Goal: Task Accomplishment & Management: Complete application form

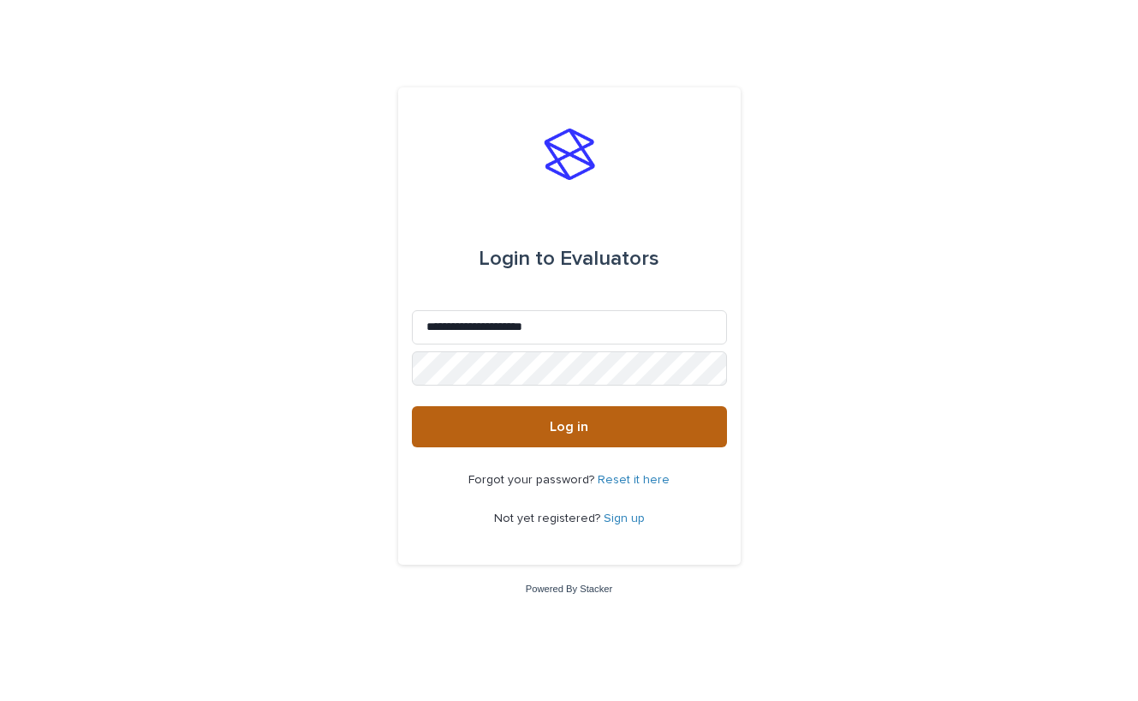
click at [471, 427] on button "Log in" at bounding box center [569, 426] width 315 height 41
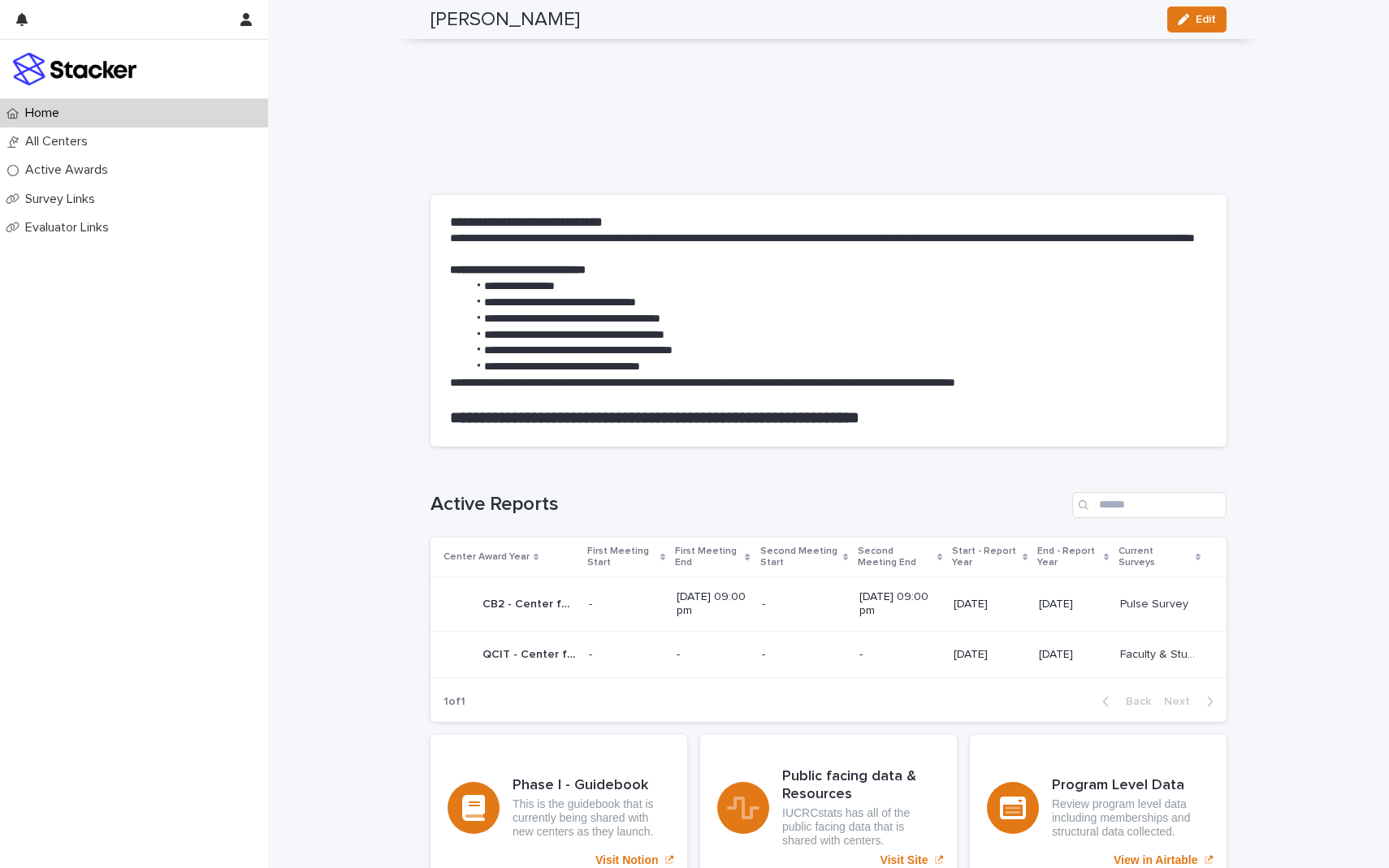
scroll to position [614, 0]
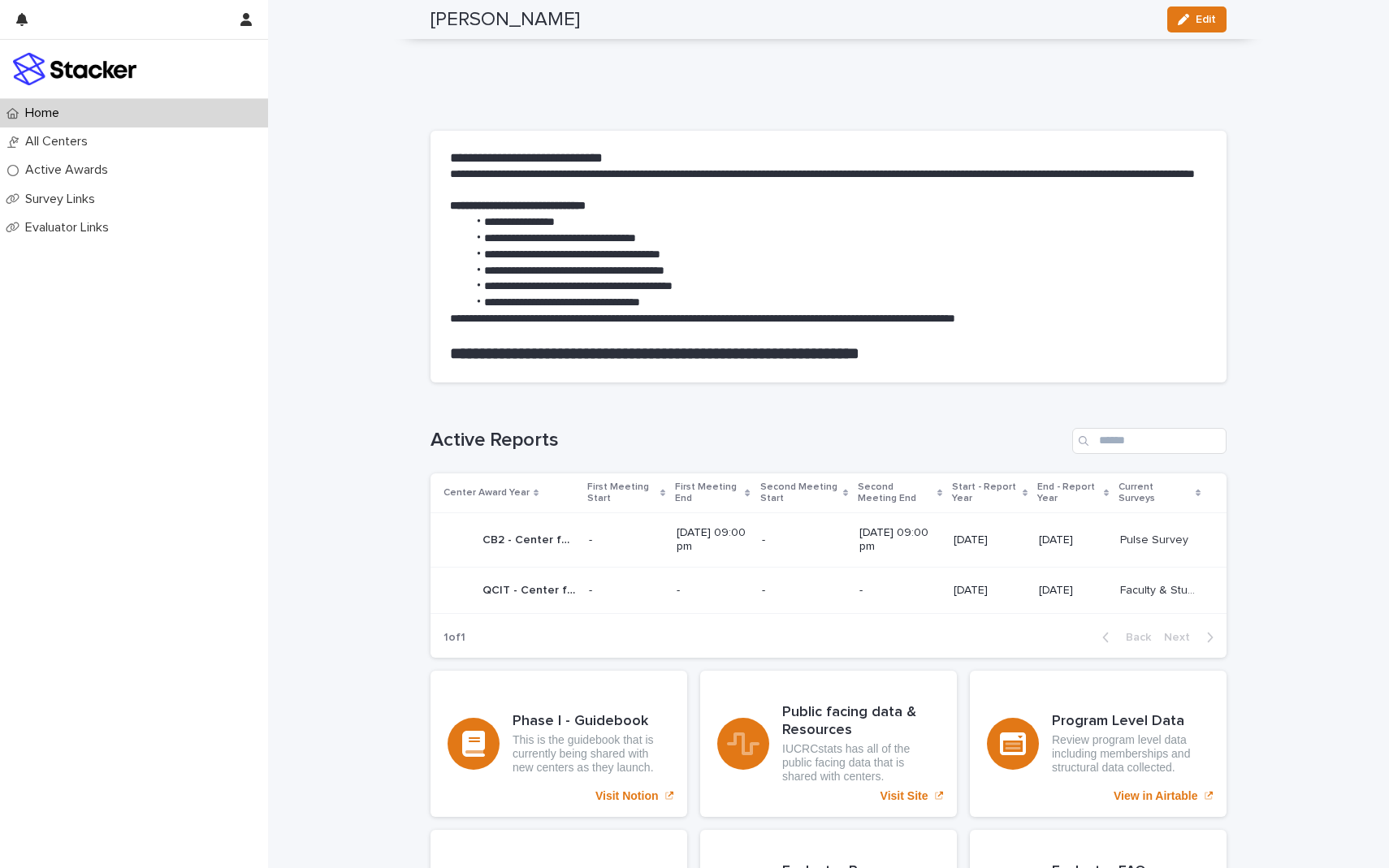
click at [536, 538] on p "CB2 - Center for Bioplastics and Biocomposites - Phase 2" at bounding box center [531, 538] width 97 height 17
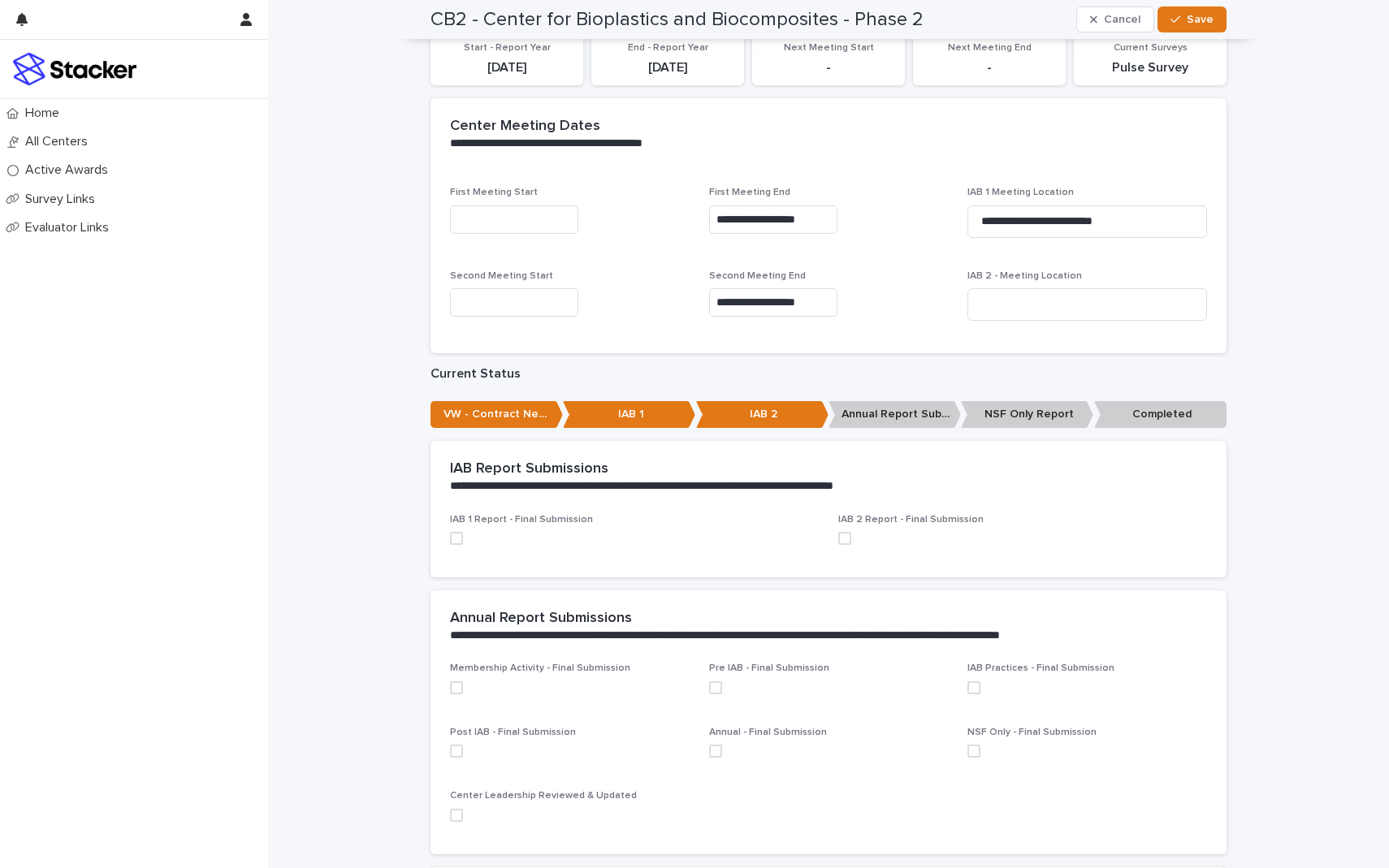
scroll to position [244, 0]
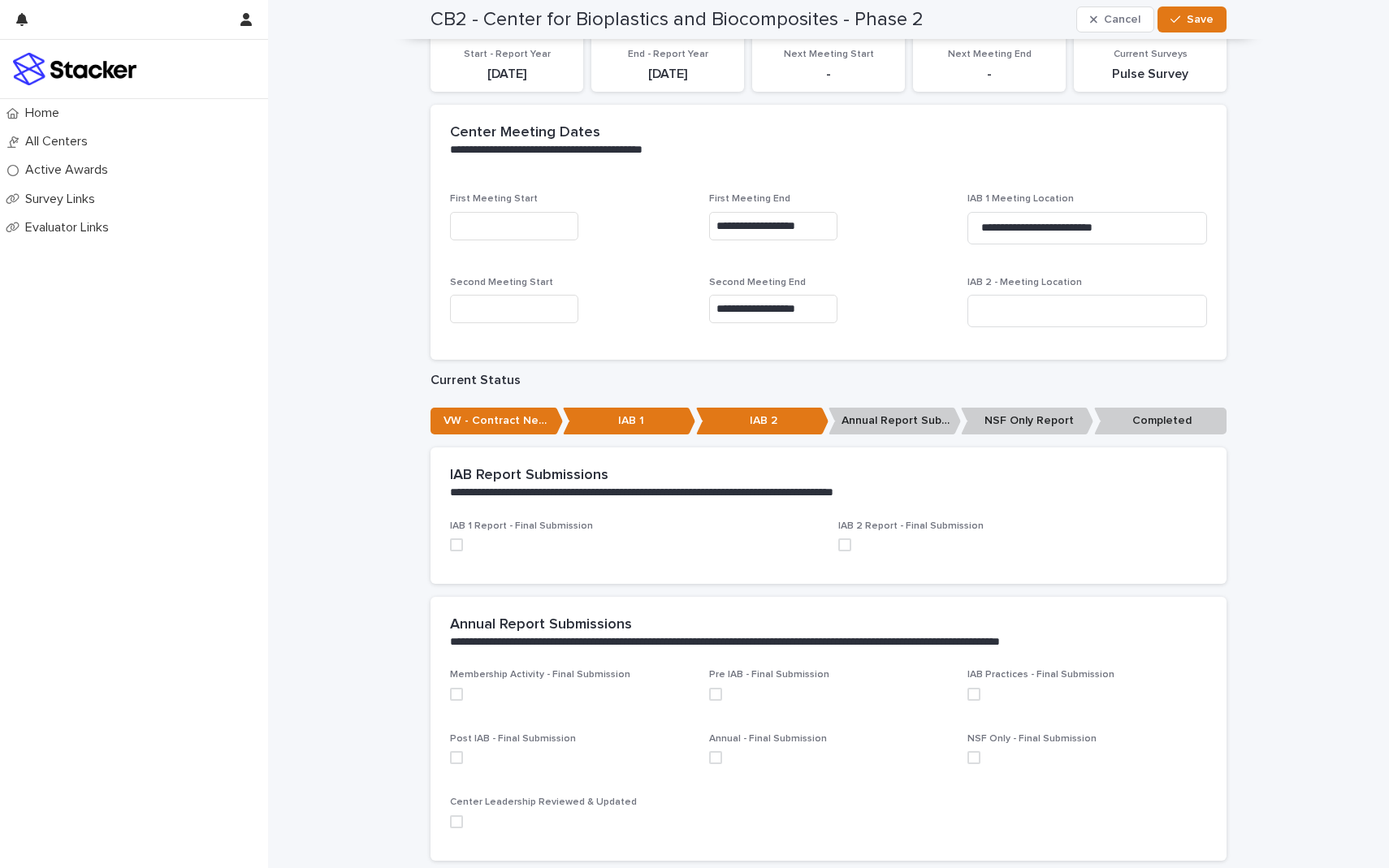
click at [745, 422] on p "IAB 2" at bounding box center [762, 421] width 133 height 27
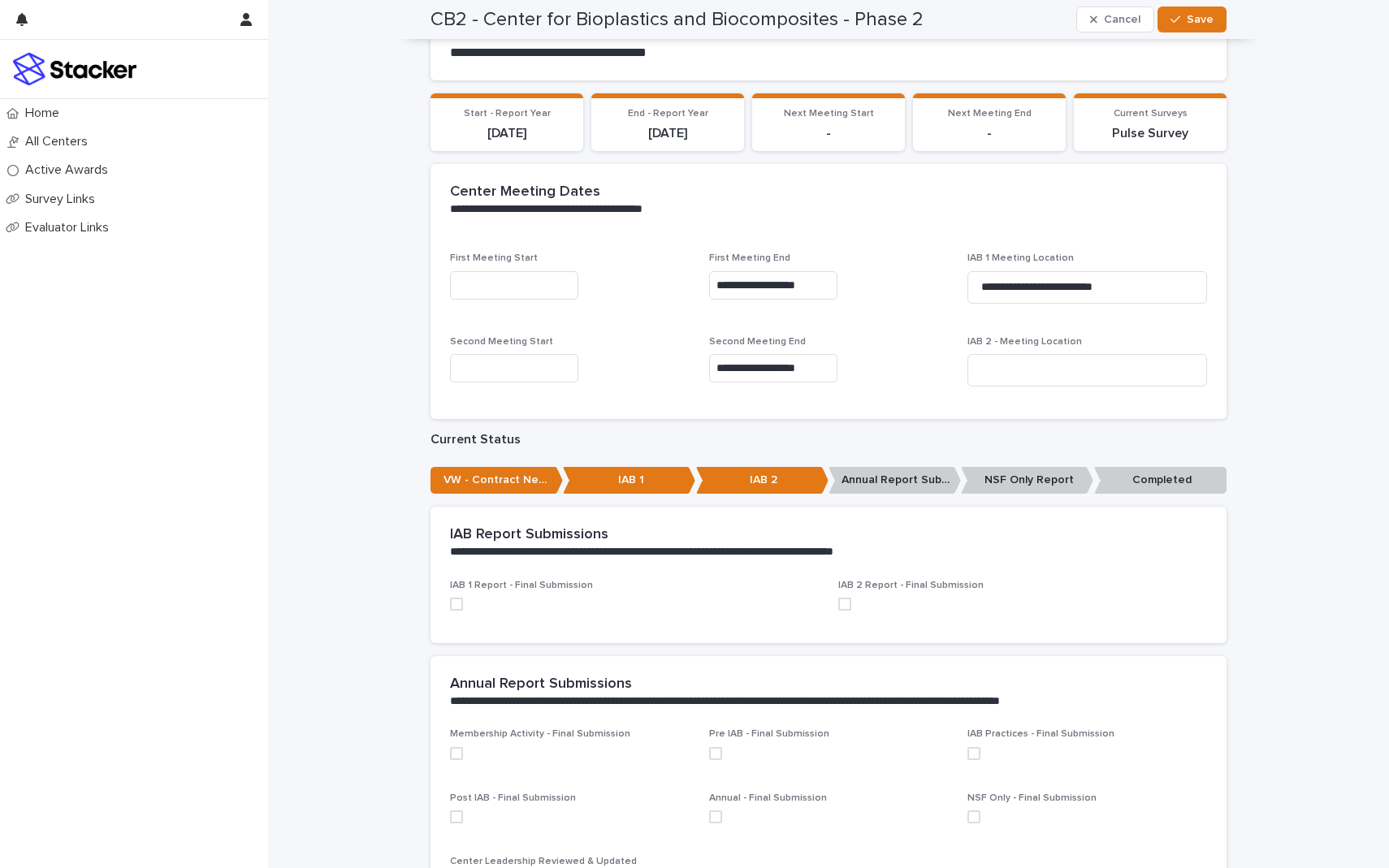
scroll to position [192, 0]
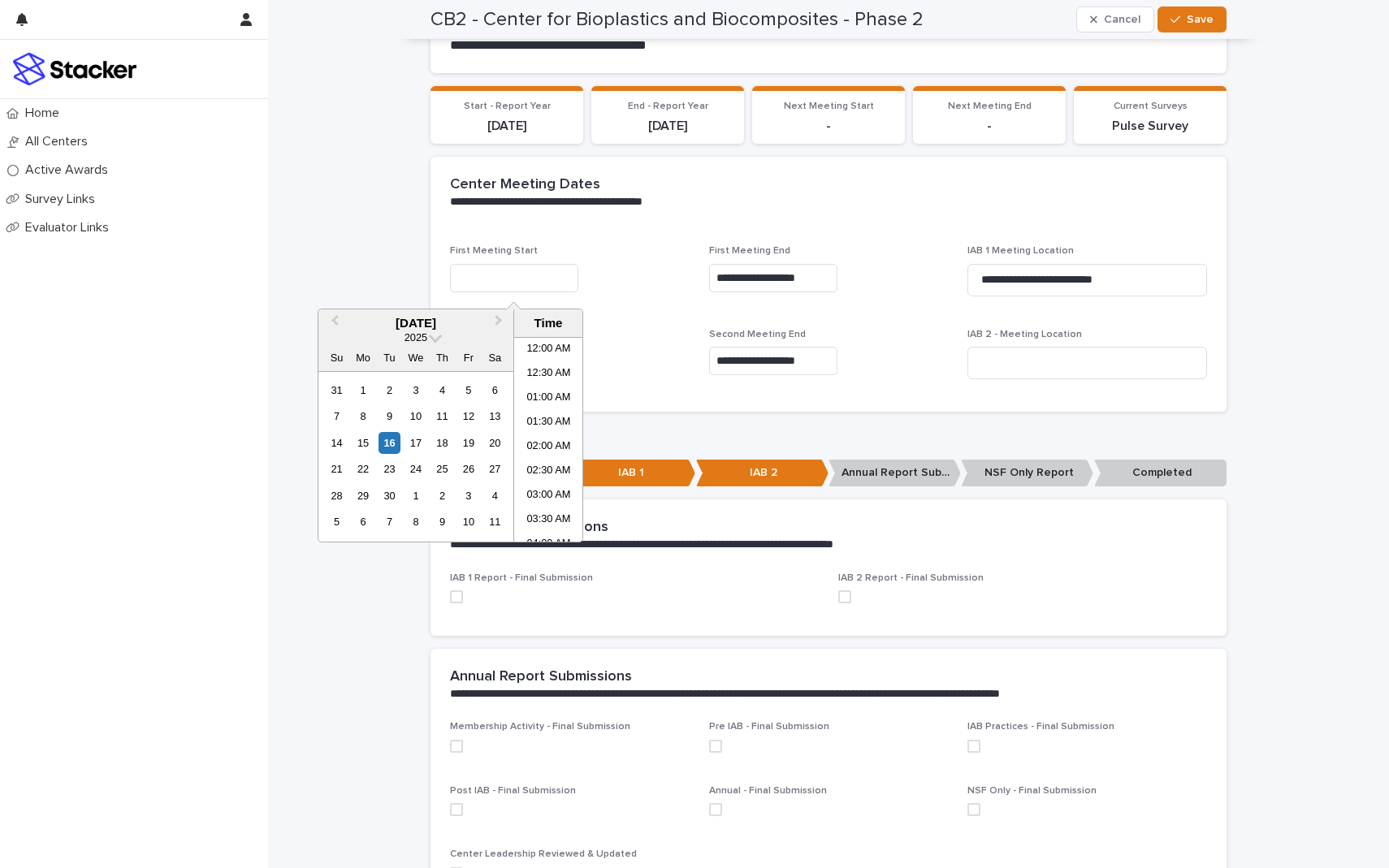
click at [533, 271] on input "text" at bounding box center [514, 278] width 128 height 28
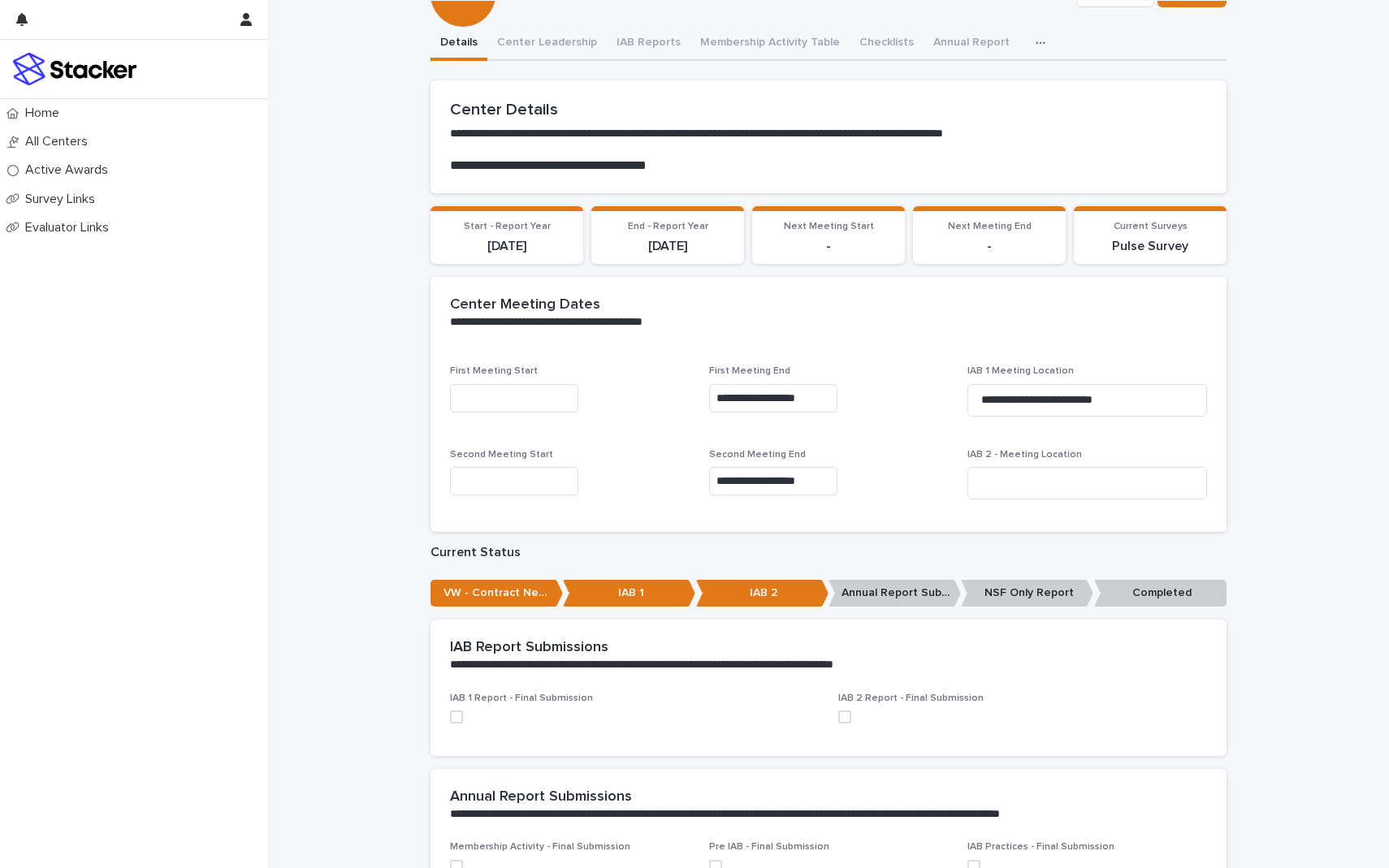
scroll to position [0, 0]
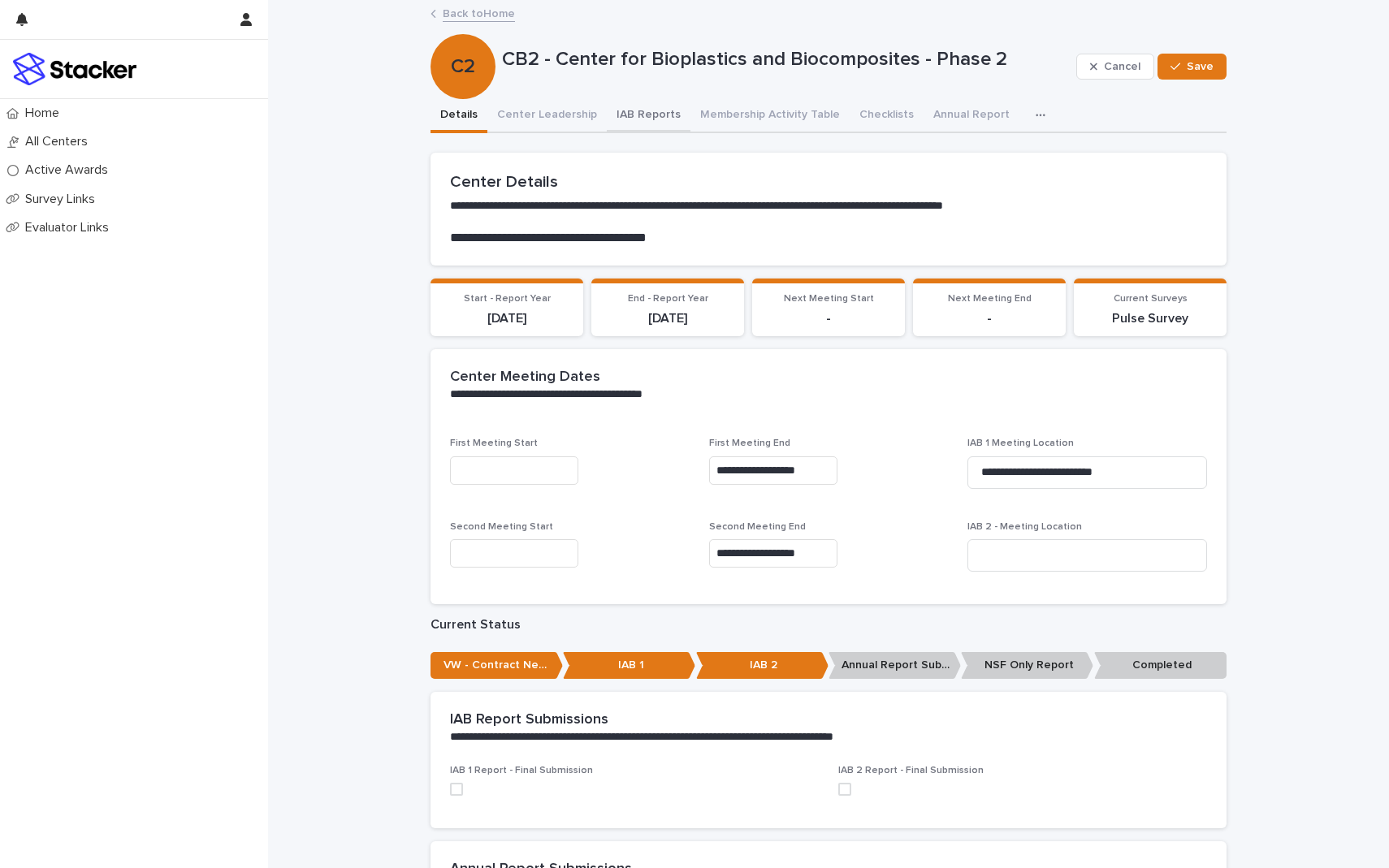
click at [643, 117] on button "IAB Reports" at bounding box center [649, 117] width 83 height 34
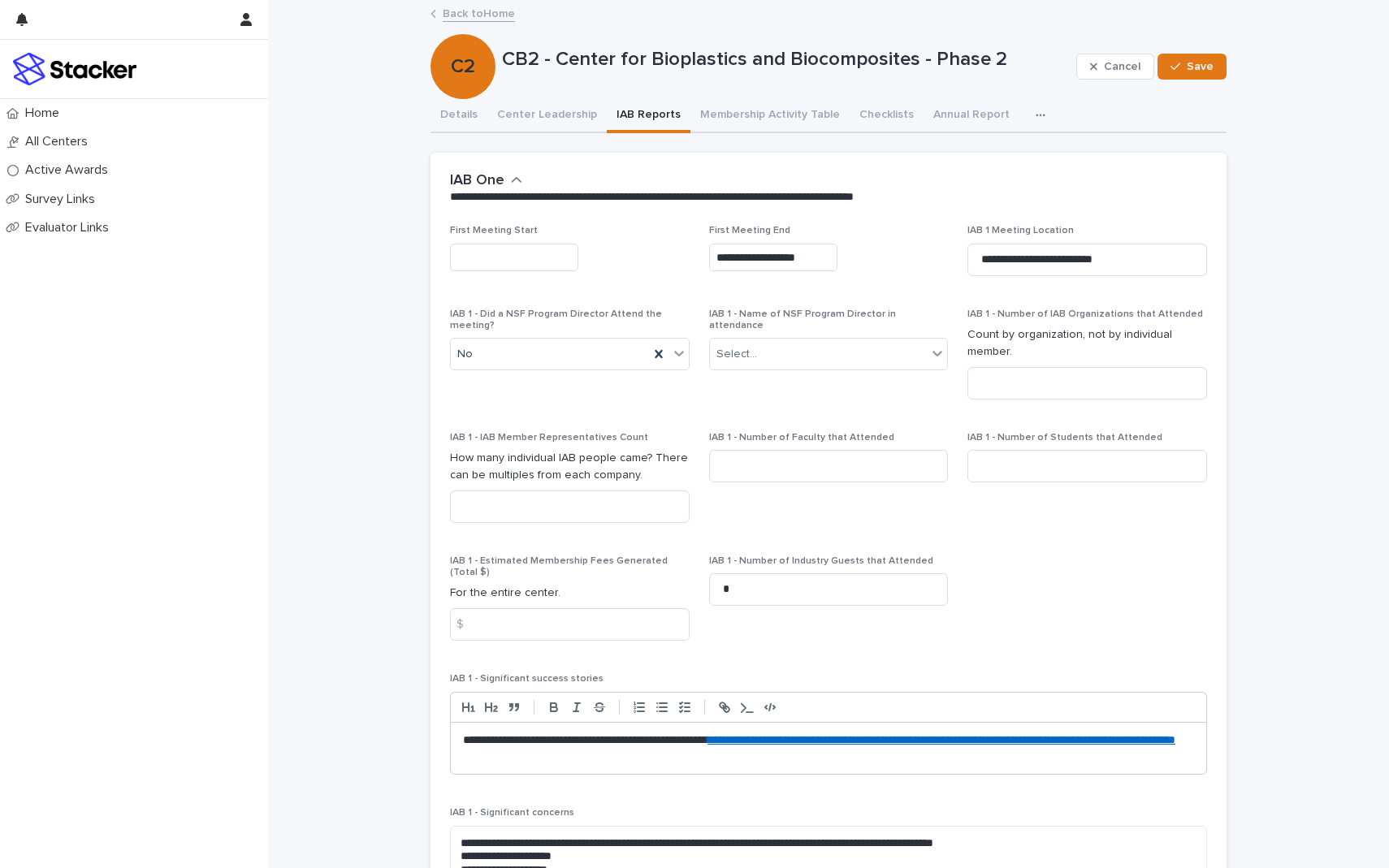
click at [556, 258] on input "text" at bounding box center [514, 258] width 128 height 28
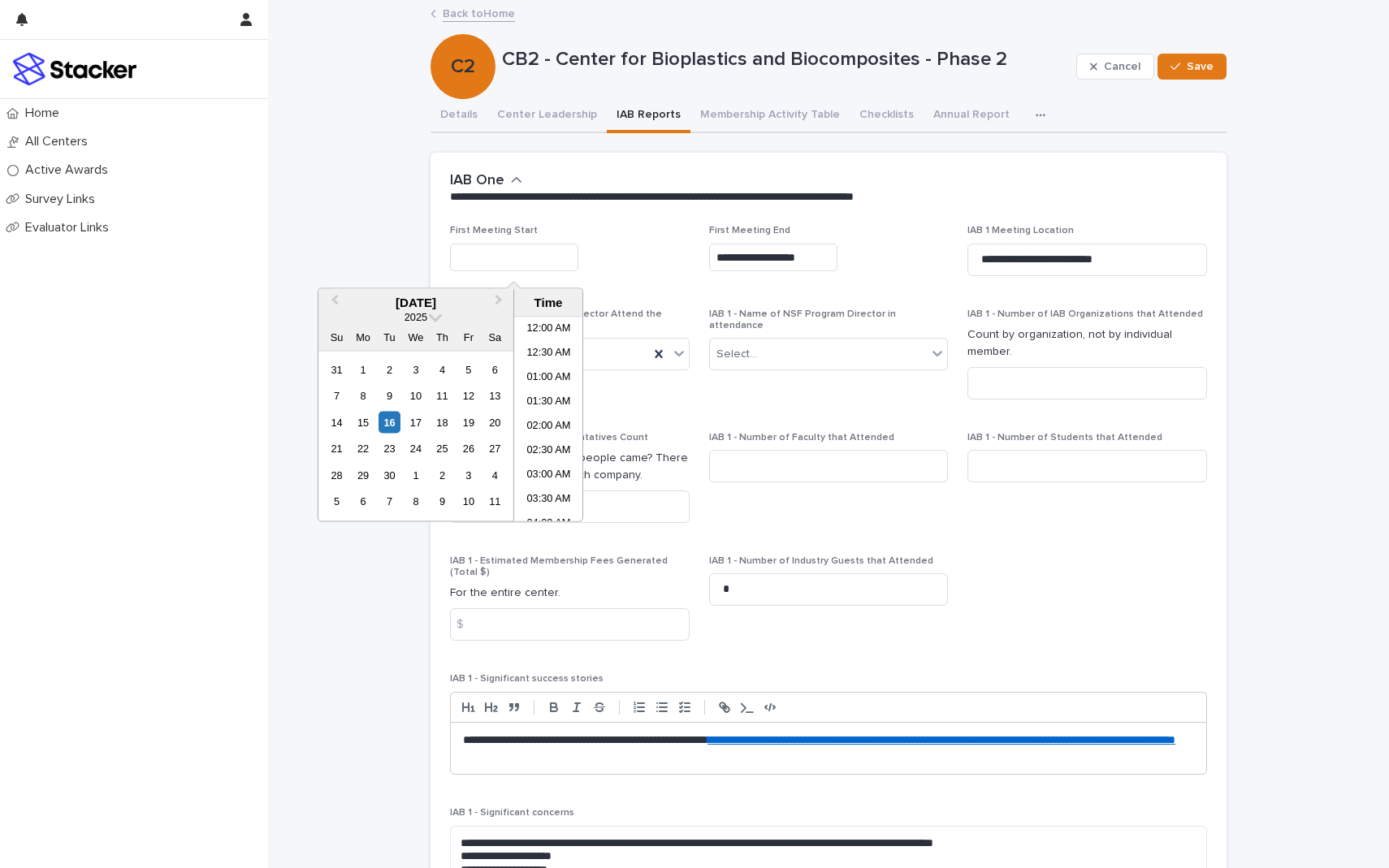
scroll to position [422, 0]
click at [335, 300] on span "Previous Month" at bounding box center [335, 302] width 0 height 22
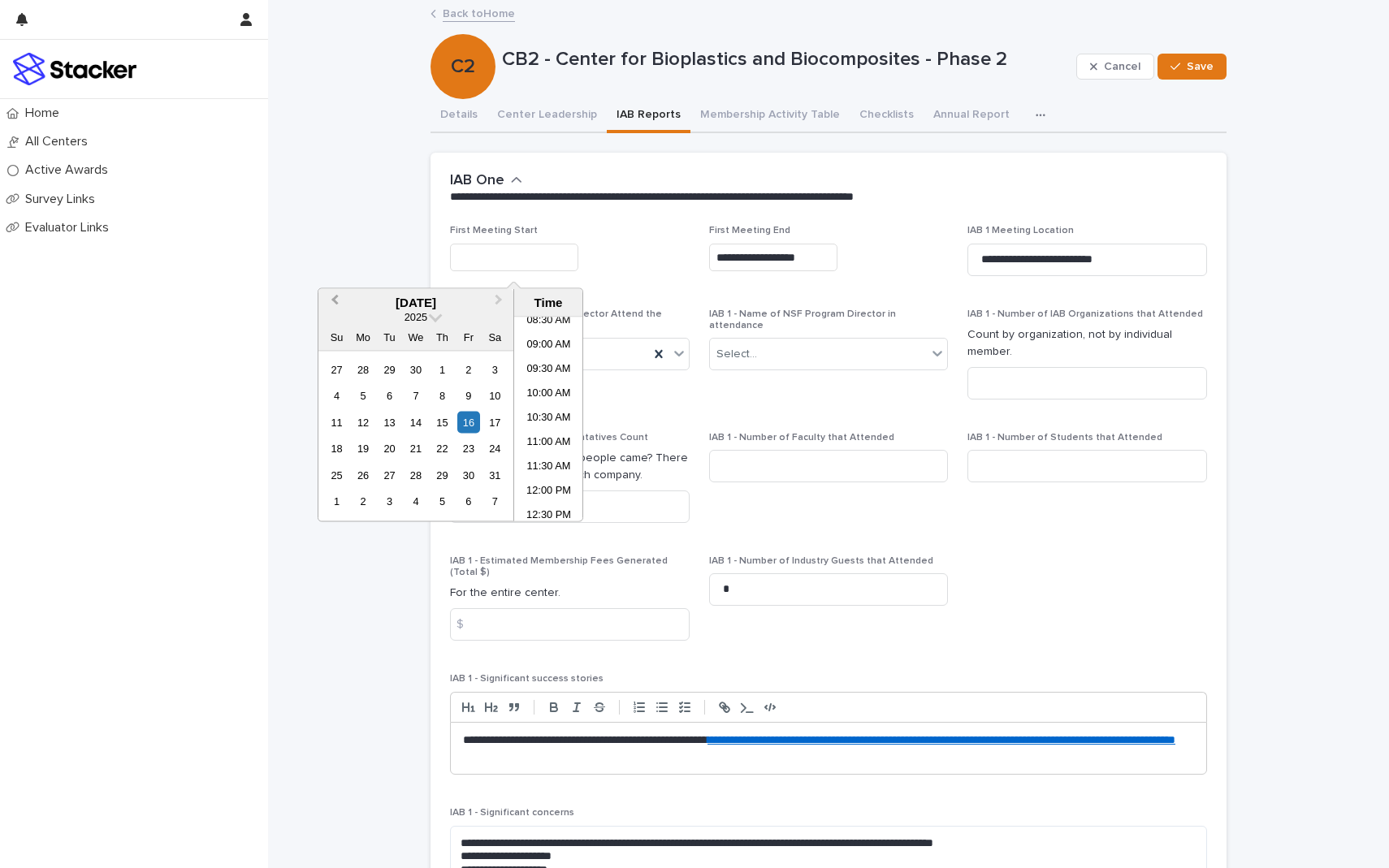
click at [335, 300] on span "Previous Month" at bounding box center [335, 302] width 0 height 22
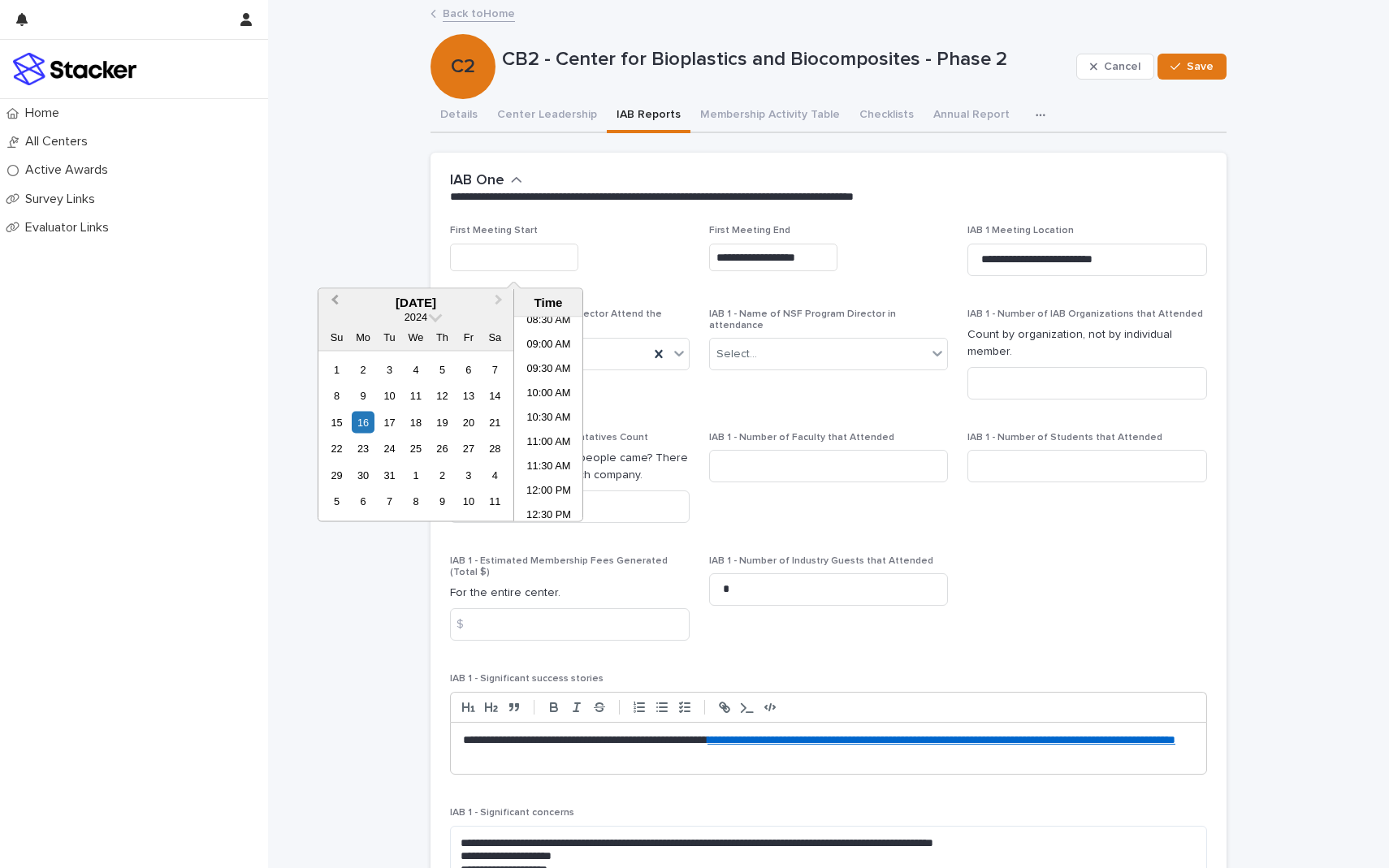
click at [335, 300] on span "Previous Month" at bounding box center [335, 302] width 0 height 22
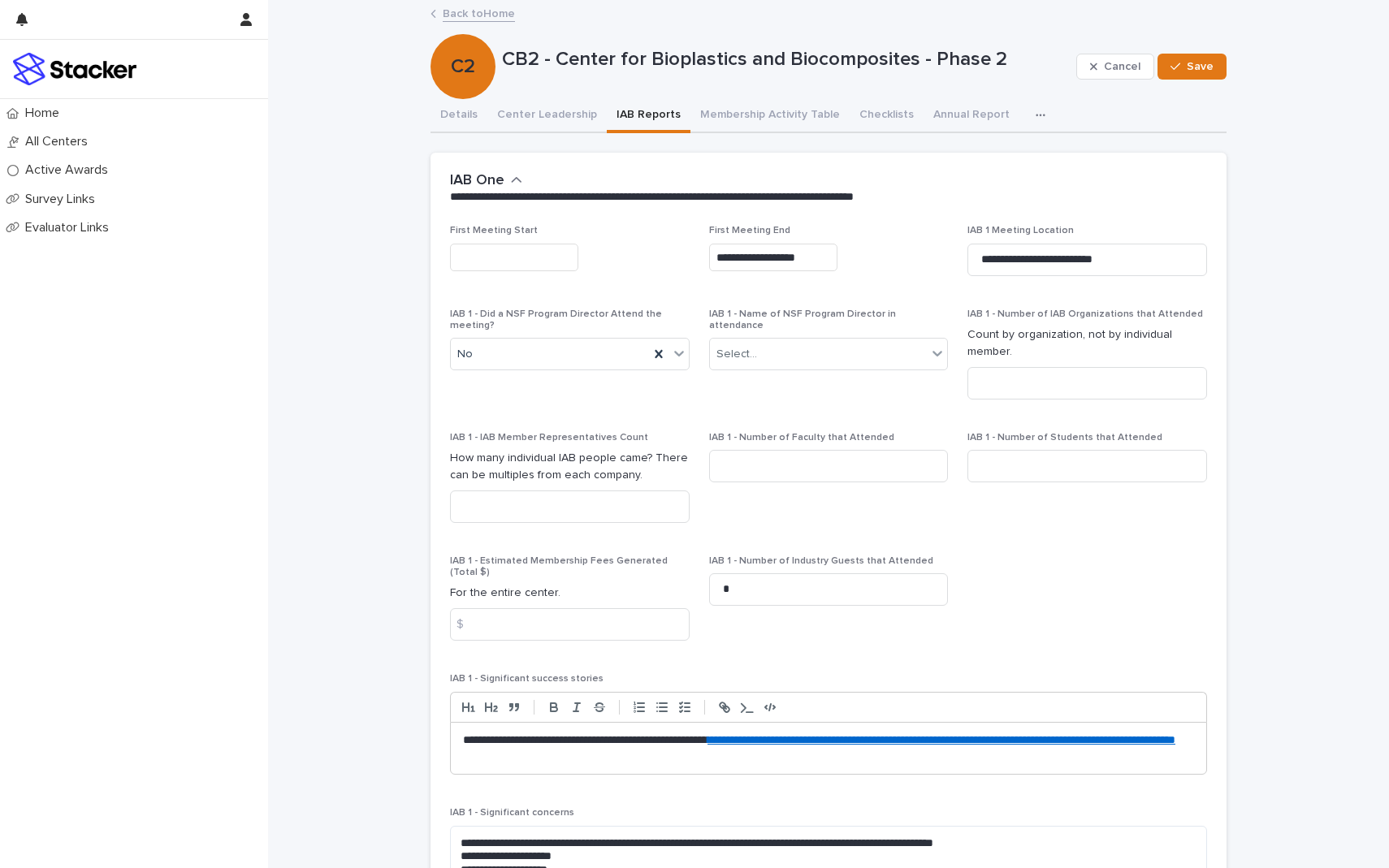
click at [585, 218] on div "**********" at bounding box center [829, 189] width 796 height 72
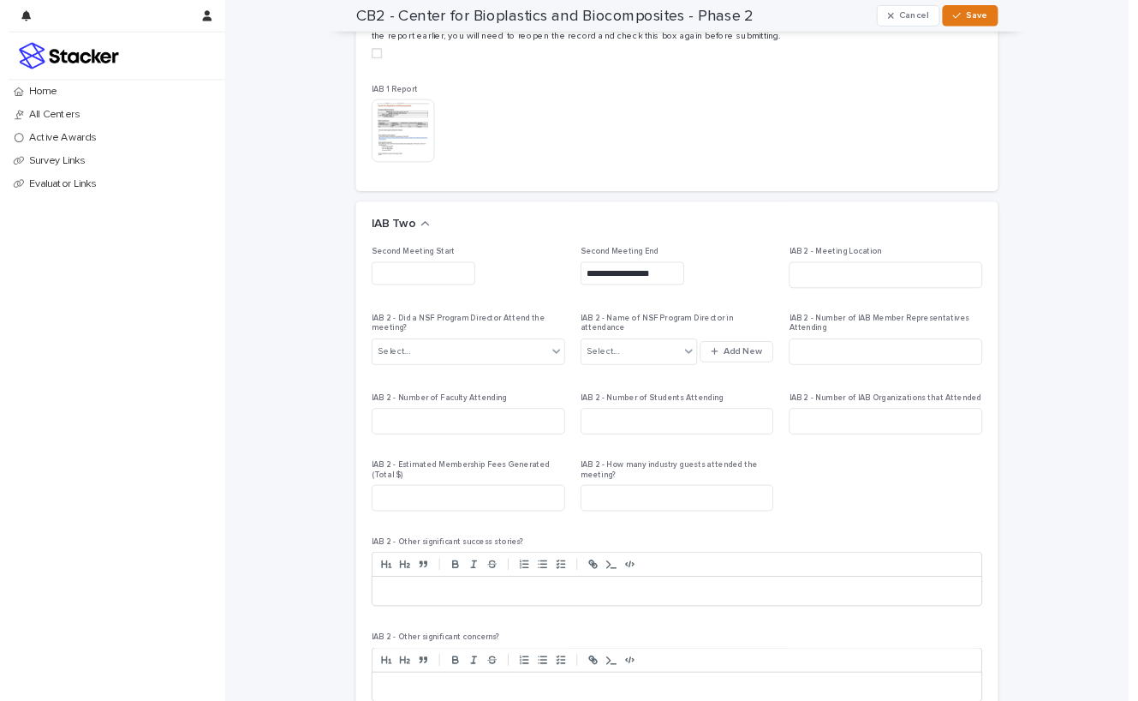
scroll to position [1162, 0]
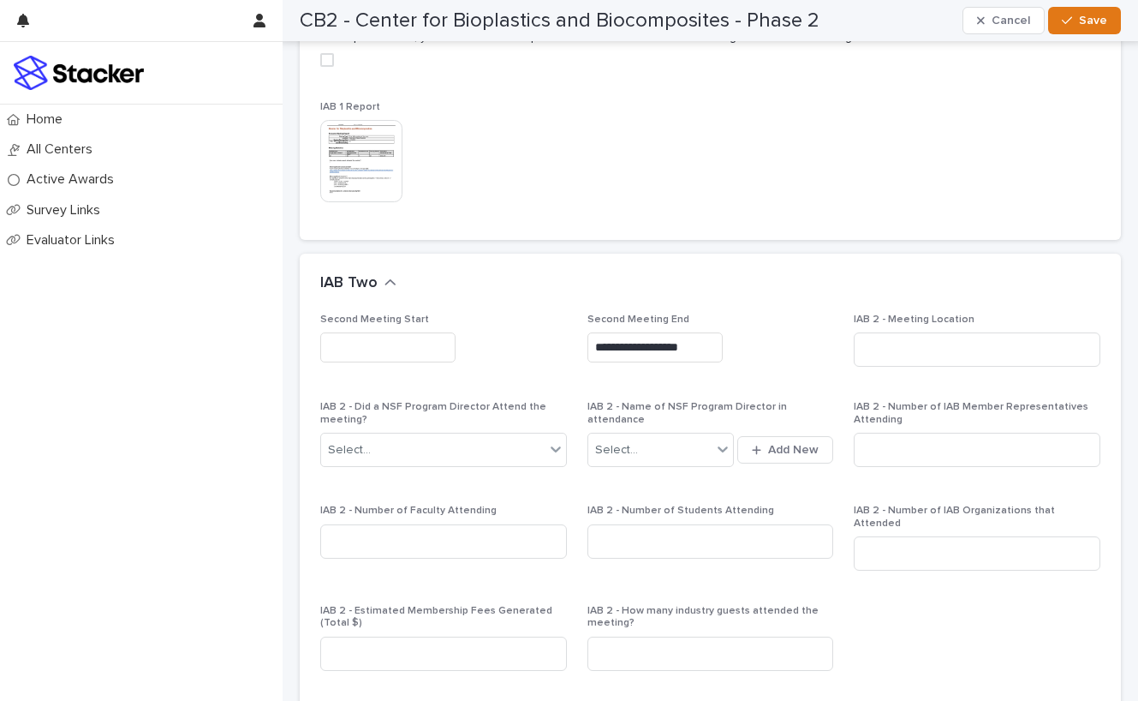
click at [397, 338] on input "text" at bounding box center [387, 347] width 135 height 30
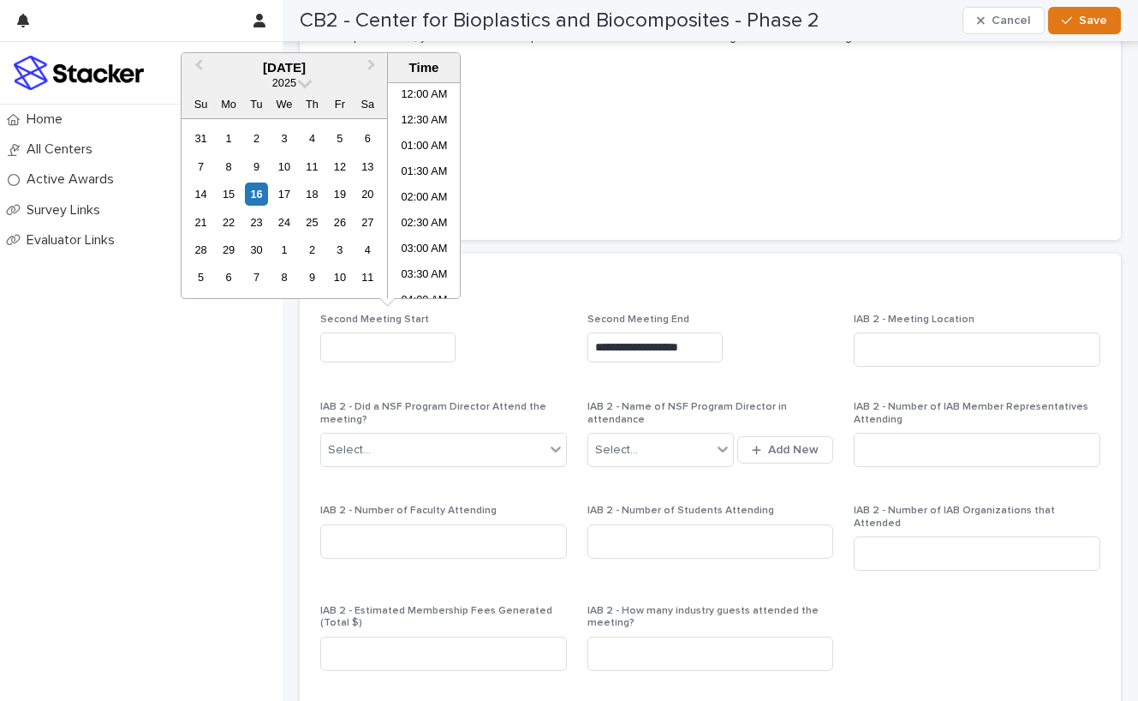
scroll to position [445, 0]
click at [203, 69] on button "Previous Month" at bounding box center [196, 68] width 27 height 27
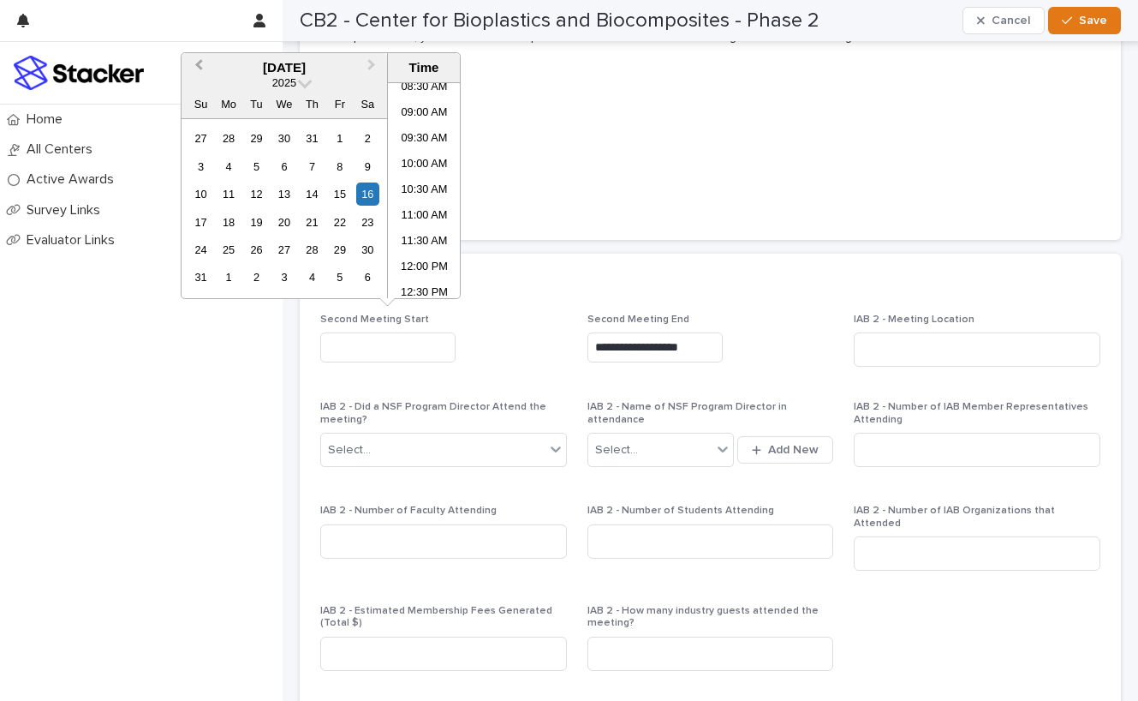
click at [203, 69] on button "Previous Month" at bounding box center [196, 68] width 27 height 27
click at [282, 218] on div "21" at bounding box center [283, 222] width 23 height 23
type input "**********"
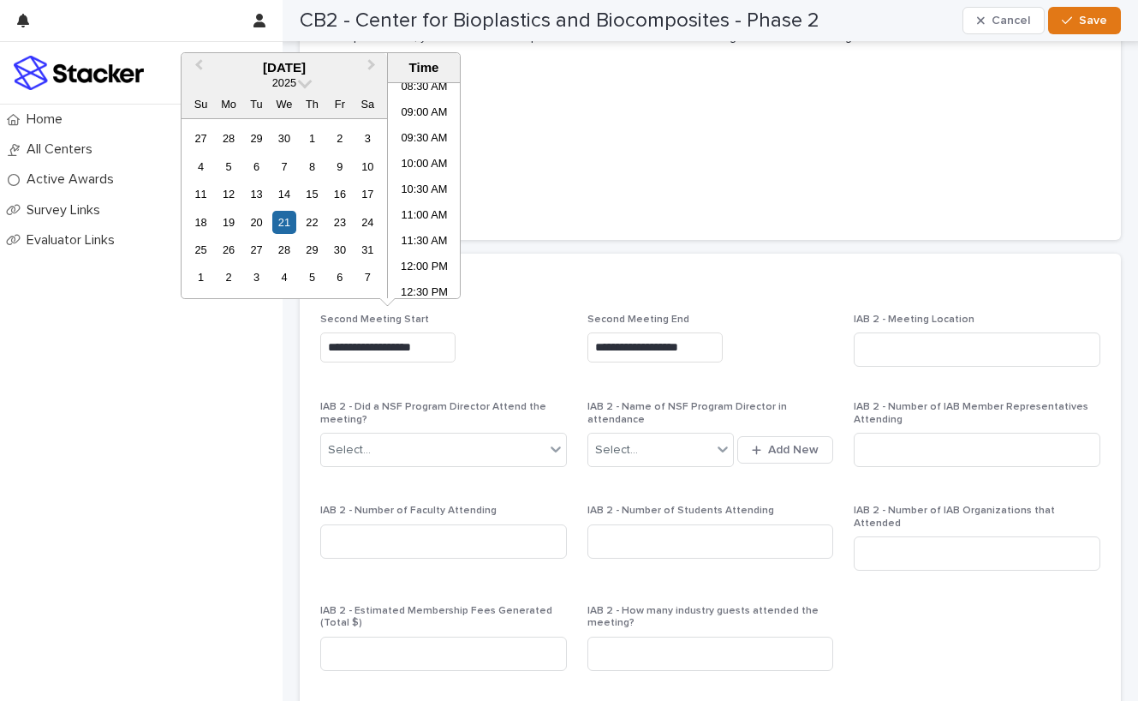
click at [638, 336] on input "**********" at bounding box center [655, 347] width 135 height 30
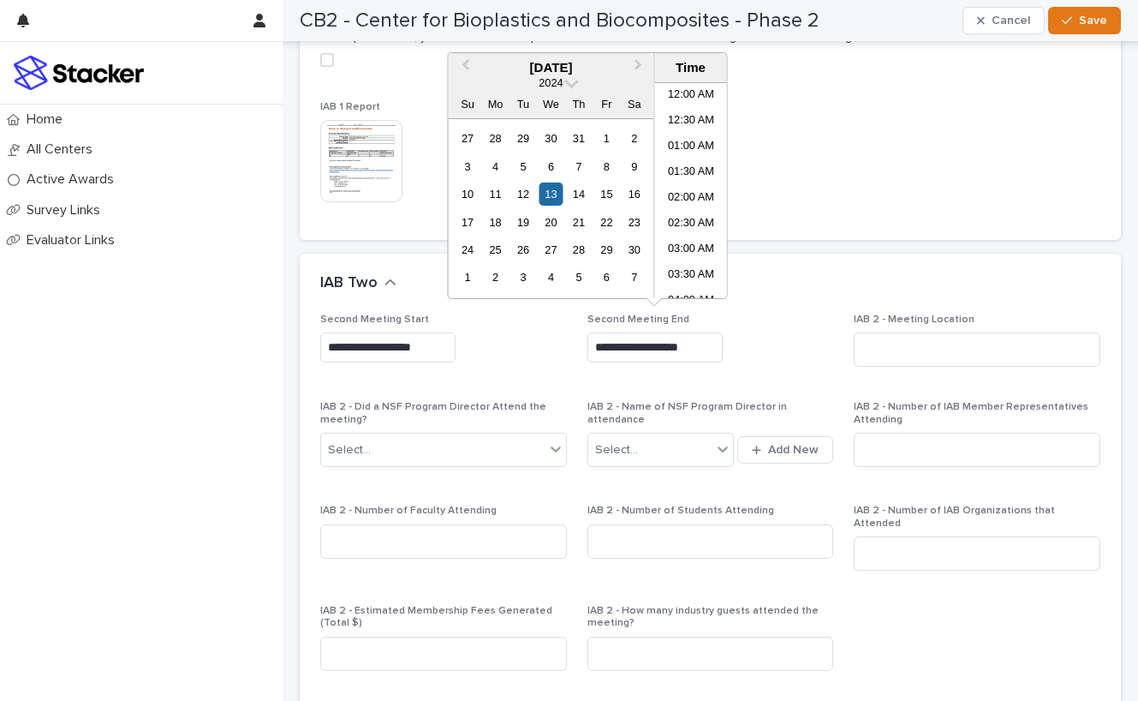
scroll to position [984, 0]
click at [639, 64] on span "Next Month" at bounding box center [639, 67] width 0 height 23
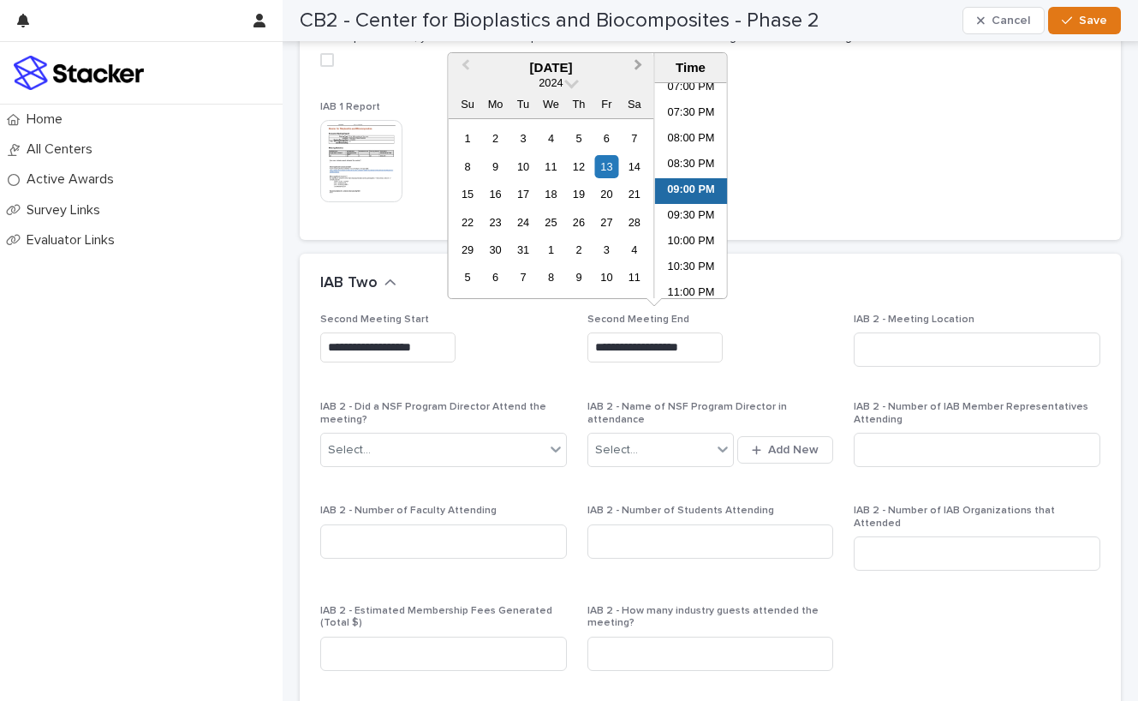
click at [639, 64] on span "Next Month" at bounding box center [639, 67] width 0 height 23
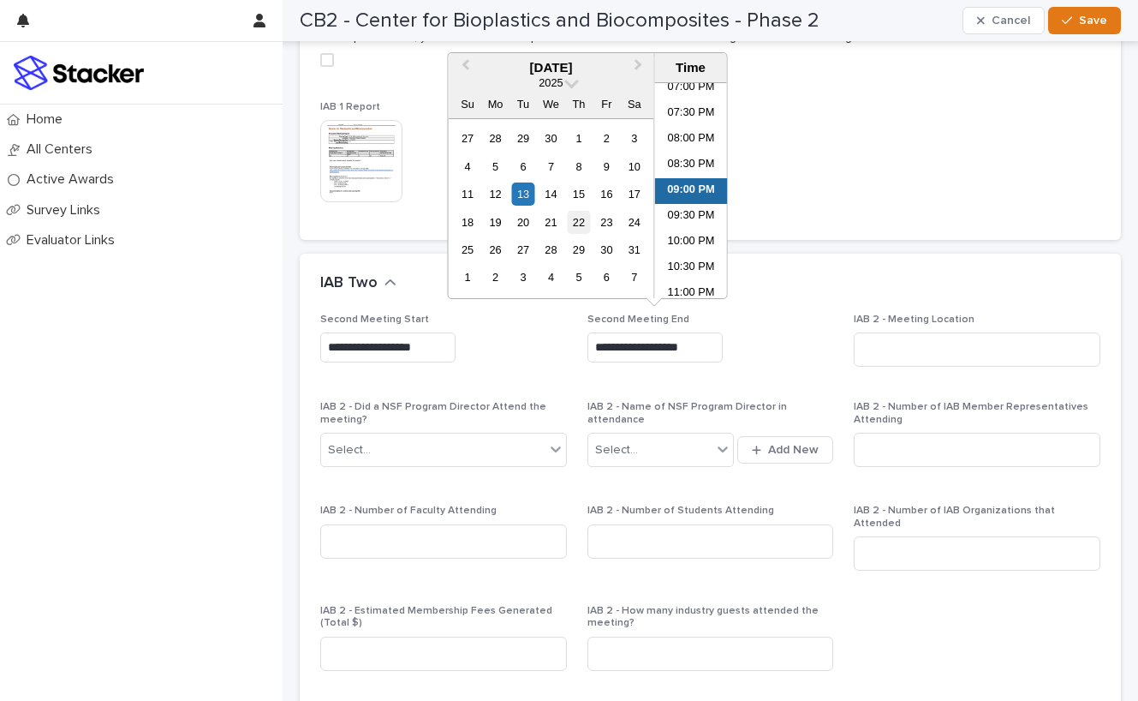
click at [580, 219] on div "22" at bounding box center [578, 222] width 23 height 23
type input "**********"
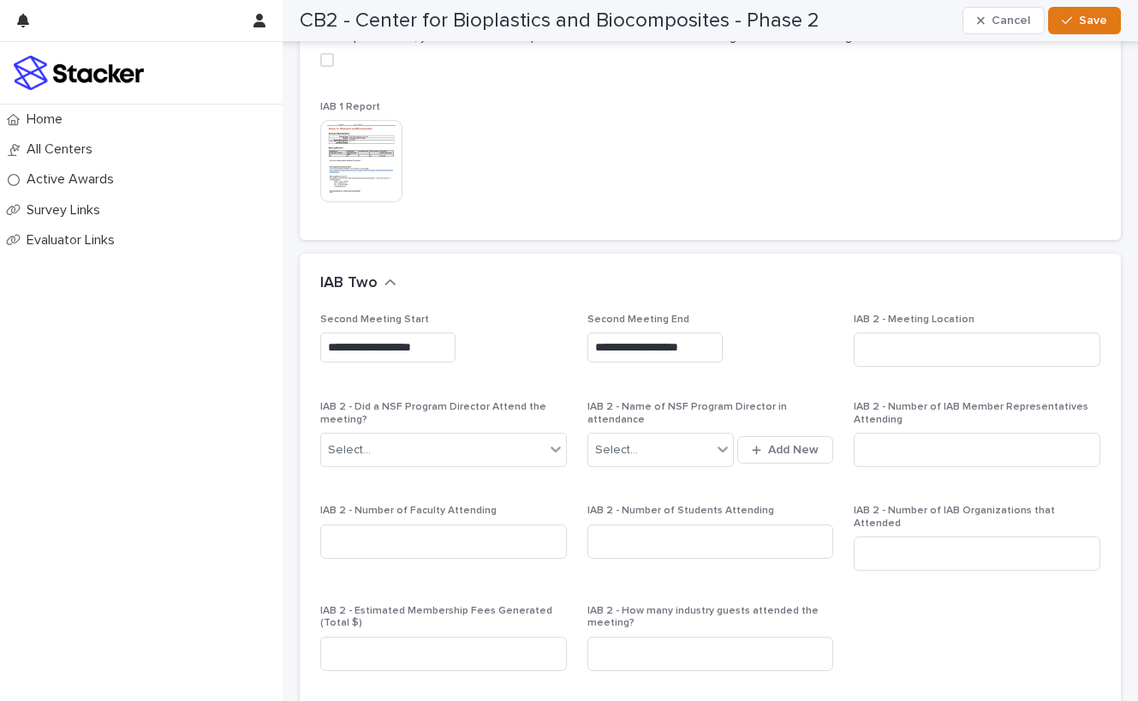
click at [765, 314] on div "**********" at bounding box center [711, 345] width 247 height 63
click at [873, 336] on input at bounding box center [977, 349] width 247 height 34
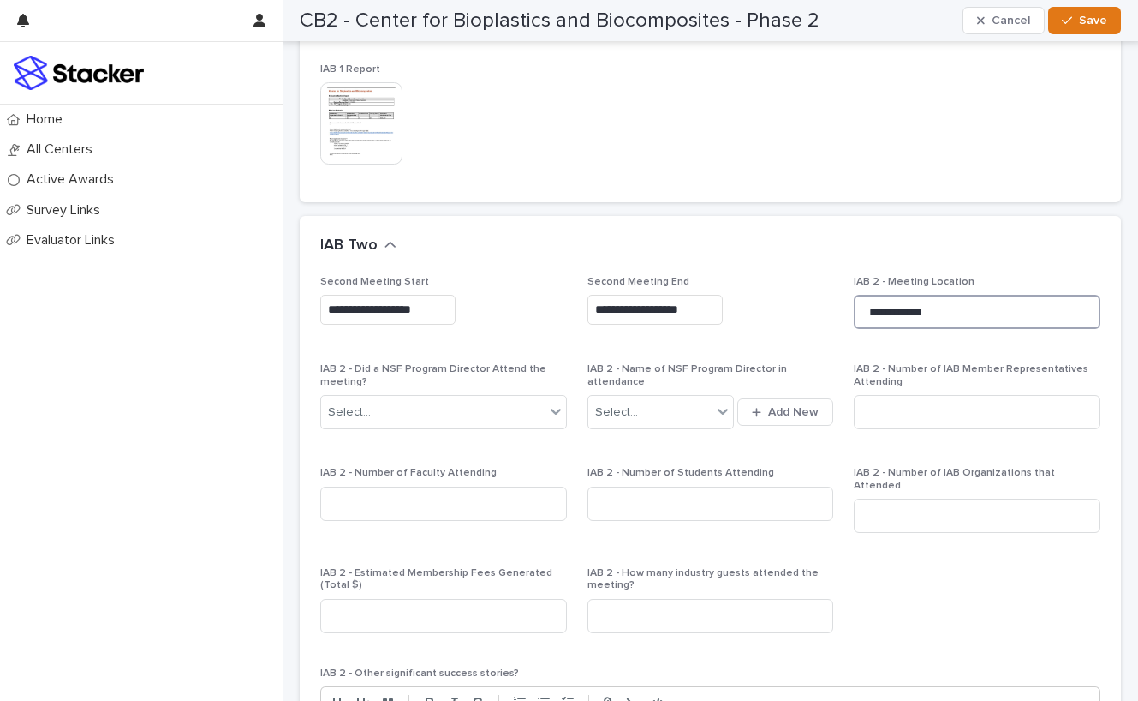
scroll to position [1265, 0]
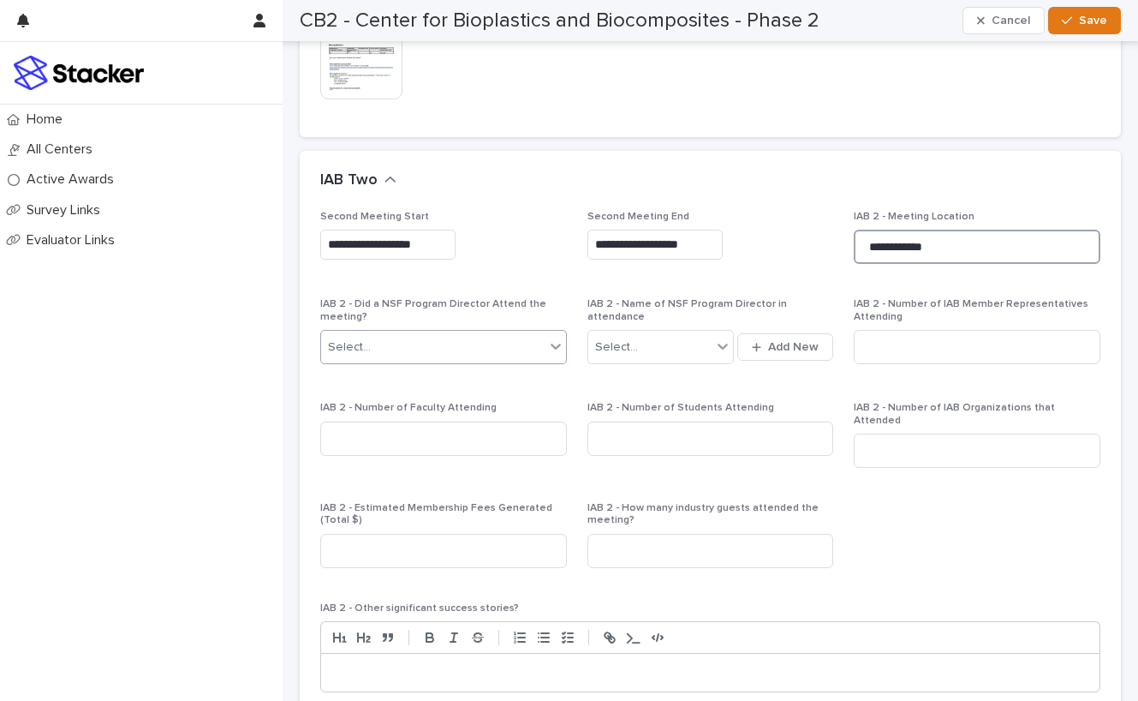
type input "**********"
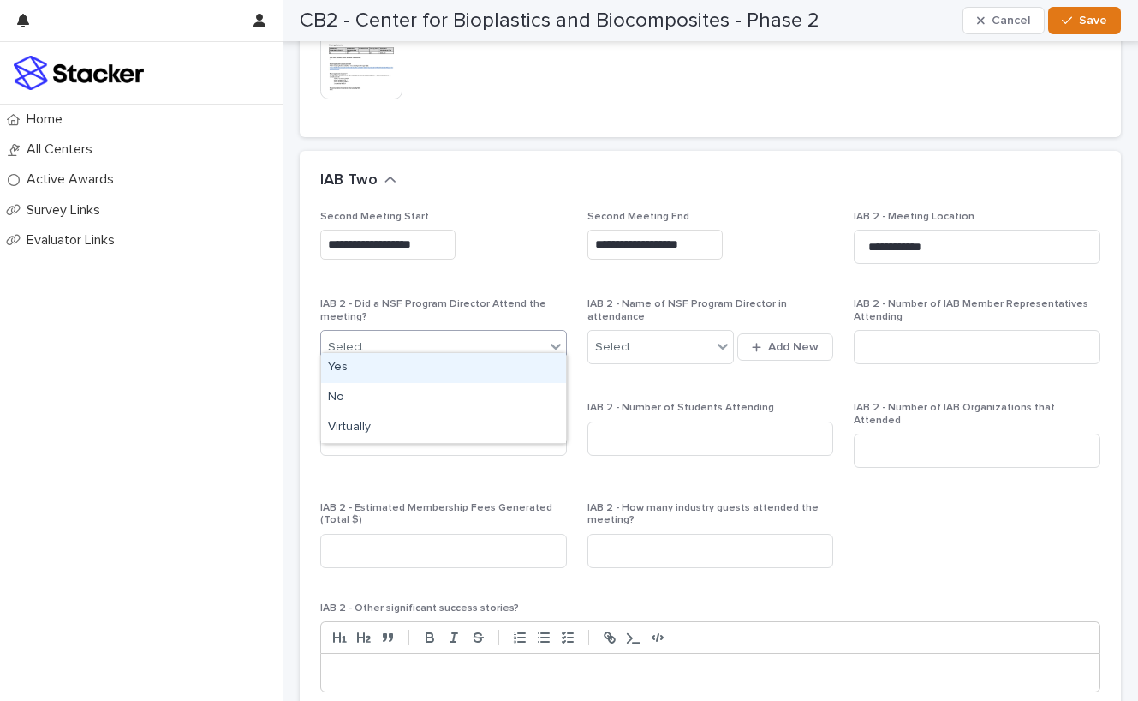
click at [538, 333] on div "Select..." at bounding box center [433, 347] width 224 height 28
click at [510, 388] on div "No" at bounding box center [443, 398] width 245 height 30
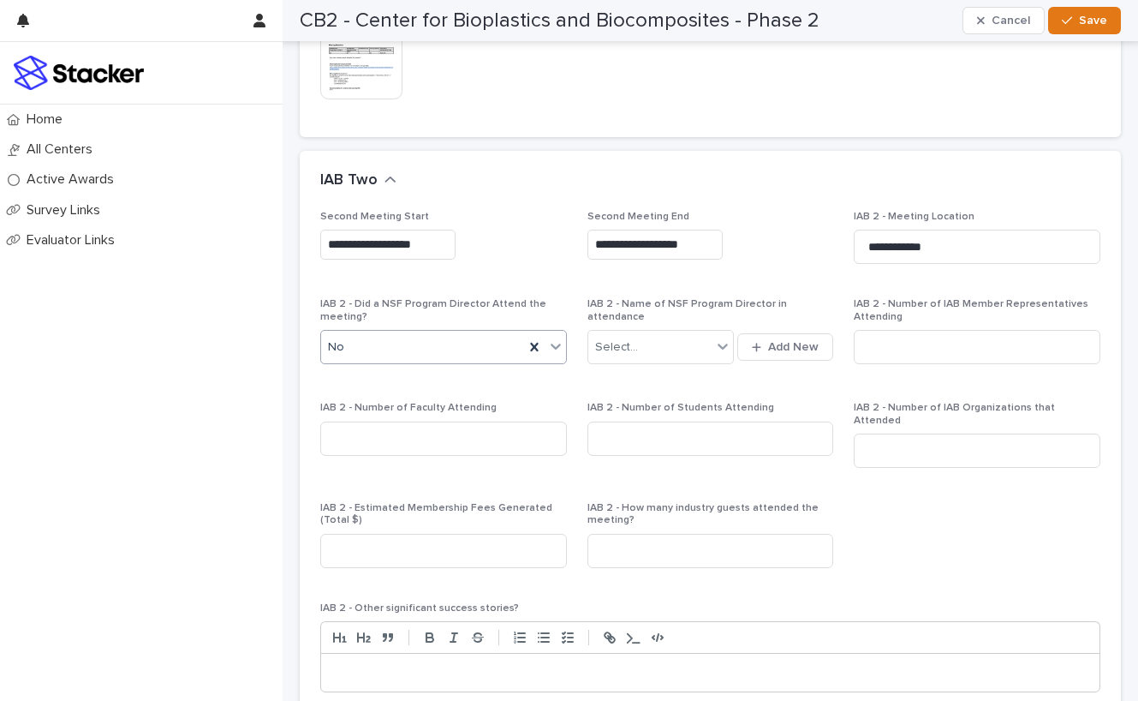
scroll to position [1276, 0]
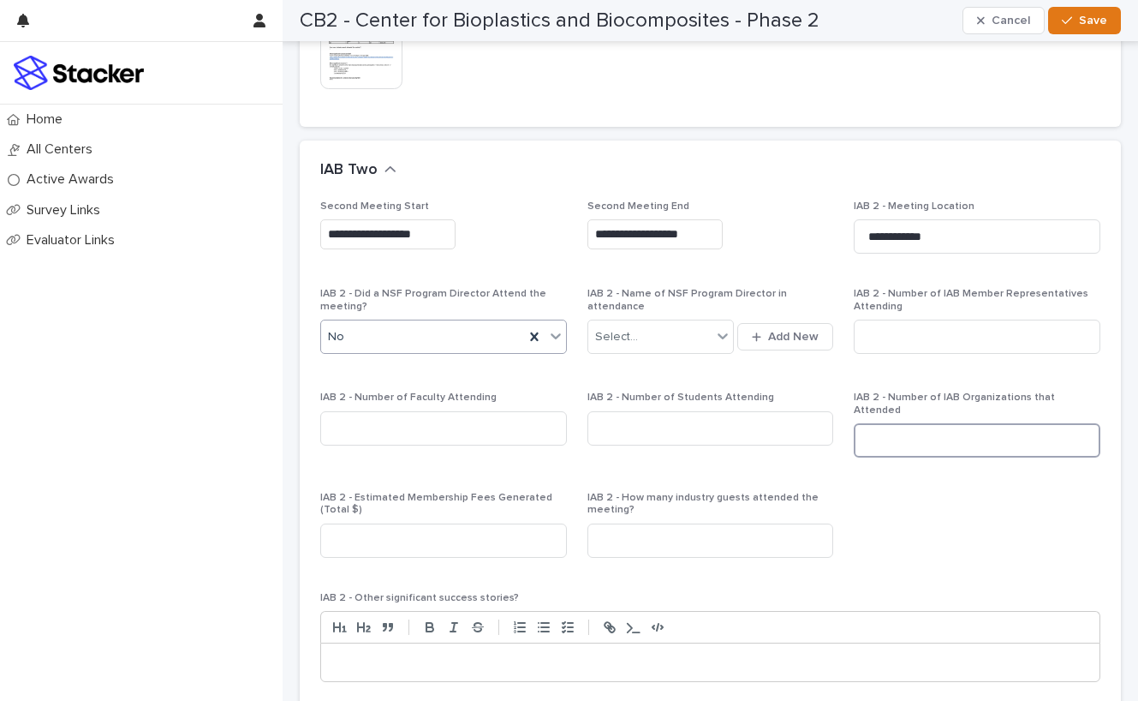
click at [904, 423] on input at bounding box center [977, 440] width 247 height 34
type input "**"
click at [484, 411] on input at bounding box center [443, 428] width 247 height 34
type input "**"
click at [655, 423] on input at bounding box center [711, 428] width 247 height 34
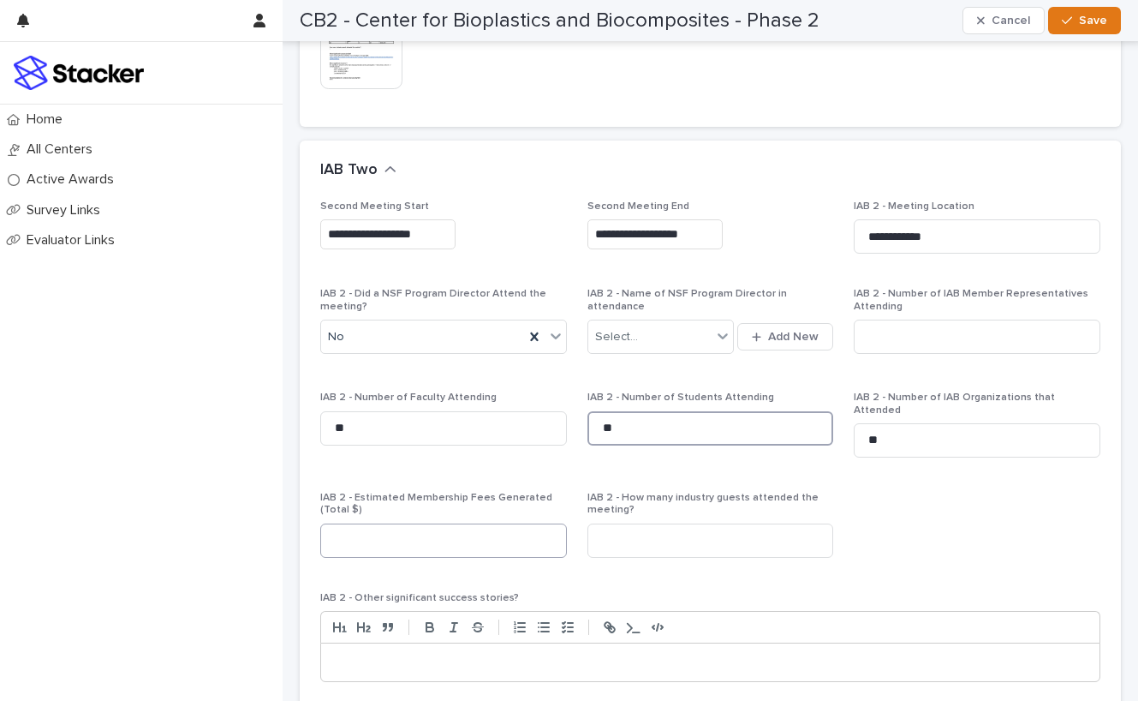
type input "**"
click at [474, 523] on input at bounding box center [443, 540] width 247 height 34
click at [917, 334] on input at bounding box center [977, 337] width 247 height 34
type input "**"
click at [874, 481] on div "**********" at bounding box center [710, 671] width 780 height 943
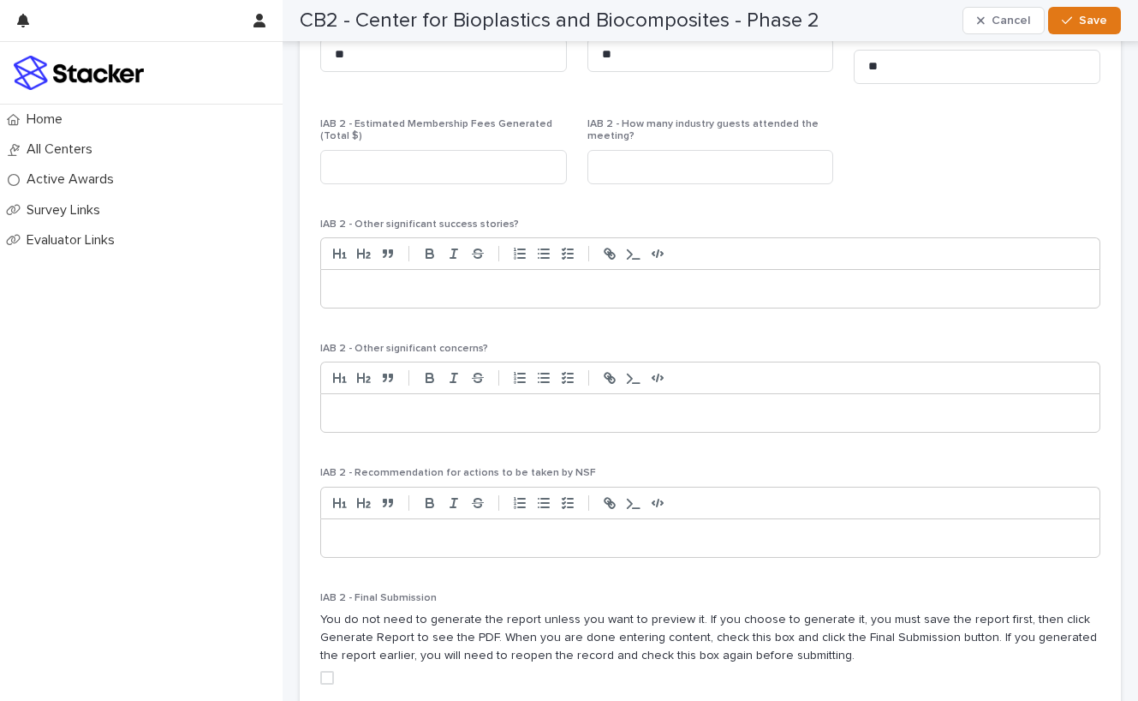
scroll to position [1651, 0]
click at [456, 403] on p at bounding box center [710, 411] width 753 height 17
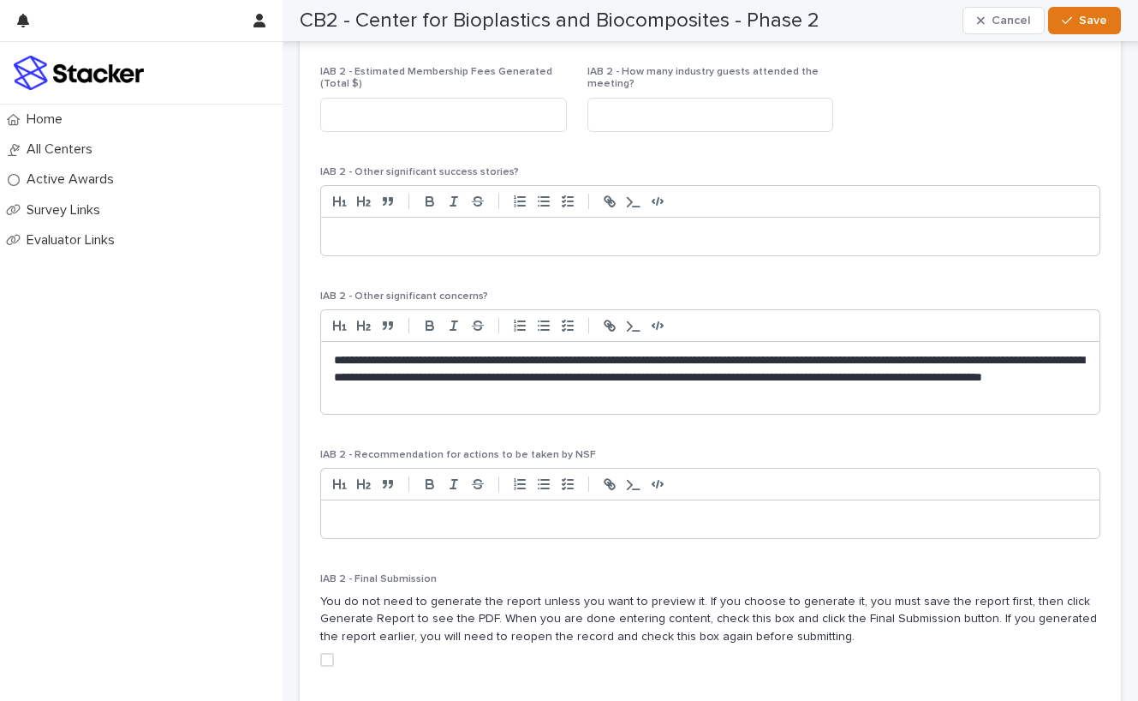
scroll to position [1716, 0]
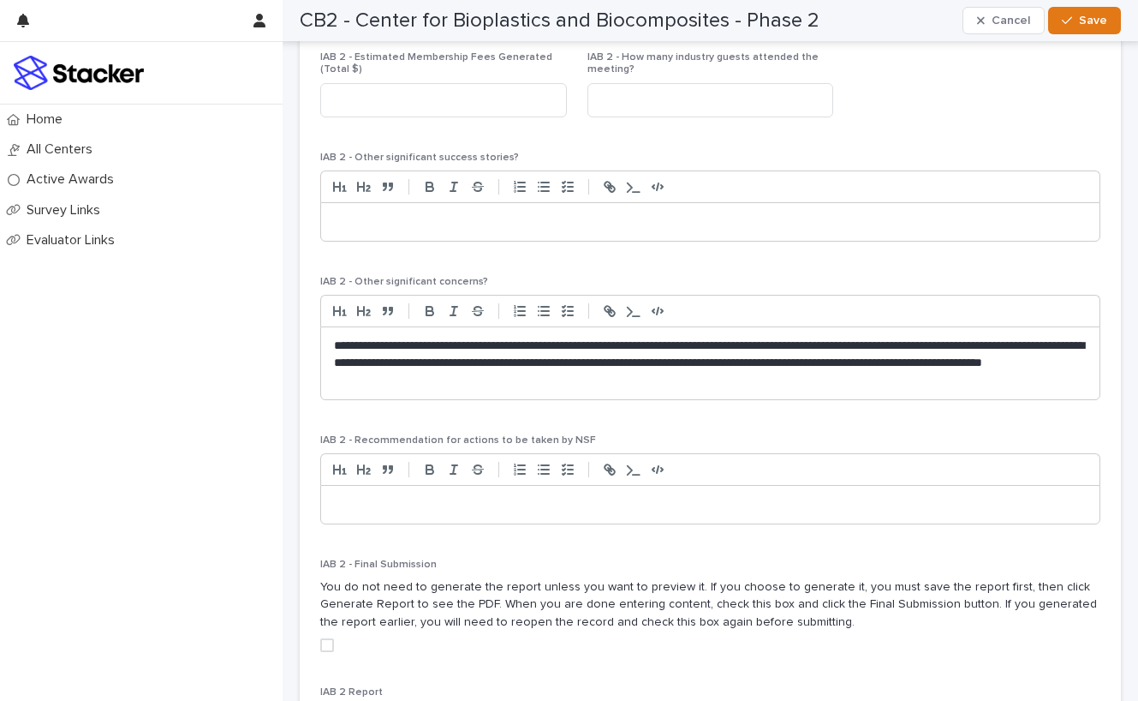
click at [530, 496] on p at bounding box center [710, 504] width 753 height 17
click at [583, 496] on p "**********" at bounding box center [710, 504] width 753 height 17
click at [702, 496] on p "**********" at bounding box center [710, 504] width 753 height 17
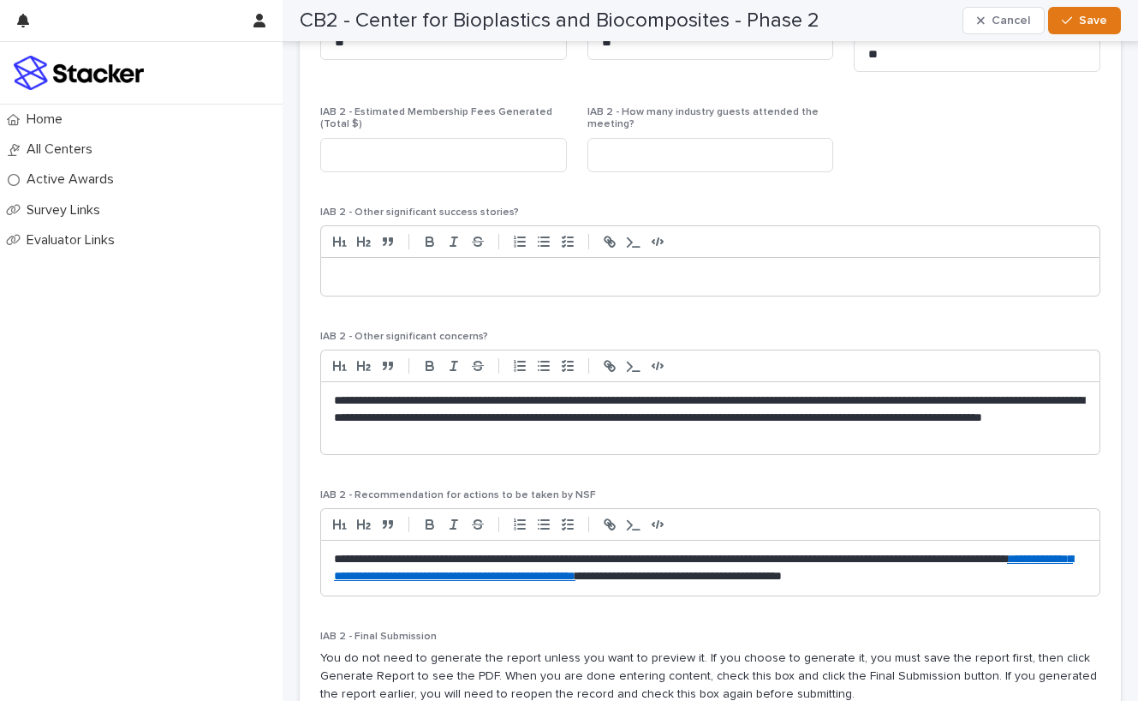
scroll to position [1668, 0]
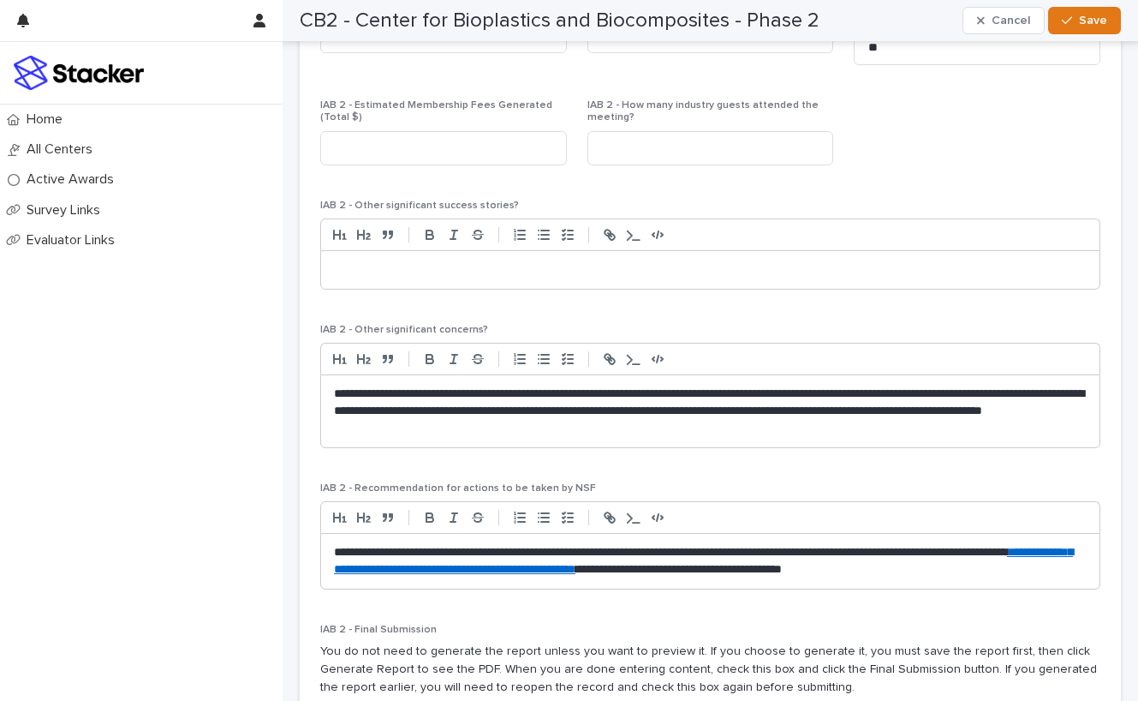
click at [405, 385] on p "**********" at bounding box center [710, 410] width 753 height 51
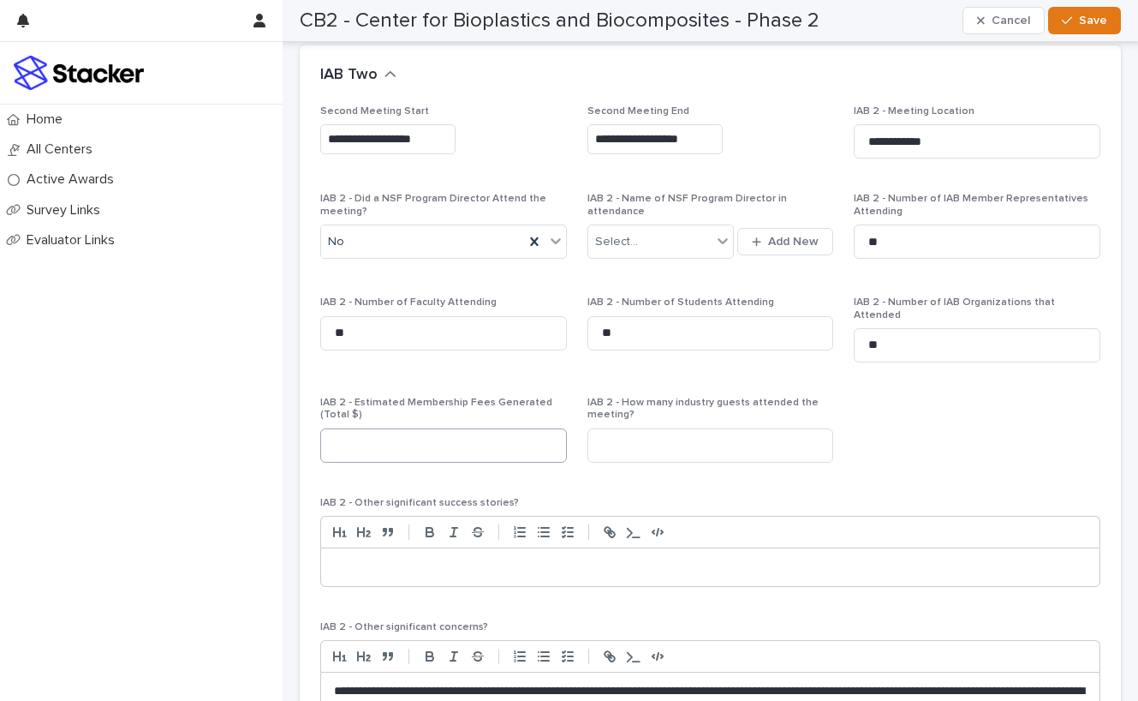
scroll to position [1372, 0]
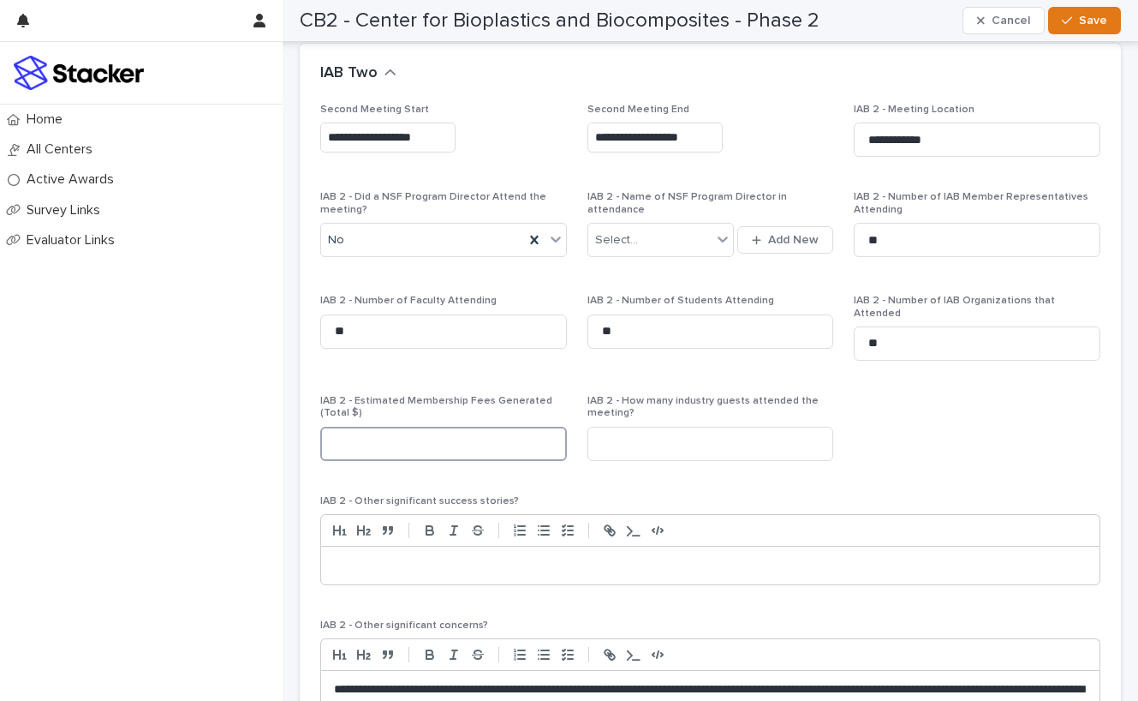
click at [437, 427] on input at bounding box center [443, 444] width 247 height 34
type input "******"
click at [660, 427] on input at bounding box center [711, 444] width 247 height 34
type input "*"
click at [892, 377] on div "**********" at bounding box center [710, 601] width 780 height 994
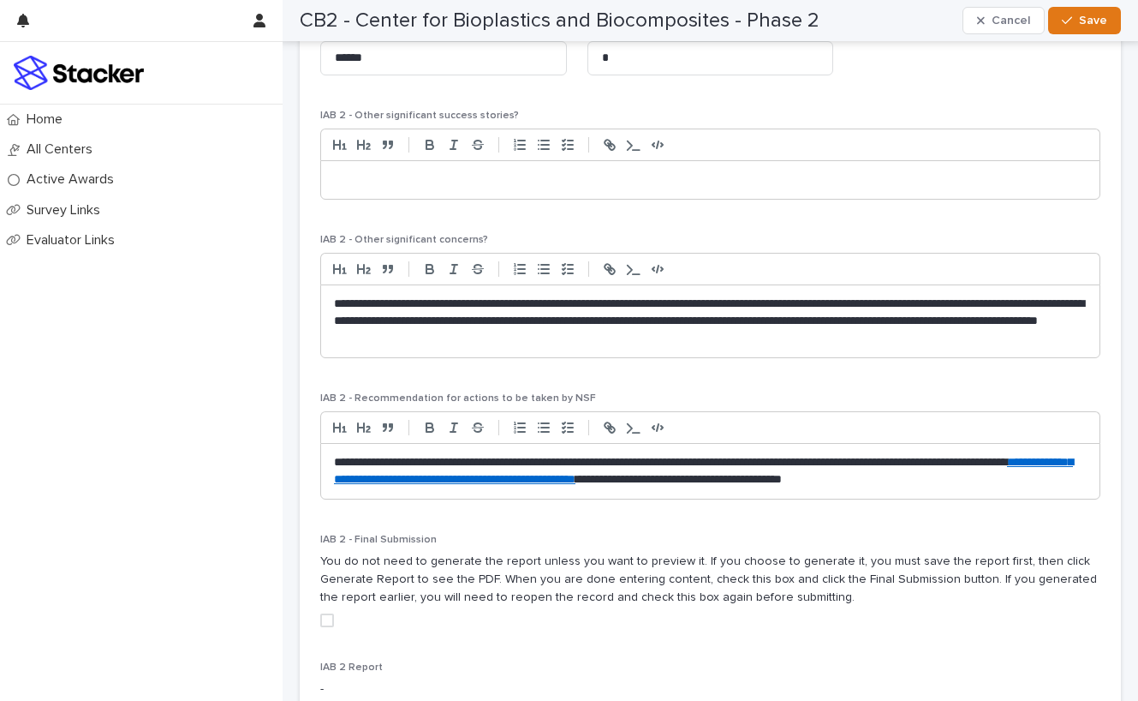
scroll to position [1759, 0]
click at [648, 311] on p "**********" at bounding box center [710, 320] width 753 height 51
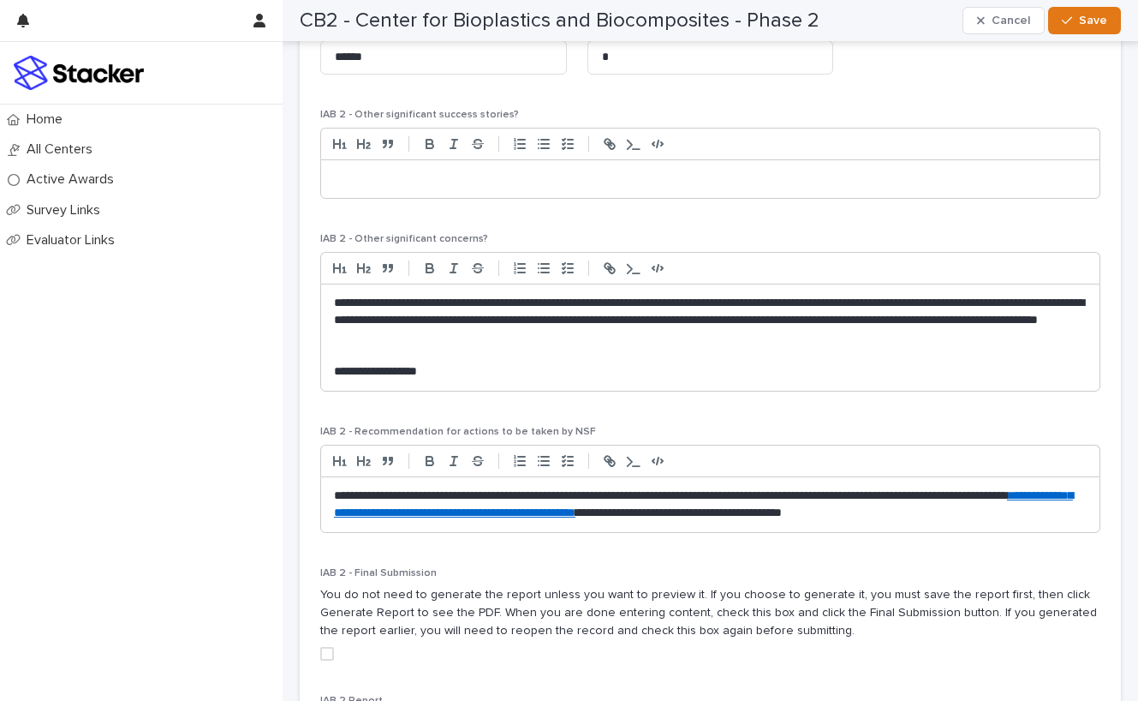
scroll to position [0, 0]
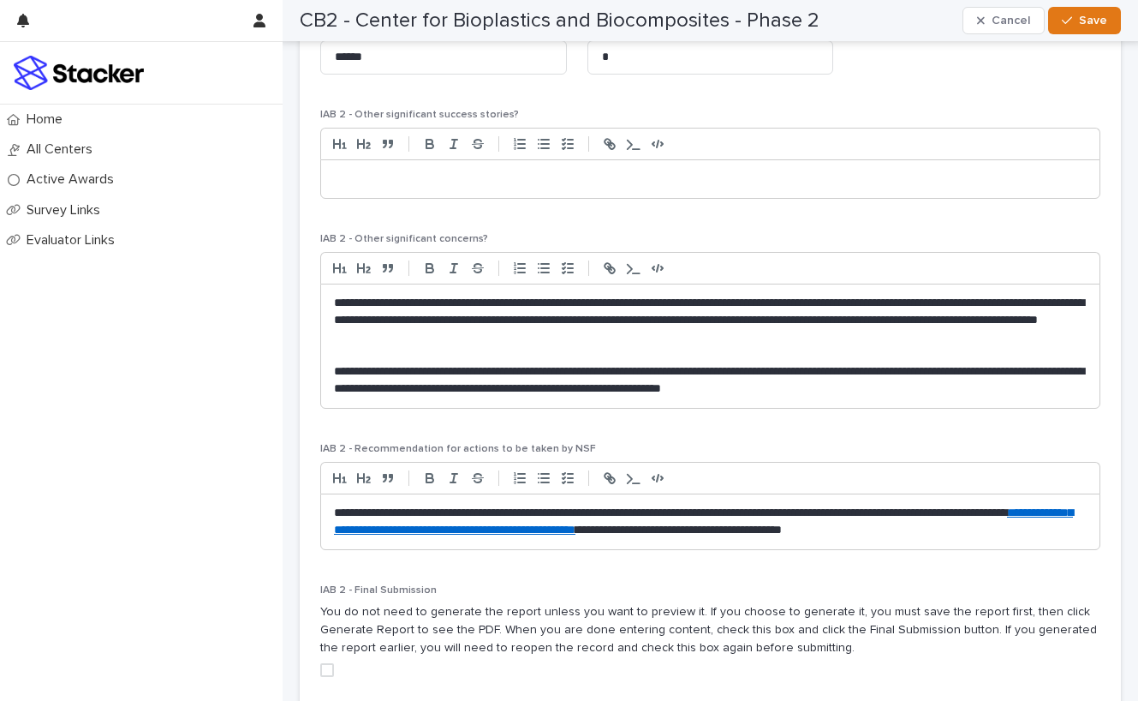
click at [435, 363] on p "**********" at bounding box center [710, 380] width 753 height 34
click at [440, 363] on p "**********" at bounding box center [710, 380] width 753 height 34
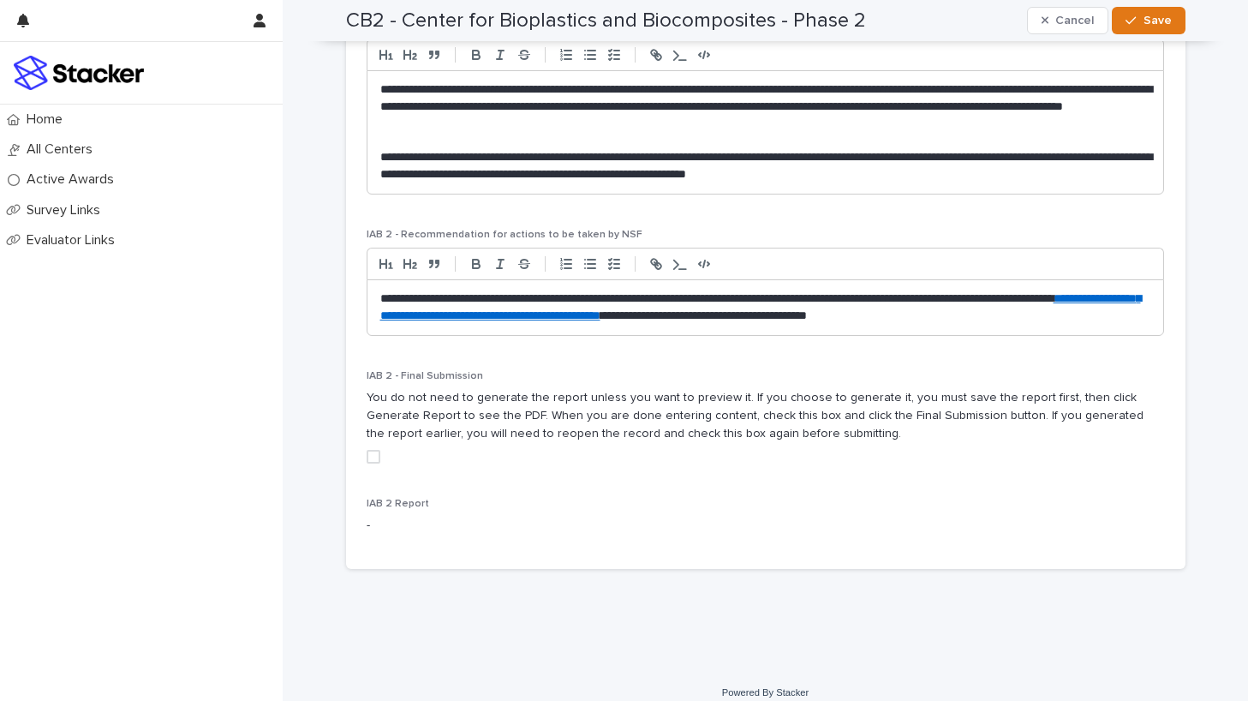
scroll to position [2035, 0]
click at [375, 449] on span at bounding box center [374, 456] width 14 height 14
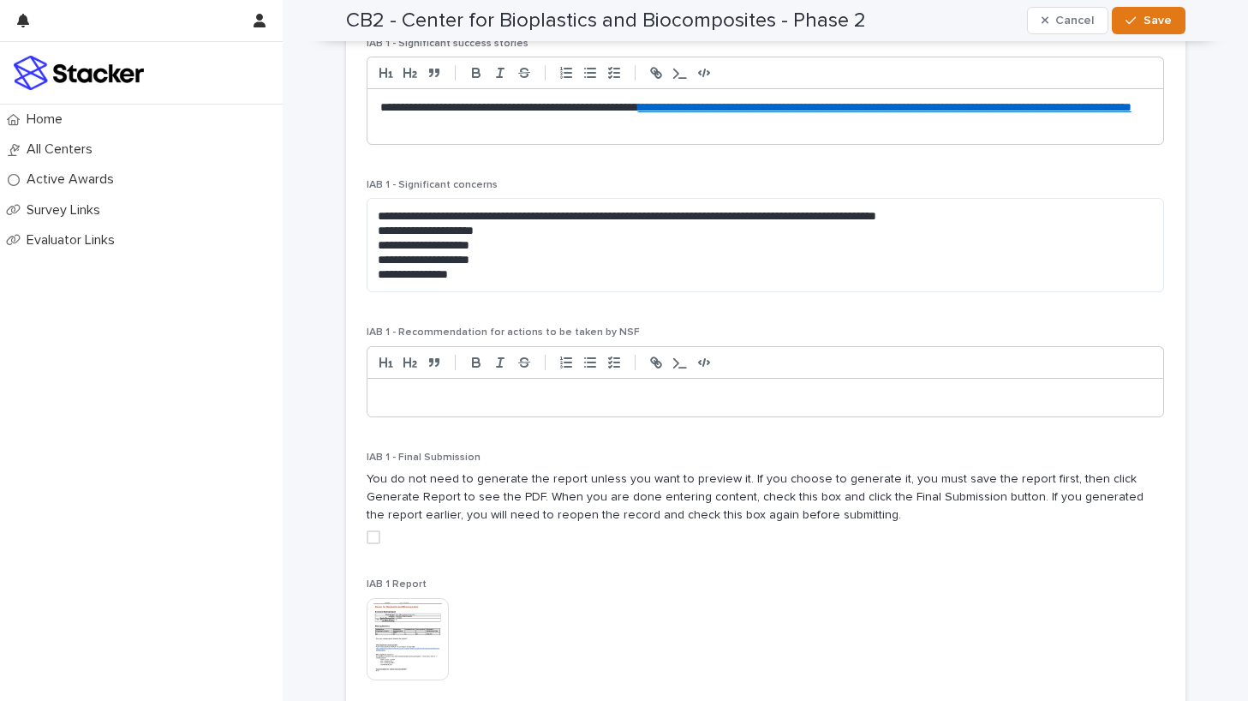
scroll to position [757, 0]
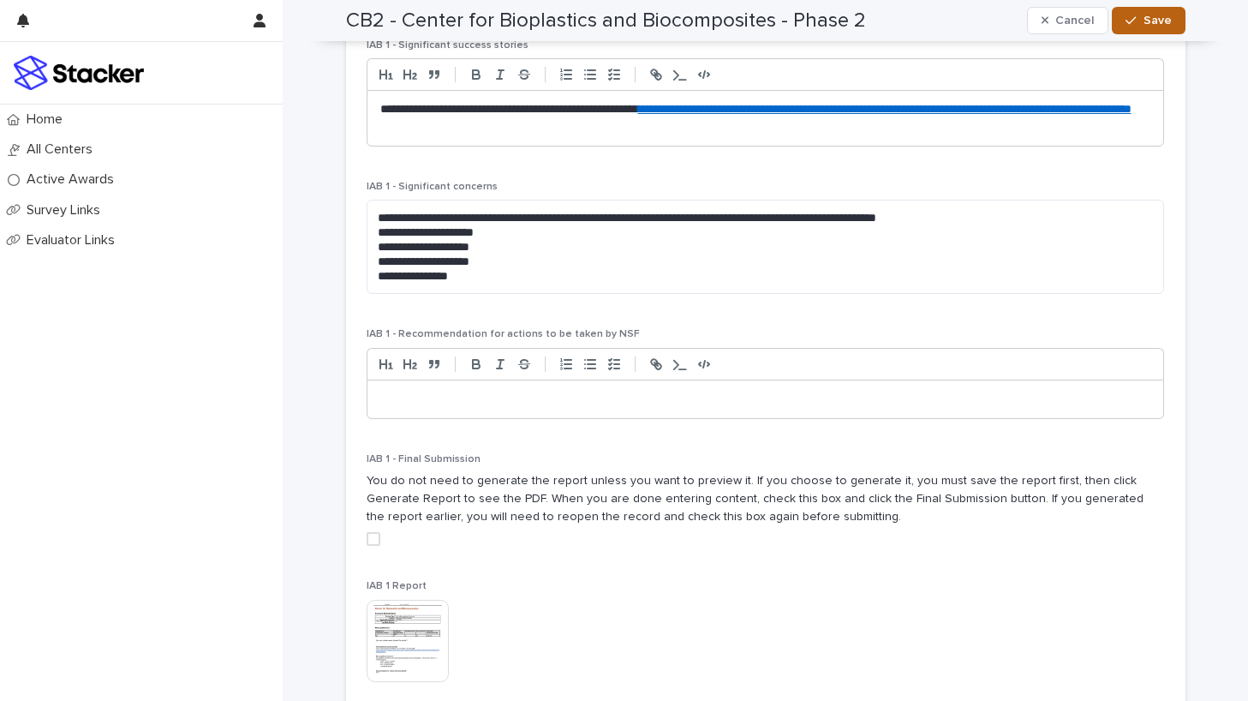
click at [1136, 25] on icon "button" at bounding box center [1131, 21] width 10 height 12
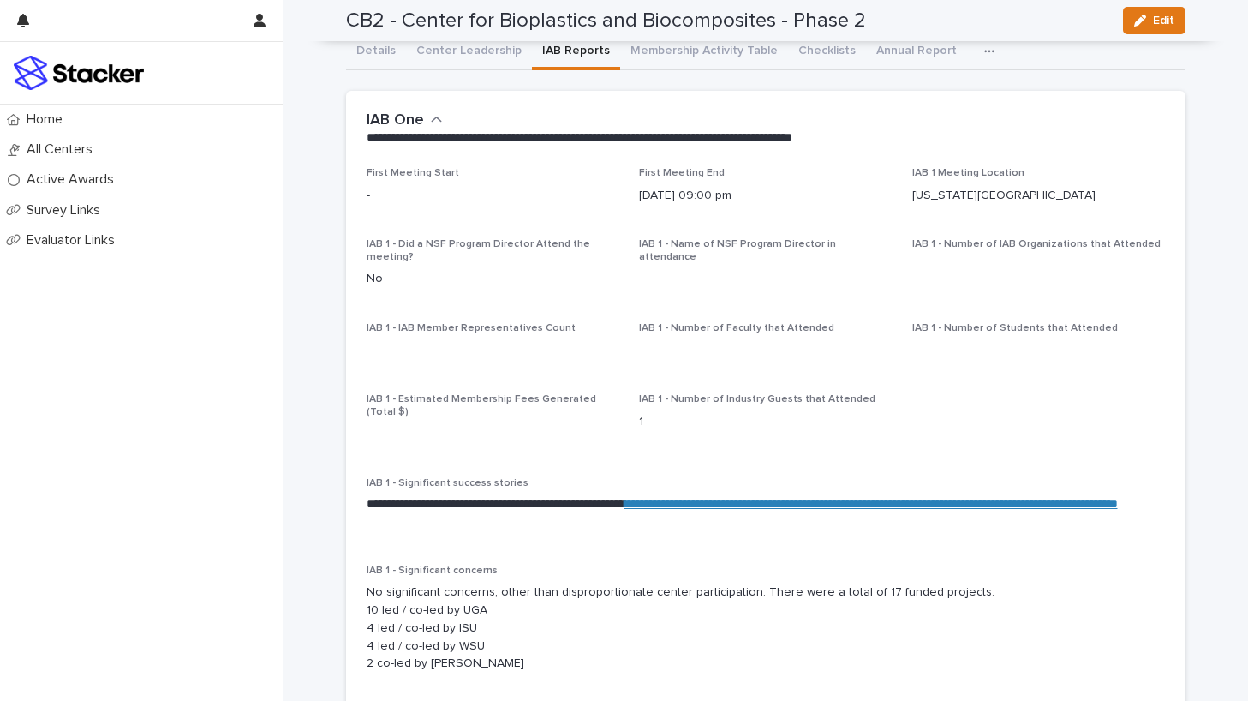
scroll to position [0, 0]
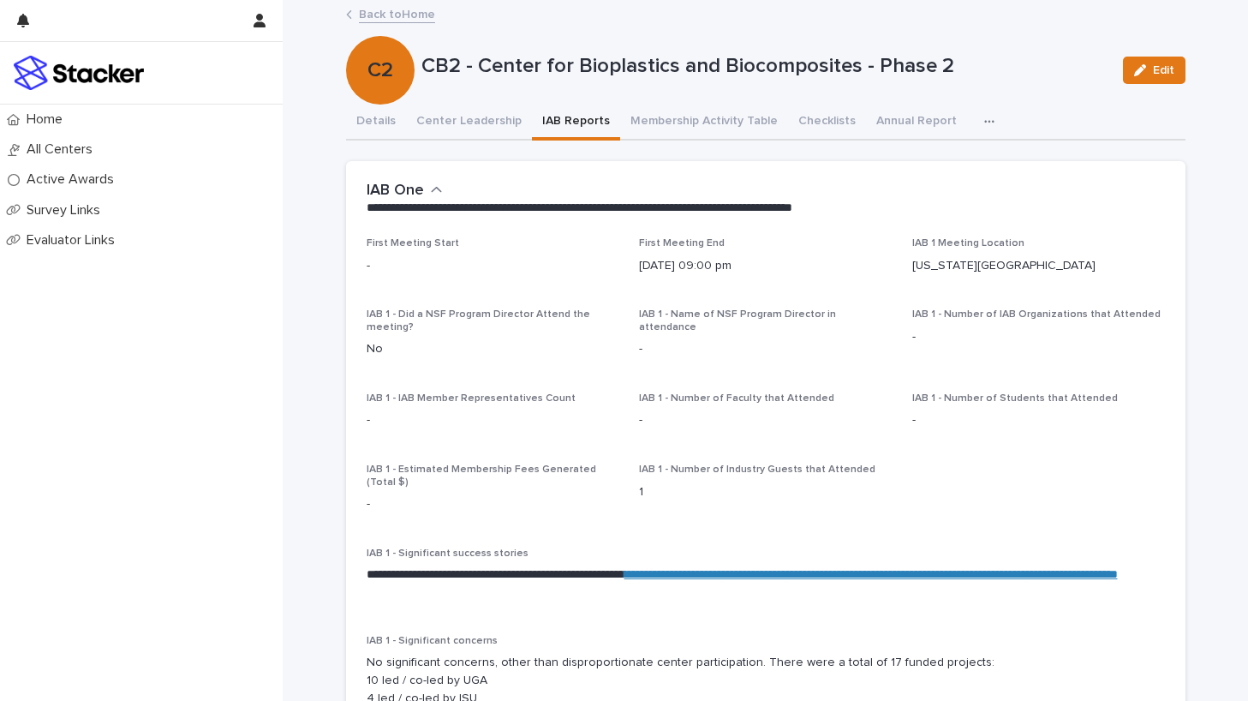
click at [576, 123] on button "IAB Reports" at bounding box center [576, 123] width 88 height 36
click at [481, 128] on button "Center Leadership" at bounding box center [469, 123] width 126 height 36
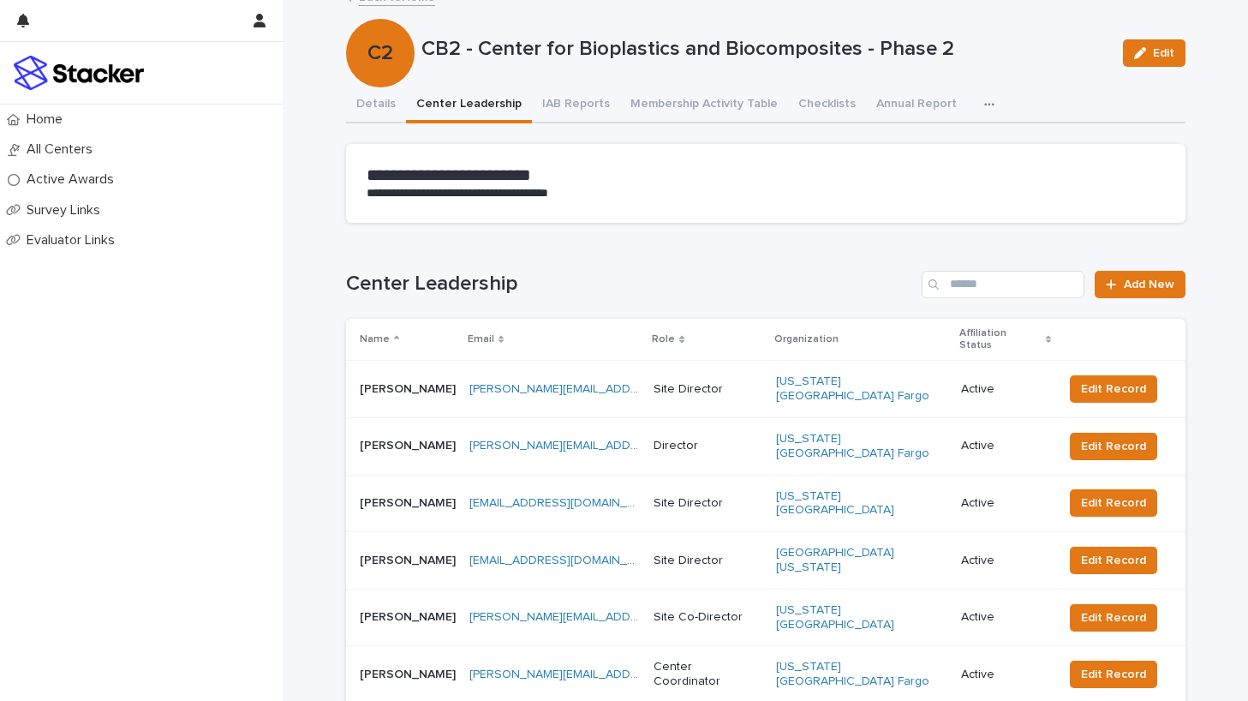
scroll to position [21, 0]
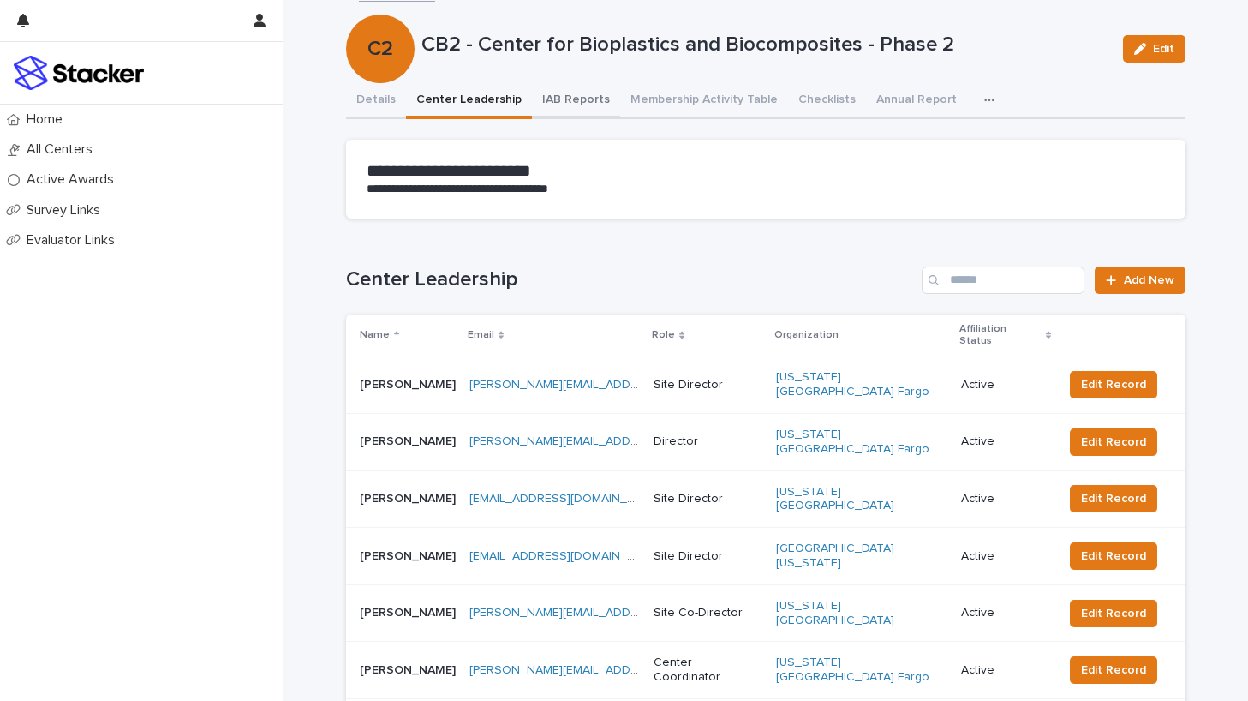
click at [577, 102] on button "IAB Reports" at bounding box center [576, 101] width 88 height 36
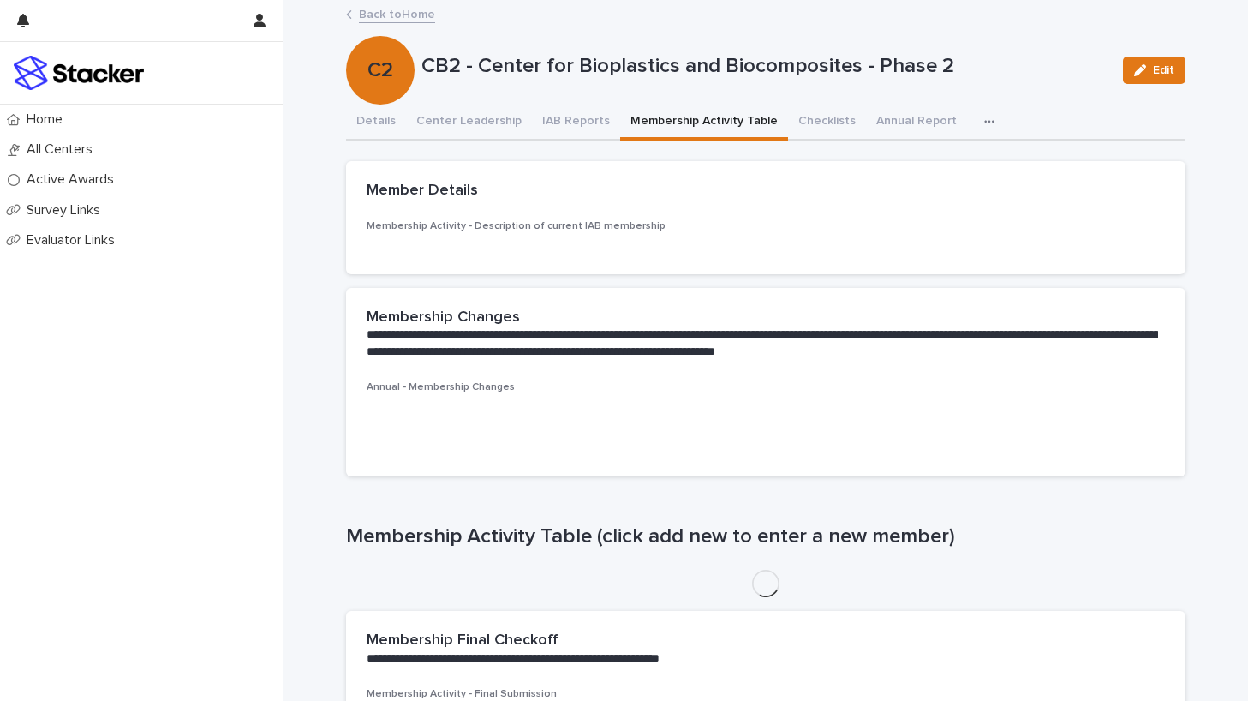
click at [670, 118] on button "Membership Activity Table" at bounding box center [704, 123] width 168 height 36
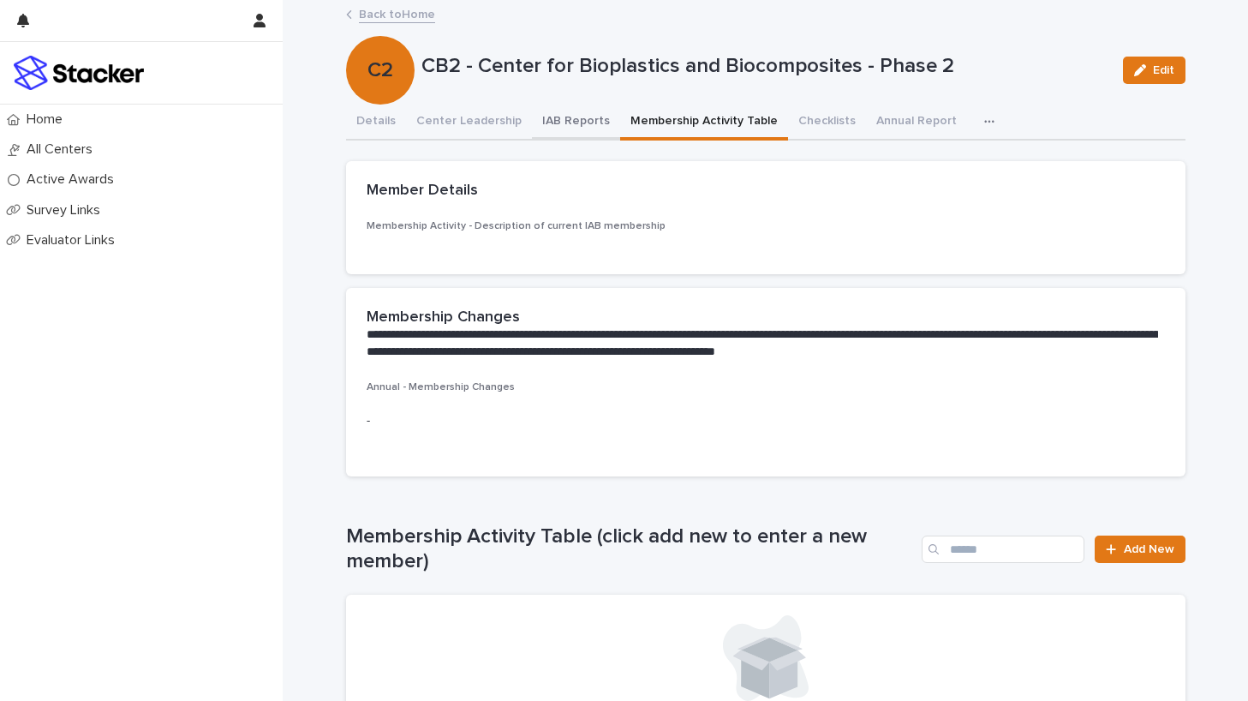
click at [559, 118] on button "IAB Reports" at bounding box center [576, 123] width 88 height 36
click at [713, 118] on button "Membership Activity Table" at bounding box center [704, 123] width 168 height 36
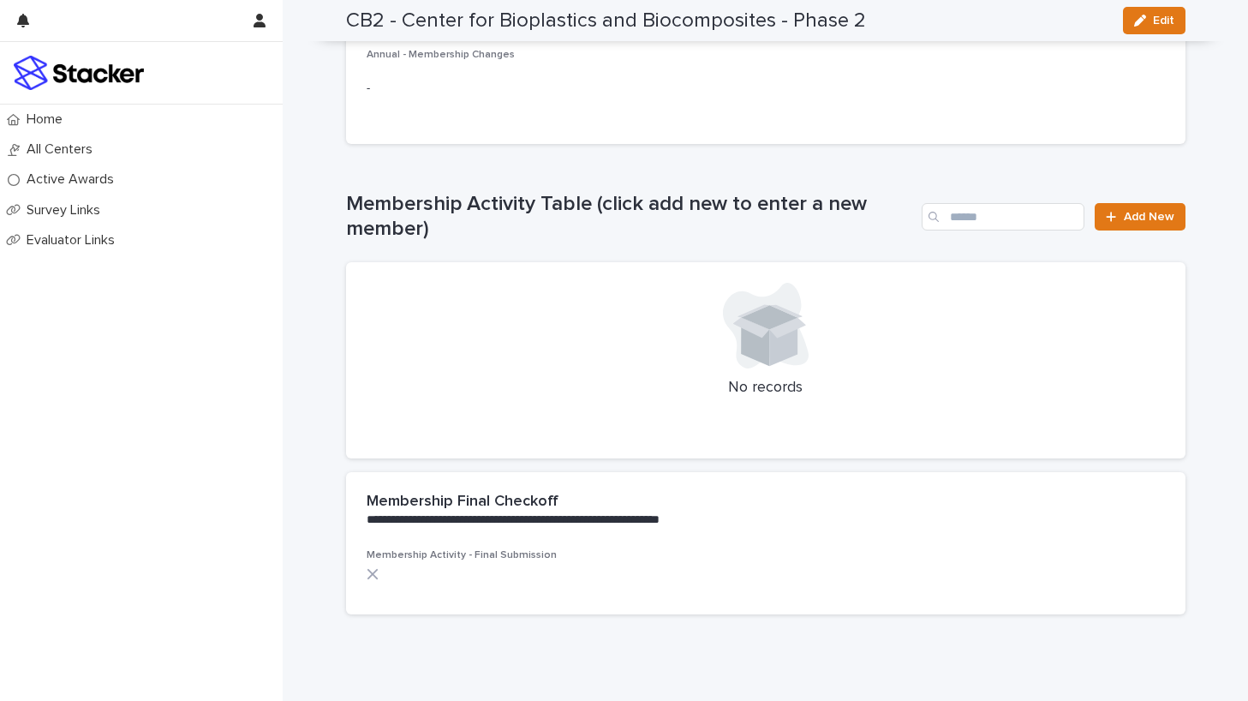
scroll to position [367, 0]
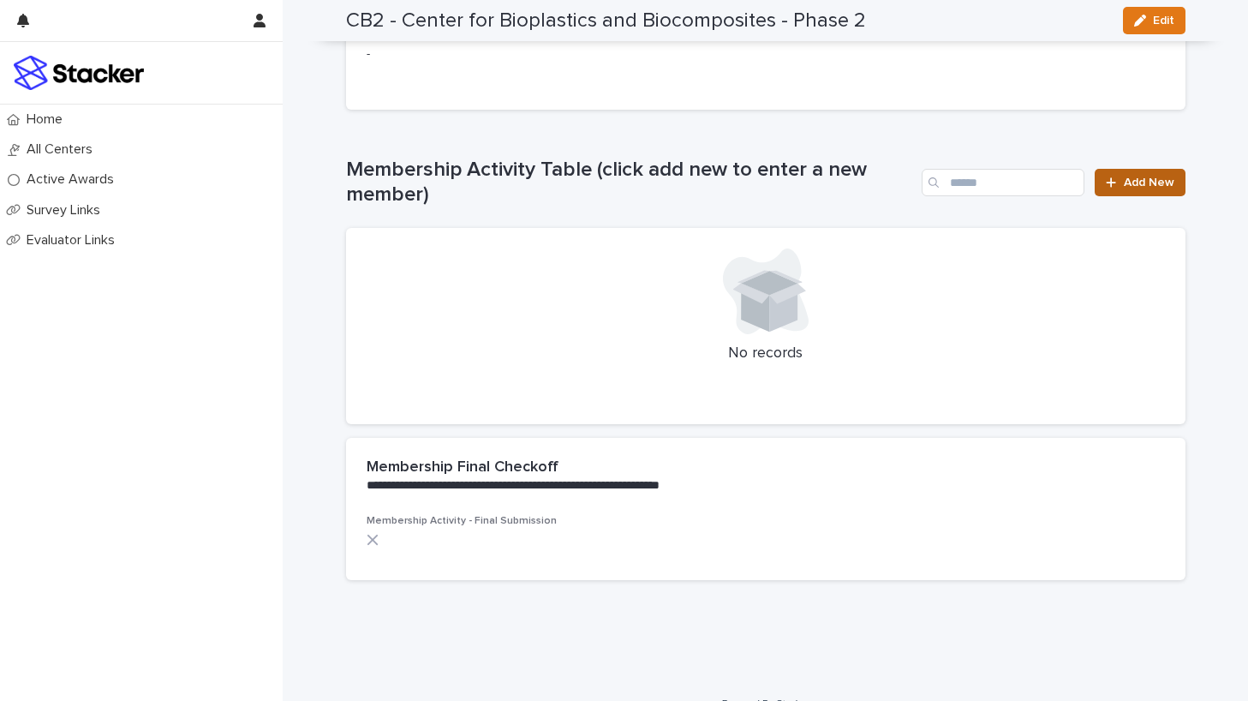
click at [1138, 176] on span "Add New" at bounding box center [1149, 182] width 51 height 12
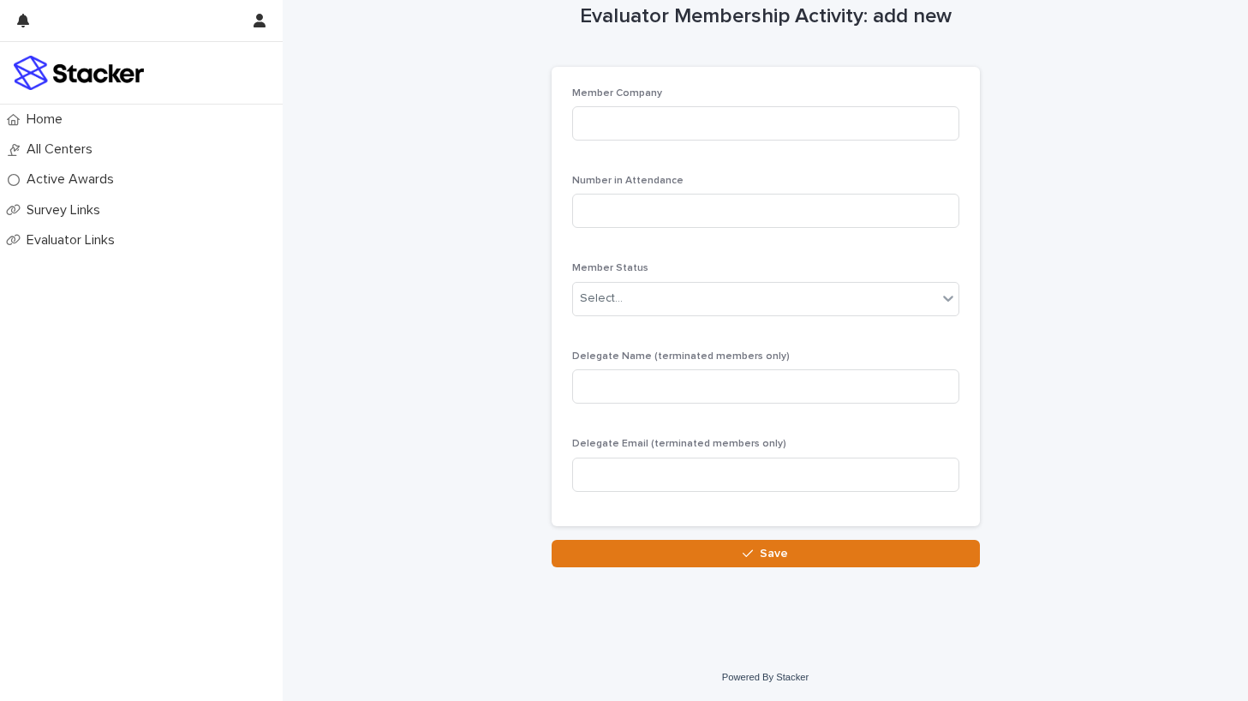
scroll to position [32, 0]
click at [725, 131] on input at bounding box center [765, 123] width 387 height 34
click at [478, 176] on div "Evaluator Membership Activity: add new Loading... Saving… Loading... Saving… Lo…" at bounding box center [766, 268] width 840 height 597
click at [677, 117] on input at bounding box center [765, 123] width 387 height 34
type input "**********"
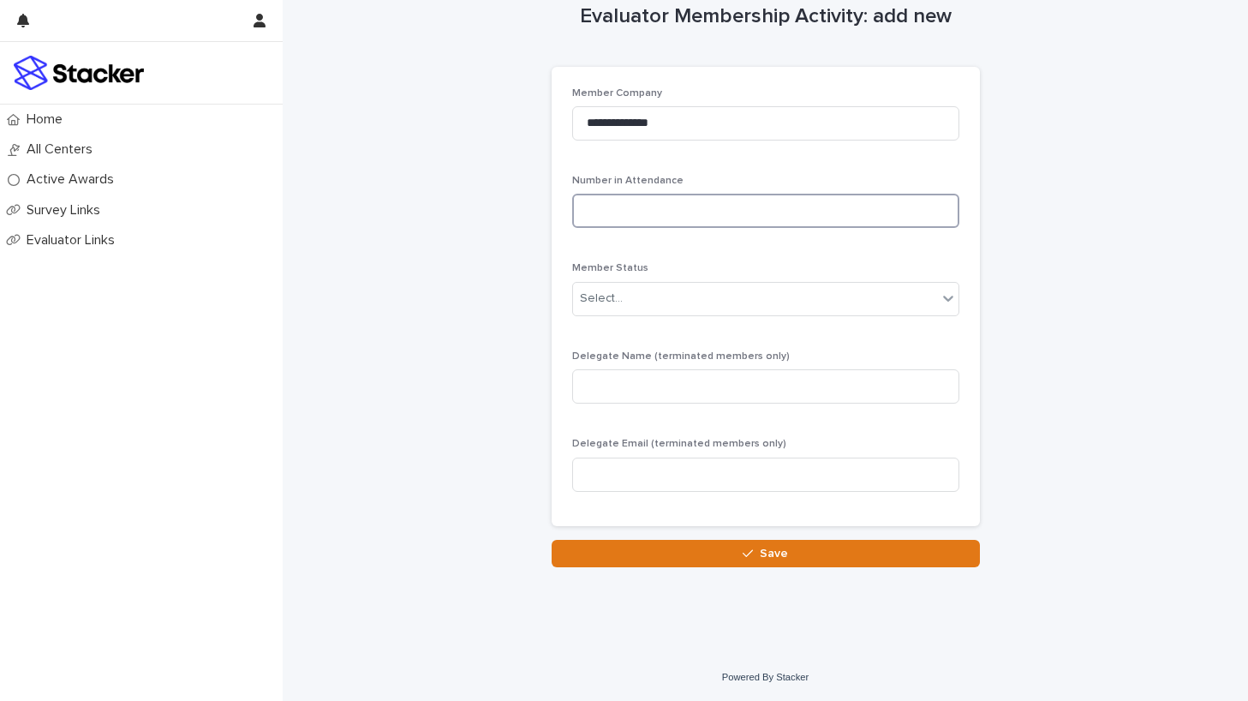
click at [670, 199] on input at bounding box center [765, 211] width 387 height 34
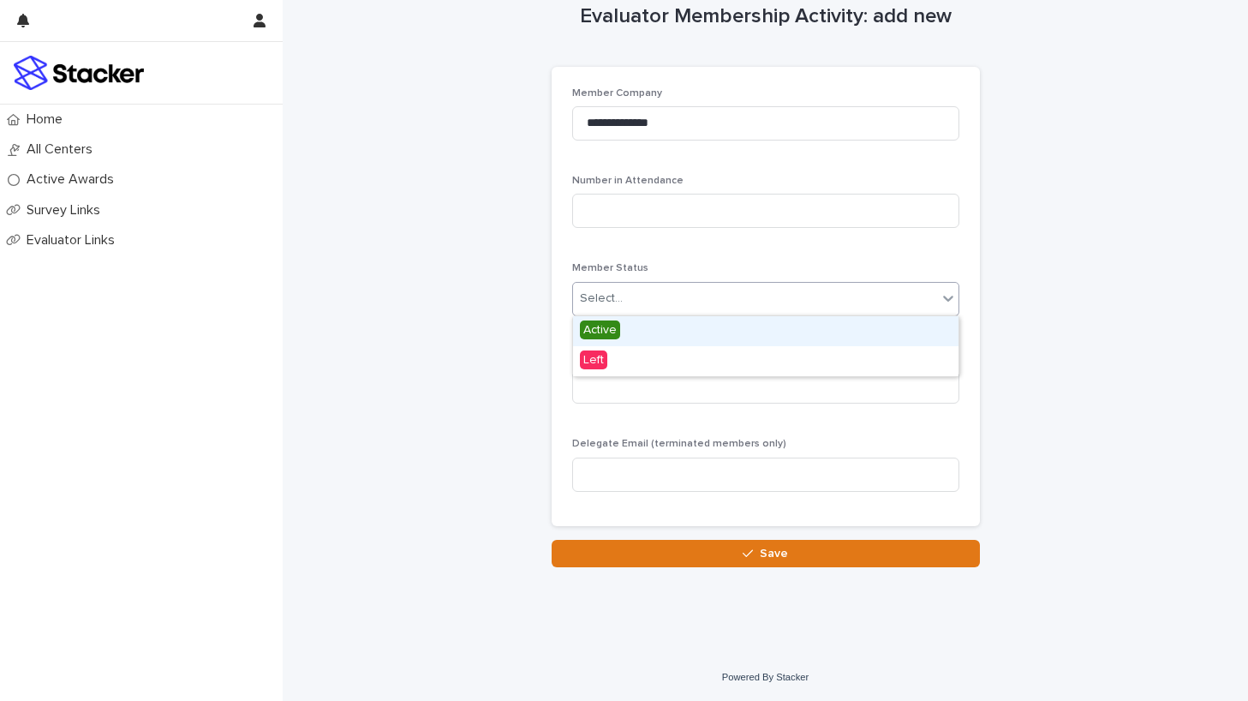
click at [627, 300] on div "Select..." at bounding box center [755, 298] width 364 height 28
click at [602, 333] on span "Active" at bounding box center [600, 329] width 40 height 19
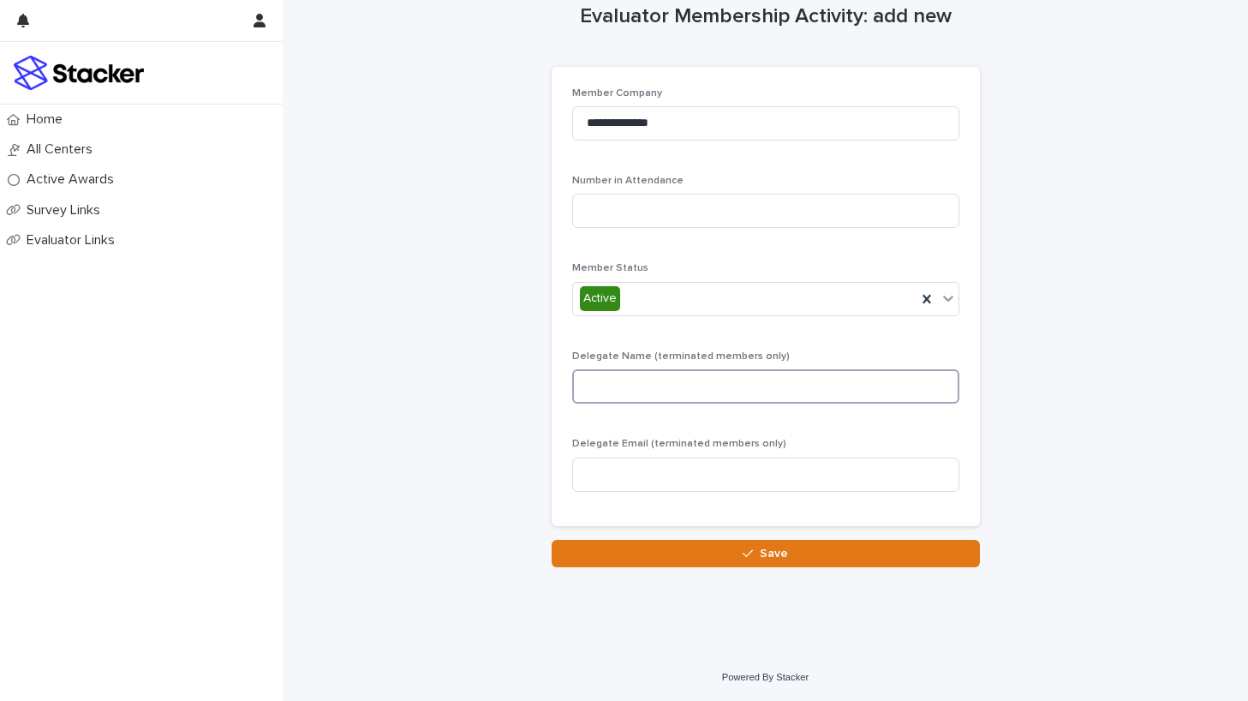
click at [622, 388] on input at bounding box center [765, 386] width 387 height 34
click at [657, 213] on input at bounding box center [765, 211] width 387 height 34
type input "*"
click at [654, 254] on div "**********" at bounding box center [765, 296] width 387 height 418
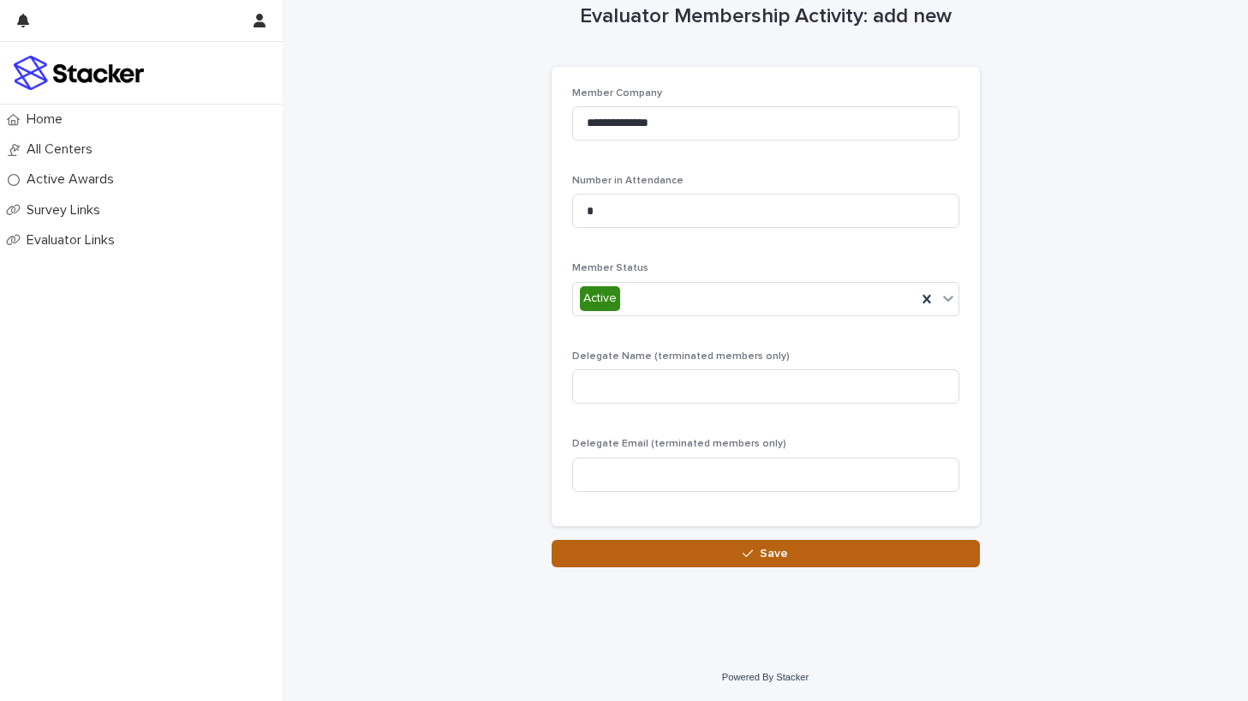
click at [762, 555] on span "Save" at bounding box center [774, 553] width 28 height 12
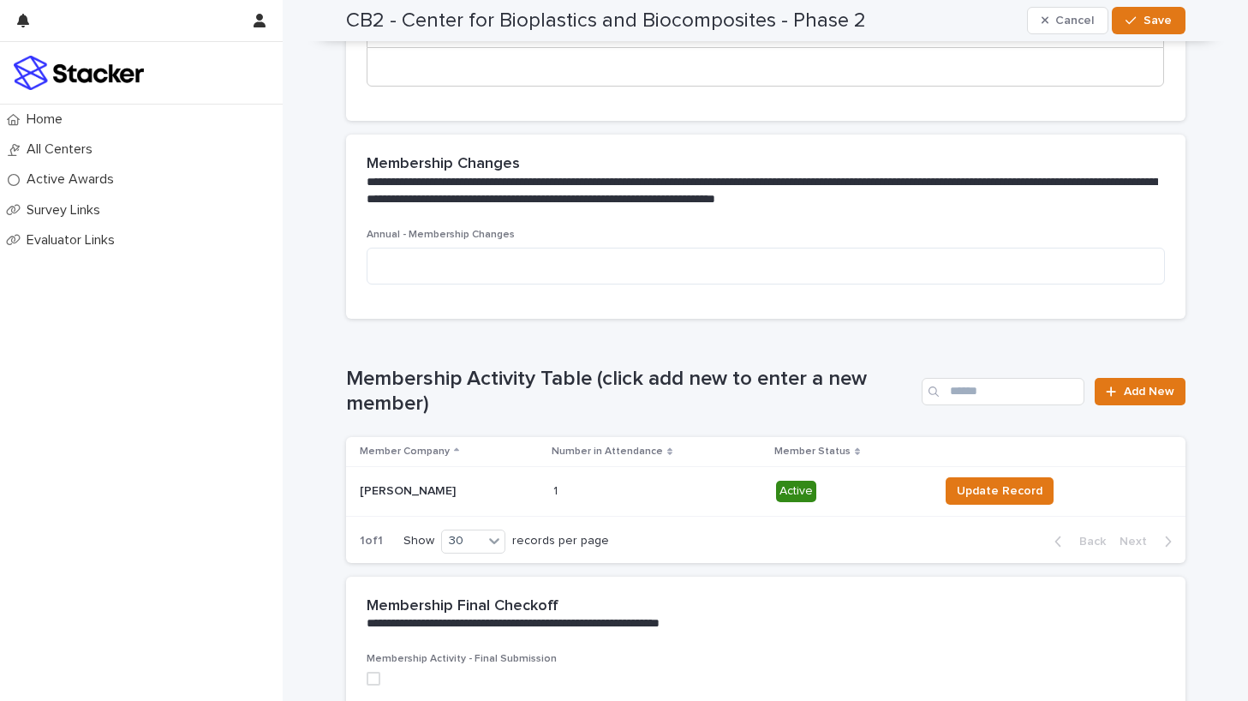
scroll to position [311, 0]
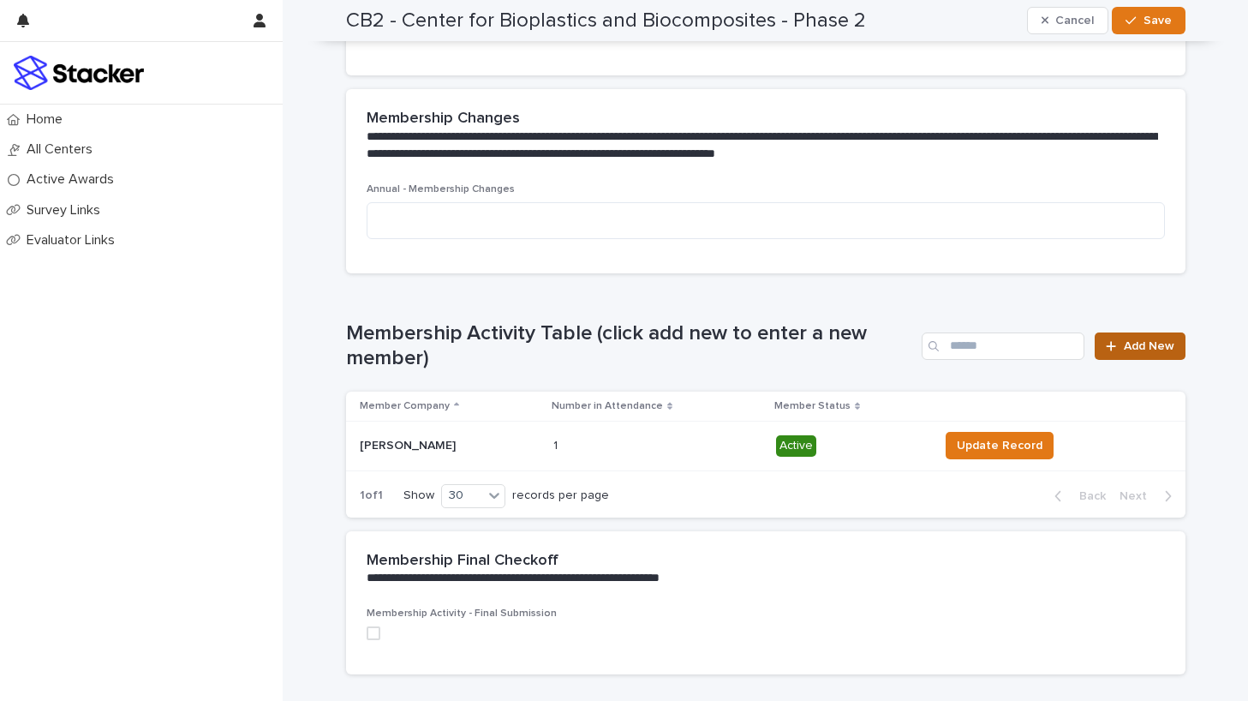
click at [1125, 340] on span "Add New" at bounding box center [1149, 346] width 51 height 12
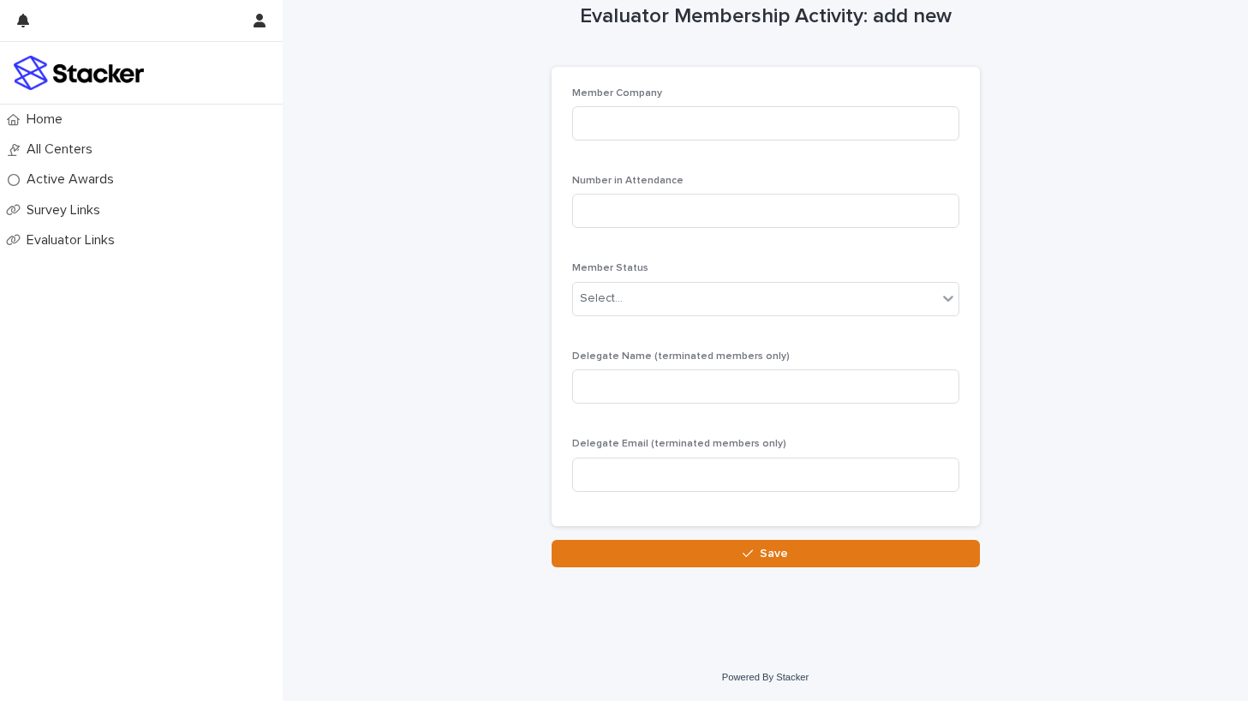
scroll to position [32, 0]
click at [650, 116] on input at bounding box center [765, 123] width 387 height 34
type input "**********"
click at [660, 206] on input at bounding box center [765, 211] width 387 height 34
type input "*"
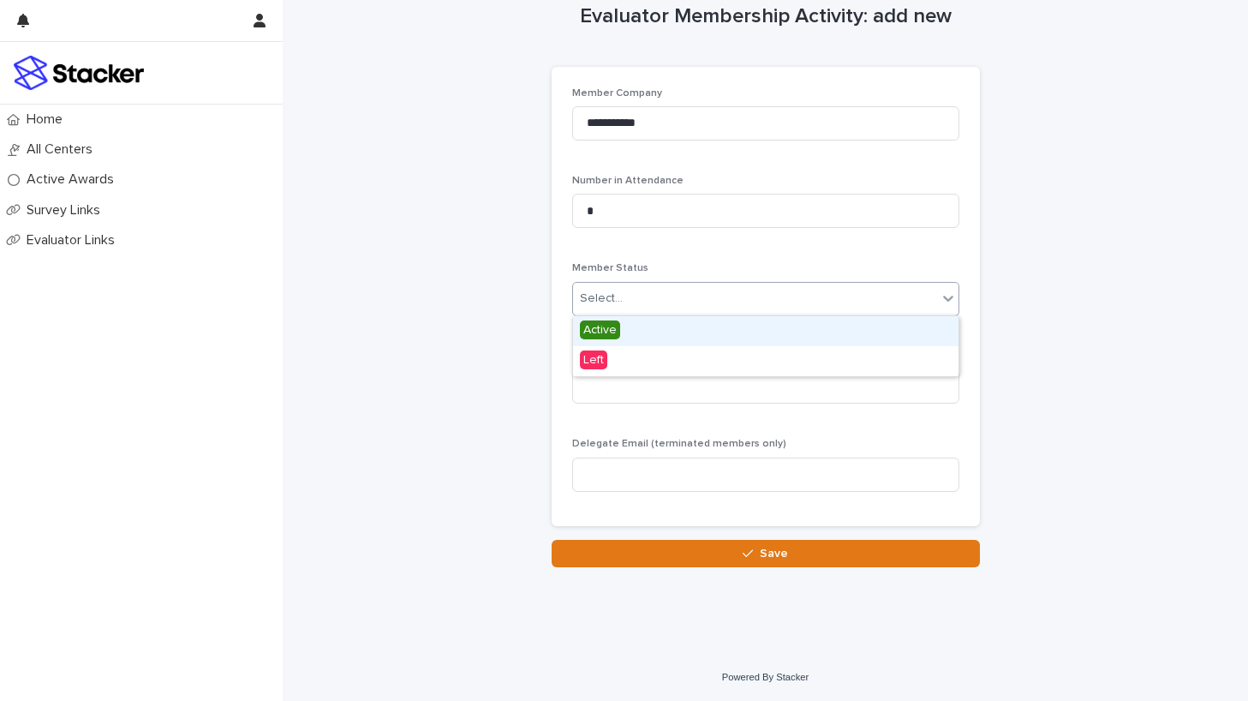
click at [669, 295] on div "Select..." at bounding box center [755, 298] width 364 height 28
click at [607, 328] on span "Active" at bounding box center [600, 329] width 40 height 19
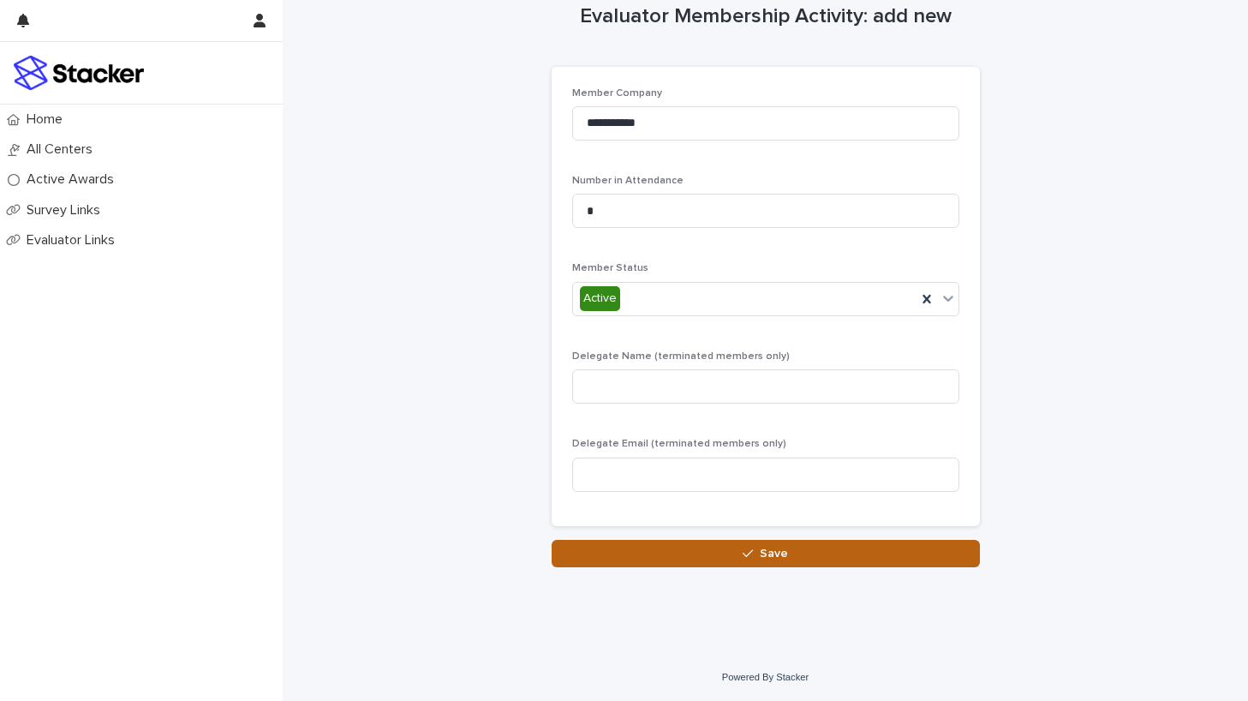
click at [777, 554] on span "Save" at bounding box center [774, 553] width 28 height 12
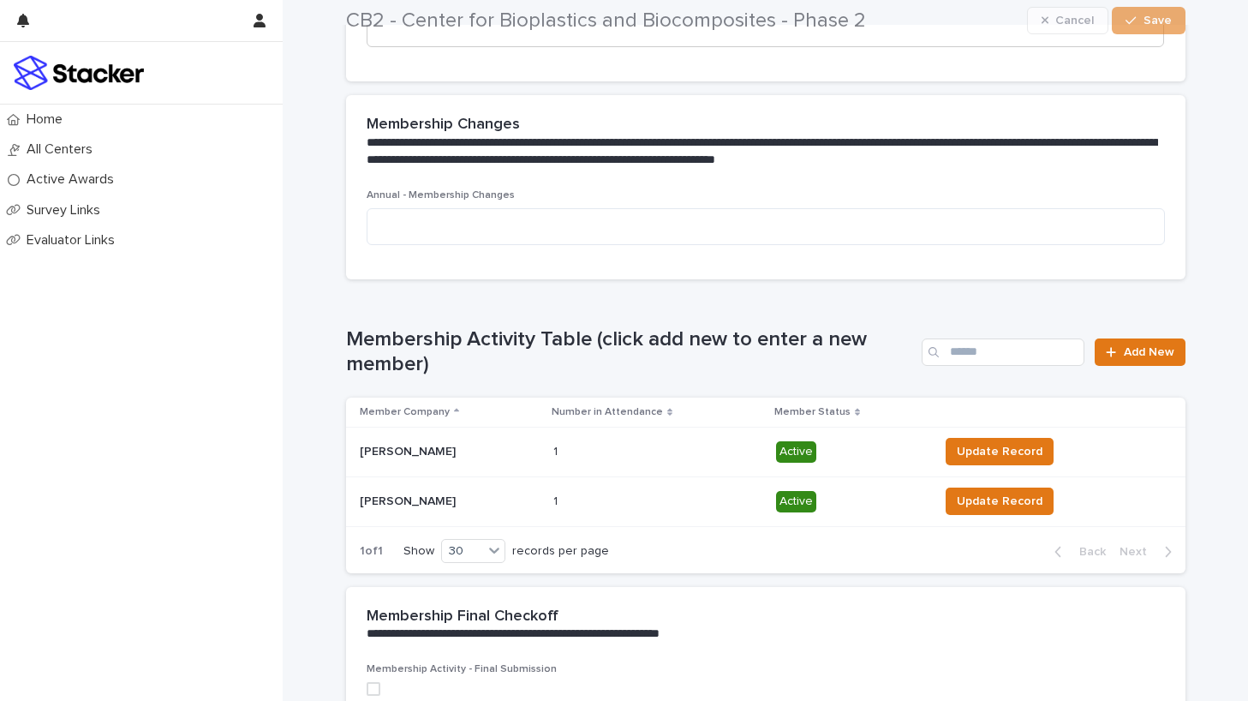
scroll to position [472, 0]
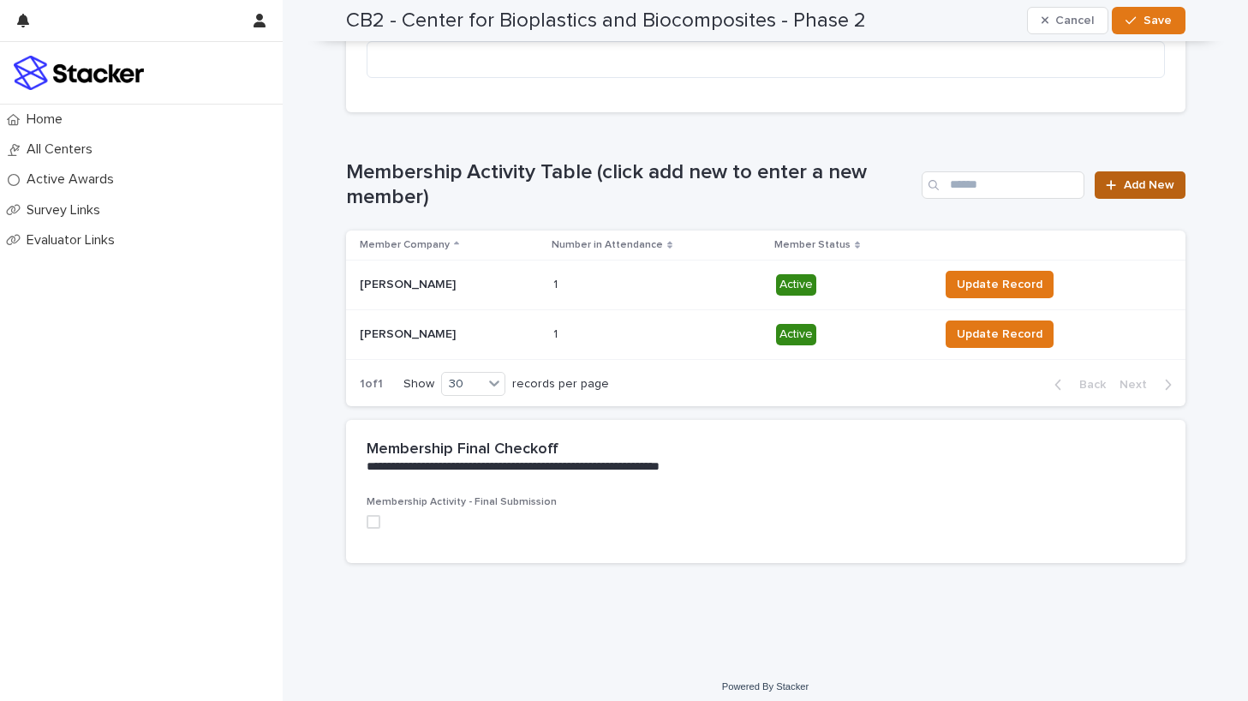
click at [1127, 179] on span "Add New" at bounding box center [1149, 185] width 51 height 12
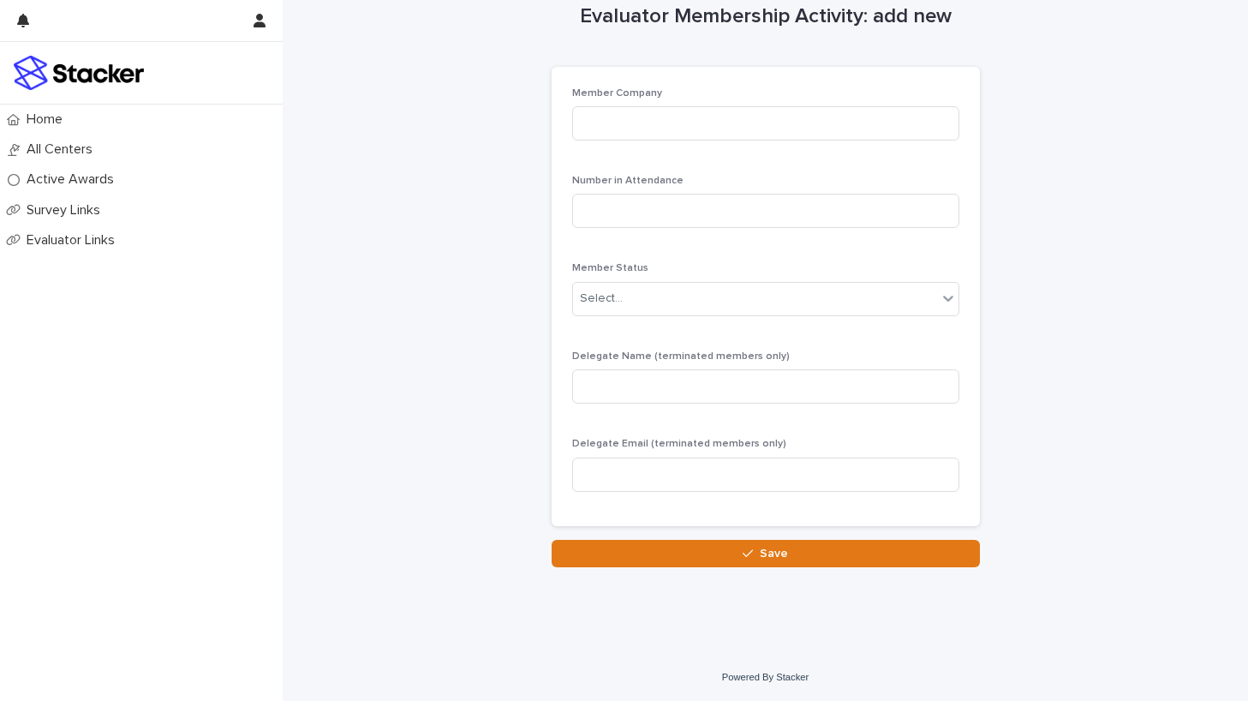
scroll to position [32, 0]
click at [744, 123] on input at bounding box center [765, 123] width 387 height 34
type input "**********"
click at [735, 200] on input at bounding box center [765, 211] width 387 height 34
type input "*"
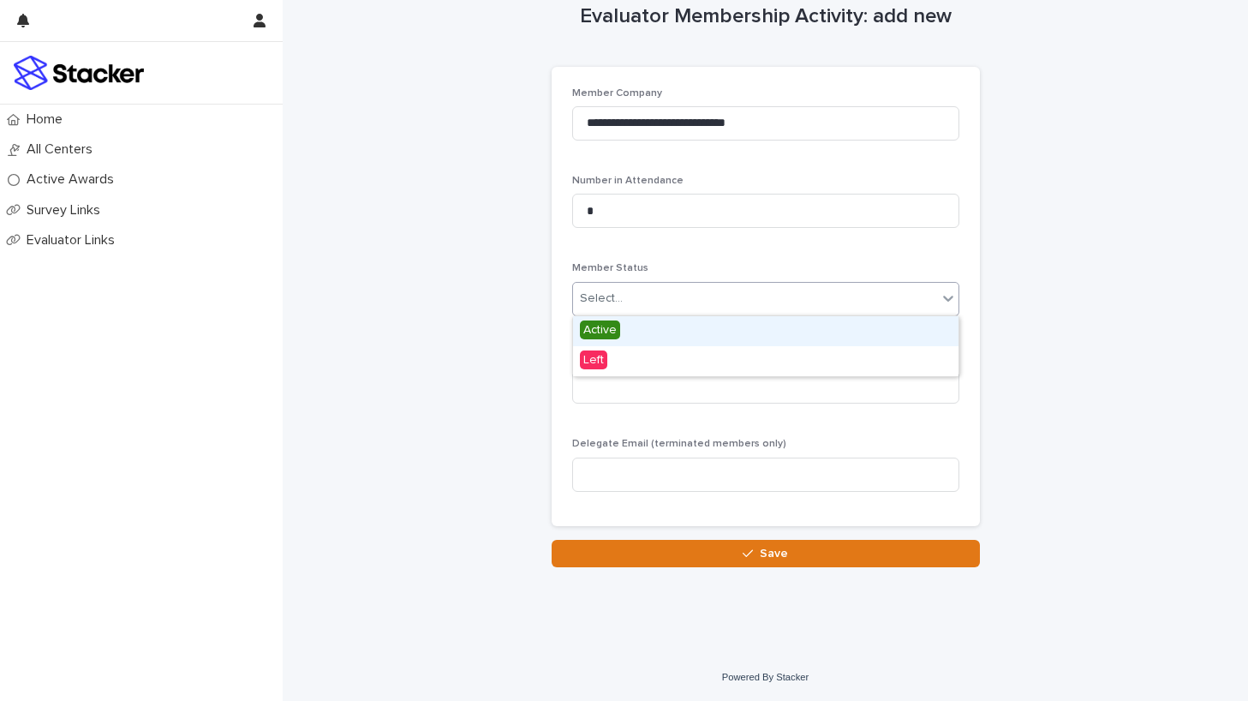
click at [748, 305] on div "Select..." at bounding box center [755, 298] width 364 height 28
click at [602, 332] on span "Active" at bounding box center [600, 329] width 40 height 19
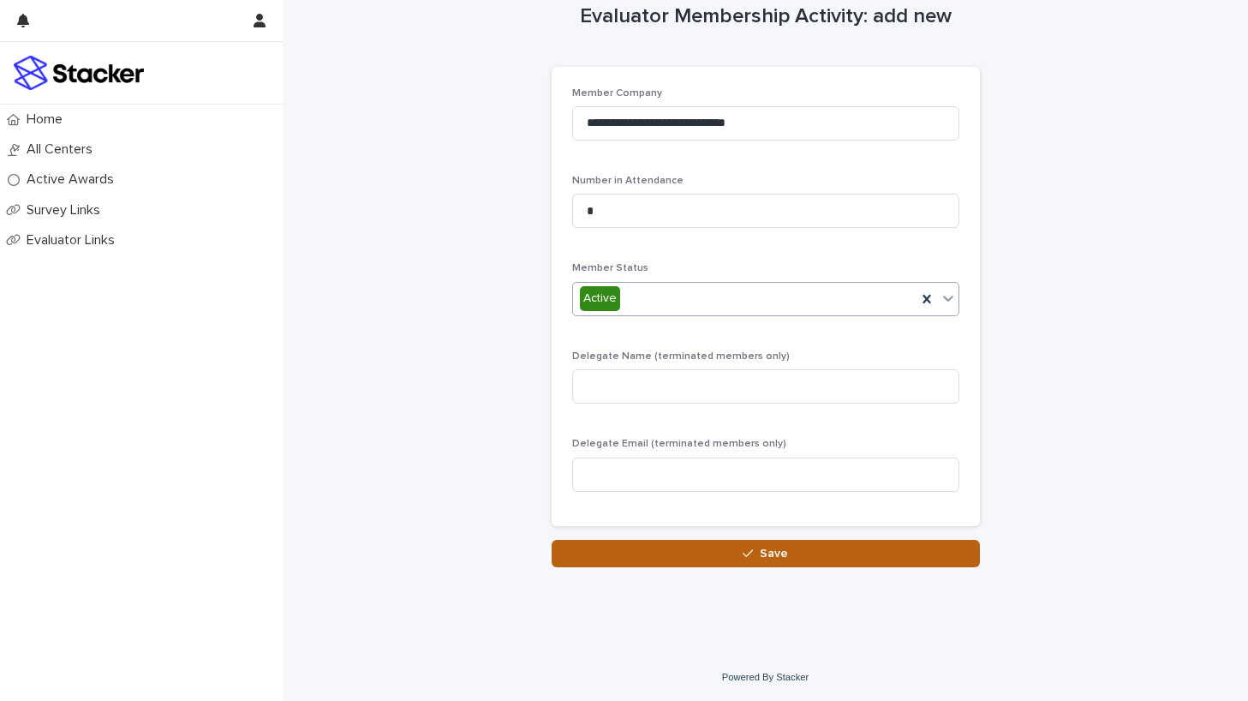
click at [754, 553] on div "button" at bounding box center [751, 553] width 17 height 12
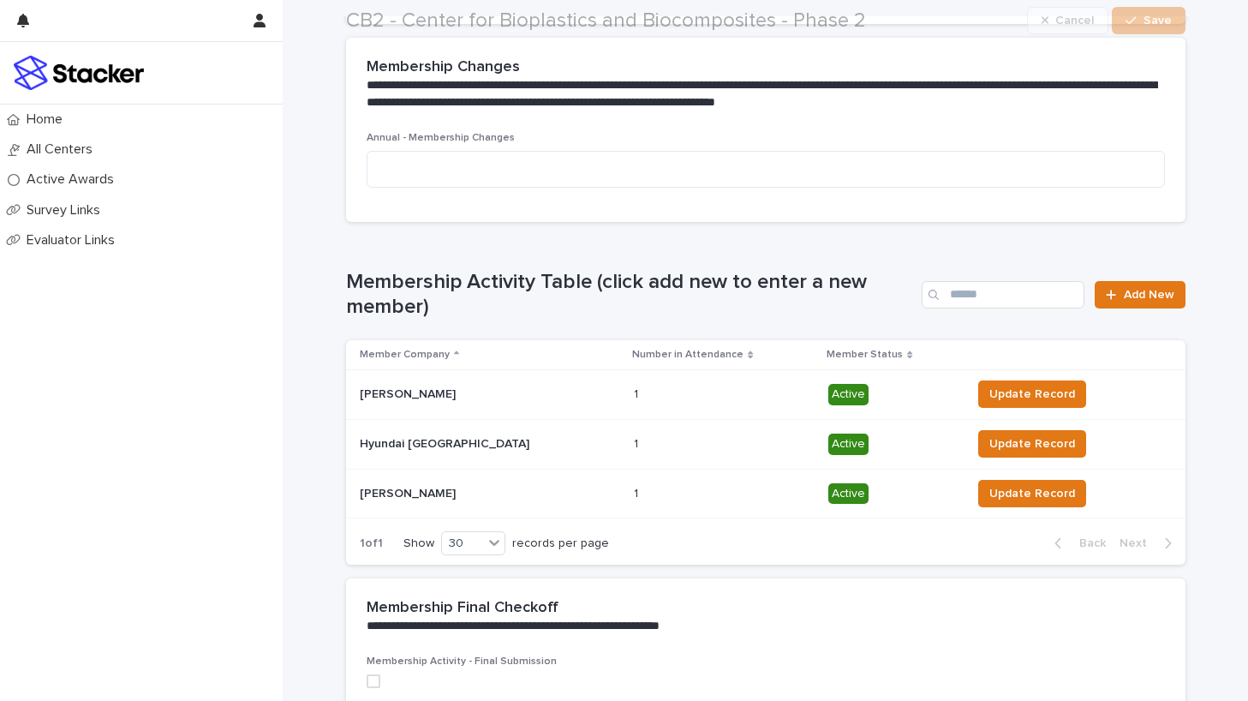
scroll to position [370, 0]
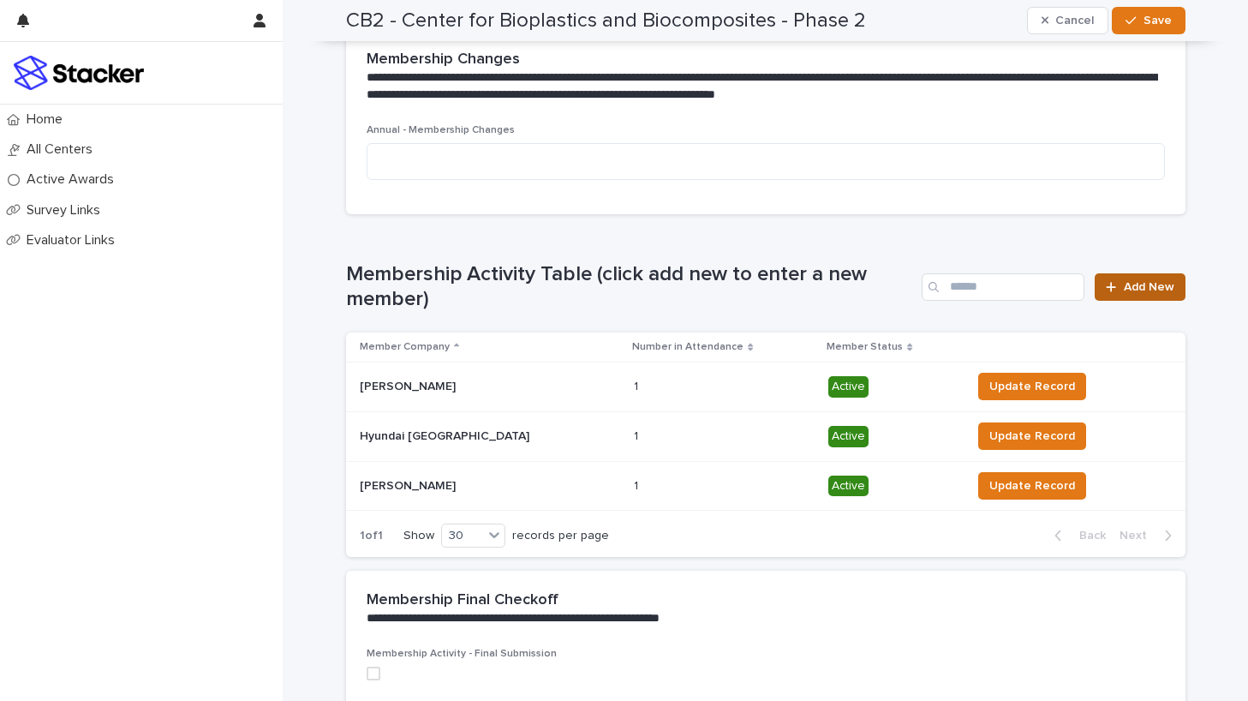
click at [1138, 290] on span "Add New" at bounding box center [1149, 287] width 51 height 12
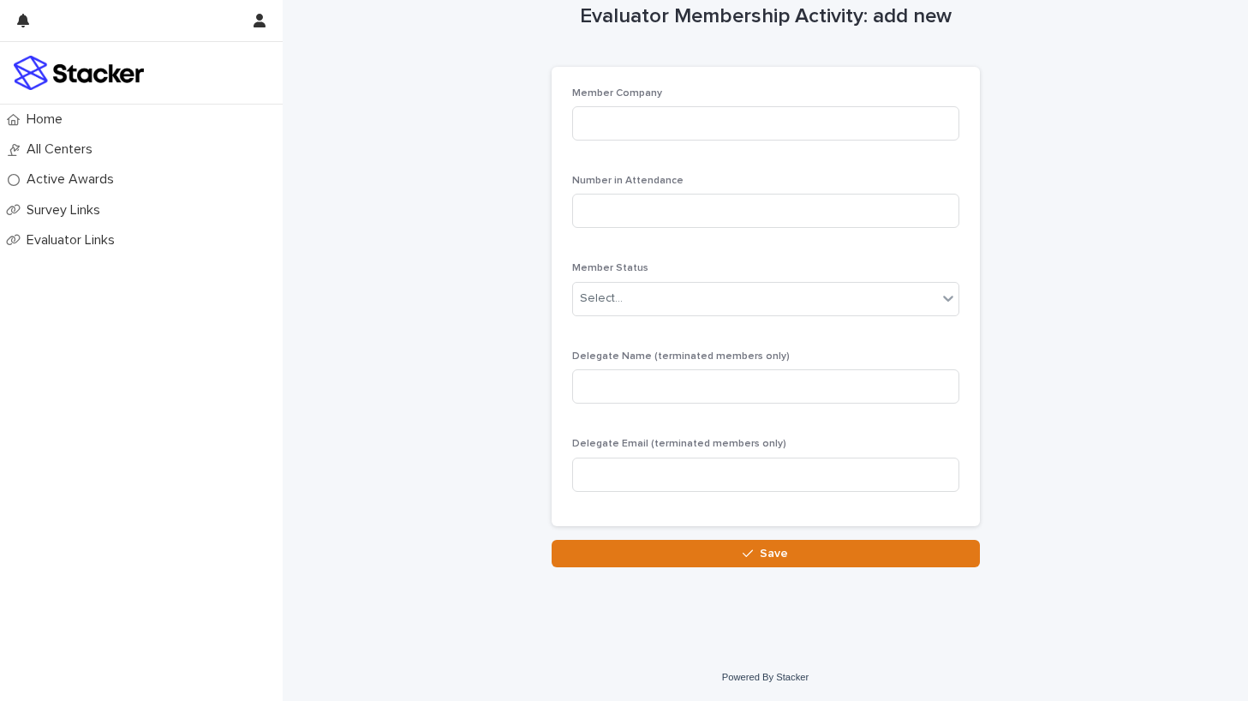
scroll to position [32, 0]
click at [657, 114] on input at bounding box center [765, 123] width 387 height 34
type input "*******"
click at [666, 218] on input at bounding box center [765, 211] width 387 height 34
type input "*"
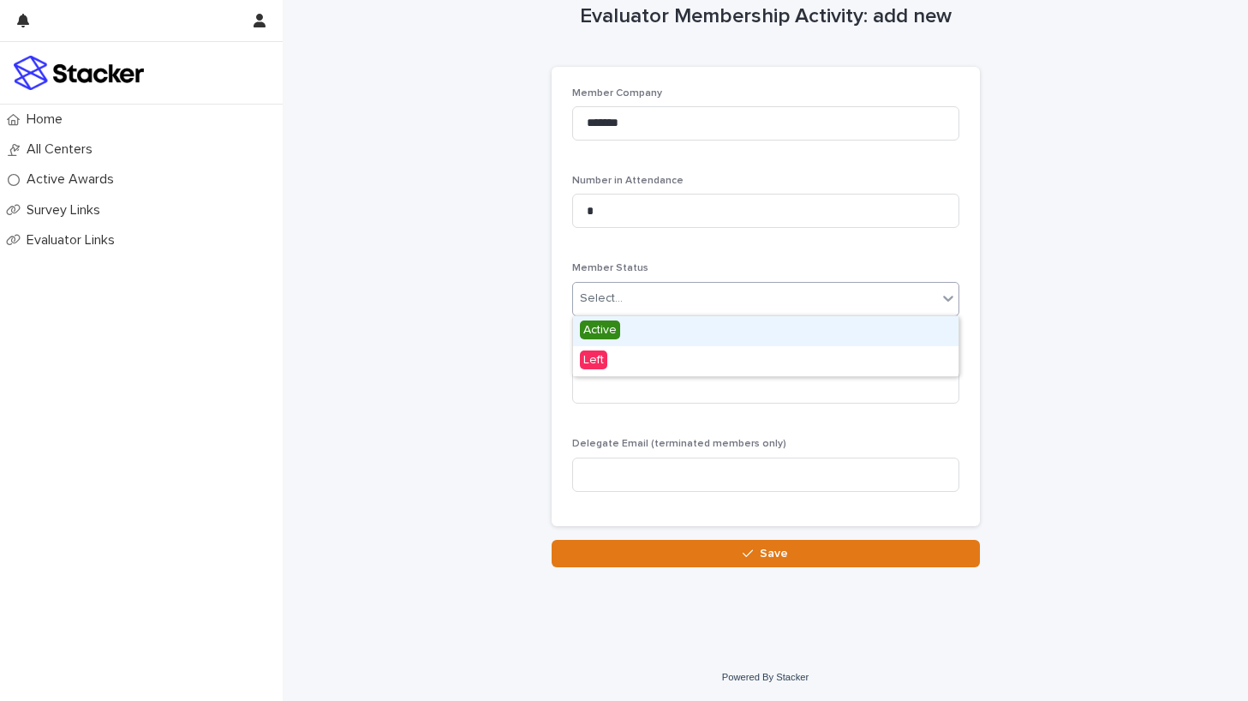
click at [696, 295] on div "Select..." at bounding box center [755, 298] width 364 height 28
click at [607, 324] on span "Active" at bounding box center [600, 329] width 40 height 19
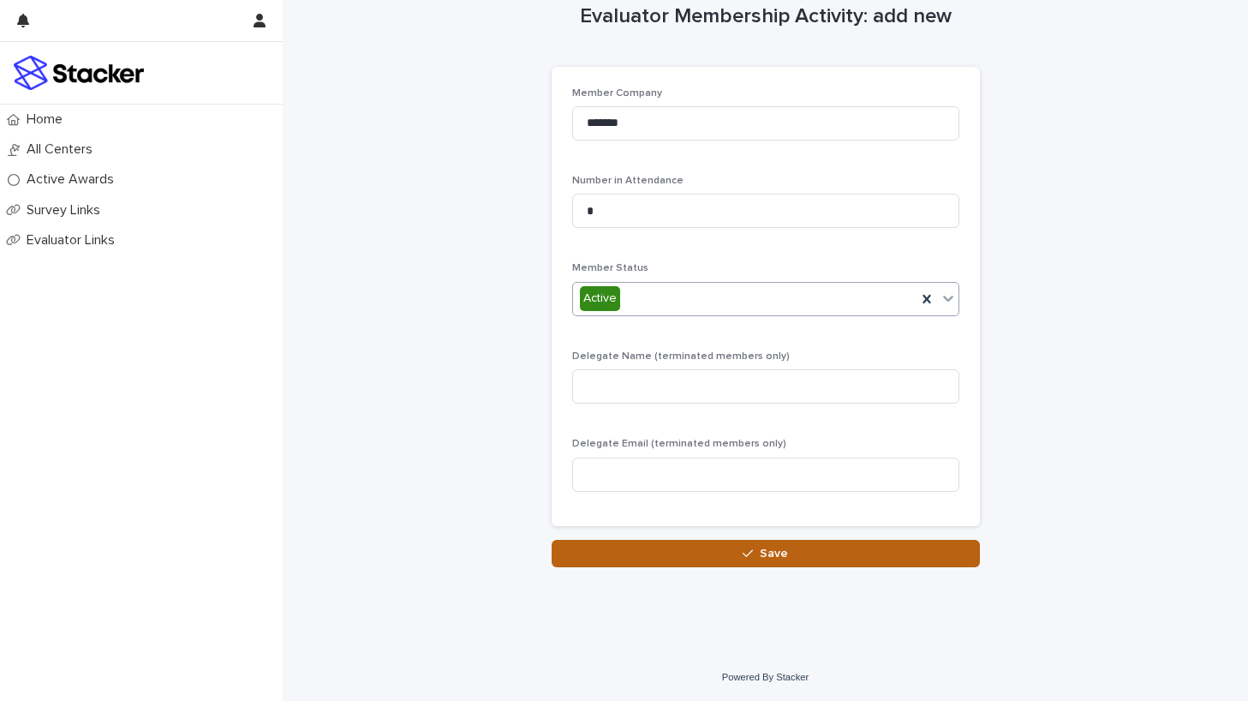
click at [748, 552] on icon "button" at bounding box center [748, 553] width 10 height 12
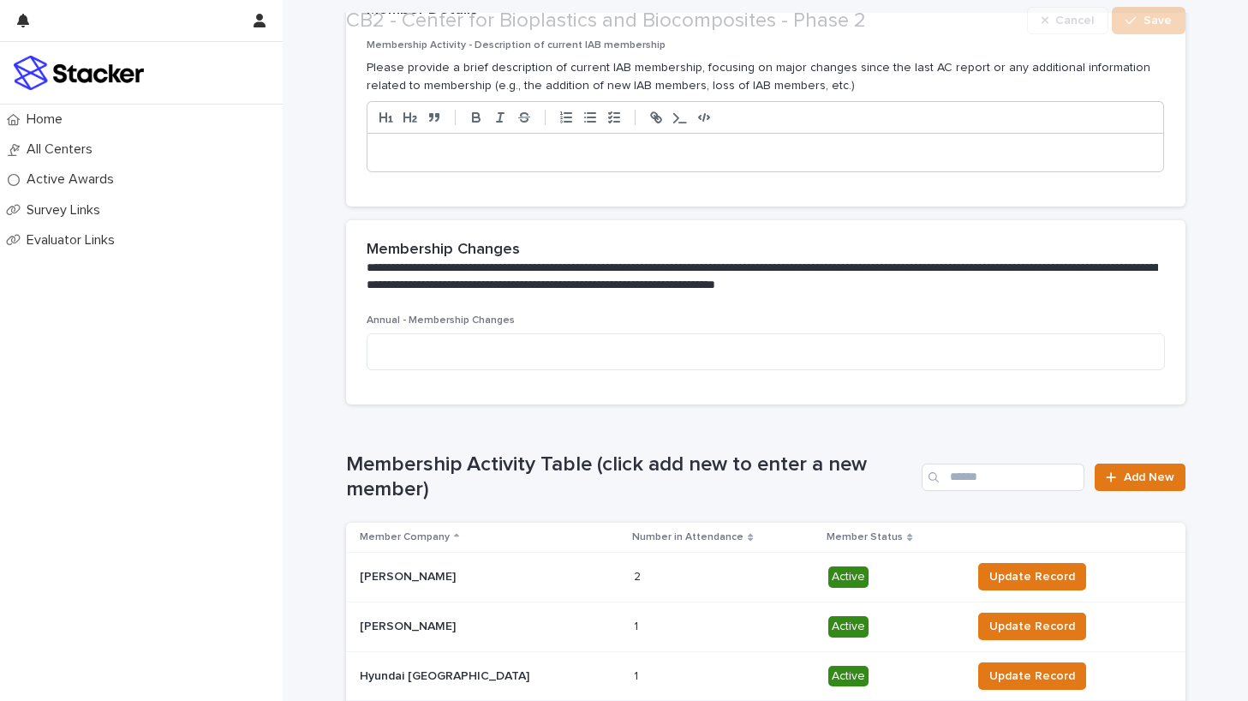
scroll to position [328, 0]
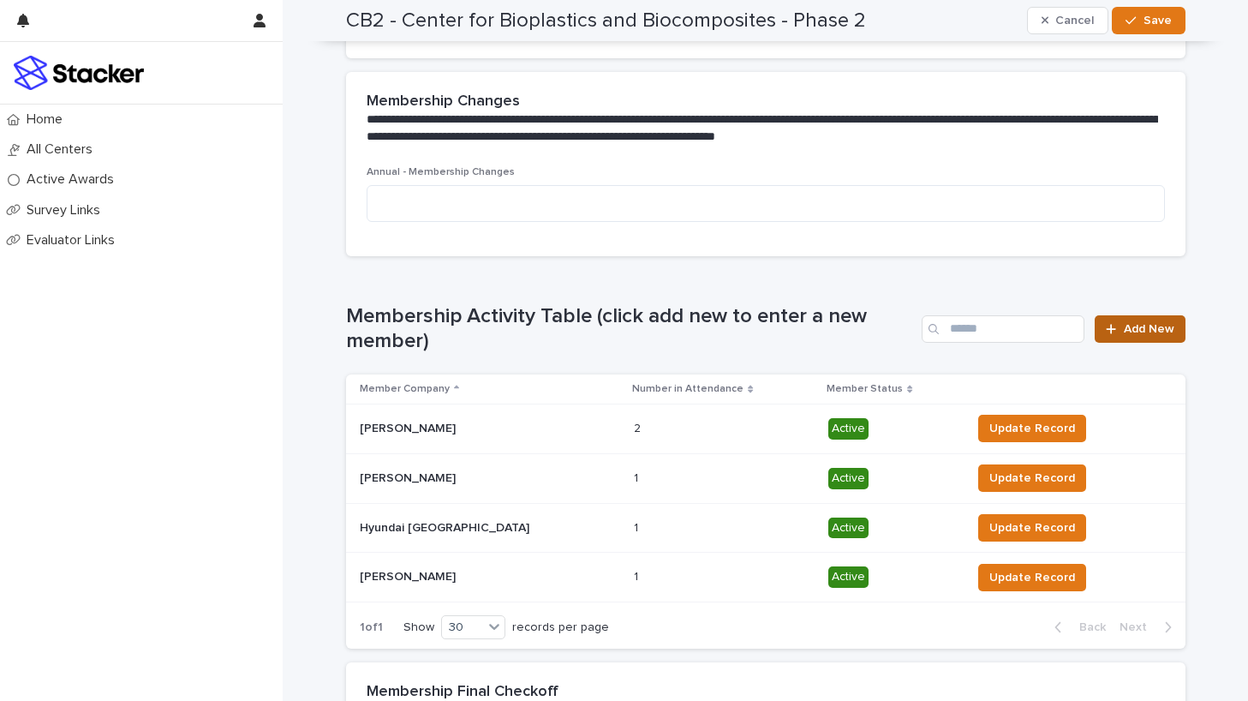
click at [1121, 330] on div at bounding box center [1114, 329] width 17 height 12
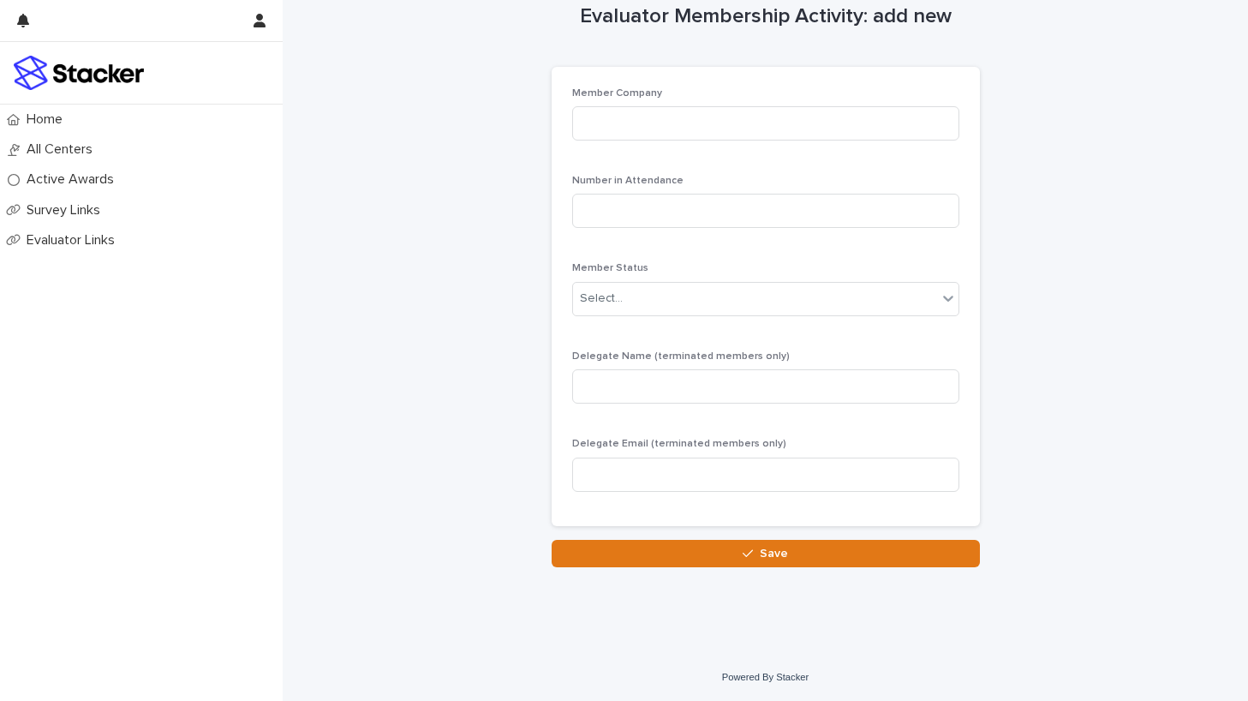
scroll to position [32, 0]
click at [726, 133] on input at bounding box center [765, 123] width 387 height 34
type input "**********"
click at [723, 212] on input at bounding box center [765, 211] width 387 height 34
type input "*"
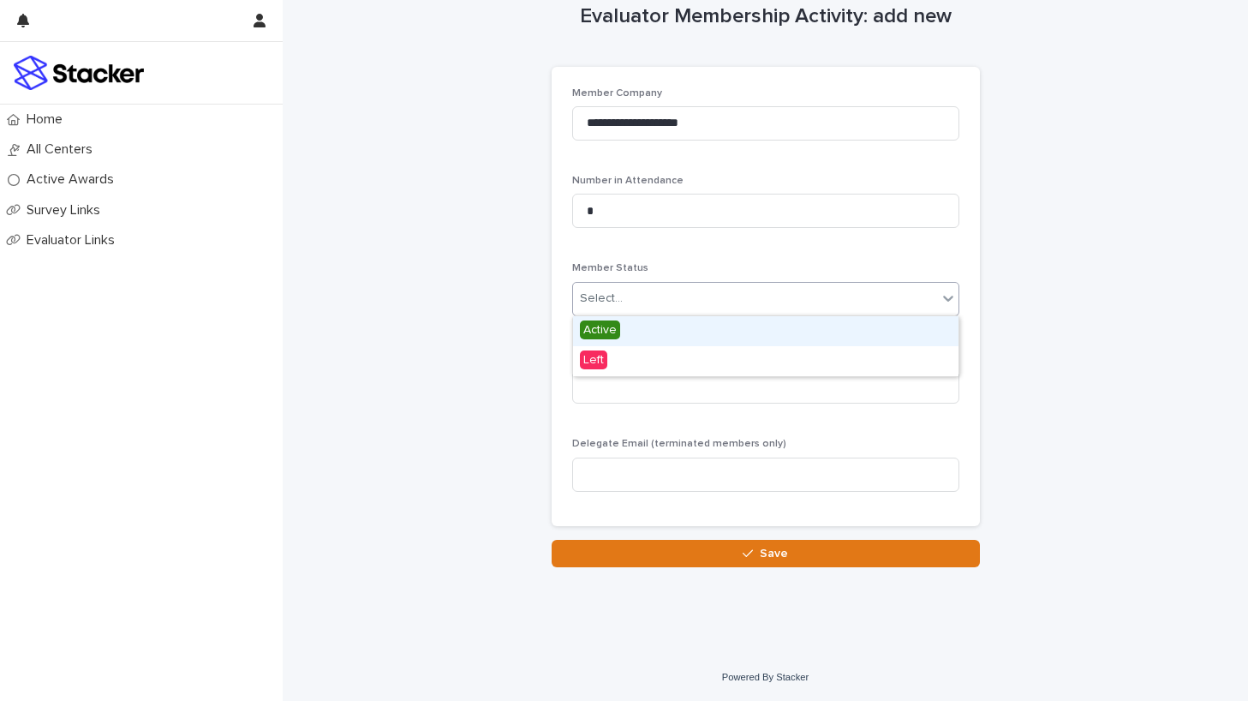
click at [724, 296] on div "Select..." at bounding box center [755, 298] width 364 height 28
click at [607, 331] on span "Active" at bounding box center [600, 329] width 40 height 19
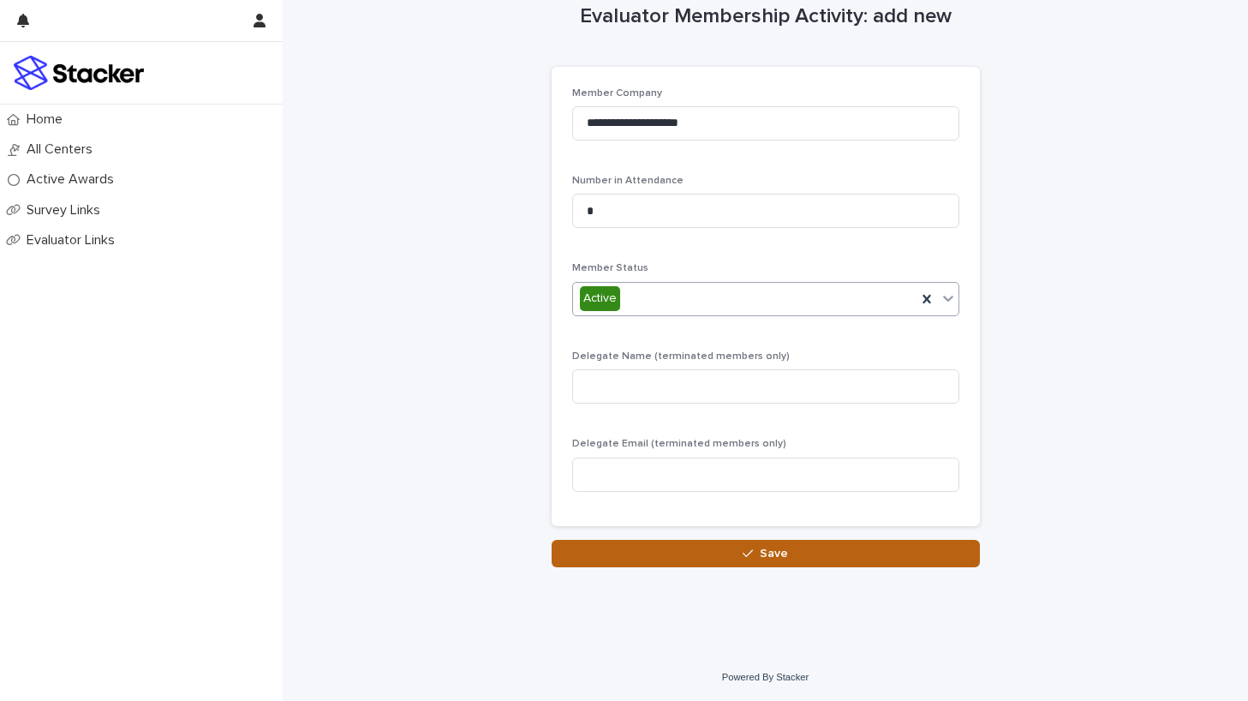
click at [769, 555] on span "Save" at bounding box center [774, 553] width 28 height 12
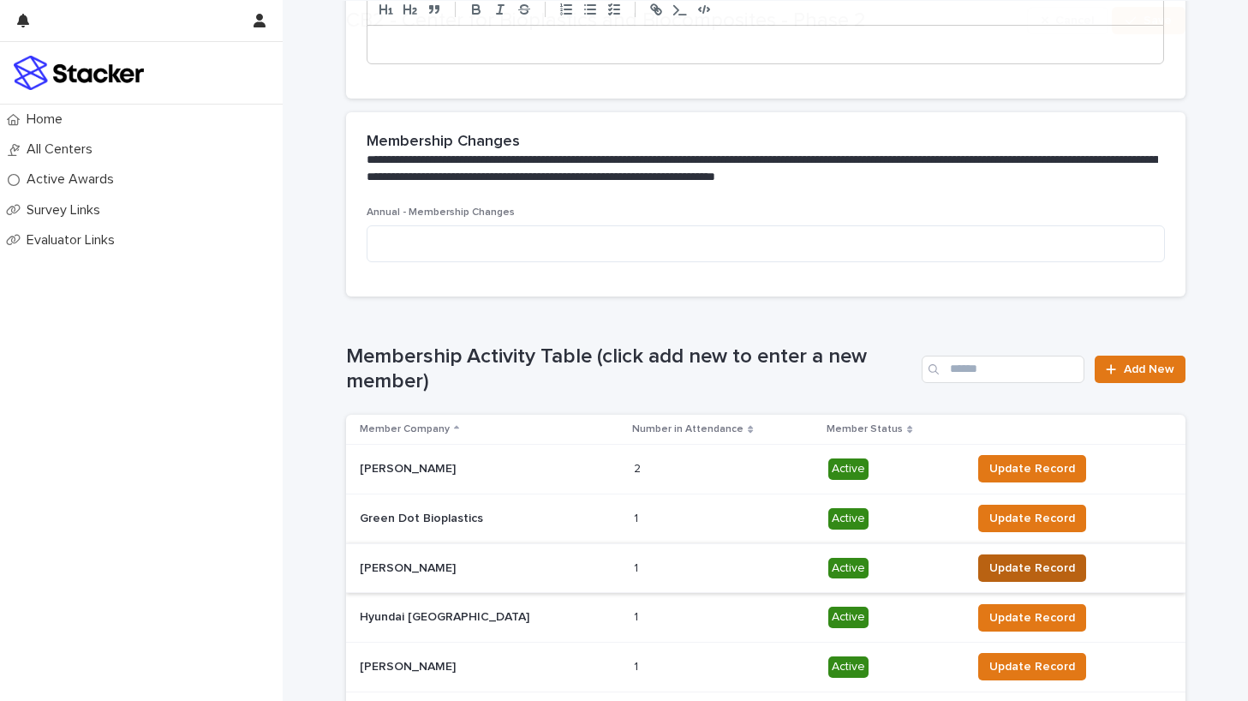
scroll to position [403, 0]
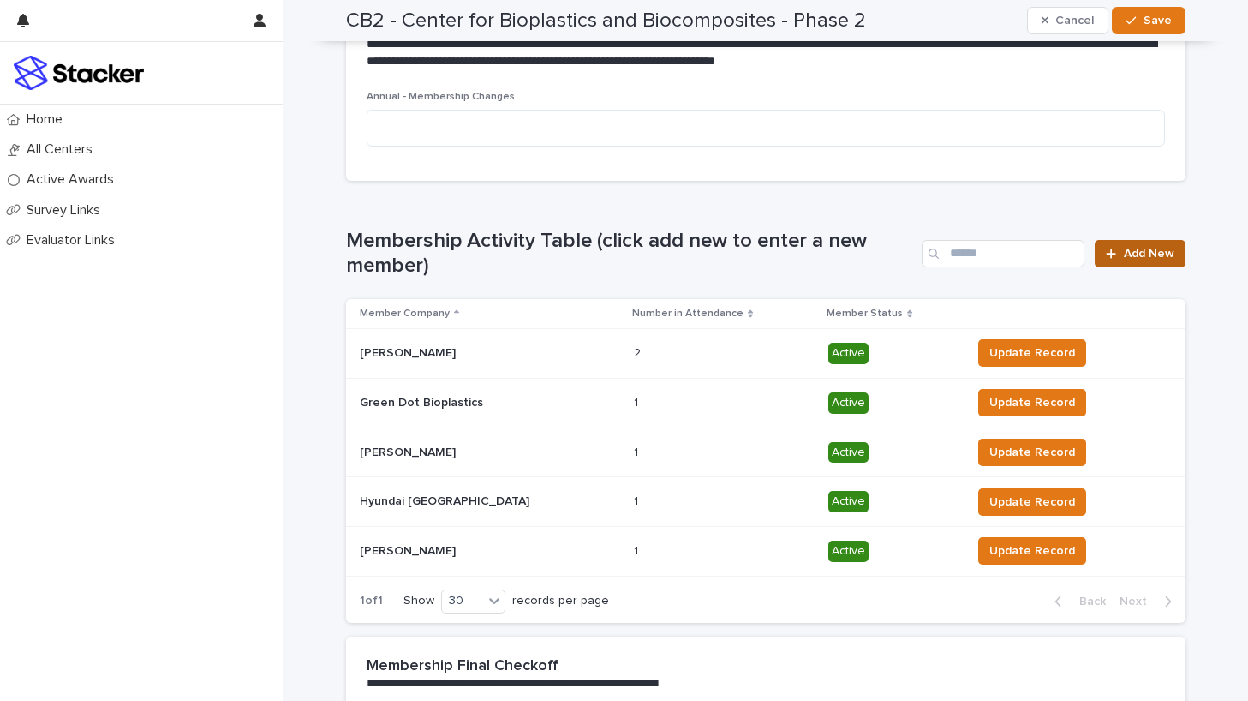
click at [1138, 256] on span "Add New" at bounding box center [1149, 254] width 51 height 12
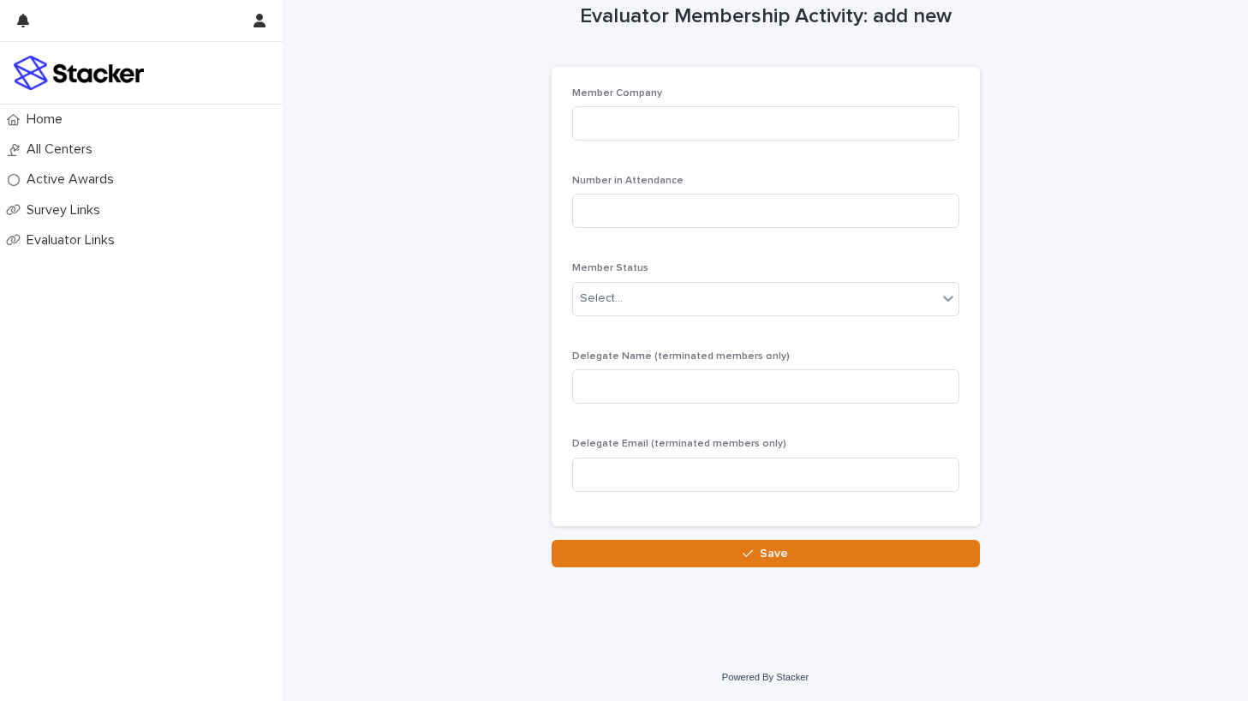
scroll to position [32, 0]
click at [812, 122] on input at bounding box center [765, 123] width 387 height 34
type input "**********"
click at [804, 201] on input at bounding box center [765, 211] width 387 height 34
type input "*"
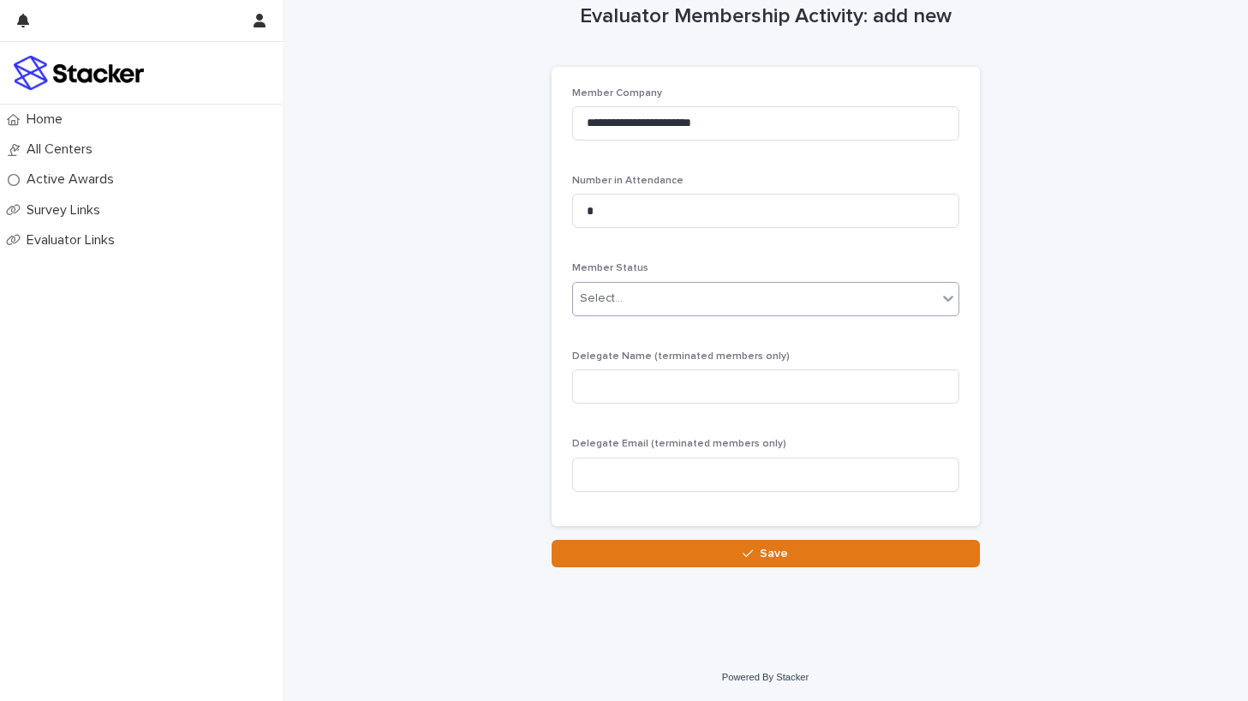
click at [798, 295] on div "Select..." at bounding box center [755, 298] width 364 height 28
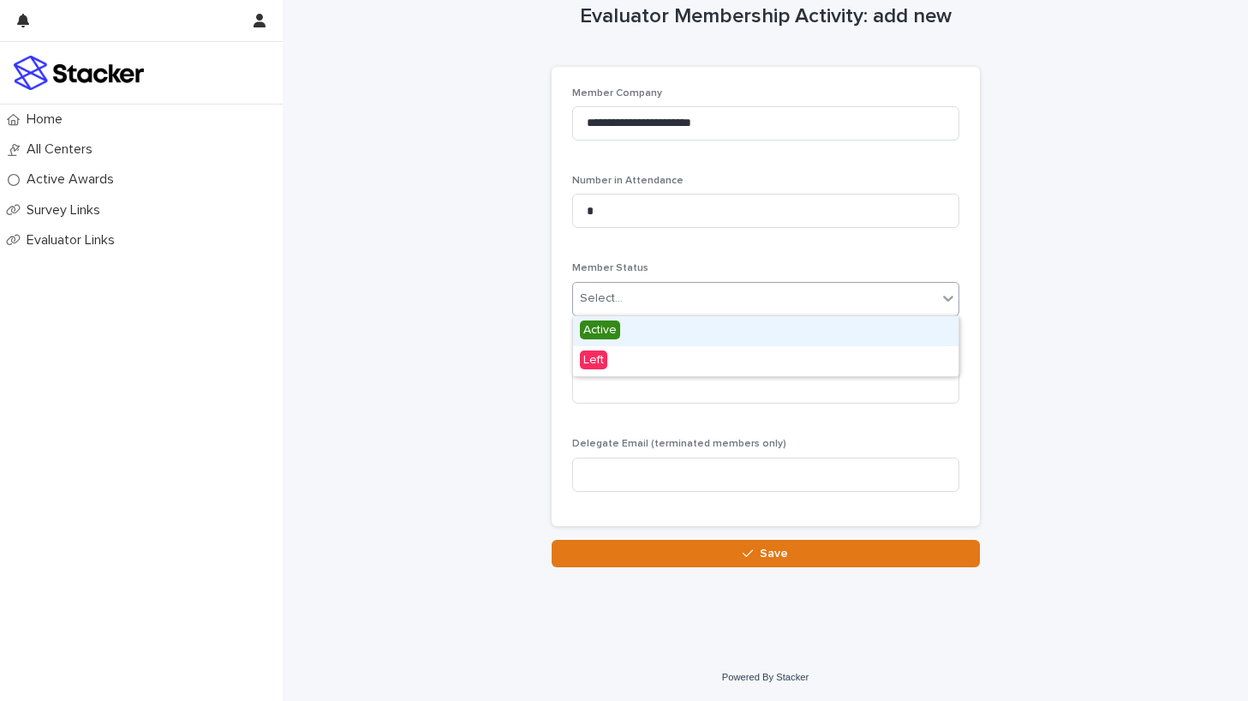
click at [607, 323] on span "Active" at bounding box center [600, 329] width 40 height 19
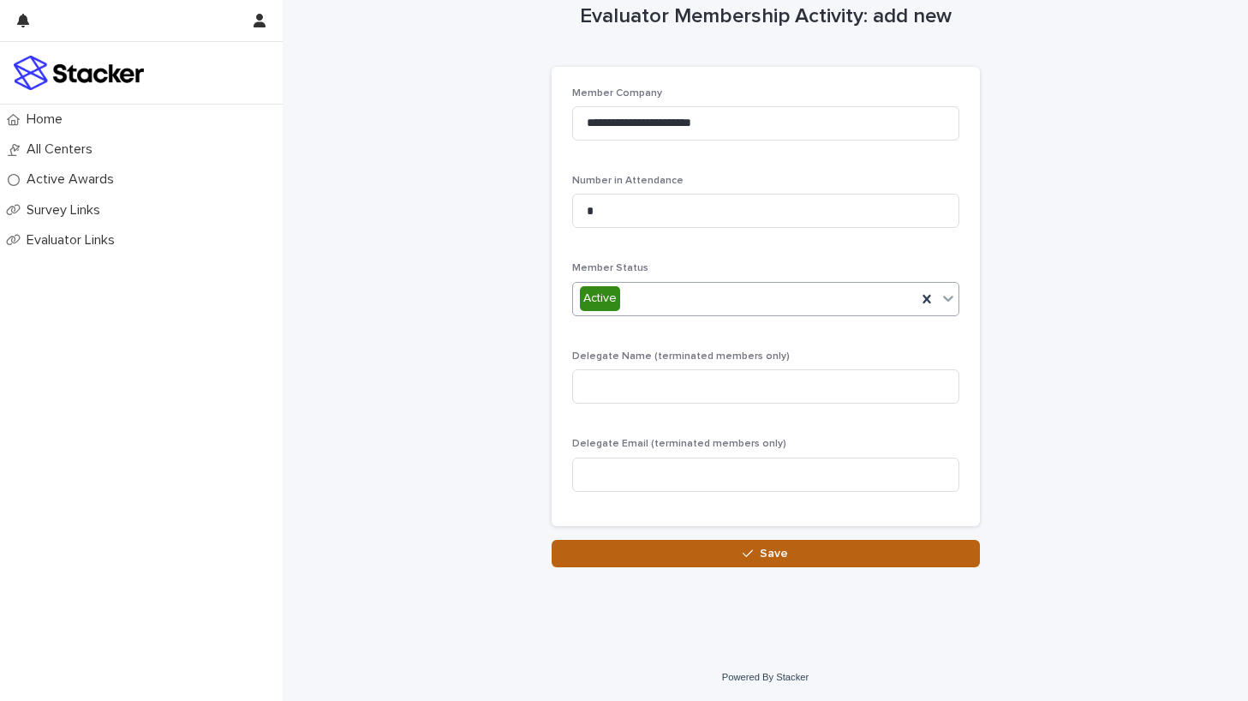
click at [724, 548] on button "Save" at bounding box center [766, 553] width 428 height 27
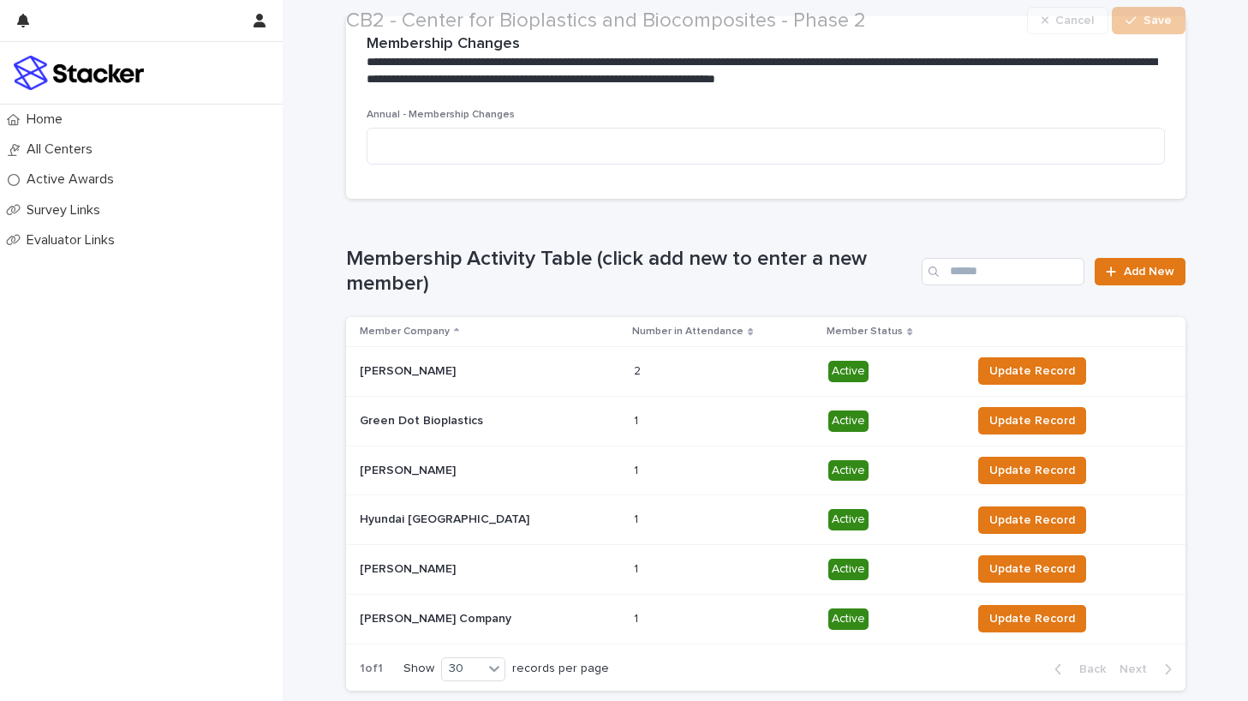
scroll to position [660, 0]
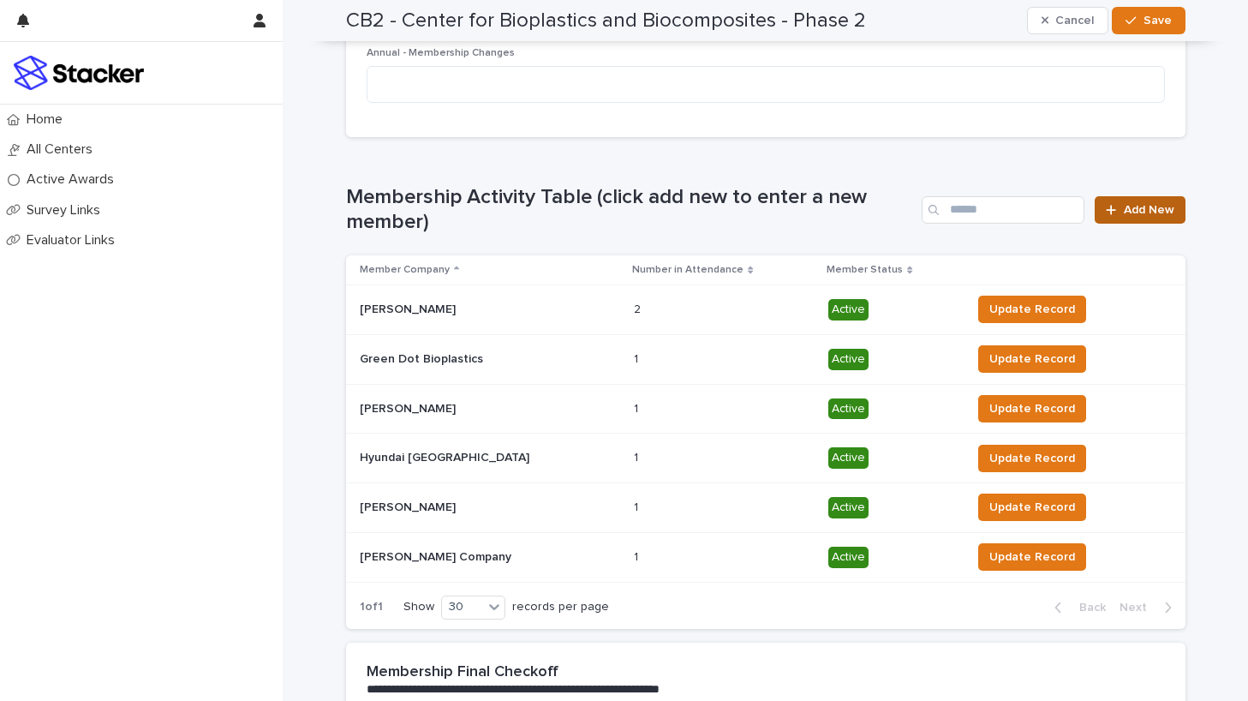
click at [1136, 205] on span "Add New" at bounding box center [1149, 210] width 51 height 12
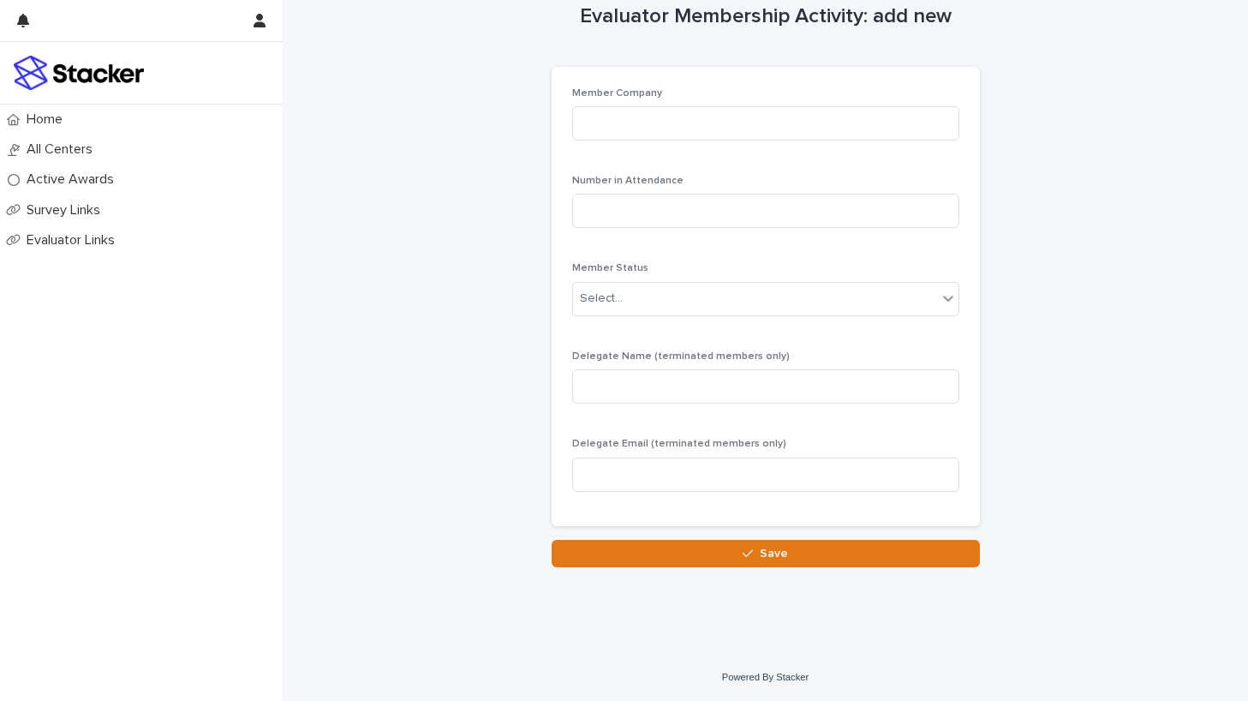
scroll to position [32, 0]
click at [745, 132] on input at bounding box center [765, 123] width 387 height 34
type input "**********"
click at [708, 214] on input at bounding box center [765, 211] width 387 height 34
type input "*"
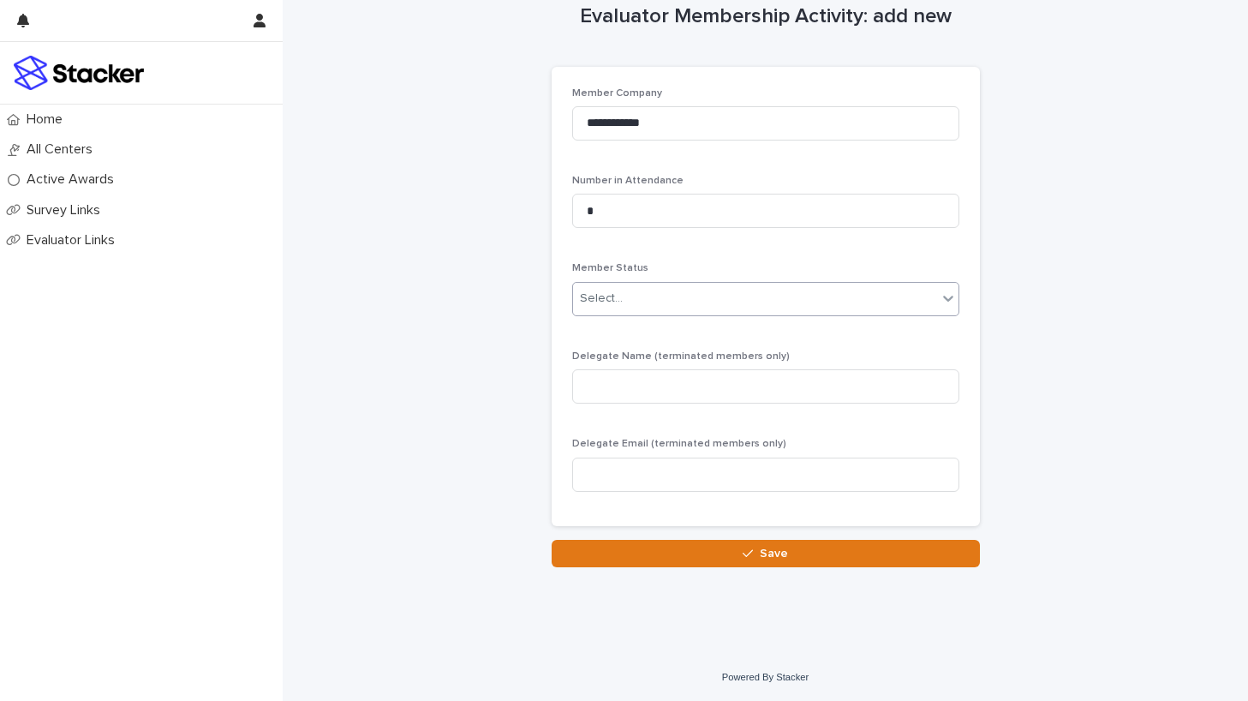
click at [714, 294] on div "Select..." at bounding box center [755, 298] width 364 height 28
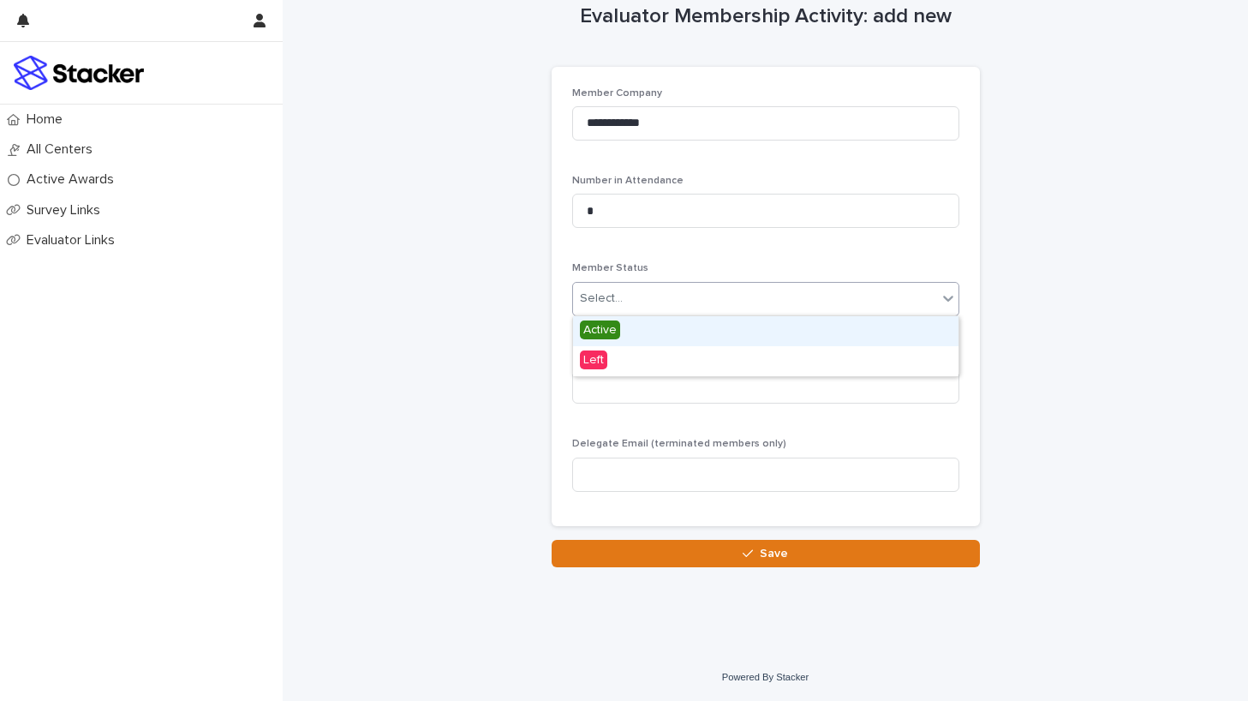
click at [607, 326] on span "Active" at bounding box center [600, 329] width 40 height 19
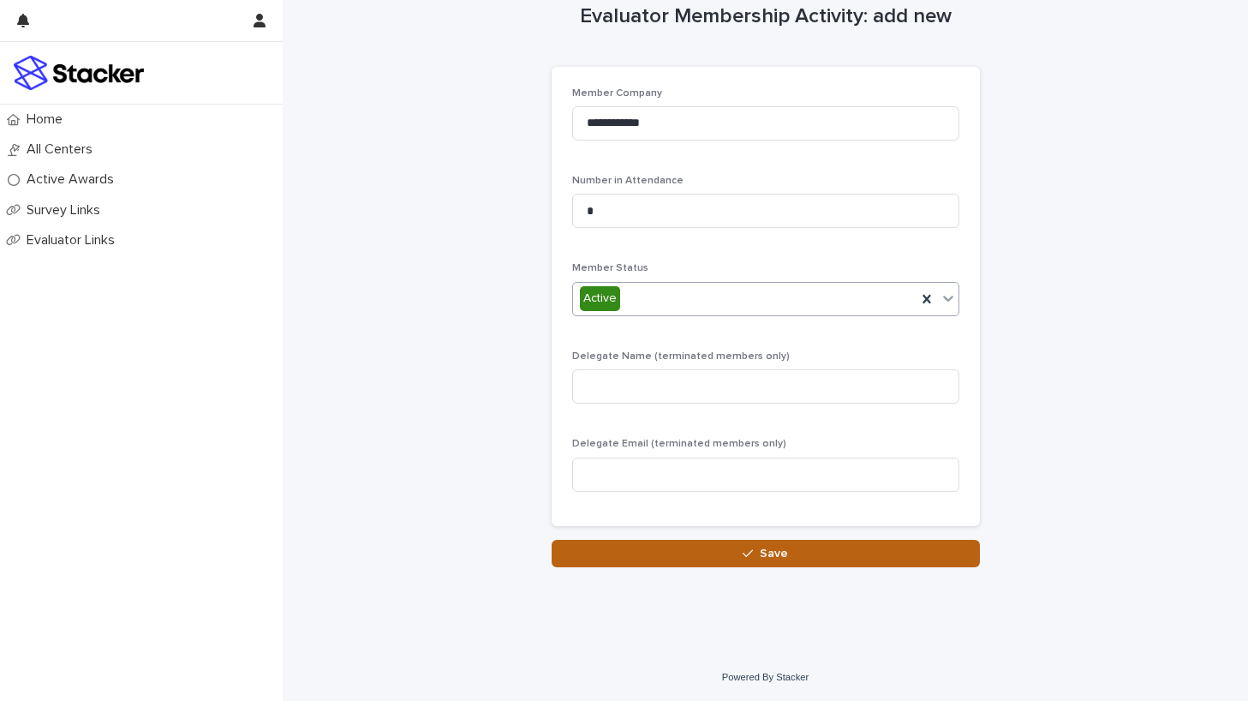
click at [758, 545] on button "Save" at bounding box center [766, 553] width 428 height 27
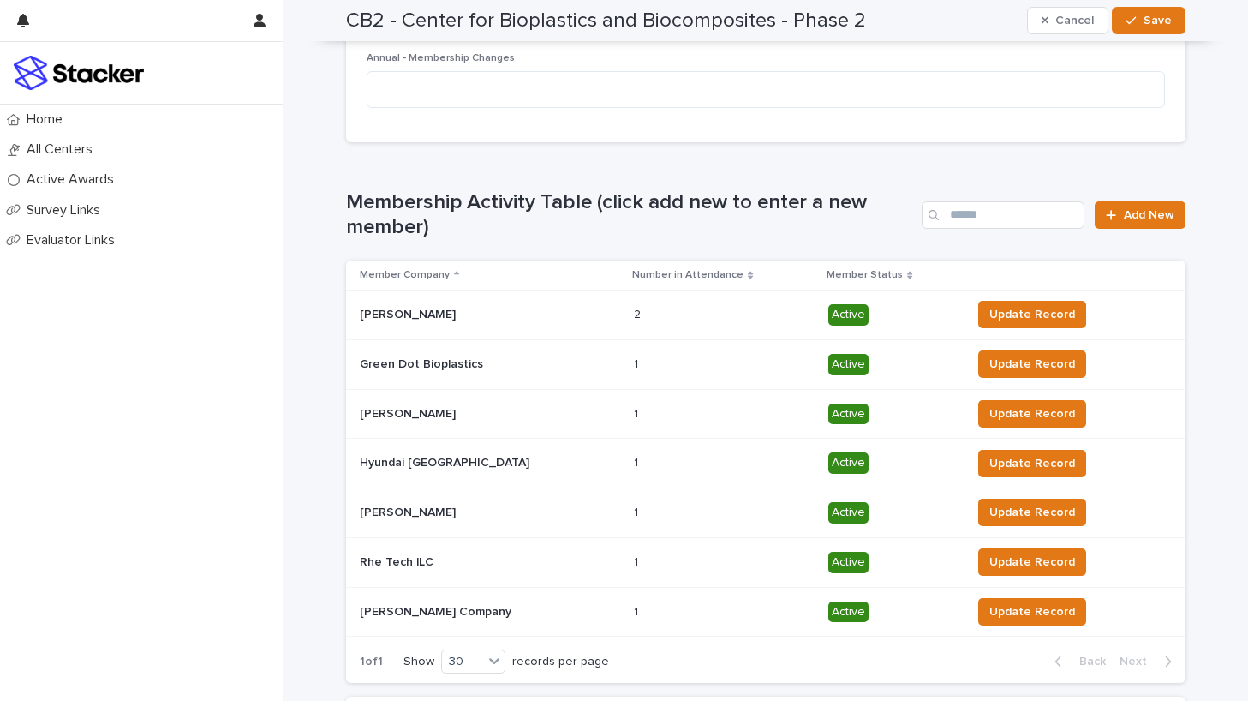
scroll to position [467, 0]
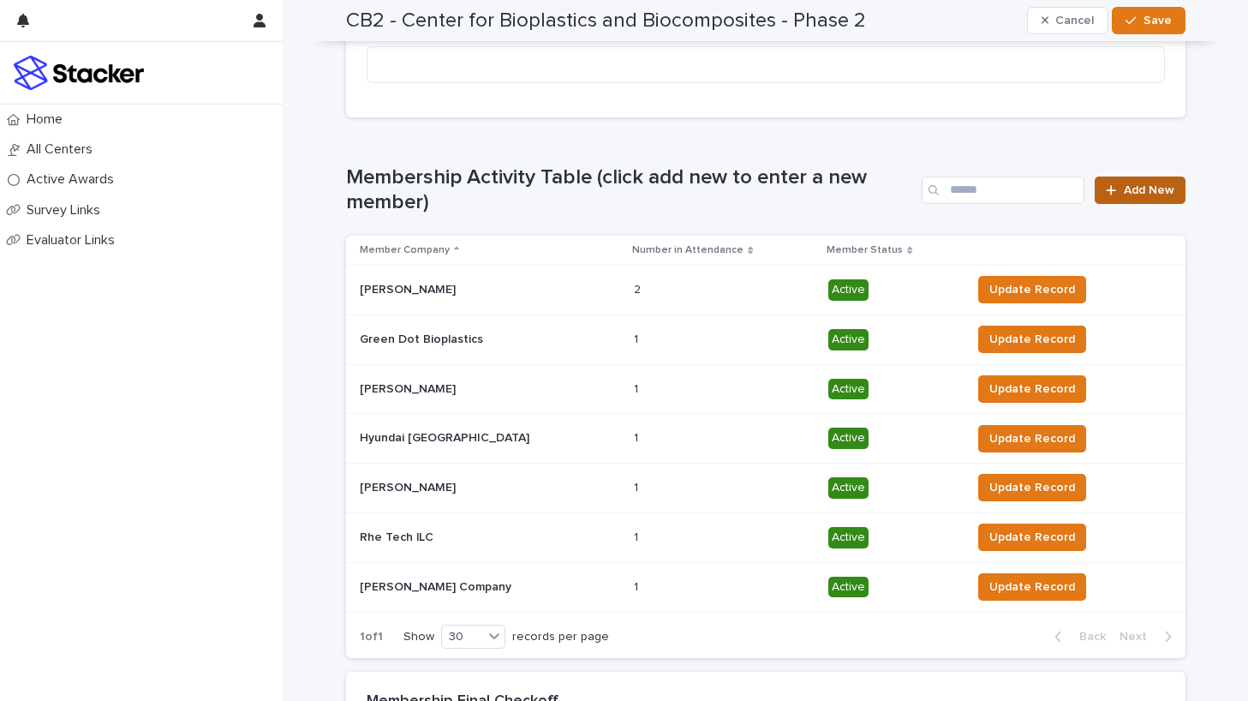
click at [1133, 185] on span "Add New" at bounding box center [1149, 190] width 51 height 12
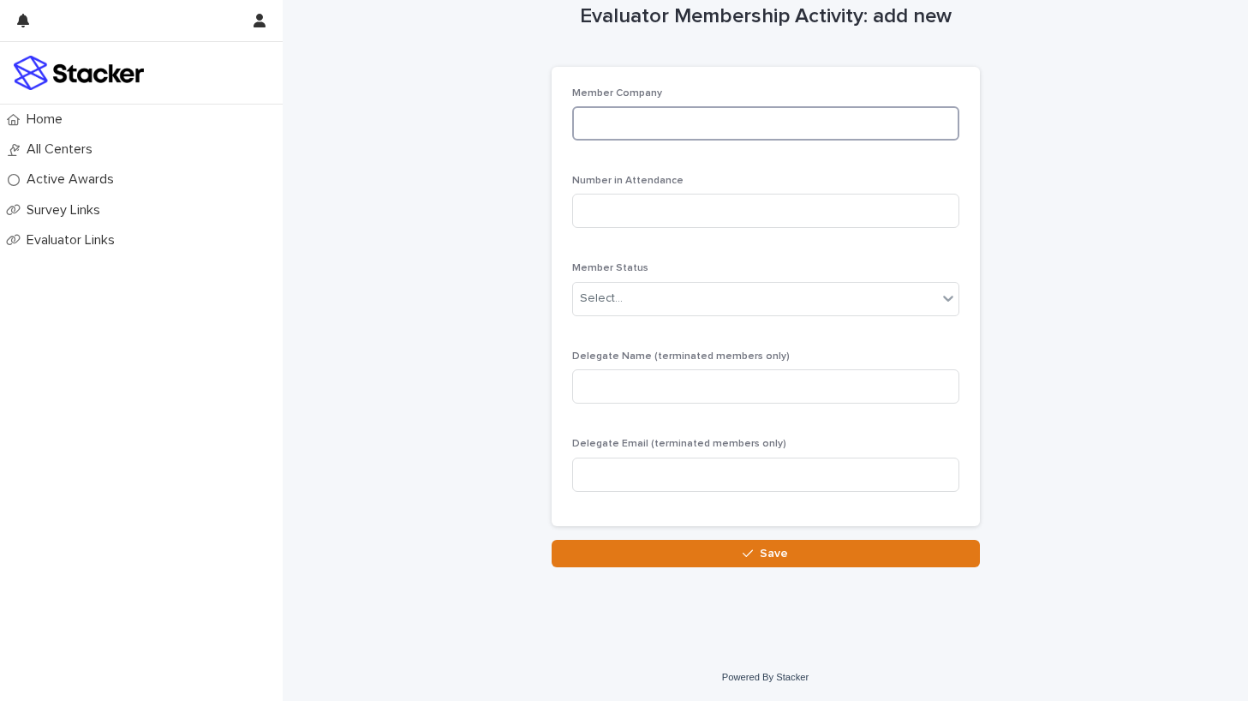
click at [692, 119] on input at bounding box center [765, 123] width 387 height 34
type input "**********"
click at [643, 212] on input at bounding box center [765, 211] width 387 height 34
type input "*"
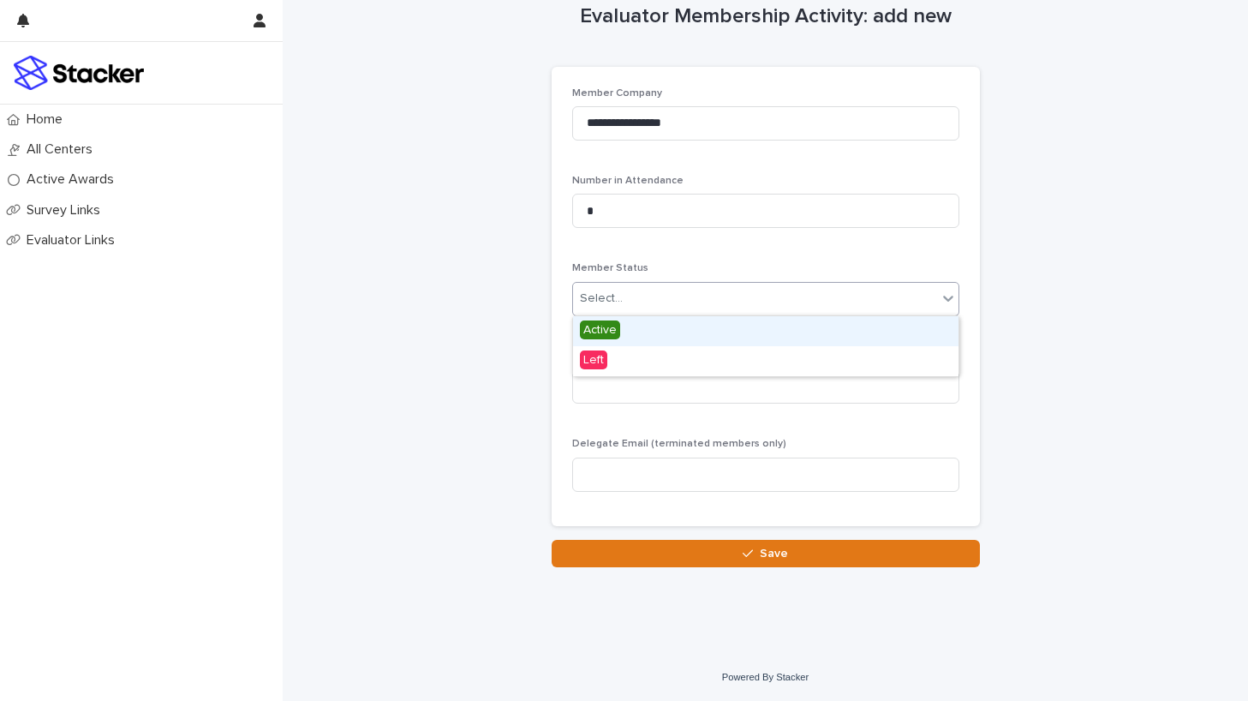
click at [654, 304] on div "Select..." at bounding box center [755, 298] width 364 height 28
click at [604, 330] on span "Active" at bounding box center [600, 329] width 40 height 19
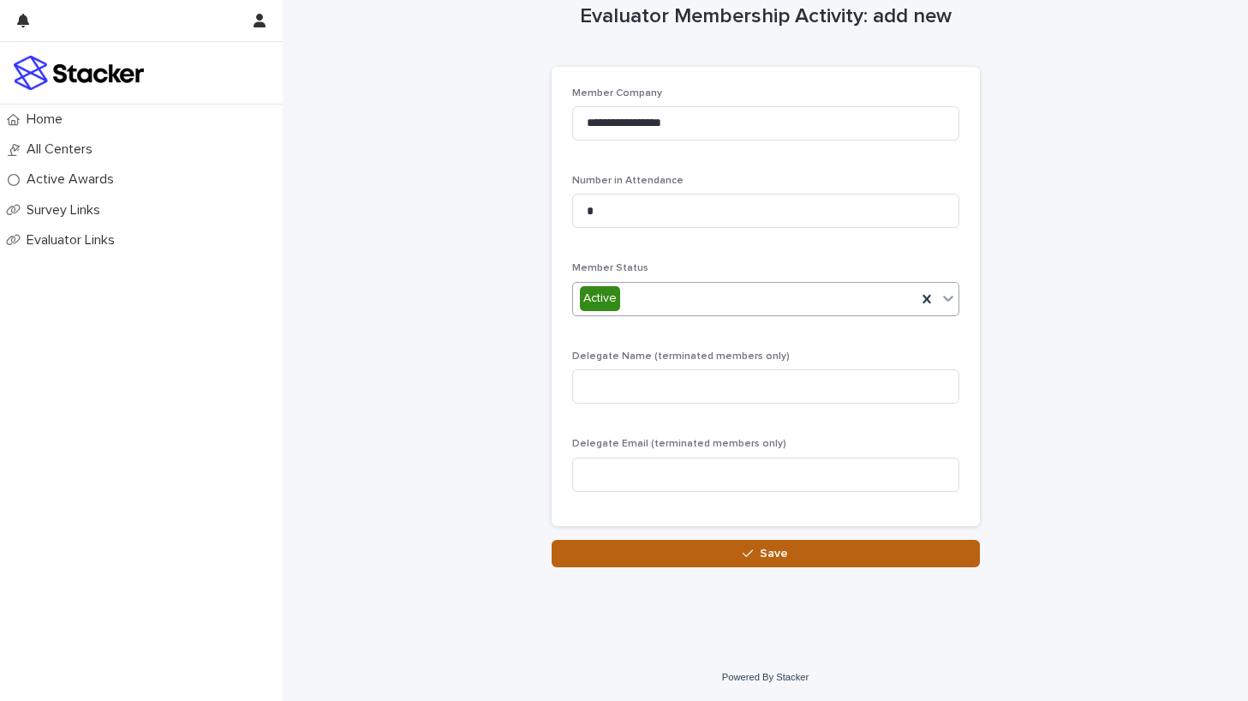
click at [734, 550] on button "Save" at bounding box center [766, 553] width 428 height 27
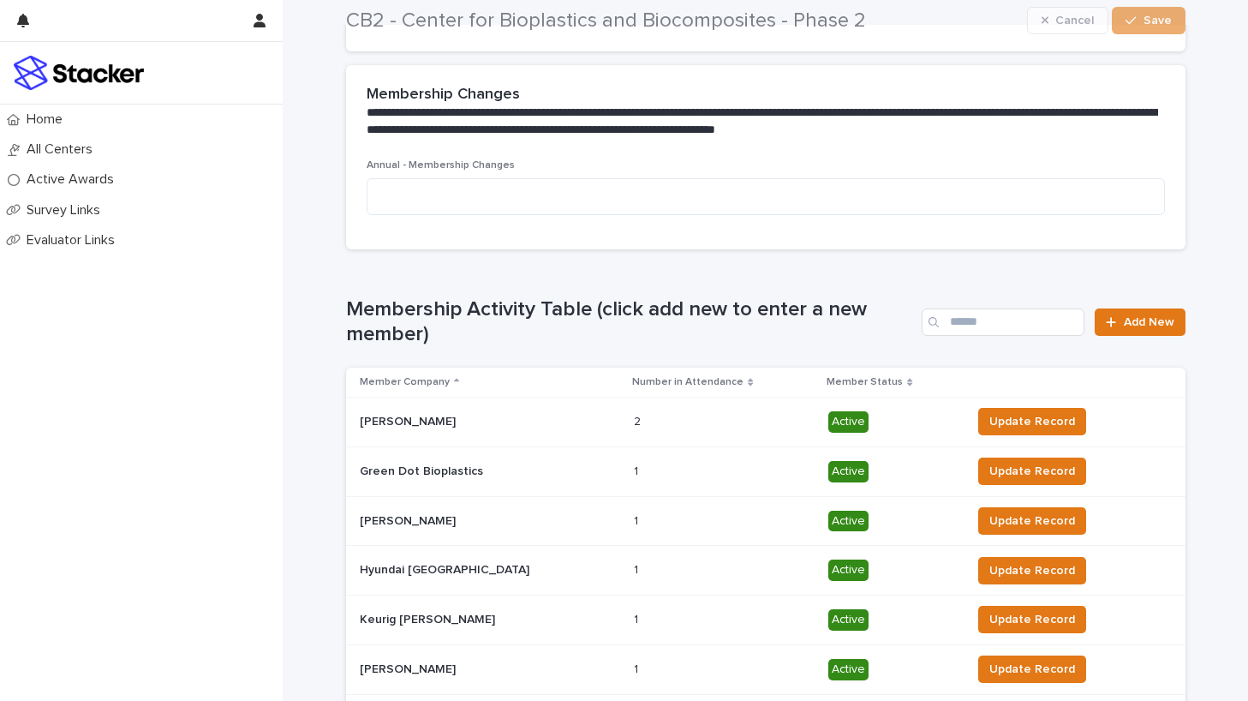
scroll to position [530, 0]
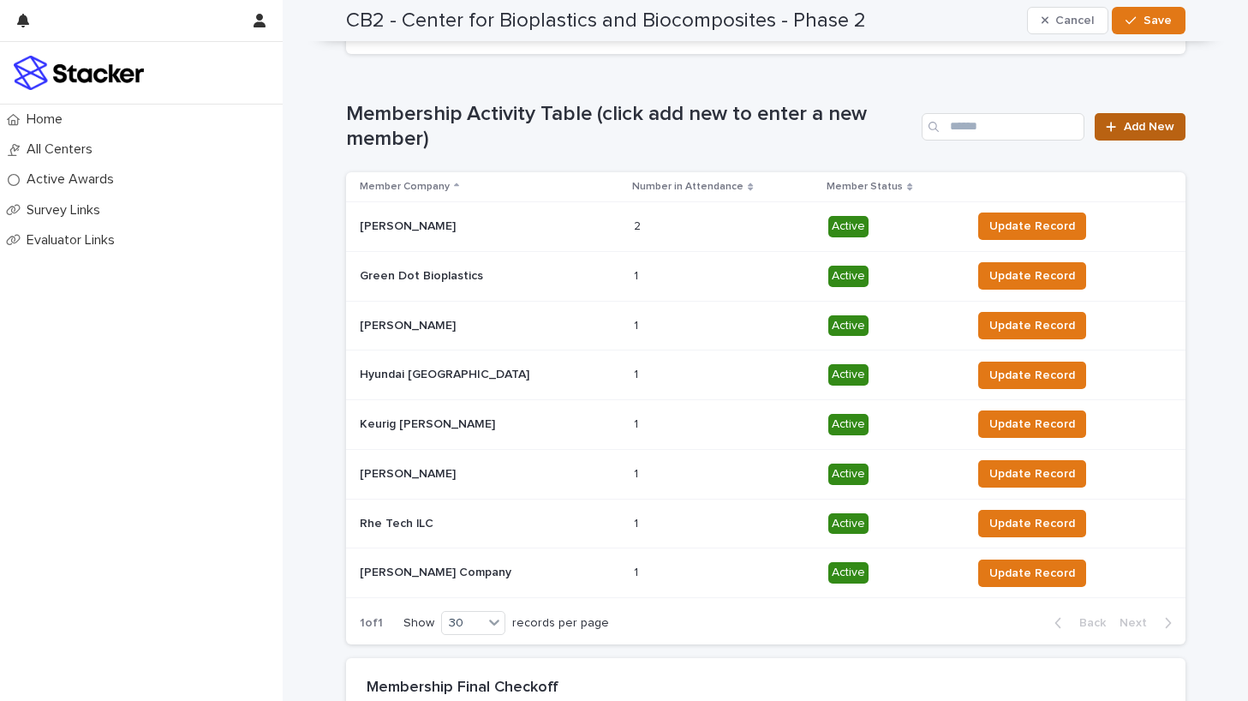
click at [1138, 121] on span "Add New" at bounding box center [1149, 127] width 51 height 12
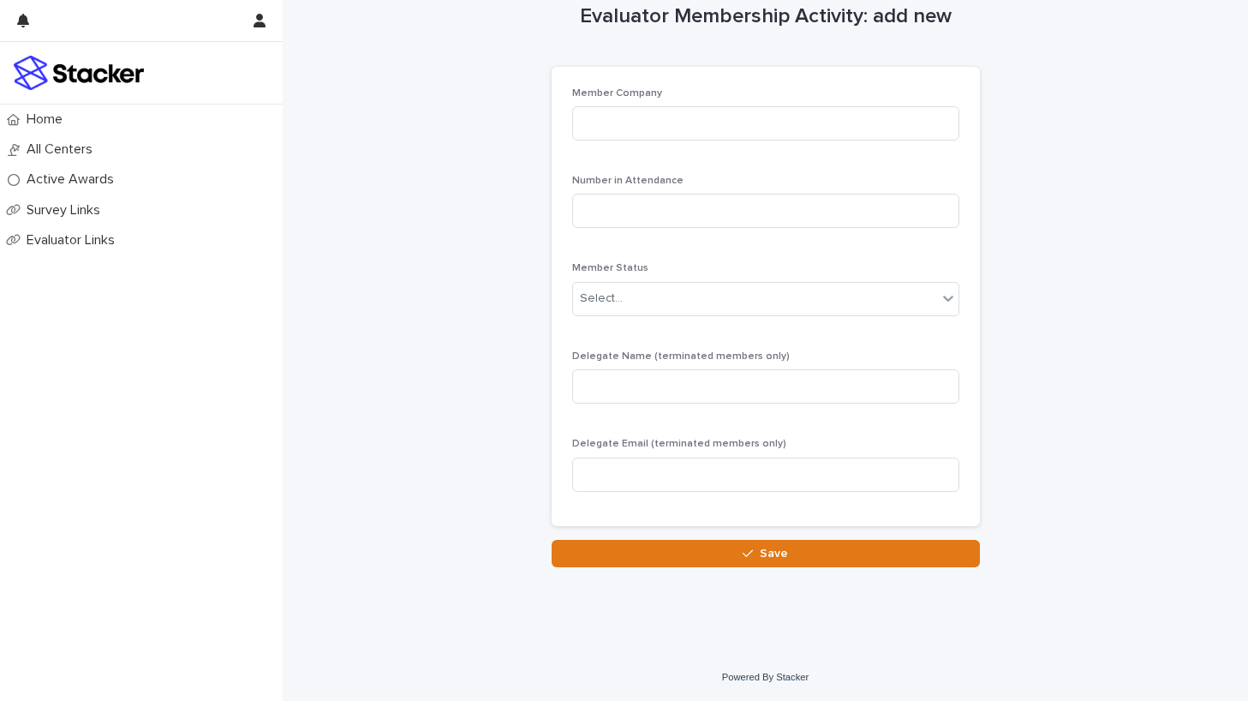
scroll to position [32, 0]
click at [769, 128] on input at bounding box center [765, 123] width 387 height 34
type input "*********"
click at [754, 209] on input at bounding box center [765, 211] width 387 height 34
type input "*"
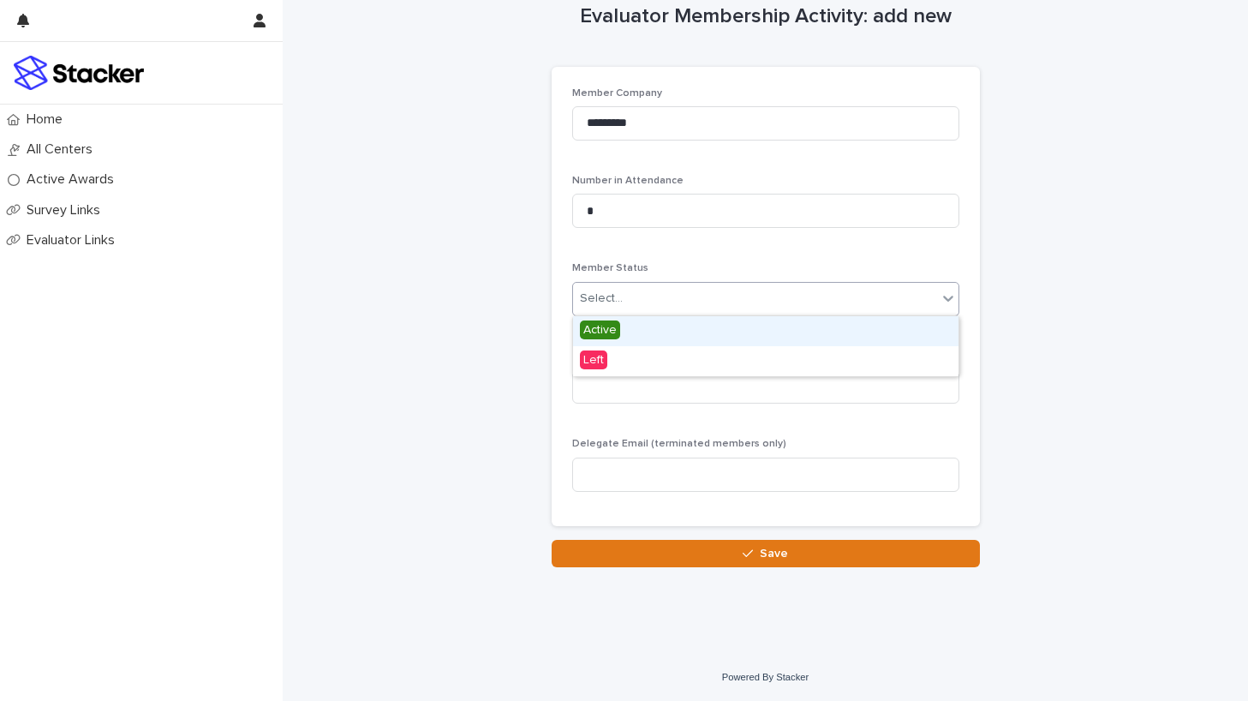
click at [738, 289] on div "Select..." at bounding box center [755, 298] width 364 height 28
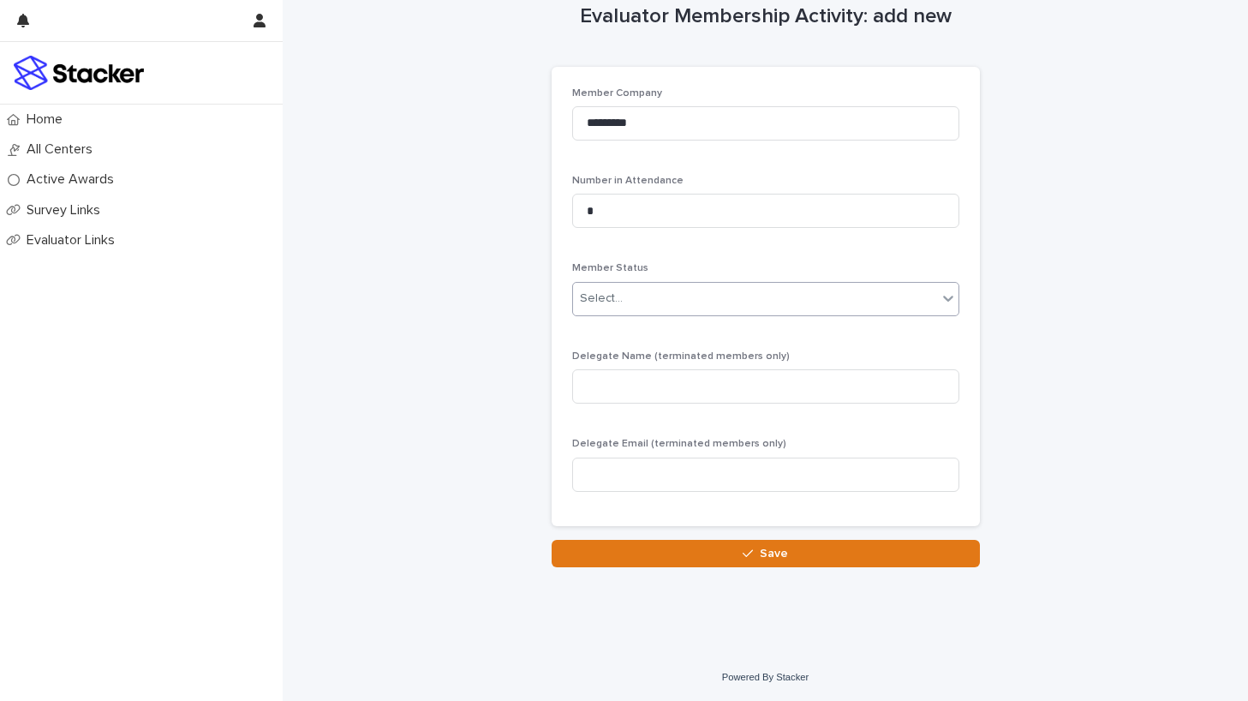
click at [781, 289] on div "Select..." at bounding box center [755, 298] width 364 height 28
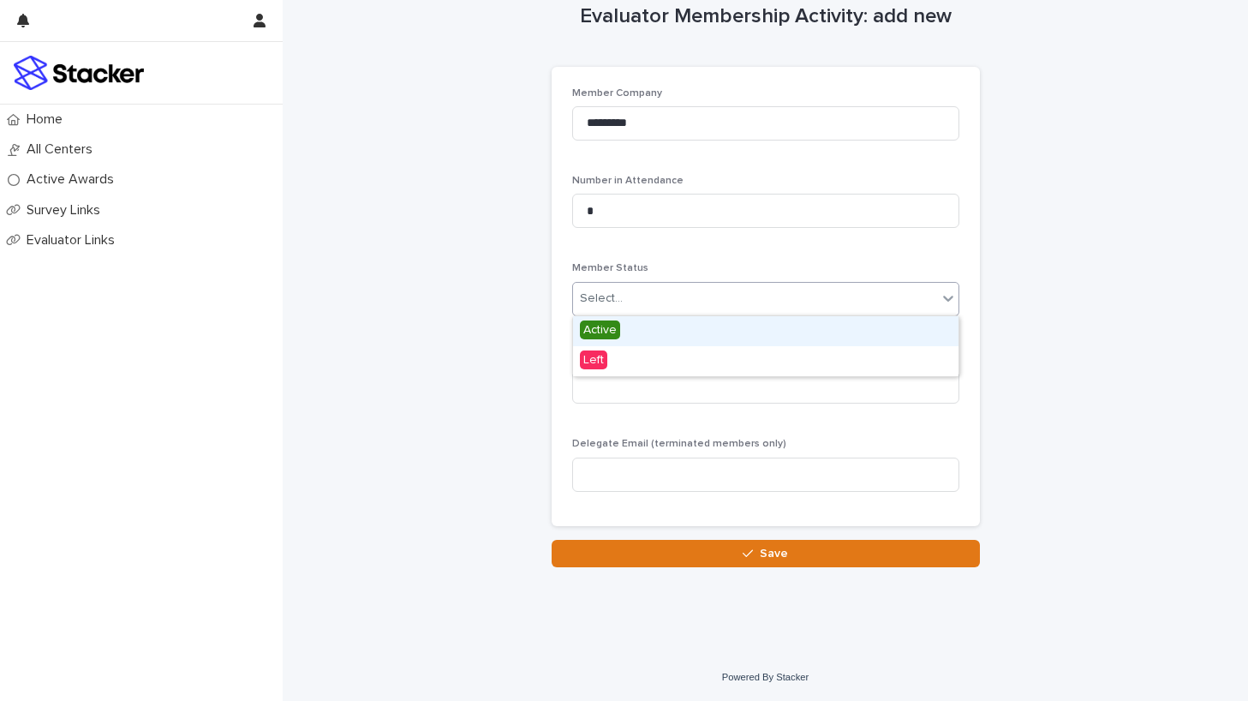
click at [606, 327] on span "Active" at bounding box center [600, 329] width 40 height 19
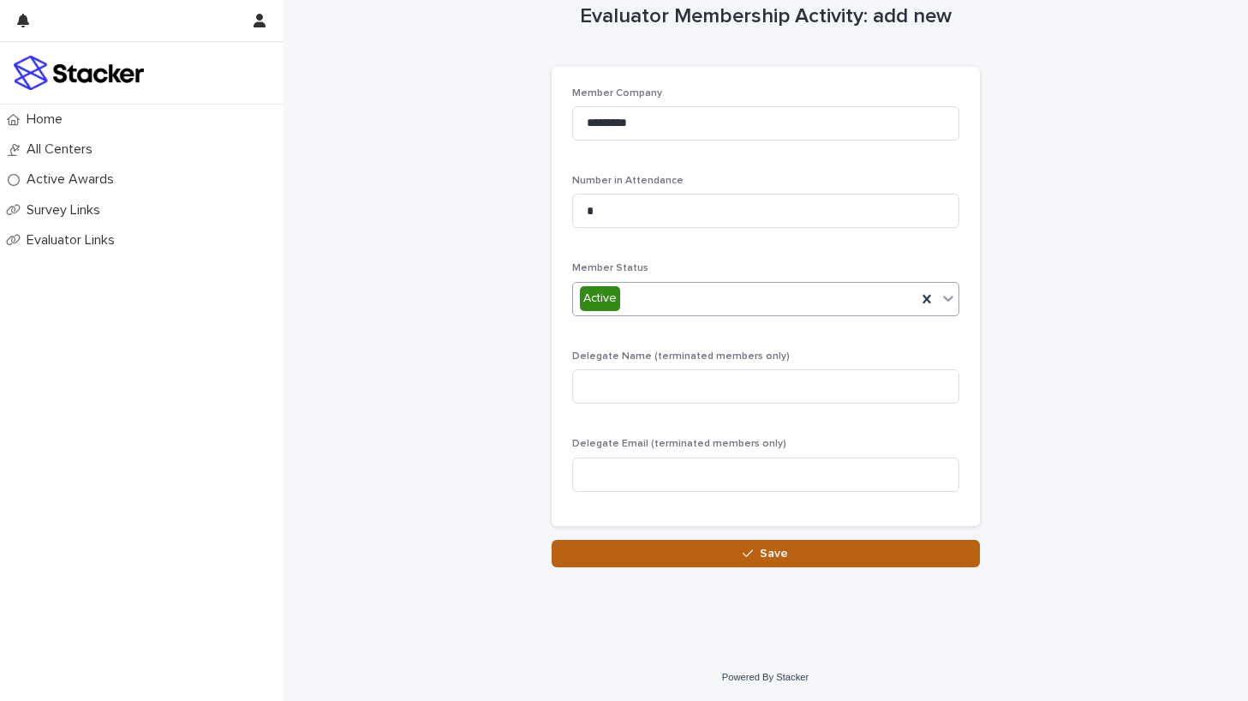
click at [765, 558] on span "Save" at bounding box center [774, 553] width 28 height 12
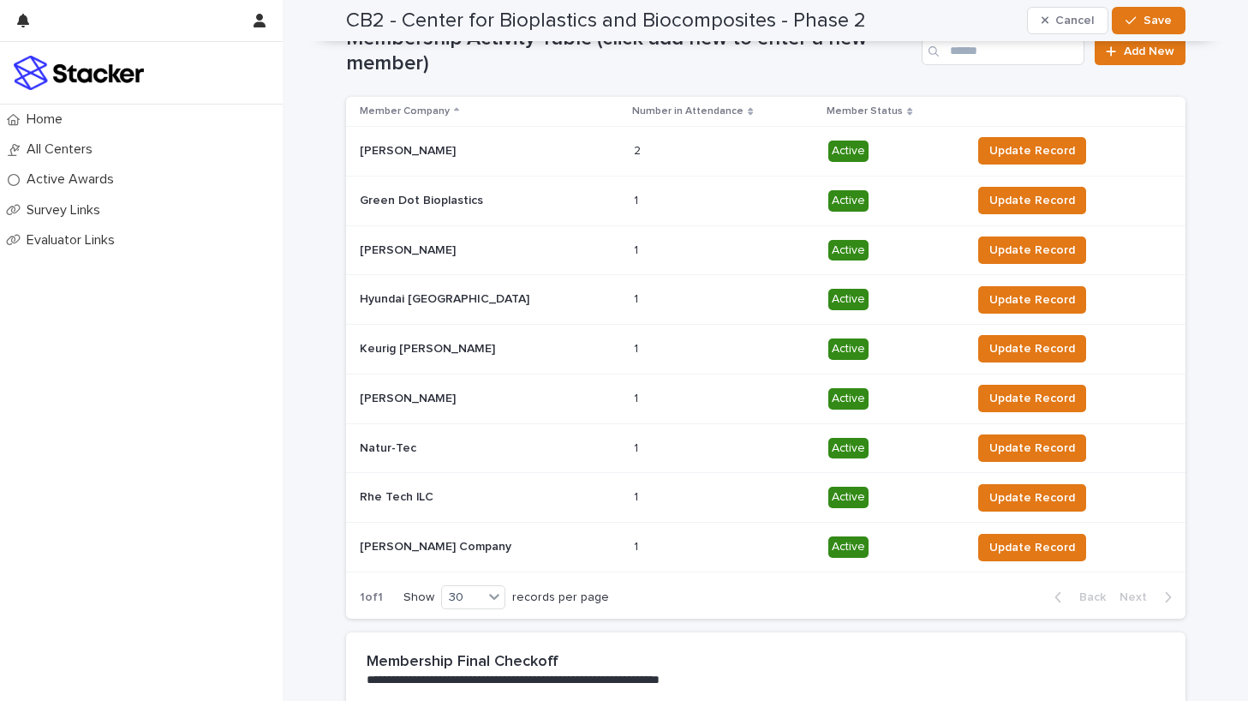
scroll to position [492, 0]
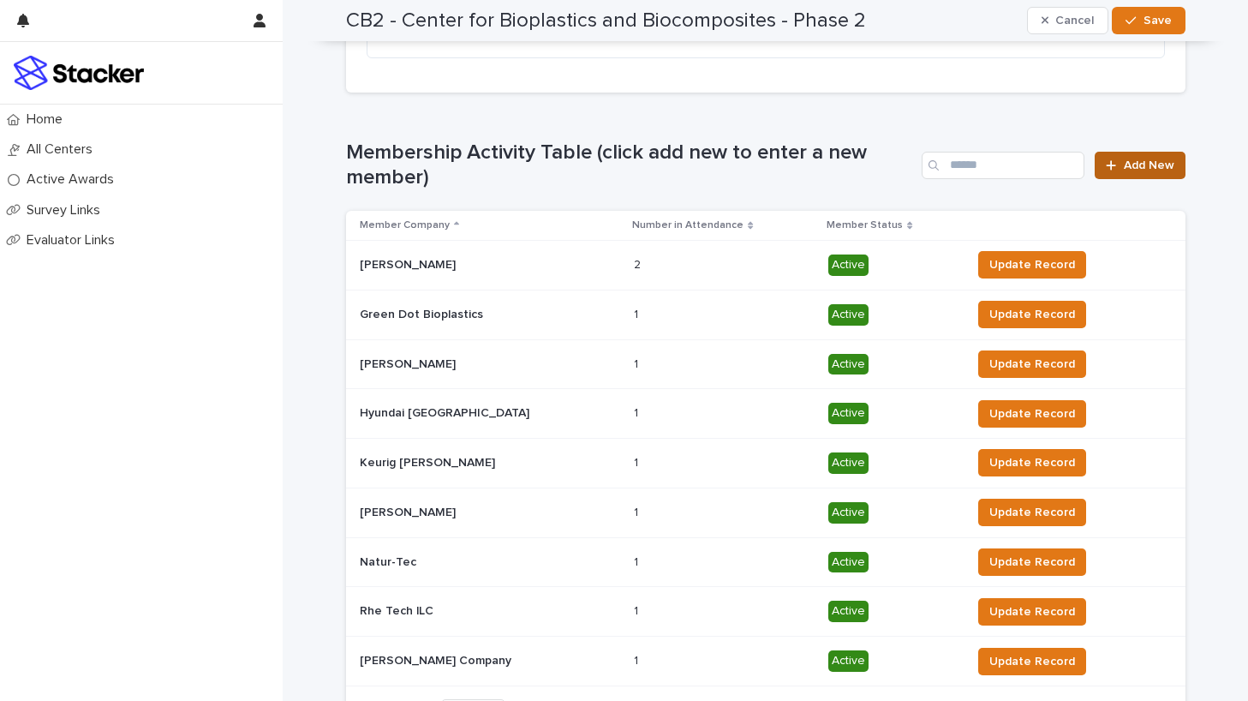
click at [1124, 163] on span "Add New" at bounding box center [1149, 165] width 51 height 12
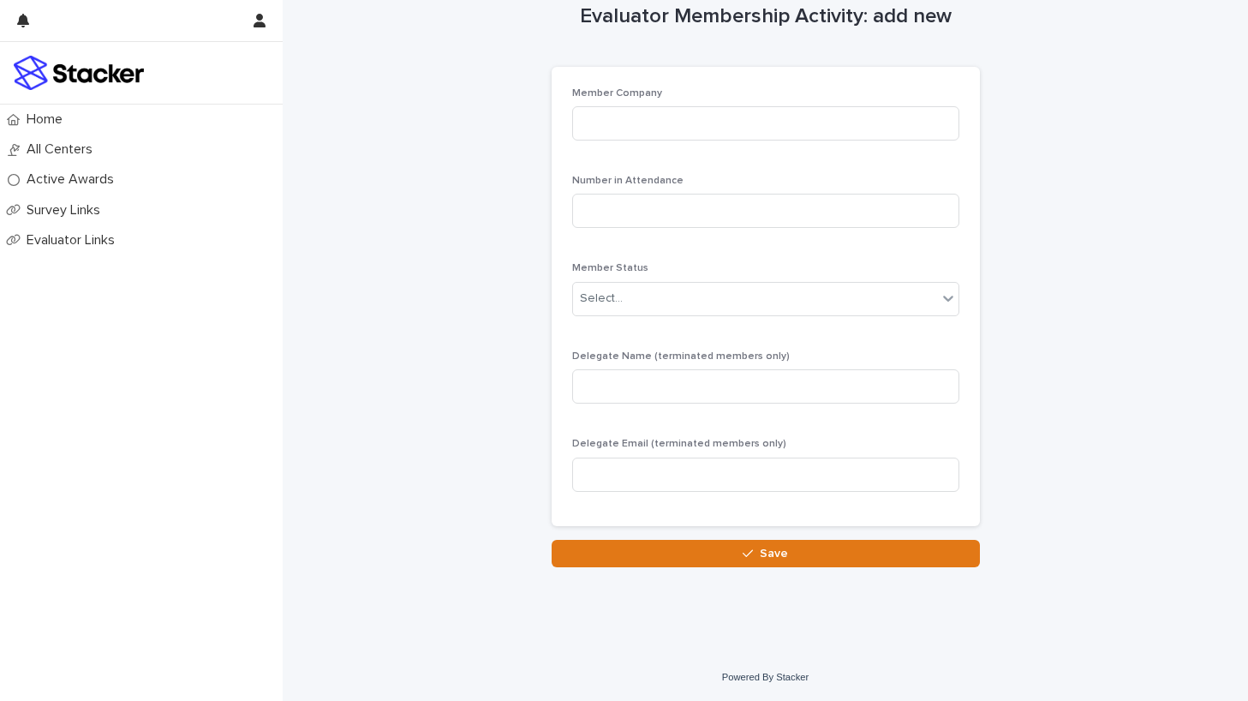
scroll to position [32, 0]
click at [660, 131] on input at bounding box center [765, 123] width 387 height 34
type input "***"
click at [655, 207] on input at bounding box center [765, 211] width 387 height 34
type input "*"
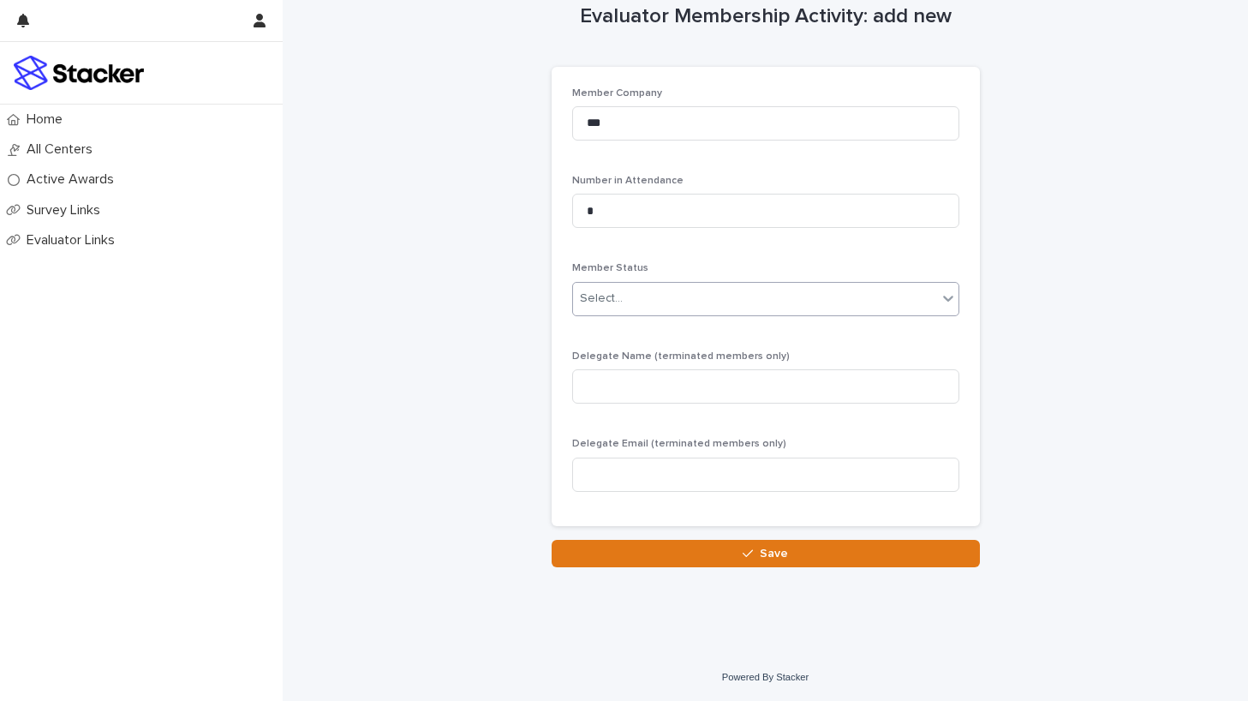
click at [681, 294] on div "Select..." at bounding box center [755, 298] width 364 height 28
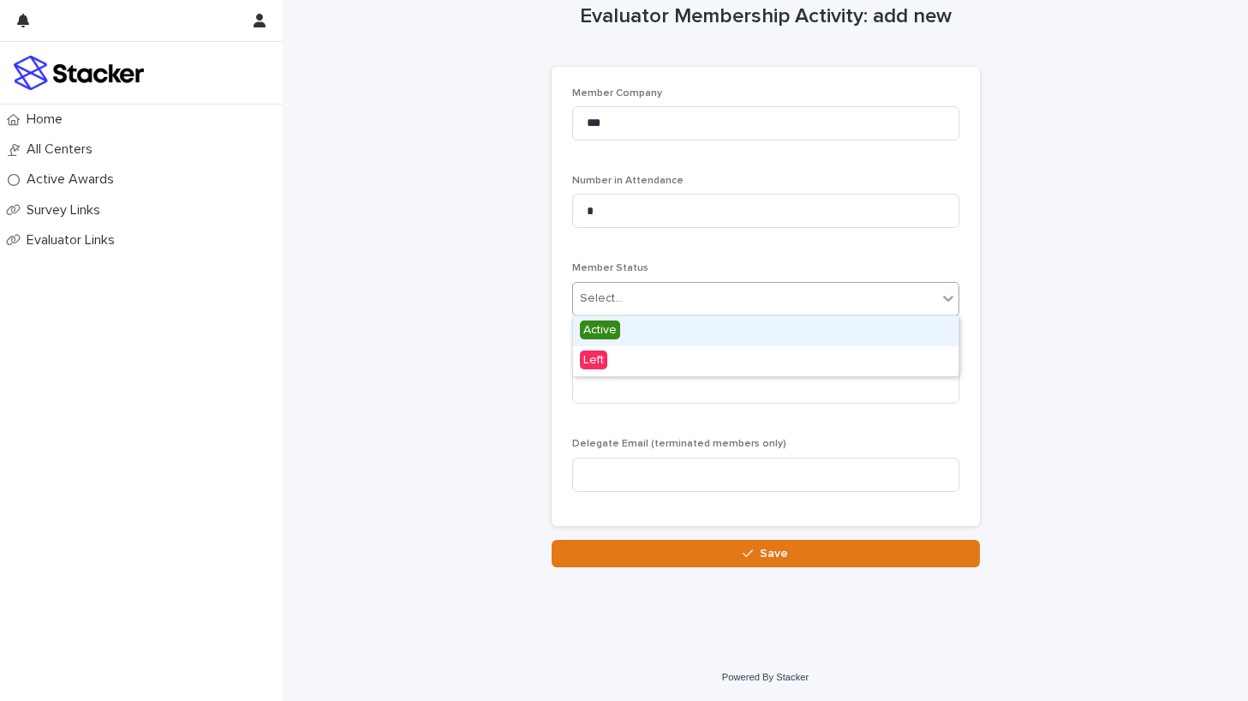
click at [590, 333] on span "Active" at bounding box center [600, 329] width 40 height 19
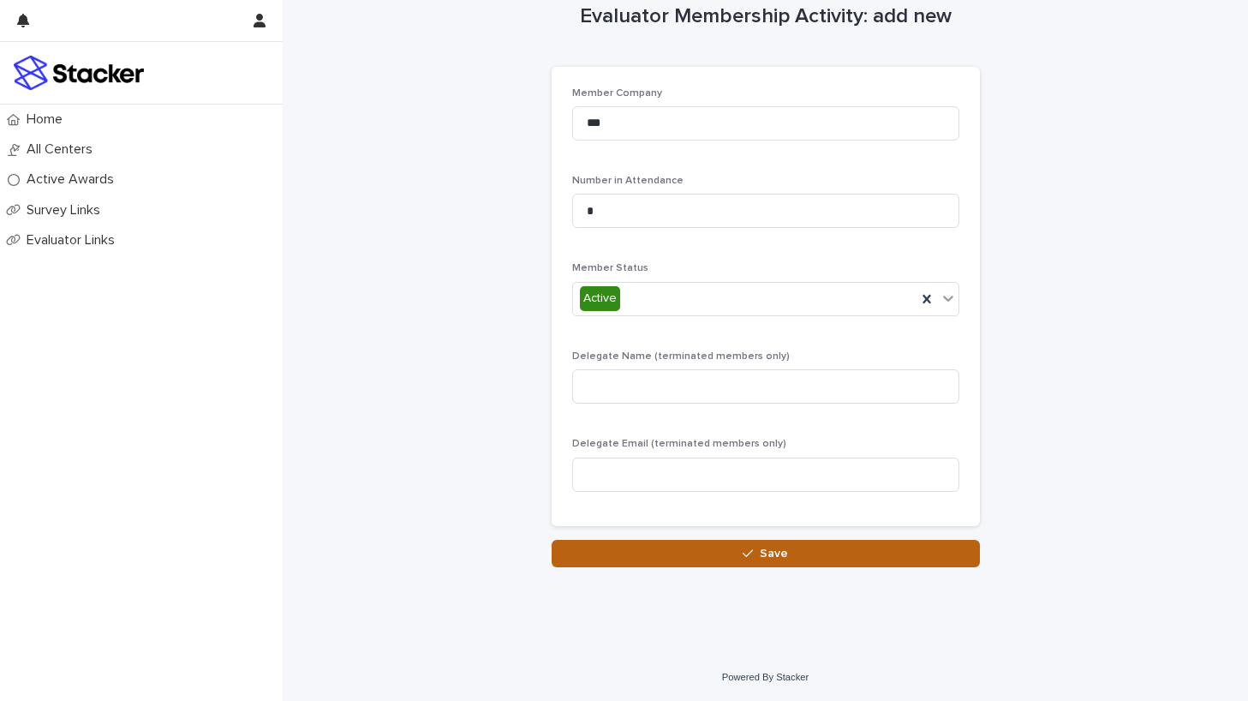
click at [763, 549] on span "Save" at bounding box center [774, 553] width 28 height 12
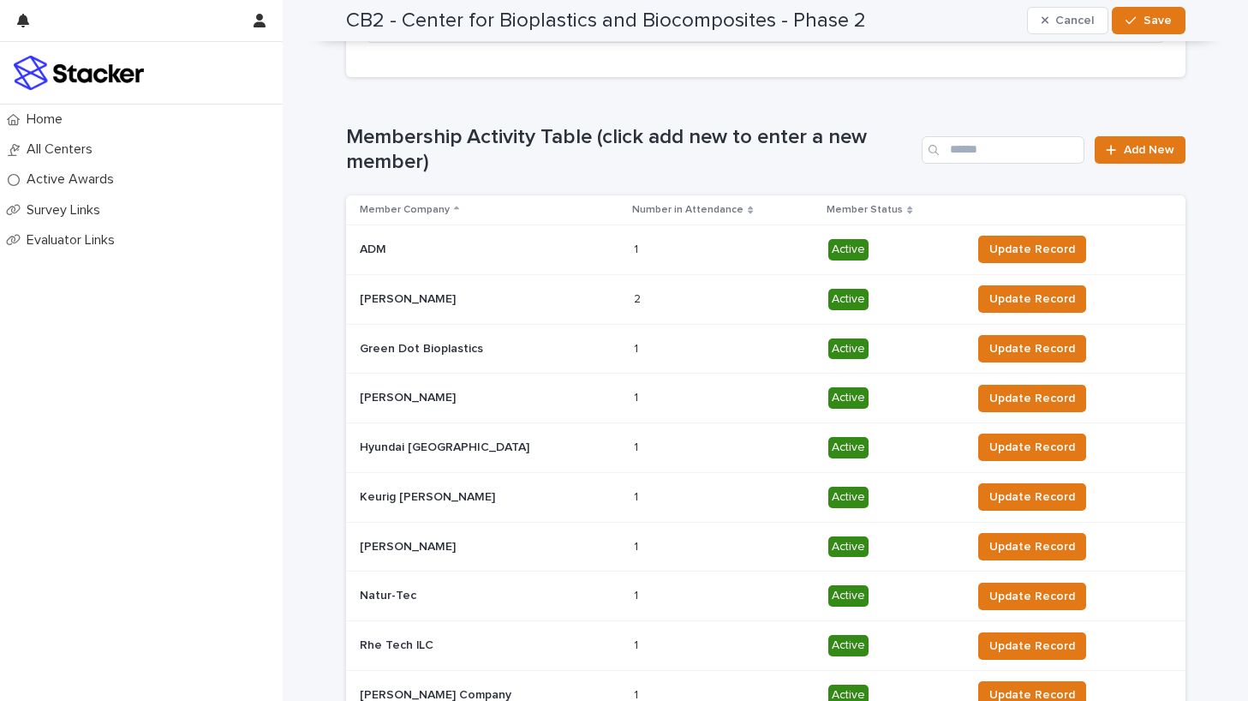
scroll to position [532, 0]
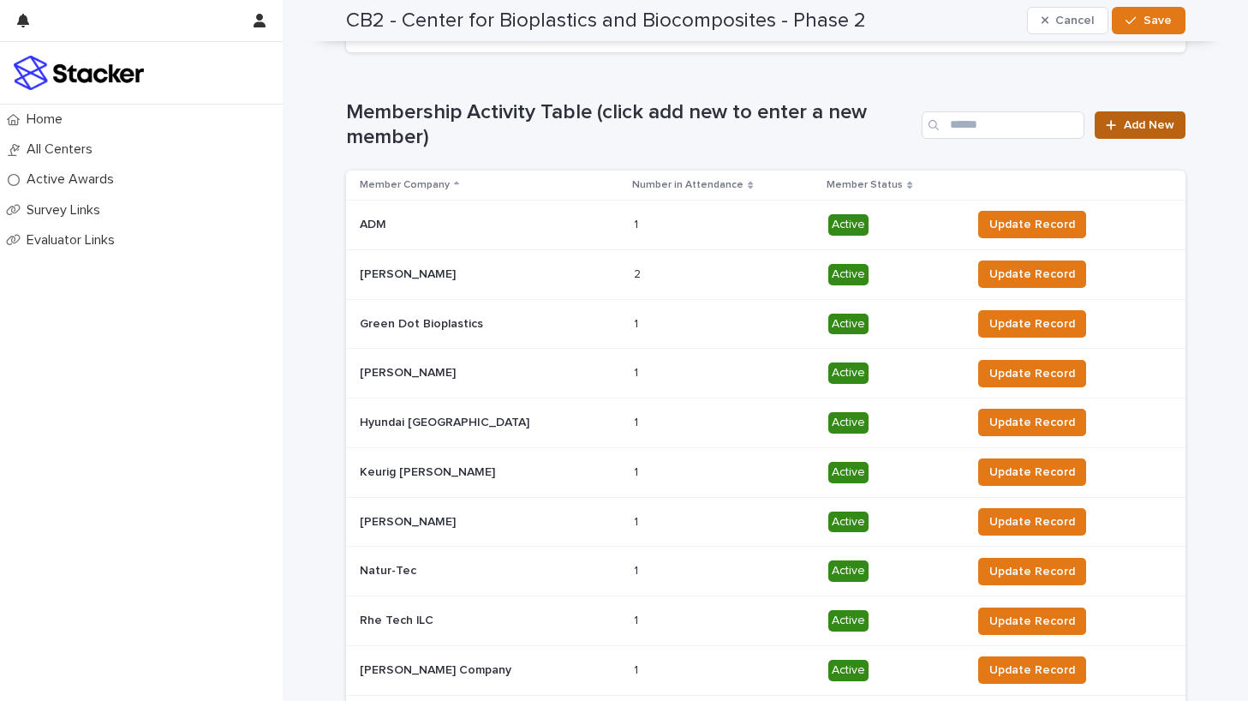
click at [1138, 128] on span "Add New" at bounding box center [1149, 125] width 51 height 12
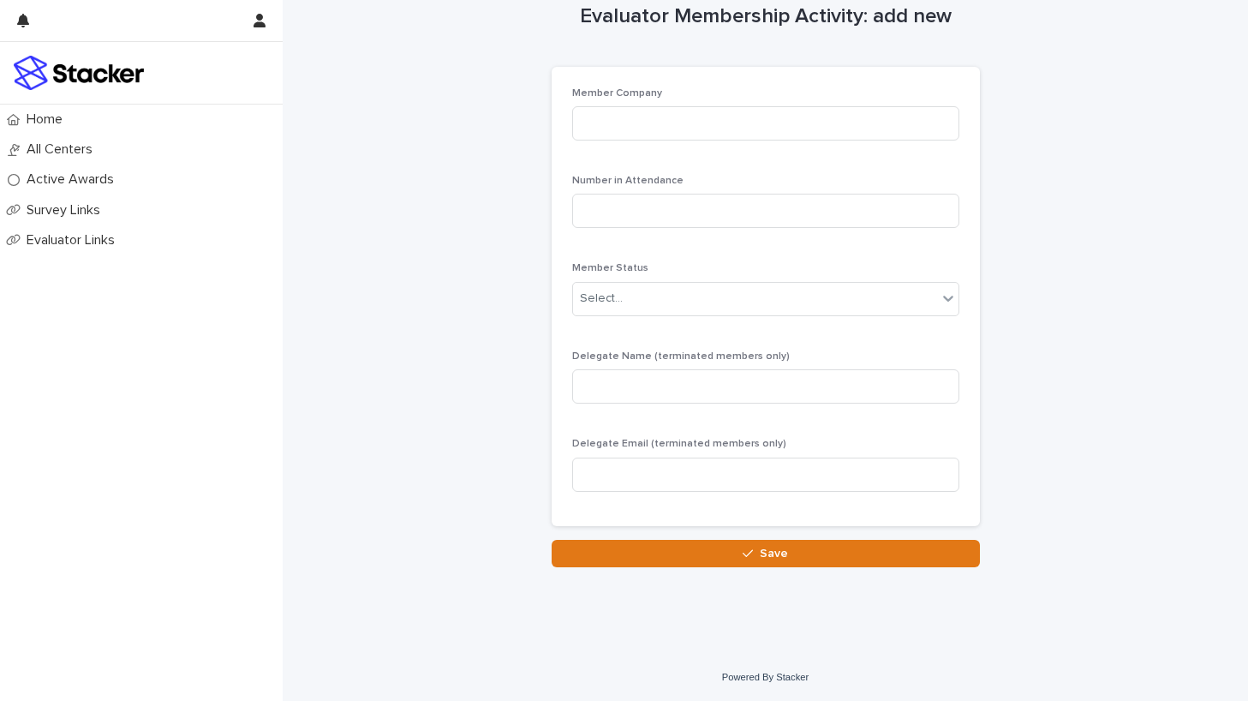
scroll to position [32, 0]
click at [620, 132] on input at bounding box center [765, 123] width 387 height 34
type input "********"
click at [642, 206] on input at bounding box center [765, 211] width 387 height 34
type input "*"
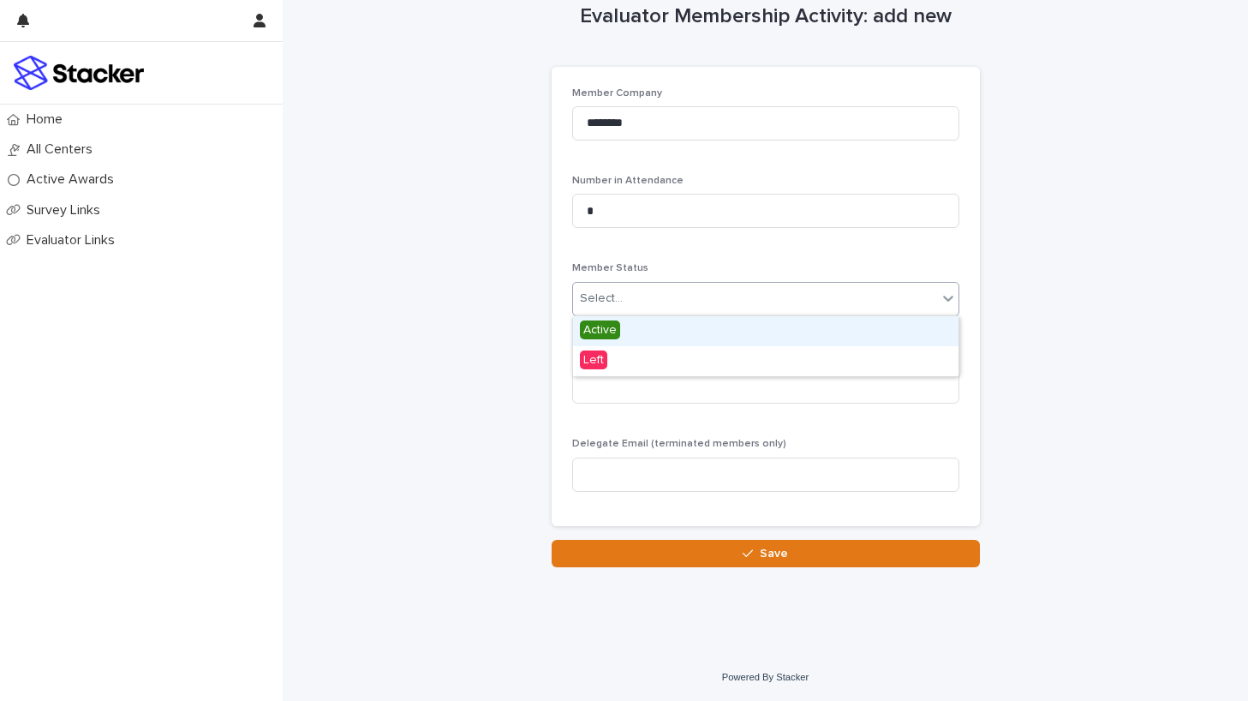
click at [695, 295] on div "Select..." at bounding box center [755, 298] width 364 height 28
click at [618, 322] on div "Active" at bounding box center [765, 331] width 385 height 30
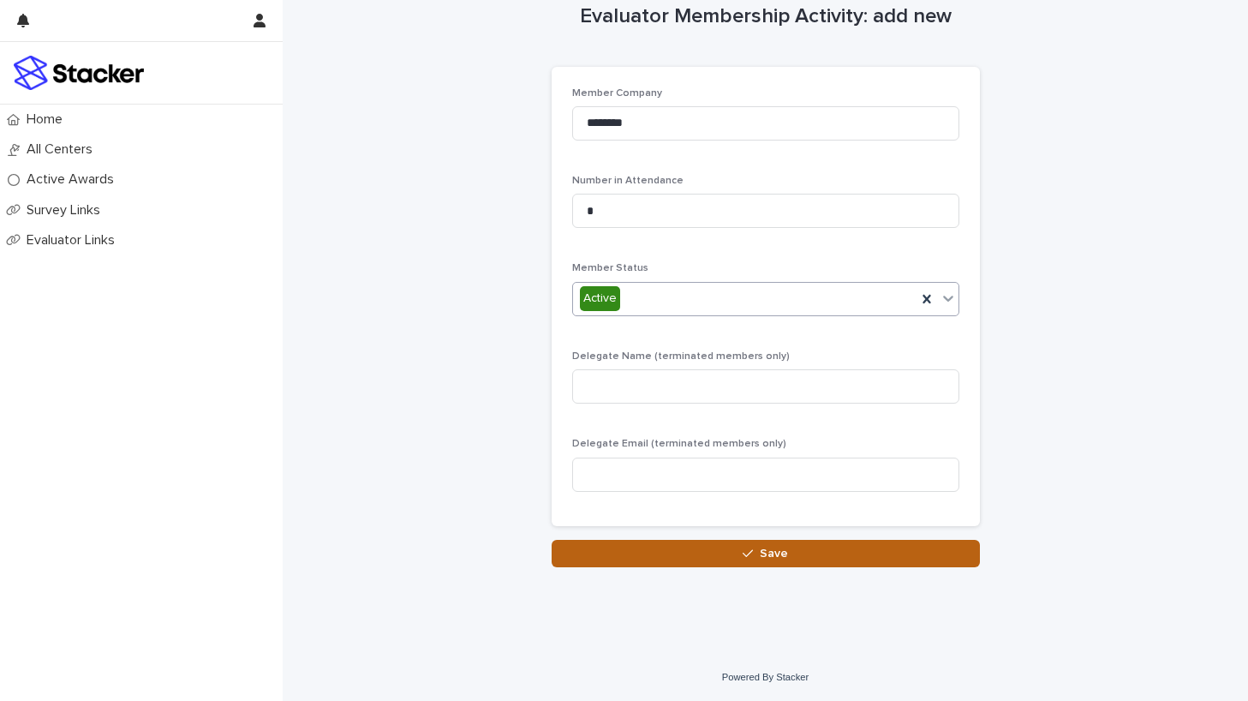
click at [766, 550] on span "Save" at bounding box center [774, 553] width 28 height 12
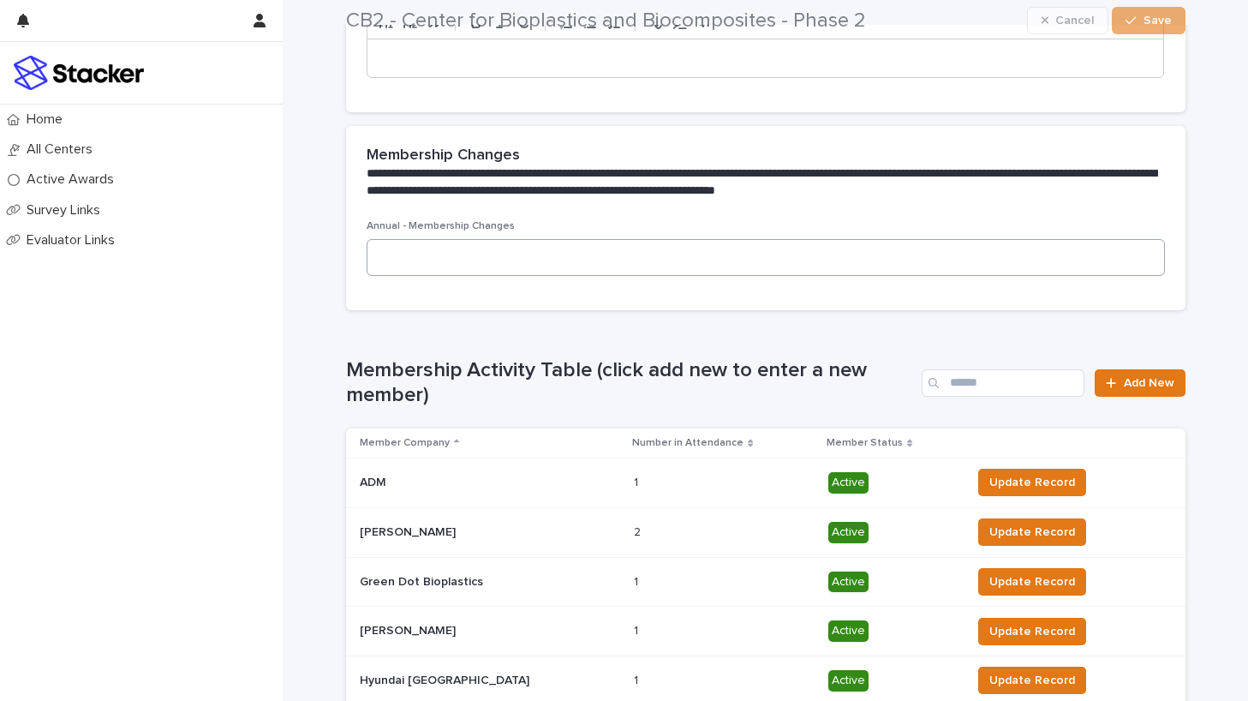
scroll to position [400, 0]
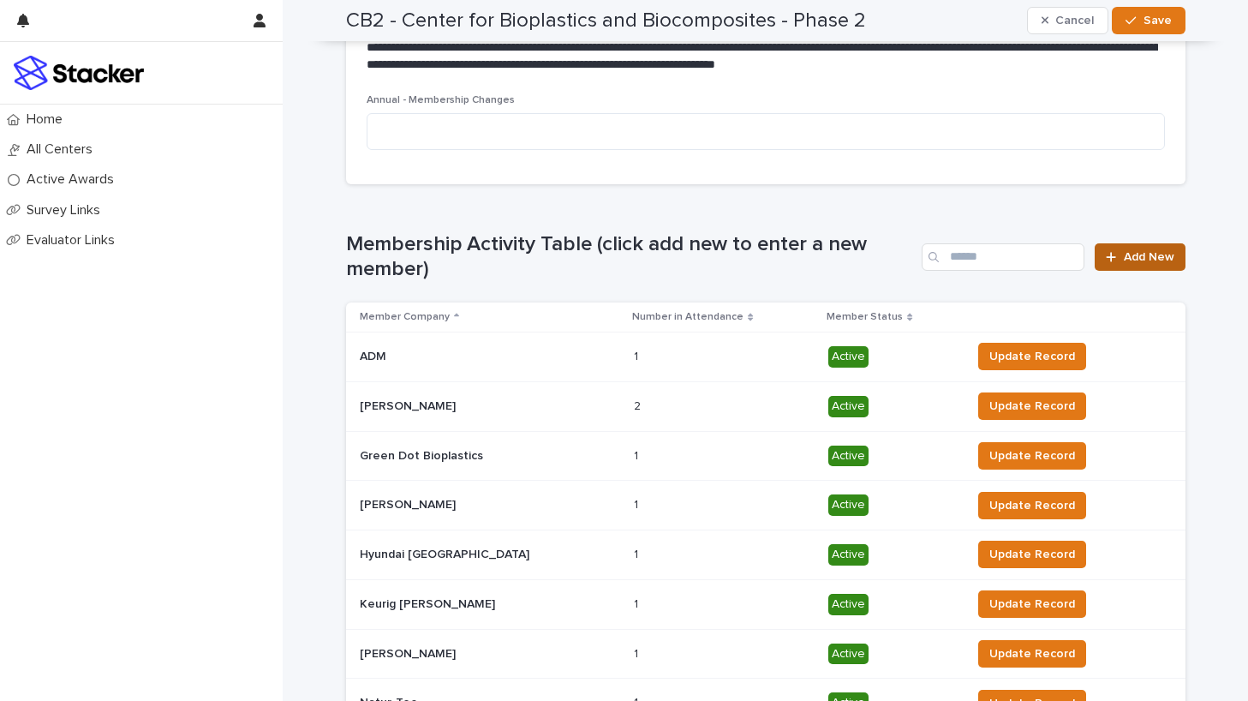
click at [1136, 251] on span "Add New" at bounding box center [1149, 257] width 51 height 12
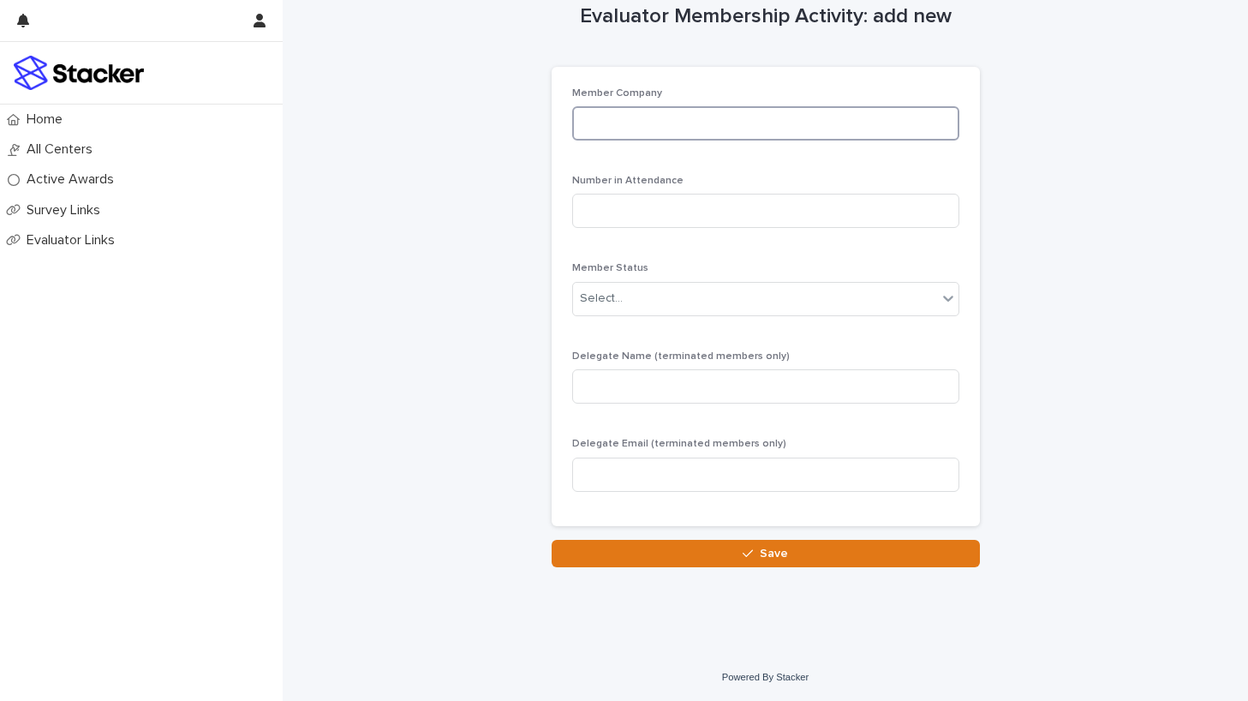
click at [729, 121] on input at bounding box center [765, 123] width 387 height 34
type input "*********"
click at [718, 217] on input at bounding box center [765, 211] width 387 height 34
type input "*"
click at [726, 290] on div "Select..." at bounding box center [755, 298] width 364 height 28
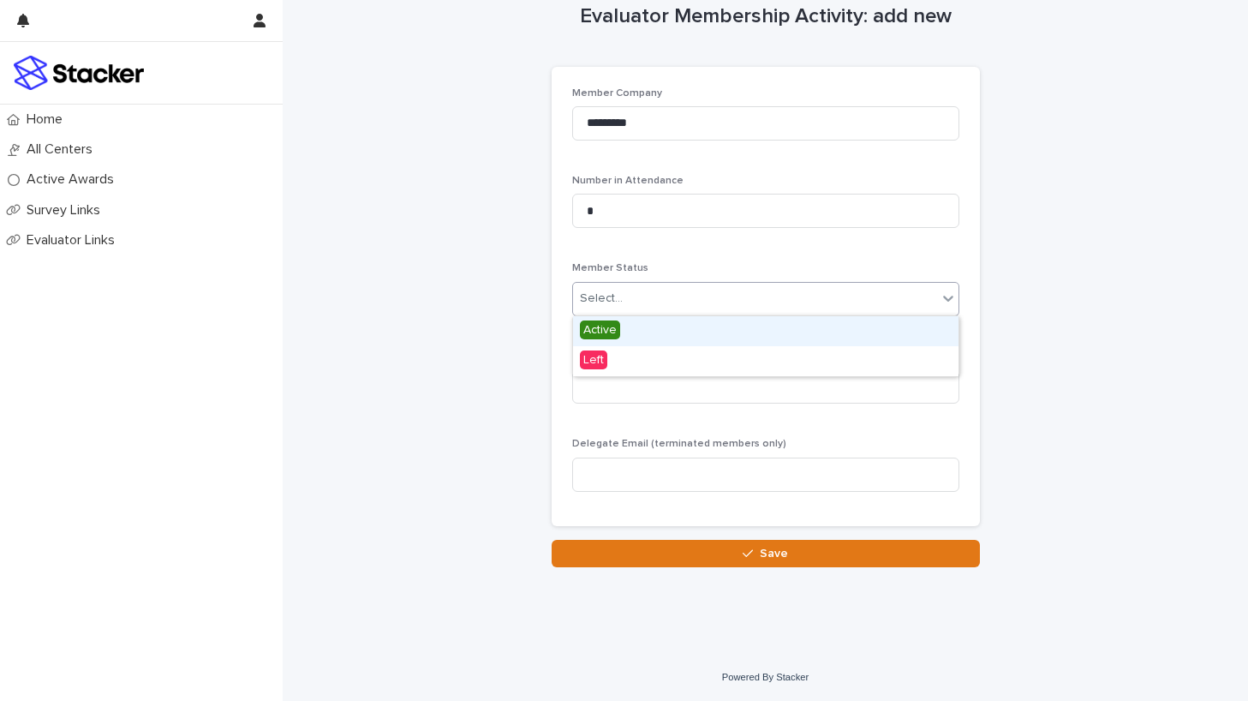
click at [611, 323] on span "Active" at bounding box center [600, 329] width 40 height 19
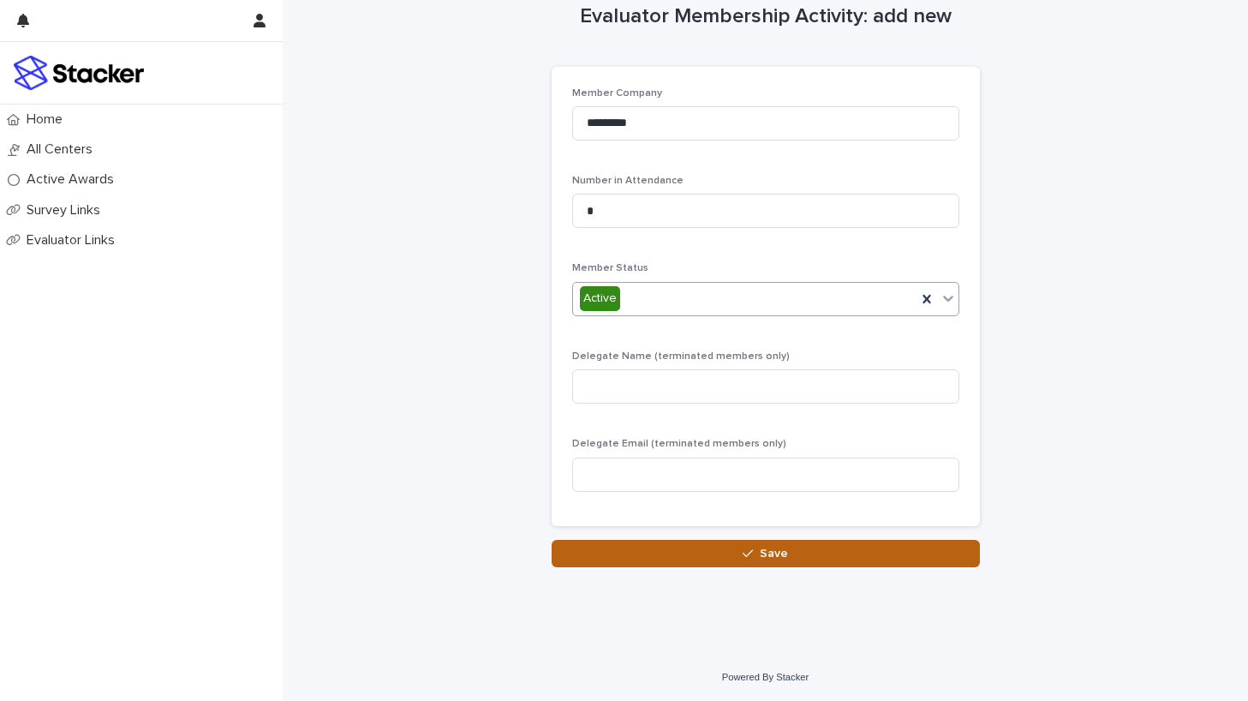
click at [742, 545] on button "Save" at bounding box center [766, 553] width 428 height 27
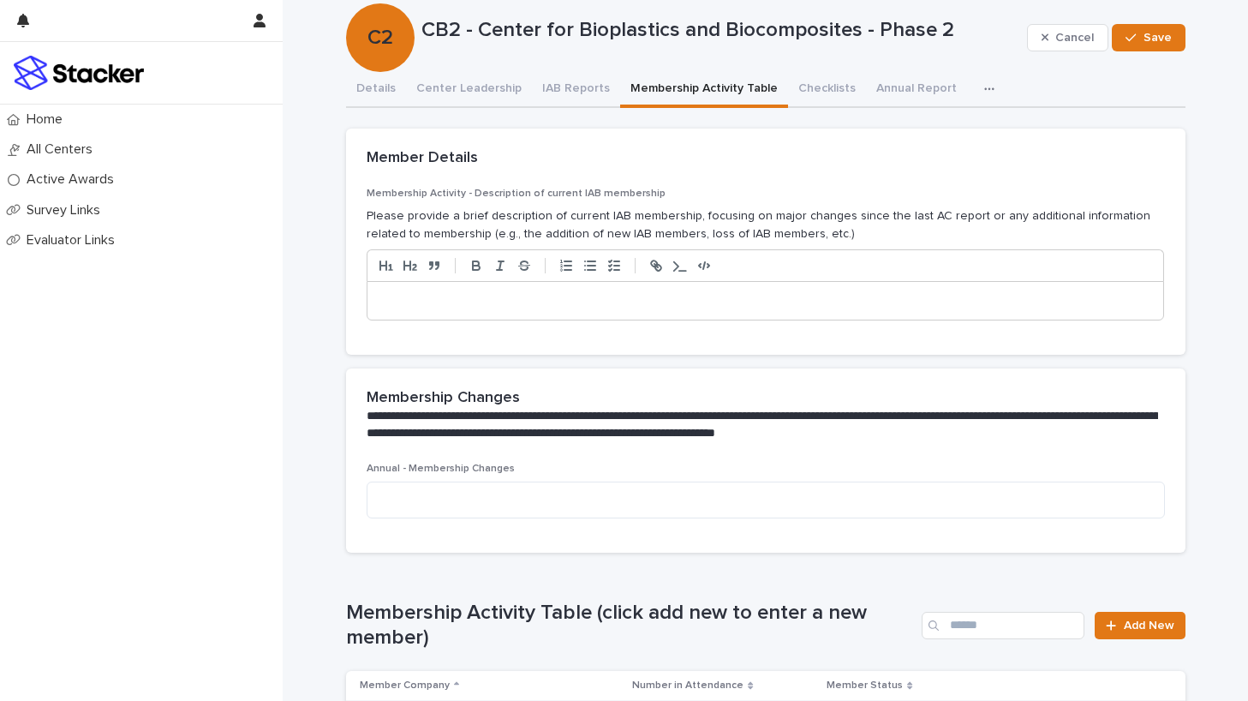
scroll to position [33, 0]
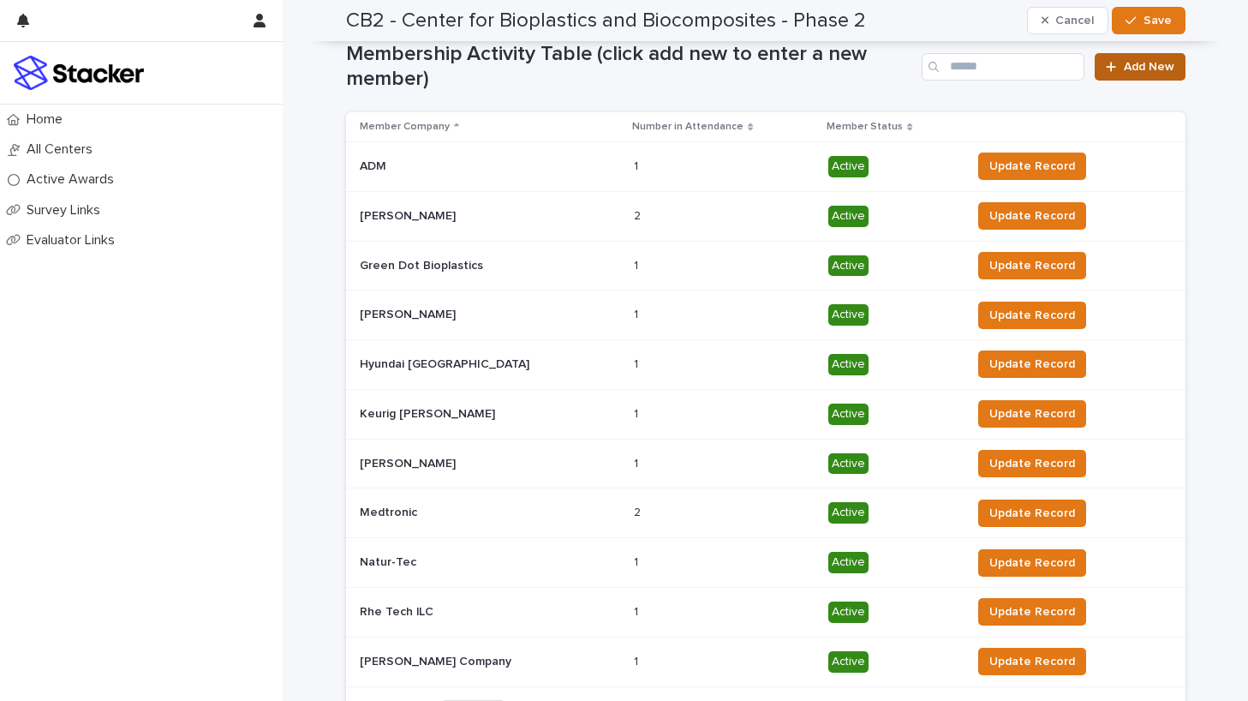
click at [1138, 65] on span "Add New" at bounding box center [1149, 67] width 51 height 12
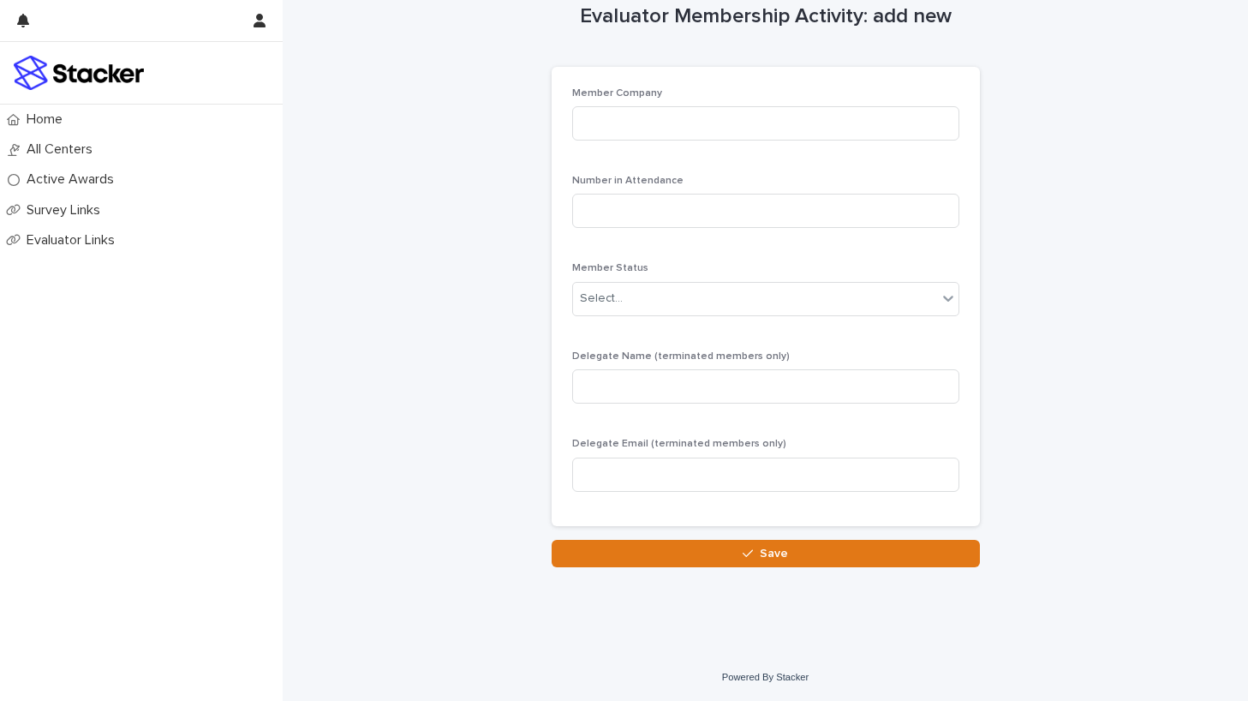
scroll to position [32, 0]
click at [770, 115] on input at bounding box center [765, 123] width 387 height 34
type input "*********"
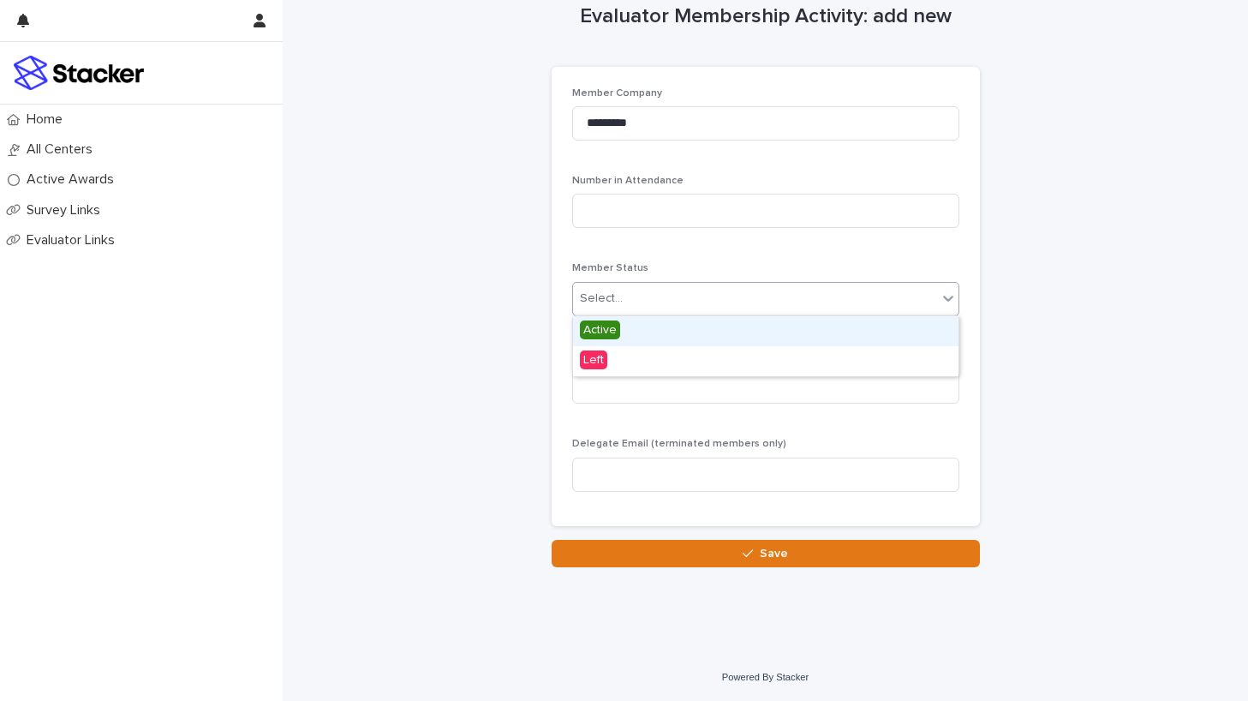
click at [740, 303] on div "Select..." at bounding box center [755, 298] width 364 height 28
click at [603, 328] on span "Active" at bounding box center [600, 329] width 40 height 19
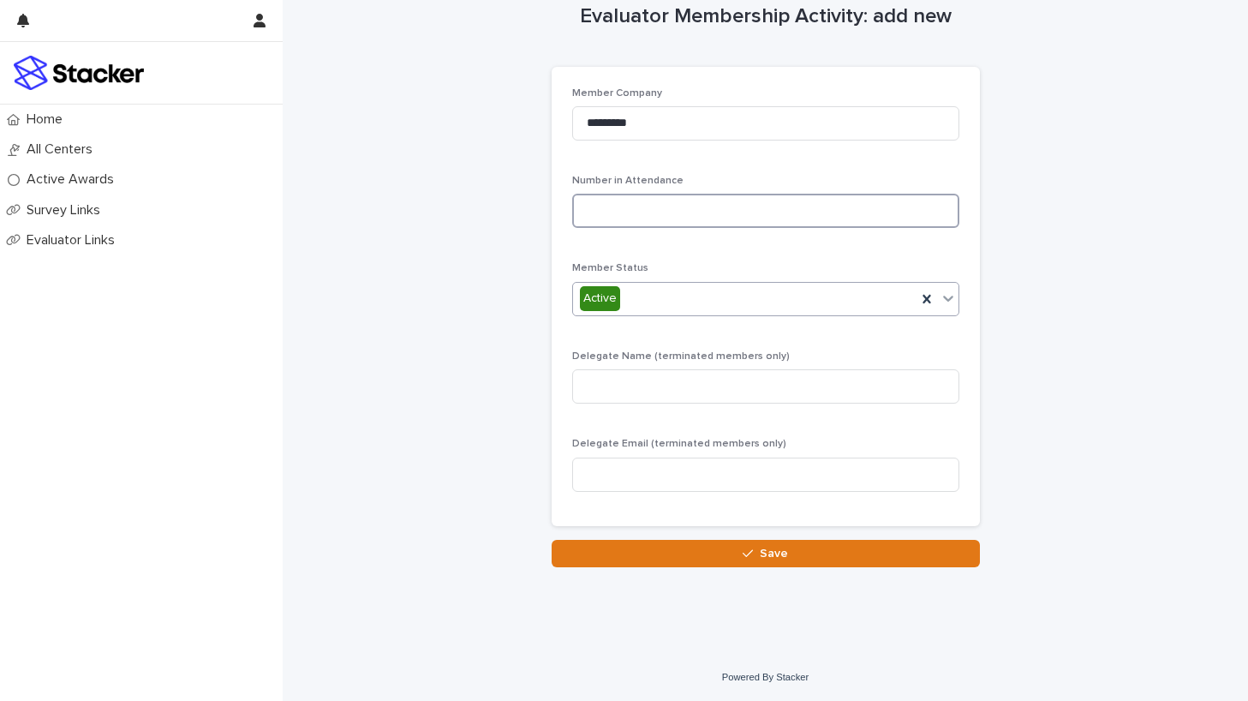
click at [672, 209] on input at bounding box center [765, 211] width 387 height 34
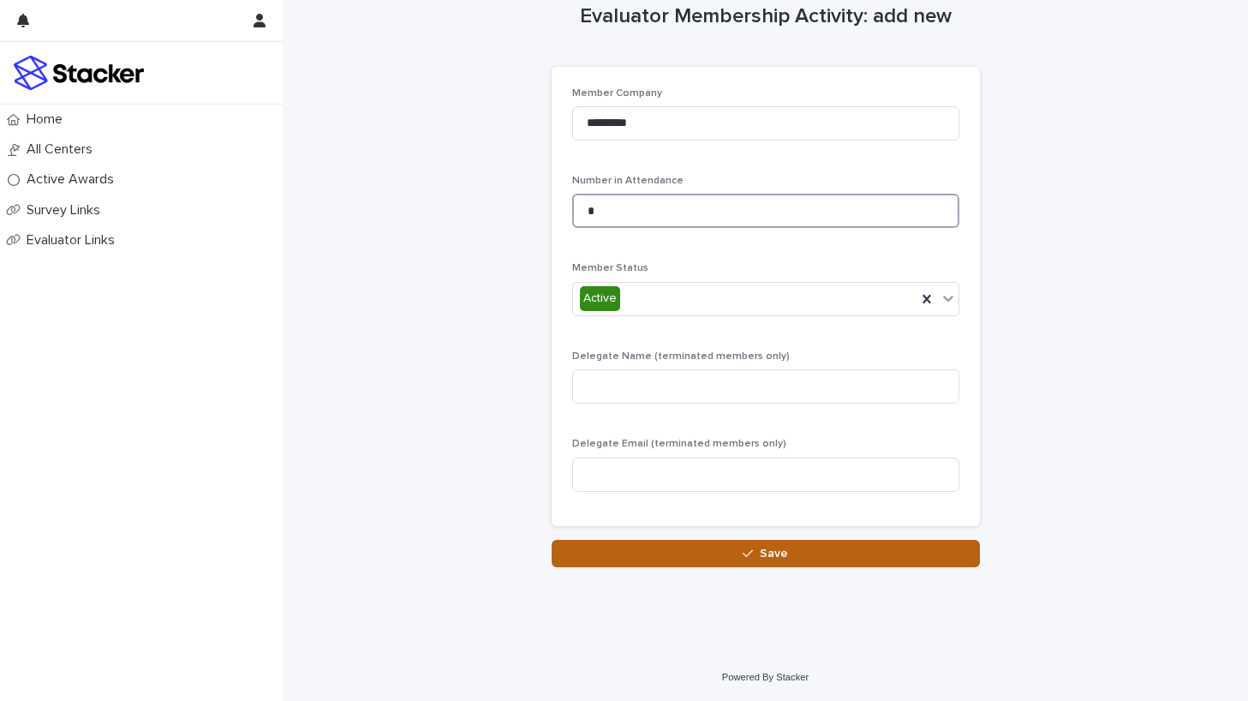
type input "*"
click at [761, 547] on span "Save" at bounding box center [774, 553] width 28 height 12
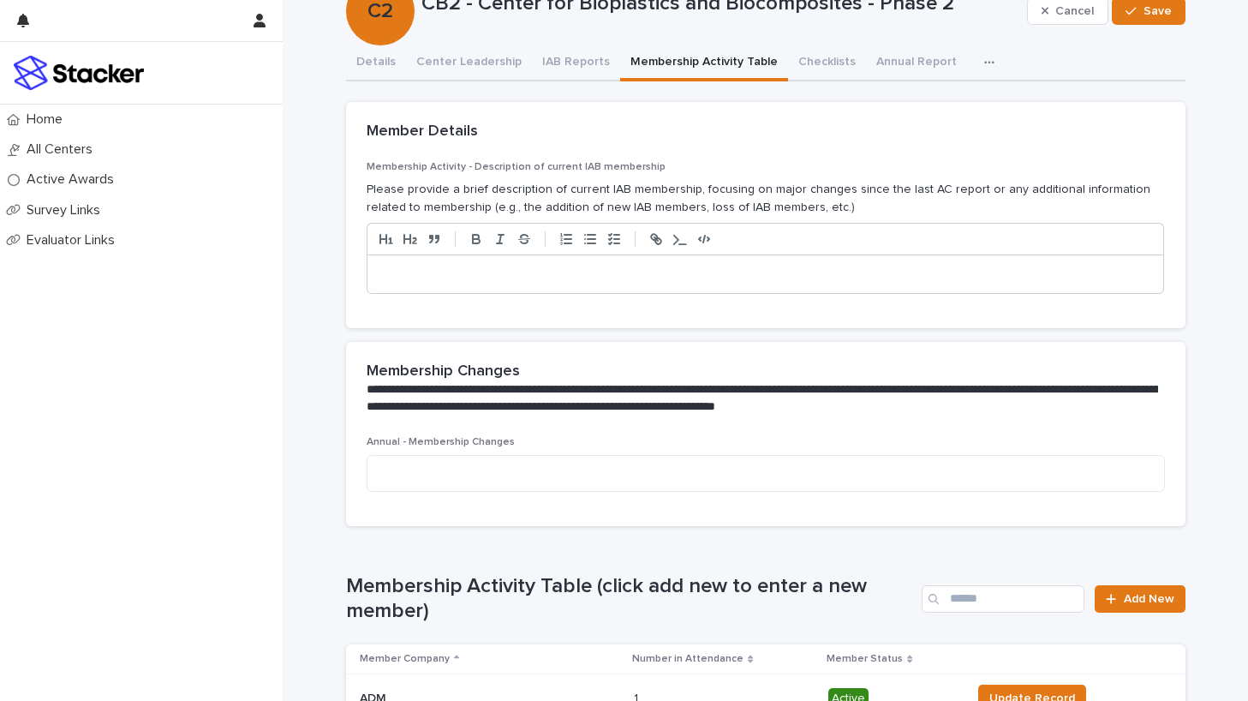
scroll to position [61, 0]
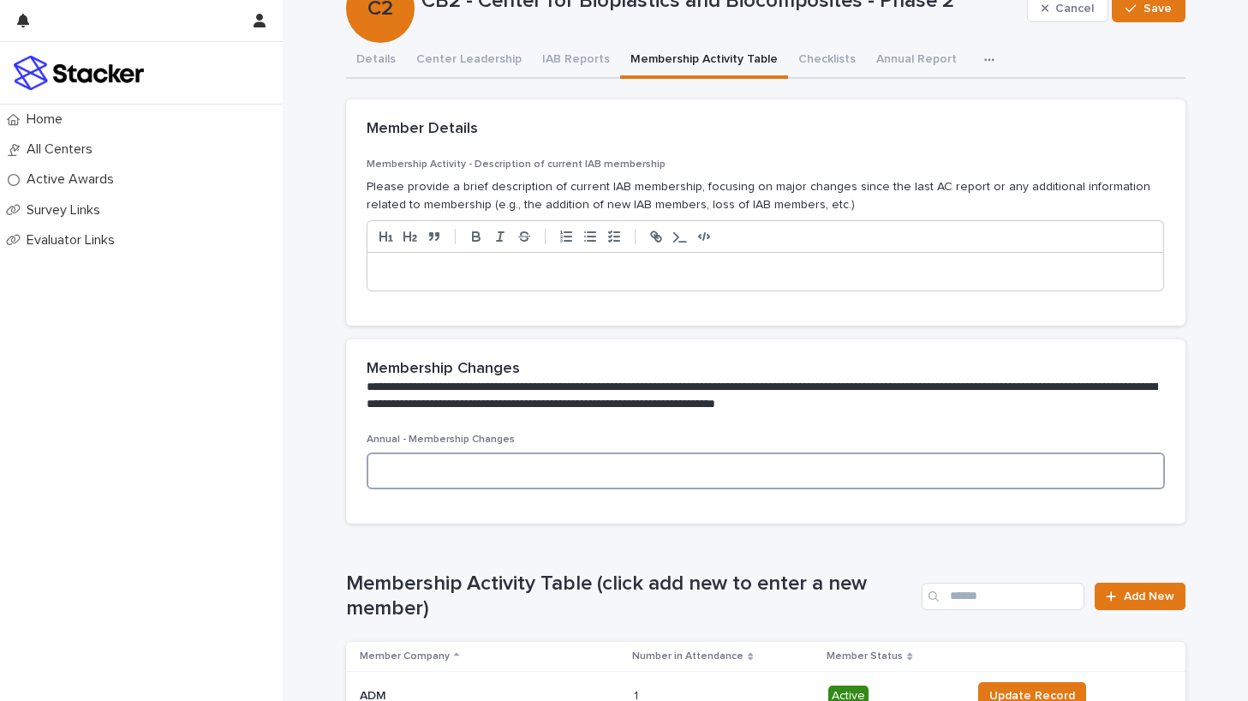
click at [503, 465] on textarea at bounding box center [766, 470] width 798 height 37
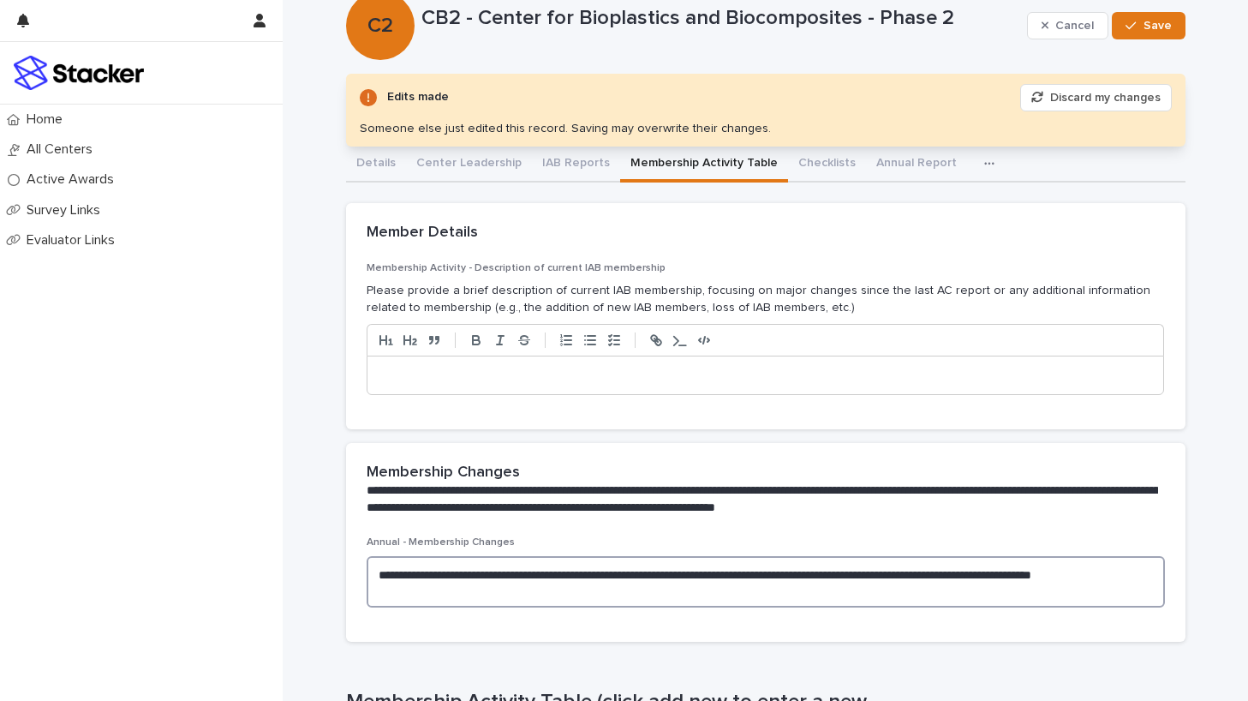
scroll to position [39, 0]
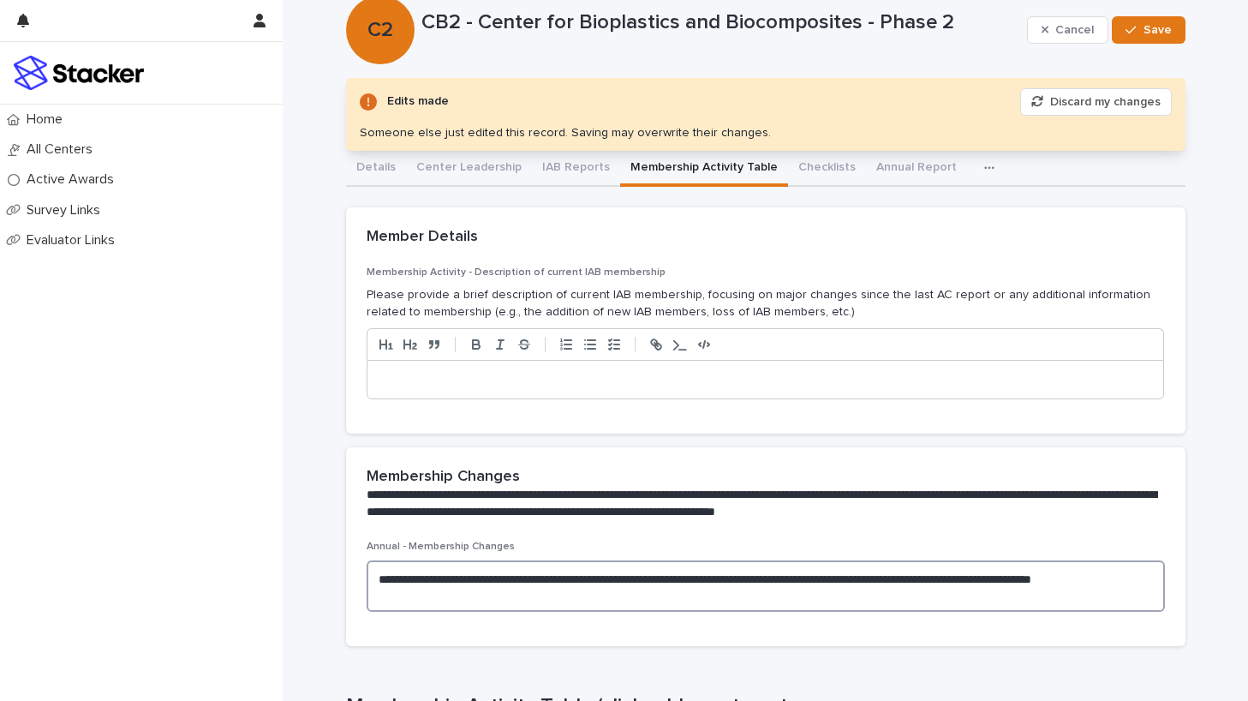
type textarea "**********"
click at [575, 384] on p at bounding box center [765, 379] width 771 height 17
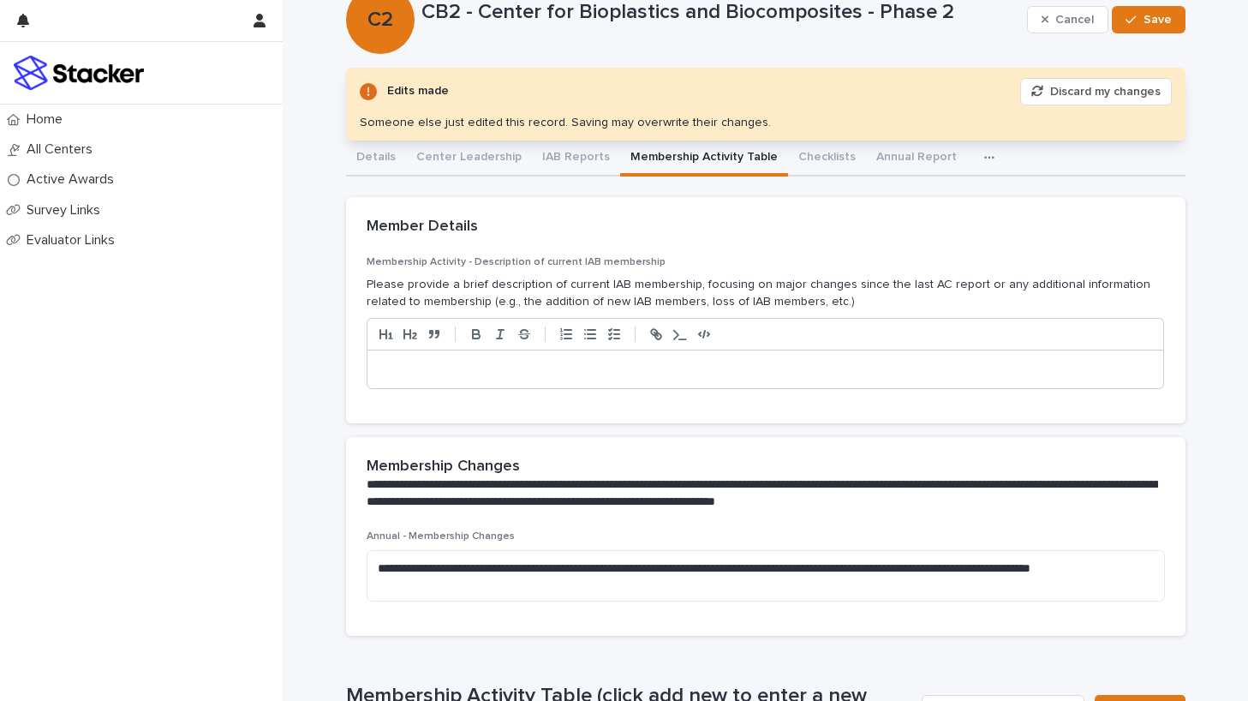
scroll to position [55, 0]
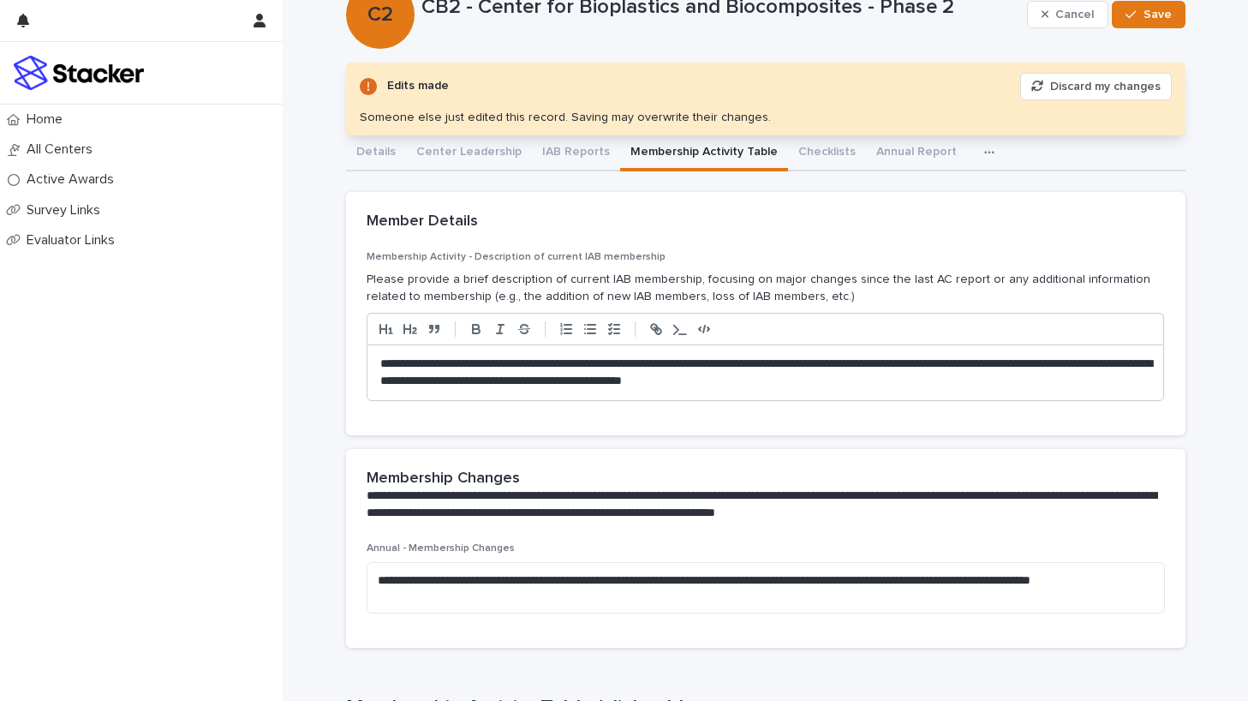
click at [899, 383] on p "**********" at bounding box center [765, 373] width 771 height 34
click at [986, 384] on p "**********" at bounding box center [765, 373] width 771 height 34
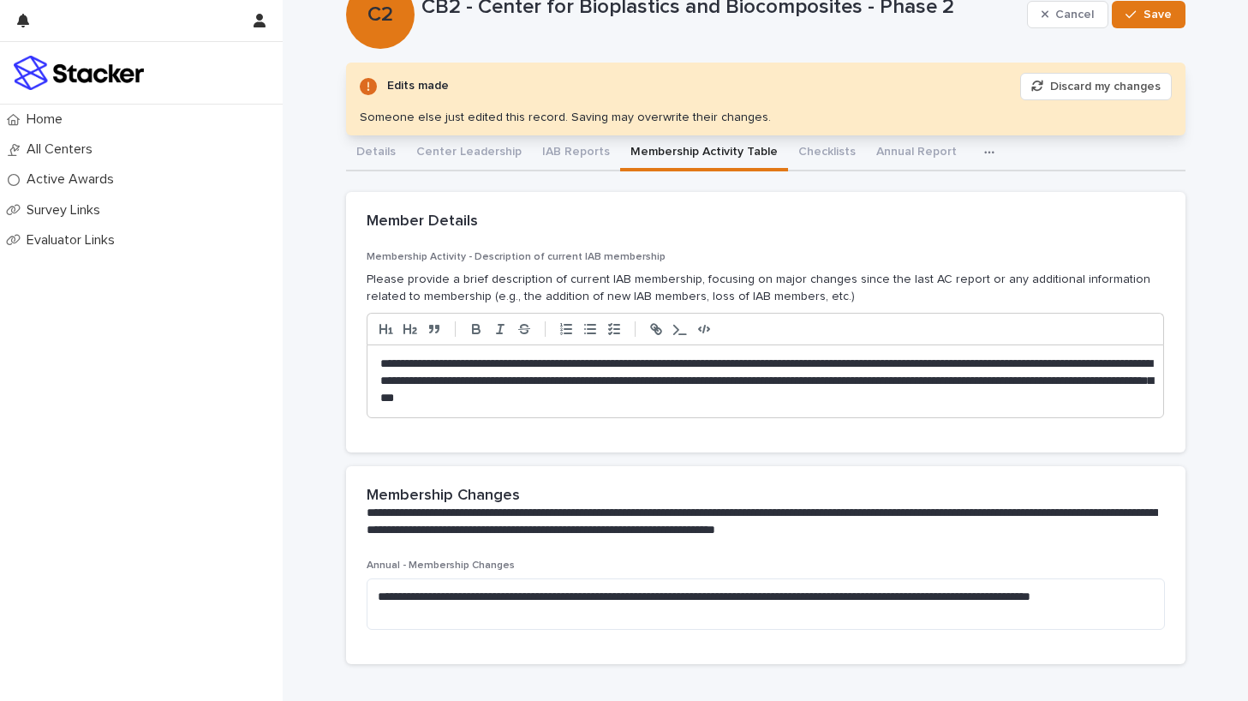
click at [1132, 383] on p "**********" at bounding box center [765, 381] width 771 height 51
click at [1048, 395] on p "**********" at bounding box center [765, 381] width 771 height 51
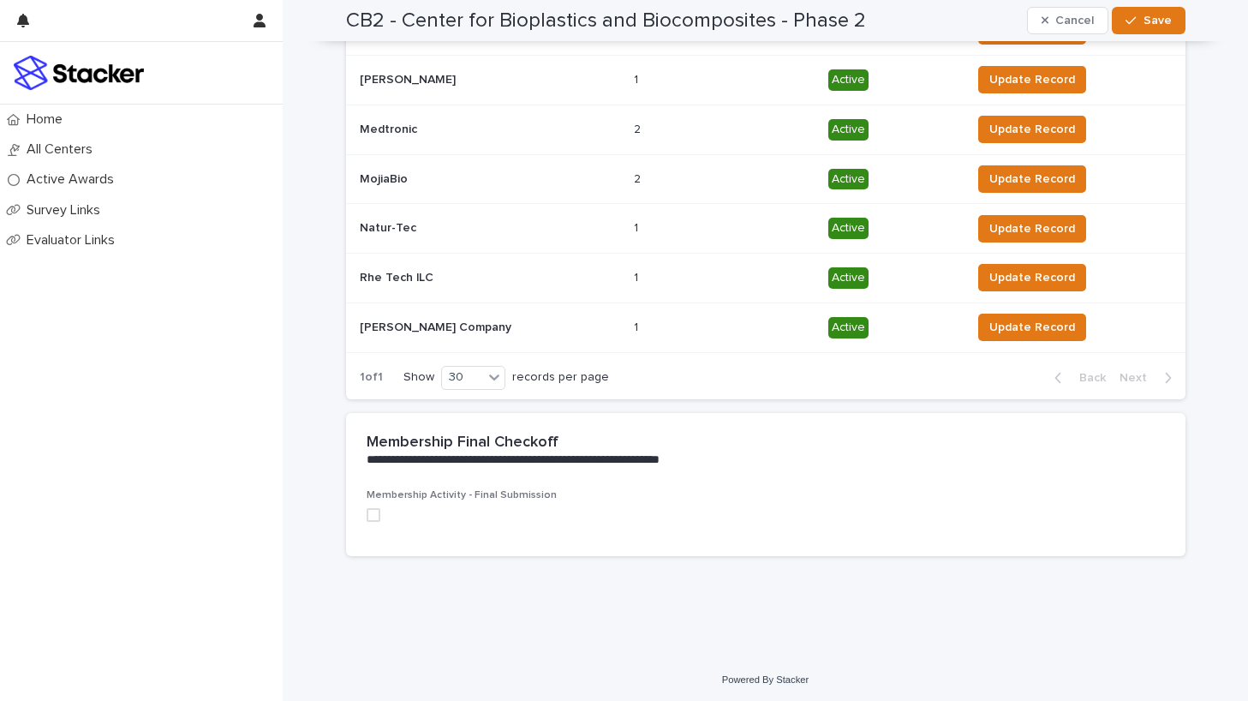
scroll to position [1179, 0]
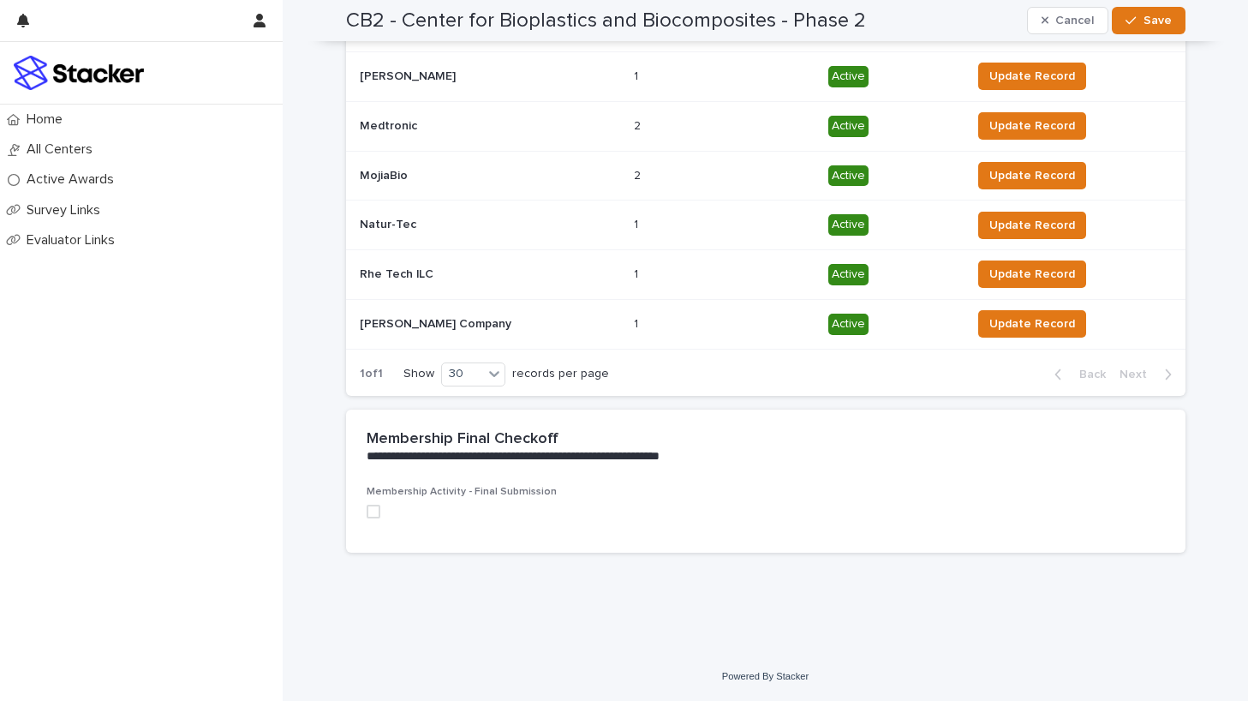
click at [373, 511] on span at bounding box center [374, 512] width 14 height 14
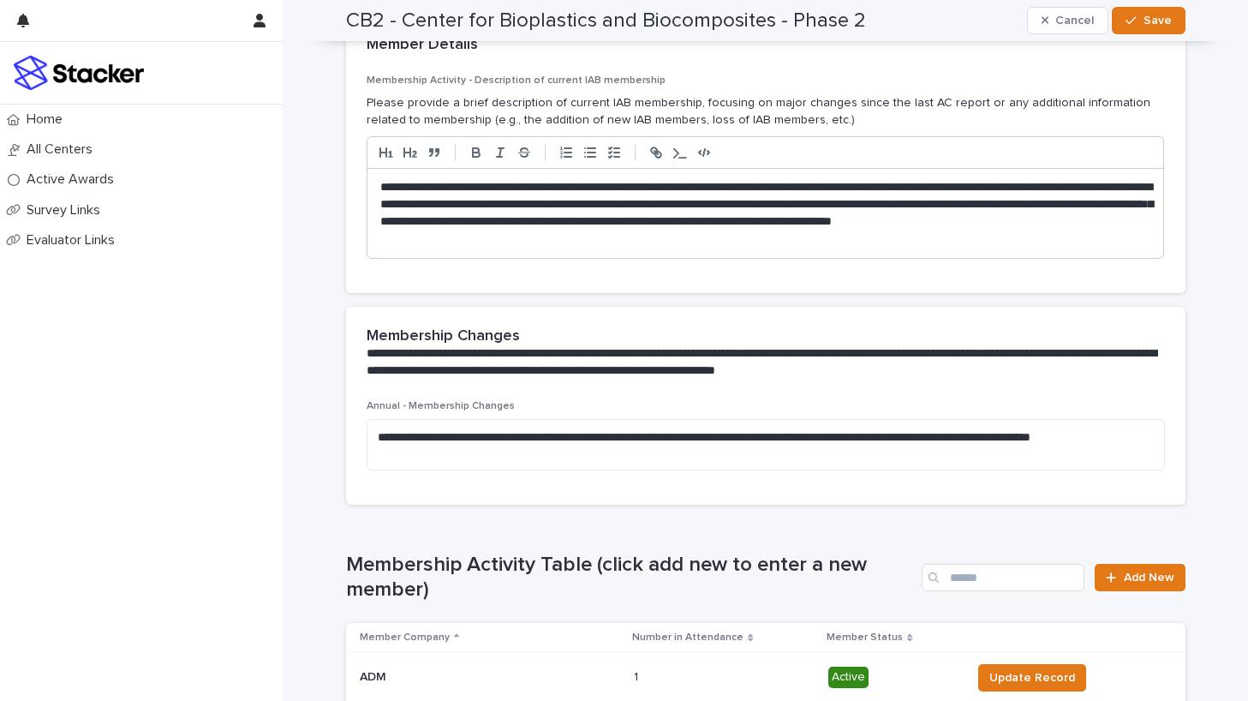
scroll to position [0, 0]
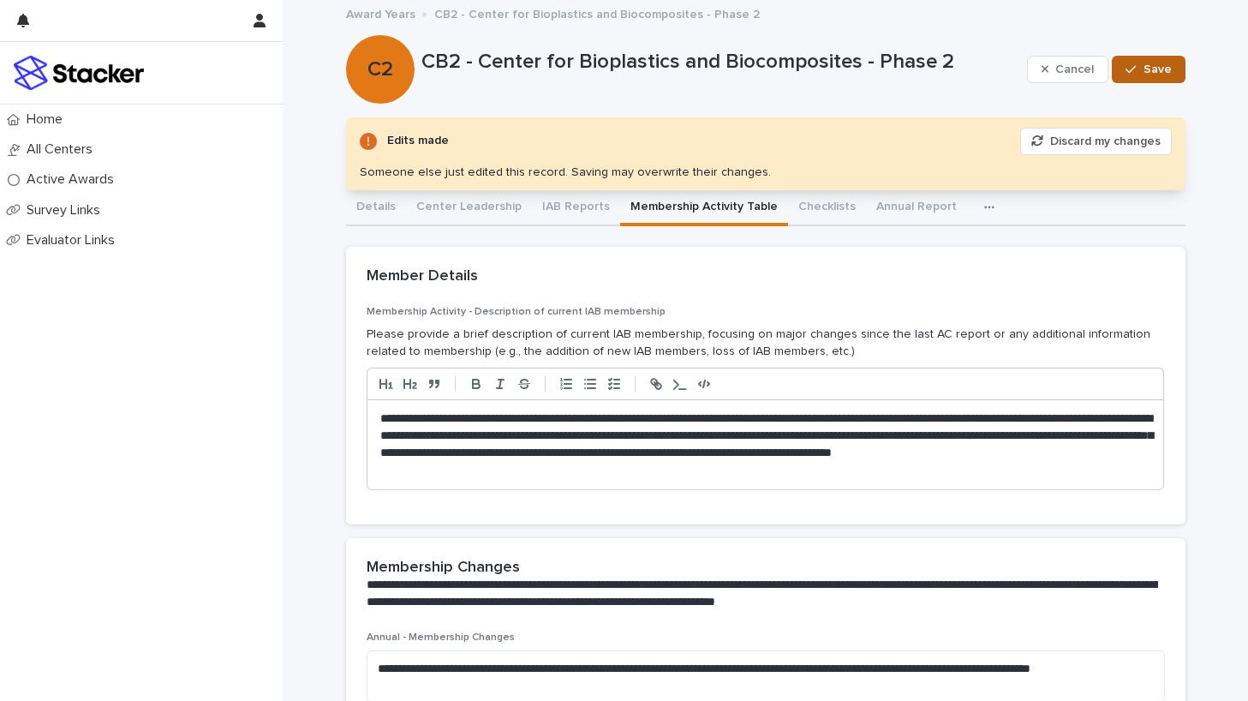
click at [1138, 60] on button "Save" at bounding box center [1148, 69] width 73 height 27
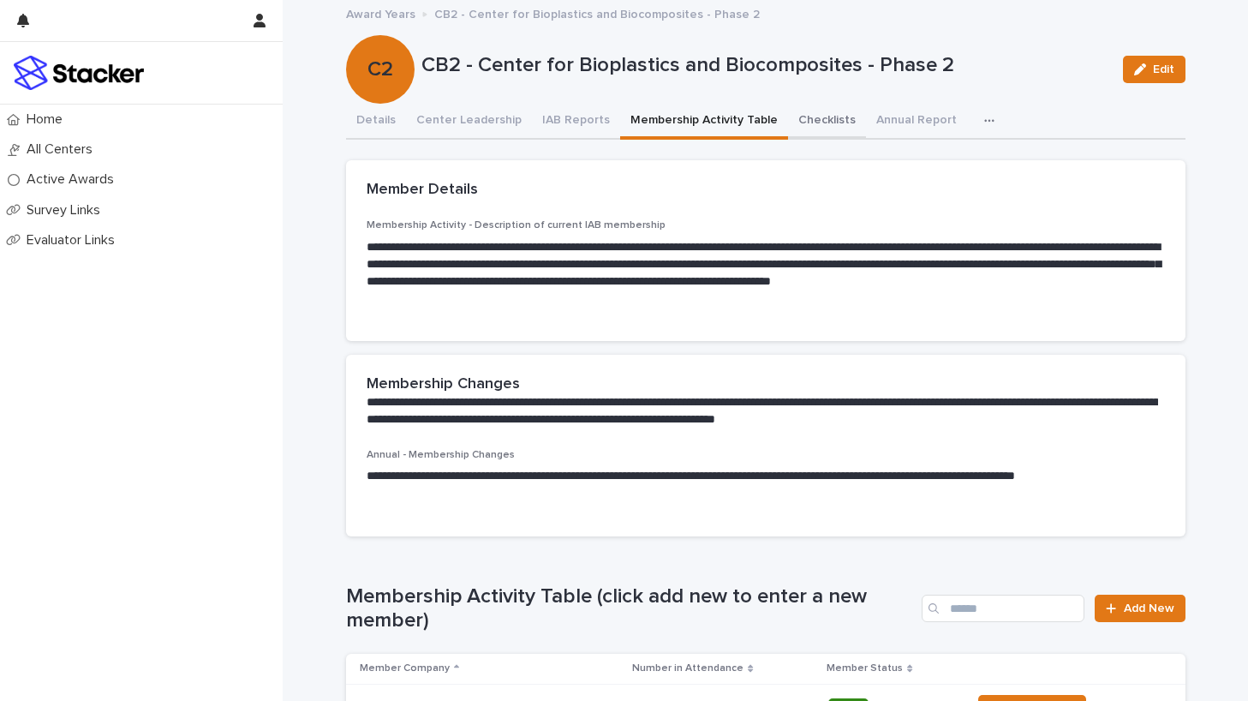
click at [791, 120] on button "Checklists" at bounding box center [827, 122] width 78 height 36
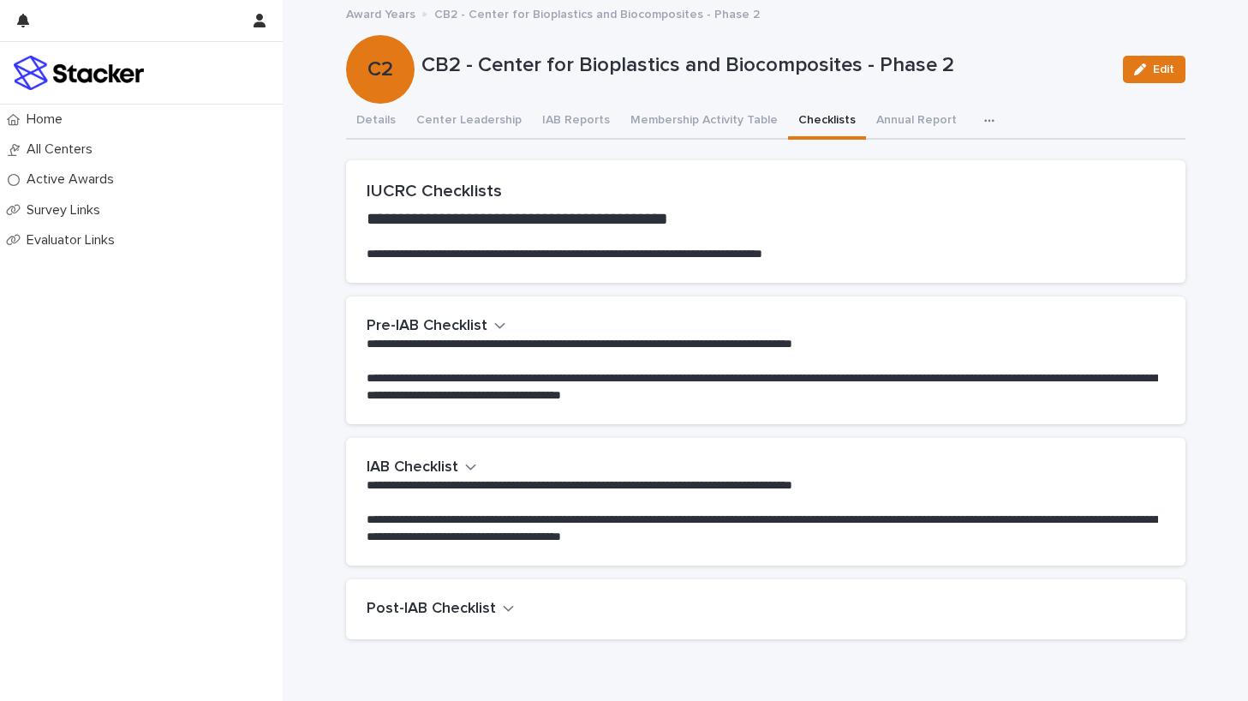
click at [494, 322] on icon "button" at bounding box center [500, 325] width 12 height 15
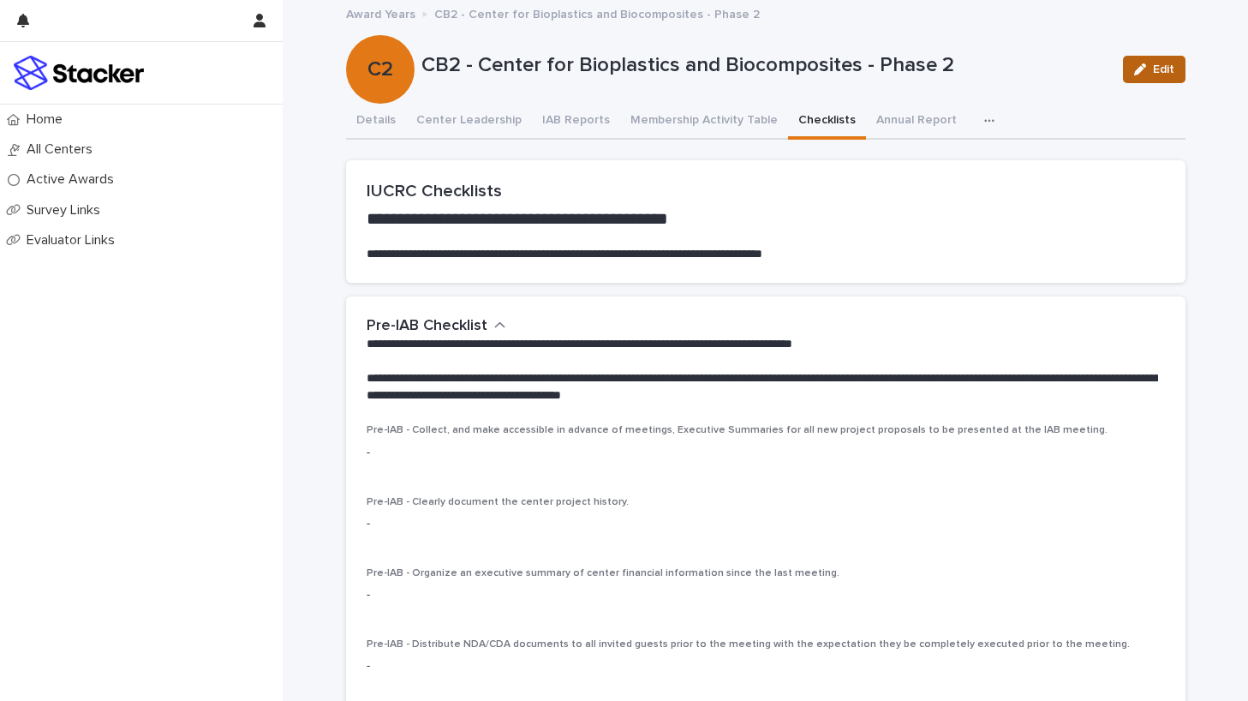
click at [1138, 62] on button "Edit" at bounding box center [1154, 69] width 63 height 27
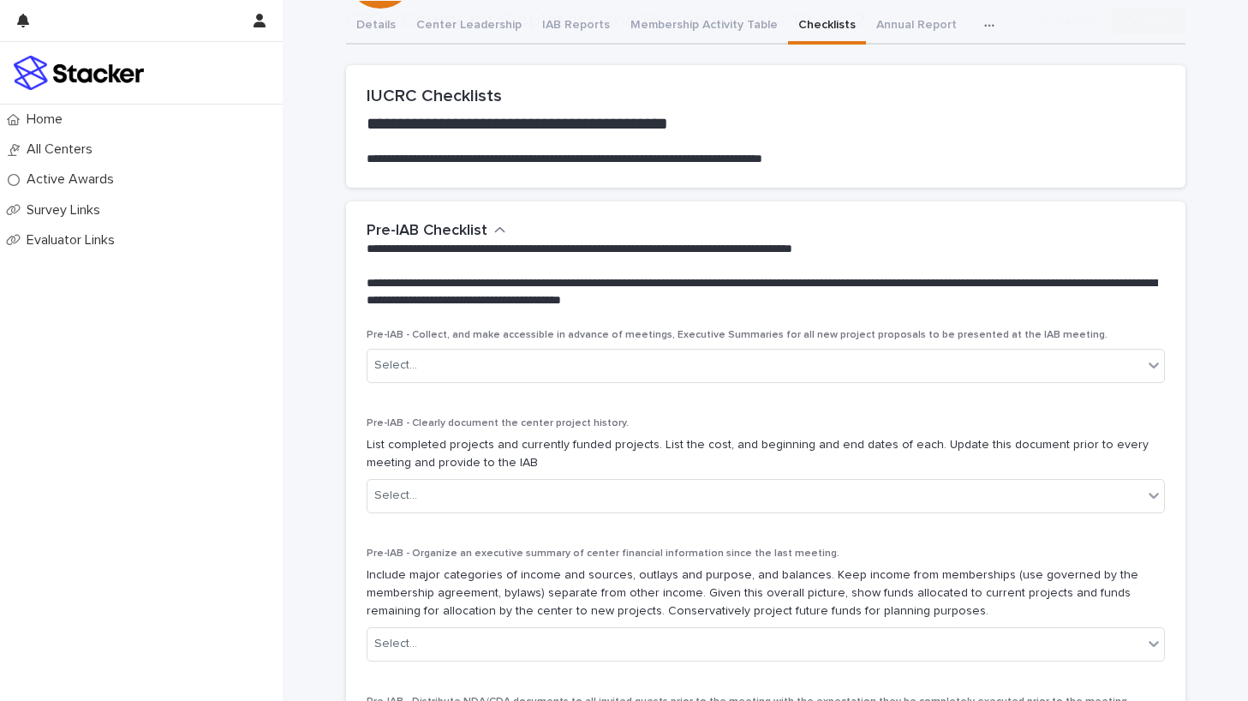
scroll to position [152, 0]
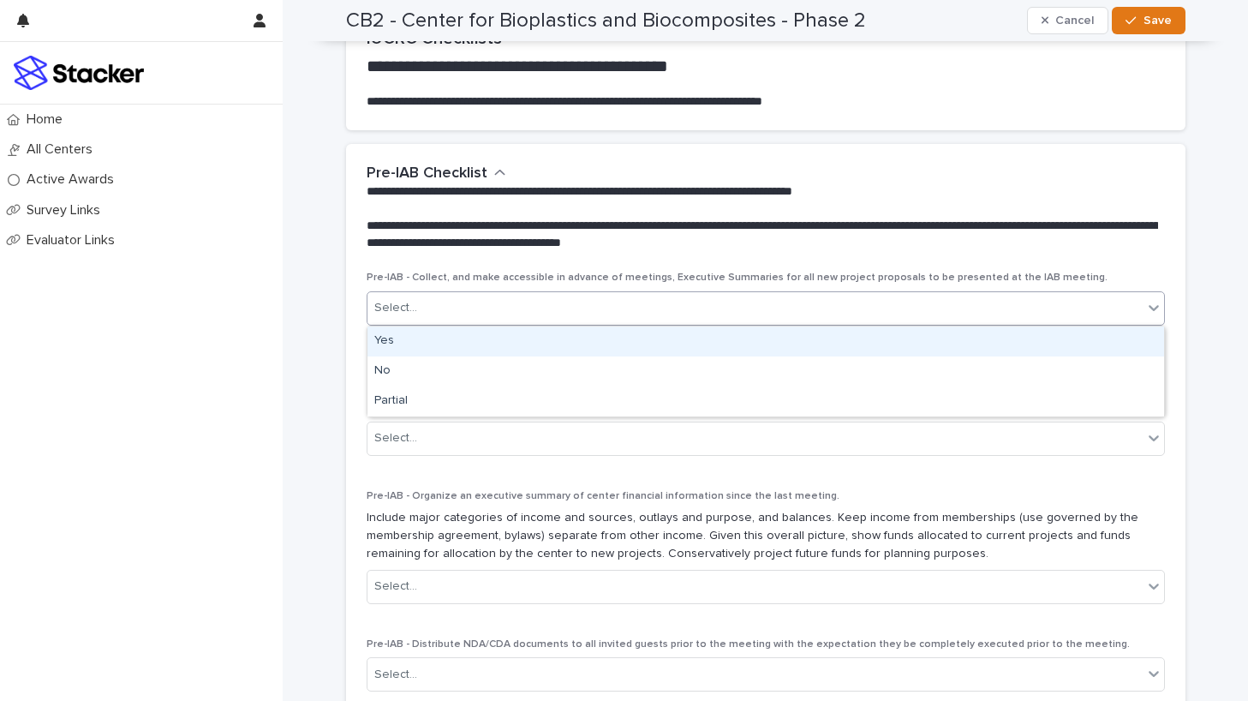
click at [887, 308] on div "Select..." at bounding box center [755, 308] width 775 height 28
click at [642, 338] on div "Yes" at bounding box center [766, 341] width 797 height 30
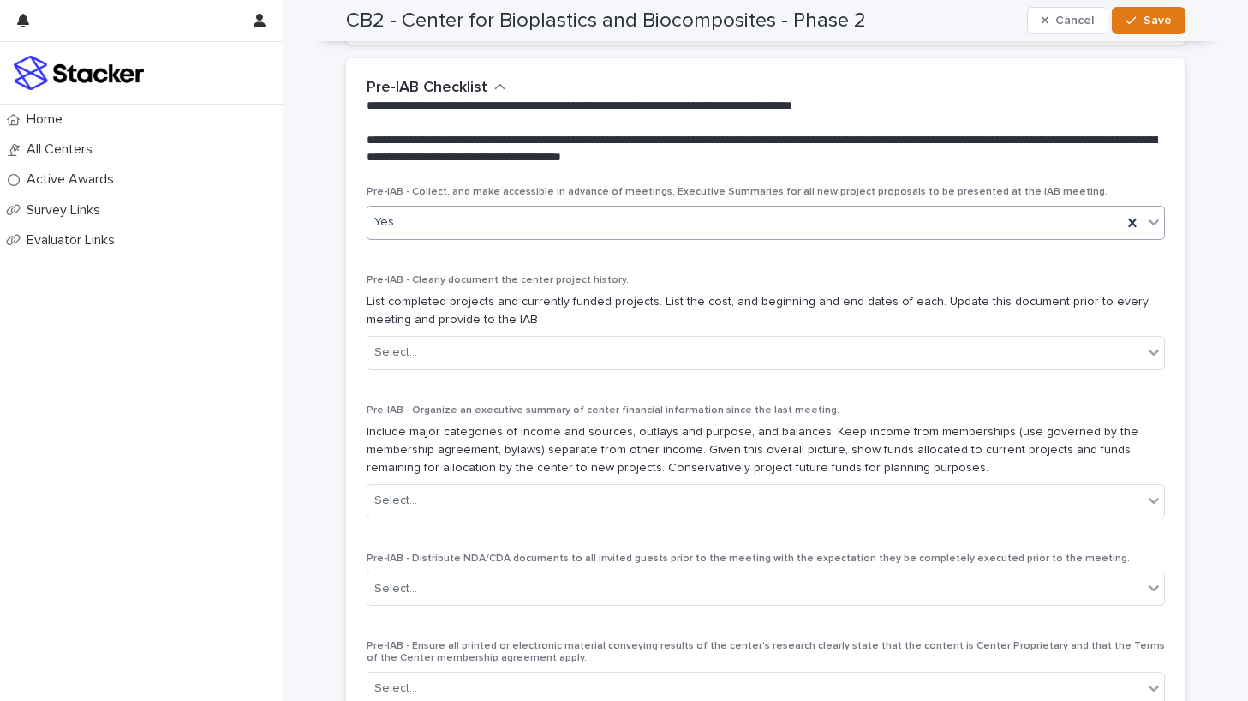
scroll to position [284, 0]
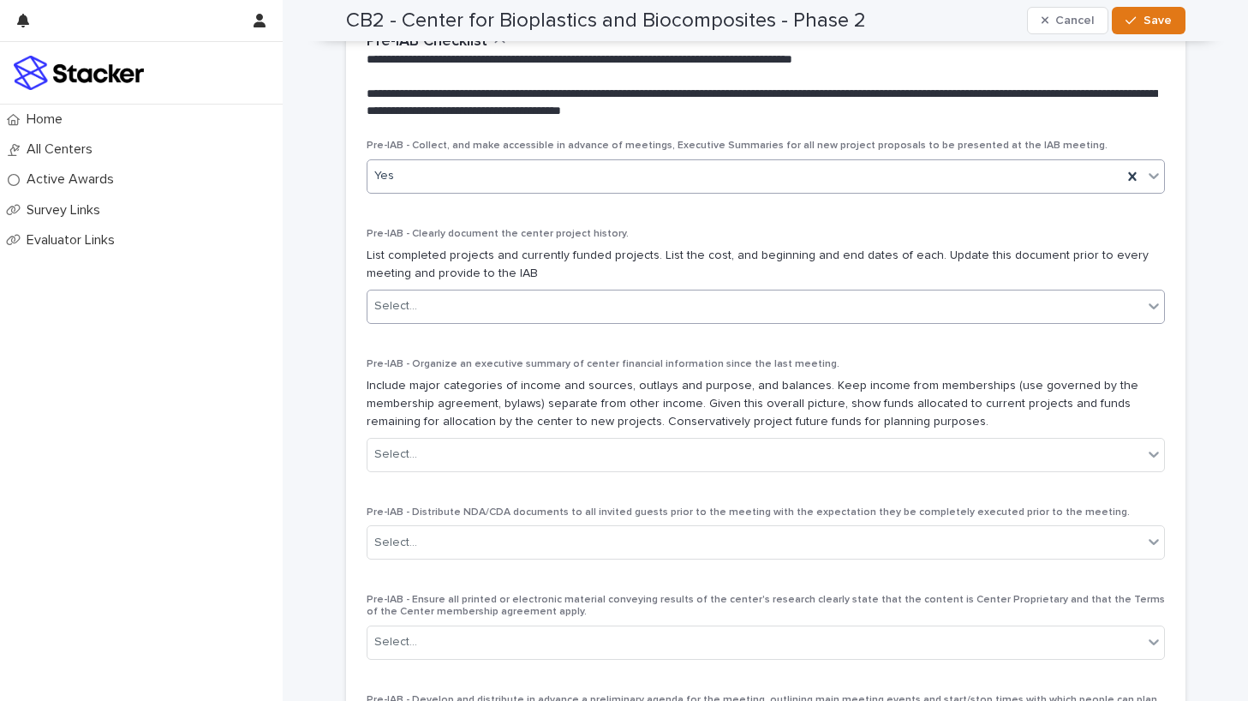
click at [671, 298] on div "Select..." at bounding box center [755, 306] width 775 height 28
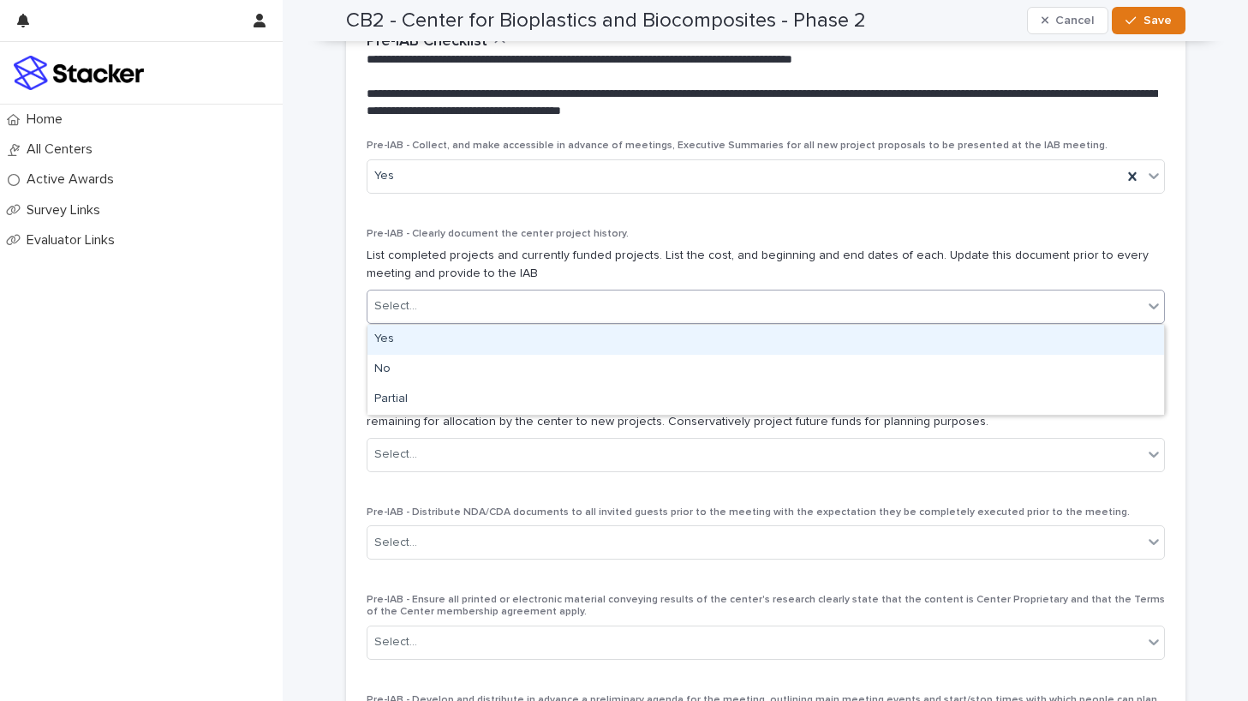
click at [670, 337] on div "Yes" at bounding box center [766, 340] width 797 height 30
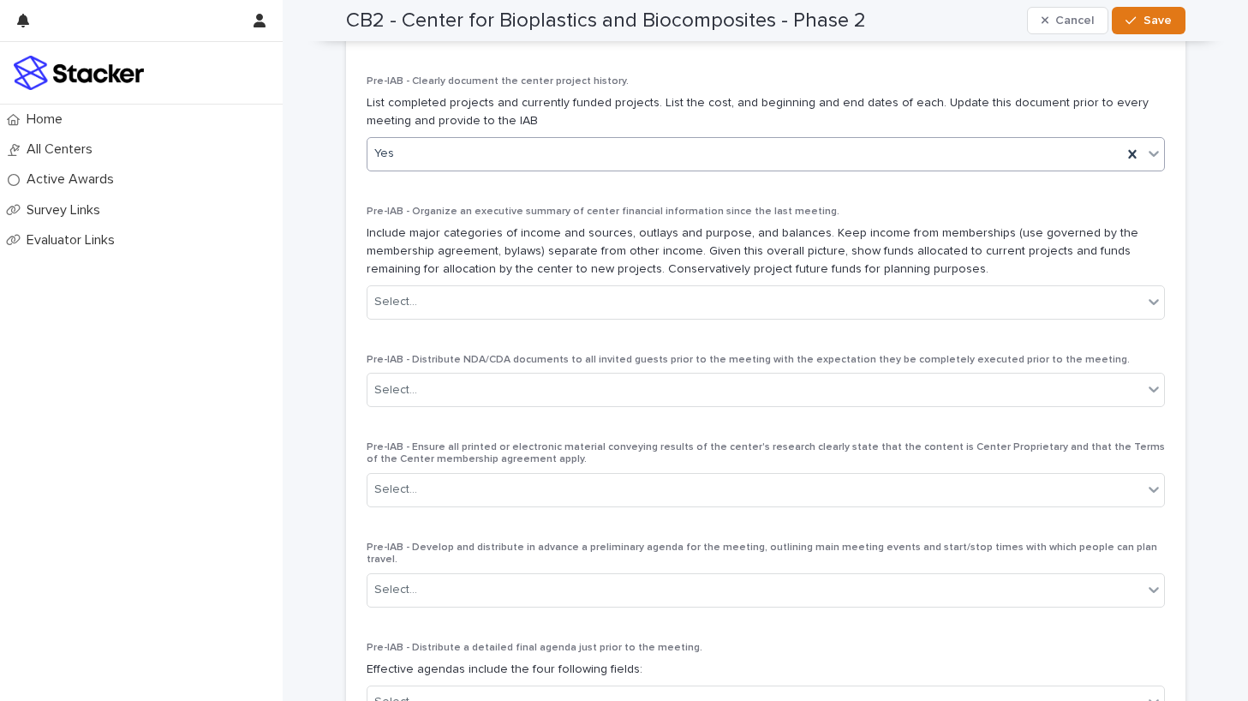
scroll to position [444, 0]
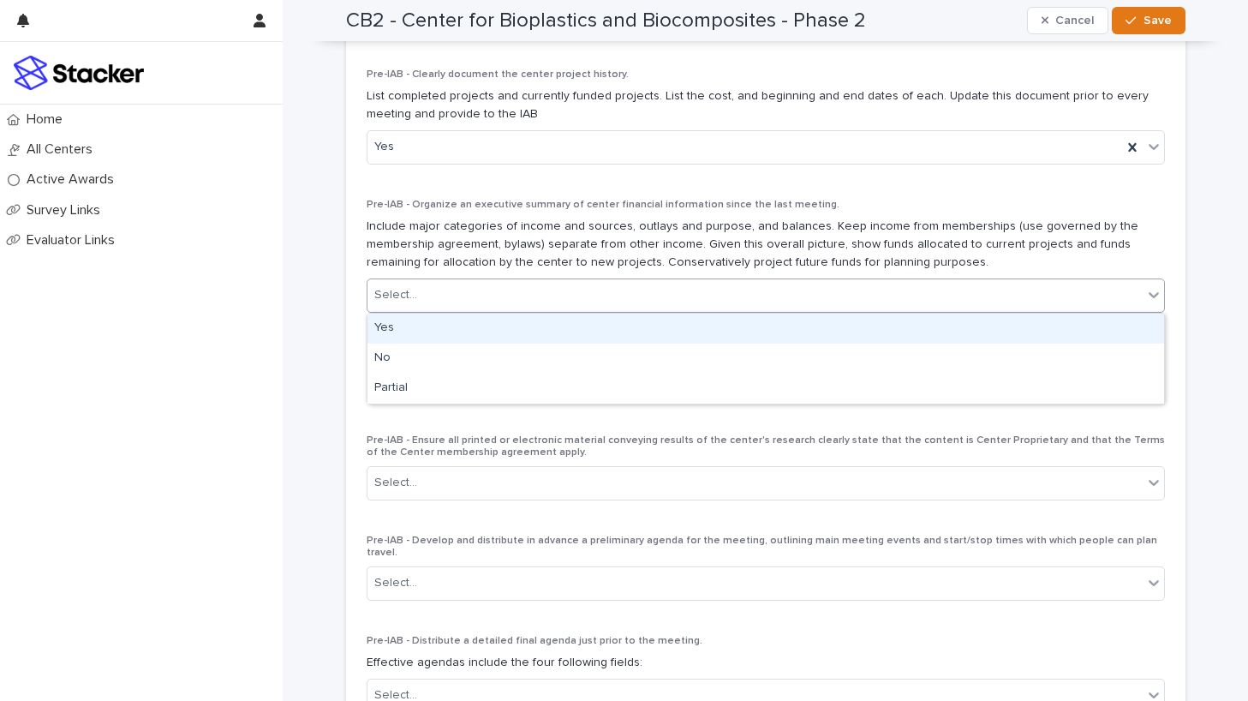
click at [664, 292] on div "Select..." at bounding box center [755, 295] width 775 height 28
click at [644, 329] on div "Yes" at bounding box center [766, 329] width 797 height 30
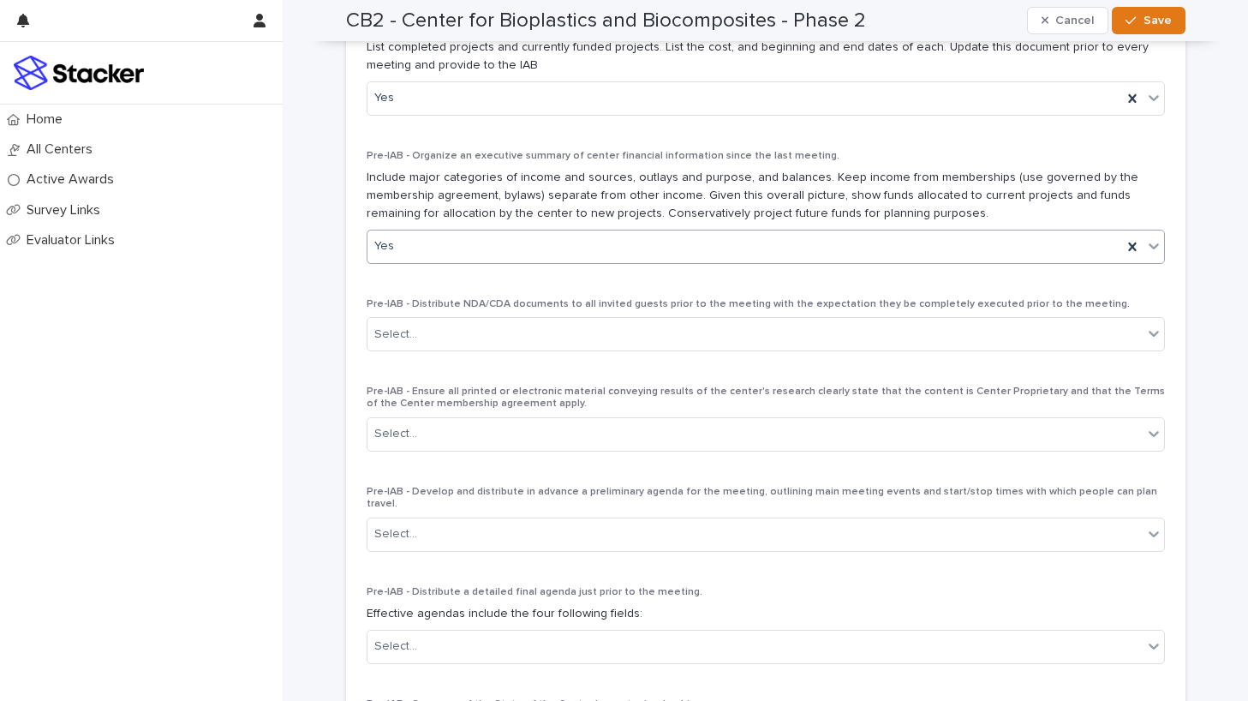
scroll to position [512, 0]
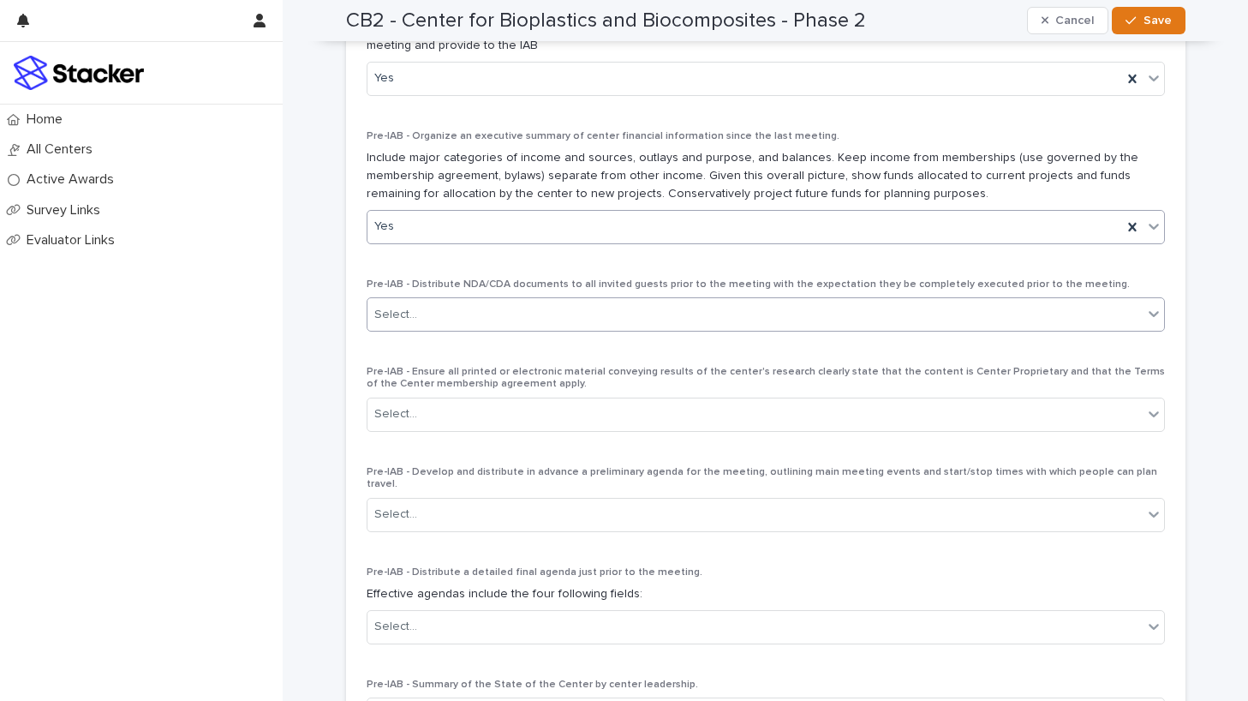
click at [644, 309] on div "Select..." at bounding box center [755, 315] width 775 height 28
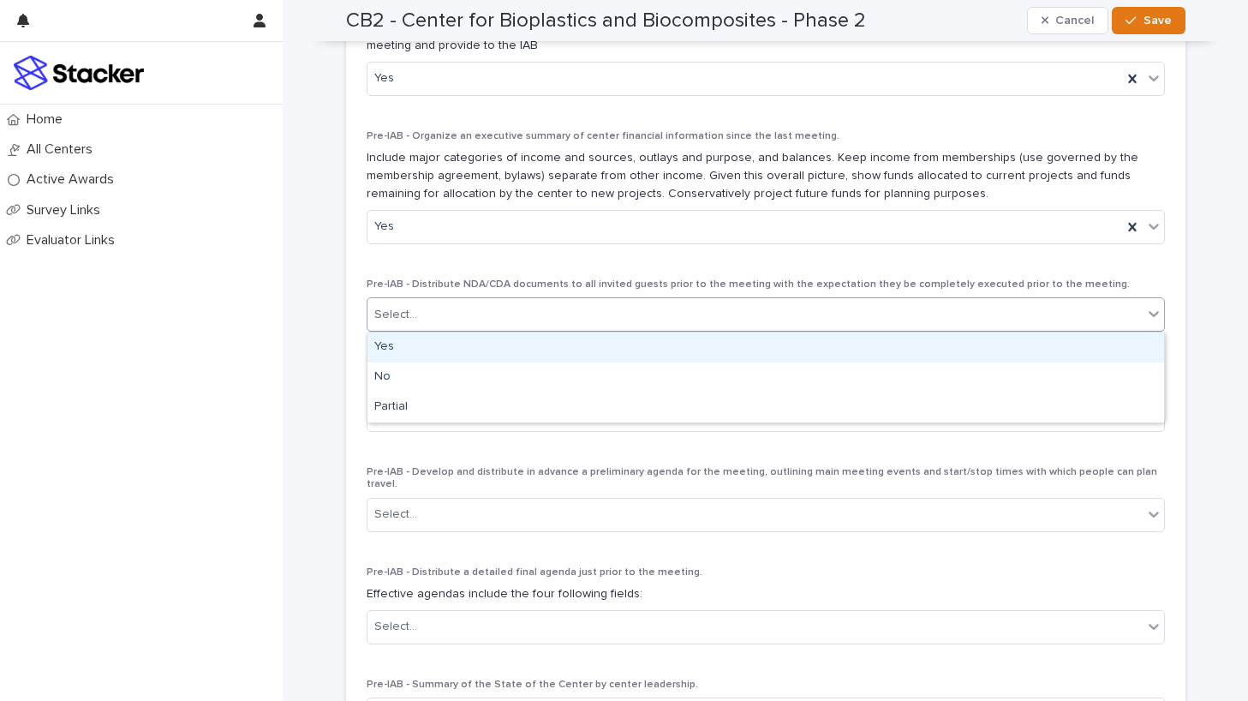
click at [637, 340] on div "Yes" at bounding box center [766, 347] width 797 height 30
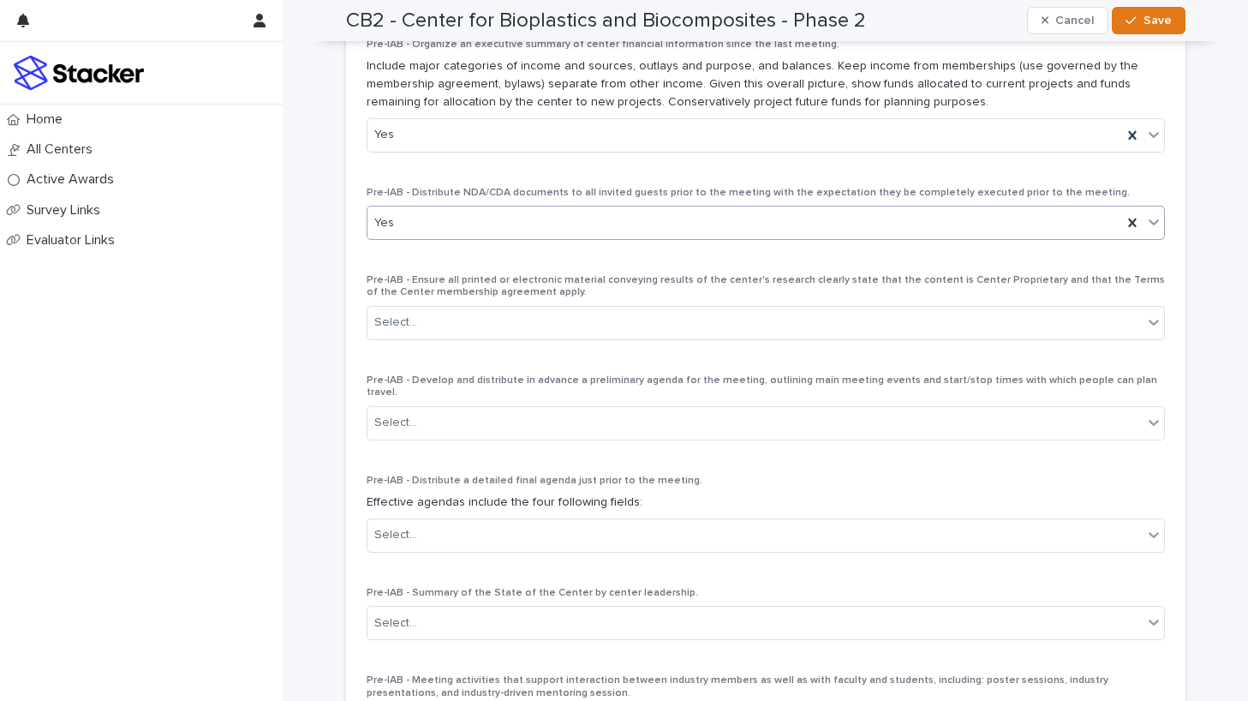
scroll to position [634, 0]
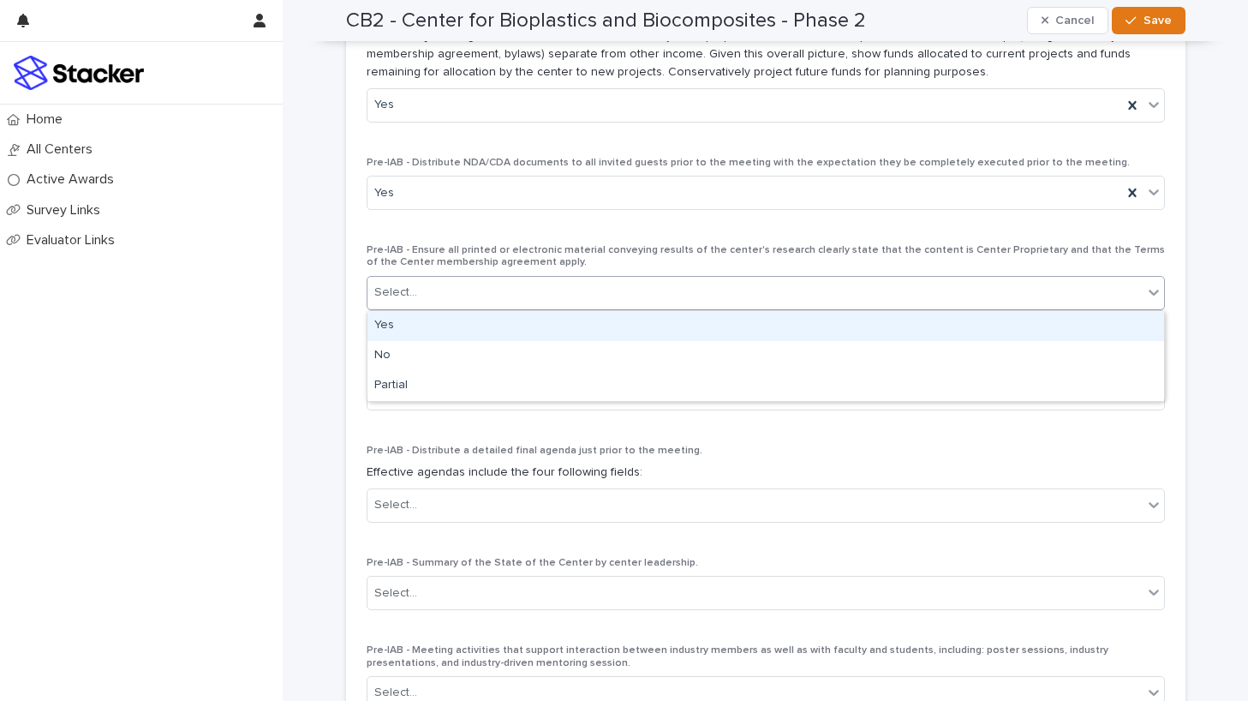
click at [642, 284] on div "Select..." at bounding box center [755, 292] width 775 height 28
click at [642, 326] on div "Yes" at bounding box center [766, 326] width 797 height 30
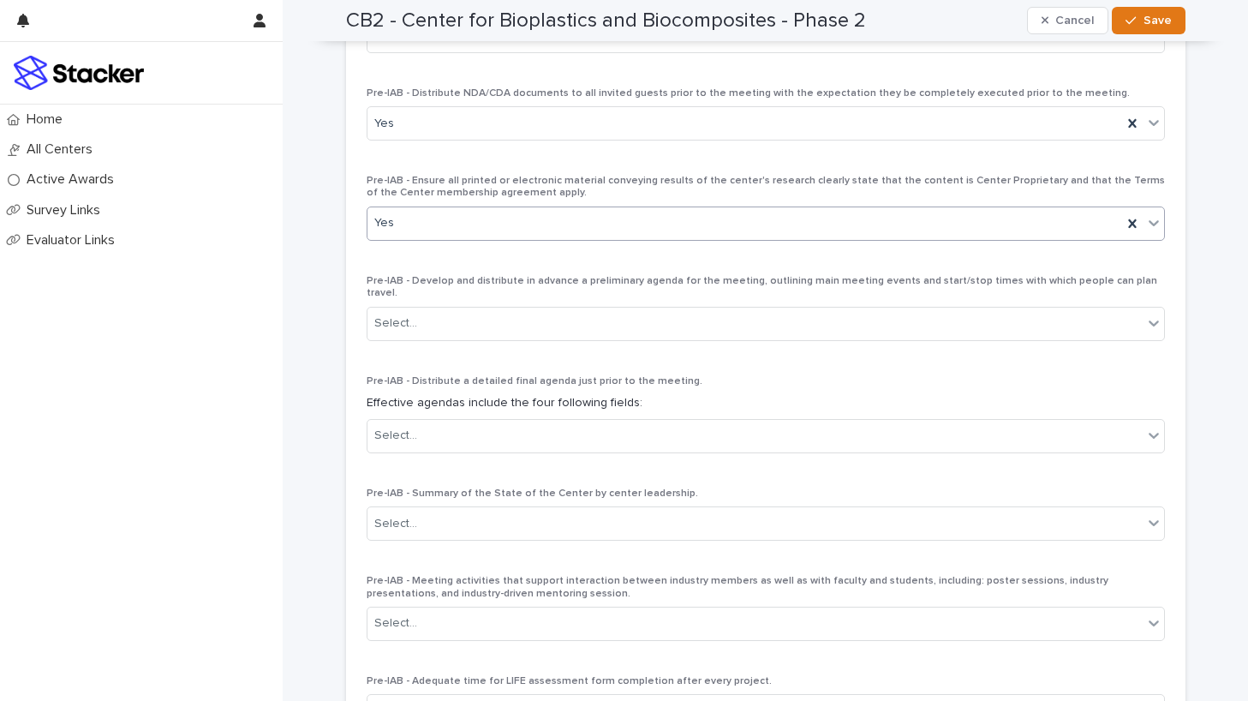
scroll to position [713, 0]
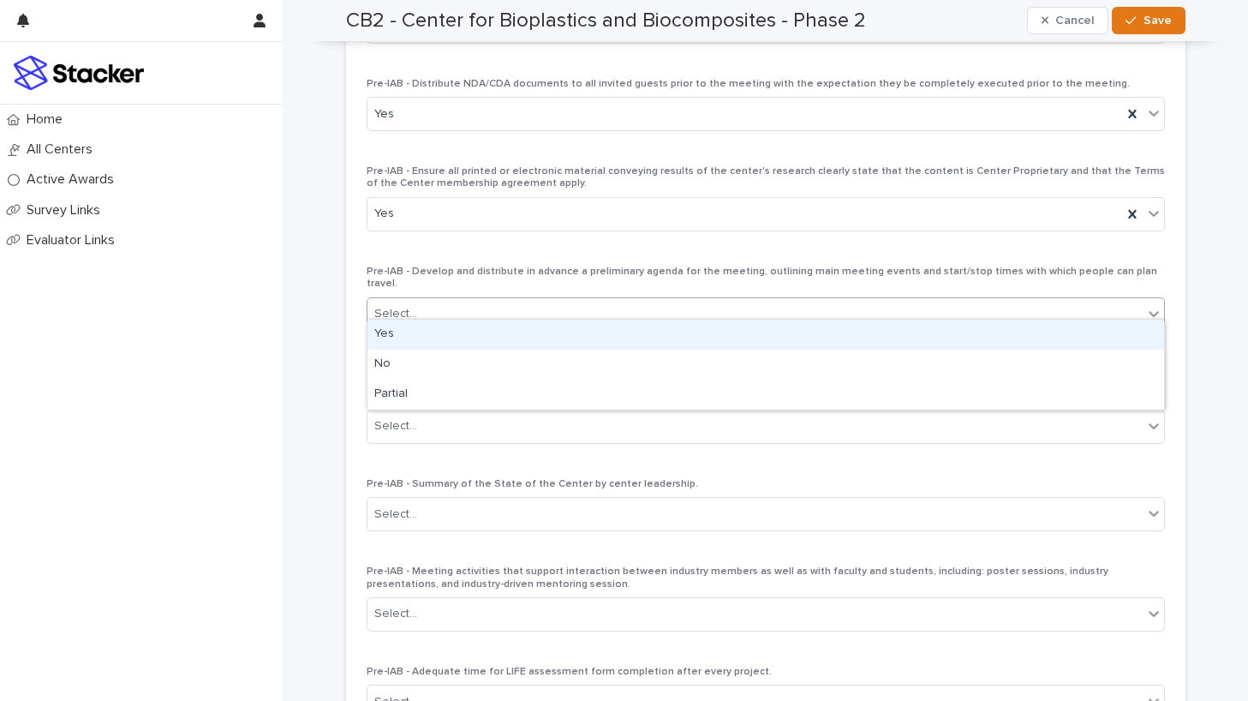
click at [639, 300] on div "Select..." at bounding box center [755, 314] width 775 height 28
click at [641, 338] on div "Yes" at bounding box center [766, 335] width 797 height 30
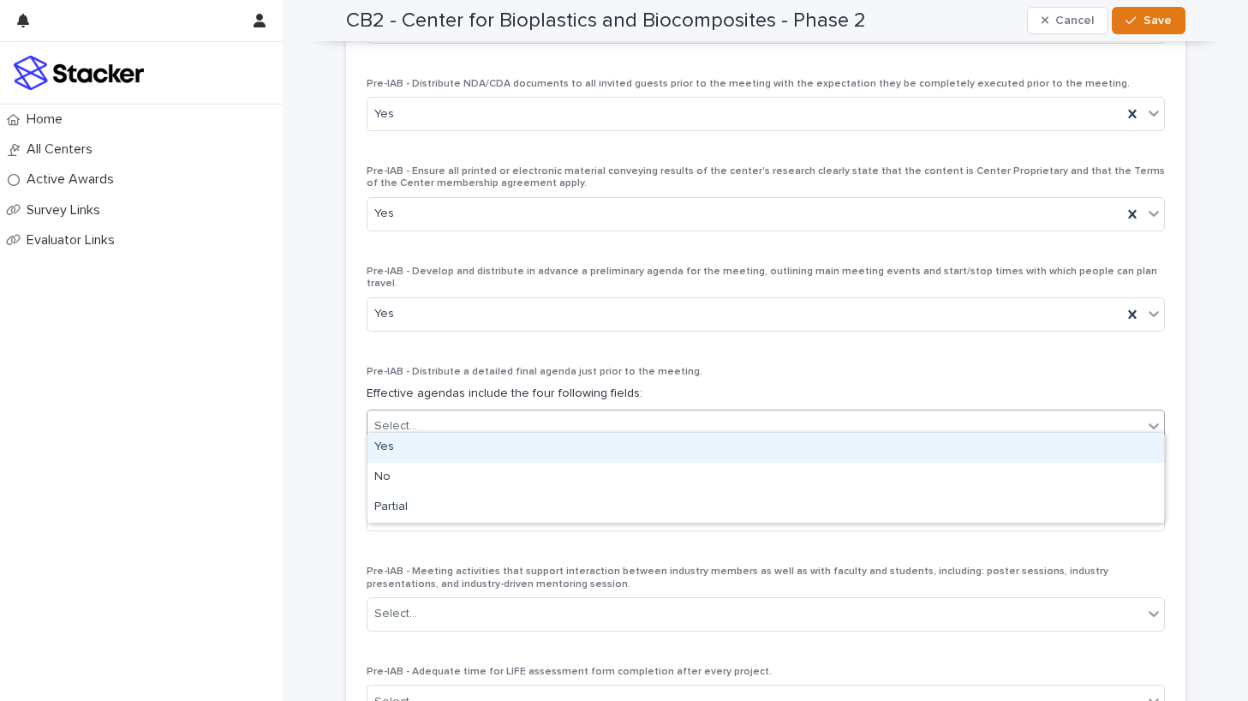
click at [641, 414] on div "Select..." at bounding box center [755, 426] width 775 height 28
click at [630, 450] on div "Yes" at bounding box center [766, 448] width 797 height 30
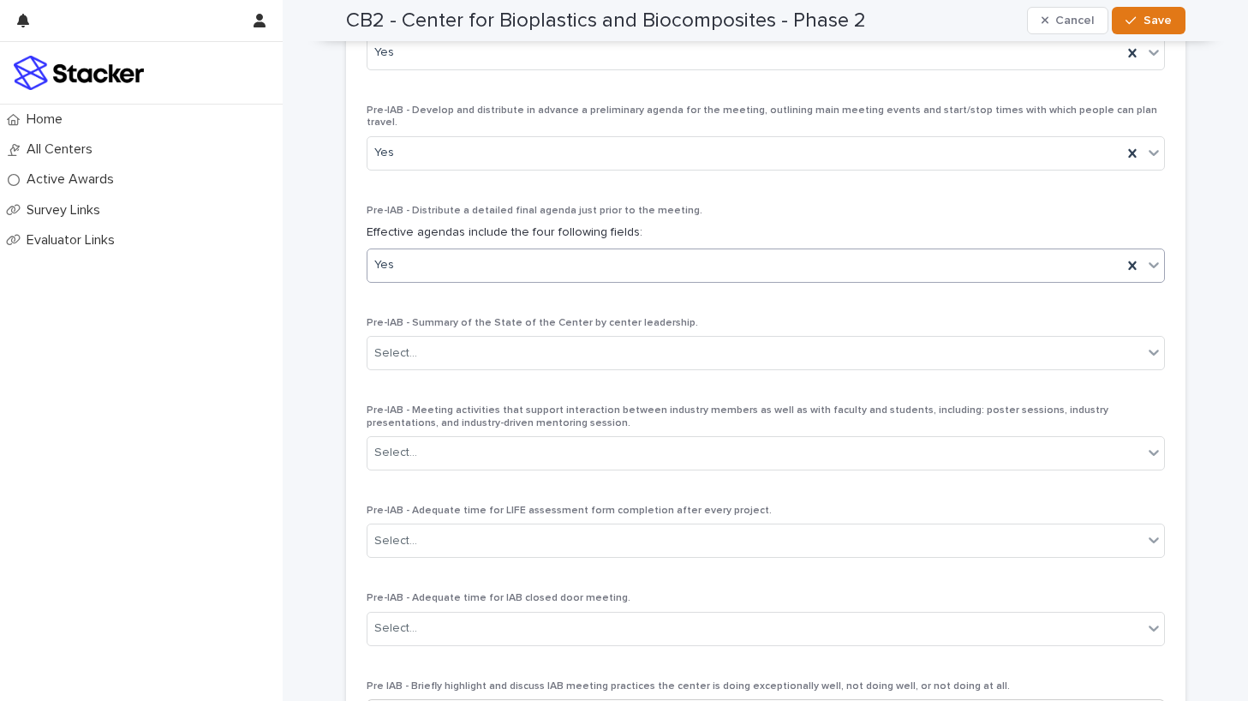
scroll to position [892, 0]
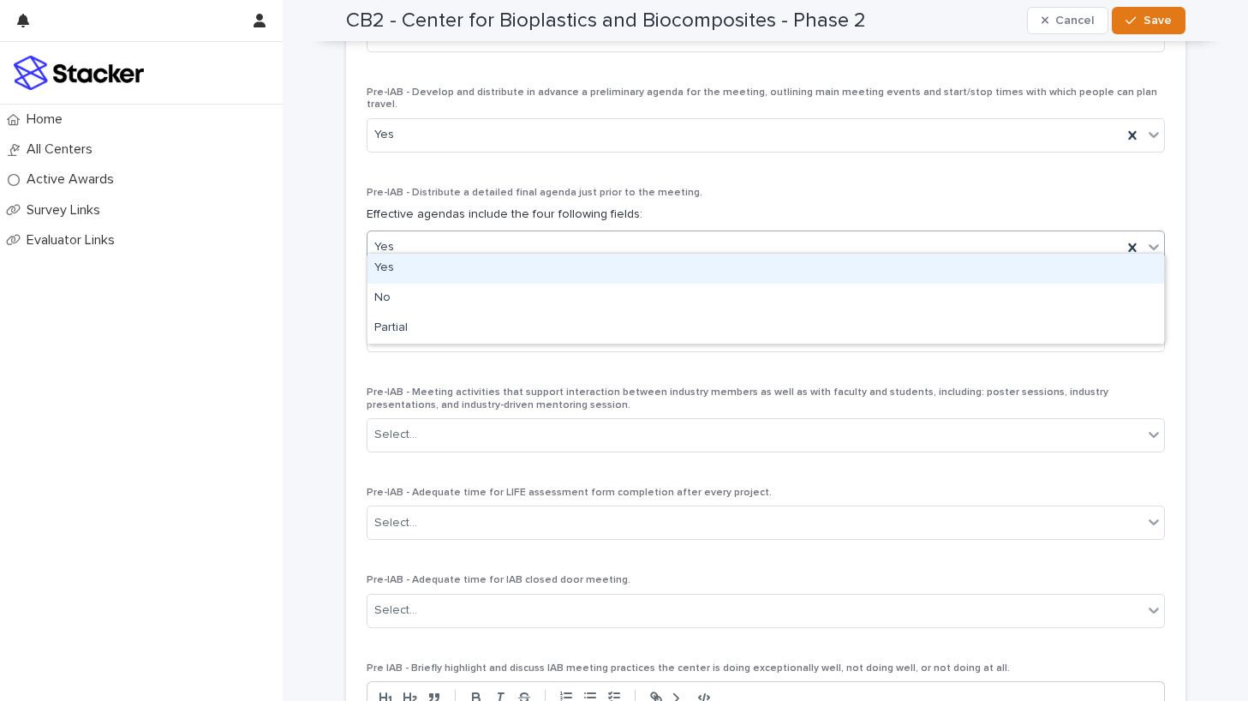
click at [612, 239] on div "Yes" at bounding box center [745, 247] width 755 height 28
click at [612, 261] on div "Yes" at bounding box center [766, 269] width 797 height 30
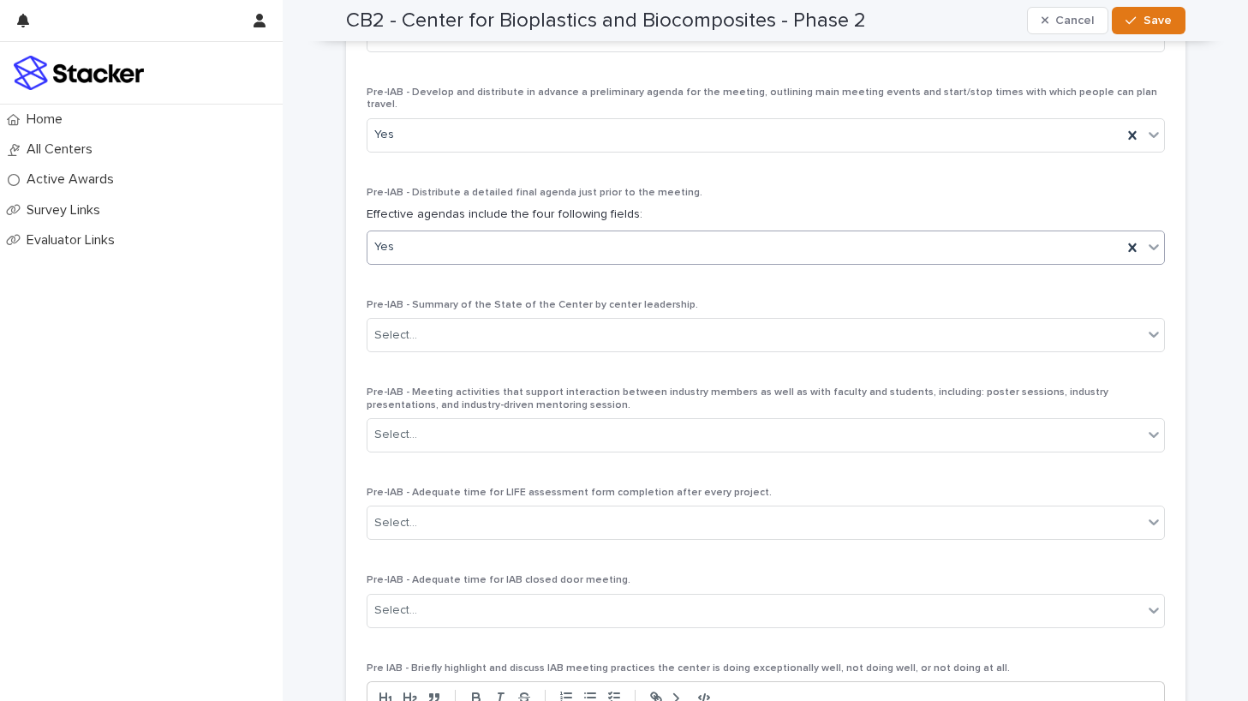
click at [611, 233] on div "Yes" at bounding box center [745, 247] width 755 height 28
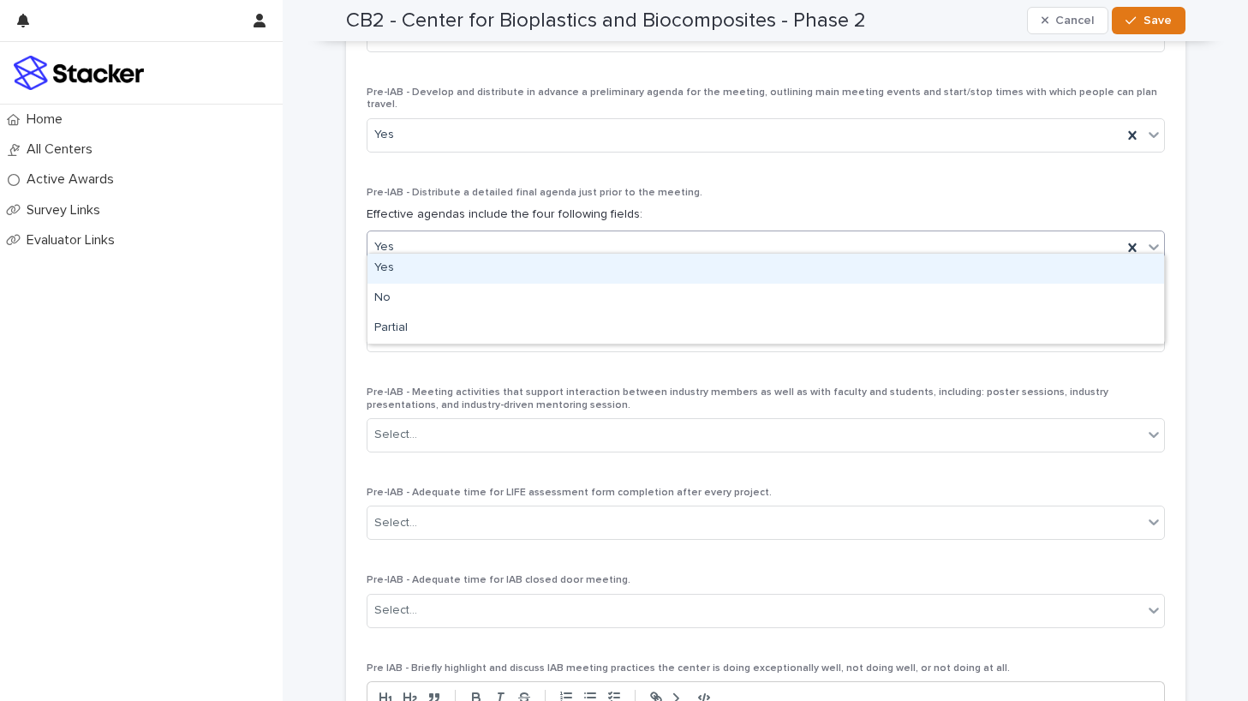
click at [611, 258] on div "Yes" at bounding box center [766, 269] width 797 height 30
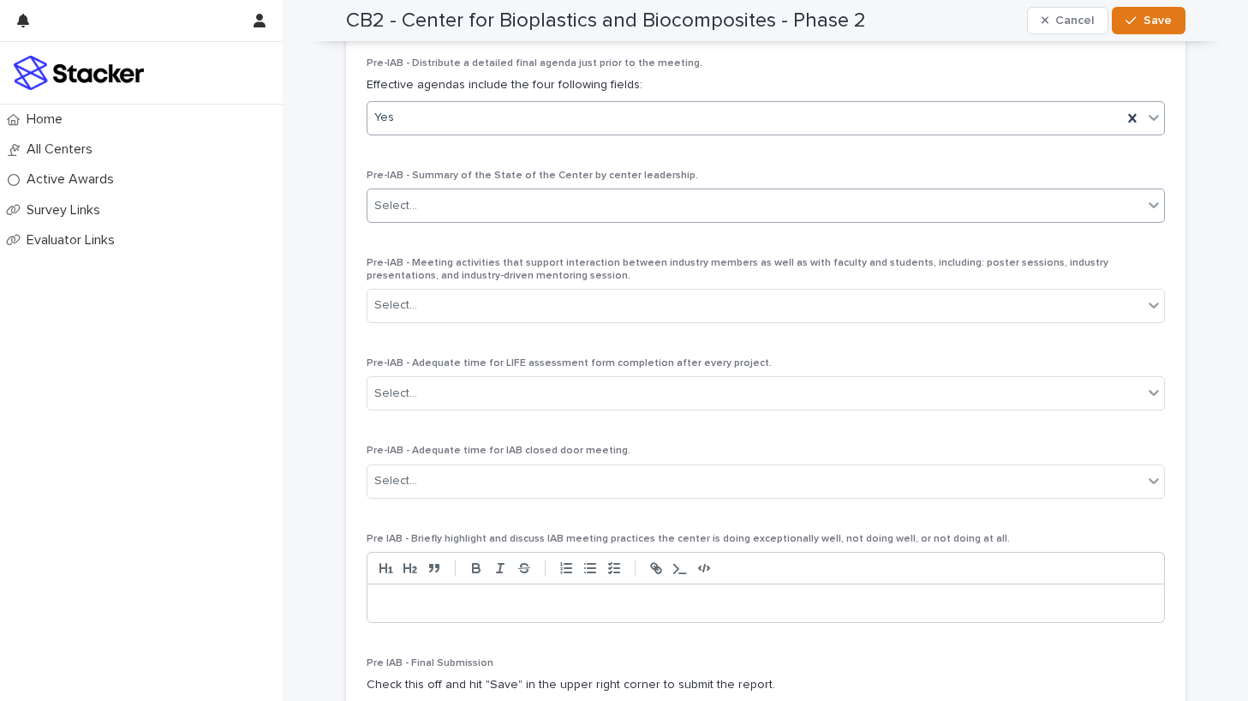
scroll to position [1026, 0]
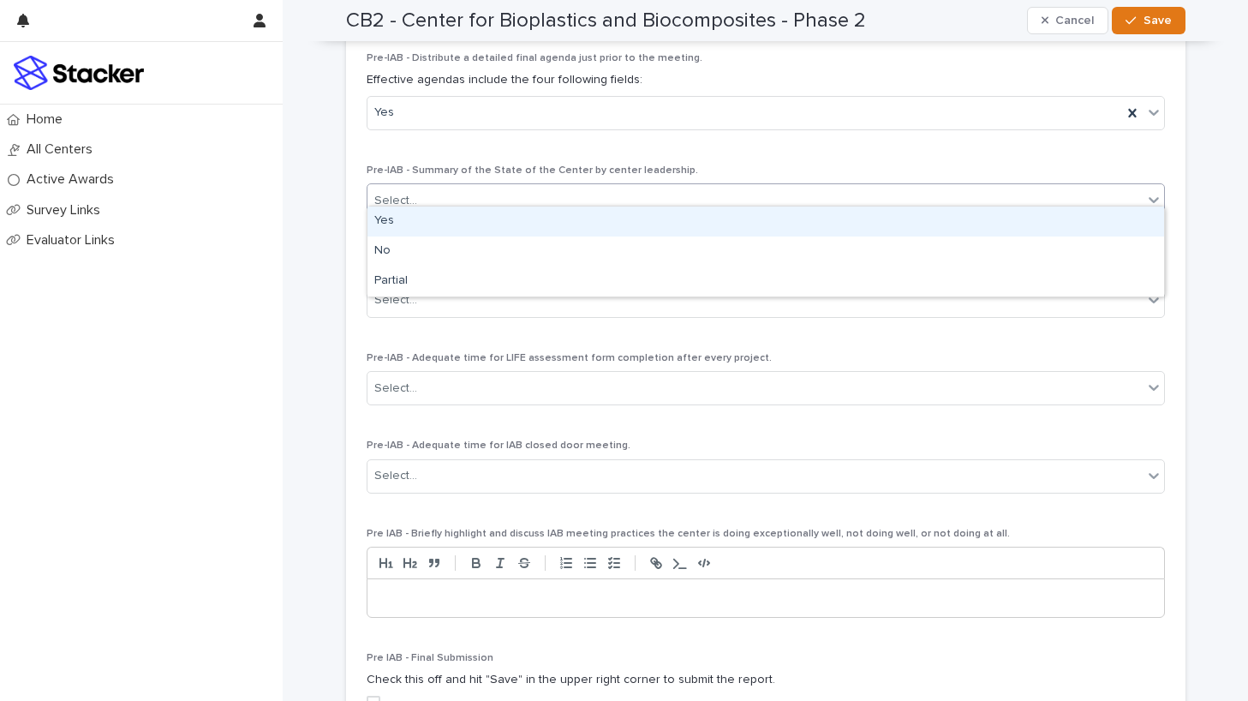
click at [631, 189] on div "Select..." at bounding box center [755, 201] width 775 height 28
click at [630, 212] on div "Yes" at bounding box center [766, 221] width 797 height 30
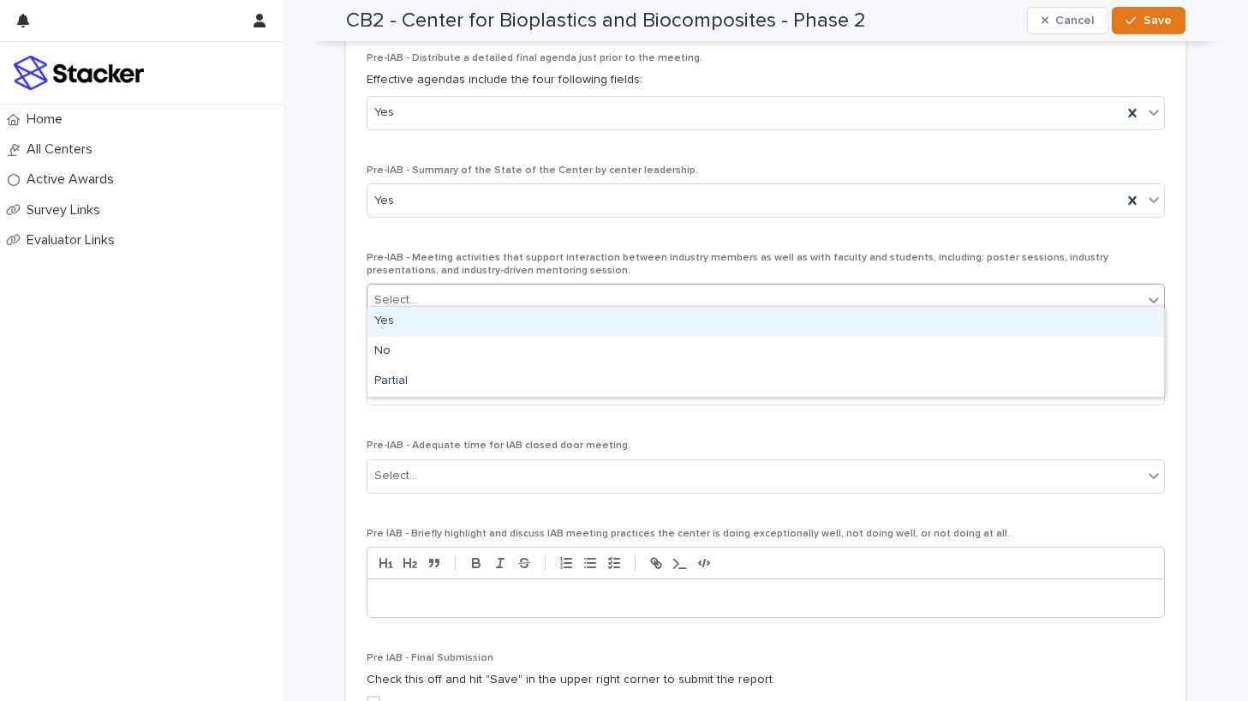
click at [628, 286] on div "Select..." at bounding box center [755, 300] width 775 height 28
click at [629, 326] on div "Yes" at bounding box center [766, 322] width 797 height 30
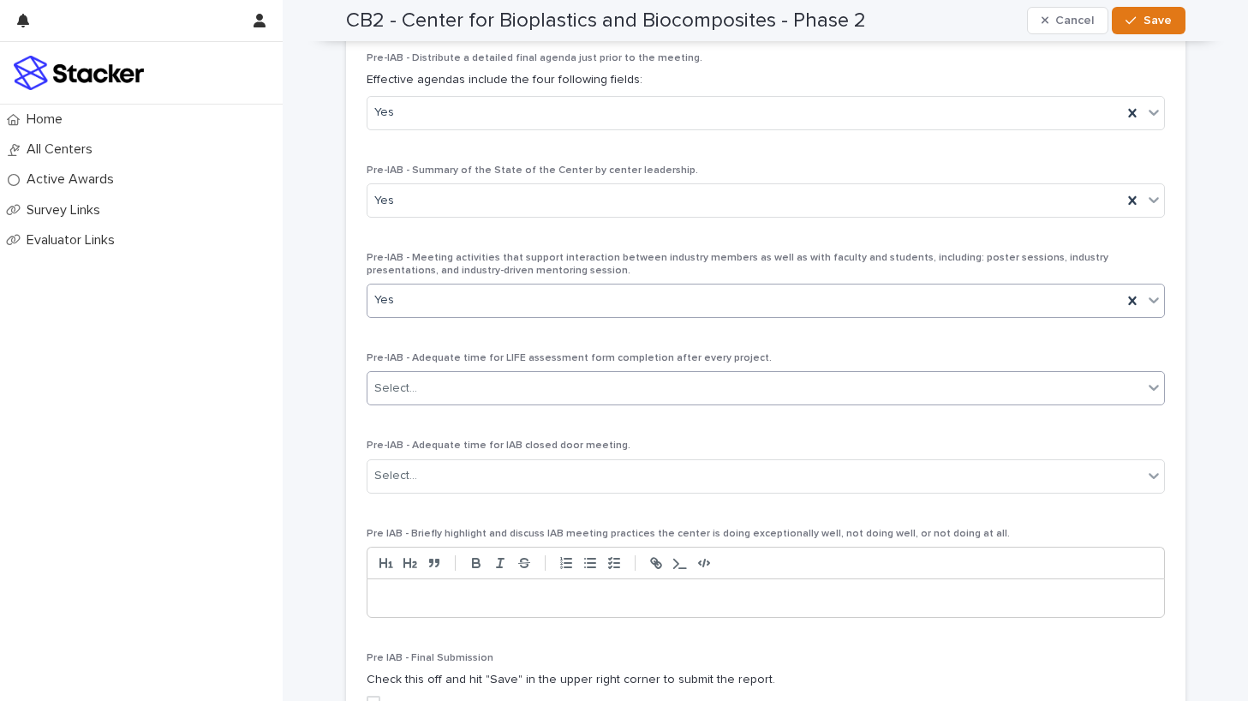
click at [629, 374] on div "Select..." at bounding box center [755, 388] width 775 height 28
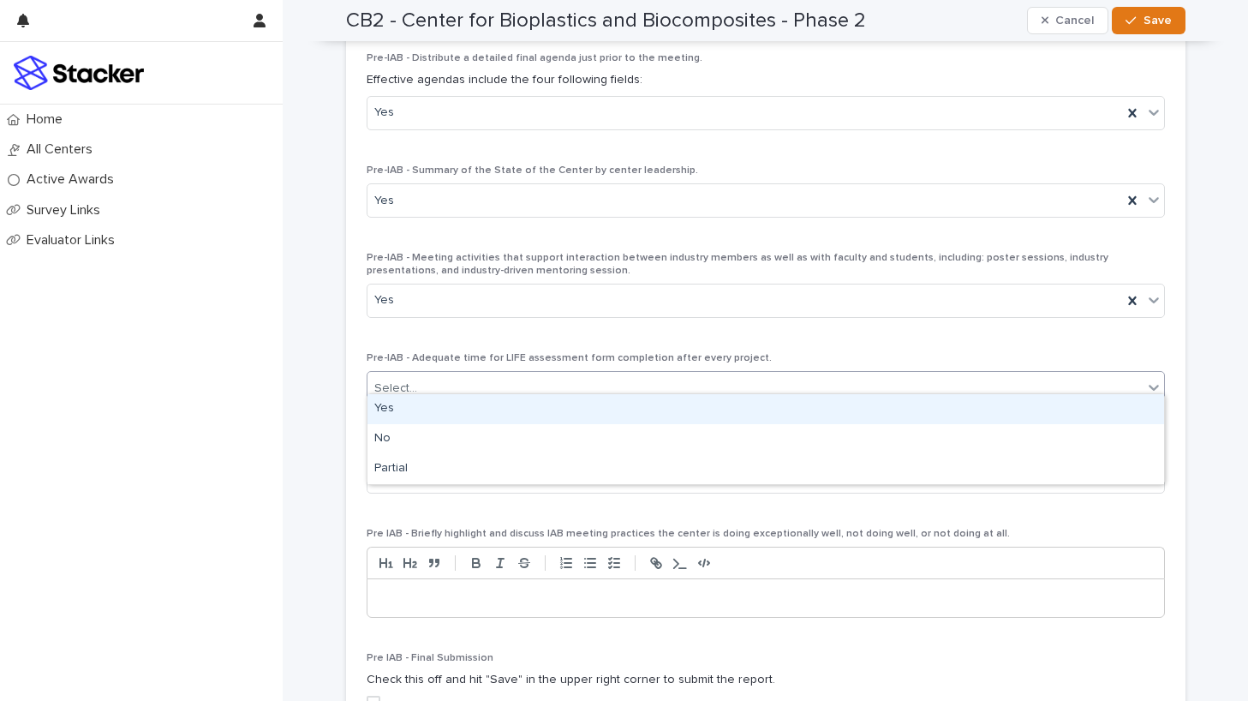
click at [630, 404] on div "Yes" at bounding box center [766, 409] width 797 height 30
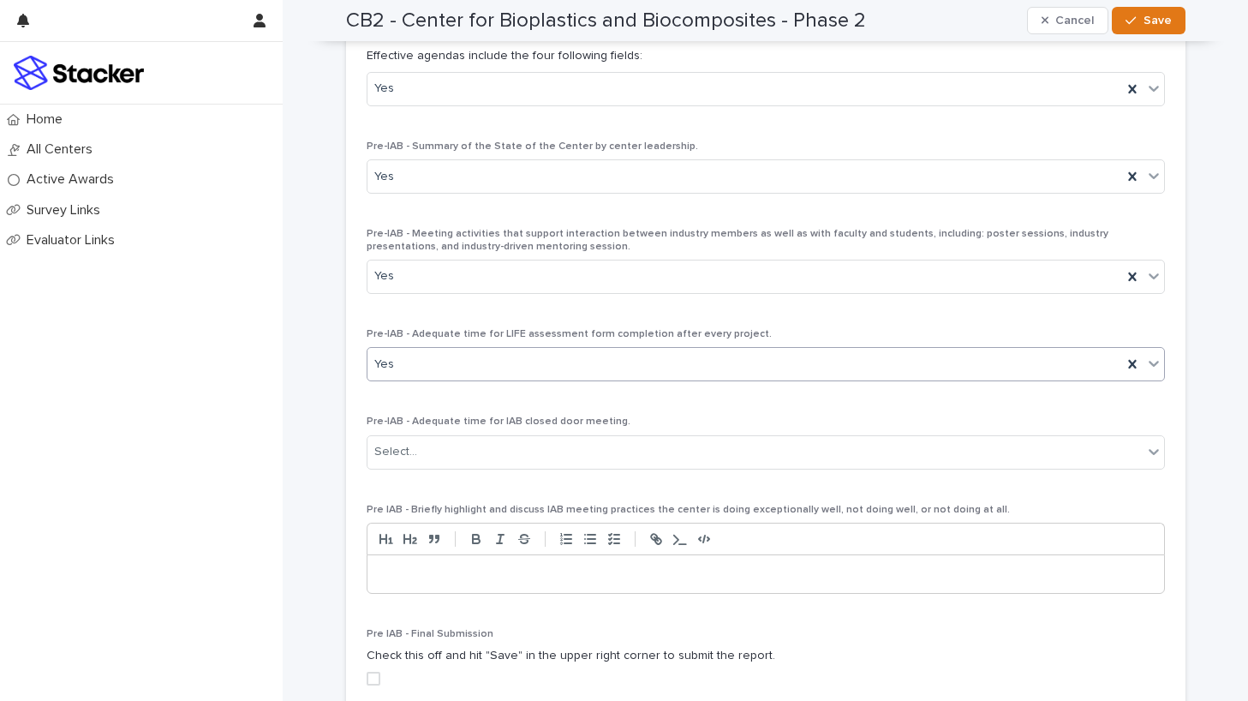
scroll to position [1052, 0]
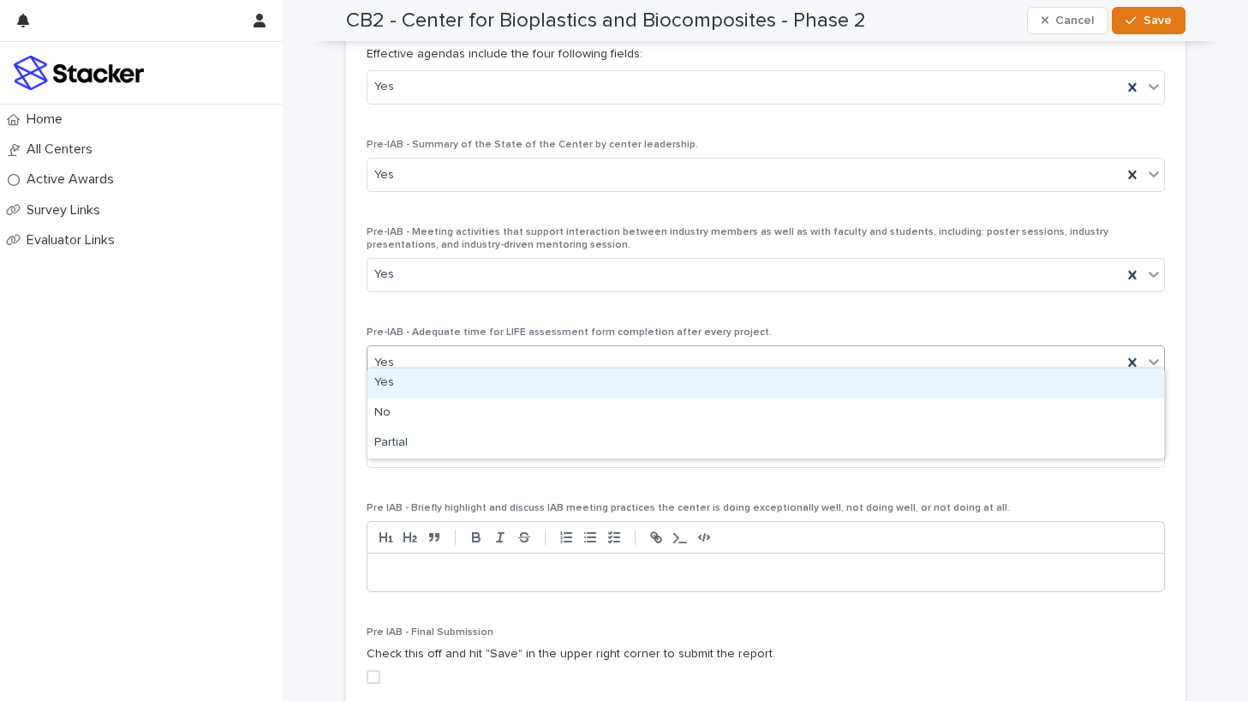
click at [563, 349] on div "Yes" at bounding box center [745, 363] width 755 height 28
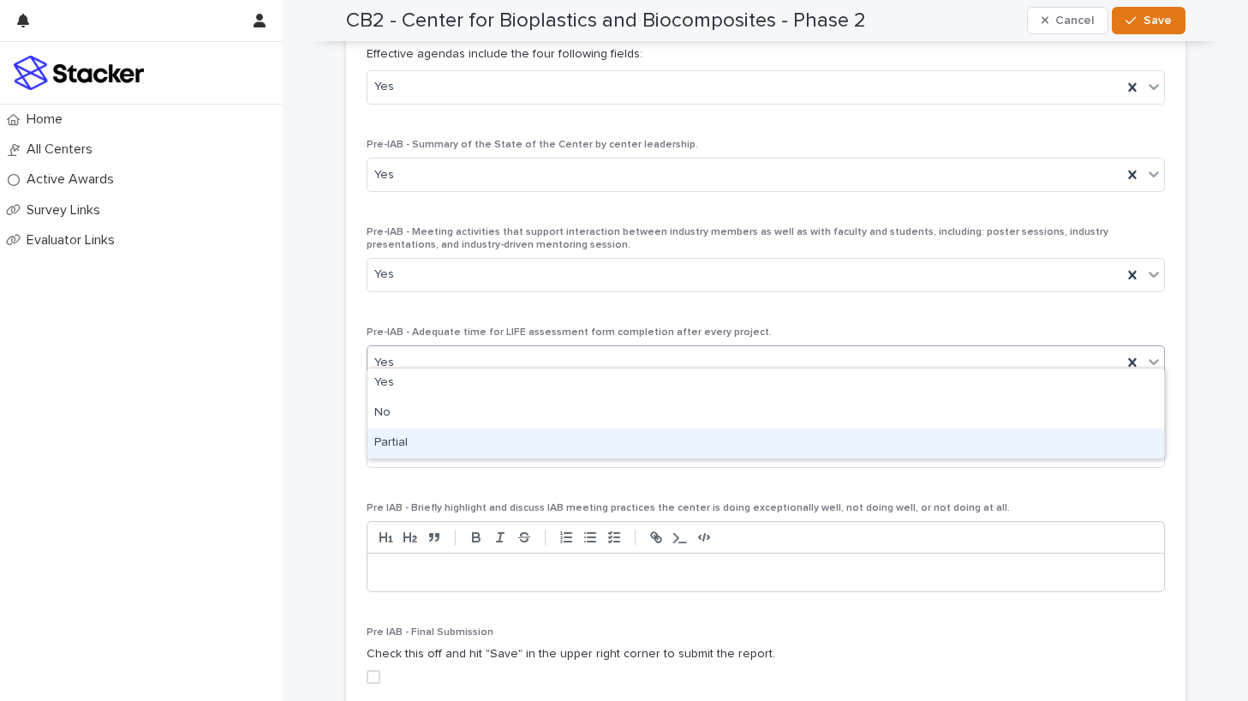
click at [562, 434] on div "Partial" at bounding box center [766, 443] width 797 height 30
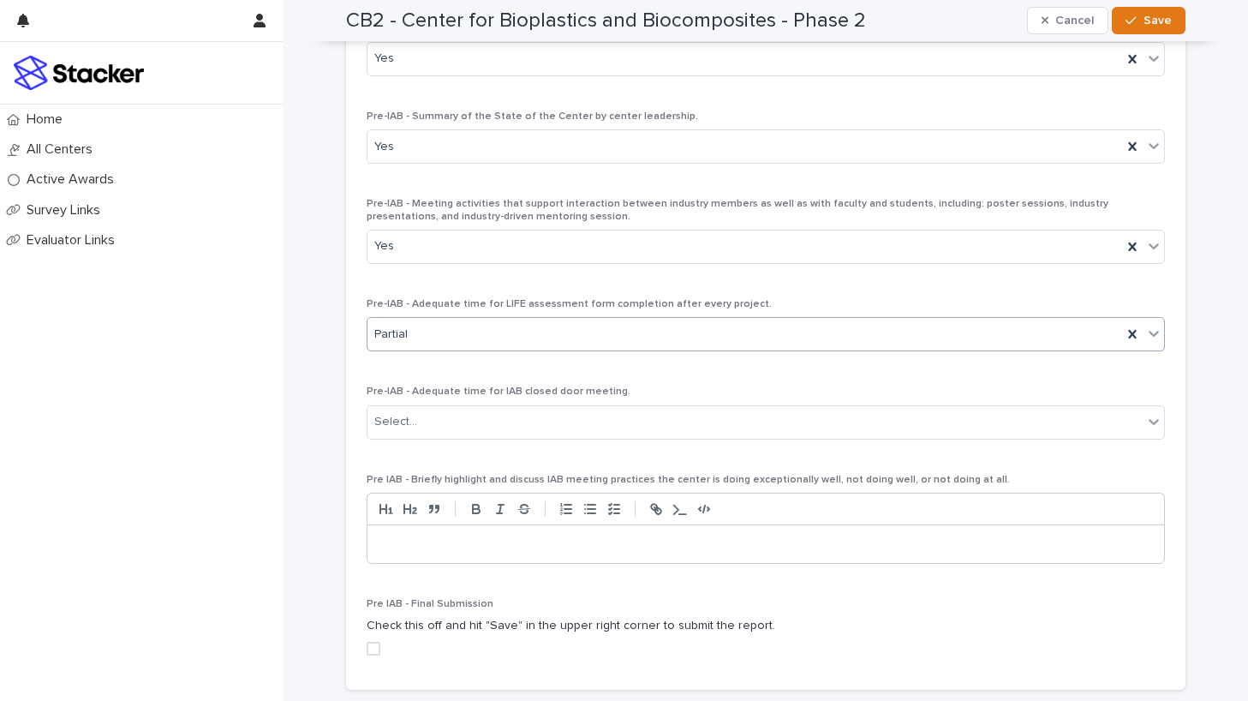
scroll to position [1090, 0]
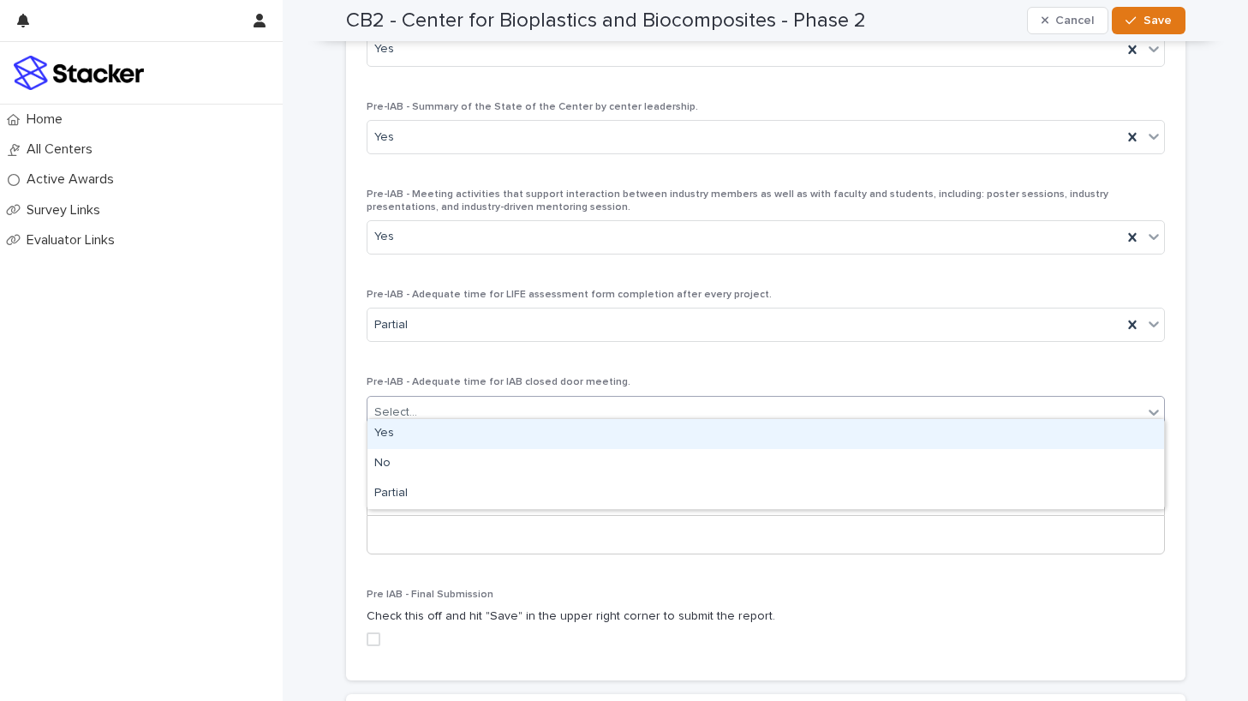
click at [570, 400] on div "Select..." at bounding box center [755, 412] width 775 height 28
click at [569, 429] on div "Yes" at bounding box center [766, 434] width 797 height 30
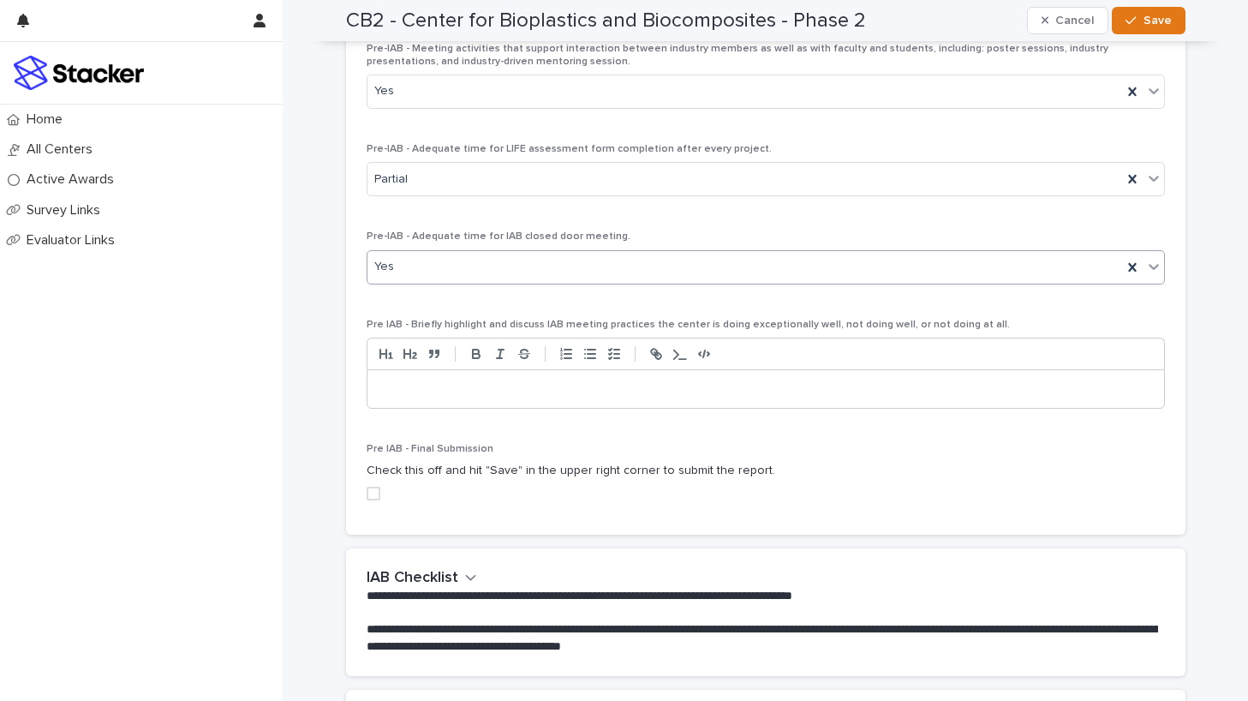
scroll to position [1264, 0]
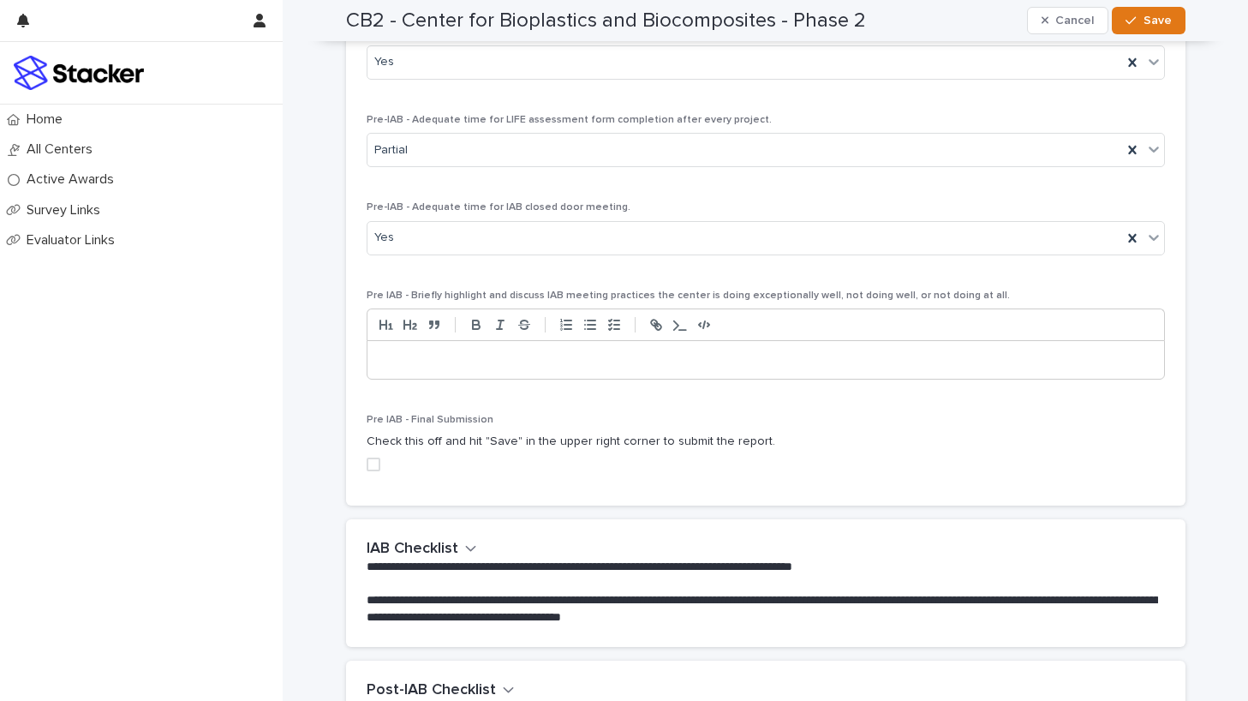
click at [586, 351] on p at bounding box center [765, 359] width 771 height 17
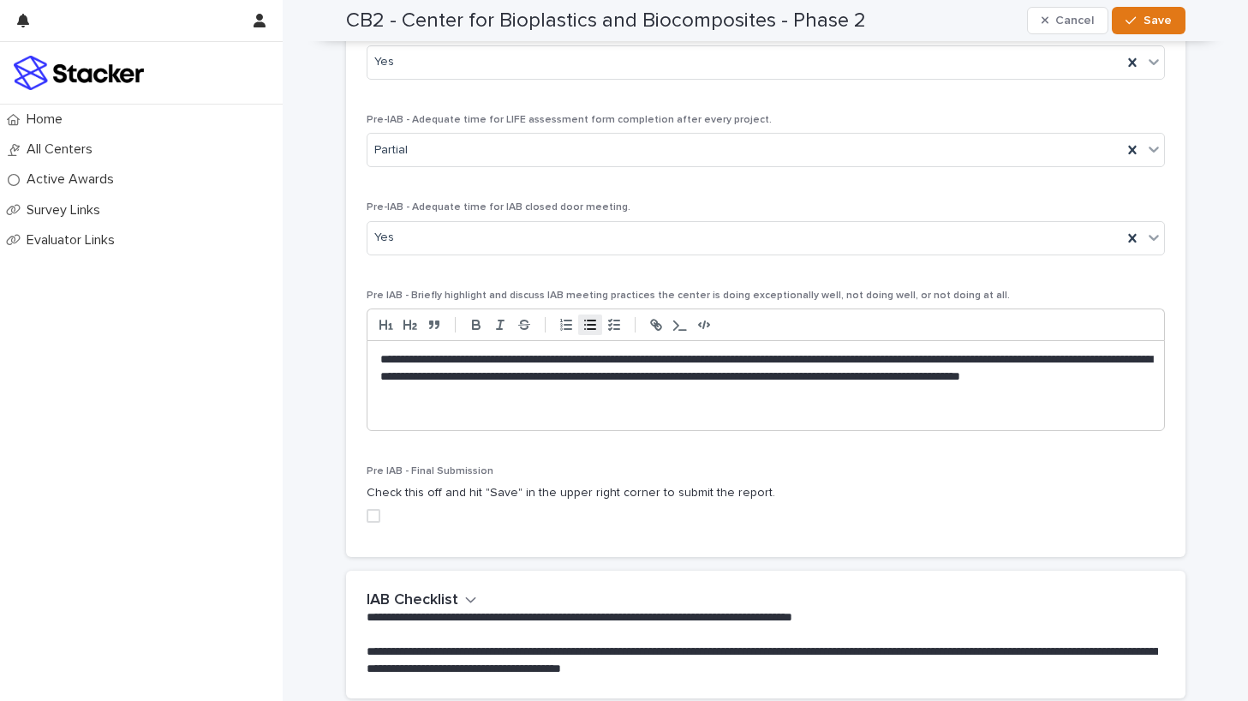
click at [592, 320] on line "button" at bounding box center [592, 320] width 8 height 0
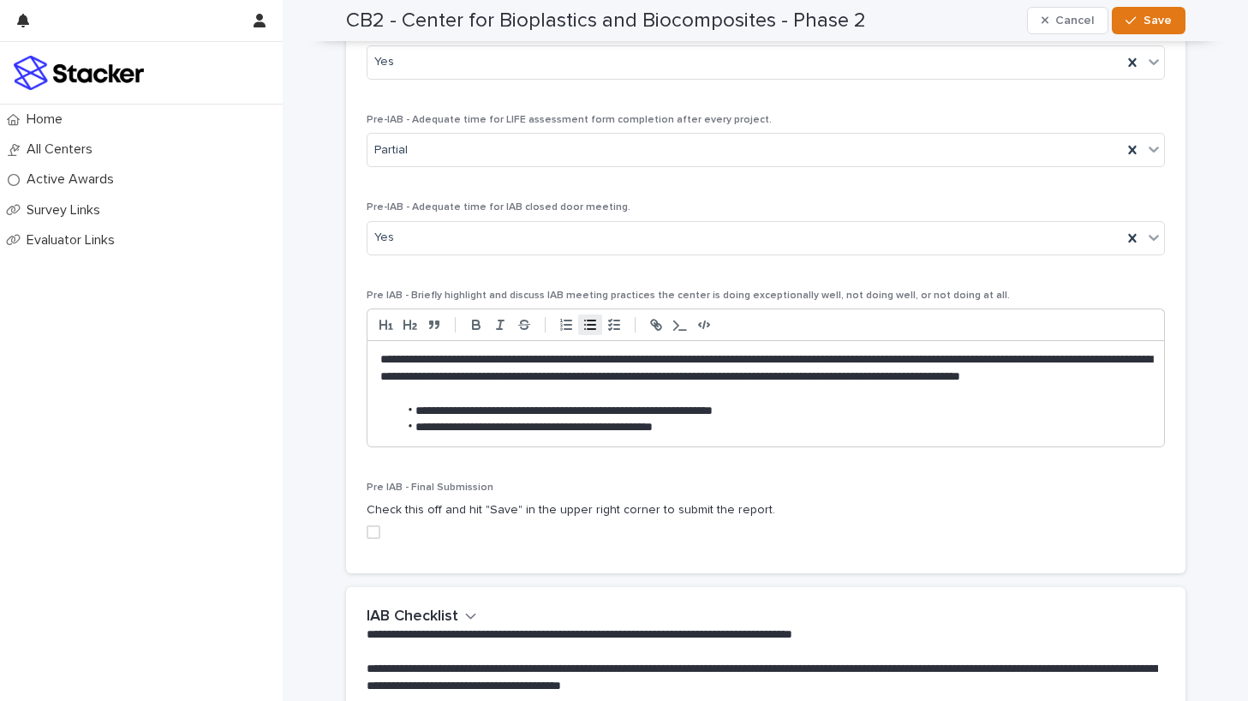
click at [604, 419] on li "**********" at bounding box center [774, 427] width 753 height 17
click at [696, 419] on li "**********" at bounding box center [774, 427] width 753 height 17
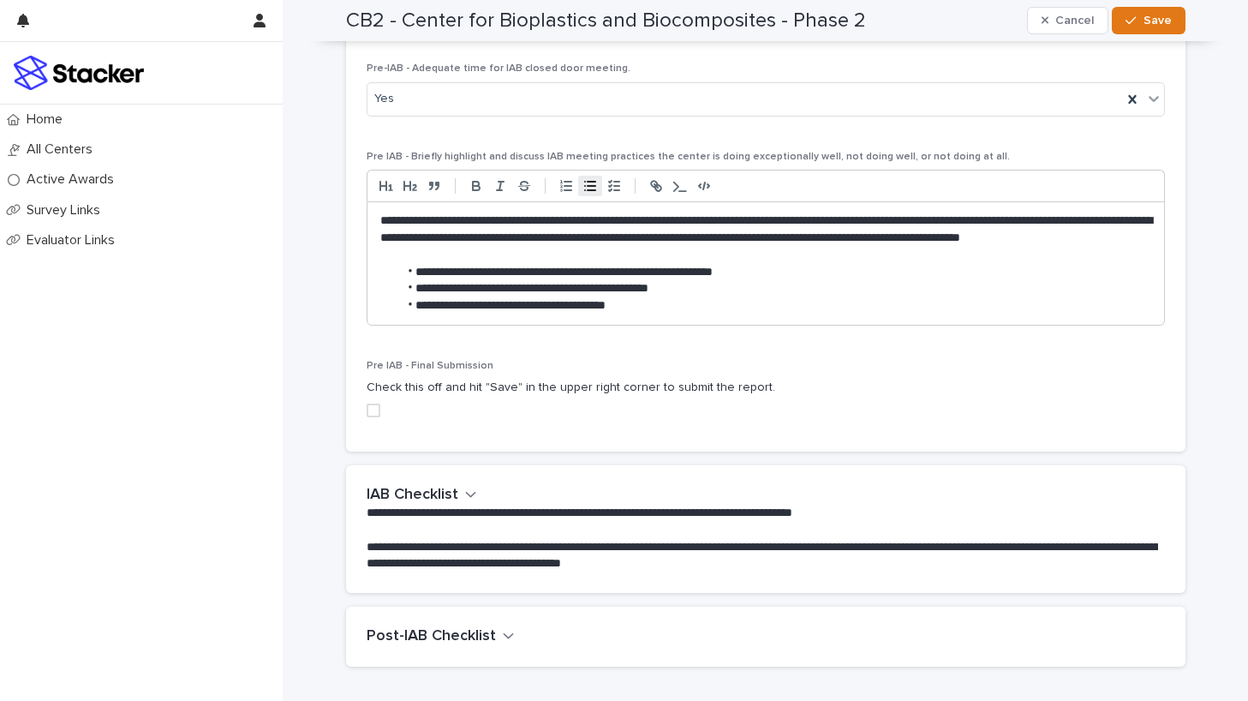
scroll to position [1489, 0]
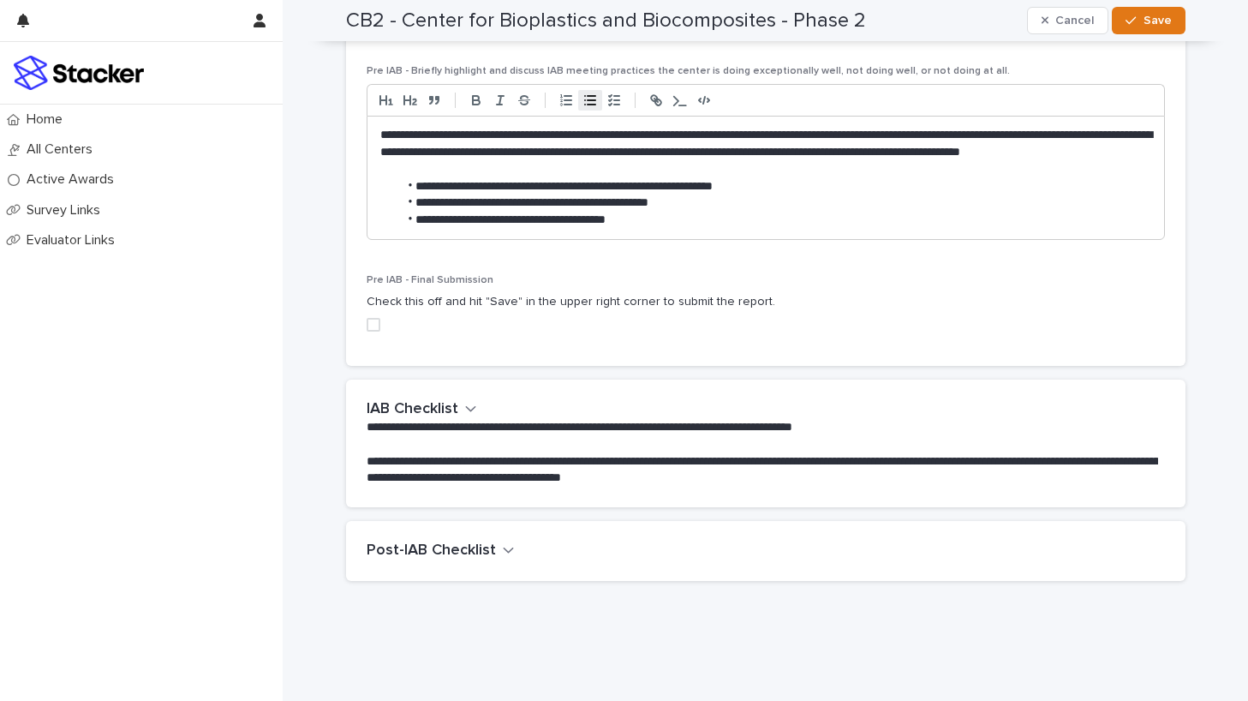
click at [371, 318] on span at bounding box center [374, 325] width 14 height 14
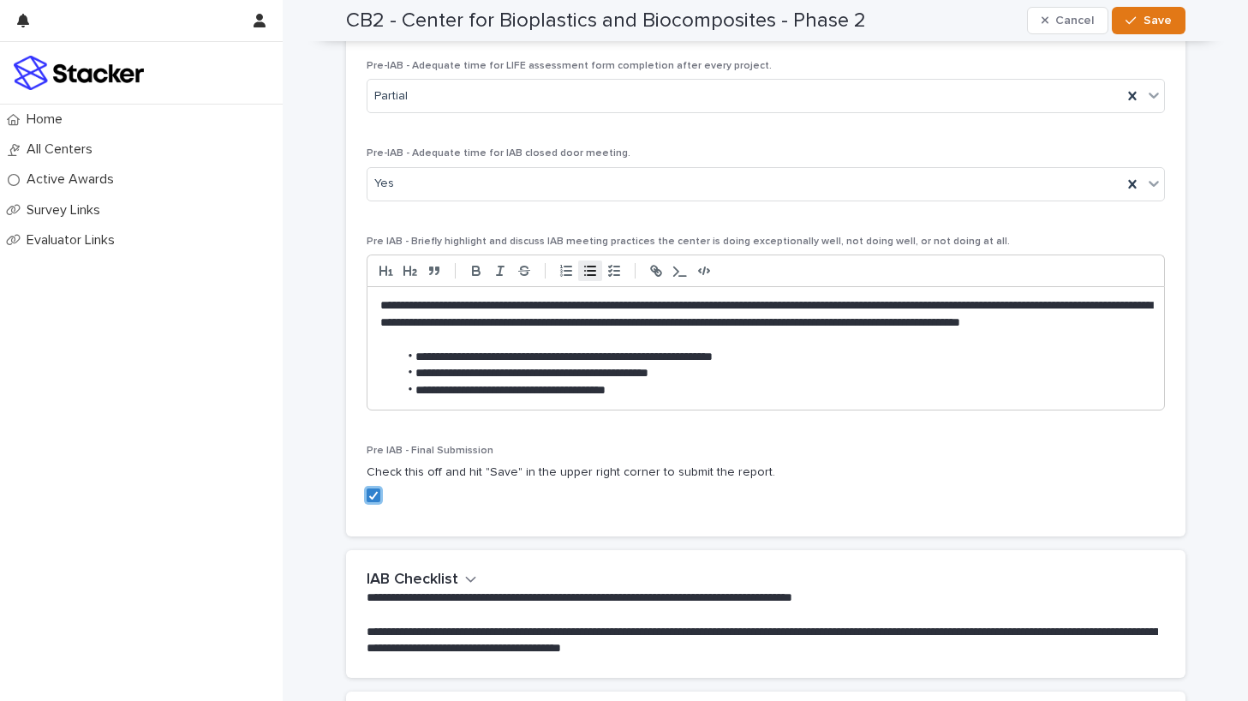
scroll to position [1505, 0]
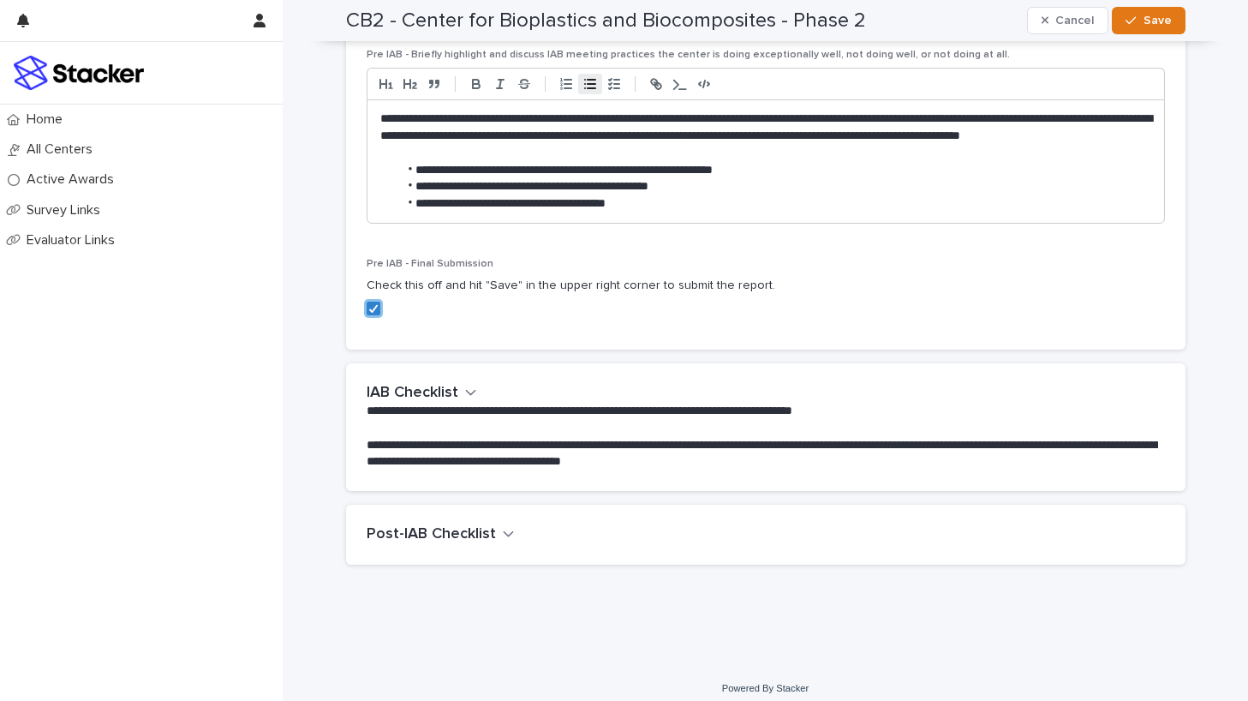
click at [469, 385] on icon "button" at bounding box center [471, 392] width 12 height 15
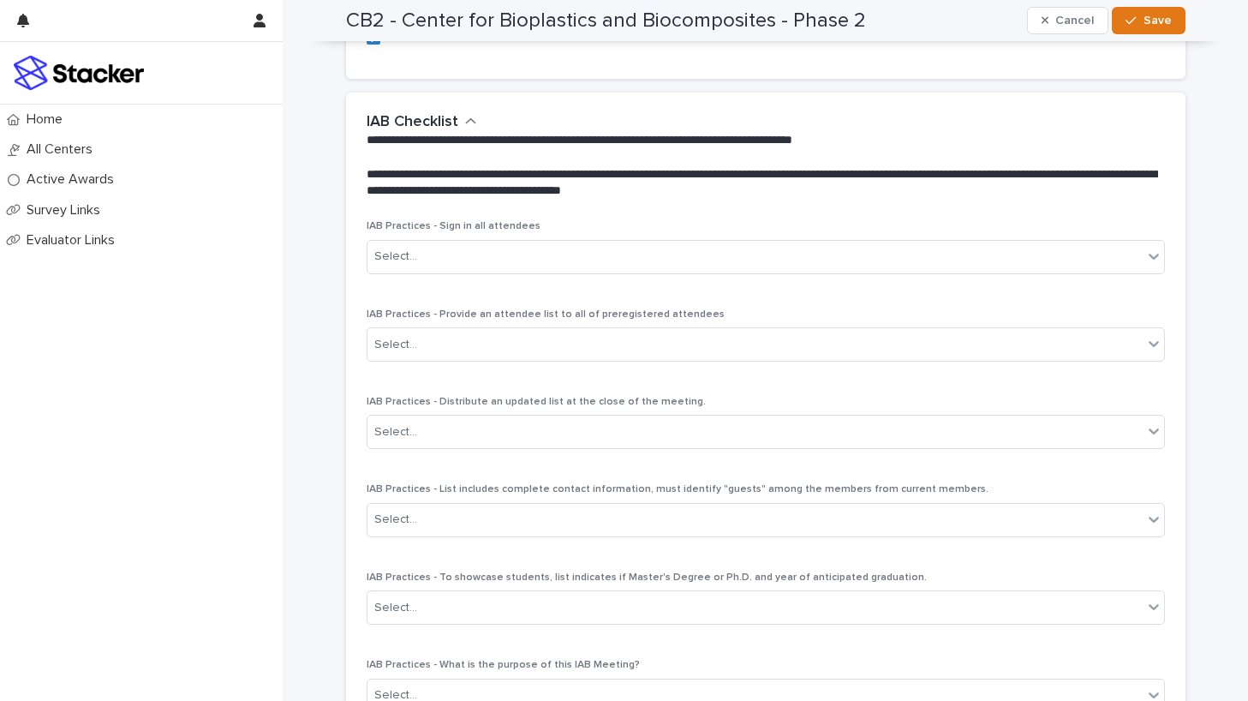
scroll to position [1799, 0]
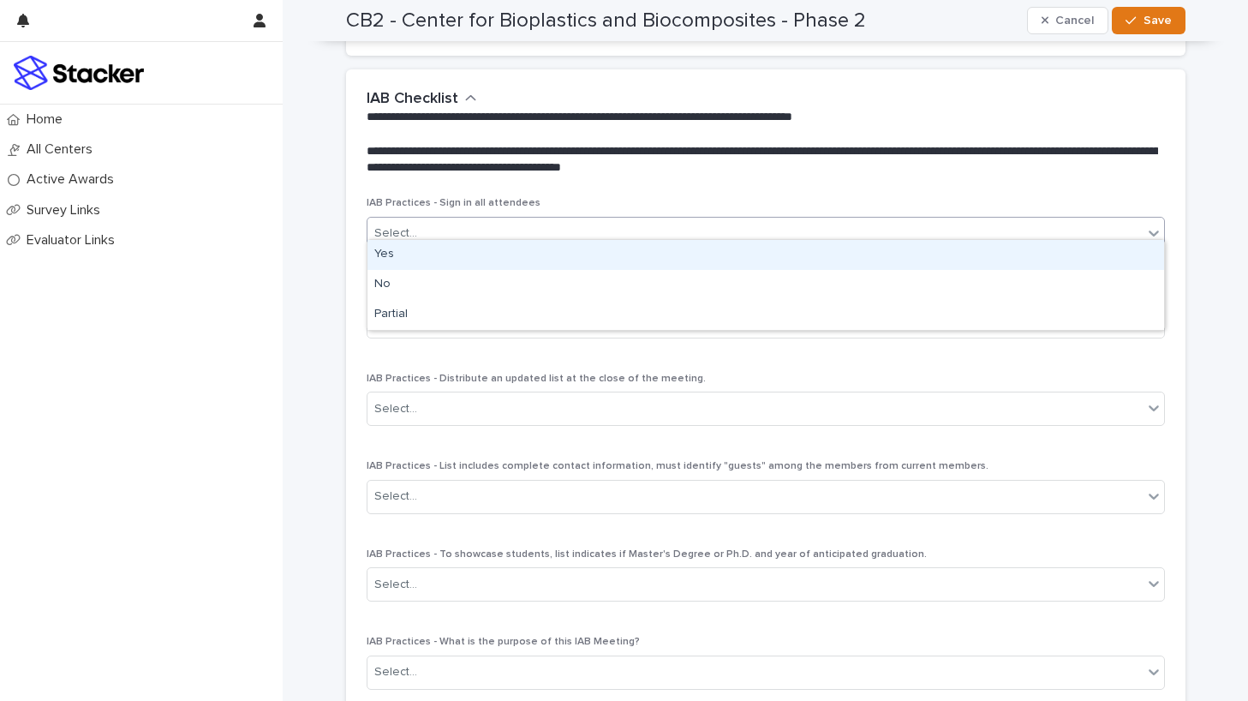
click at [563, 232] on div "Select..." at bounding box center [755, 233] width 775 height 28
click at [476, 248] on div "Yes" at bounding box center [766, 255] width 797 height 30
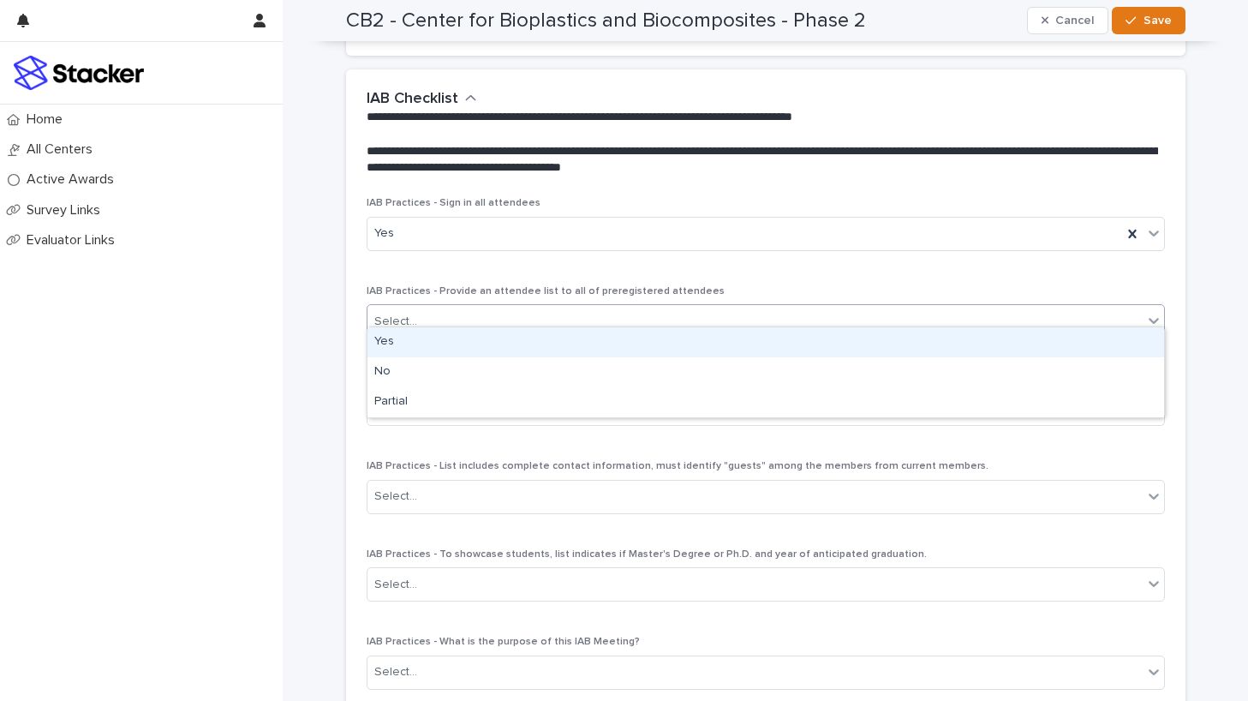
click at [490, 309] on div "Select..." at bounding box center [755, 322] width 775 height 28
click at [492, 342] on div "Yes" at bounding box center [766, 342] width 797 height 30
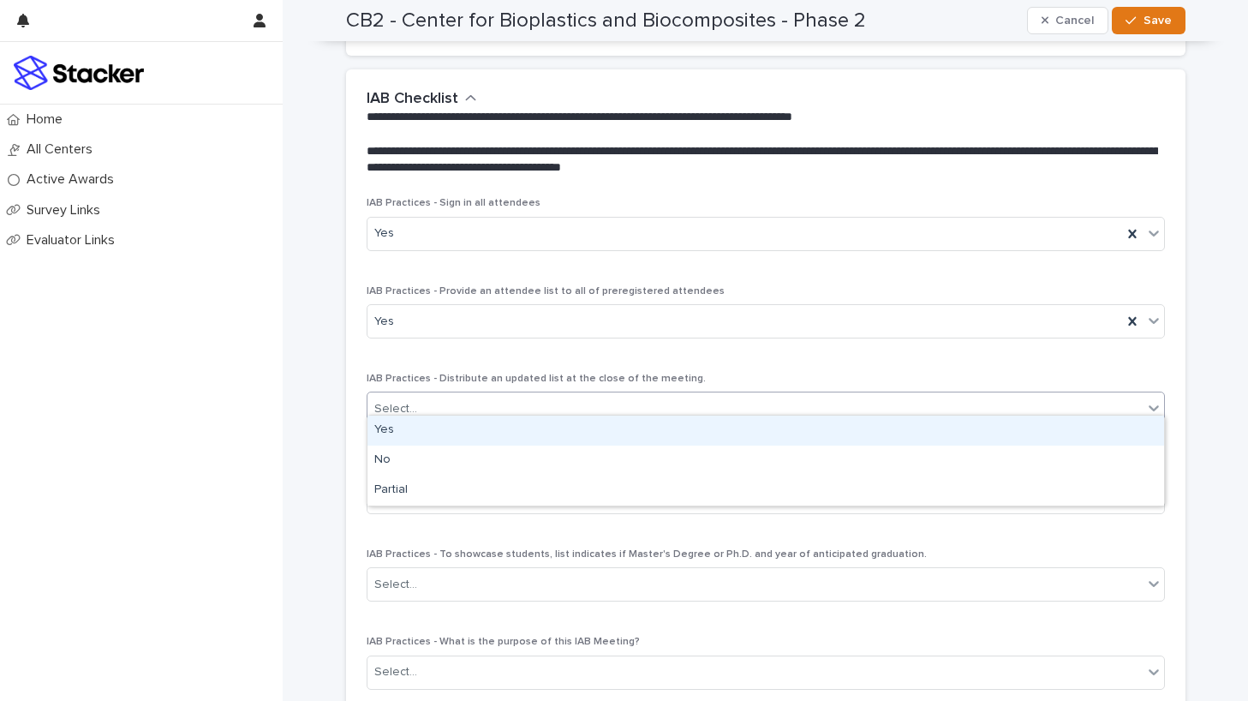
click at [497, 395] on div "Select..." at bounding box center [755, 409] width 775 height 28
click at [497, 436] on div "Yes" at bounding box center [766, 430] width 797 height 30
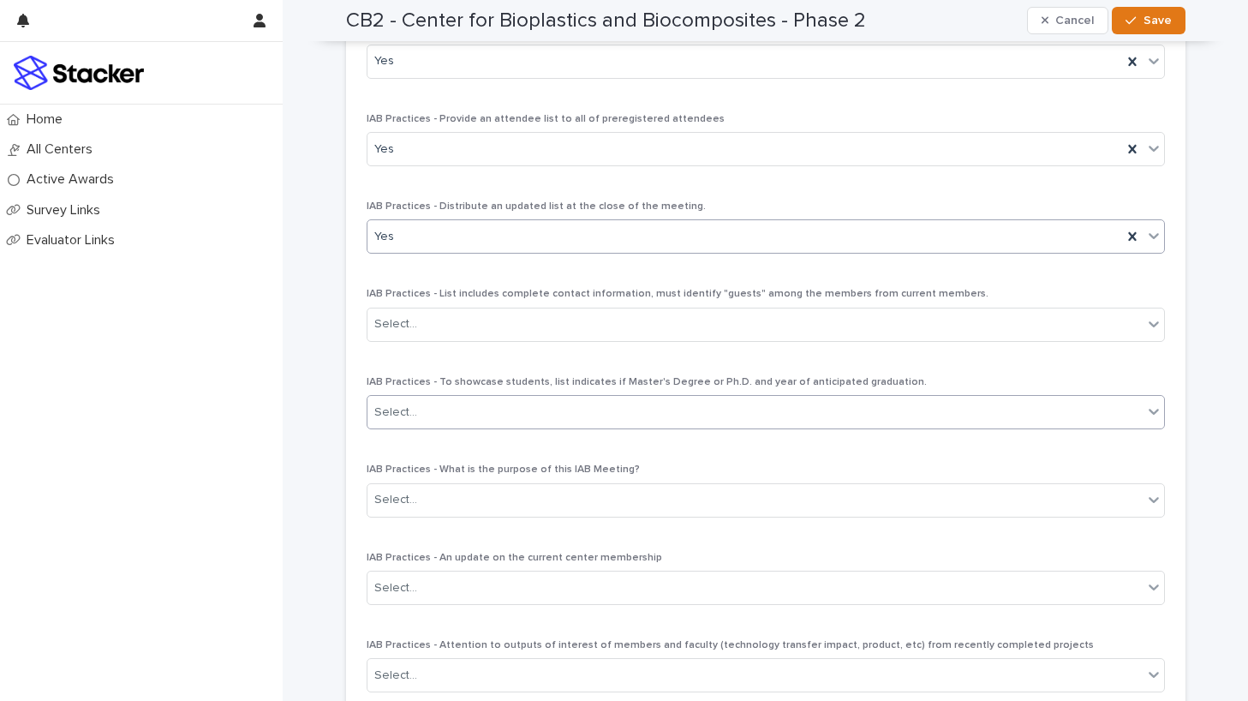
scroll to position [2010, 0]
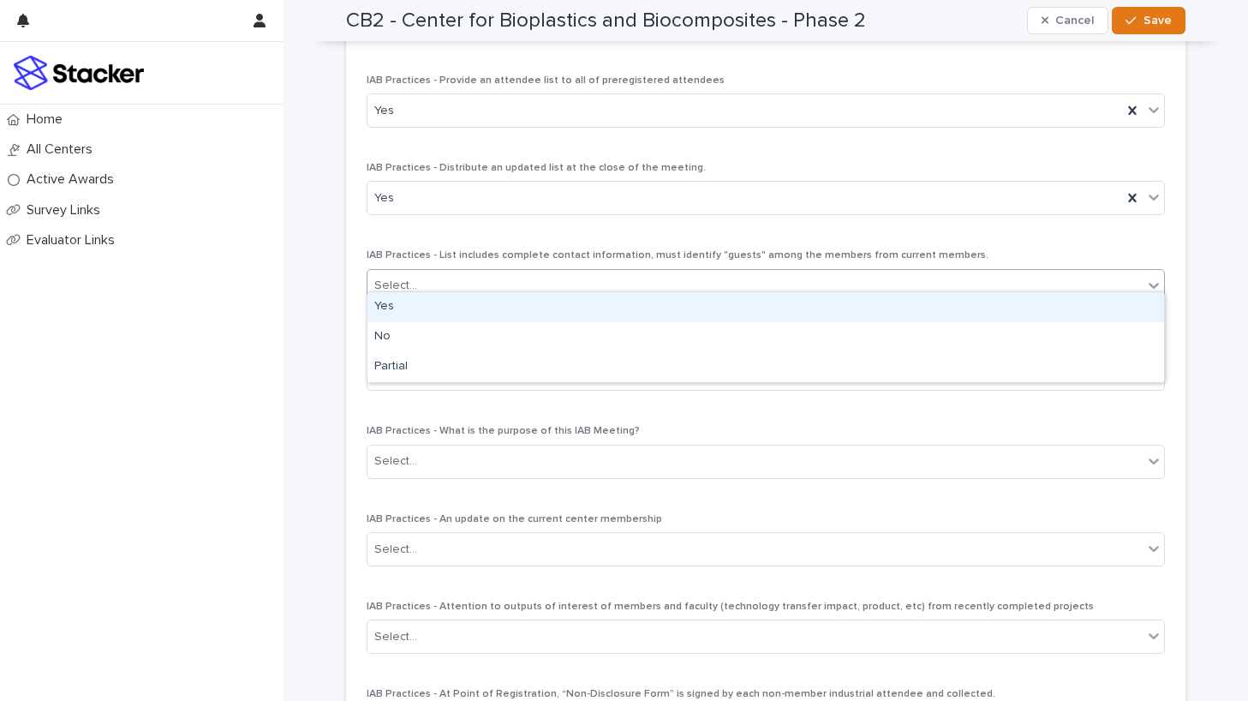
click at [509, 274] on div "Select..." at bounding box center [755, 286] width 775 height 28
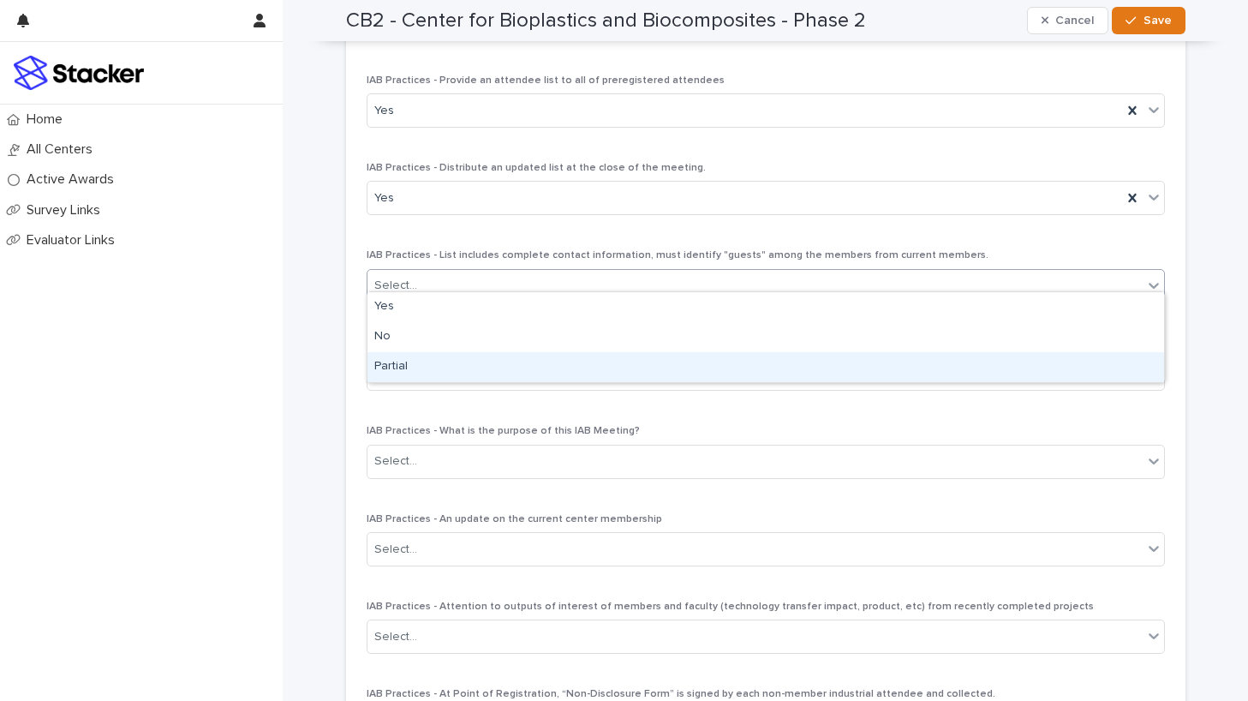
click at [504, 369] on div "Partial" at bounding box center [766, 367] width 797 height 30
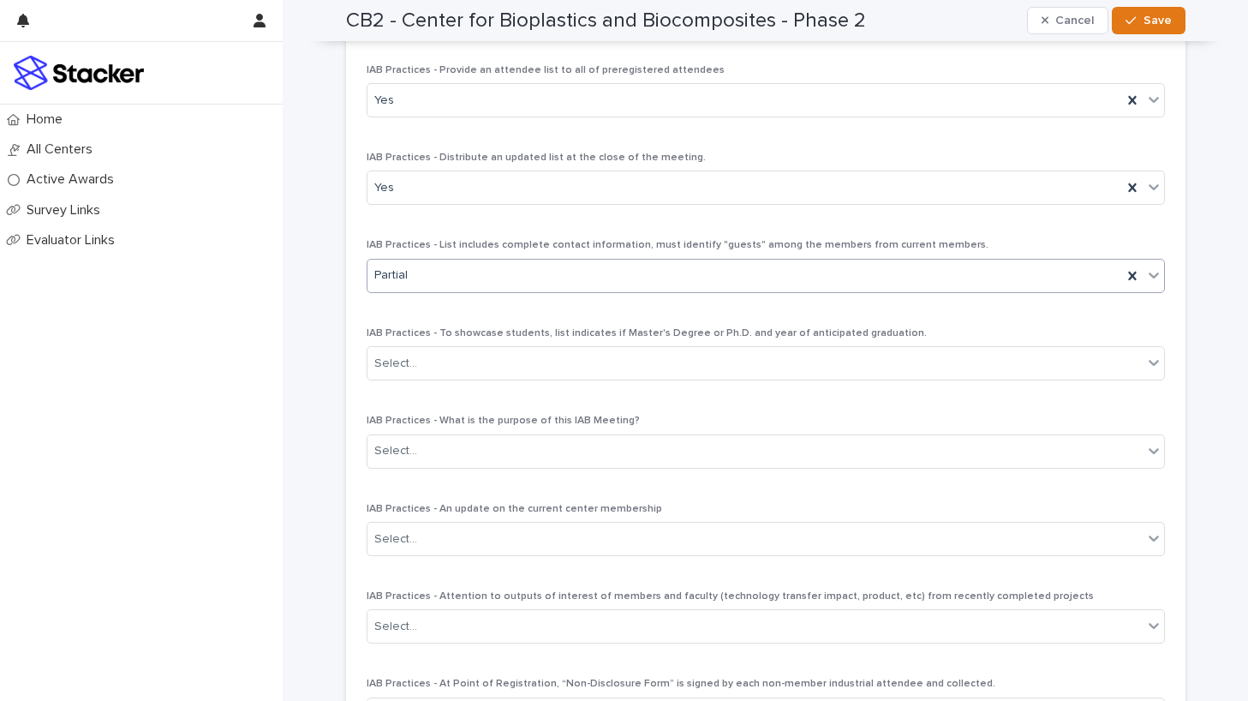
scroll to position [2029, 0]
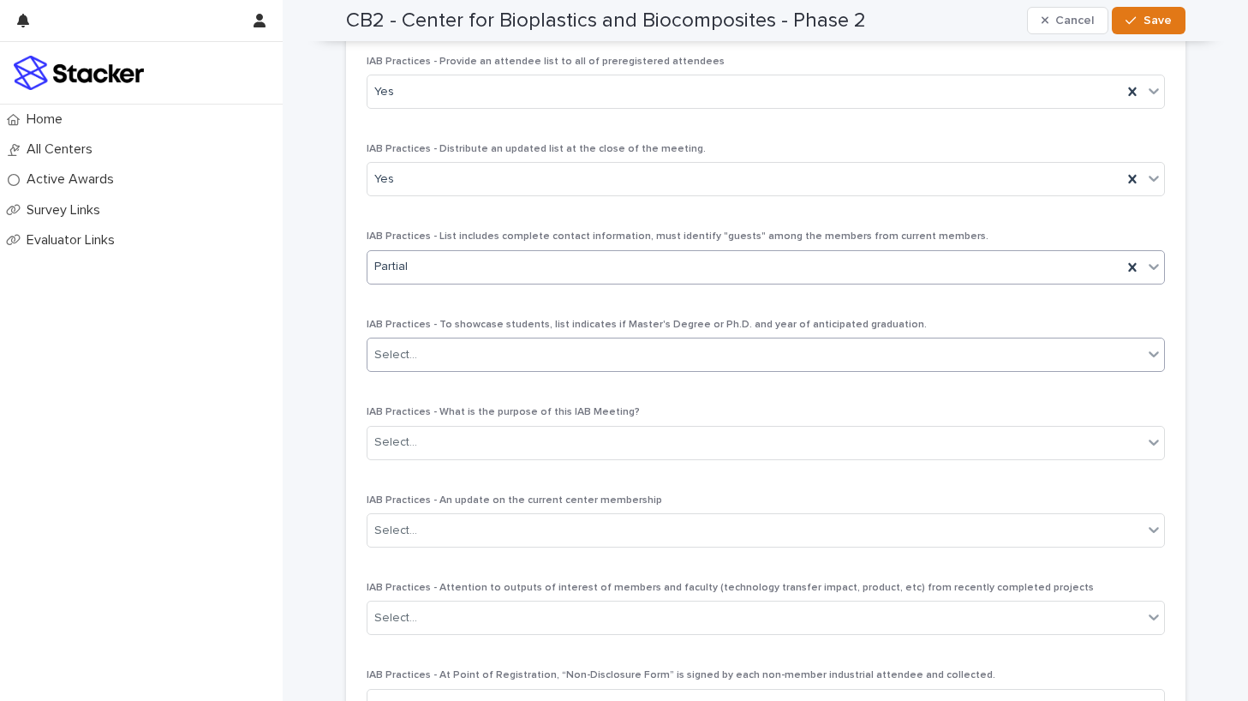
click at [618, 344] on div "Select..." at bounding box center [755, 355] width 775 height 28
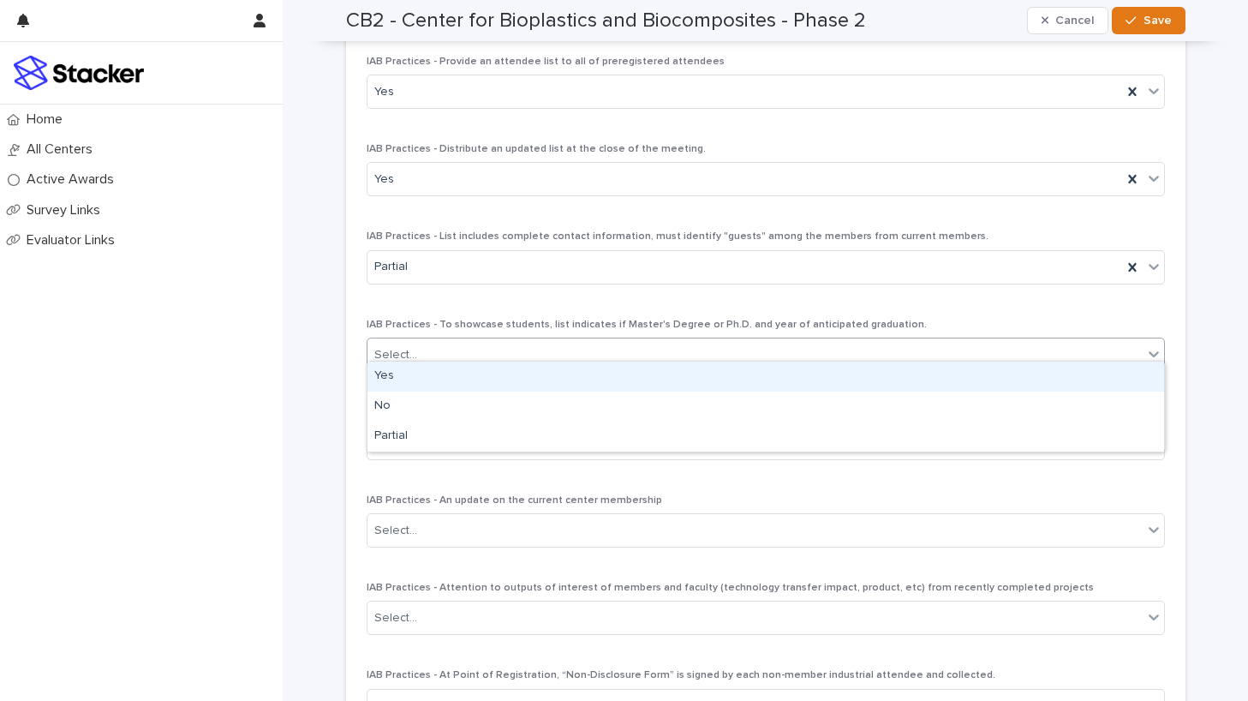
click at [557, 348] on div "Select..." at bounding box center [755, 355] width 775 height 28
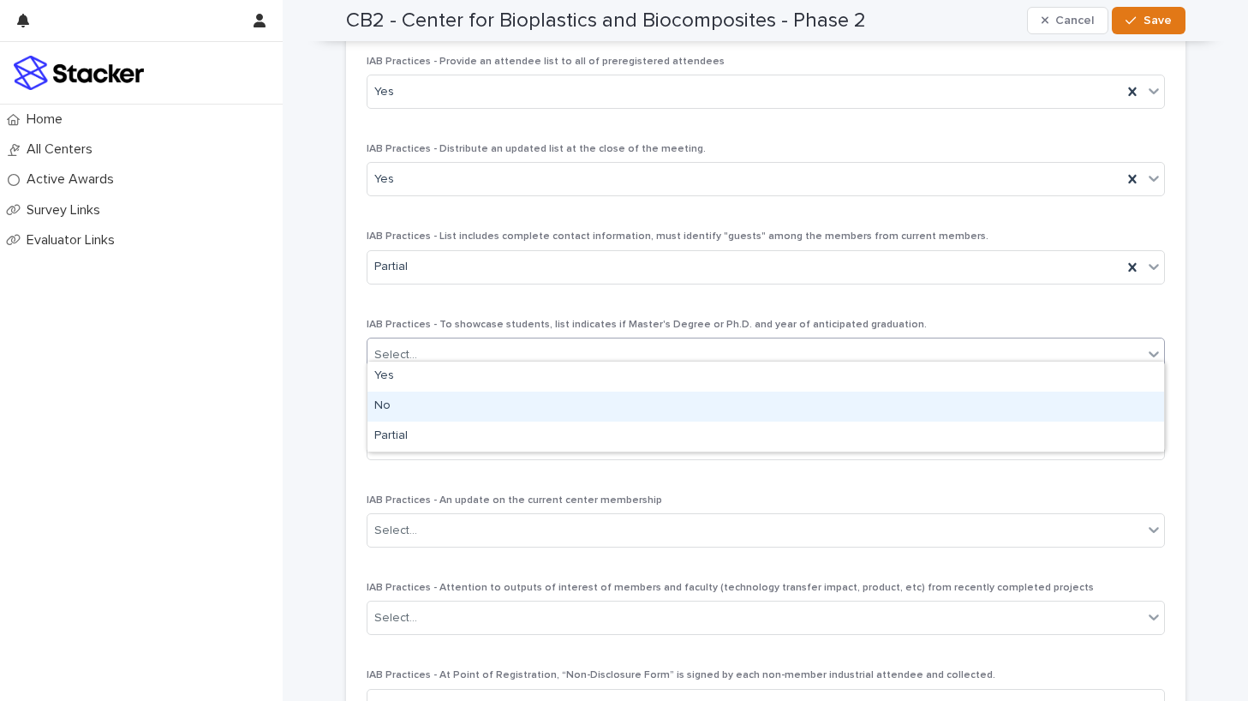
click at [536, 393] on div "No" at bounding box center [766, 406] width 797 height 30
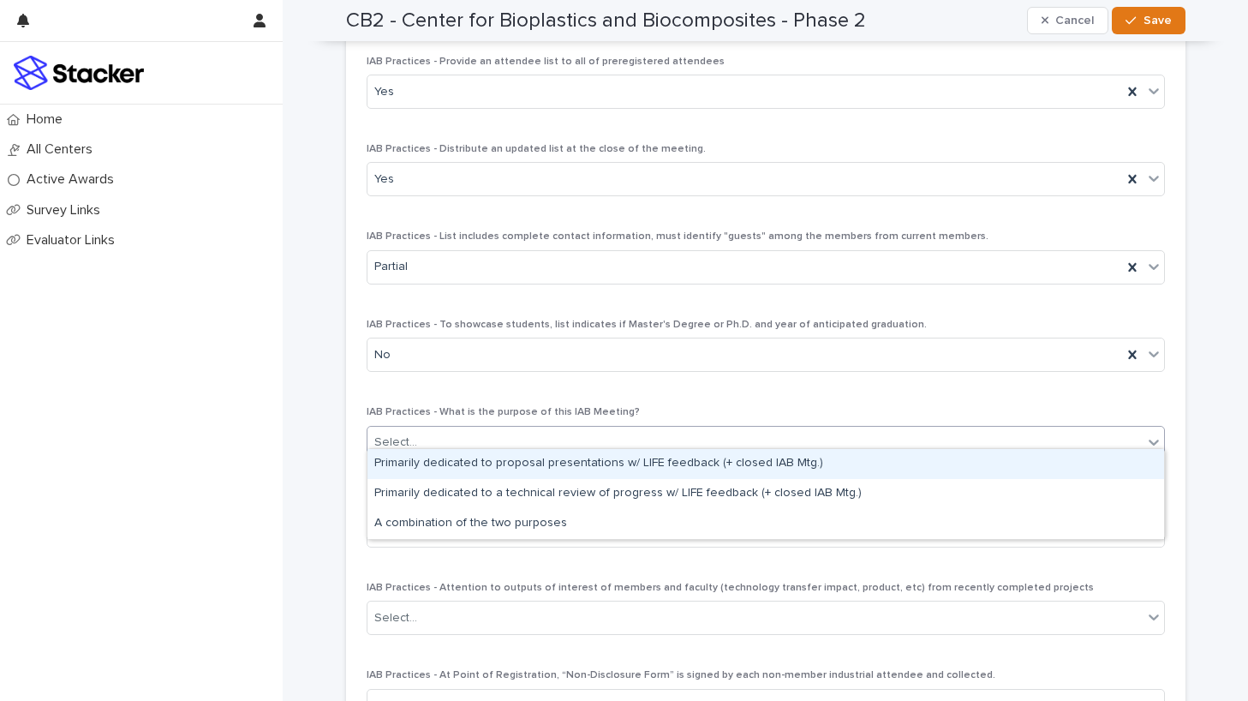
click at [552, 435] on div "Select..." at bounding box center [755, 442] width 775 height 28
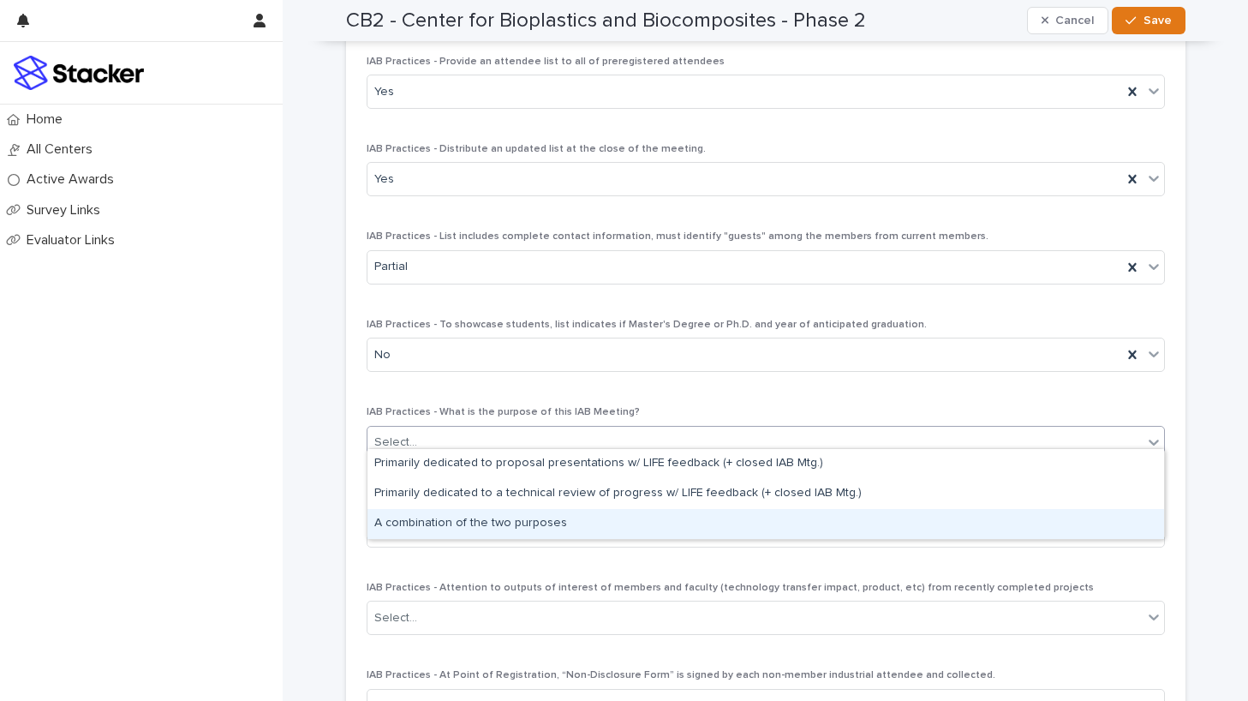
click at [568, 519] on div "A combination of the two purposes" at bounding box center [766, 524] width 797 height 30
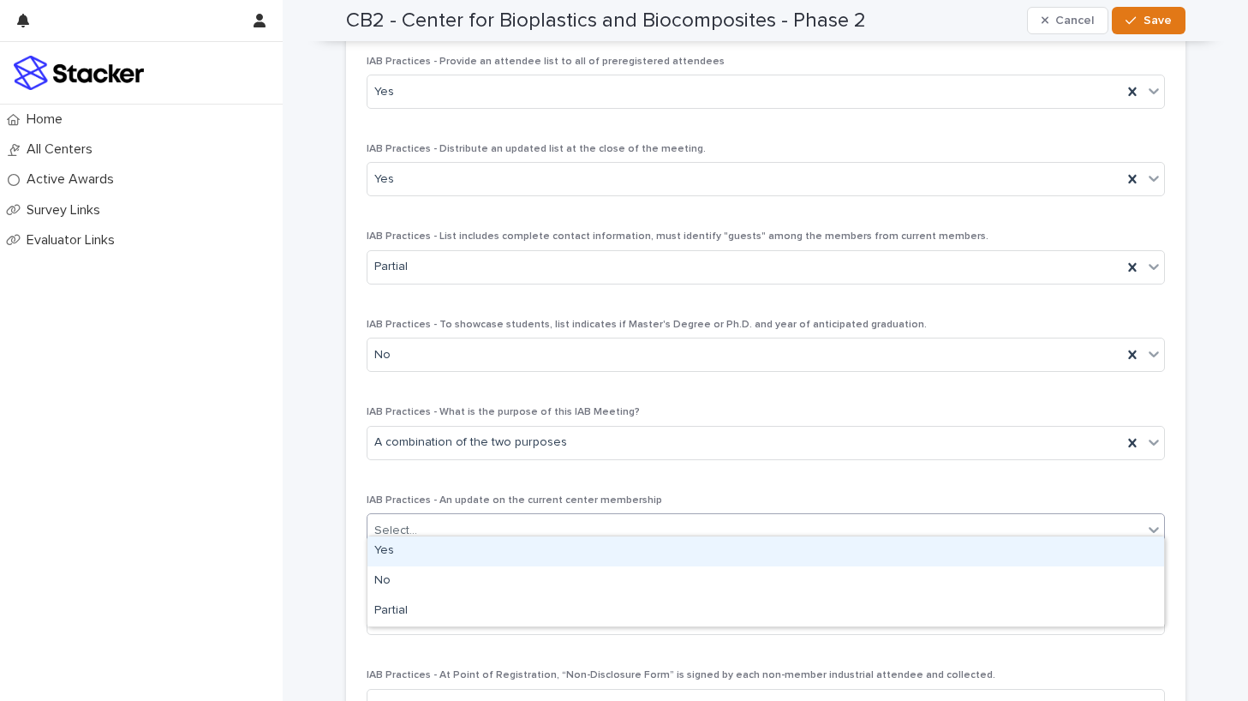
click at [567, 529] on div "Select..." at bounding box center [755, 531] width 775 height 28
click at [566, 547] on div "Yes" at bounding box center [766, 551] width 797 height 30
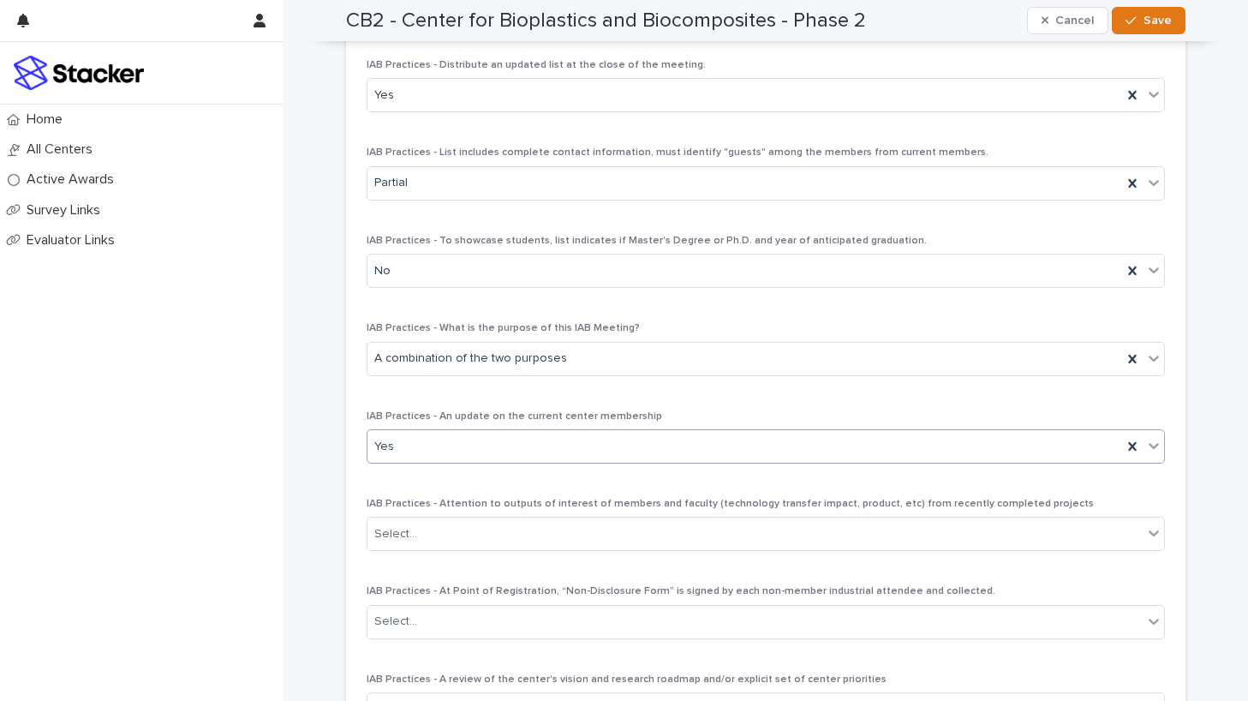
scroll to position [2206, 0]
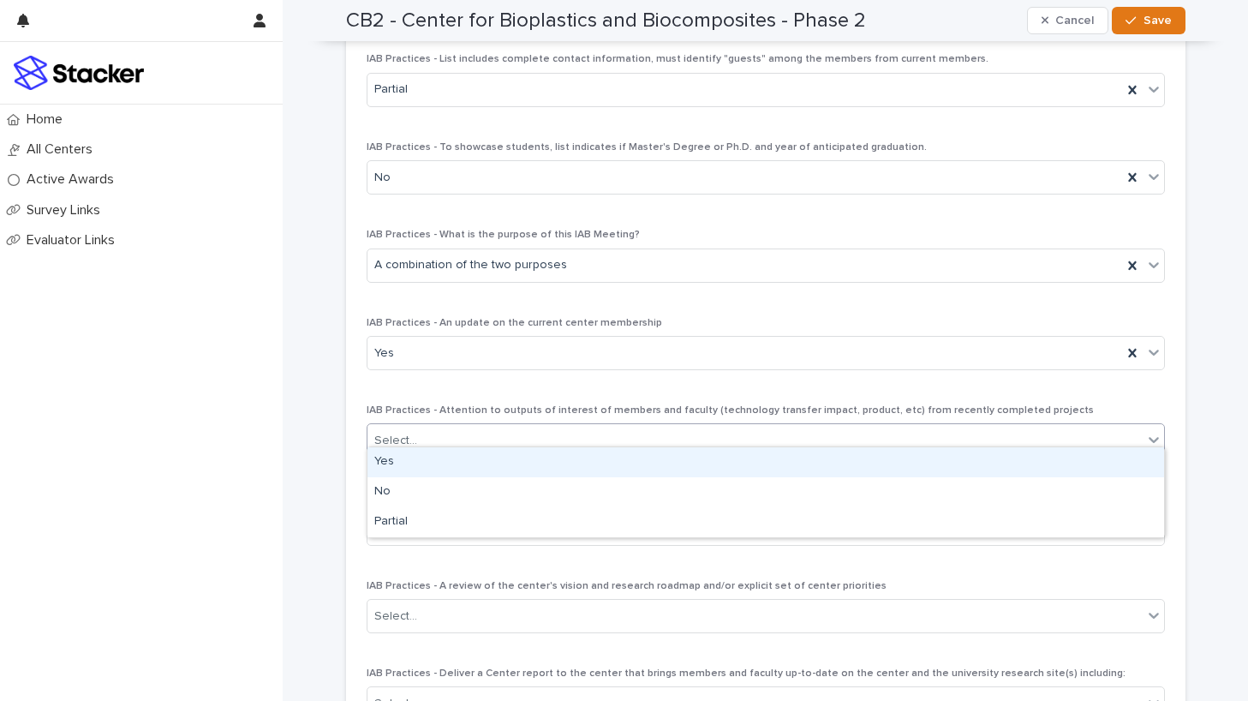
click at [562, 433] on div "Select..." at bounding box center [755, 441] width 775 height 28
click at [565, 467] on div "Yes" at bounding box center [766, 462] width 797 height 30
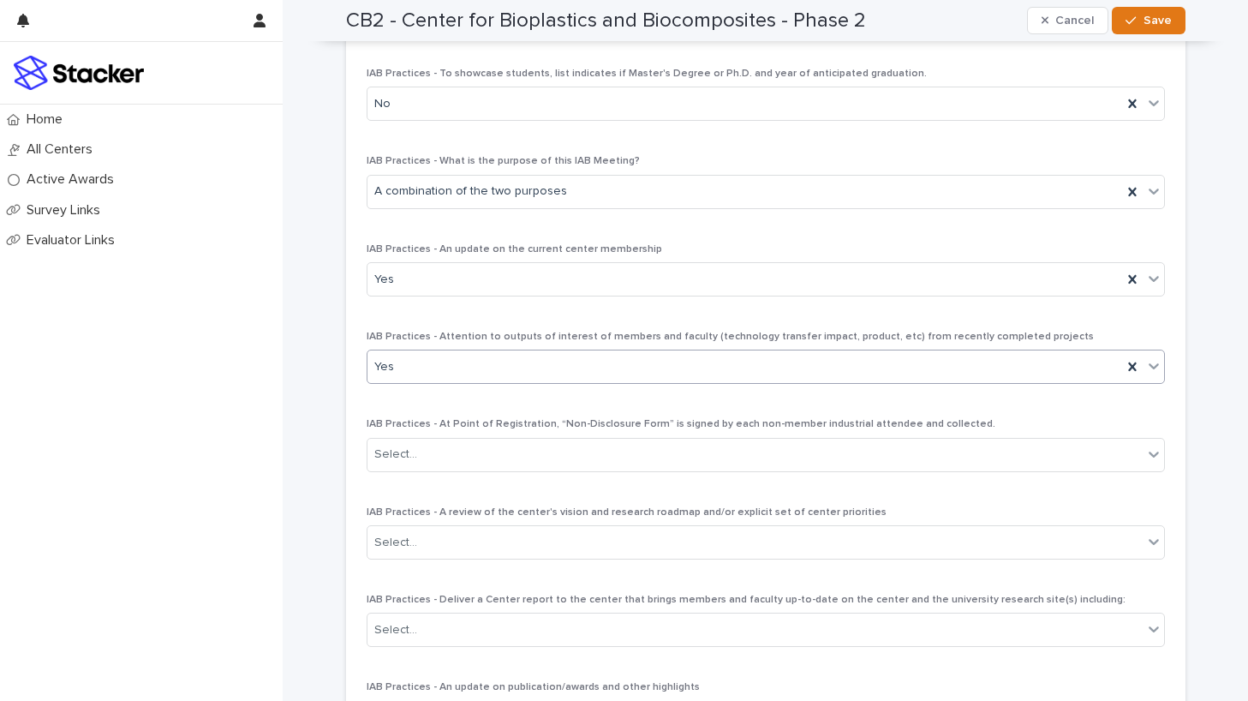
scroll to position [2304, 0]
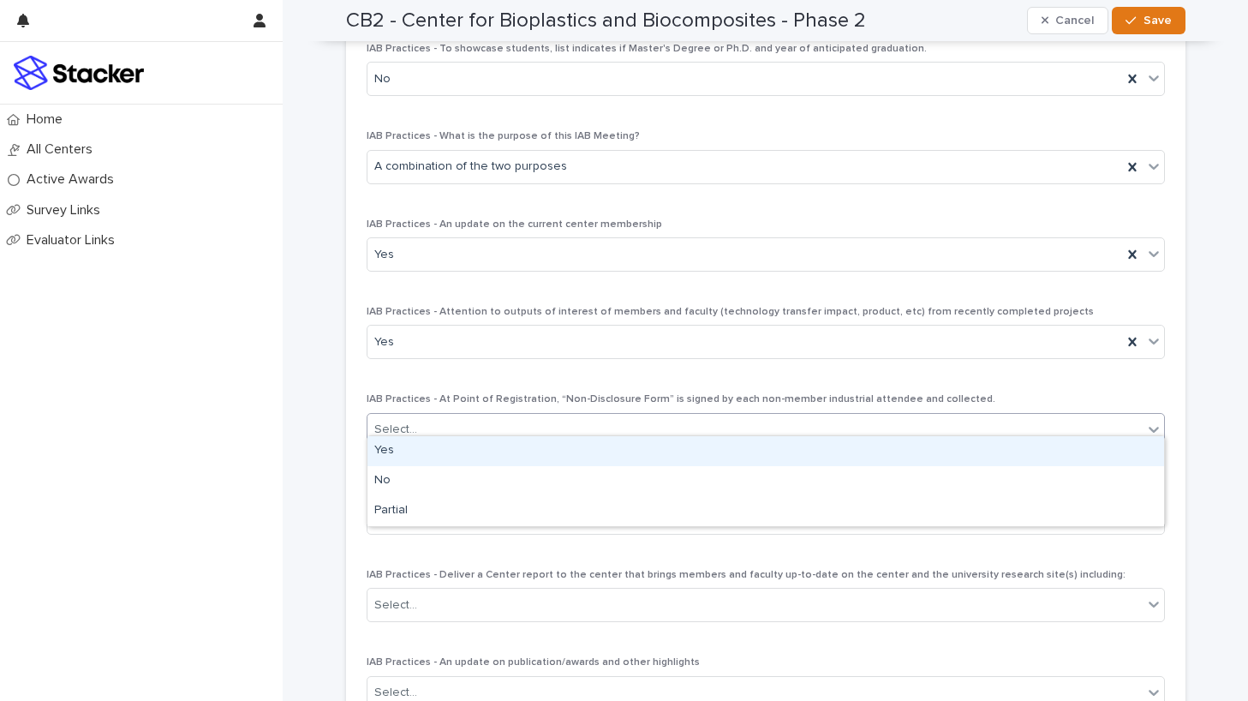
click at [553, 415] on div "Select..." at bounding box center [755, 429] width 775 height 28
click at [553, 454] on div "Yes" at bounding box center [766, 451] width 797 height 30
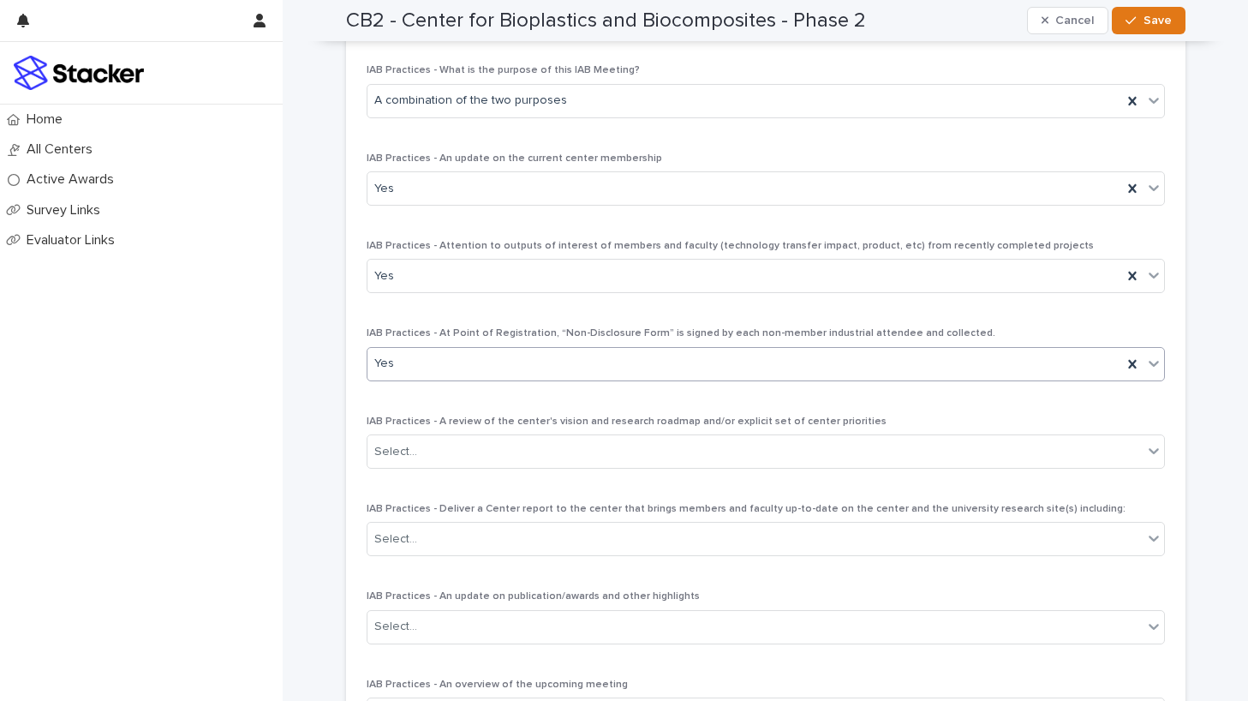
scroll to position [2371, 0]
click at [548, 352] on div "Yes" at bounding box center [745, 363] width 755 height 28
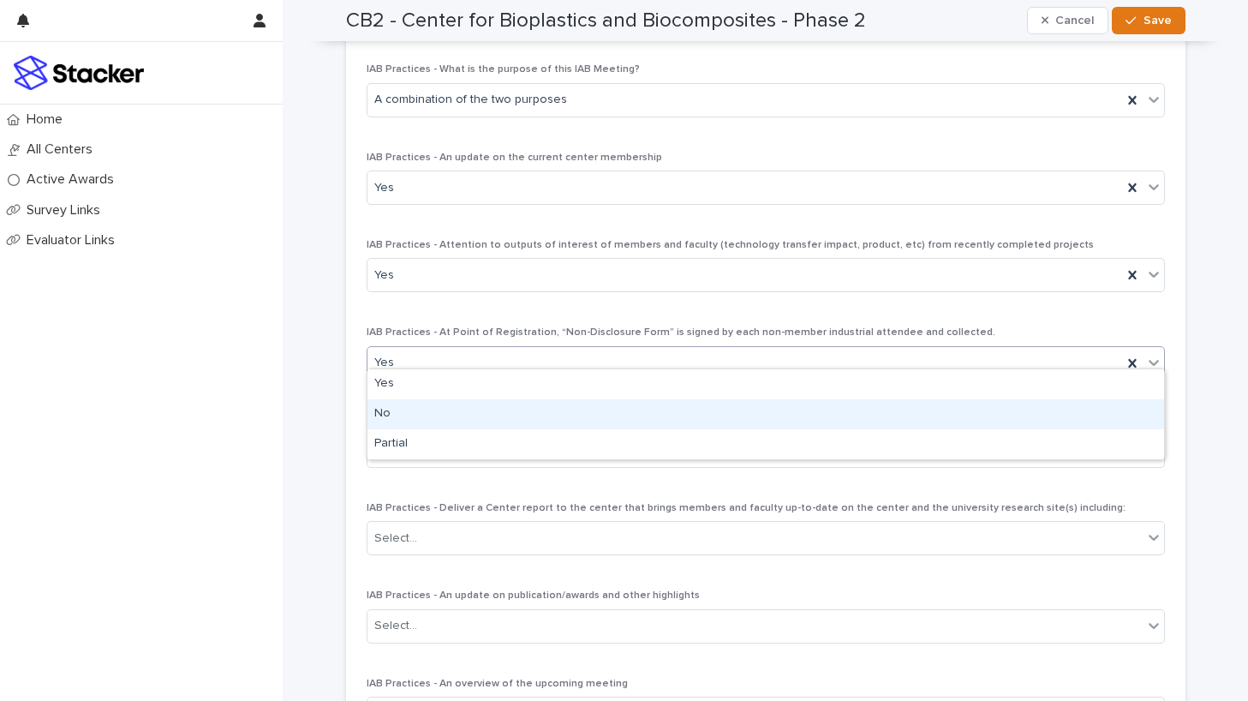
click at [541, 422] on div "No" at bounding box center [766, 414] width 797 height 30
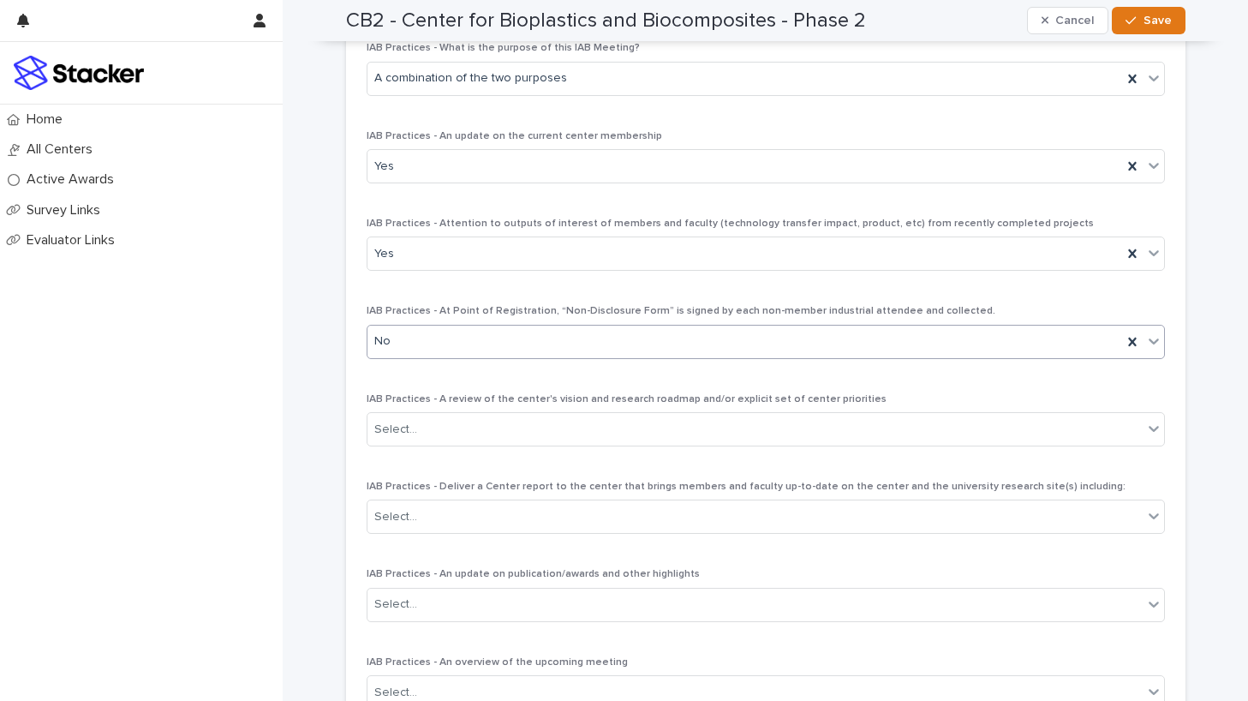
scroll to position [2396, 0]
click at [541, 412] on div "Select..." at bounding box center [755, 426] width 775 height 28
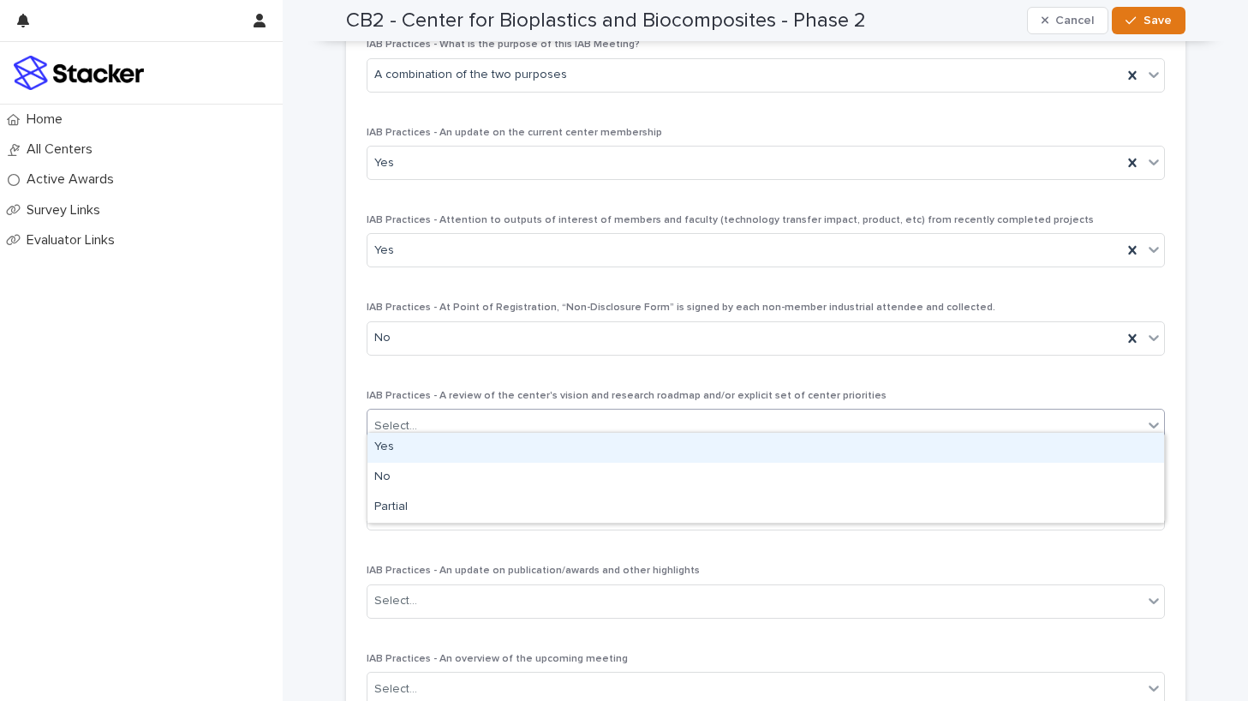
click at [543, 445] on div "Yes" at bounding box center [766, 448] width 797 height 30
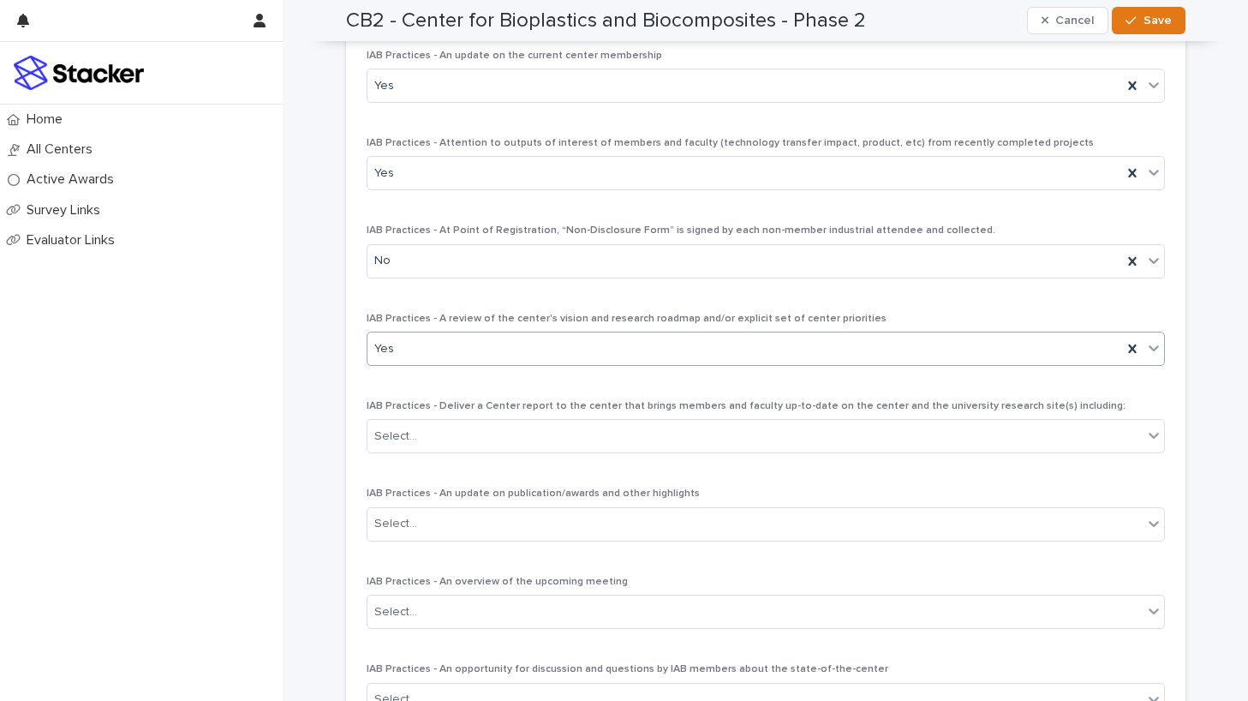
scroll to position [2498, 0]
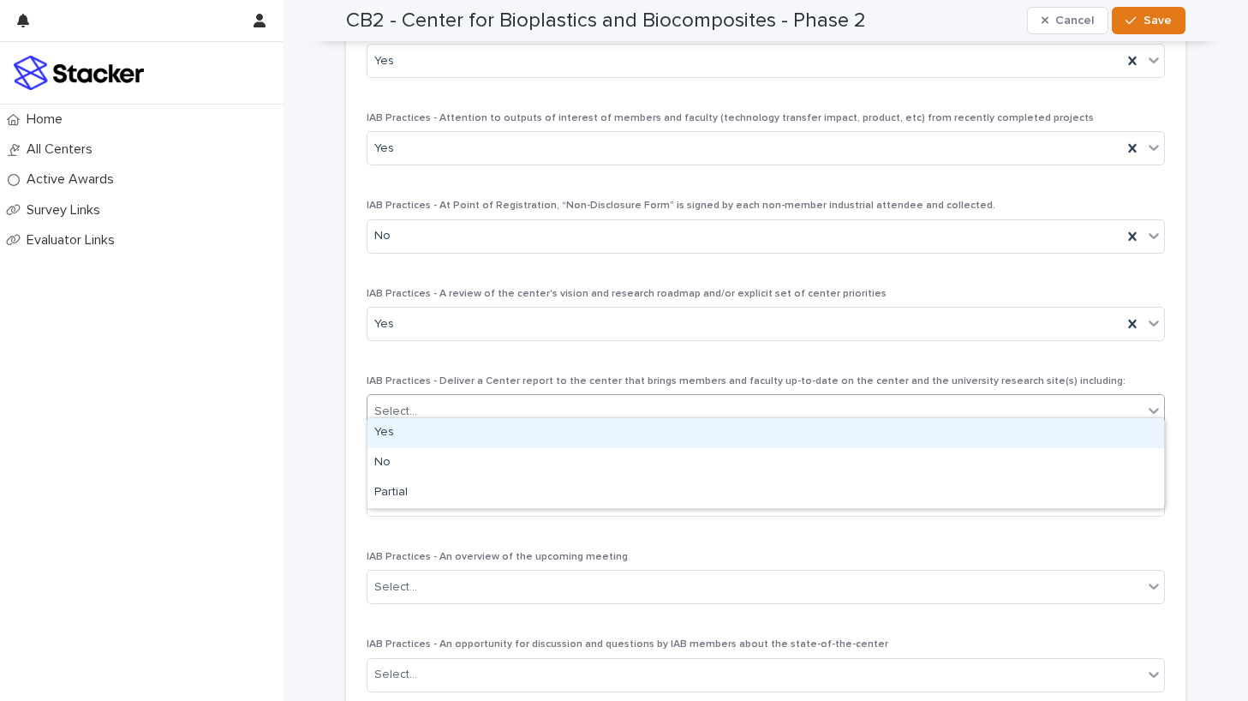
click at [558, 399] on div "Select..." at bounding box center [755, 411] width 775 height 28
click at [557, 431] on div "Yes" at bounding box center [766, 433] width 797 height 30
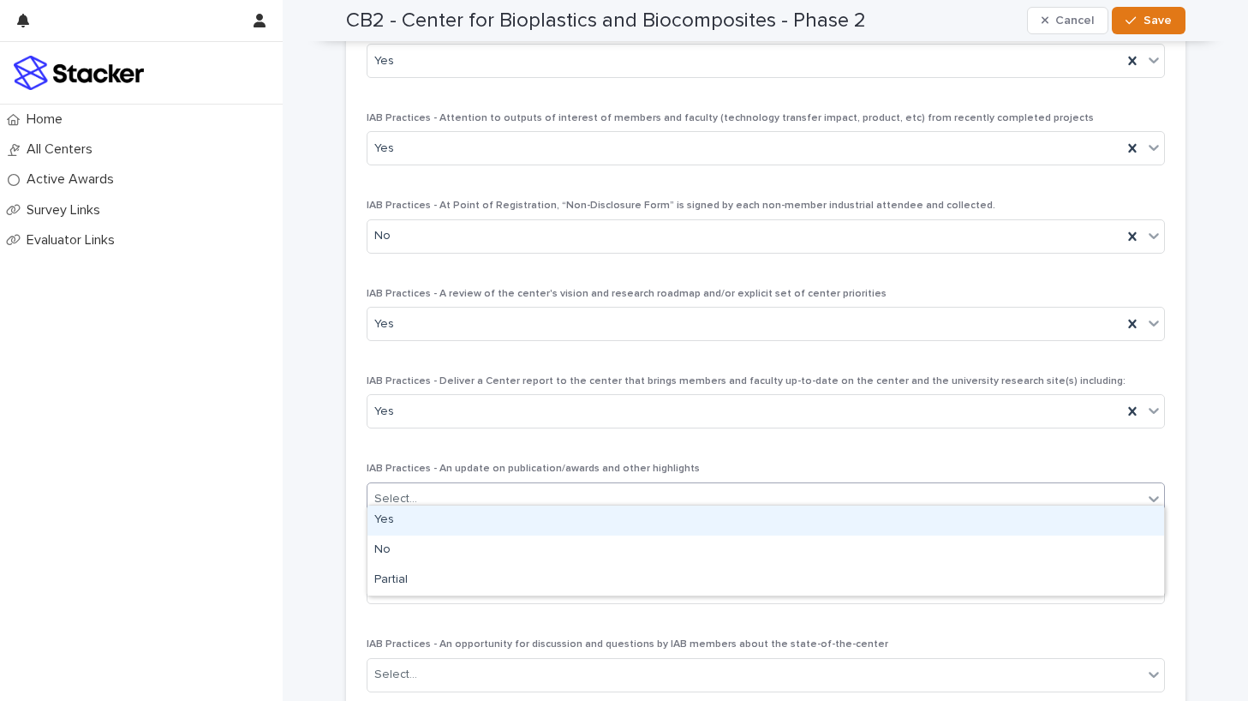
click at [557, 487] on div "Select..." at bounding box center [755, 499] width 775 height 28
click at [556, 523] on div "Yes" at bounding box center [766, 520] width 797 height 30
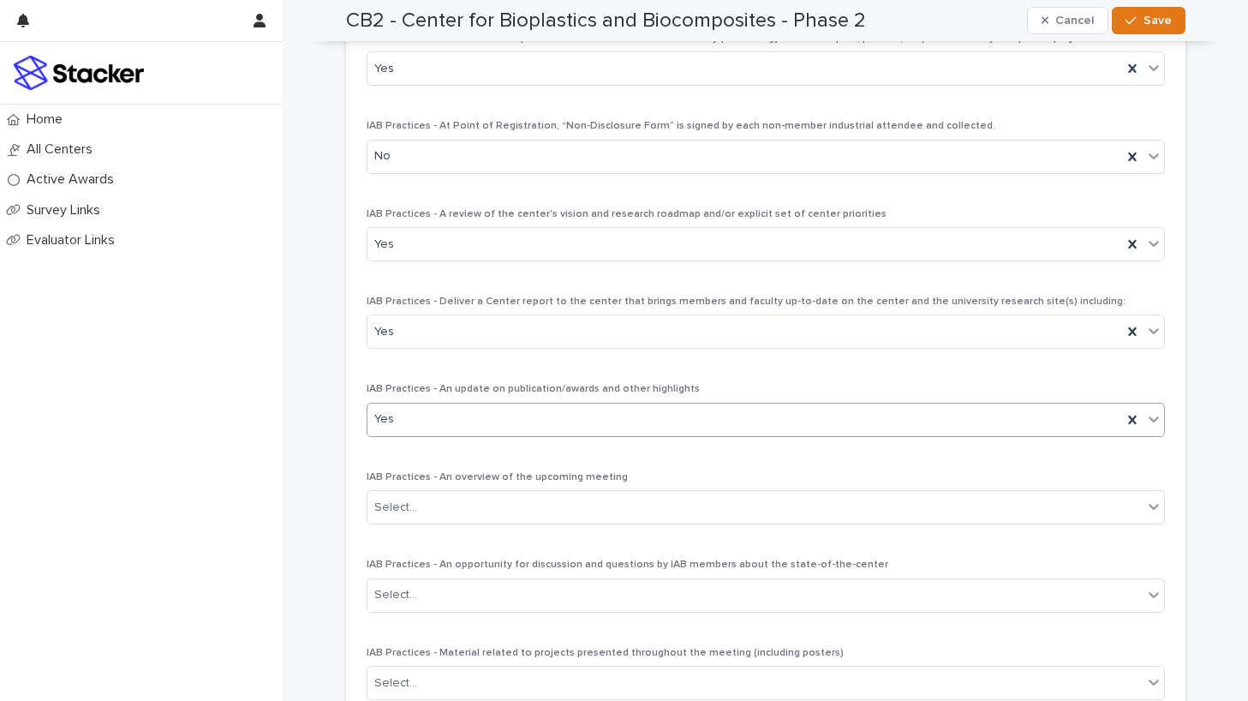
scroll to position [2607, 0]
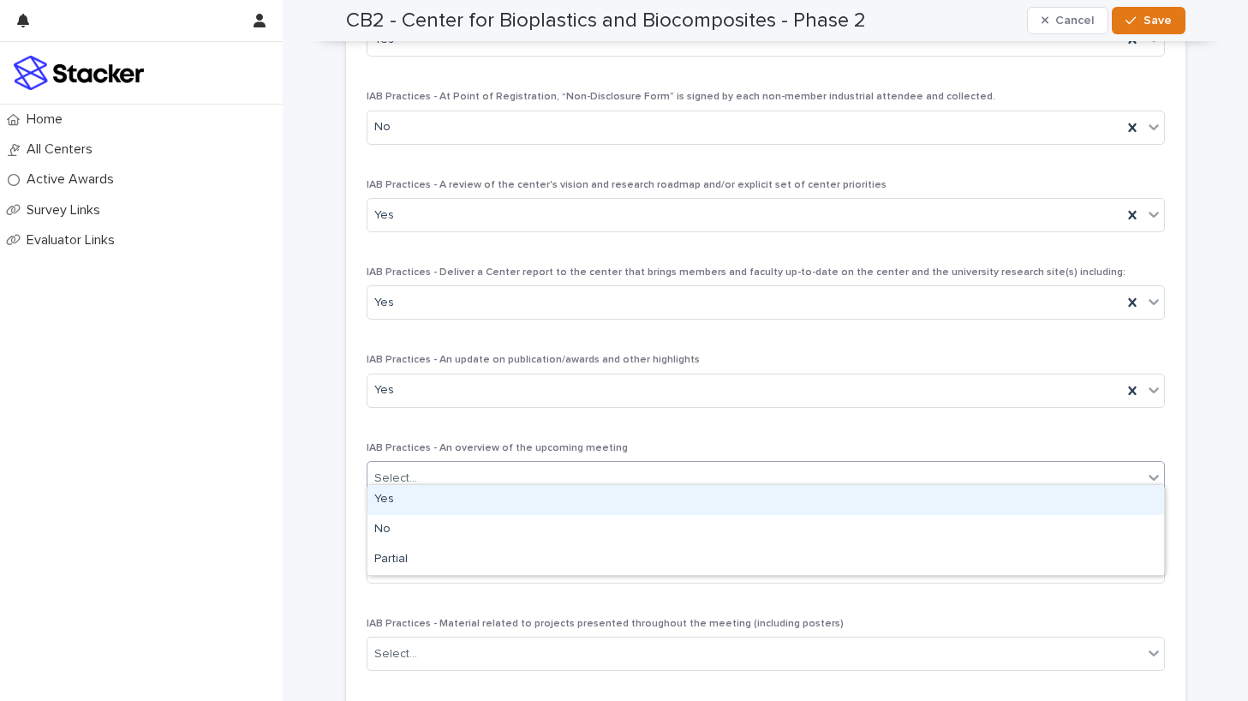
click at [558, 469] on div "Select..." at bounding box center [755, 478] width 775 height 28
click at [557, 502] on div "Yes" at bounding box center [766, 500] width 797 height 30
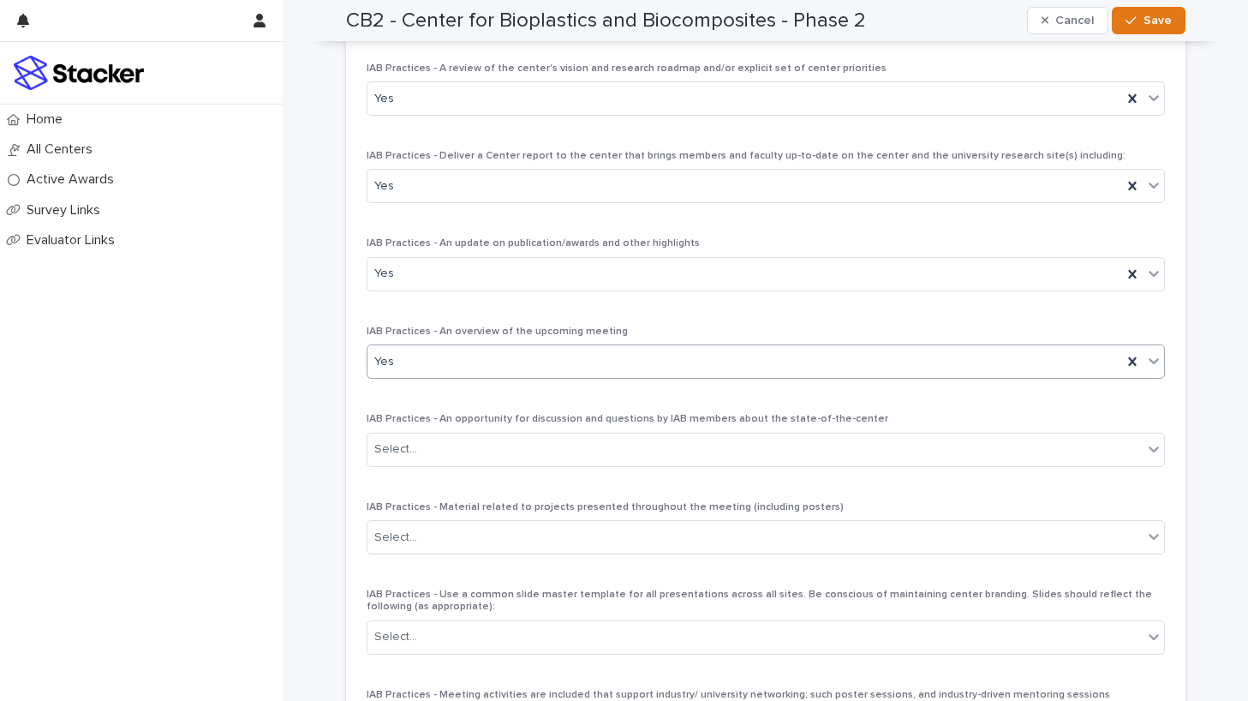
scroll to position [2771, 0]
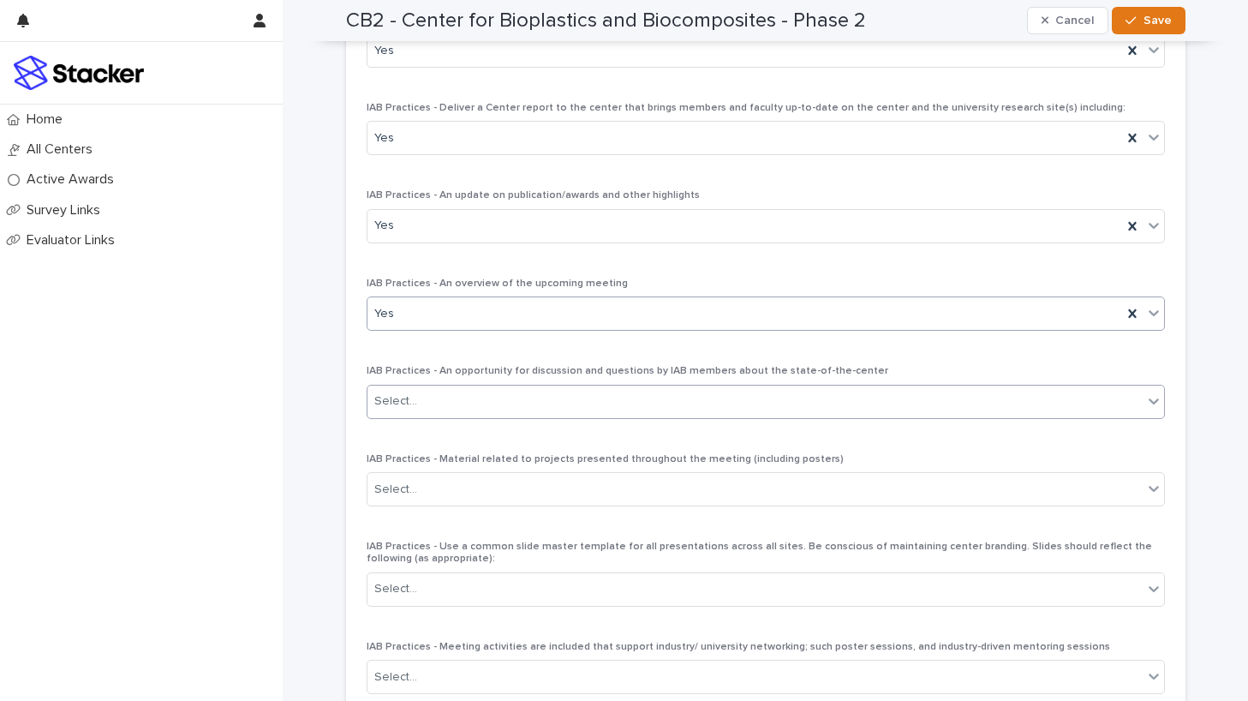
click at [559, 395] on div "Select..." at bounding box center [755, 401] width 775 height 28
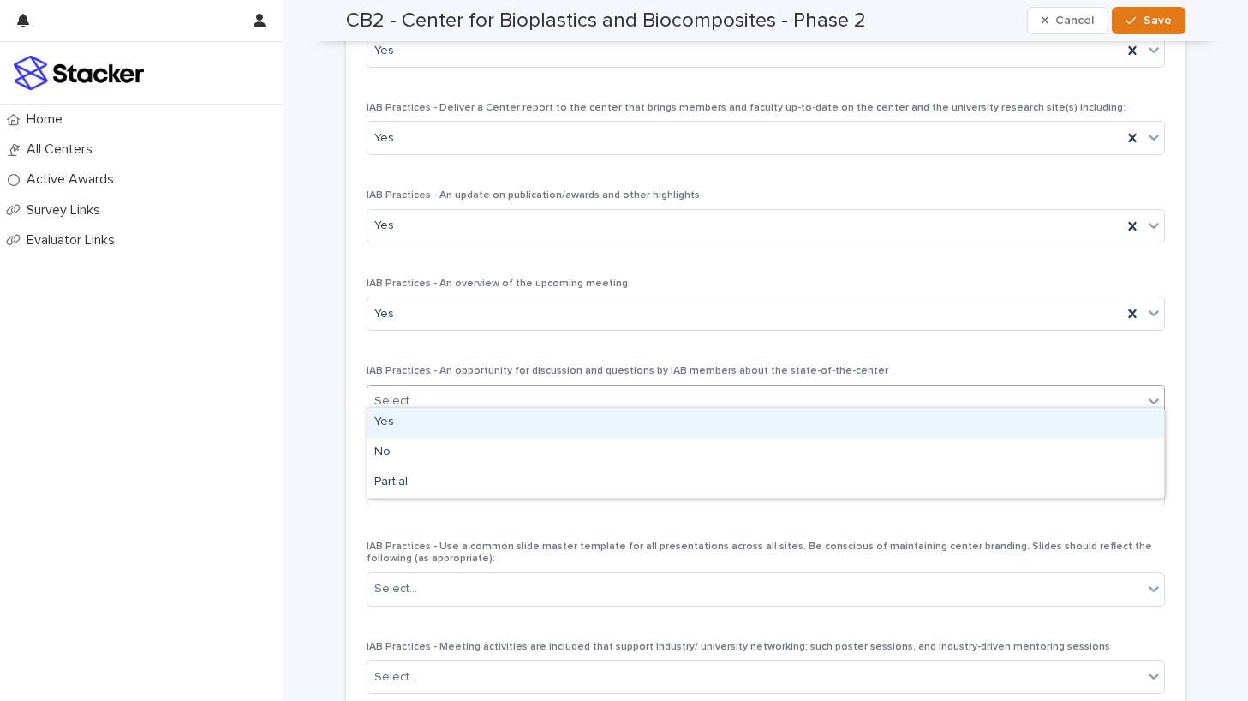
click at [563, 427] on div "Yes" at bounding box center [766, 423] width 797 height 30
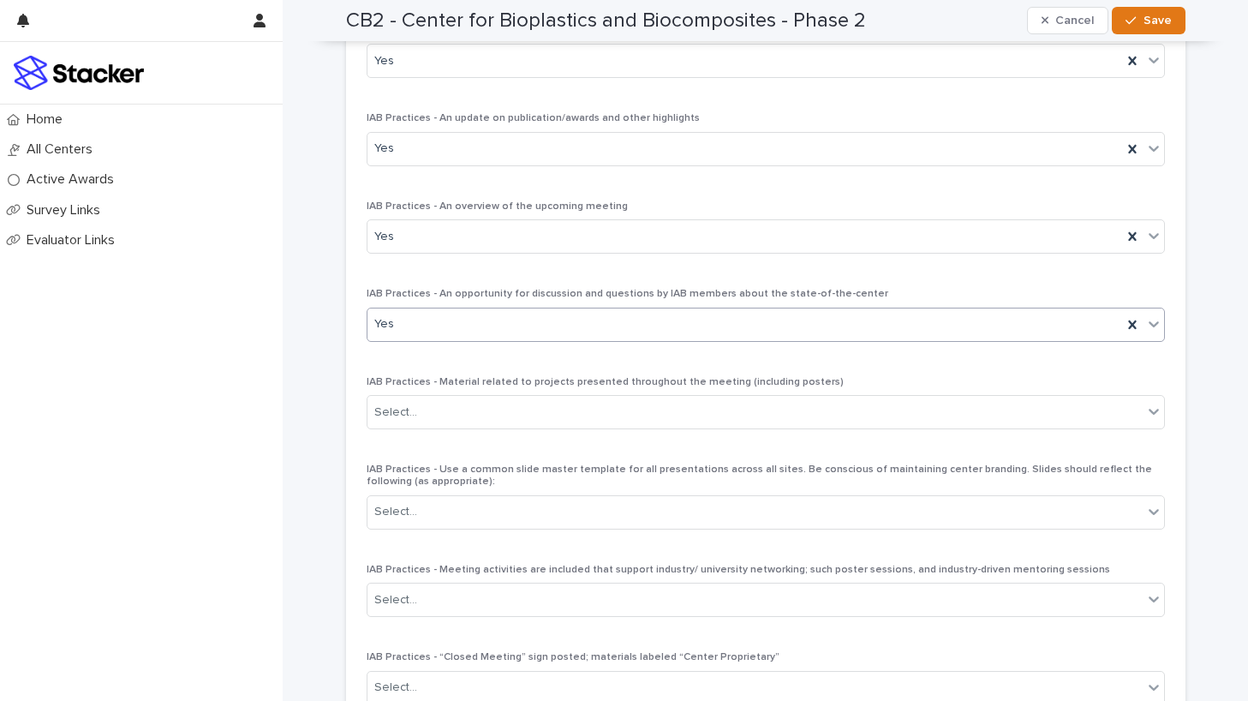
scroll to position [2859, 0]
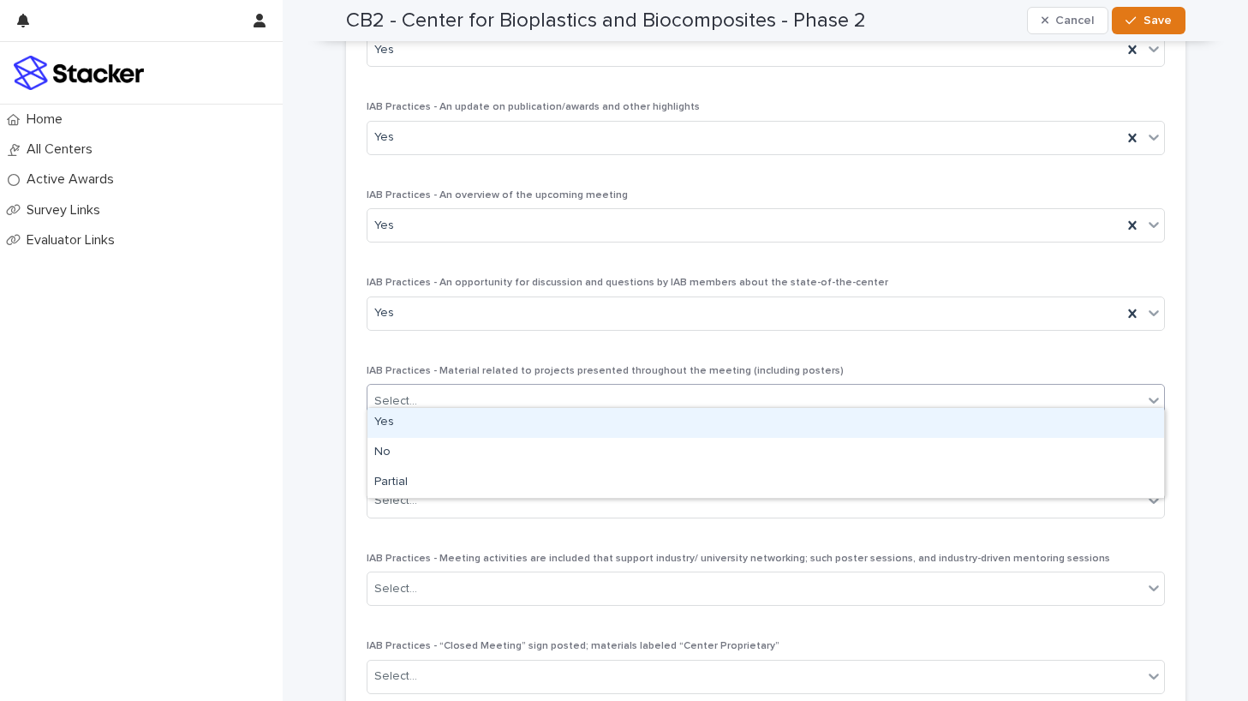
click at [563, 387] on div "Select..." at bounding box center [755, 401] width 775 height 28
click at [565, 416] on div "Yes" at bounding box center [766, 423] width 797 height 30
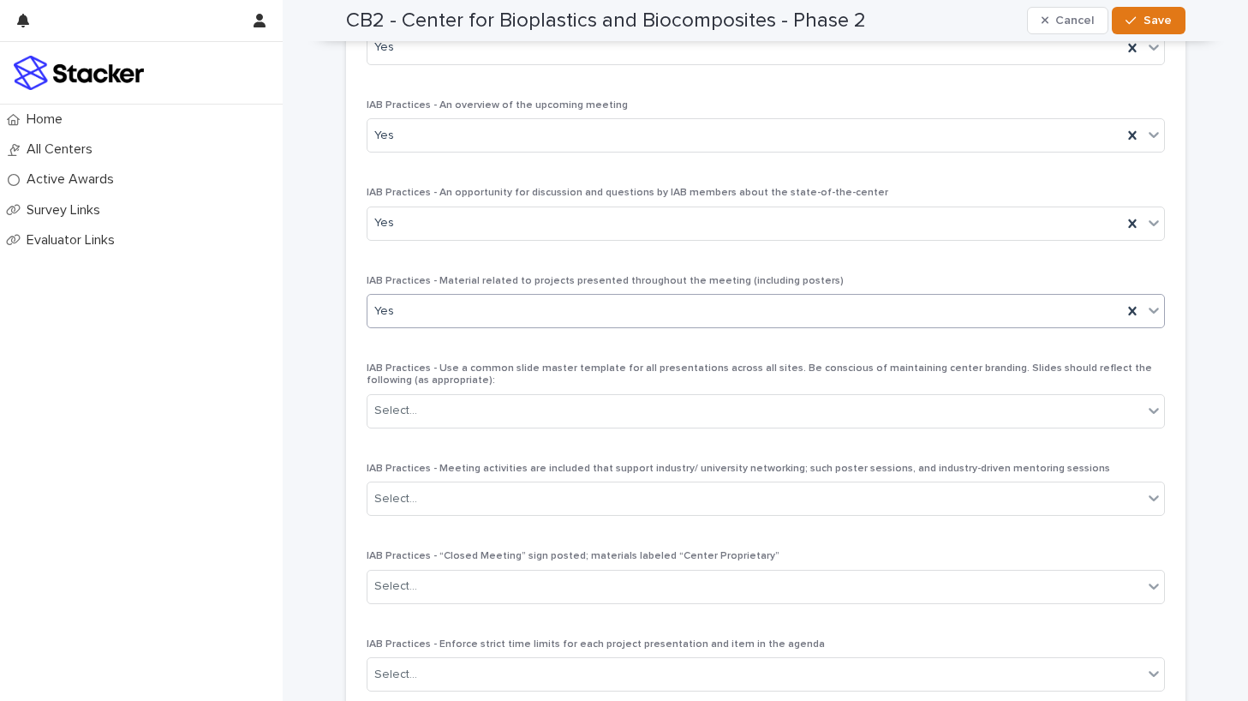
scroll to position [2977, 0]
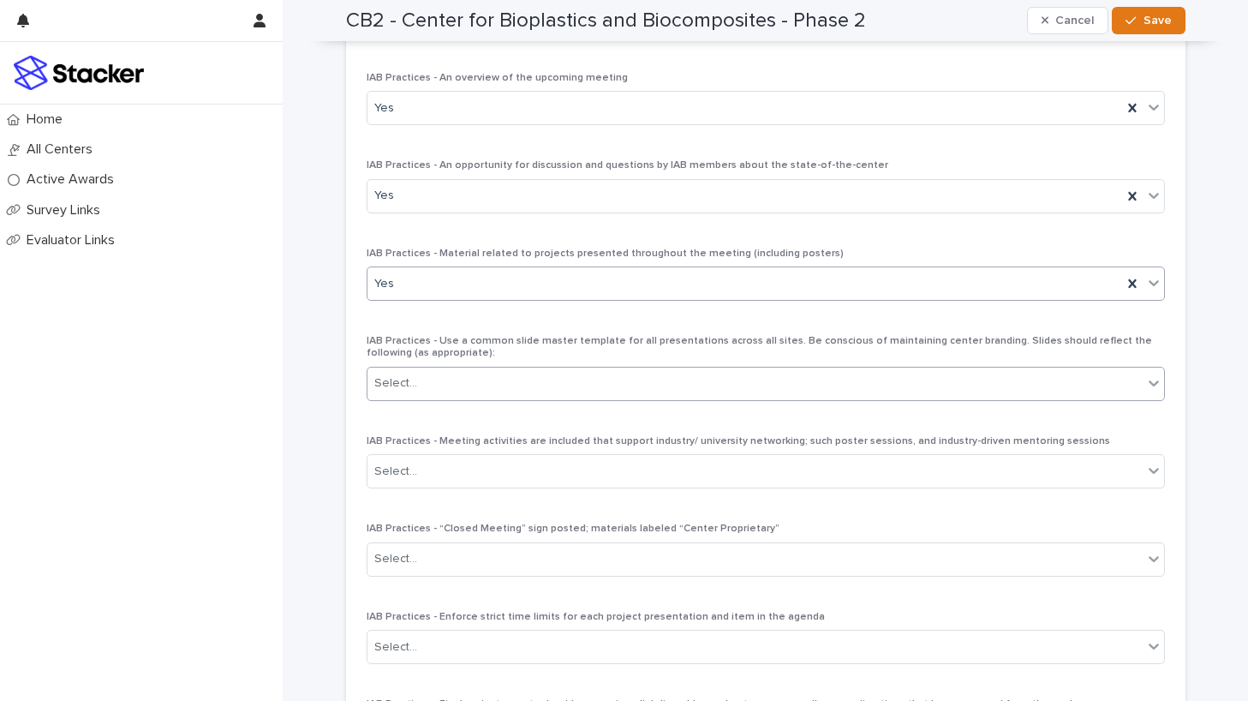
click at [569, 369] on div "Select..." at bounding box center [755, 383] width 775 height 28
click at [585, 336] on span "IAB Practices - Use a common slide master template for all presentations across…" at bounding box center [760, 347] width 786 height 22
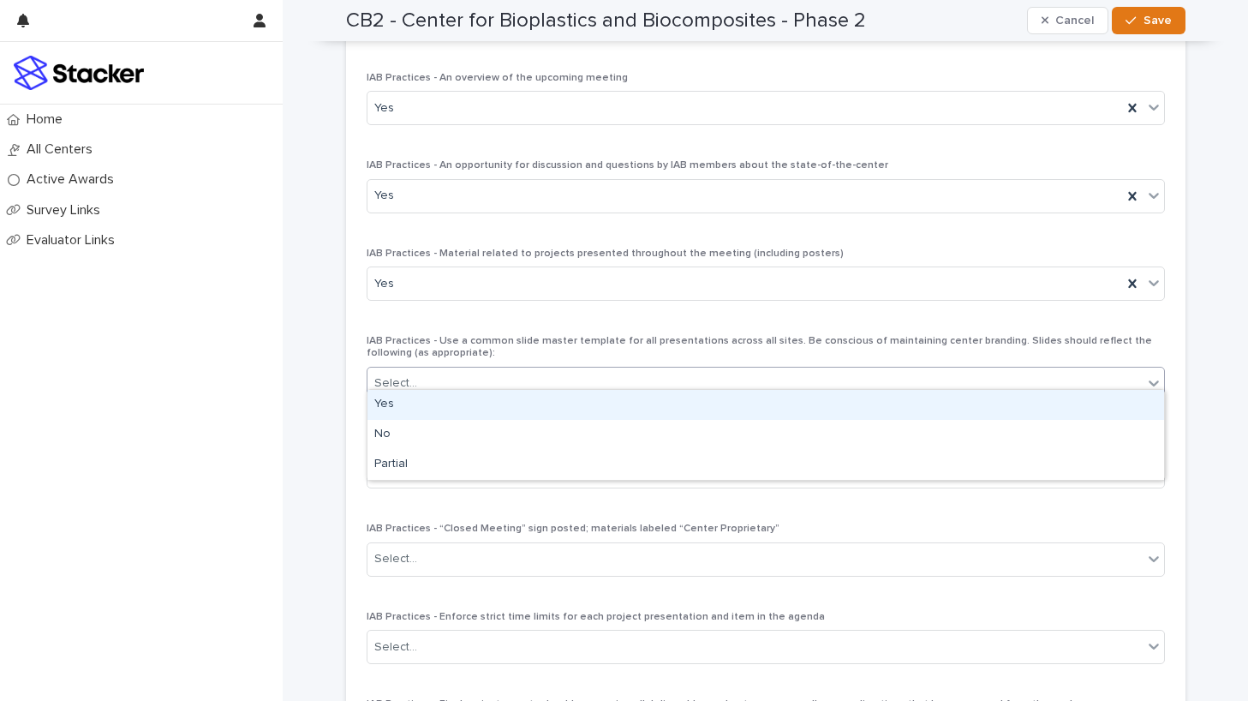
click at [583, 378] on div "Select..." at bounding box center [755, 383] width 775 height 28
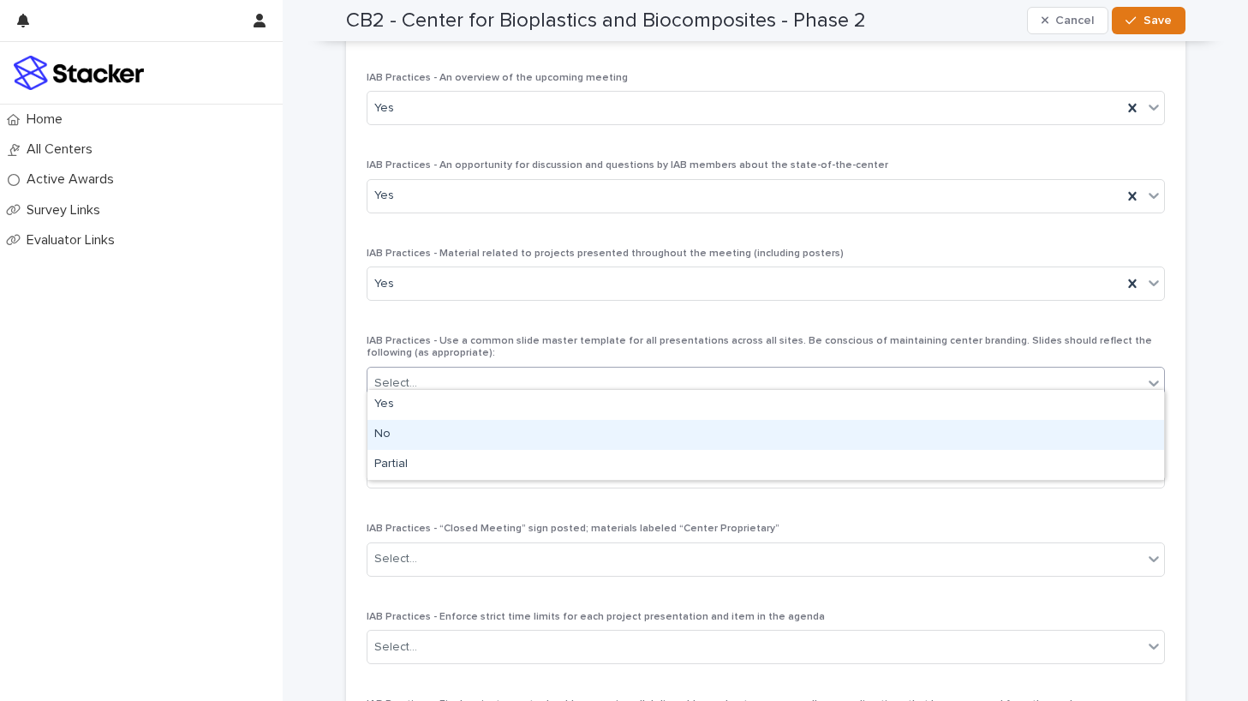
click at [592, 440] on div "No" at bounding box center [766, 435] width 797 height 30
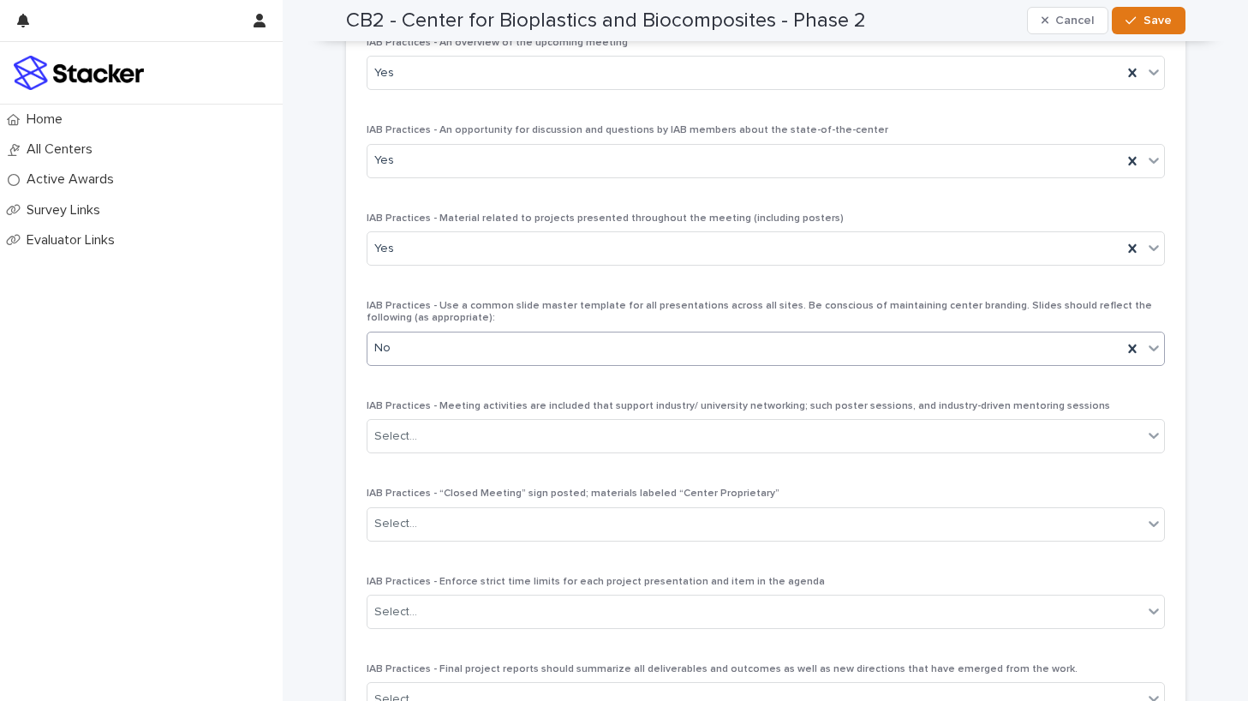
scroll to position [3017, 0]
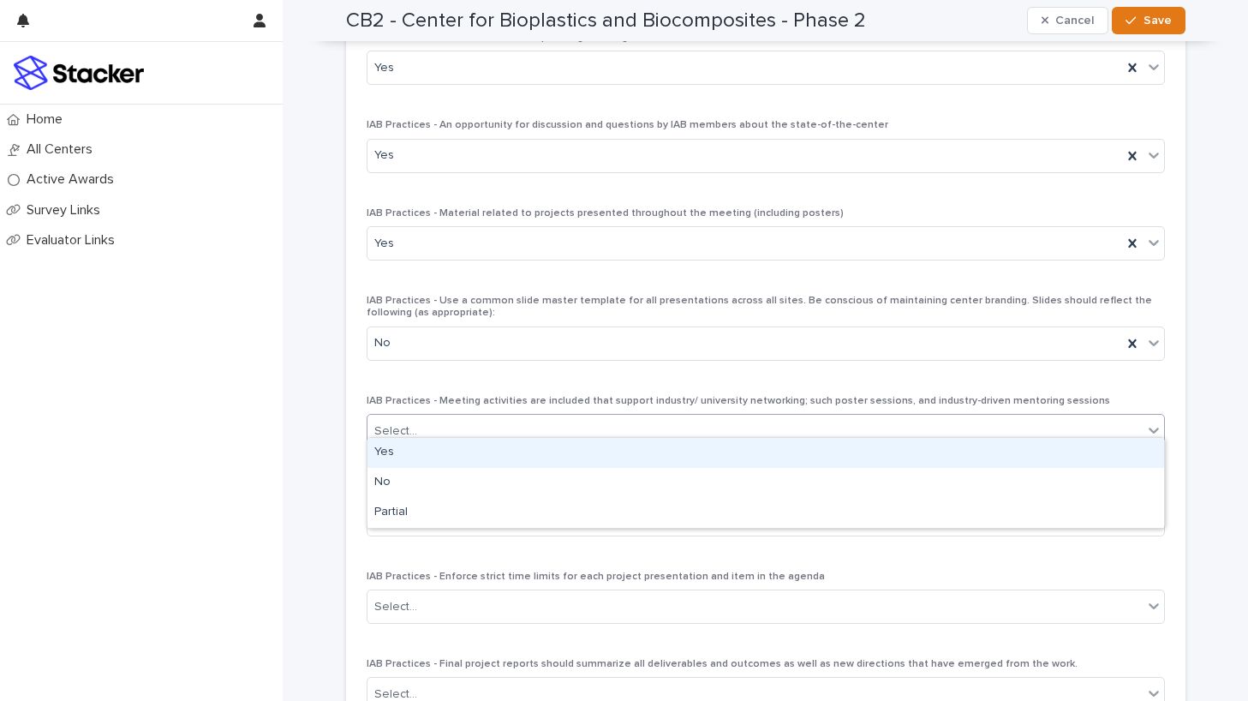
click at [591, 417] on div "Select..." at bounding box center [755, 431] width 775 height 28
click at [591, 460] on div "Yes" at bounding box center [766, 453] width 797 height 30
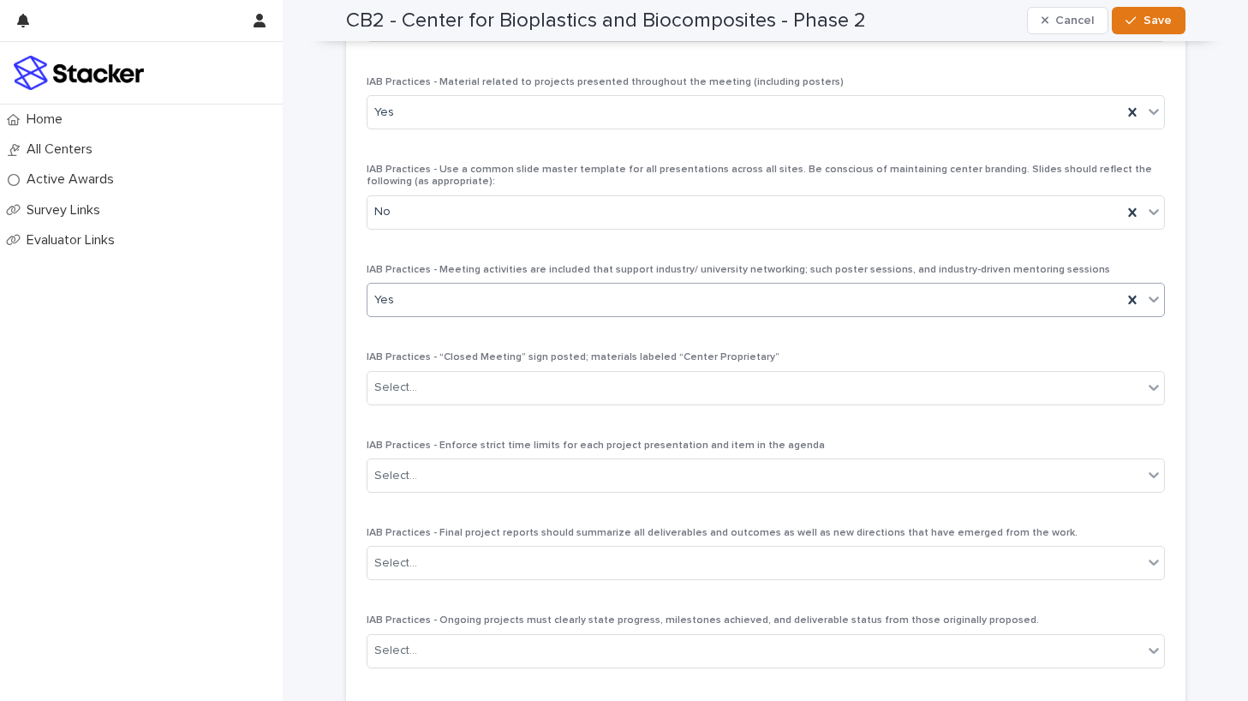
scroll to position [3163, 0]
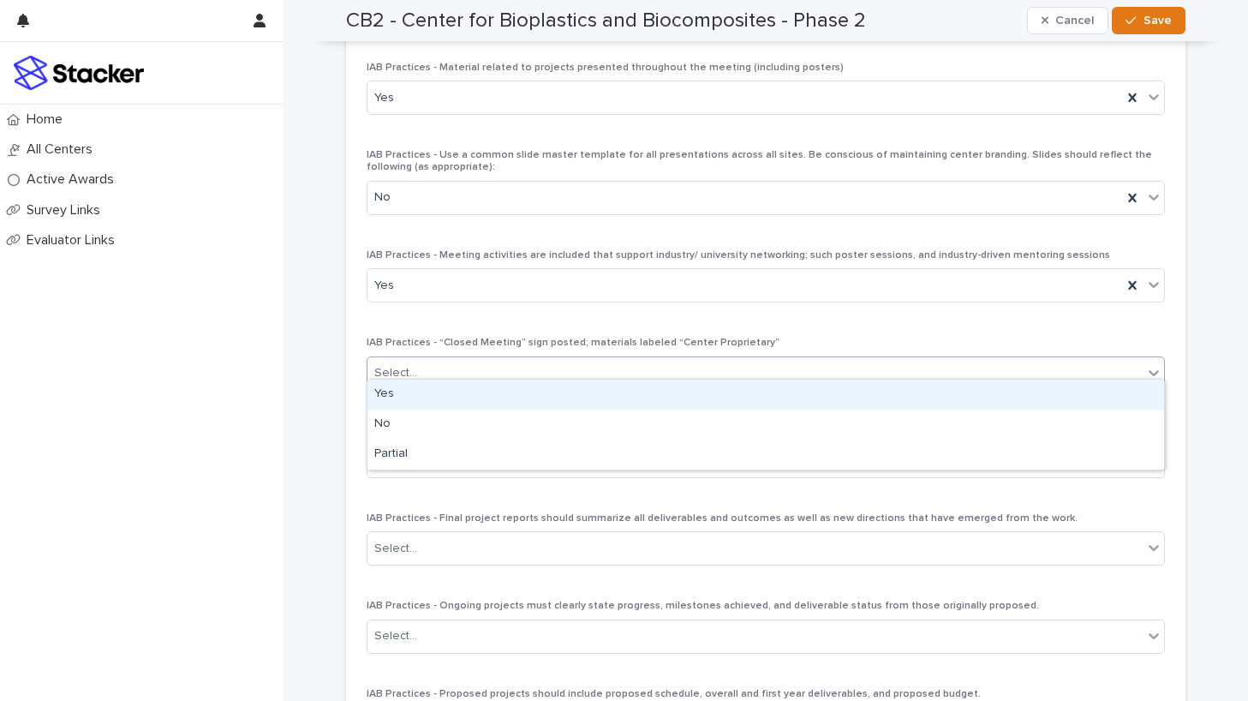
click at [591, 366] on div "Select..." at bounding box center [755, 373] width 775 height 28
click at [597, 396] on div "Yes" at bounding box center [766, 394] width 797 height 30
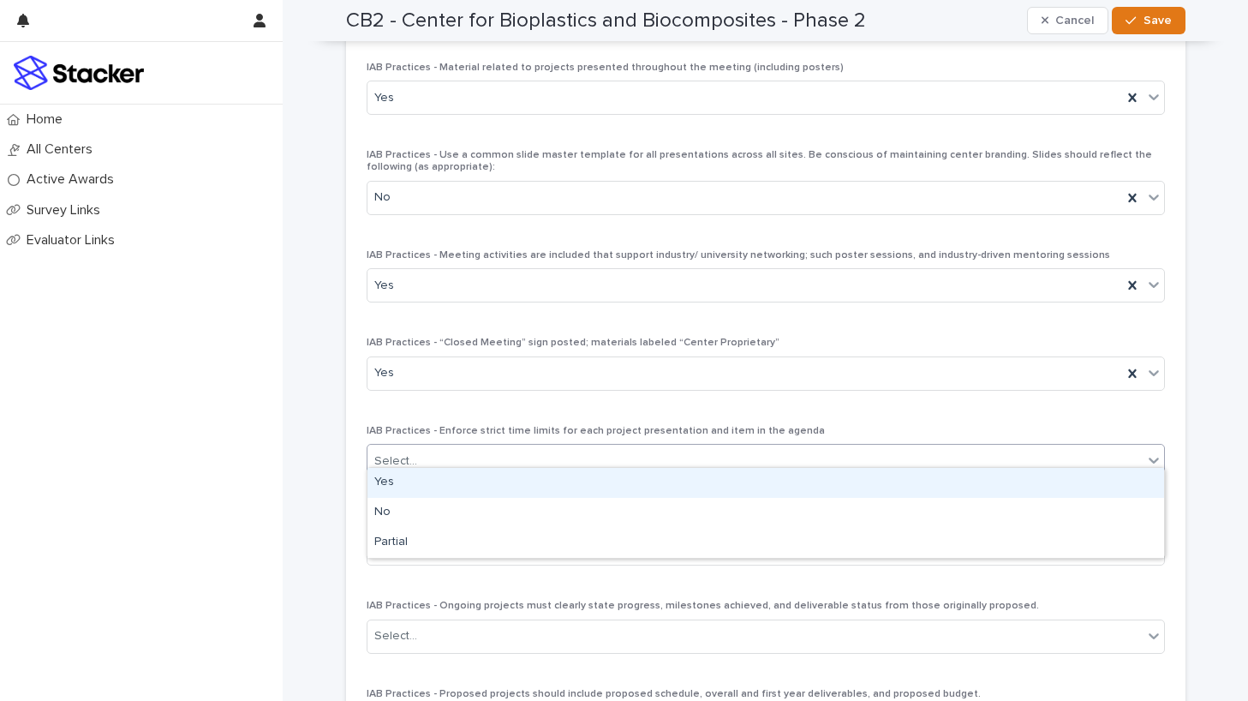
click at [596, 447] on div "Select..." at bounding box center [755, 461] width 775 height 28
click at [597, 473] on div "Yes" at bounding box center [766, 483] width 797 height 30
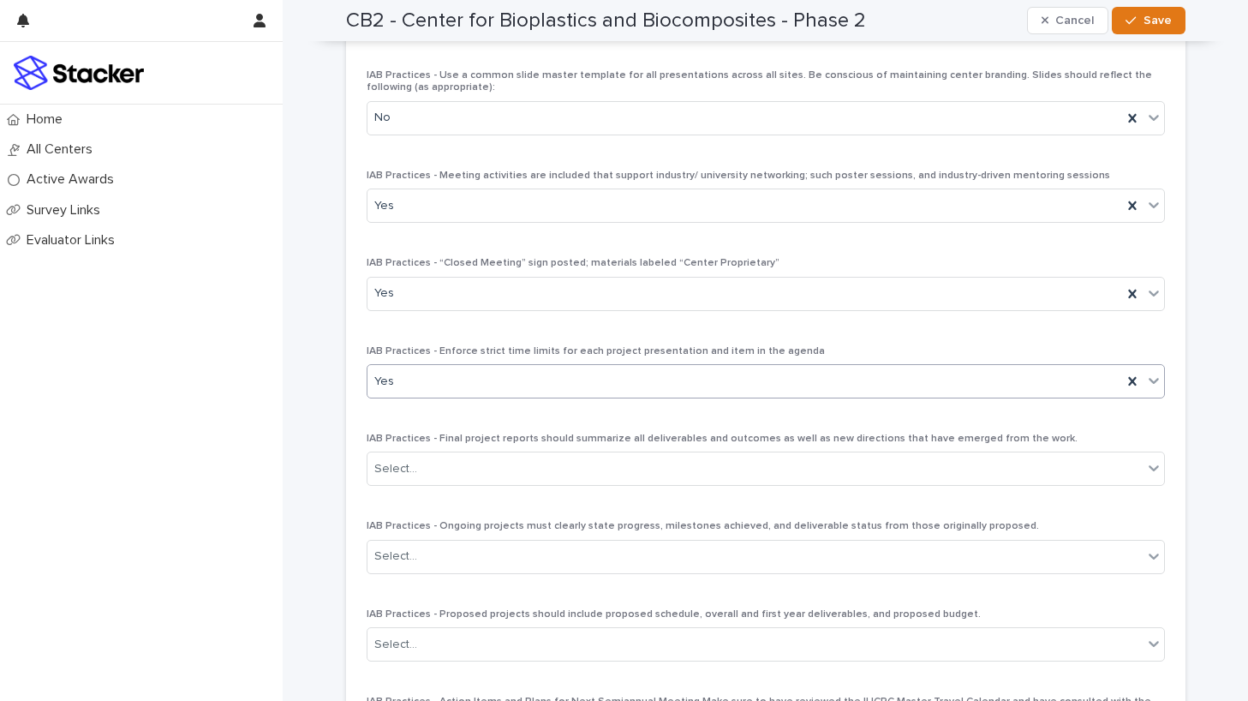
scroll to position [3278, 0]
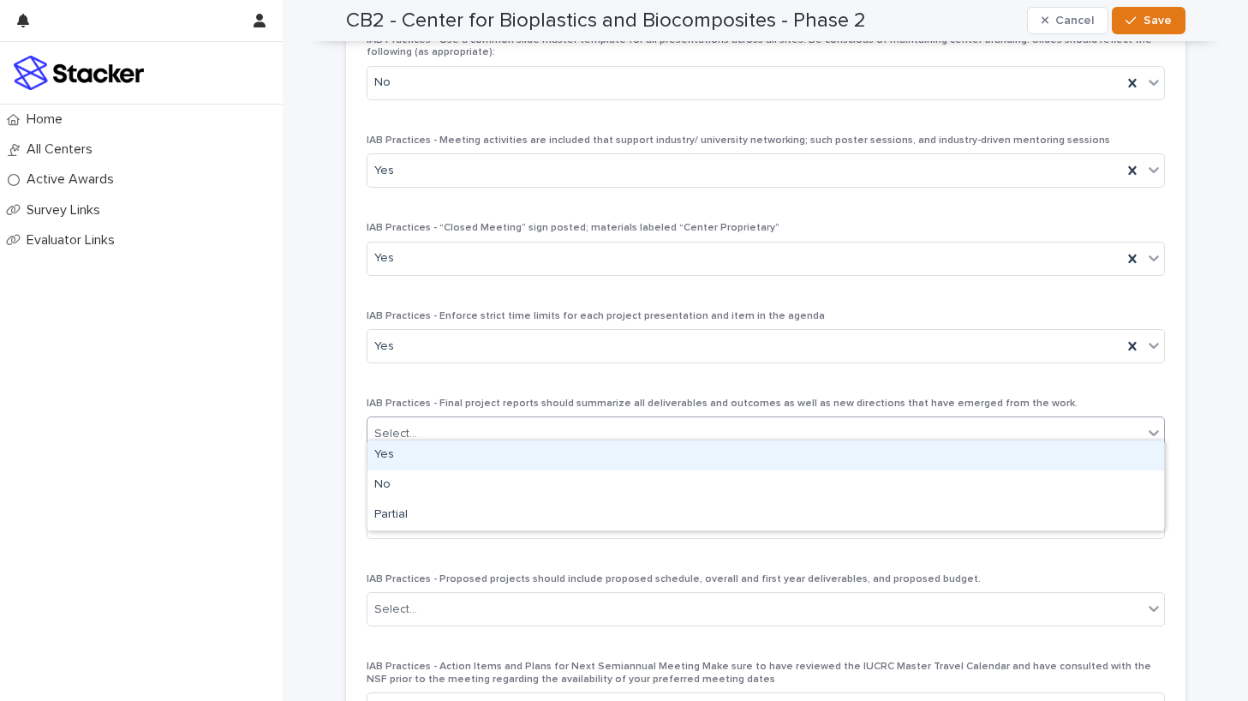
click at [601, 423] on div "Select..." at bounding box center [755, 434] width 775 height 28
click at [603, 463] on div "Yes" at bounding box center [766, 455] width 797 height 30
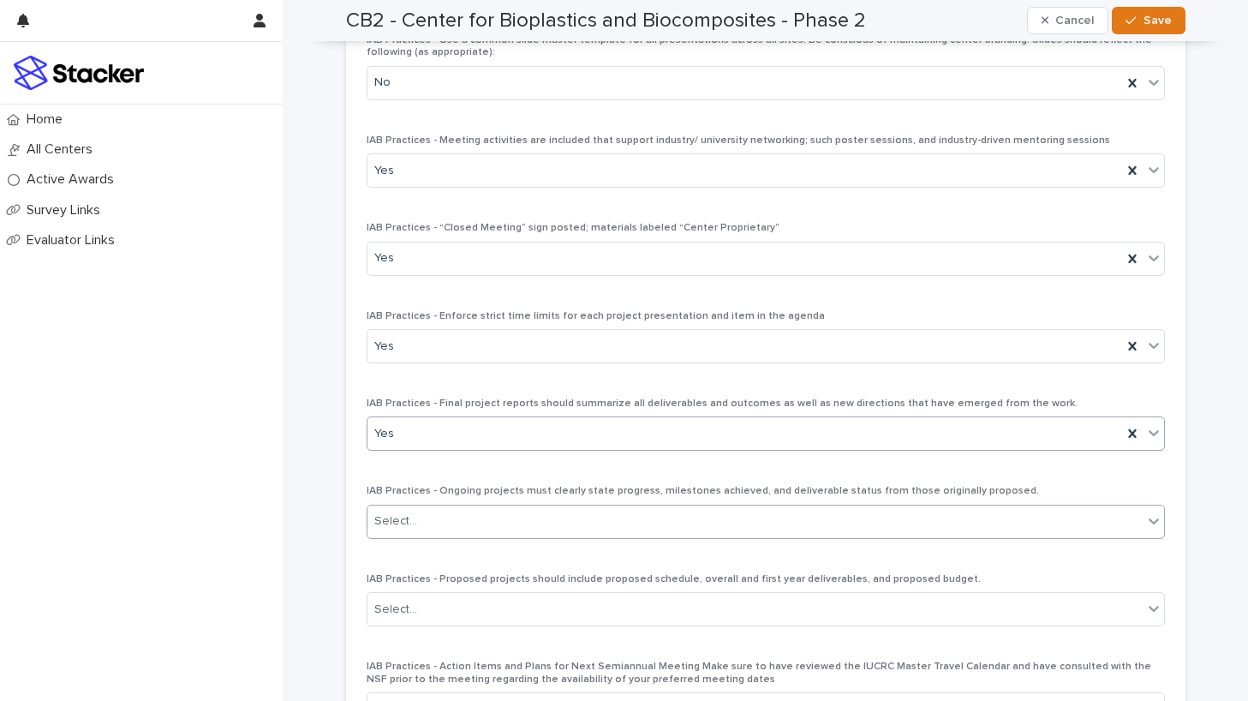
click at [602, 507] on div "Select..." at bounding box center [755, 521] width 775 height 28
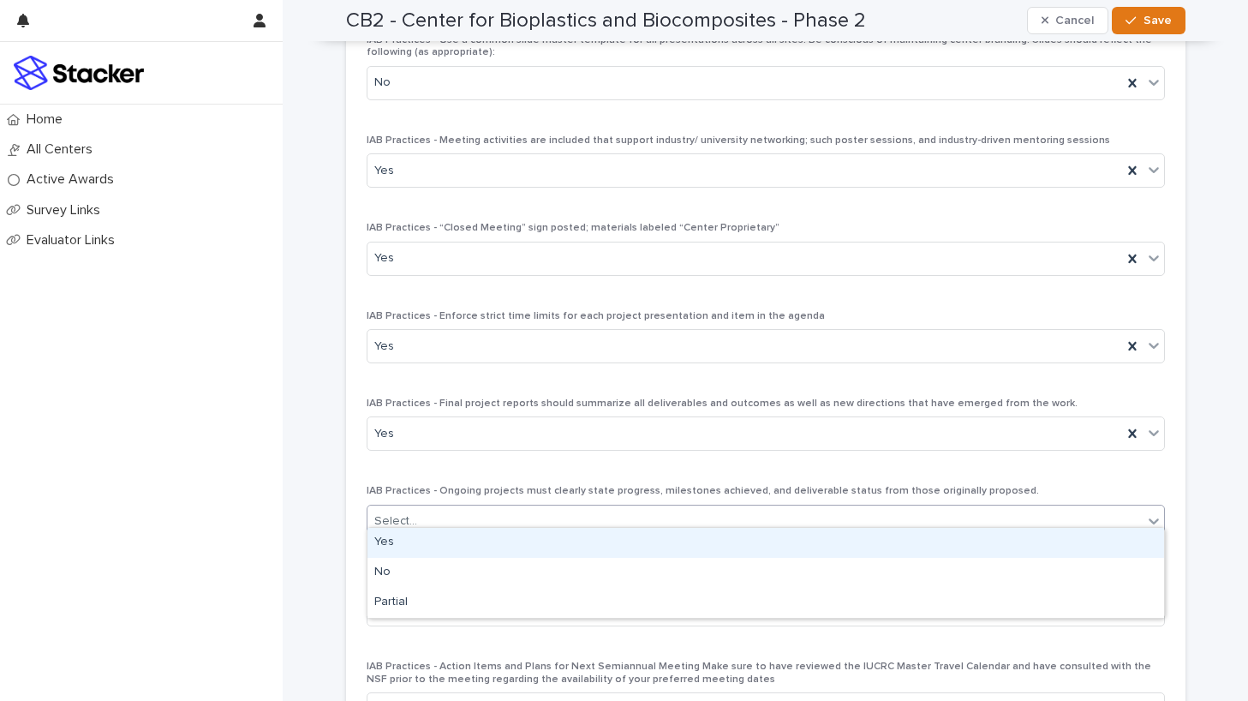
scroll to position [3287, 0]
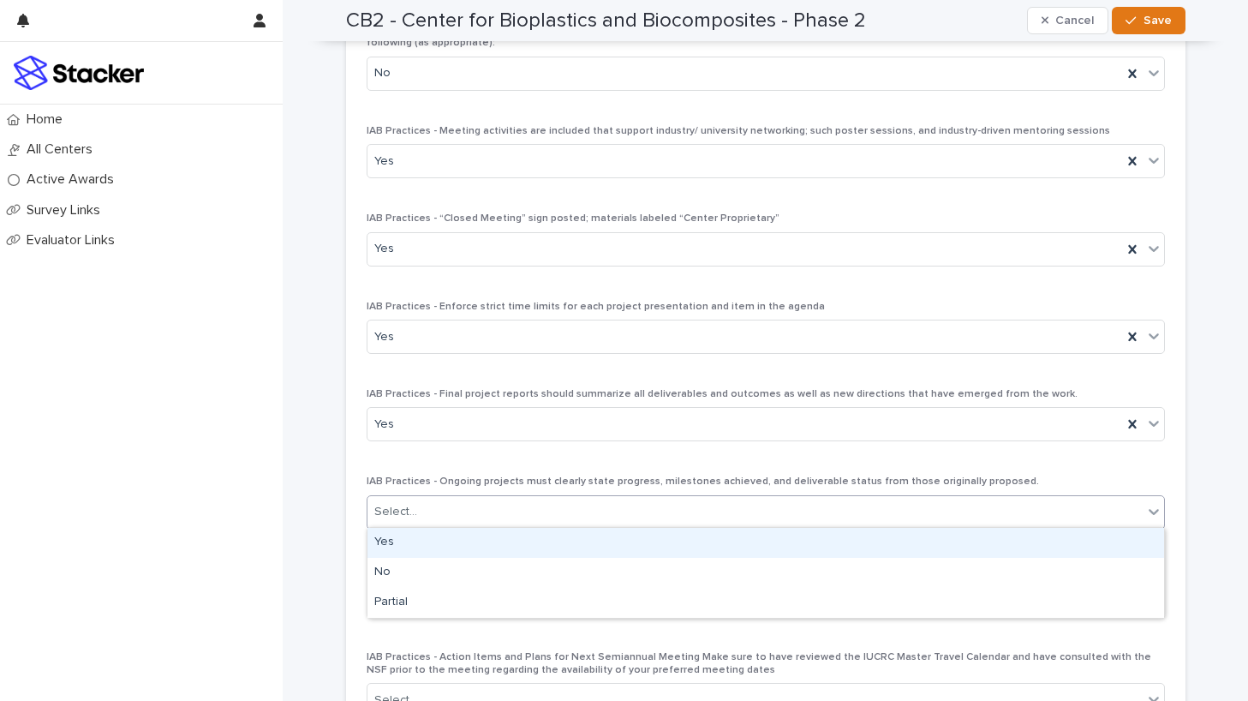
click at [602, 533] on div "Yes" at bounding box center [766, 543] width 797 height 30
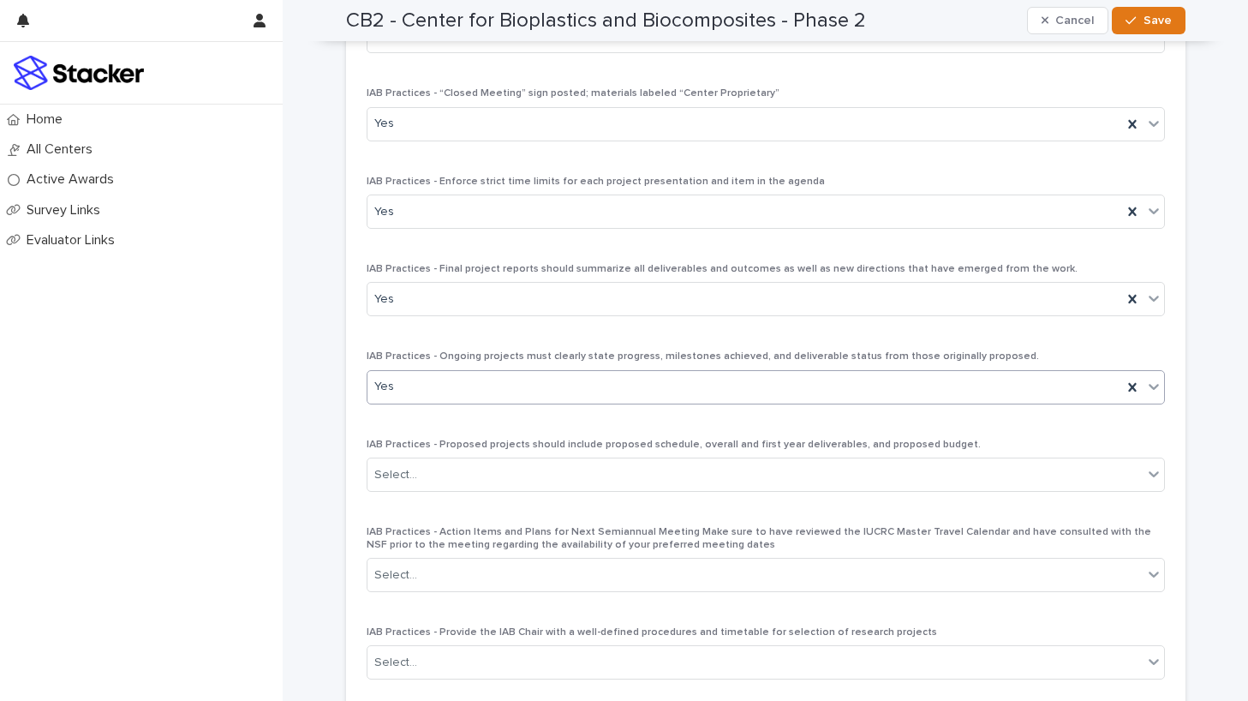
scroll to position [3428, 0]
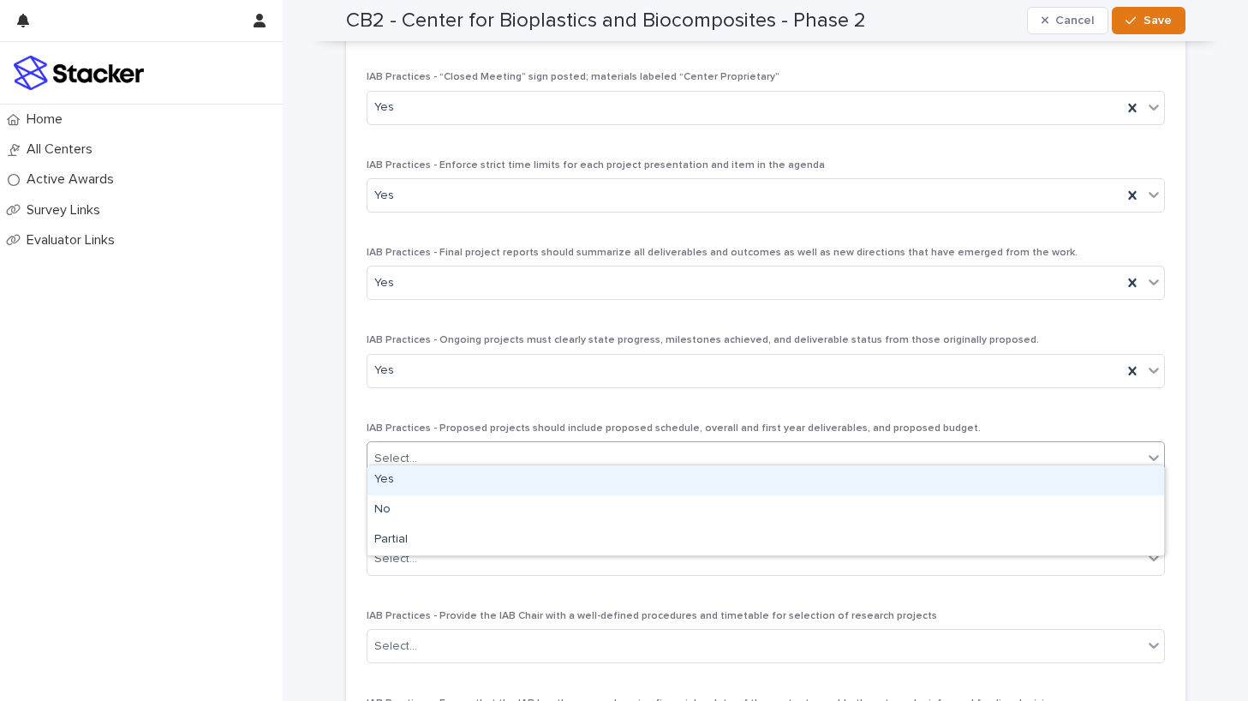
click at [601, 451] on div "Select..." at bounding box center [755, 459] width 775 height 28
click at [604, 486] on div "Yes" at bounding box center [766, 480] width 797 height 30
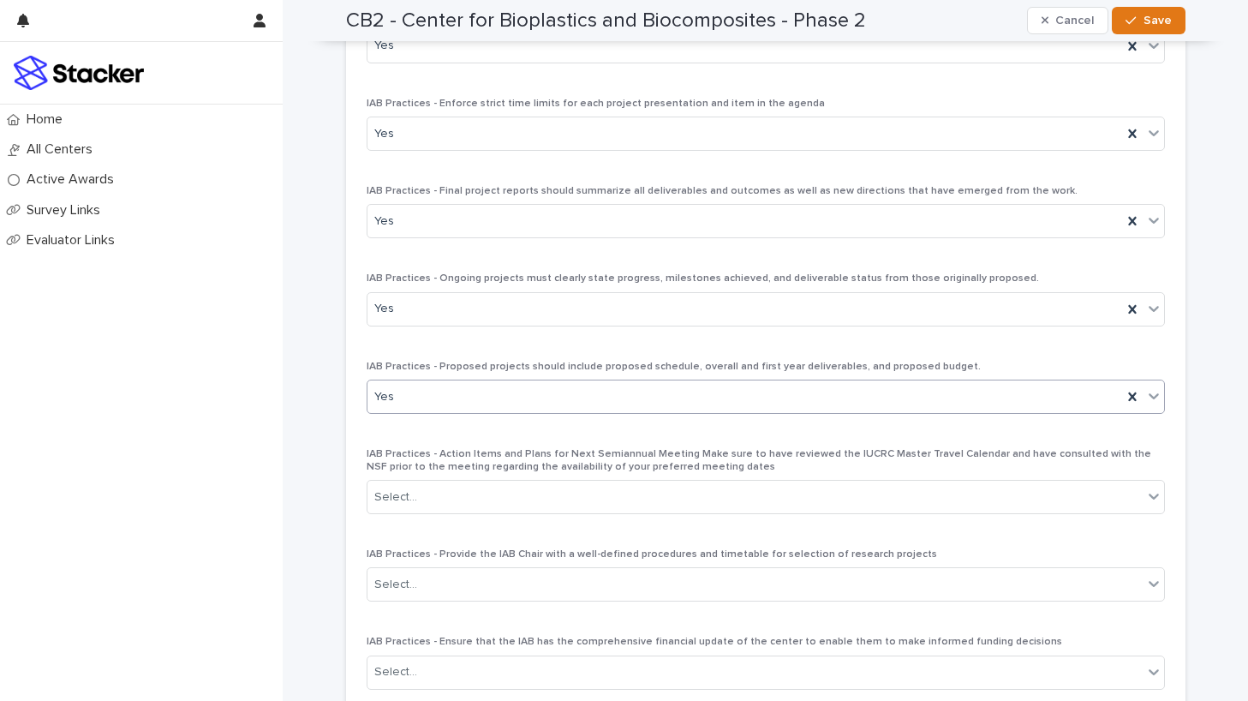
scroll to position [3532, 0]
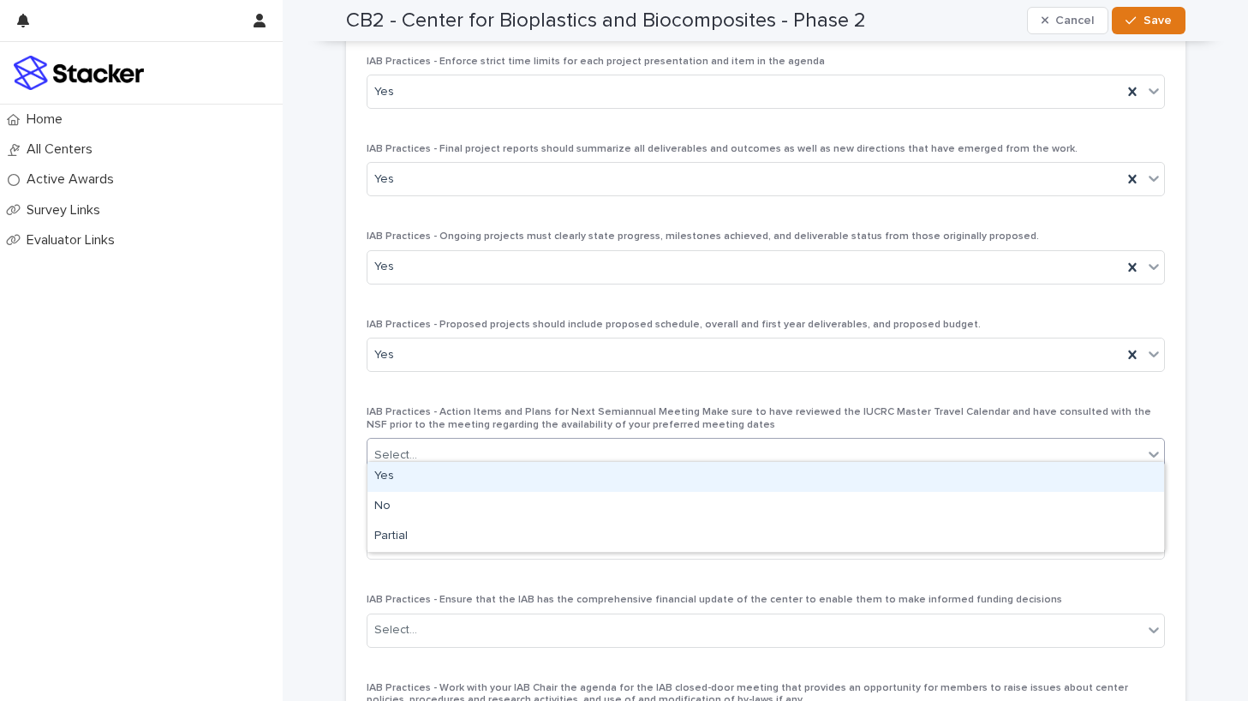
click at [606, 441] on div "Select..." at bounding box center [755, 455] width 775 height 28
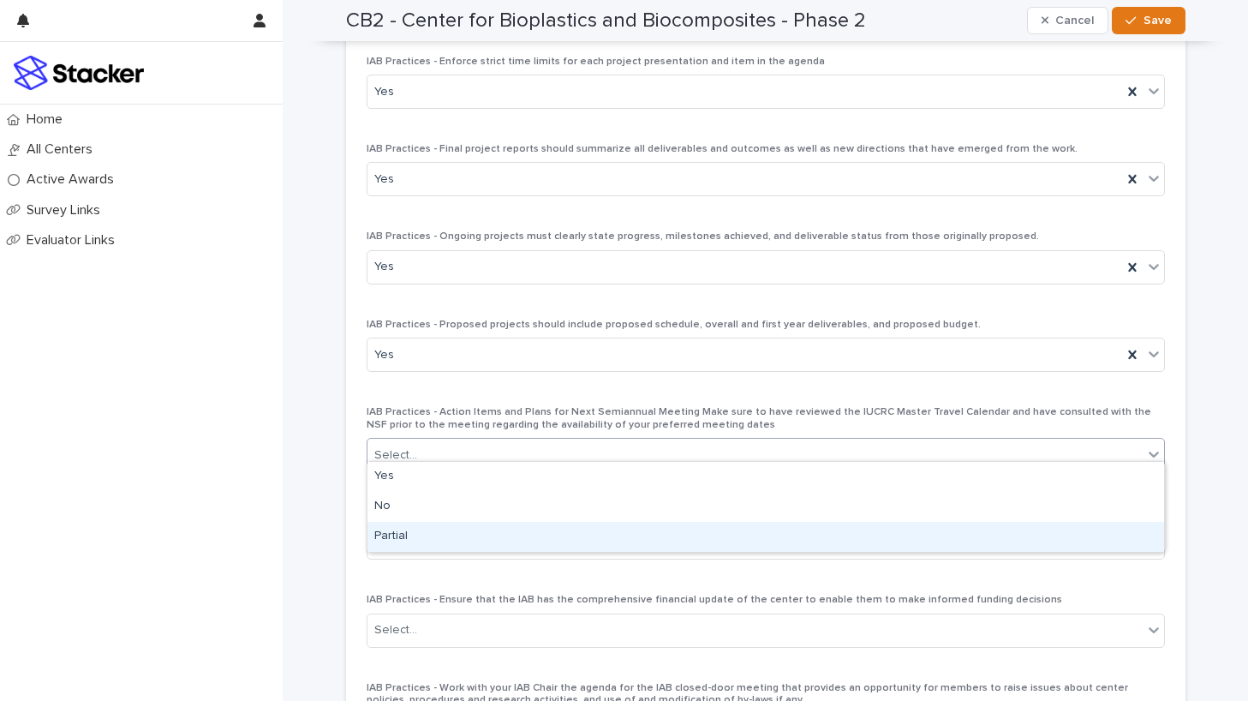
click at [610, 535] on div "Partial" at bounding box center [766, 537] width 797 height 30
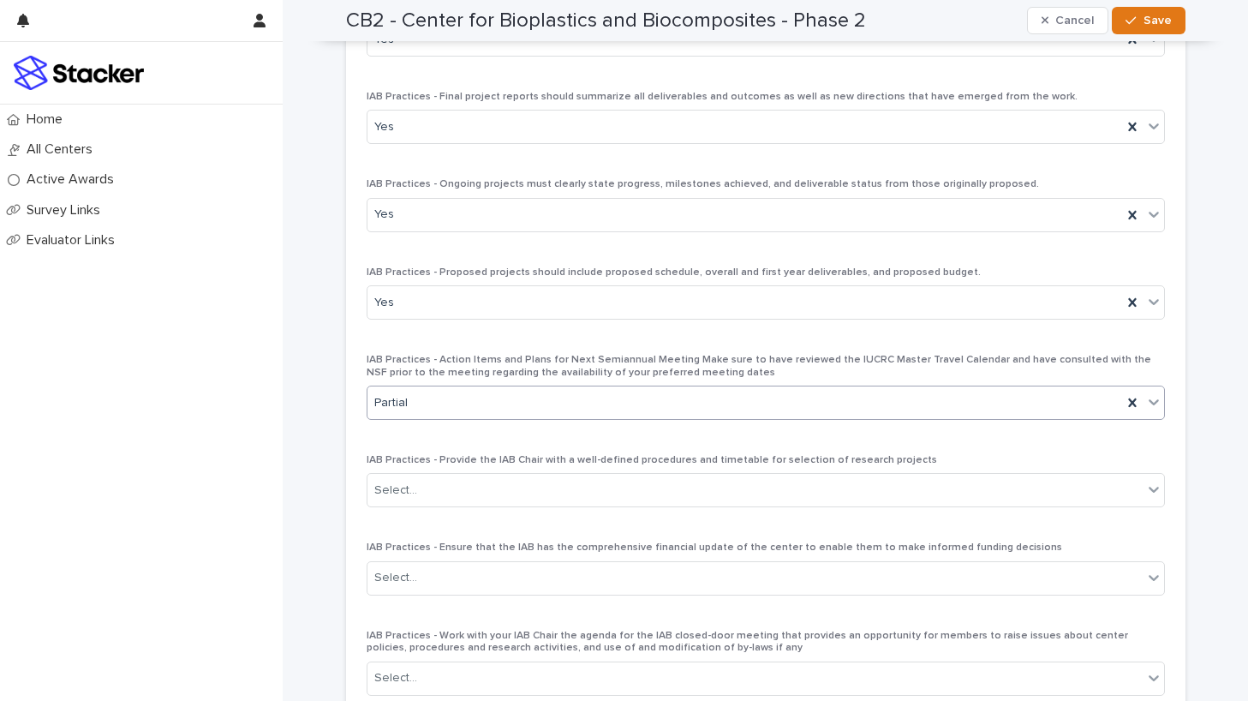
scroll to position [3587, 0]
click at [618, 480] on div "Select..." at bounding box center [755, 488] width 775 height 28
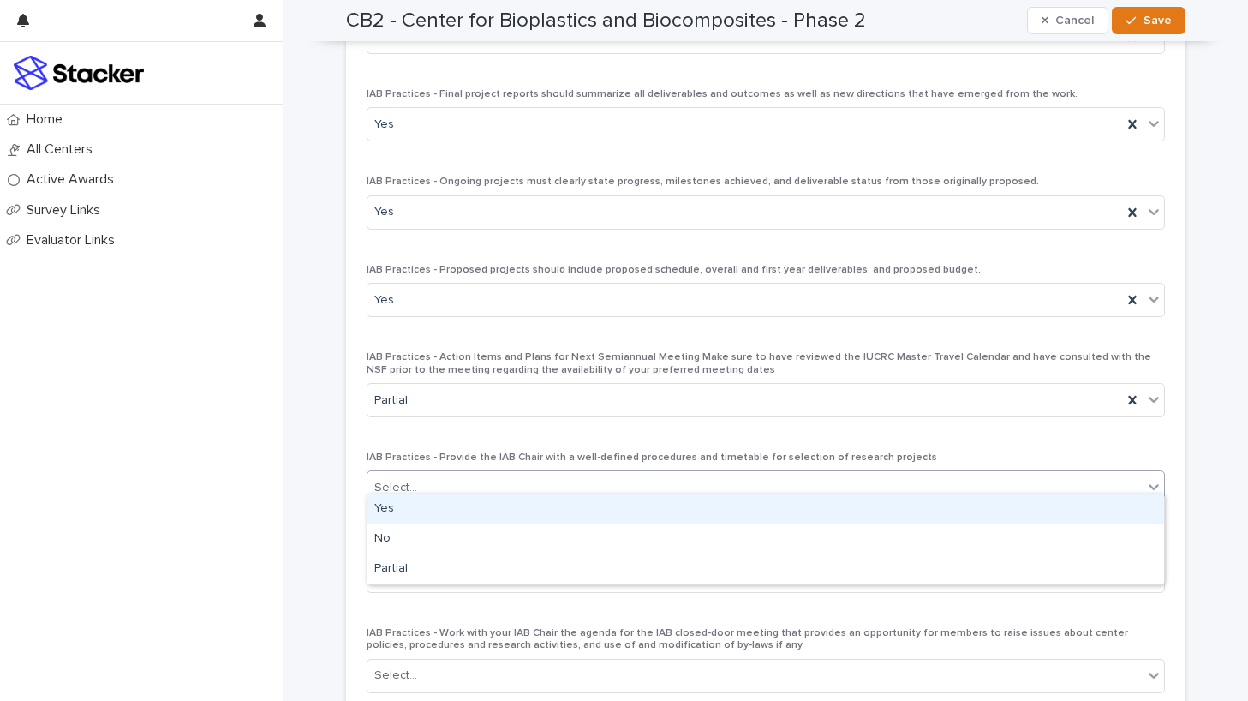
click at [618, 506] on div "Yes" at bounding box center [766, 509] width 797 height 30
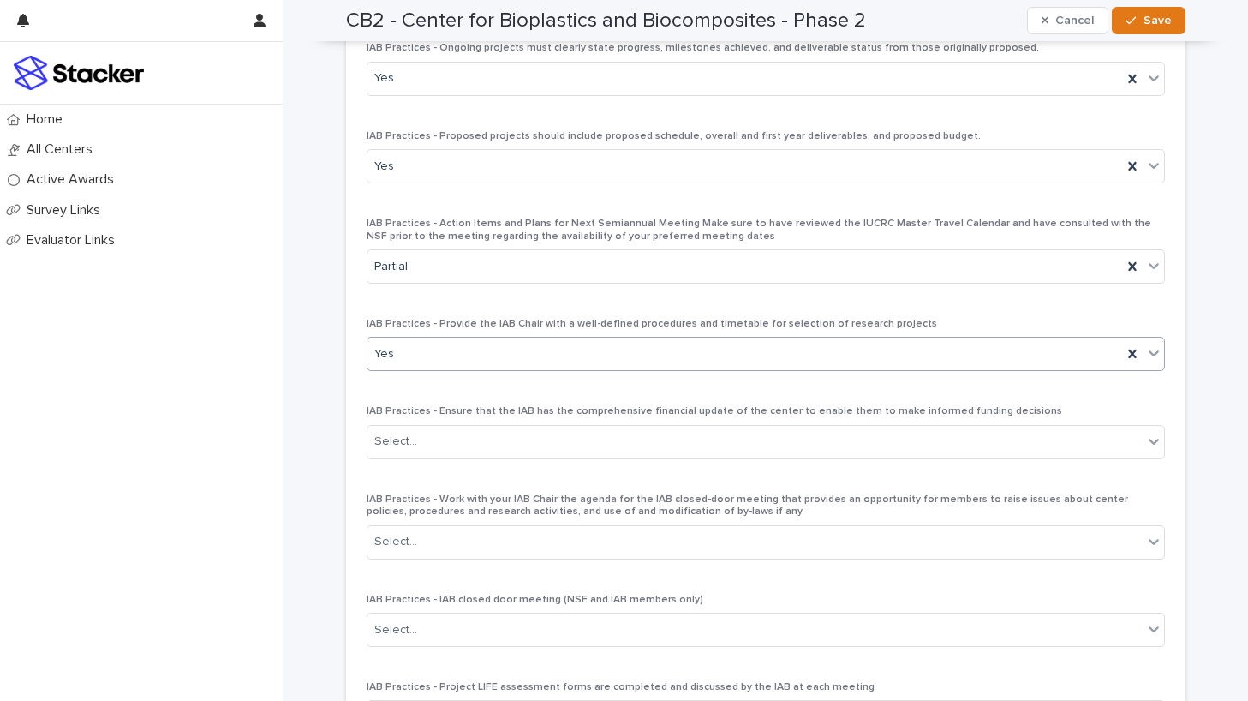
scroll to position [3808, 0]
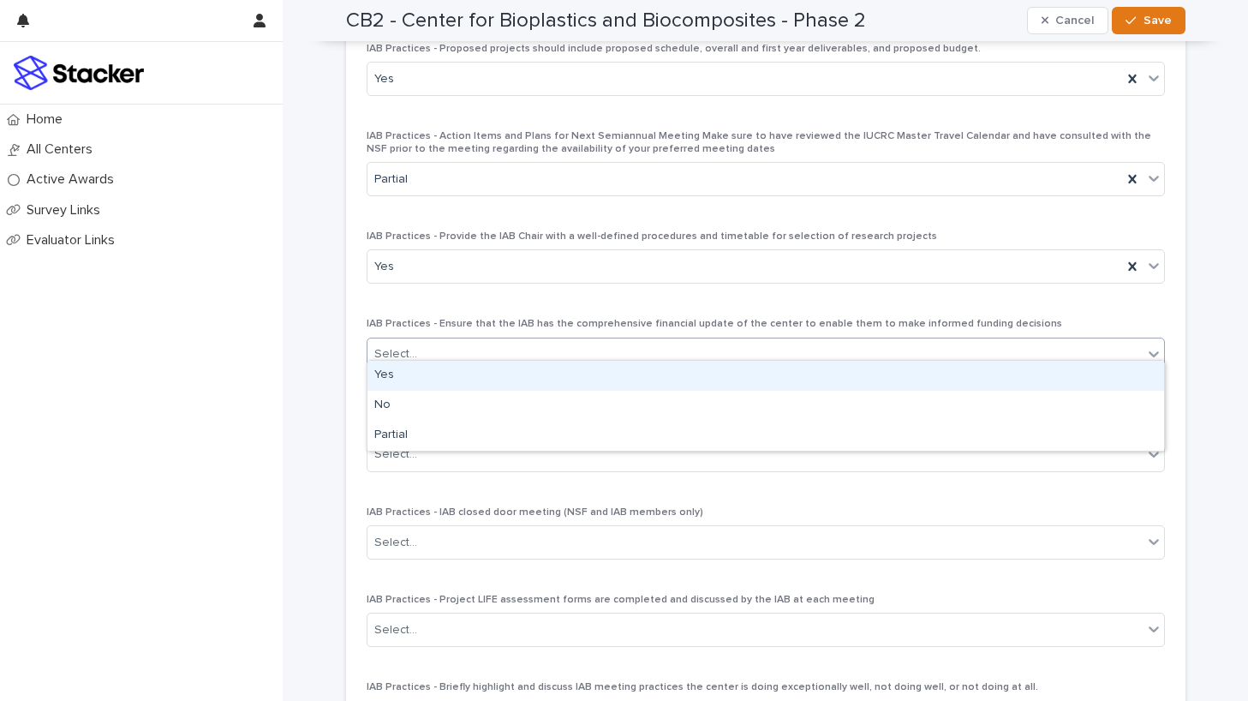
click at [601, 340] on div "Select..." at bounding box center [755, 354] width 775 height 28
click at [603, 385] on div "Yes" at bounding box center [766, 376] width 797 height 30
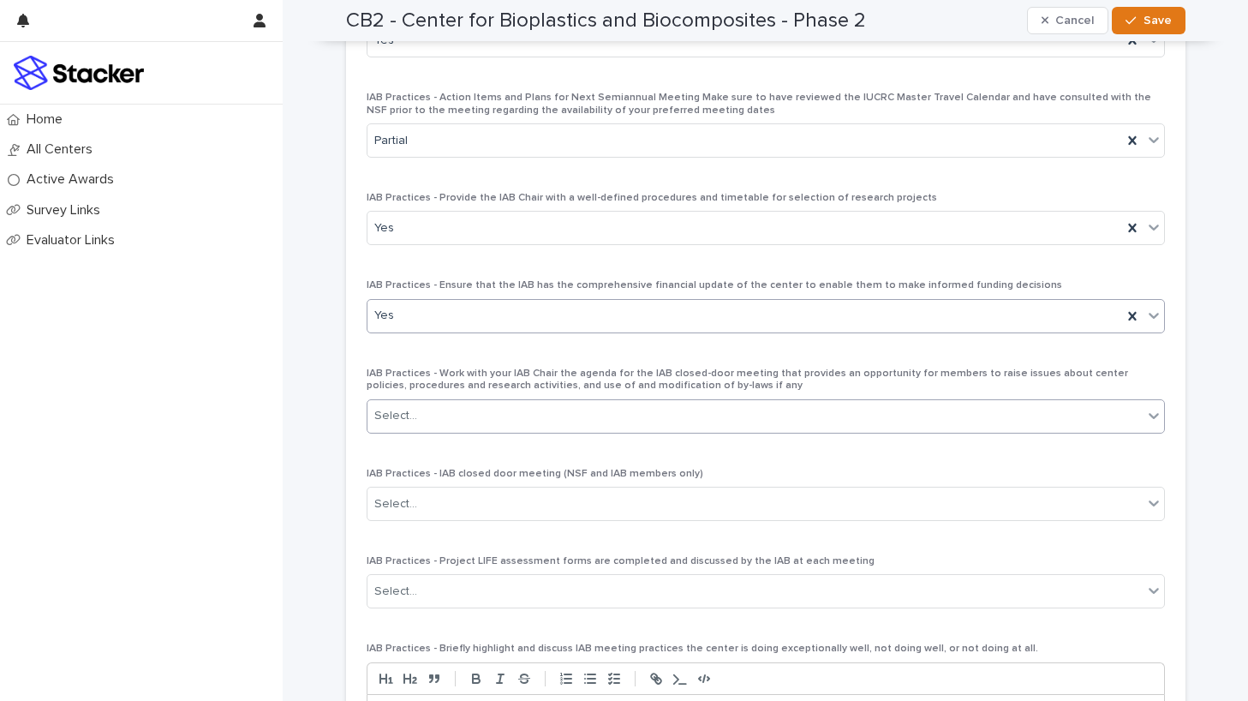
scroll to position [3852, 0]
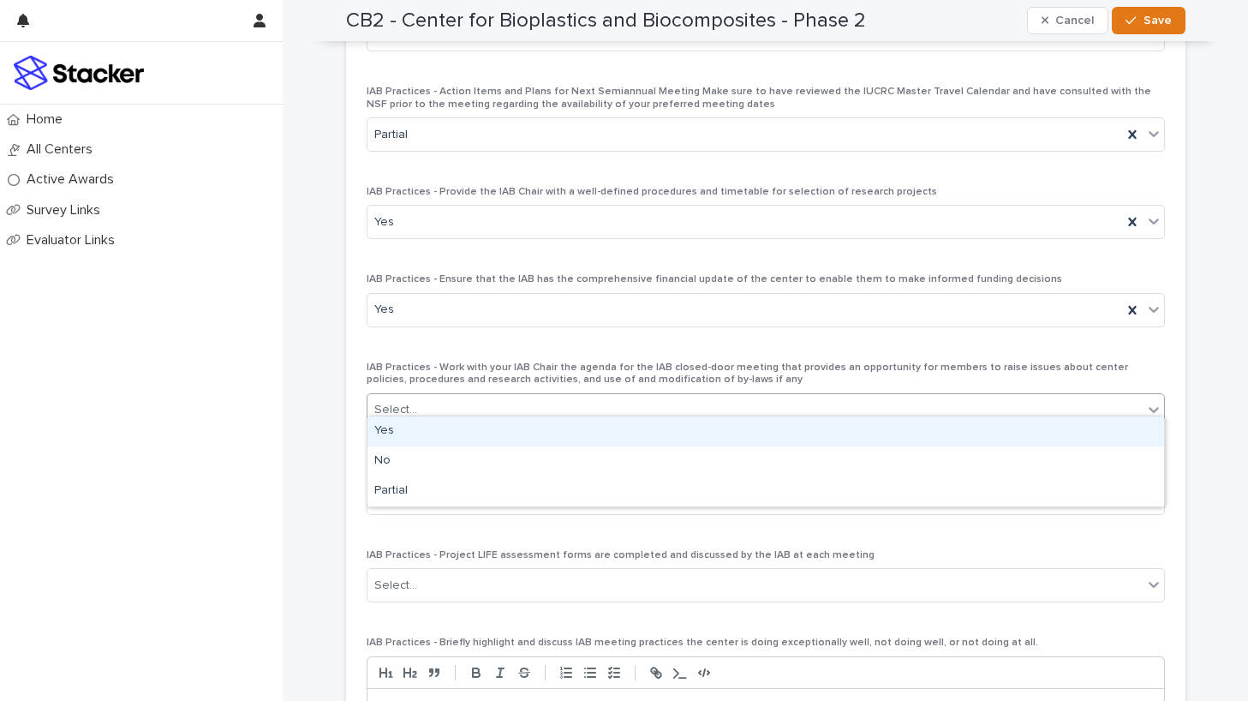
click at [614, 402] on div "Select..." at bounding box center [755, 410] width 775 height 28
click at [614, 427] on div "Yes" at bounding box center [766, 431] width 797 height 30
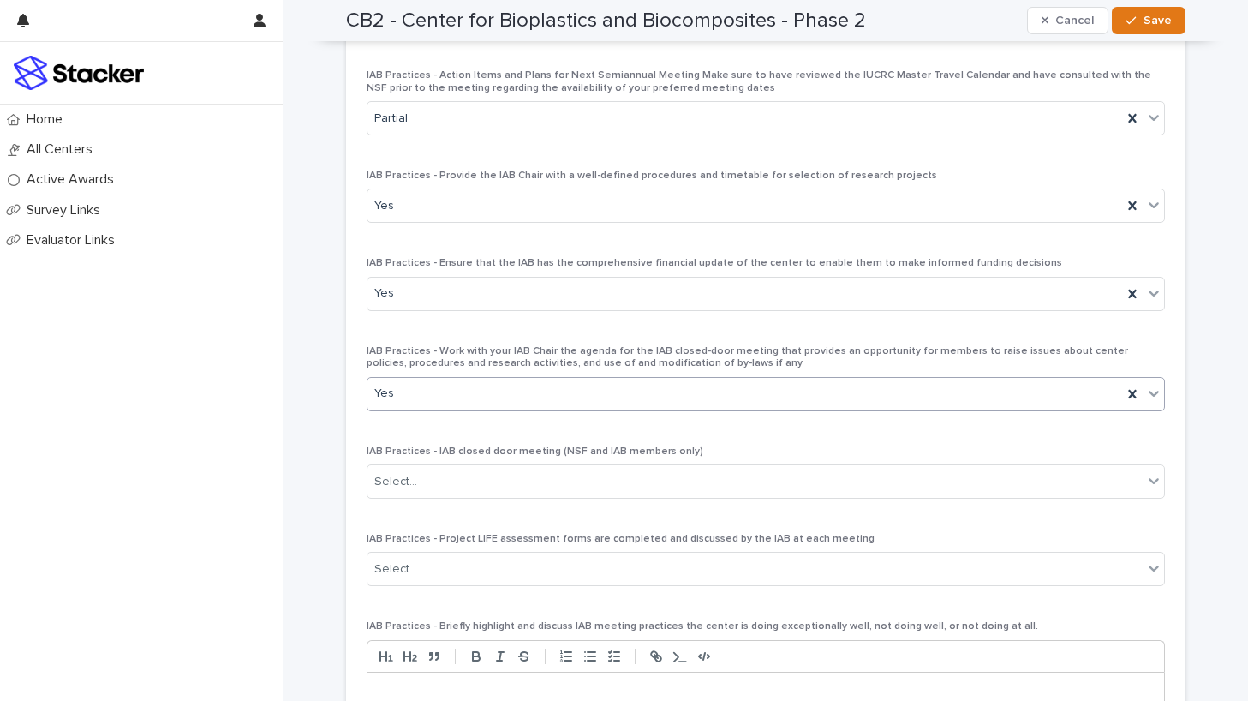
scroll to position [3871, 0]
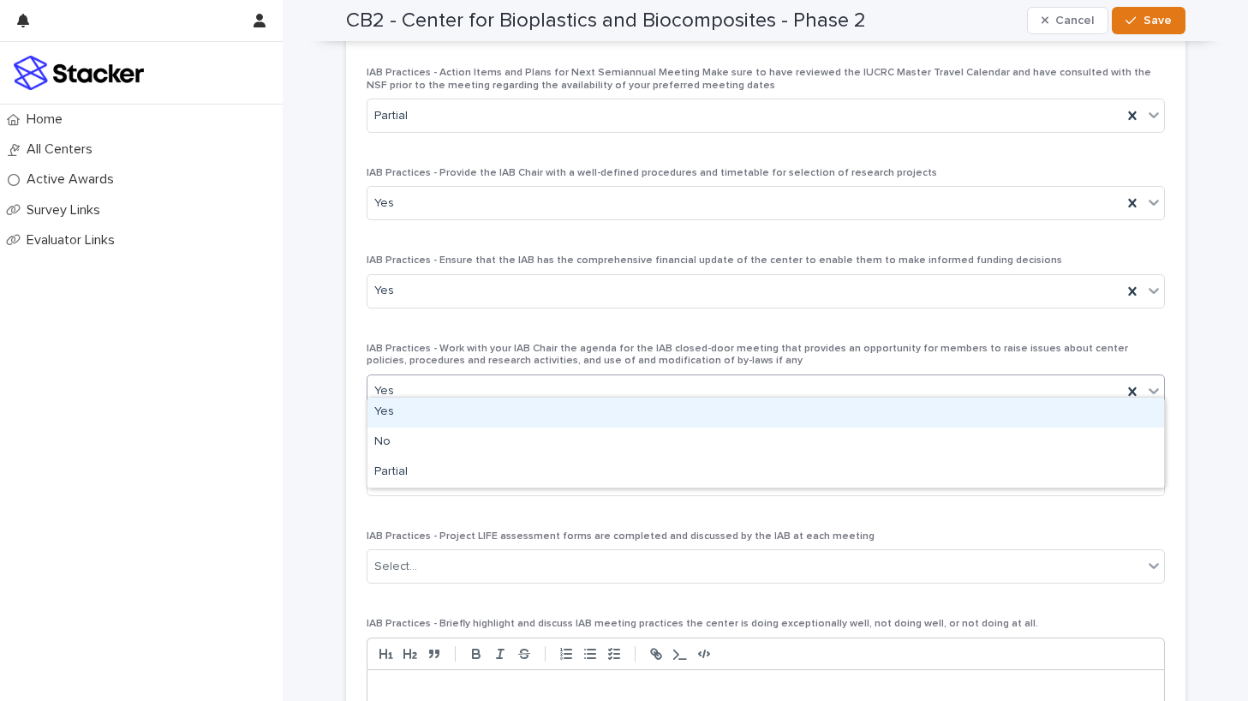
click at [632, 377] on div "Yes" at bounding box center [745, 391] width 755 height 28
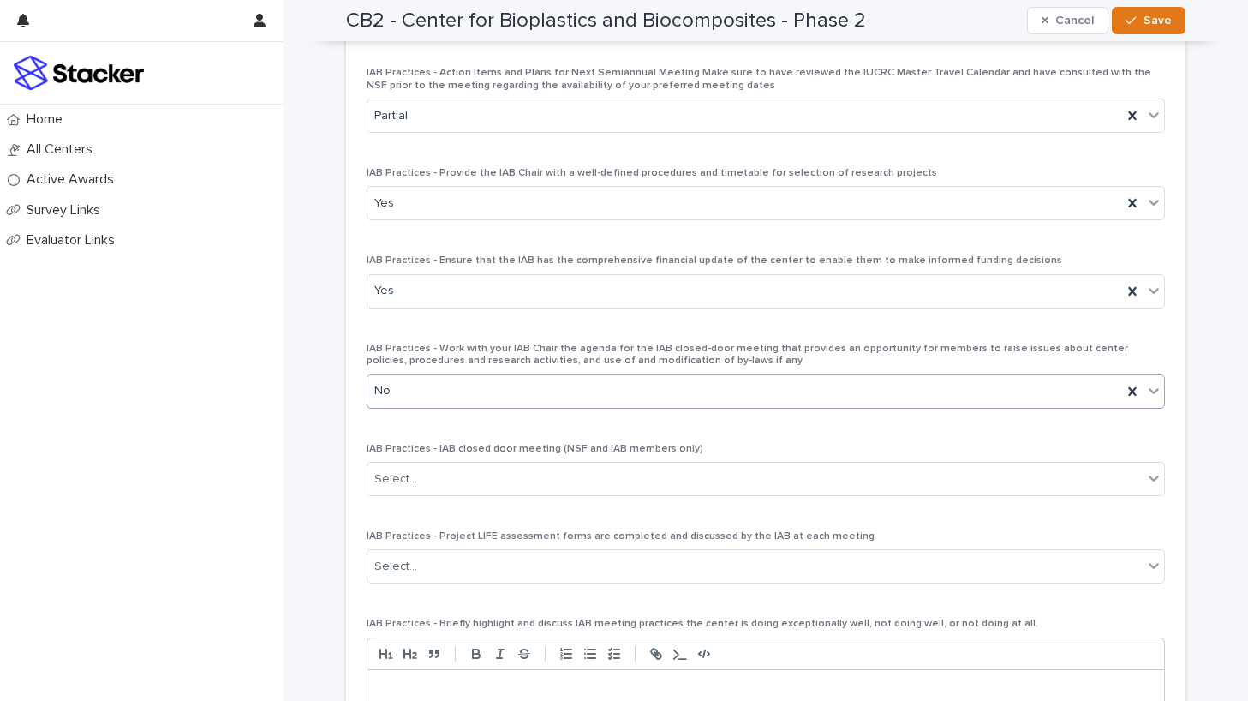
click at [648, 382] on div "No" at bounding box center [745, 391] width 755 height 28
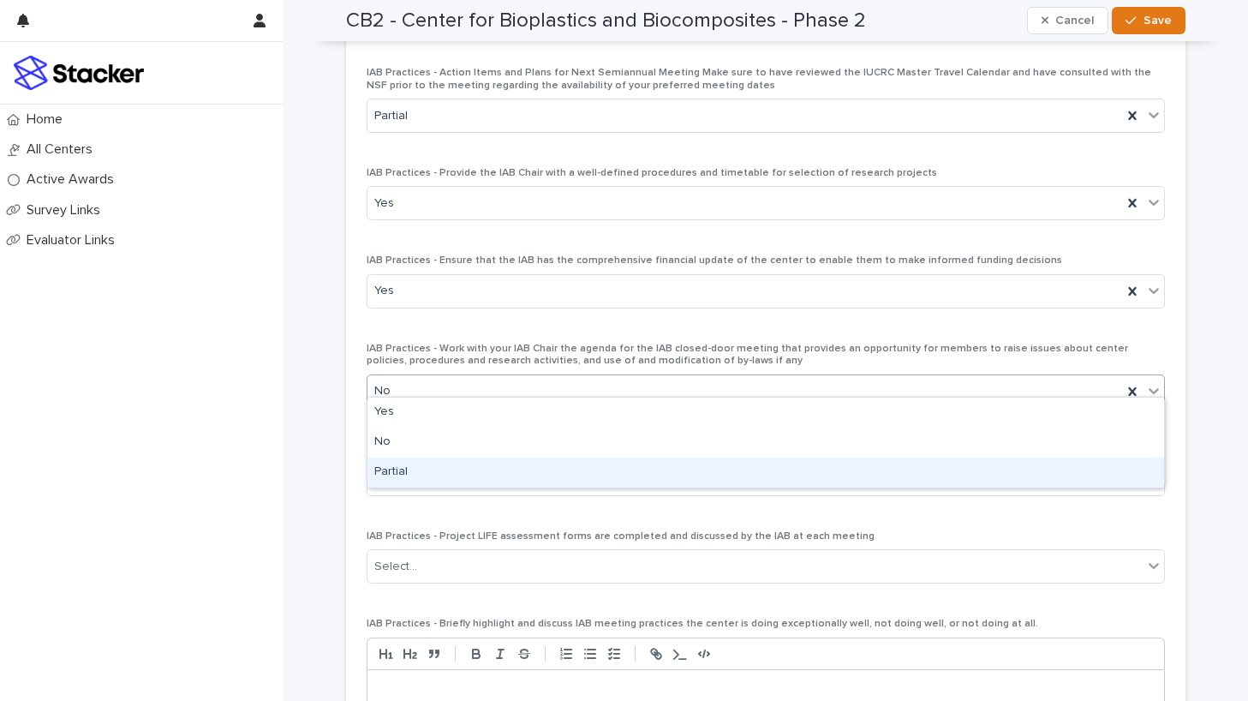
click at [639, 463] on div "Partial" at bounding box center [766, 472] width 797 height 30
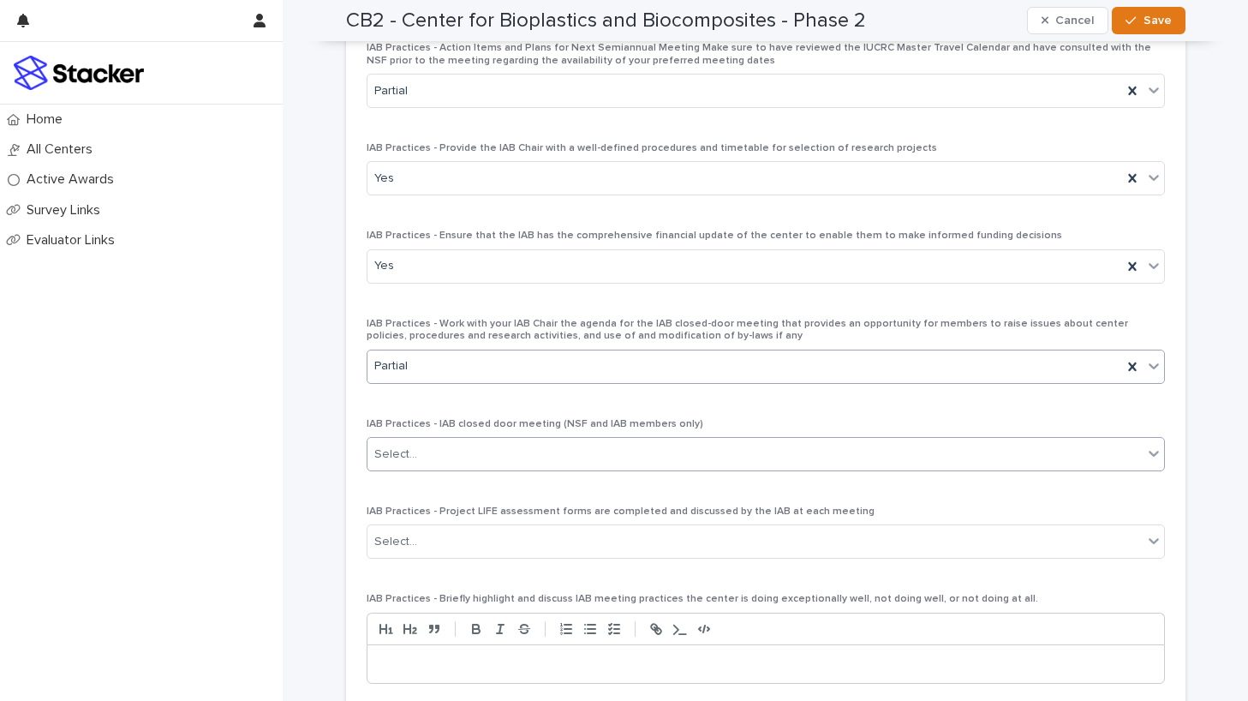
scroll to position [3914, 0]
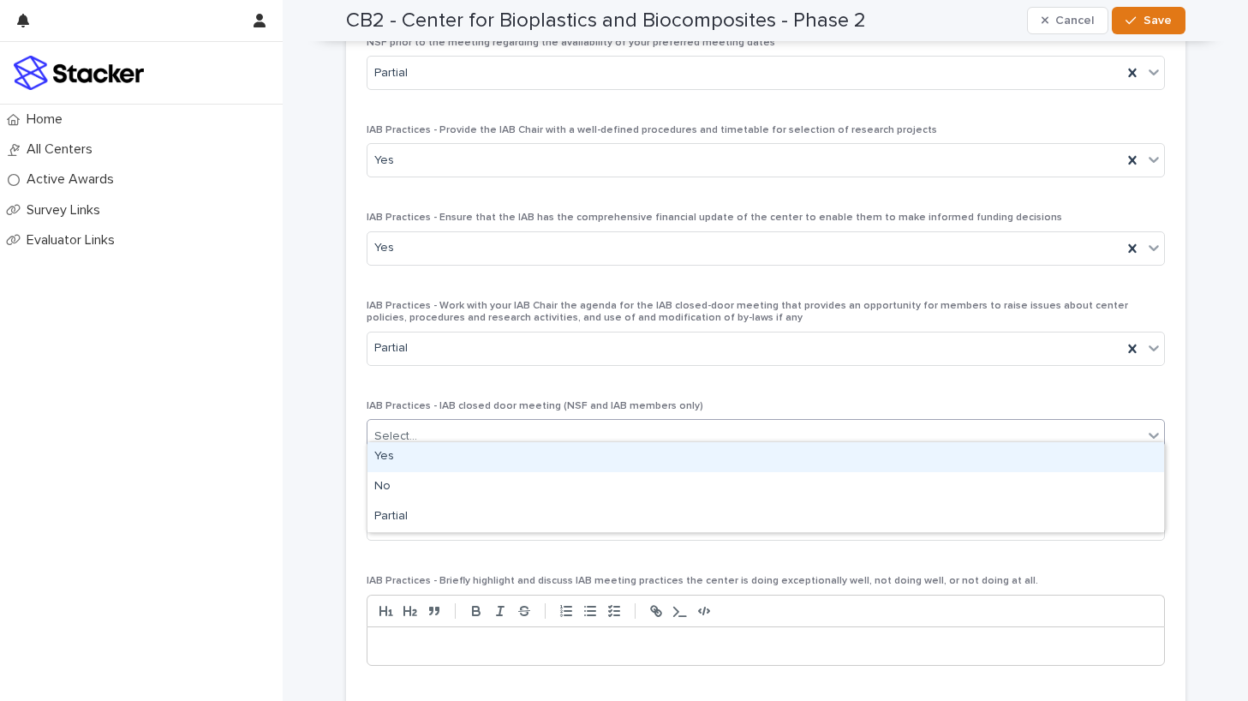
click at [629, 423] on div "Select..." at bounding box center [755, 436] width 775 height 28
click at [622, 452] on div "Yes" at bounding box center [766, 457] width 797 height 30
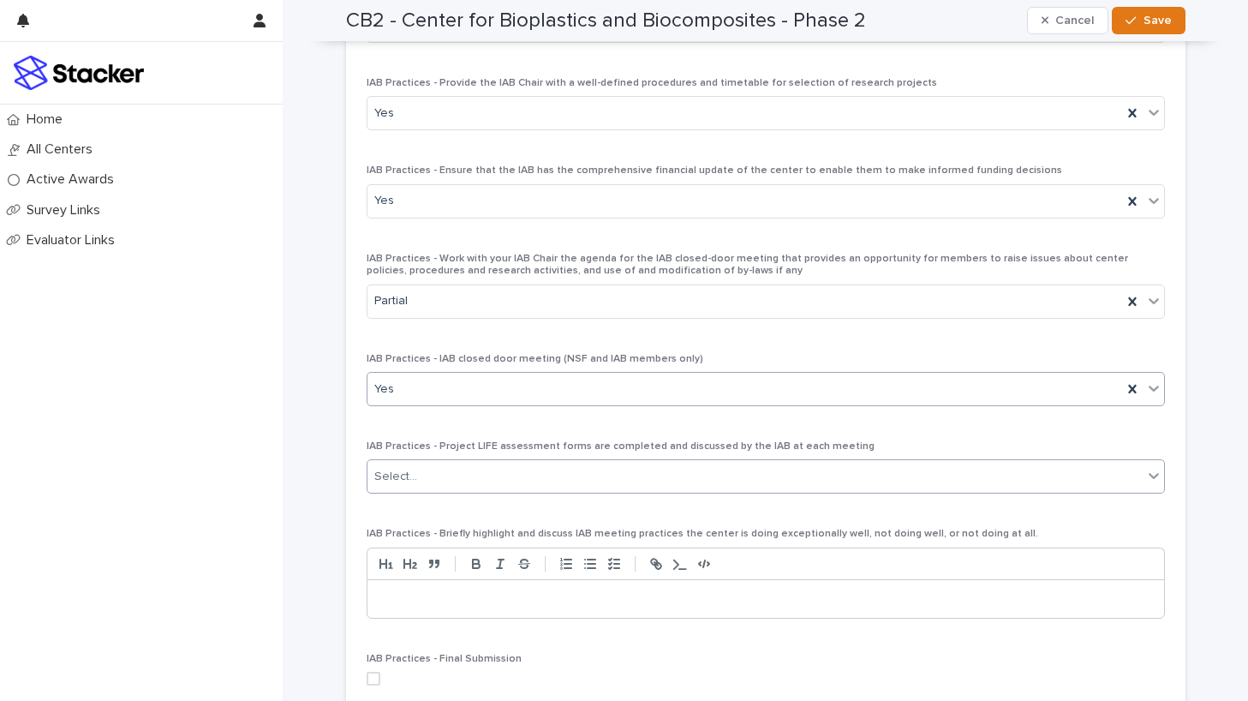
scroll to position [3972, 0]
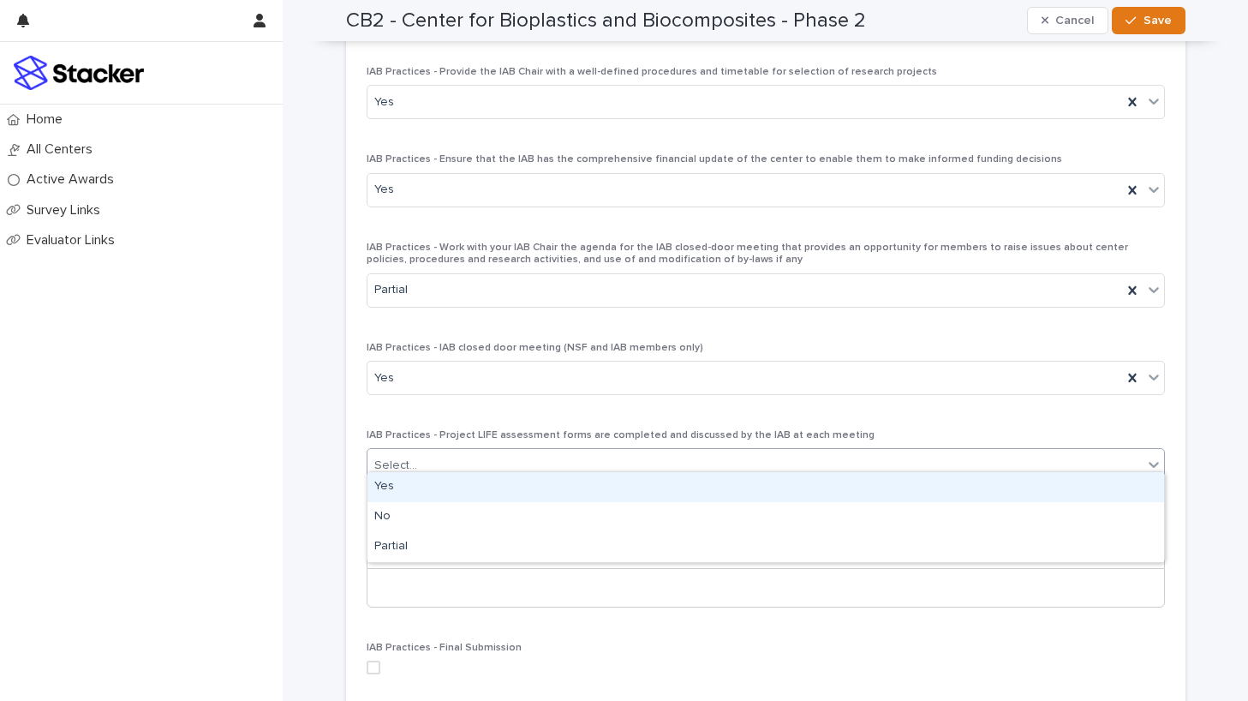
click at [612, 451] on div "Select..." at bounding box center [755, 465] width 775 height 28
click at [607, 489] on div "Yes" at bounding box center [766, 487] width 797 height 30
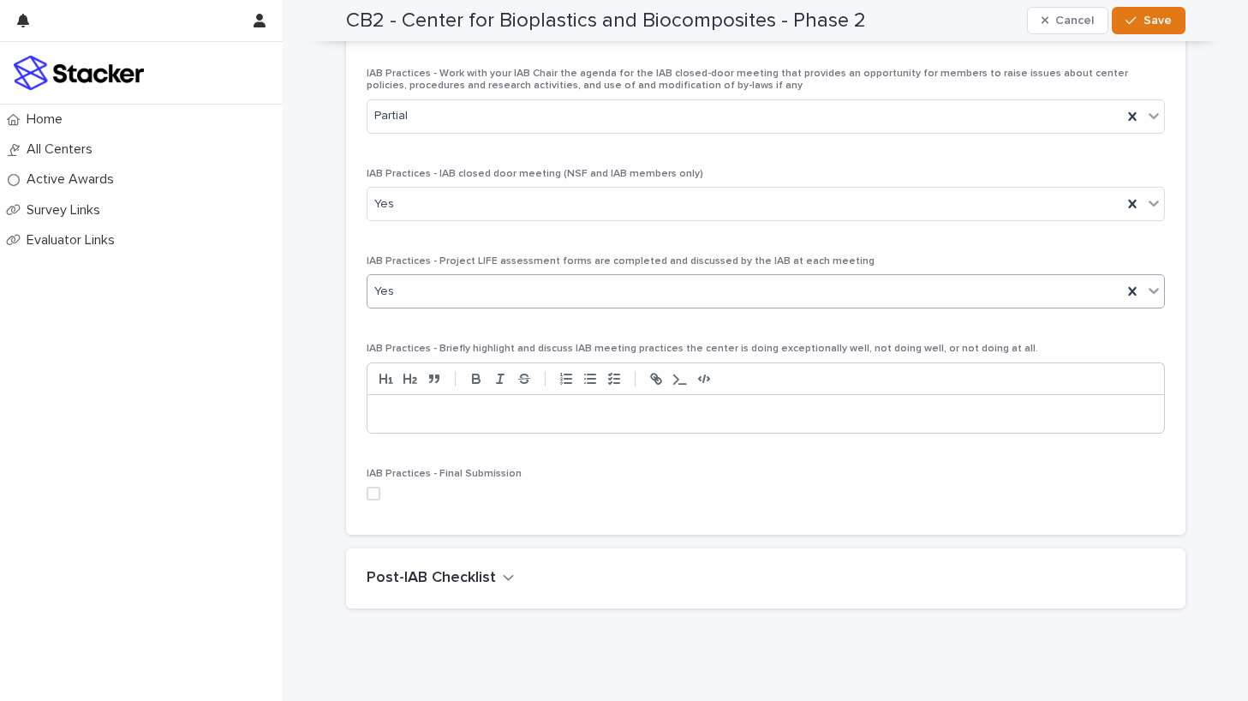
scroll to position [4149, 0]
click at [589, 403] on p at bounding box center [765, 411] width 771 height 17
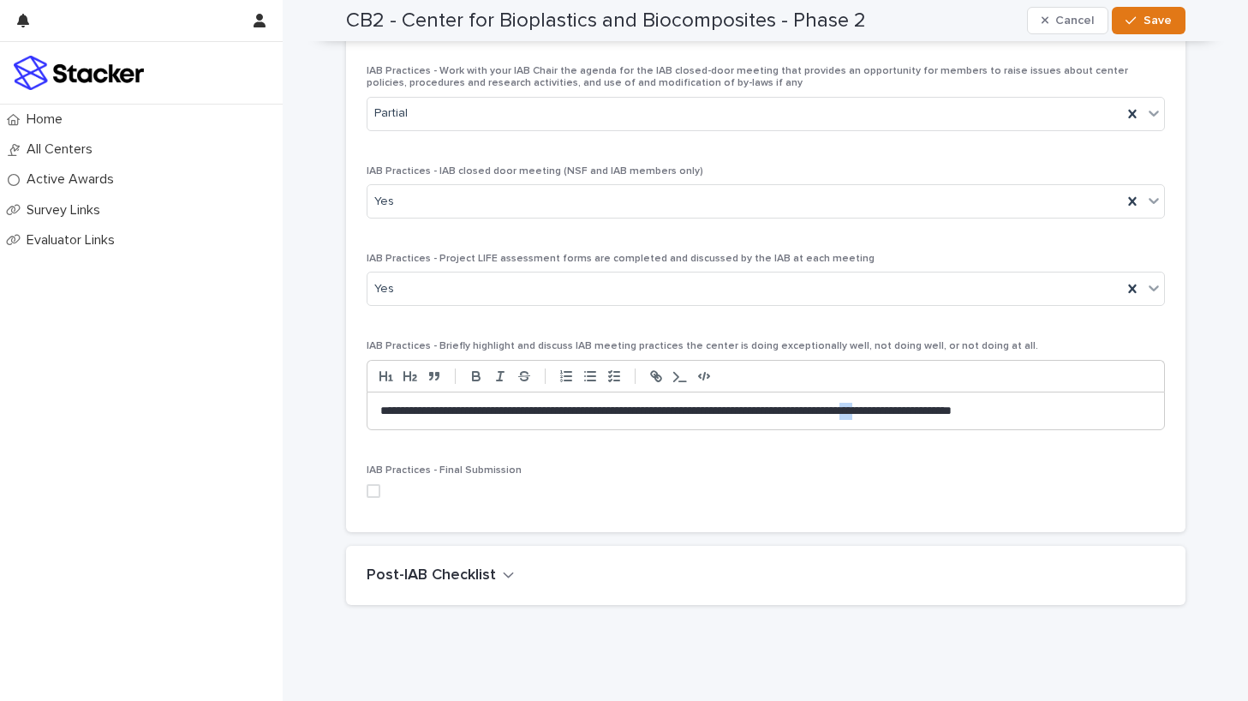
drag, startPoint x: 938, startPoint y: 397, endPoint x: 961, endPoint y: 397, distance: 23.1
click at [961, 403] on p "**********" at bounding box center [765, 411] width 771 height 17
click at [1107, 404] on p "**********" at bounding box center [765, 411] width 771 height 17
click at [375, 484] on span at bounding box center [374, 491] width 14 height 14
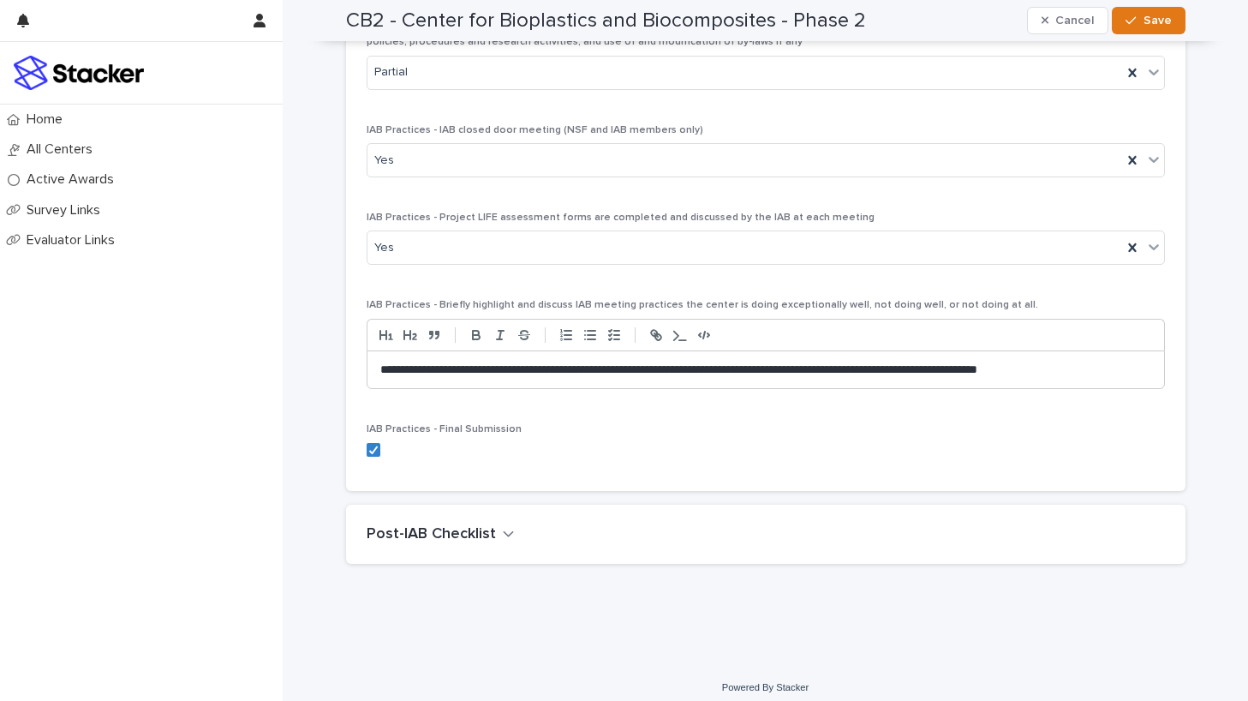
click at [503, 526] on icon "button" at bounding box center [509, 533] width 12 height 15
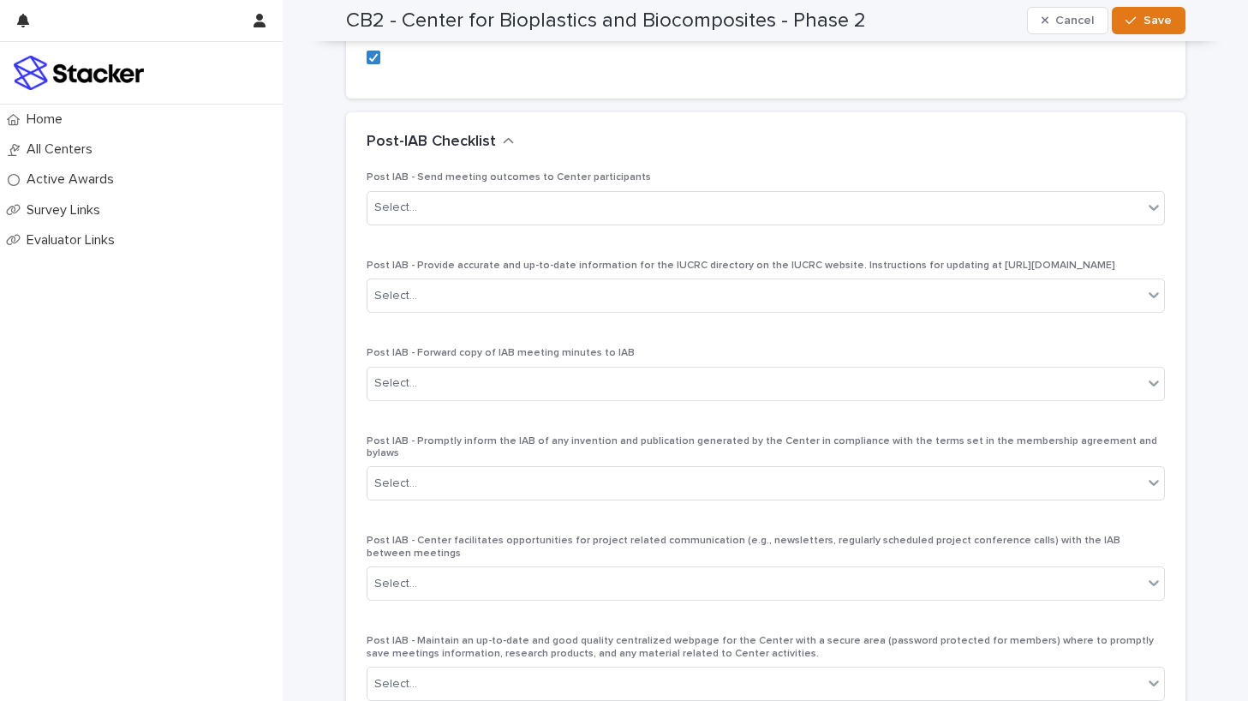
scroll to position [4656, 0]
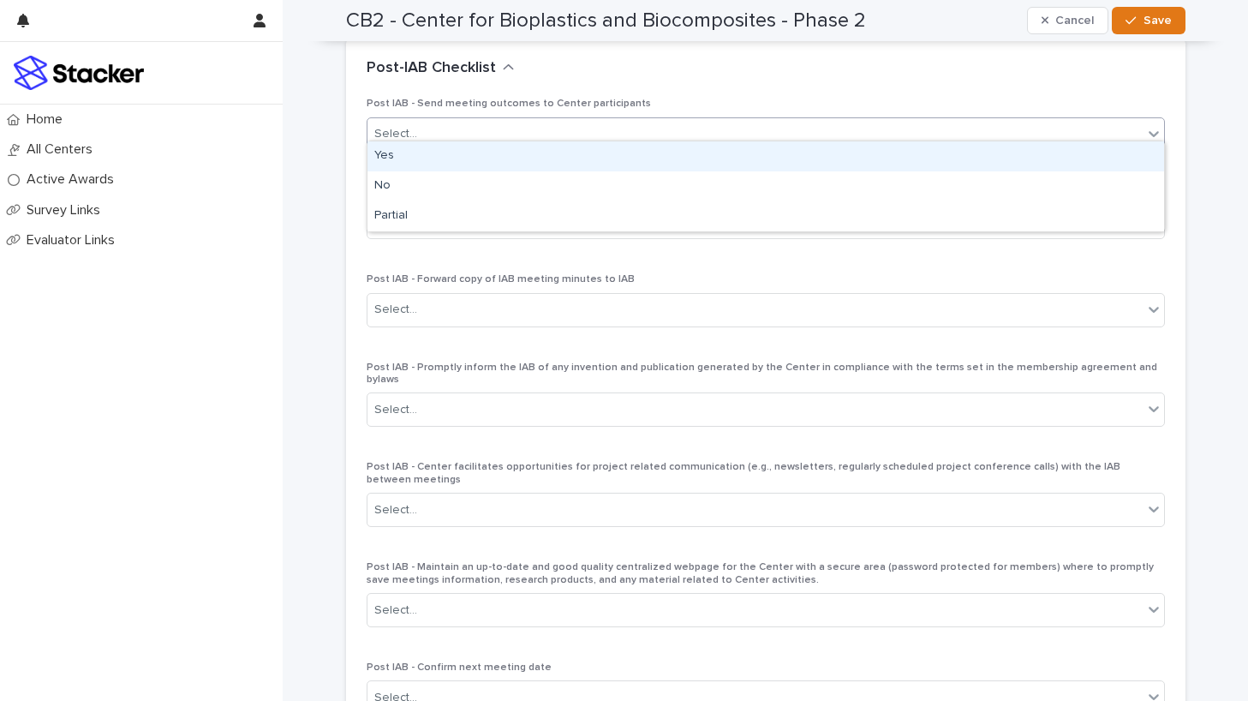
click at [658, 120] on div "Select..." at bounding box center [755, 134] width 775 height 28
click at [651, 155] on div "Yes" at bounding box center [766, 156] width 797 height 30
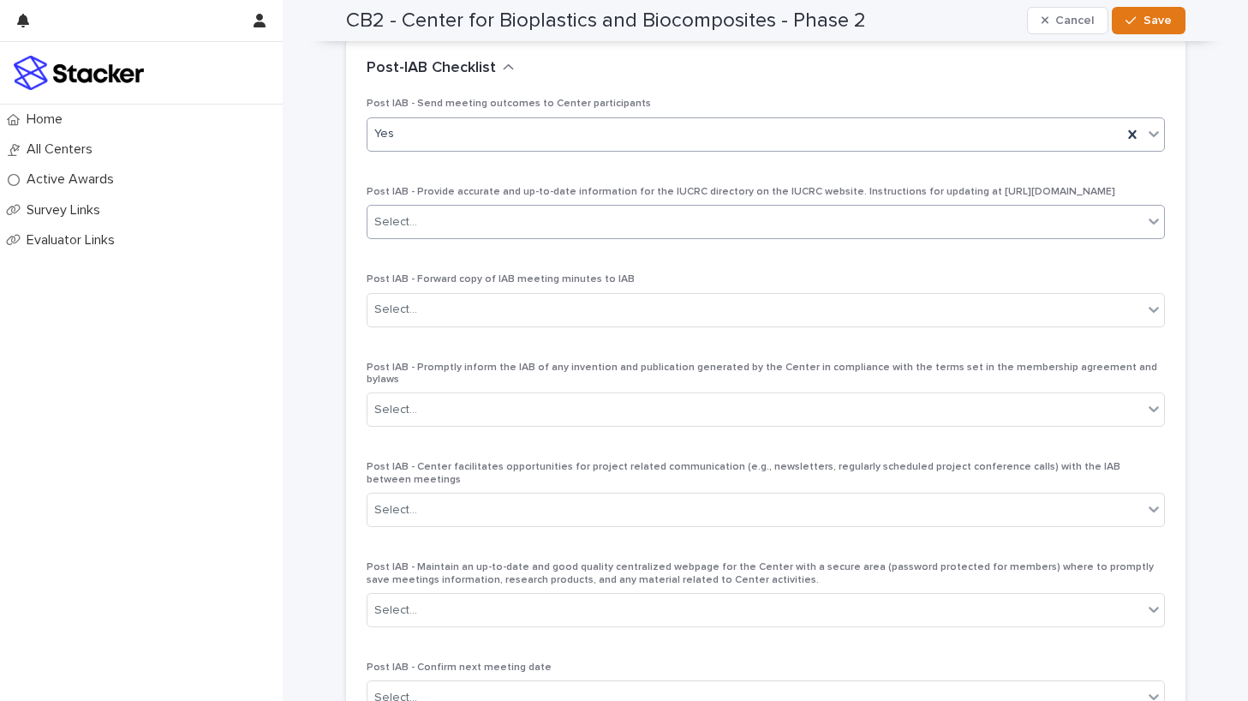
click at [637, 224] on div "Select..." at bounding box center [755, 222] width 775 height 28
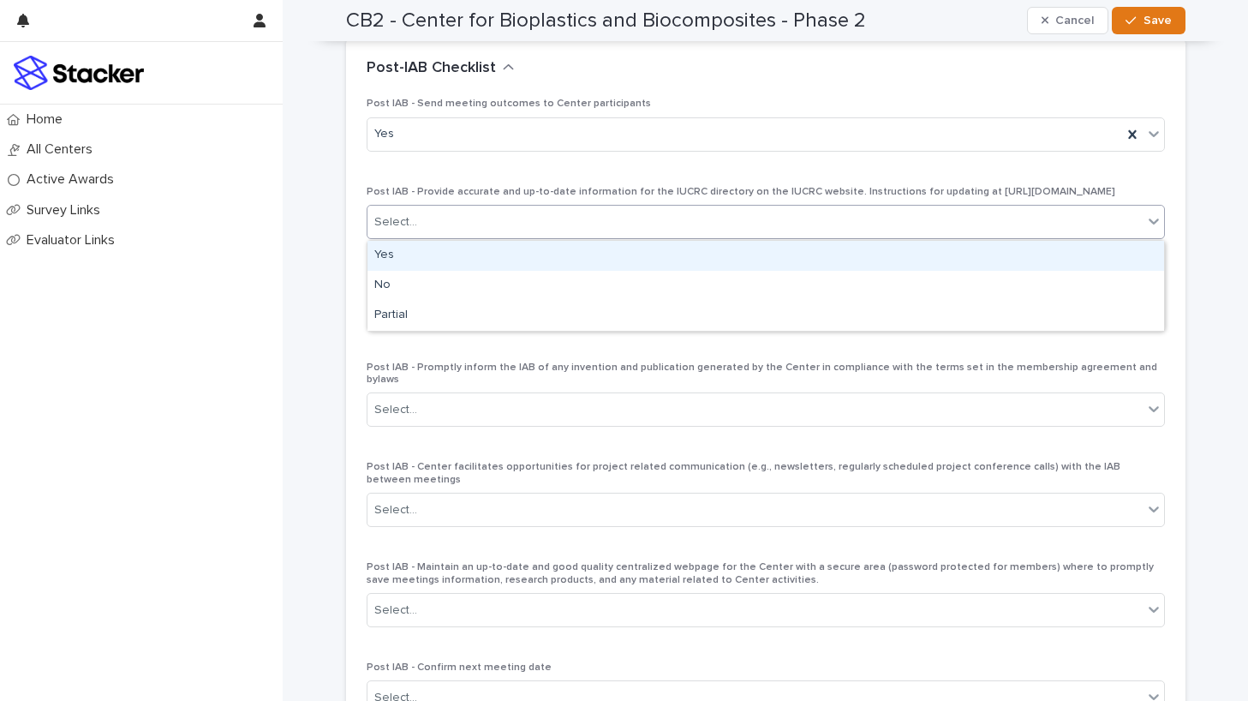
click at [637, 252] on div "Yes" at bounding box center [766, 256] width 797 height 30
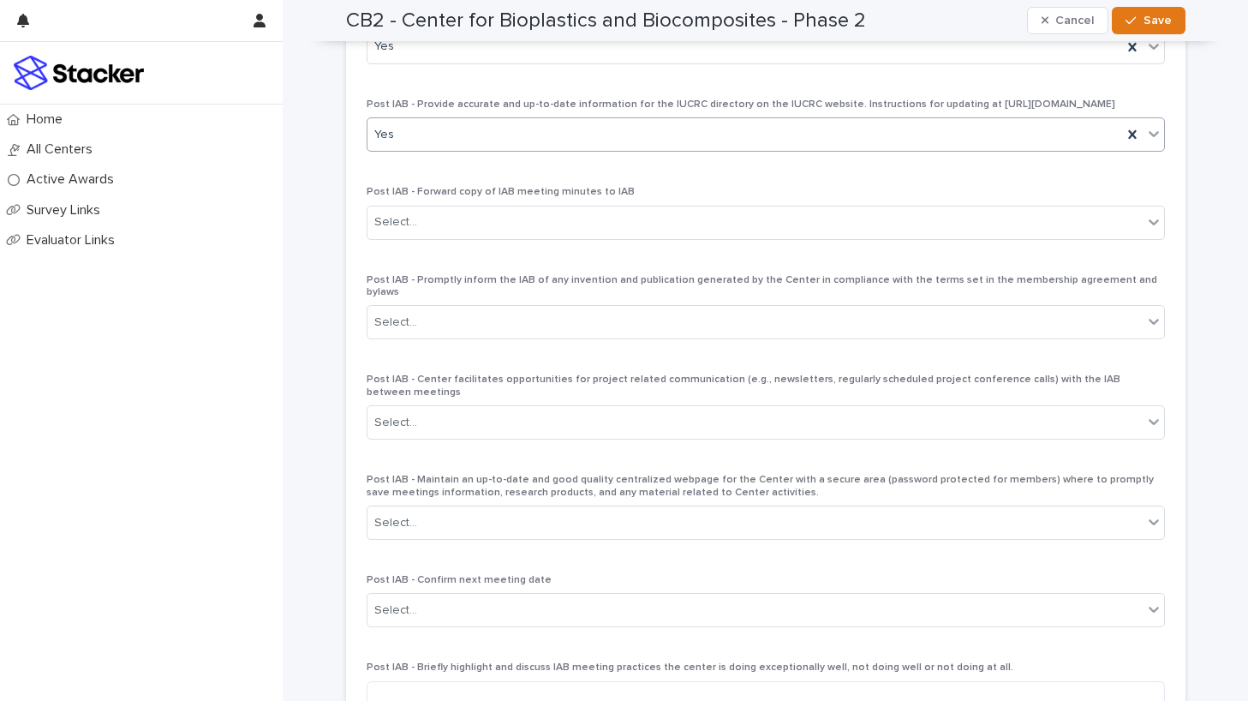
scroll to position [4761, 0]
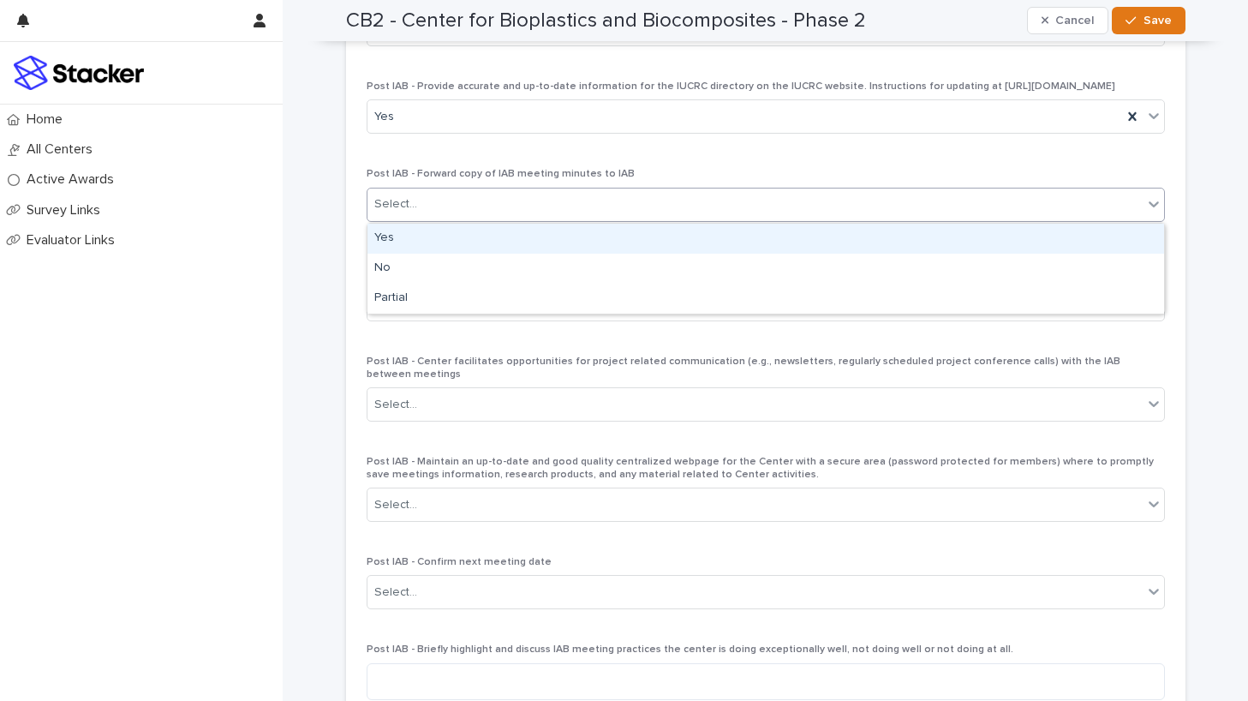
click at [729, 203] on div "Select..." at bounding box center [755, 204] width 775 height 28
click at [714, 237] on div "Yes" at bounding box center [766, 239] width 797 height 30
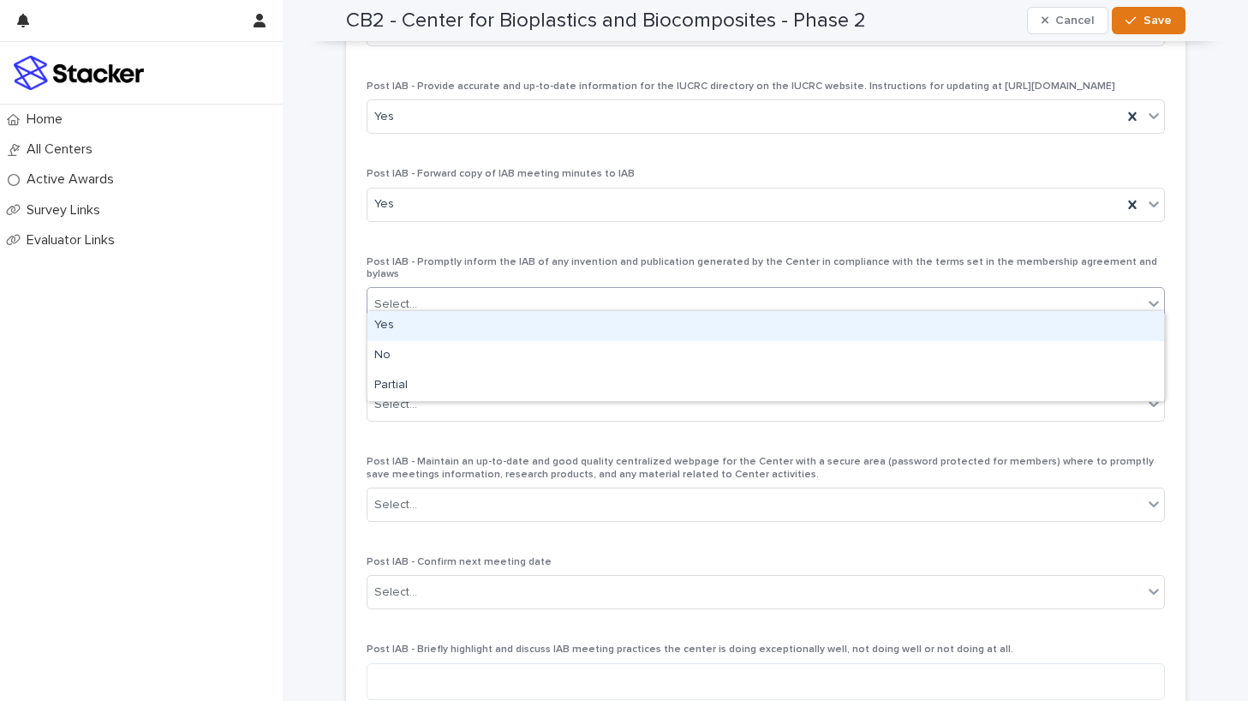
click at [698, 297] on div "Select..." at bounding box center [755, 304] width 775 height 28
click at [698, 325] on div "Yes" at bounding box center [766, 326] width 797 height 30
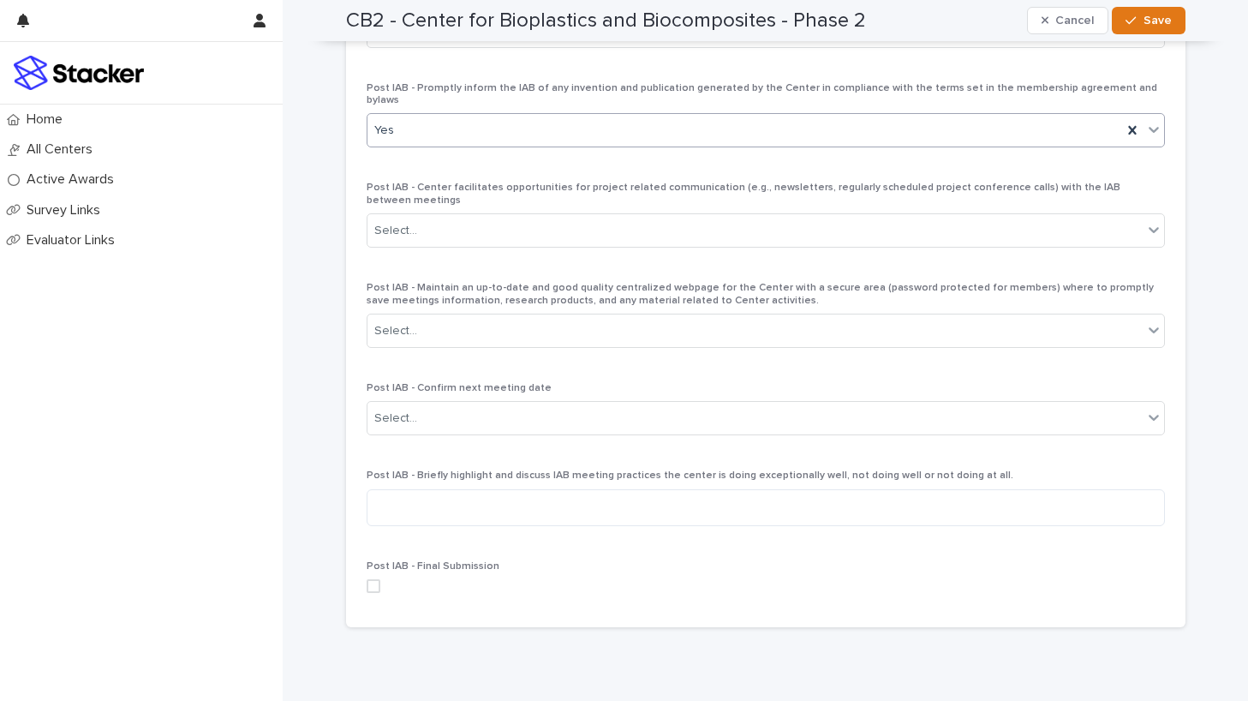
scroll to position [4948, 0]
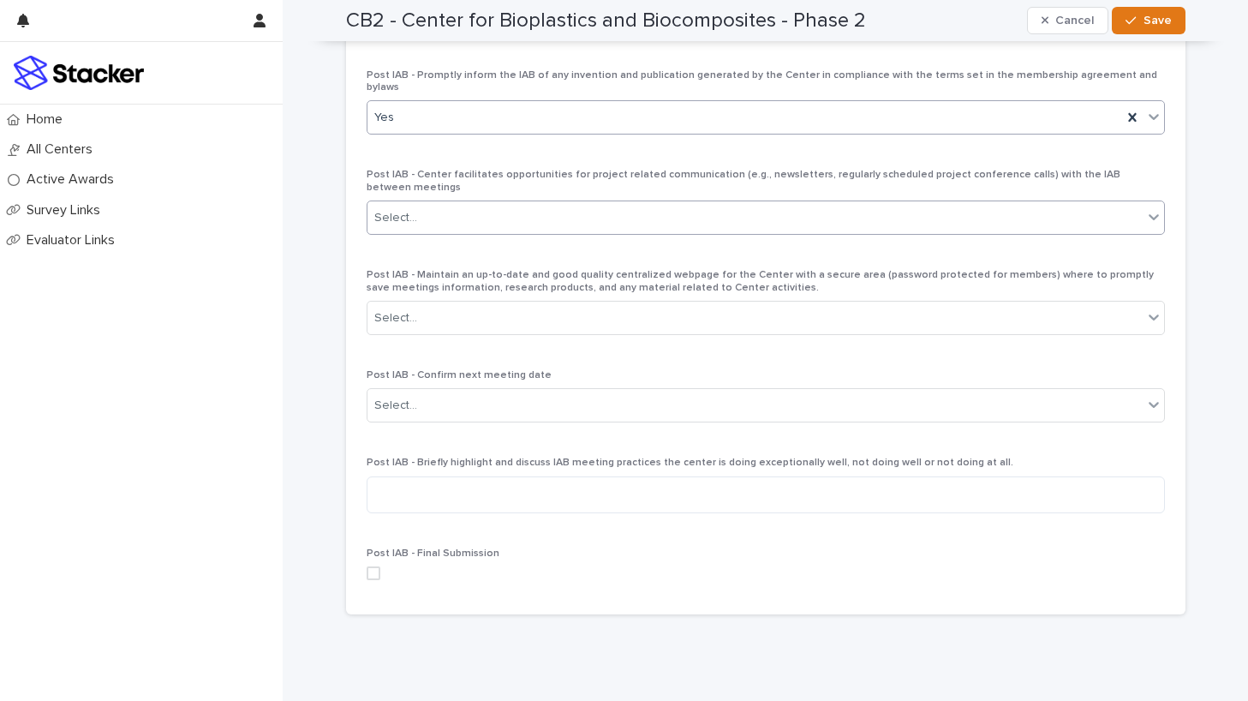
click at [671, 204] on div "Select..." at bounding box center [755, 218] width 775 height 28
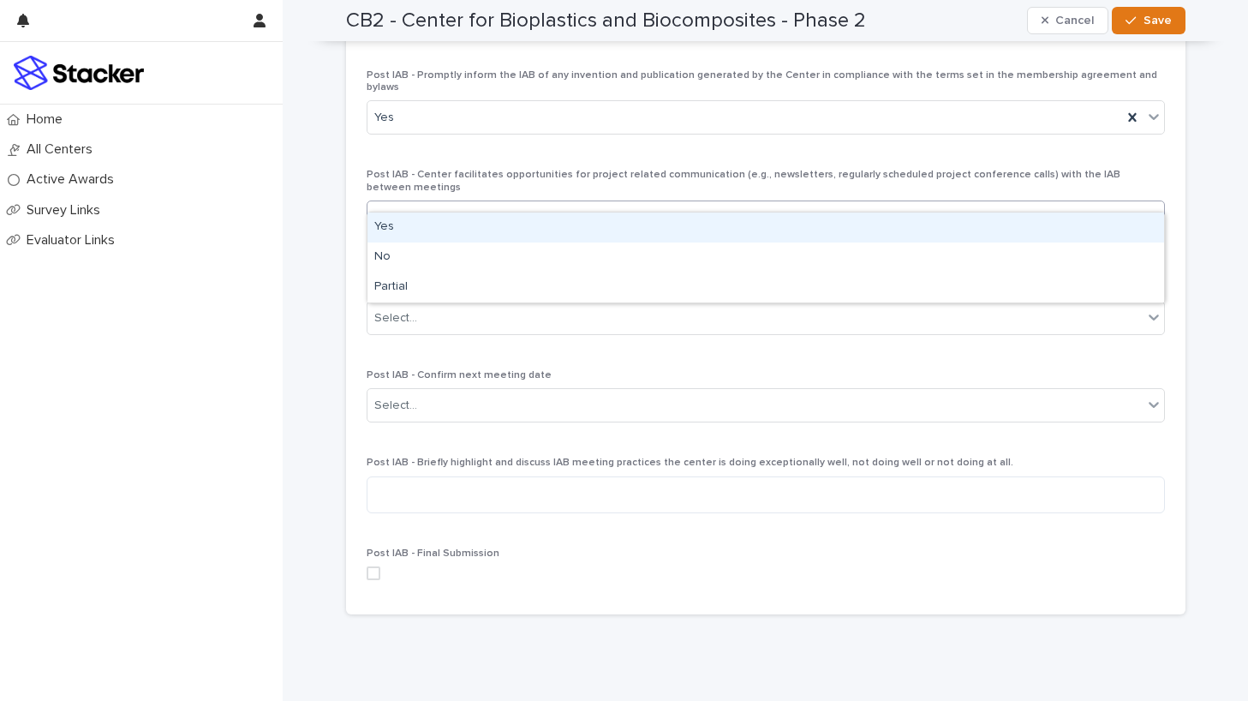
click at [669, 224] on div "Yes" at bounding box center [766, 227] width 797 height 30
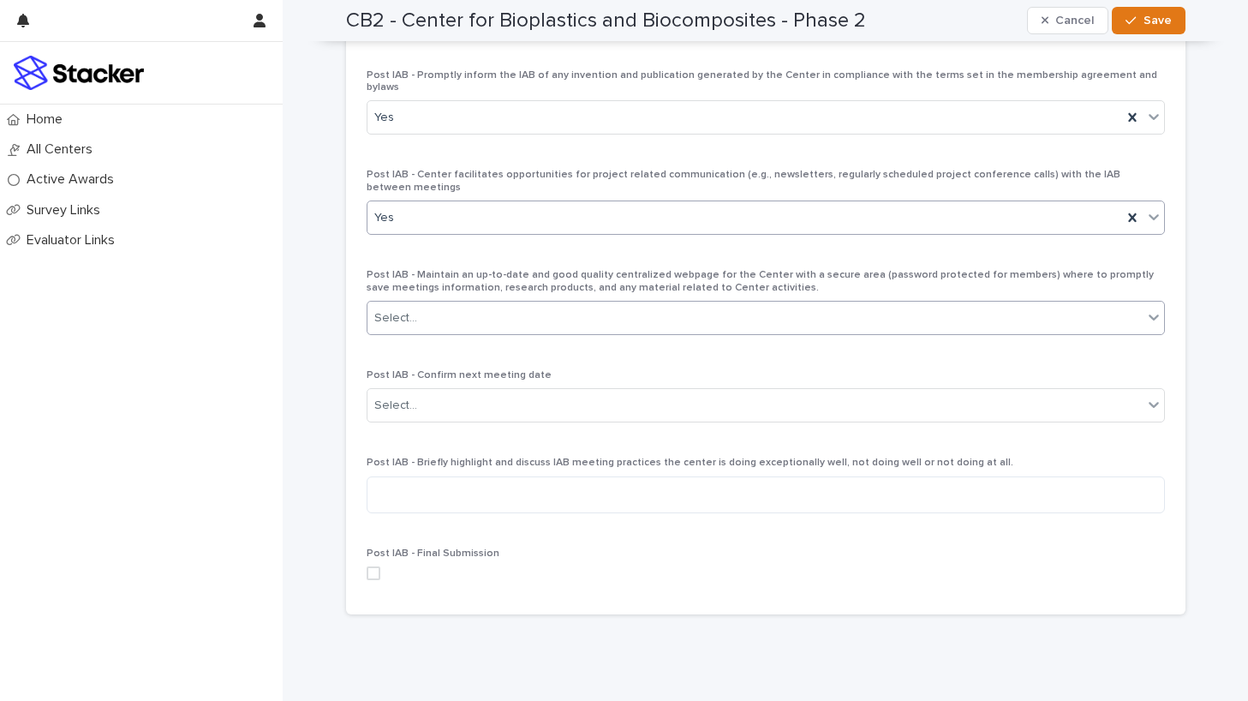
click at [666, 304] on div "Select..." at bounding box center [755, 318] width 775 height 28
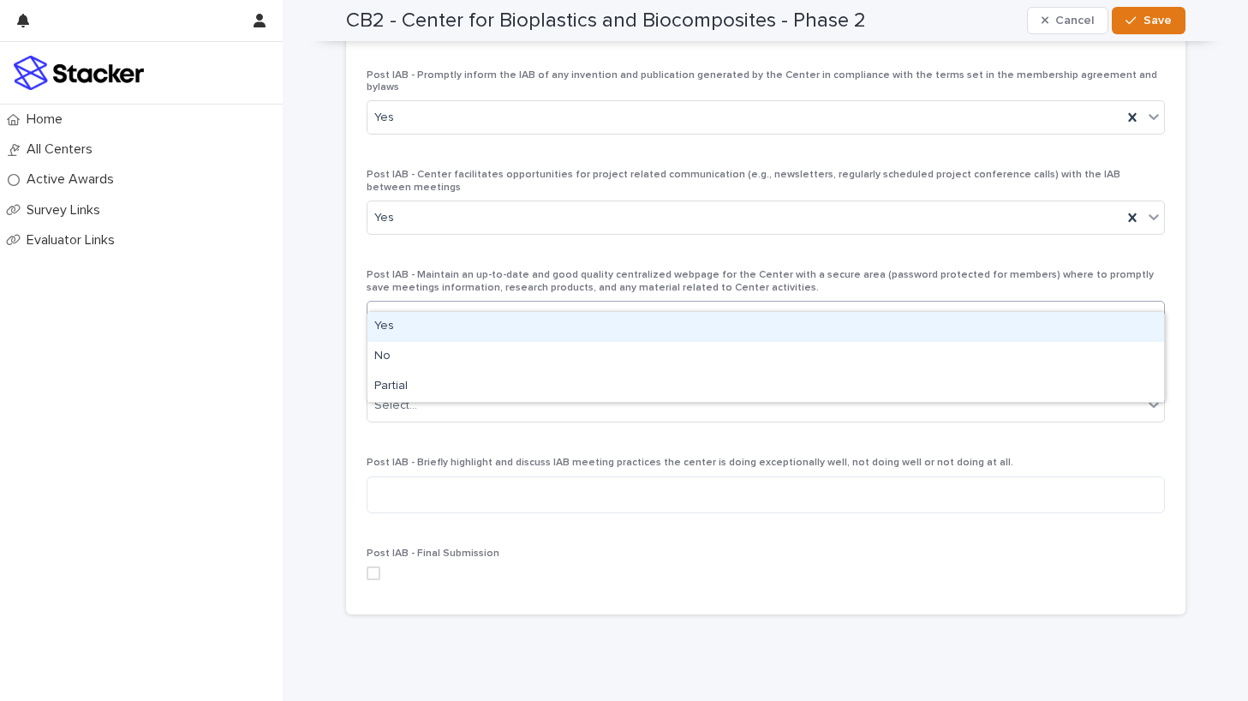
click at [667, 324] on div "Yes" at bounding box center [766, 327] width 797 height 30
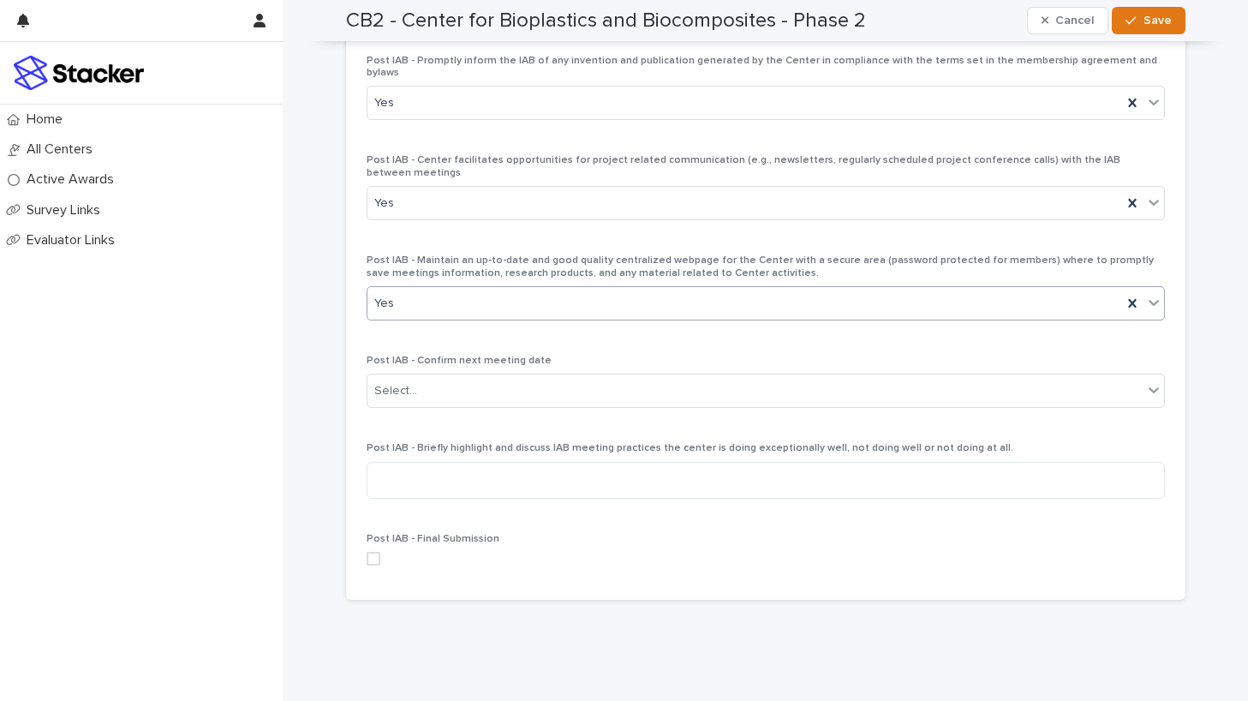
scroll to position [4964, 0]
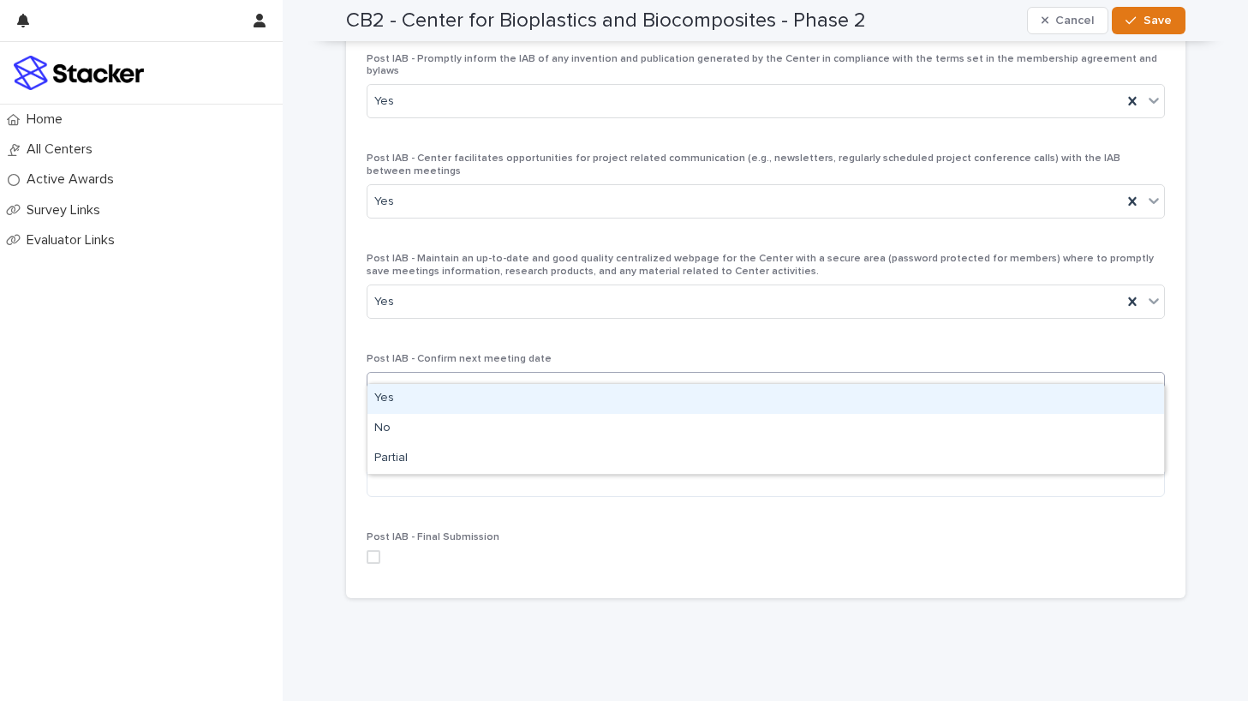
click at [665, 375] on div "Select..." at bounding box center [755, 389] width 775 height 28
click at [654, 391] on div "Yes" at bounding box center [766, 399] width 797 height 30
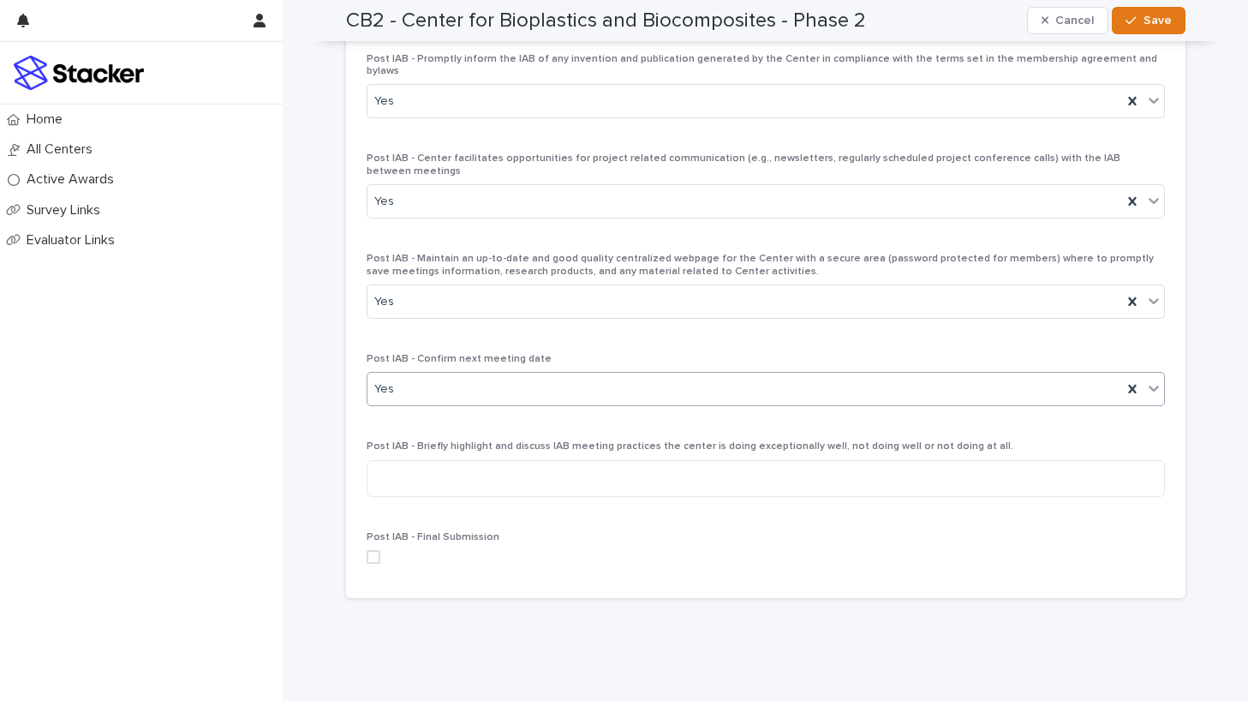
click at [371, 550] on span at bounding box center [374, 557] width 14 height 14
click at [1138, 15] on span "Save" at bounding box center [1158, 21] width 28 height 12
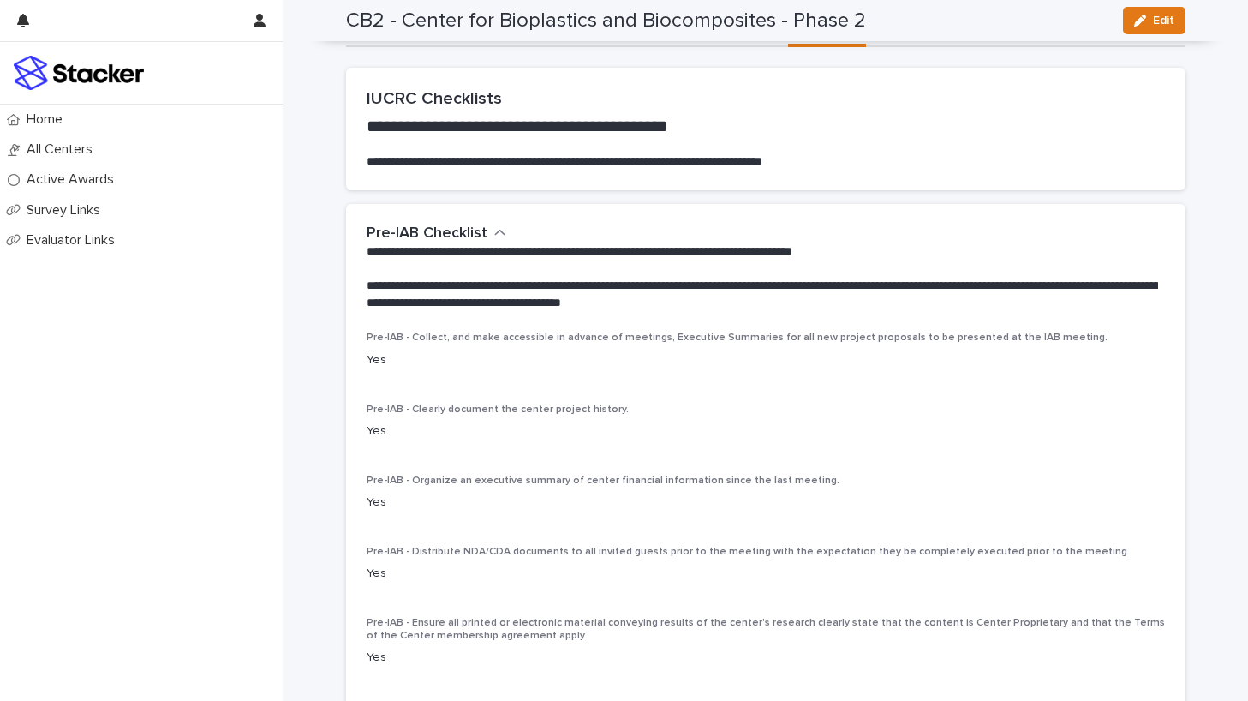
scroll to position [0, 0]
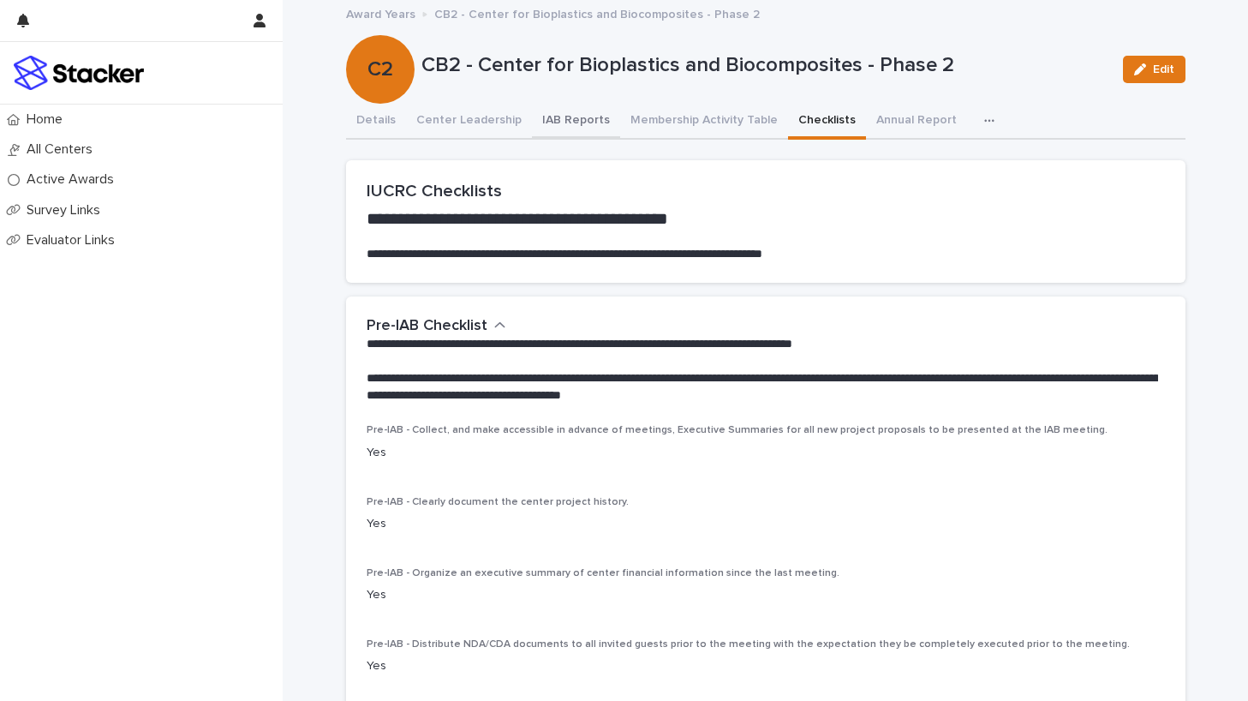
click at [557, 119] on button "IAB Reports" at bounding box center [576, 122] width 88 height 36
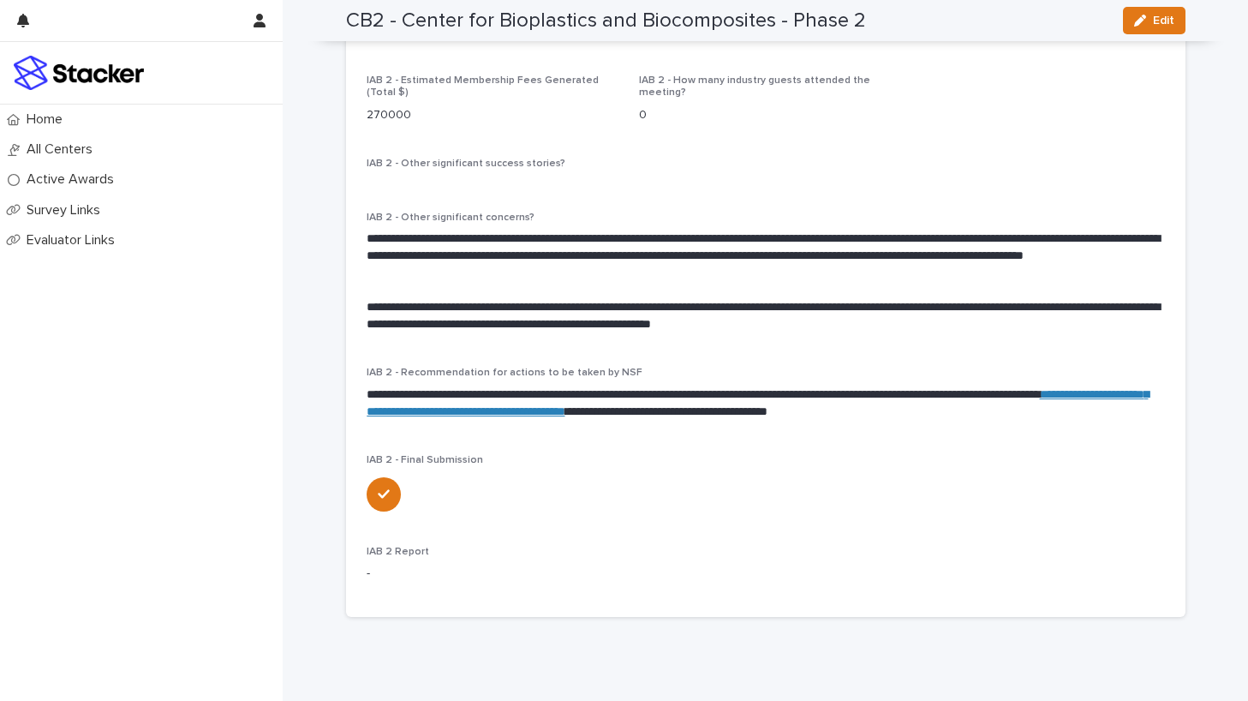
scroll to position [1253, 0]
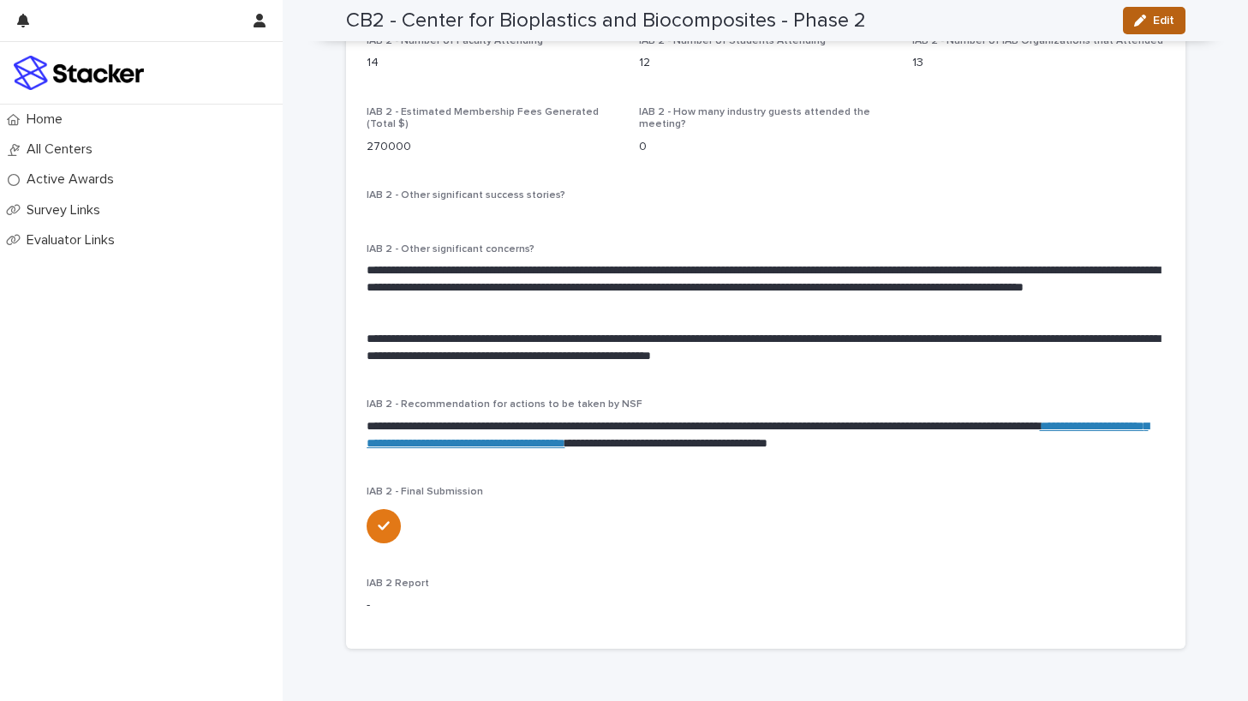
click at [1138, 18] on icon "button" at bounding box center [1140, 21] width 12 height 12
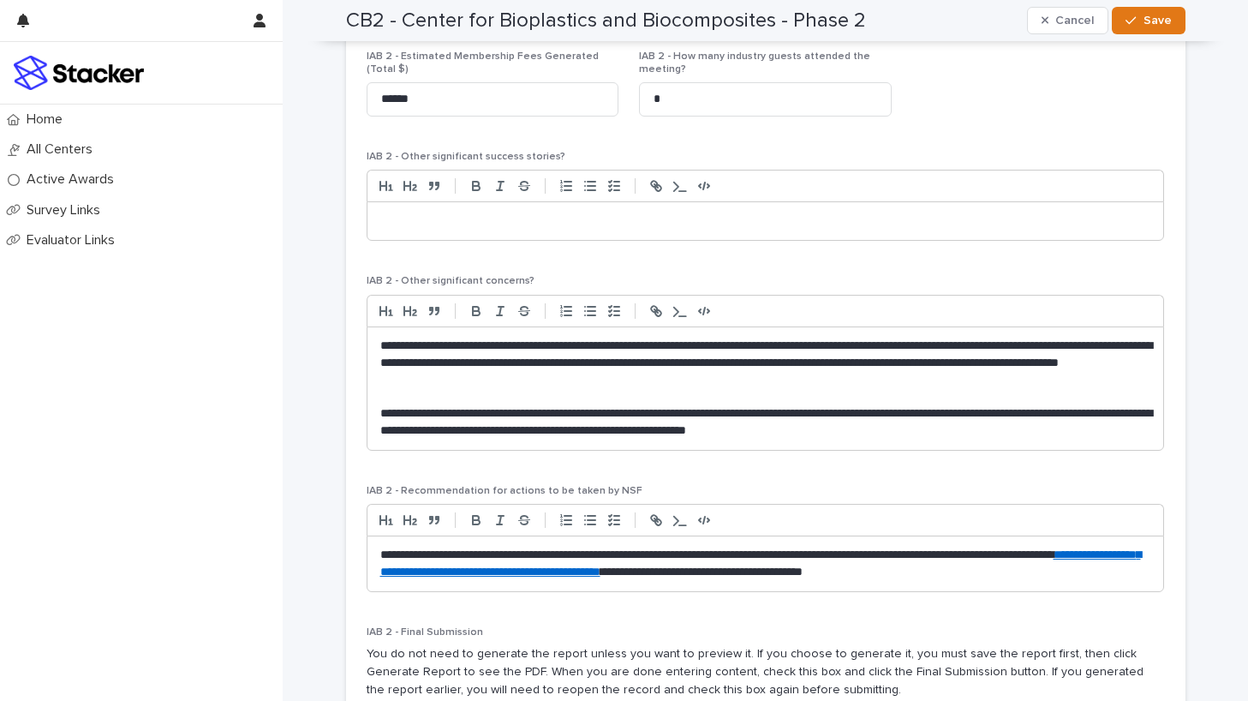
scroll to position [1640, 0]
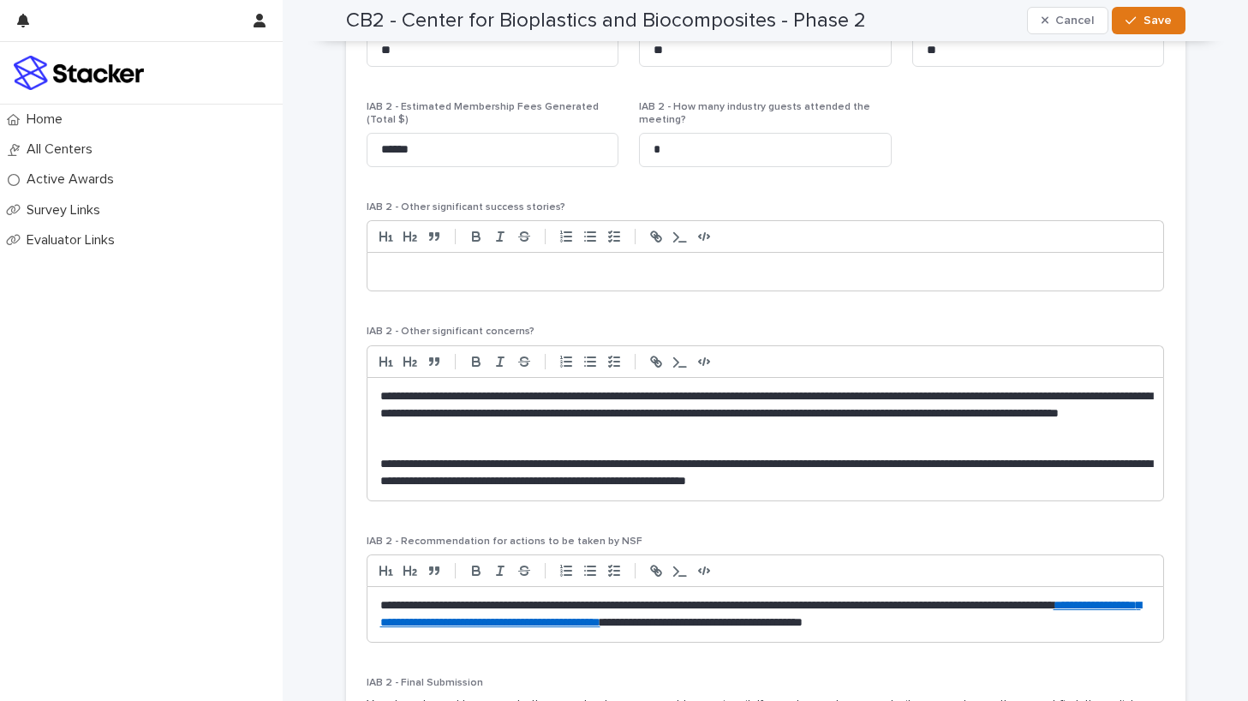
click at [487, 263] on p at bounding box center [765, 271] width 771 height 17
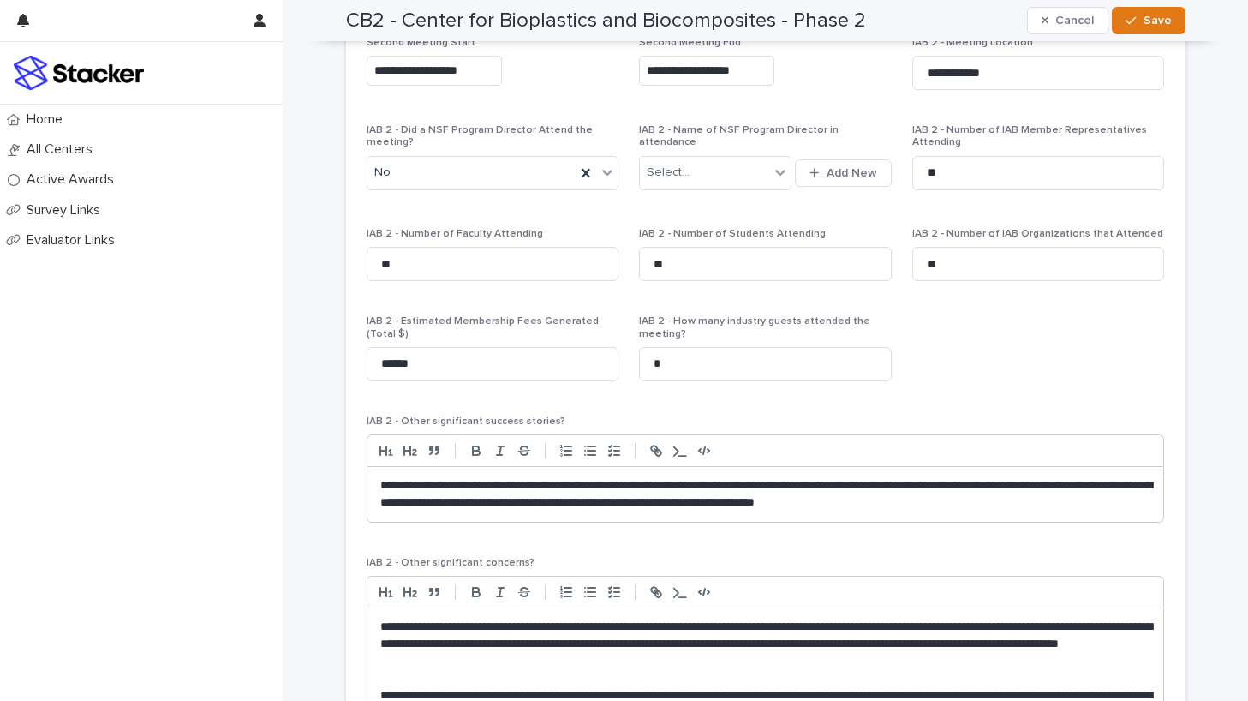
scroll to position [1413, 0]
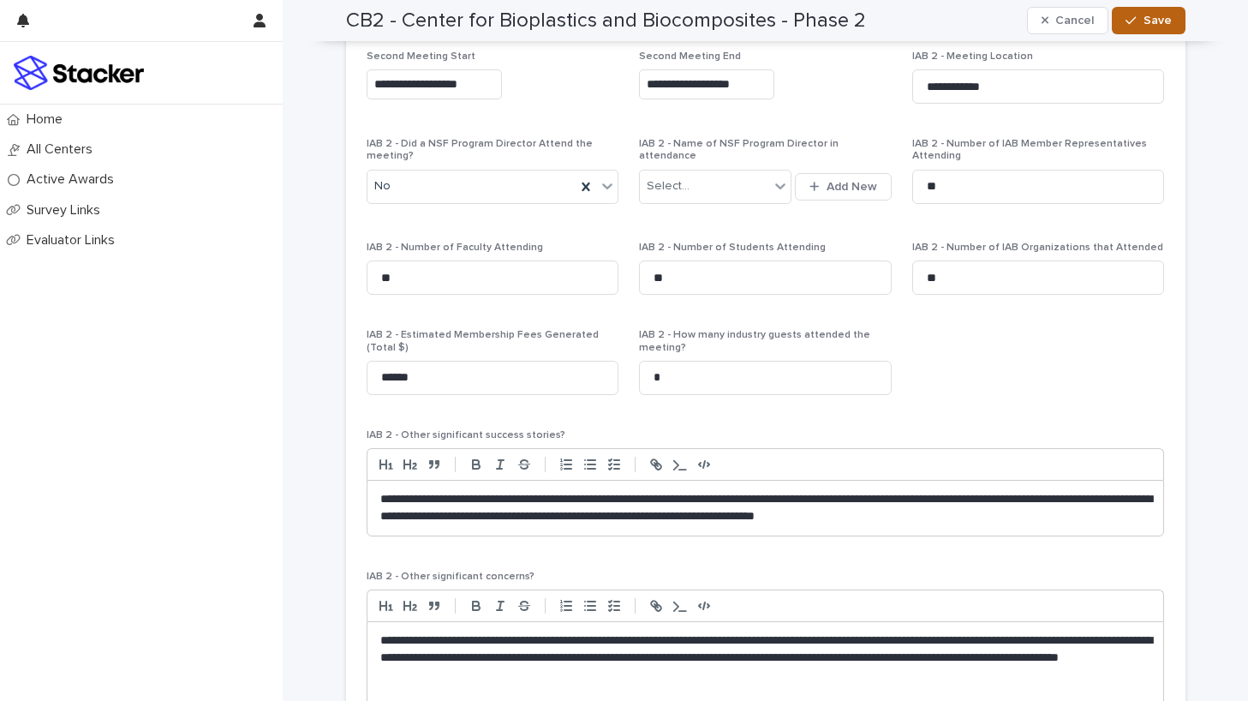
click at [1134, 23] on icon "button" at bounding box center [1131, 21] width 10 height 12
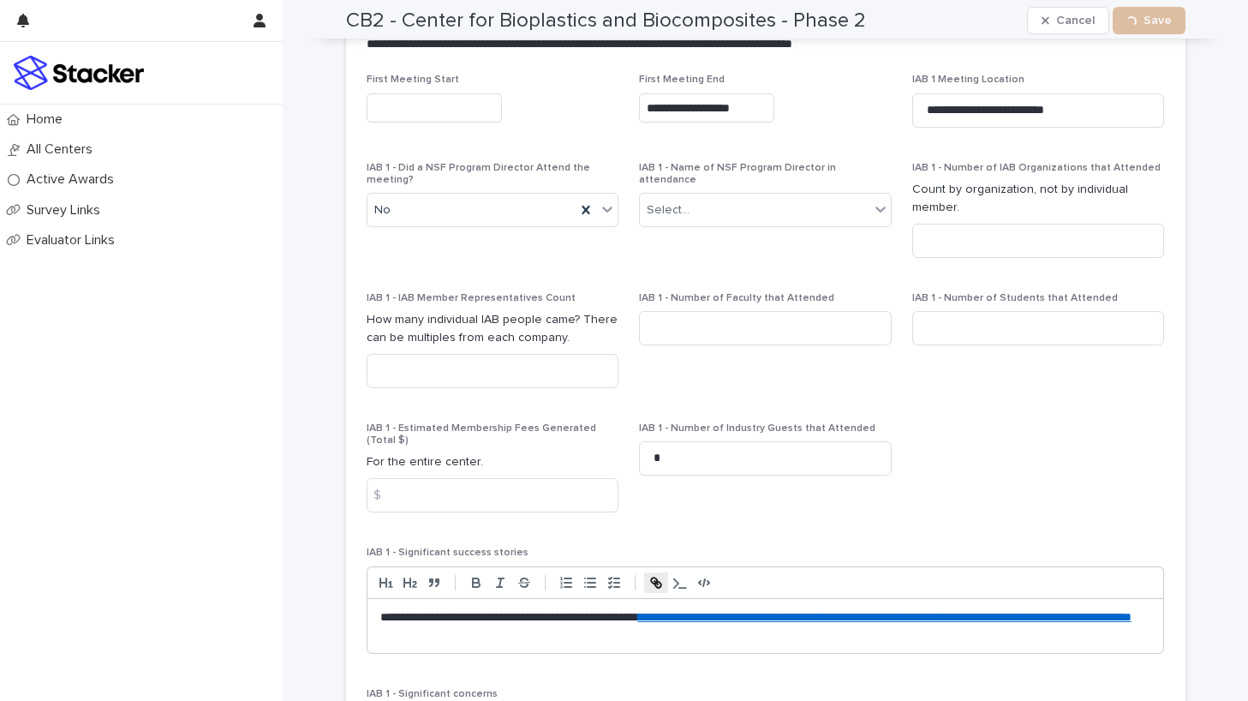
scroll to position [0, 0]
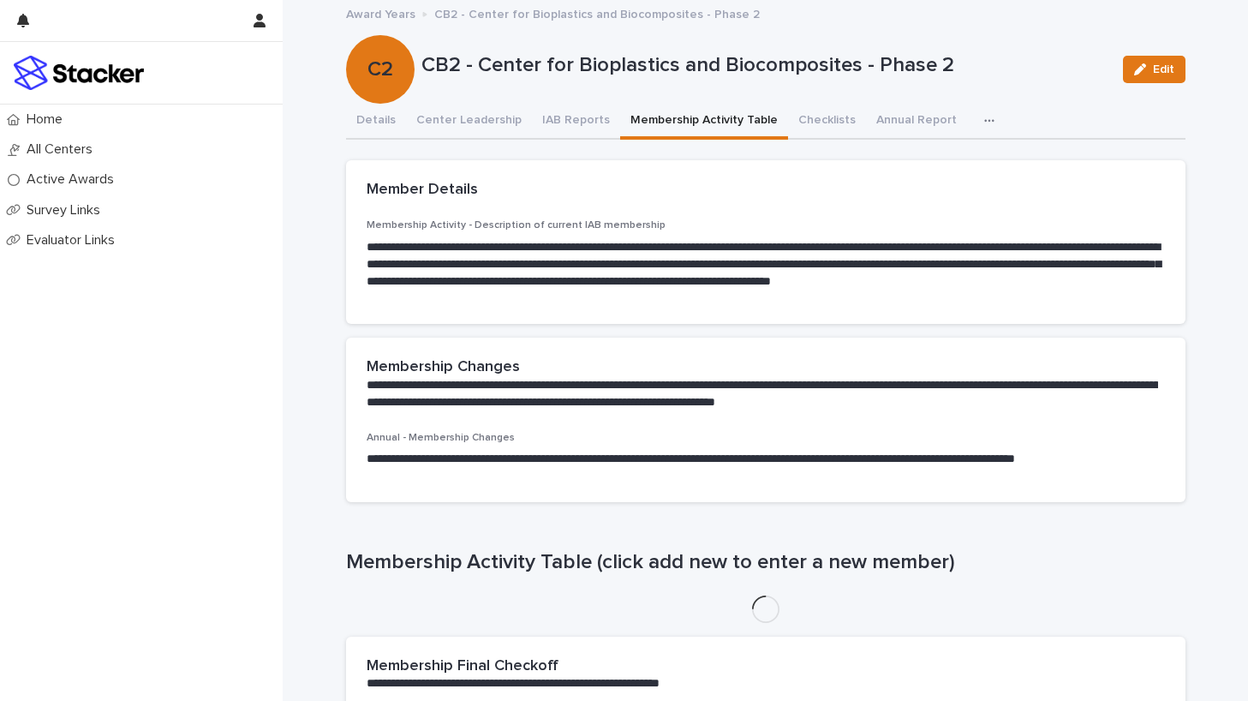
click at [690, 118] on button "Membership Activity Table" at bounding box center [704, 122] width 168 height 36
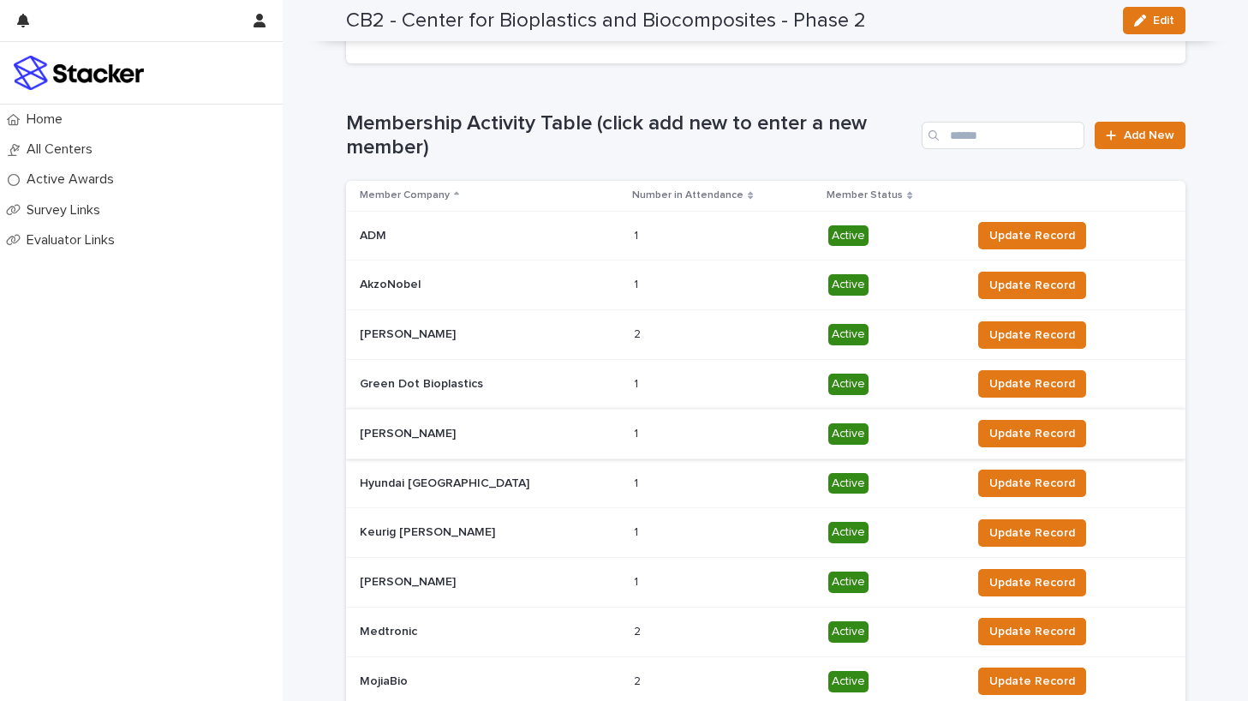
scroll to position [465, 0]
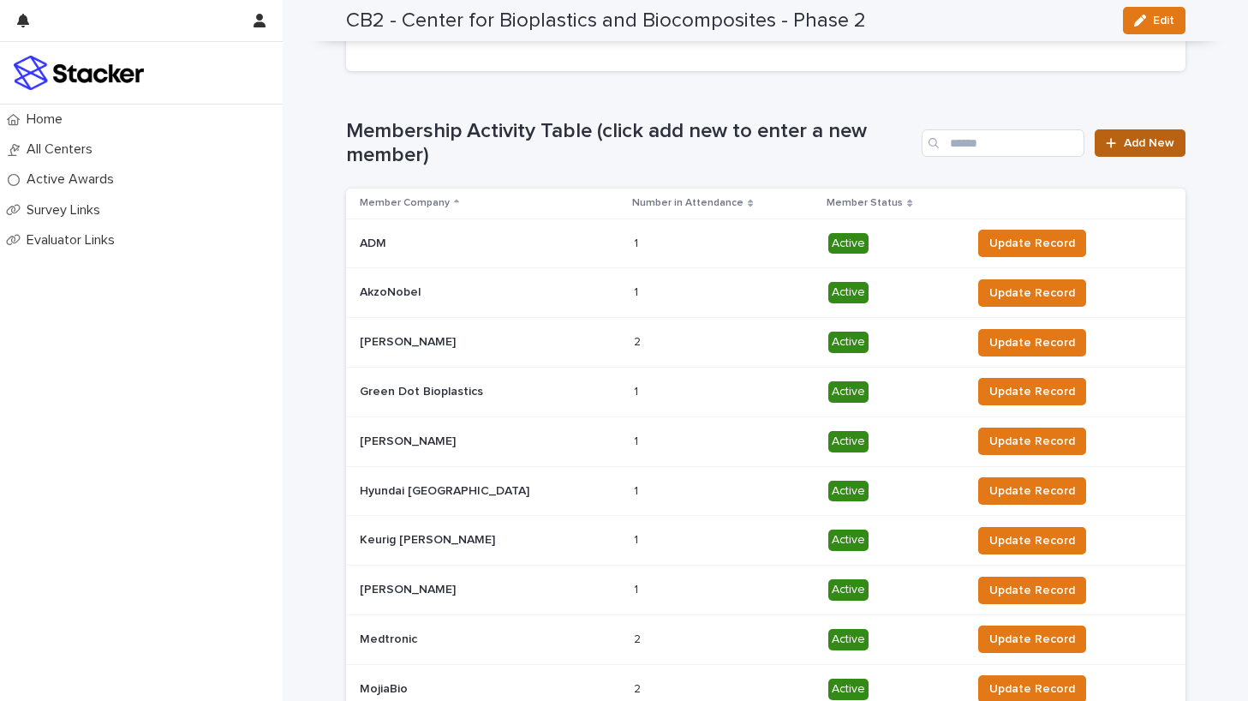
click at [1138, 140] on span "Add New" at bounding box center [1149, 143] width 51 height 12
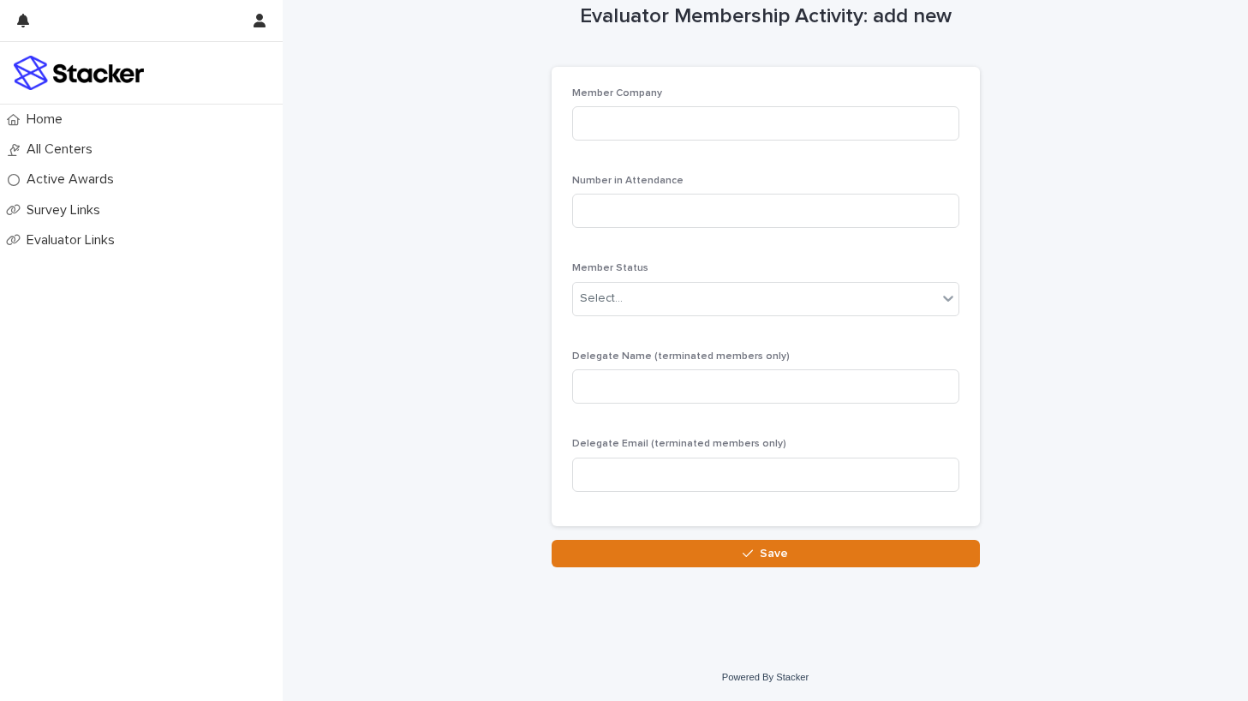
scroll to position [32, 0]
click at [864, 130] on input at bounding box center [765, 123] width 387 height 34
type input "****"
click at [811, 205] on input at bounding box center [765, 211] width 387 height 34
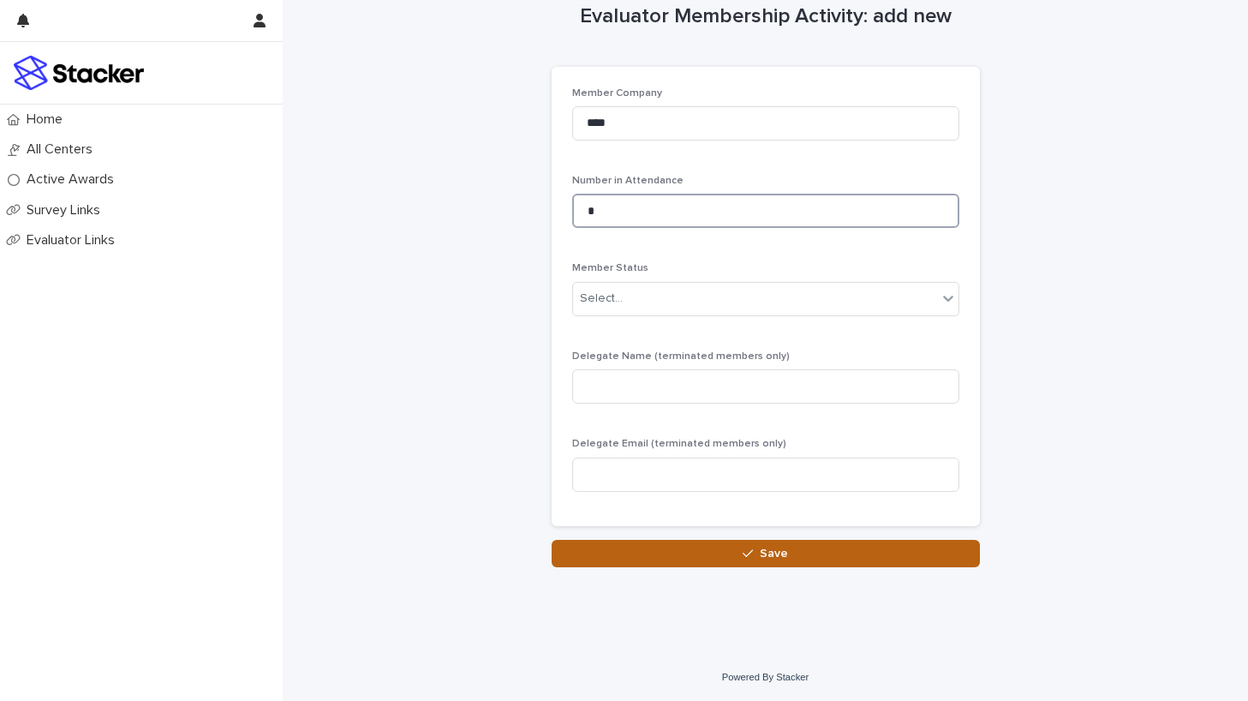
type input "*"
click at [824, 556] on button "Save" at bounding box center [766, 553] width 428 height 27
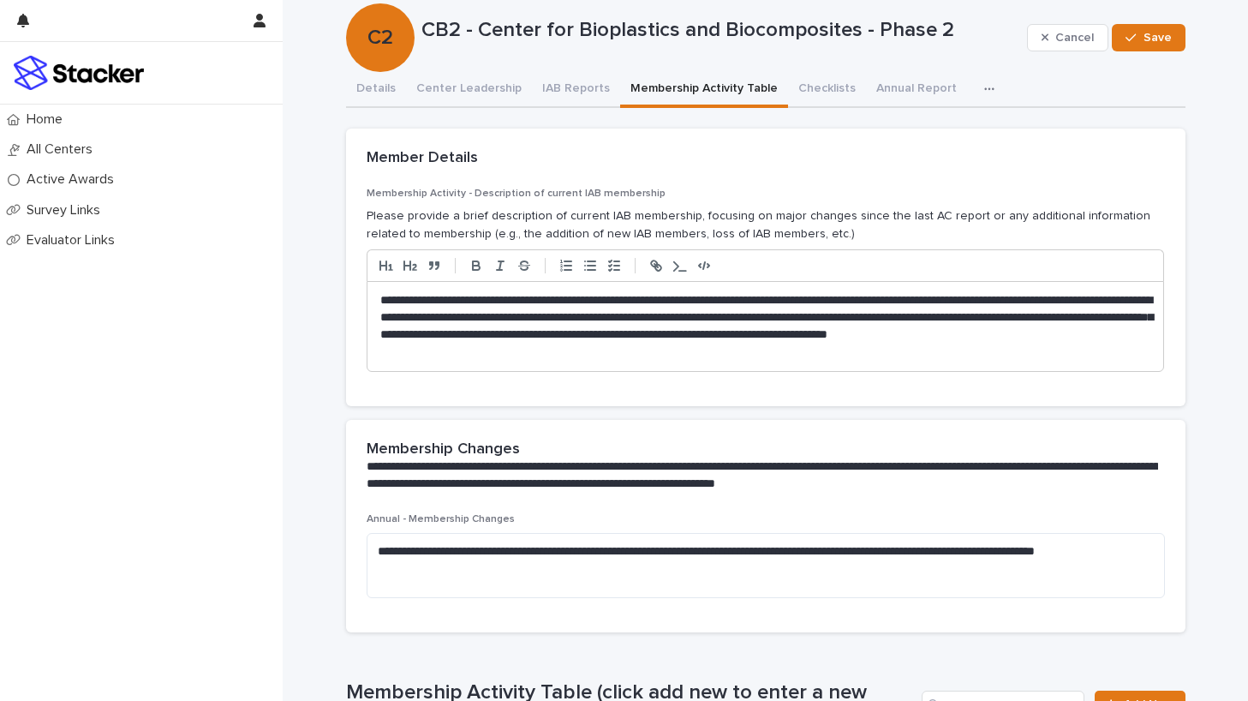
scroll to position [33, 0]
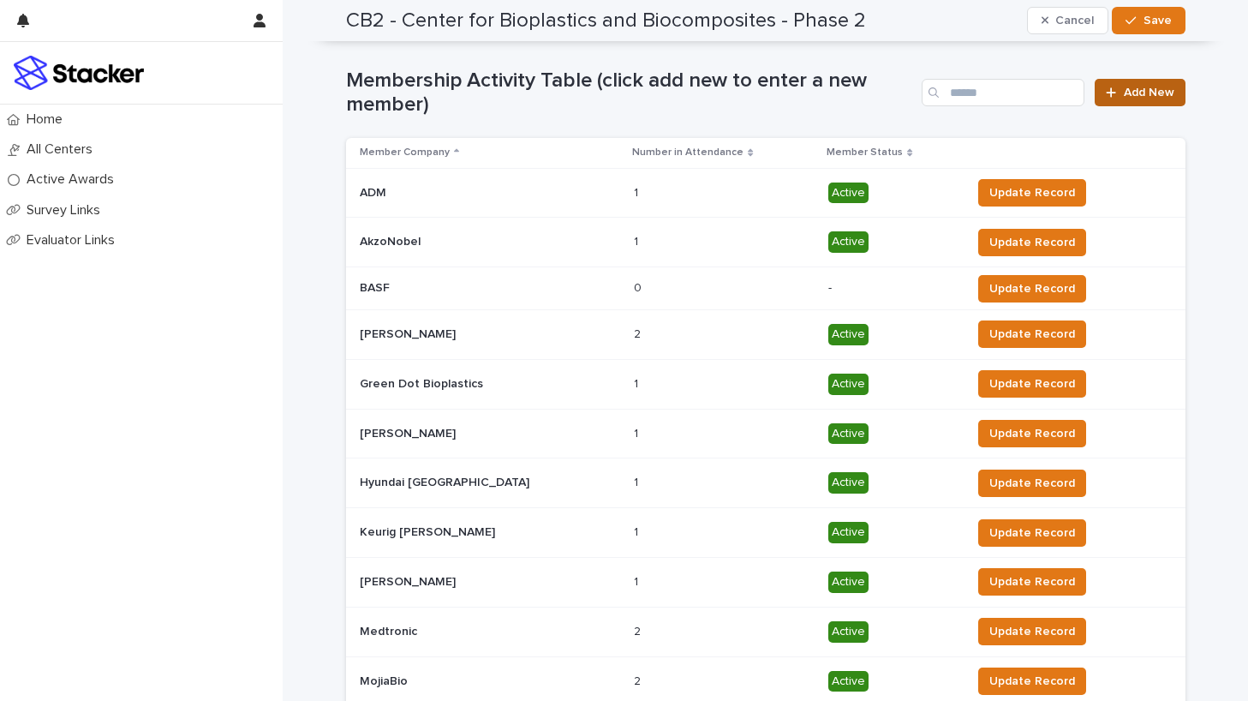
click at [1126, 99] on link "Add New" at bounding box center [1140, 92] width 90 height 27
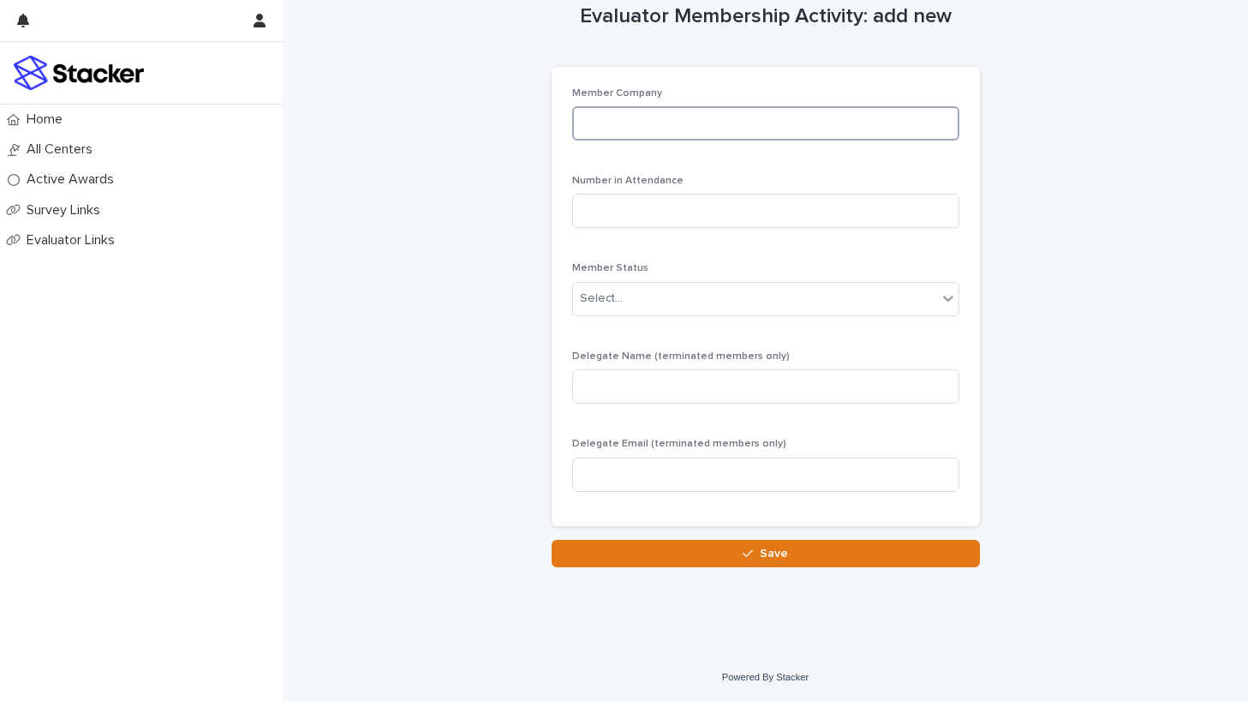
click at [774, 117] on input at bounding box center [765, 123] width 387 height 34
type input "**********"
click at [783, 211] on input at bounding box center [765, 211] width 387 height 34
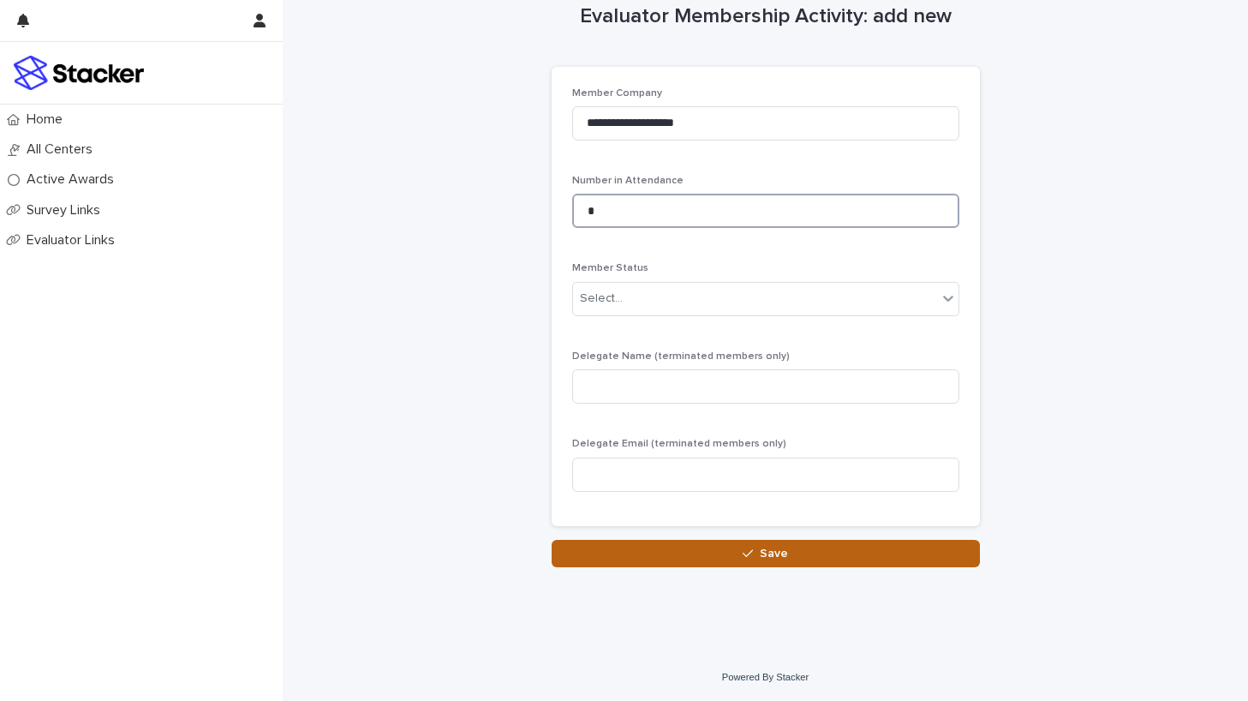
type input "*"
click at [789, 547] on button "Save" at bounding box center [766, 553] width 428 height 27
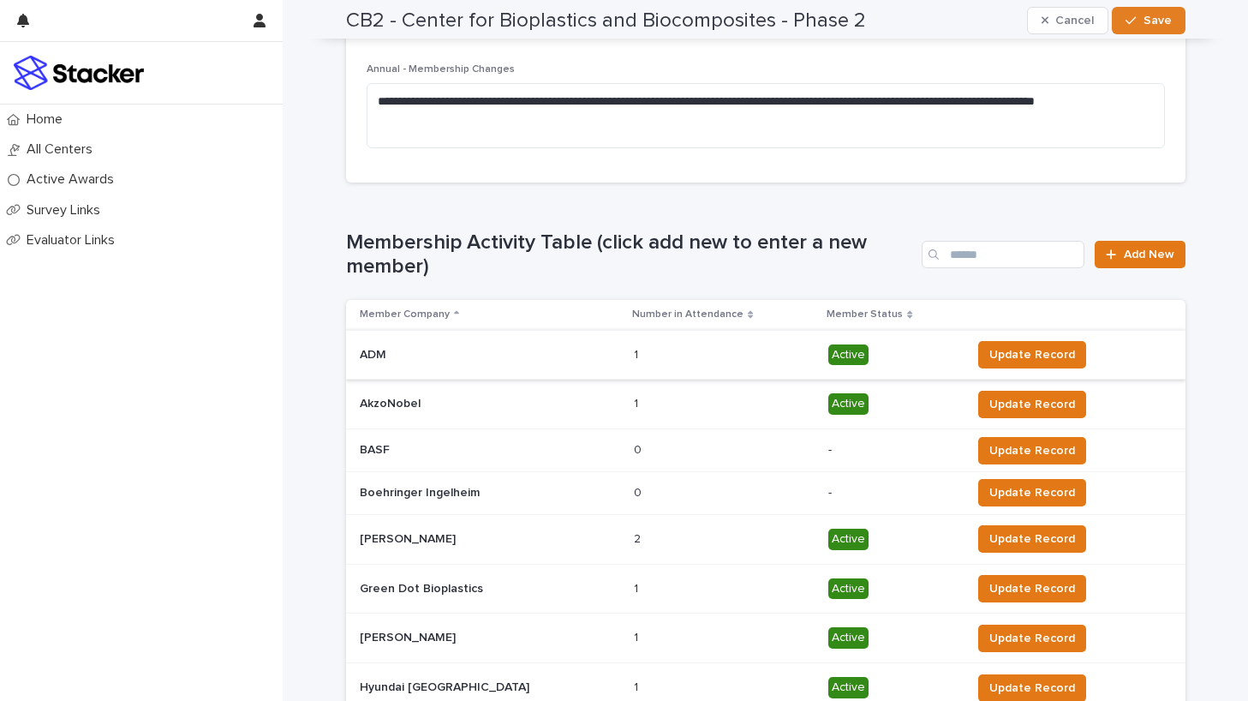
scroll to position [498, 0]
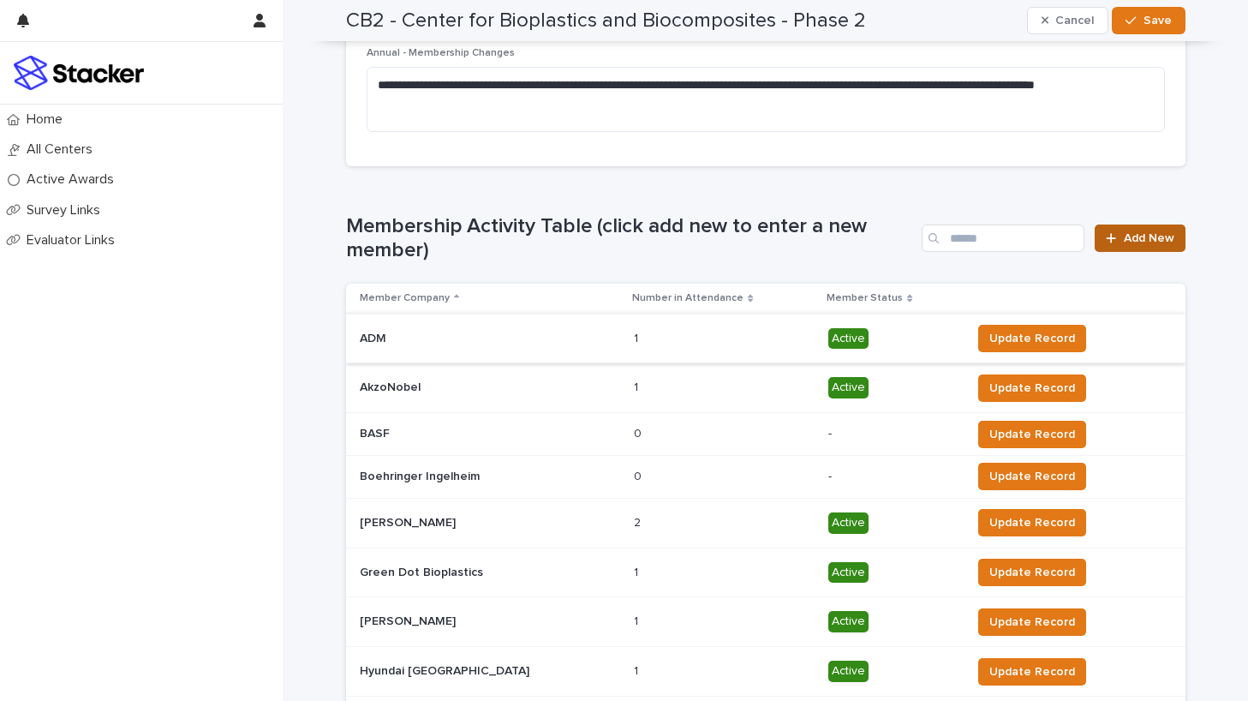
click at [1132, 242] on span "Add New" at bounding box center [1149, 238] width 51 height 12
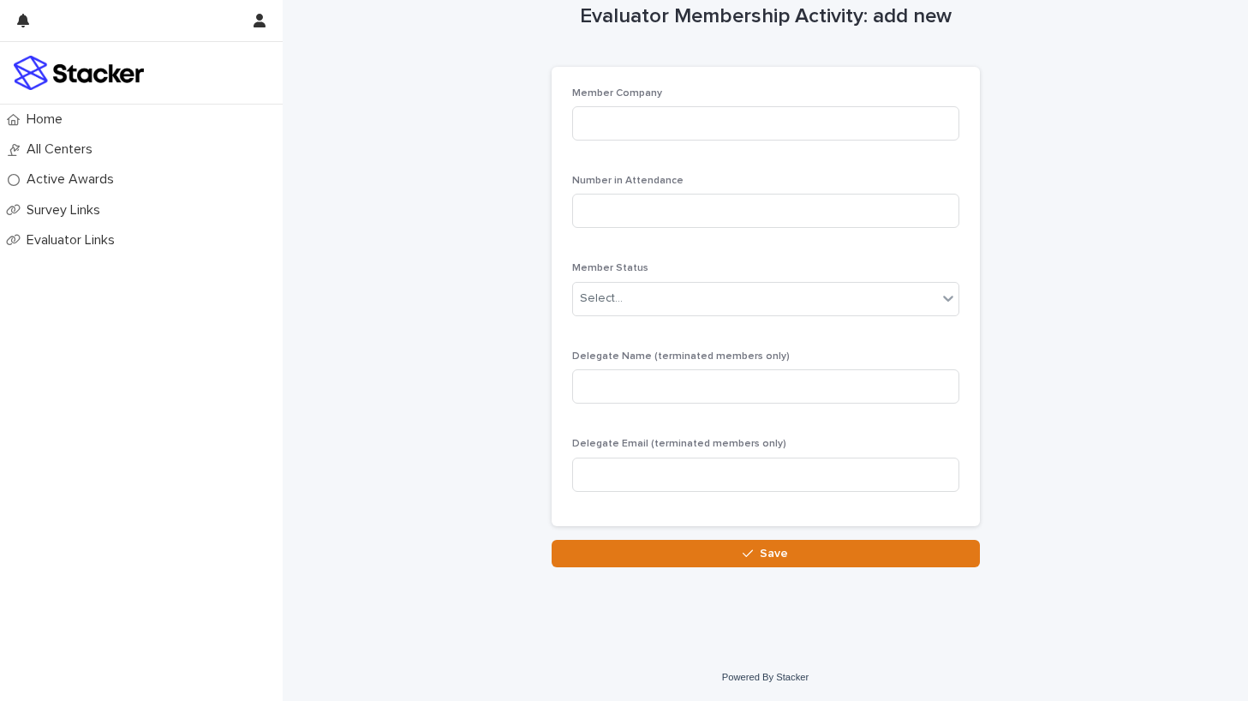
scroll to position [32, 0]
click at [769, 117] on input at bounding box center [765, 123] width 387 height 34
type input "**********"
click at [770, 201] on input at bounding box center [765, 211] width 387 height 34
type input "*"
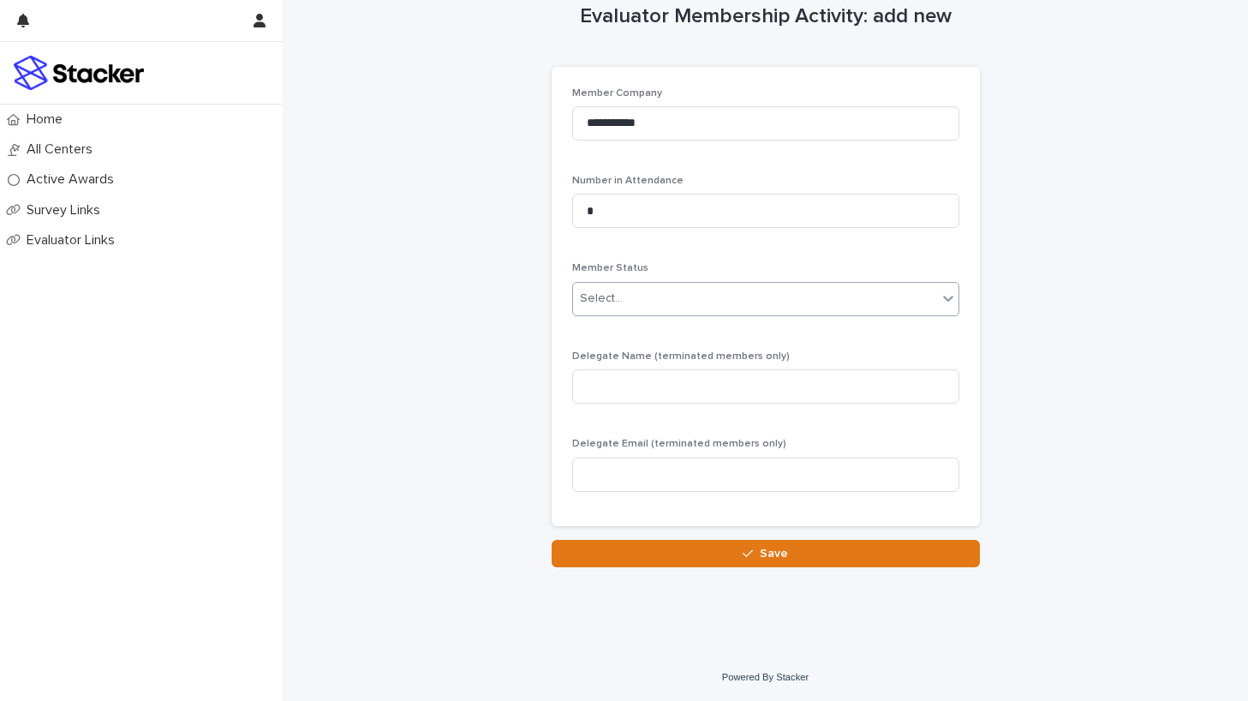
click at [766, 307] on div "Select..." at bounding box center [755, 298] width 364 height 28
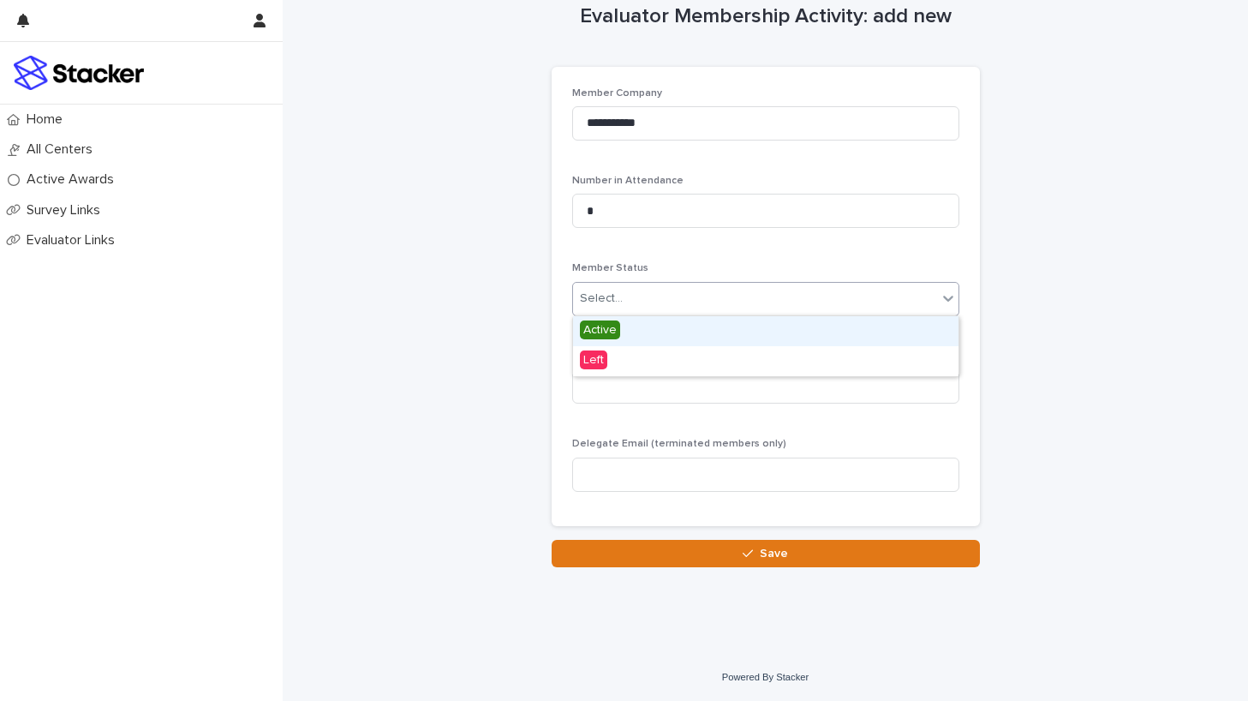
click at [610, 330] on span "Active" at bounding box center [600, 329] width 40 height 19
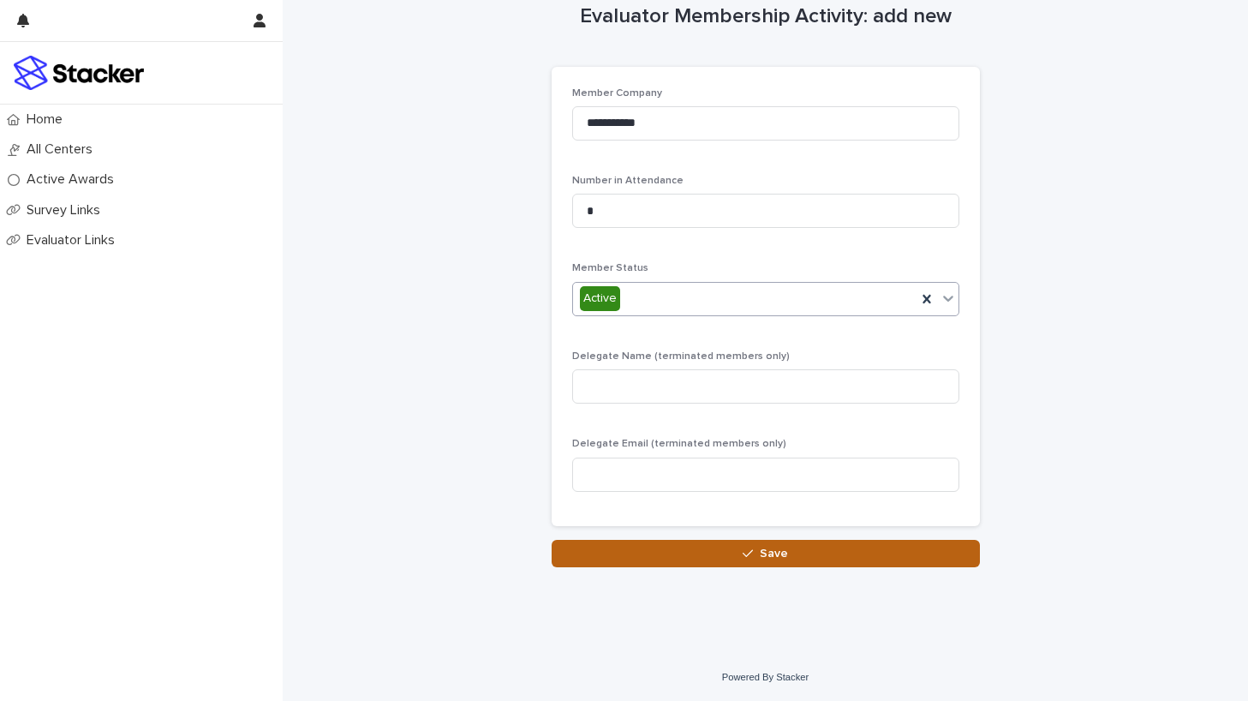
click at [766, 547] on span "Save" at bounding box center [774, 553] width 28 height 12
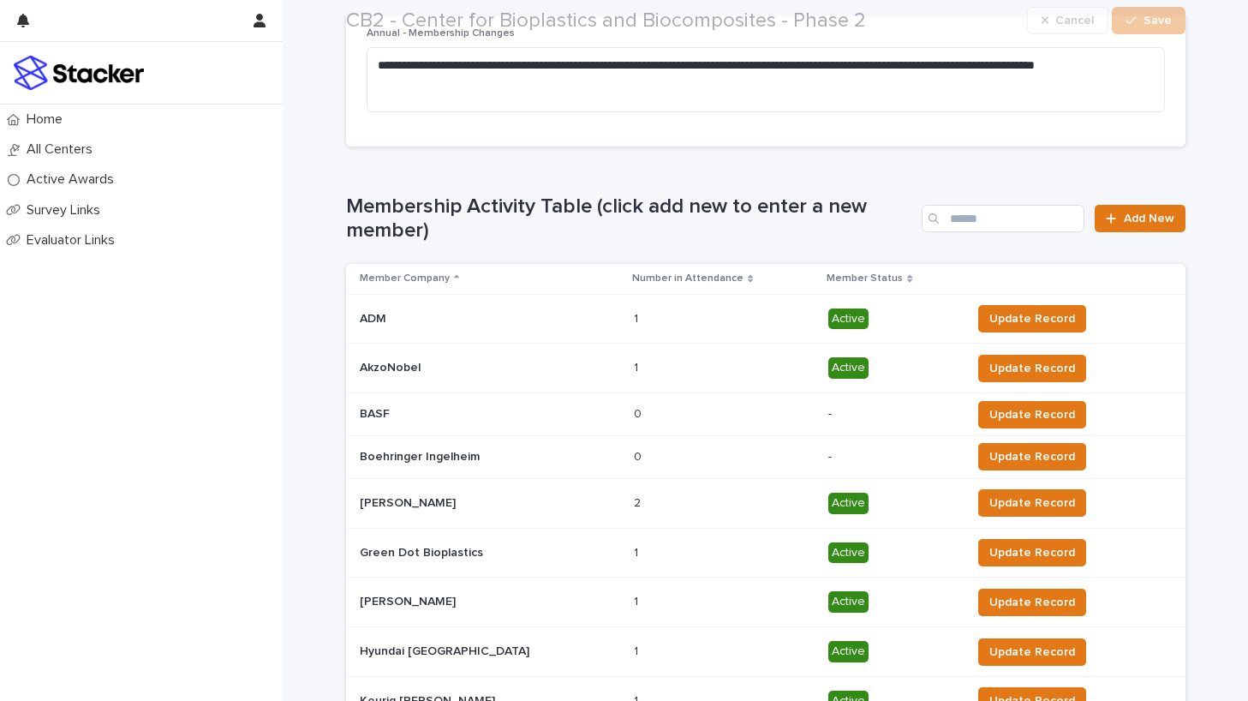
scroll to position [615, 0]
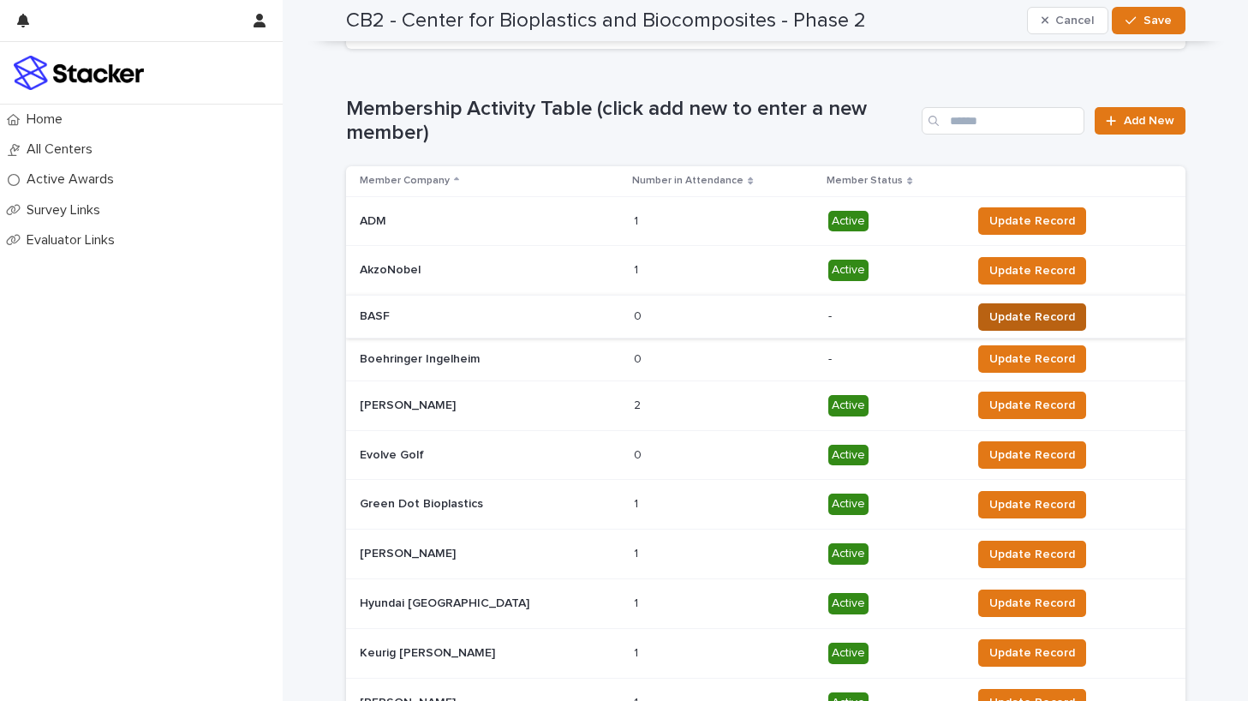
click at [1015, 312] on span "Update Record" at bounding box center [1032, 316] width 86 height 17
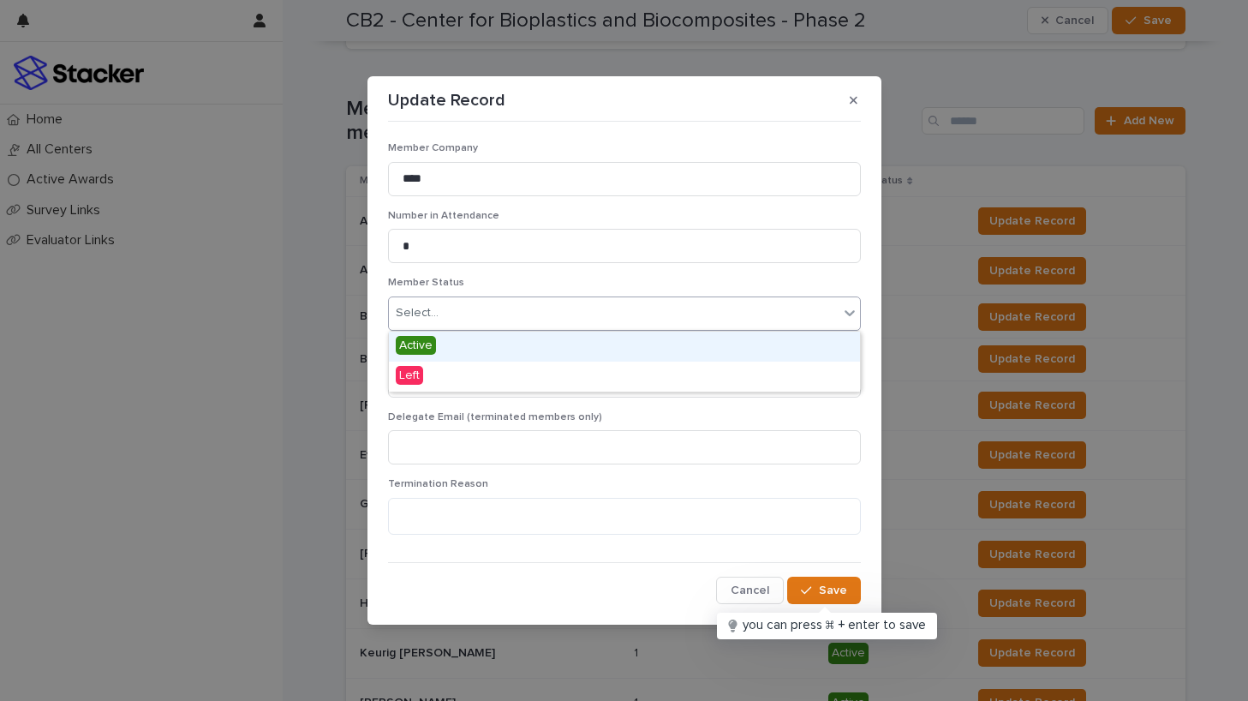
click at [697, 314] on div "Select..." at bounding box center [614, 313] width 450 height 28
click at [425, 344] on span "Active" at bounding box center [416, 345] width 40 height 19
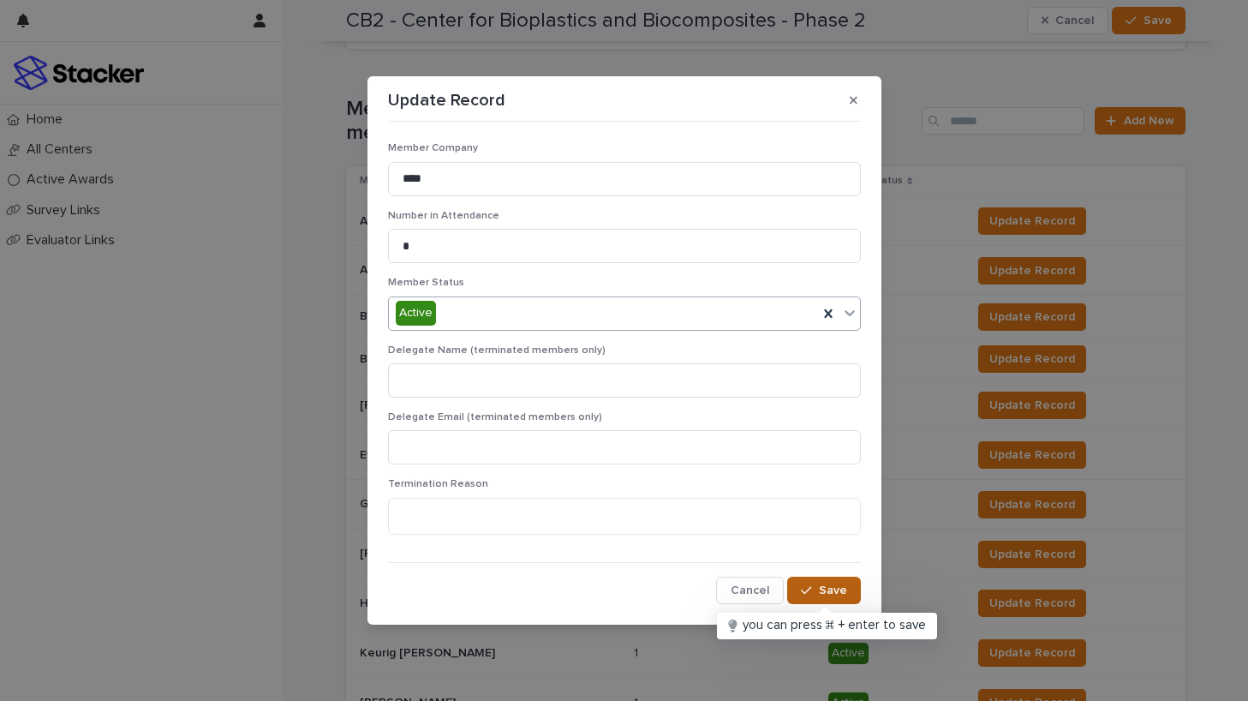
click at [834, 589] on span "Save" at bounding box center [833, 590] width 28 height 12
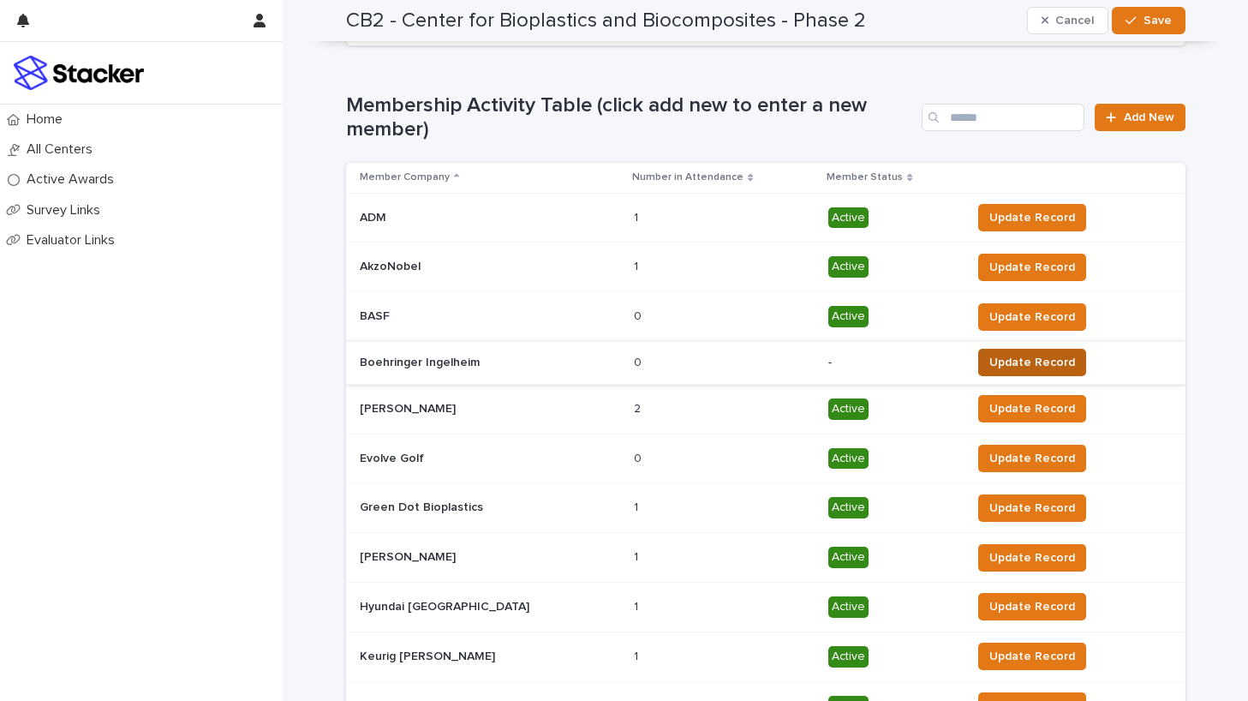
click at [1007, 358] on span "Update Record" at bounding box center [1032, 362] width 86 height 17
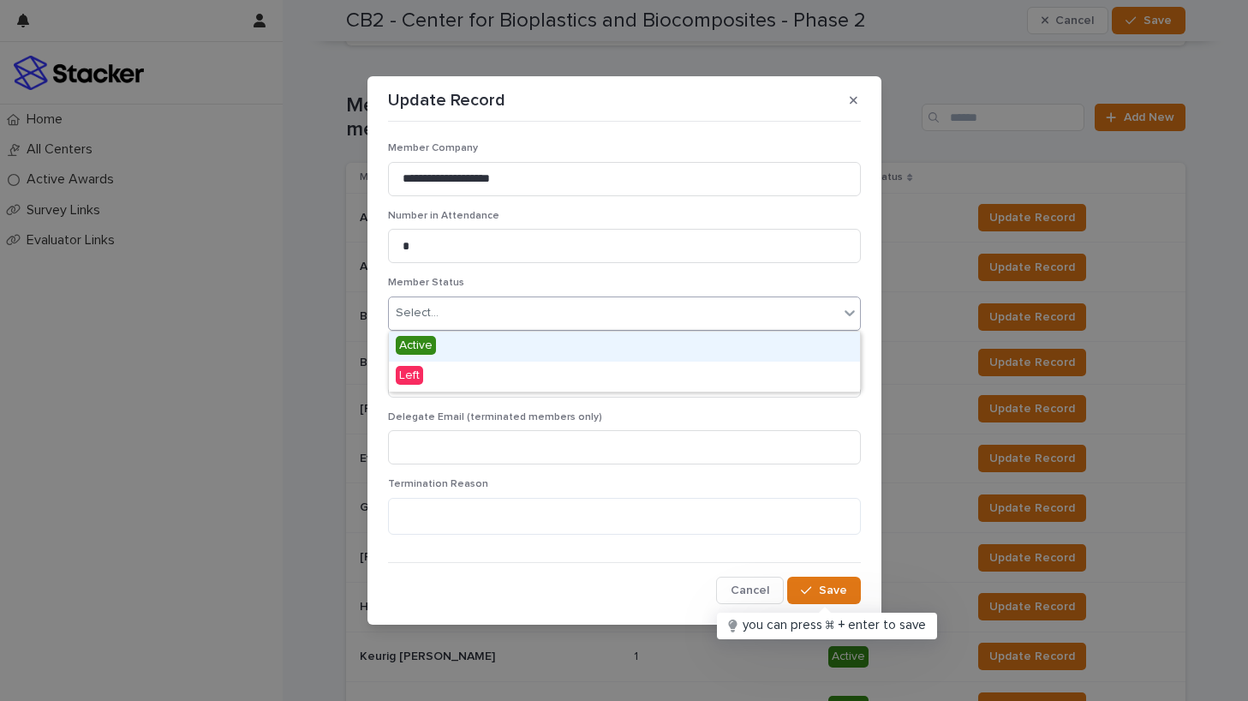
click at [707, 312] on div "Select..." at bounding box center [614, 313] width 450 height 28
click at [421, 345] on span "Active" at bounding box center [416, 345] width 40 height 19
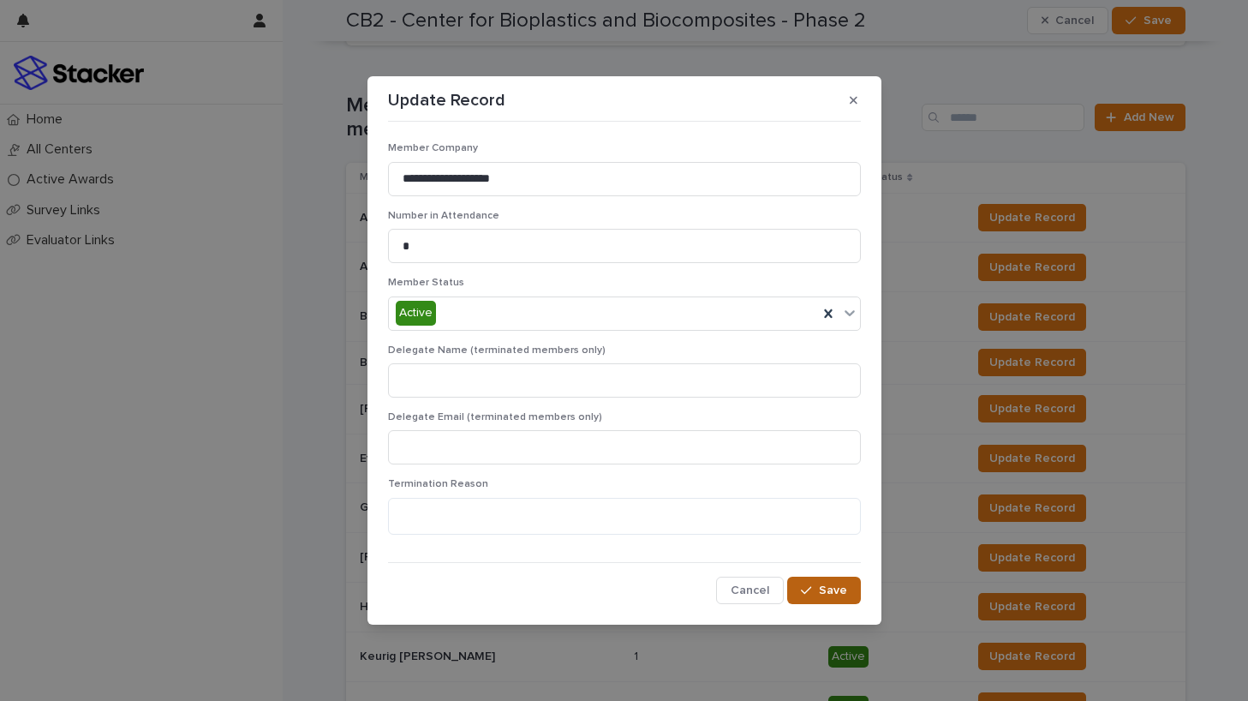
click at [818, 586] on div "button" at bounding box center [809, 590] width 17 height 12
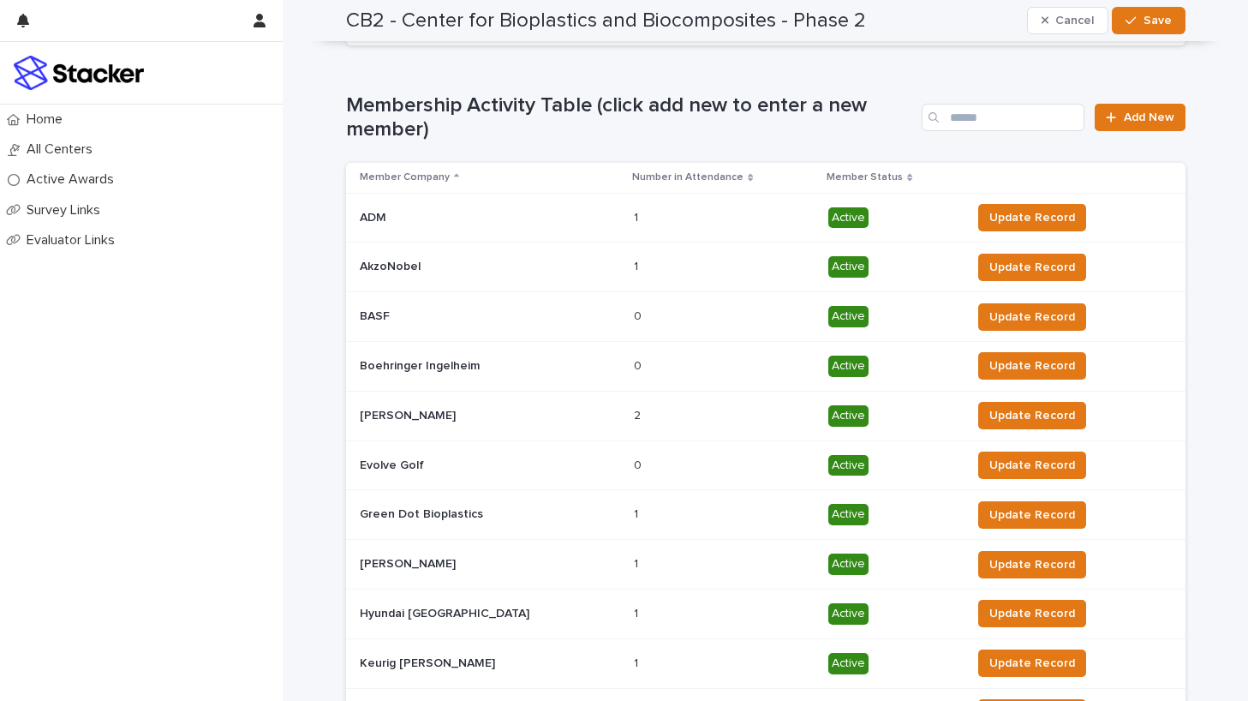
scroll to position [622, 0]
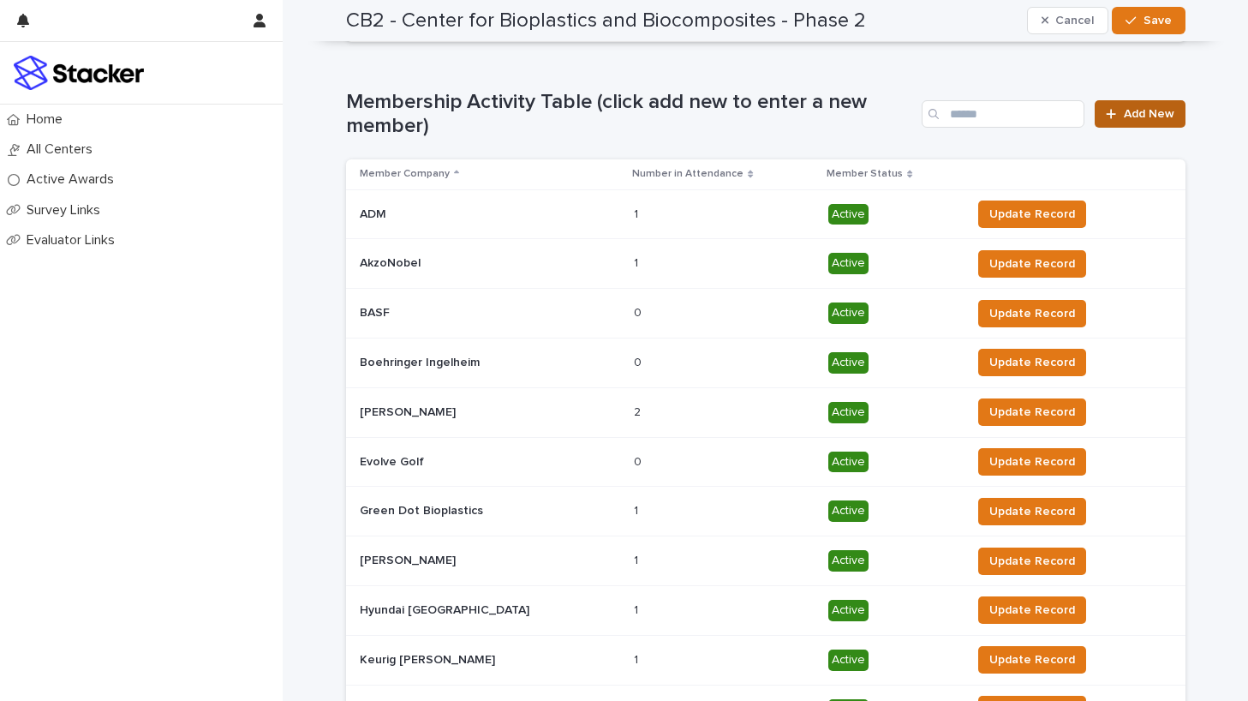
click at [1138, 112] on span "Add New" at bounding box center [1149, 114] width 51 height 12
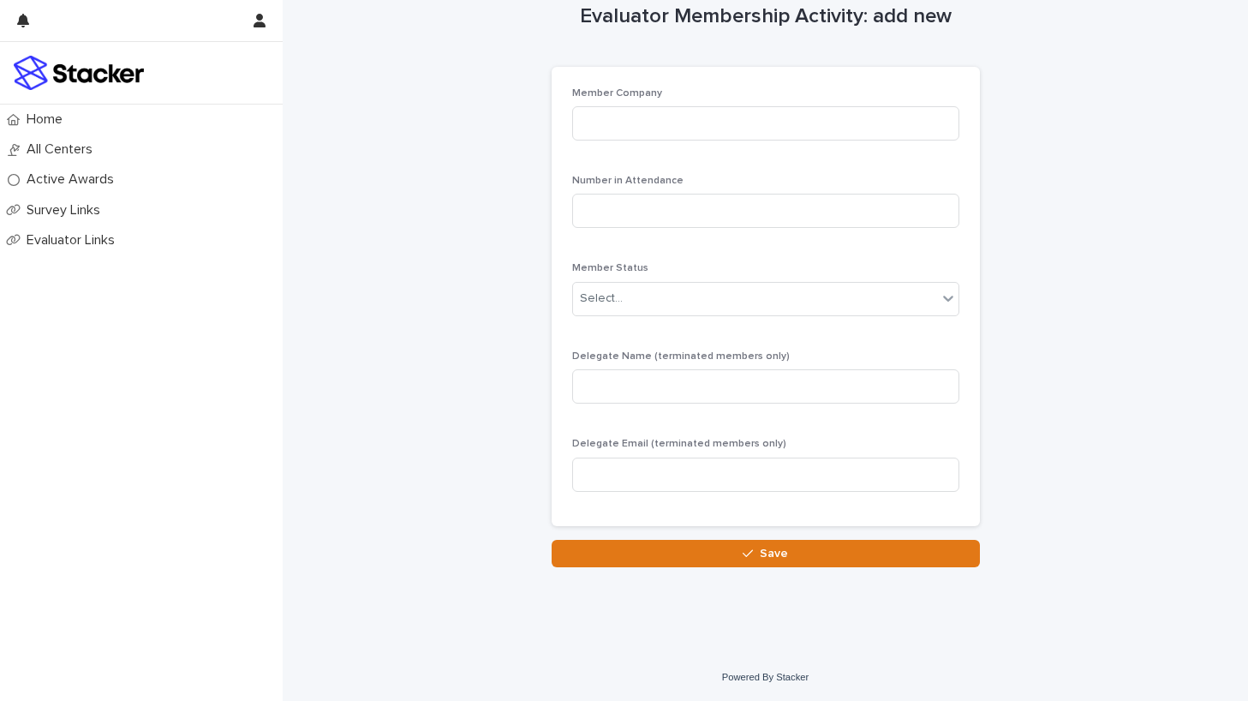
scroll to position [32, 0]
click at [798, 128] on input at bounding box center [765, 123] width 387 height 34
type input "**********"
click at [781, 209] on input at bounding box center [765, 211] width 387 height 34
type input "*"
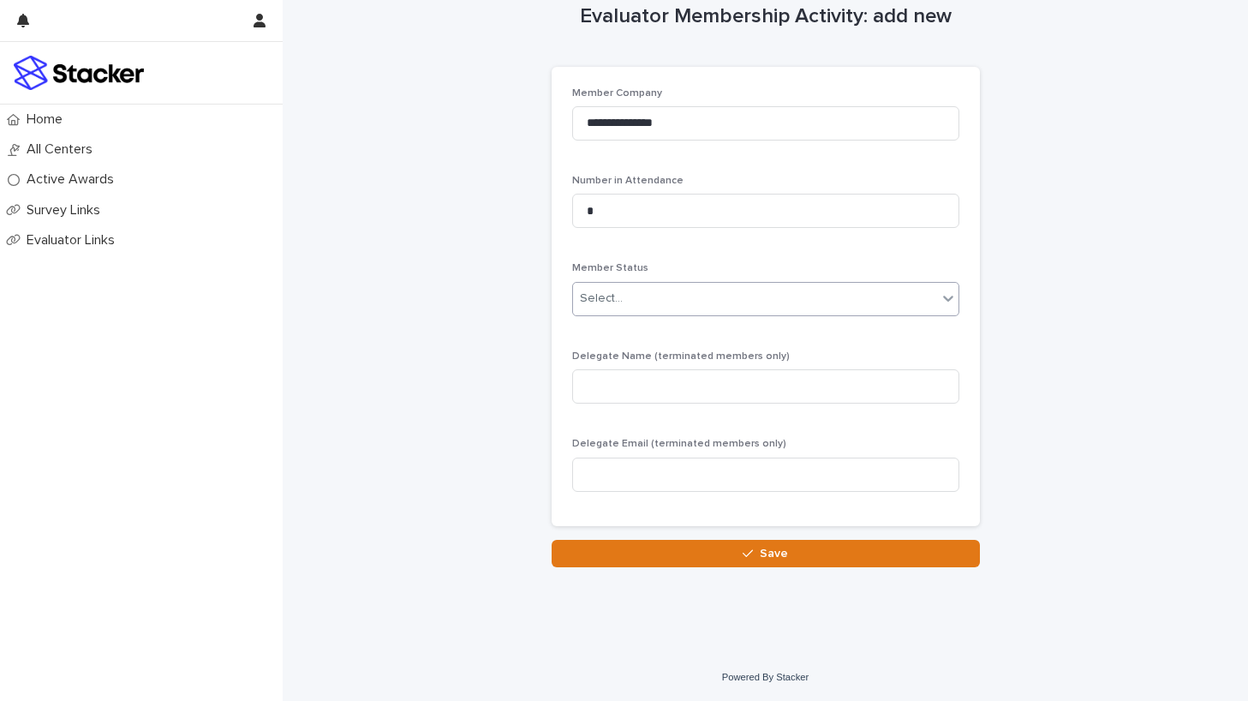
click at [741, 302] on div "Select..." at bounding box center [755, 298] width 364 height 28
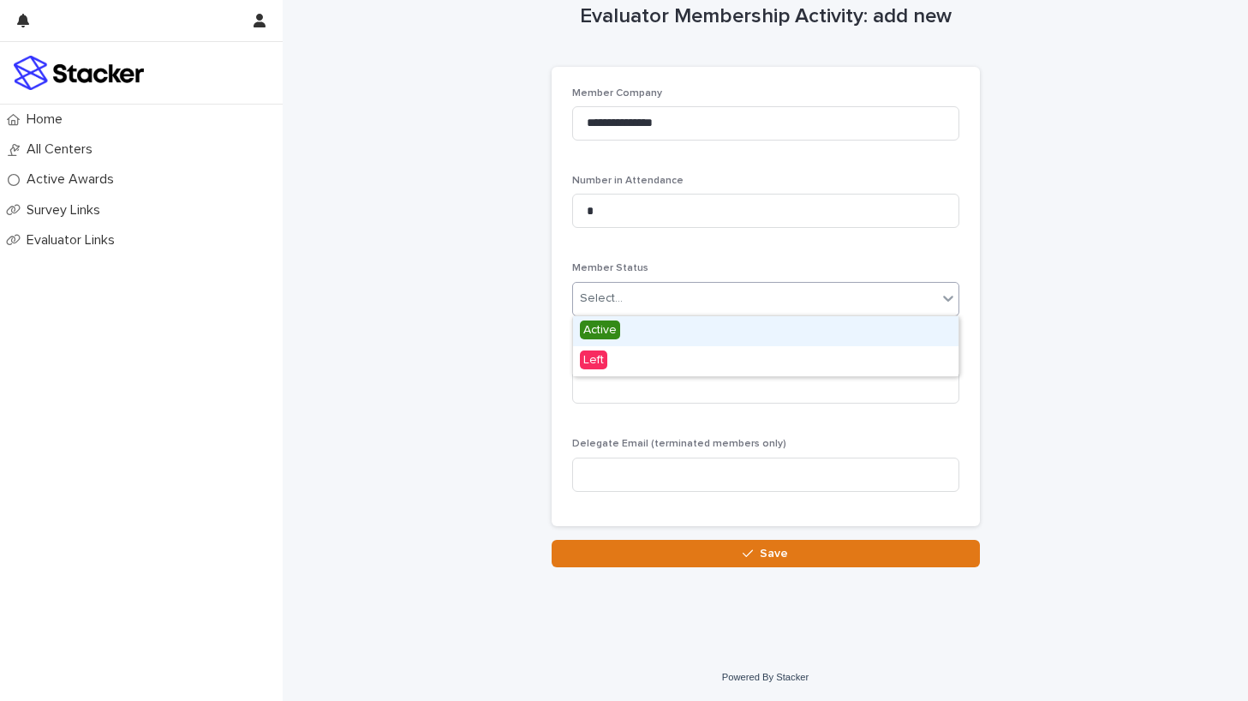
click at [602, 325] on span "Active" at bounding box center [600, 329] width 40 height 19
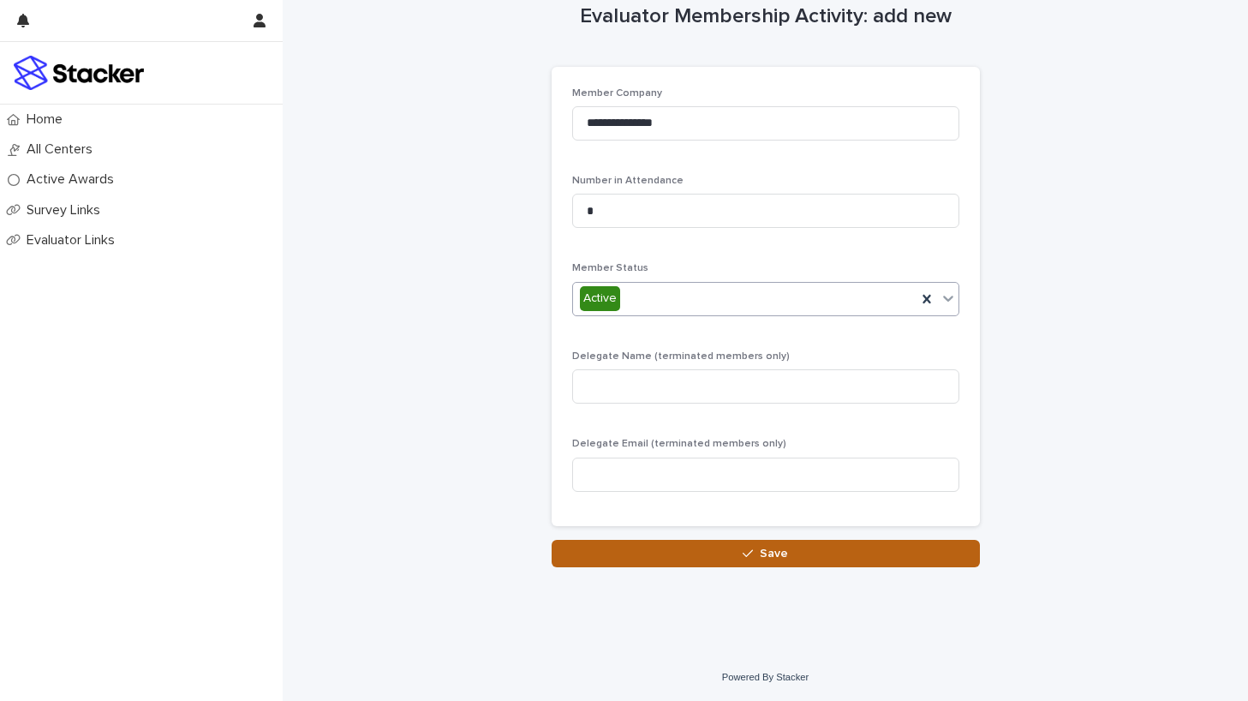
click at [798, 551] on button "Save" at bounding box center [766, 553] width 428 height 27
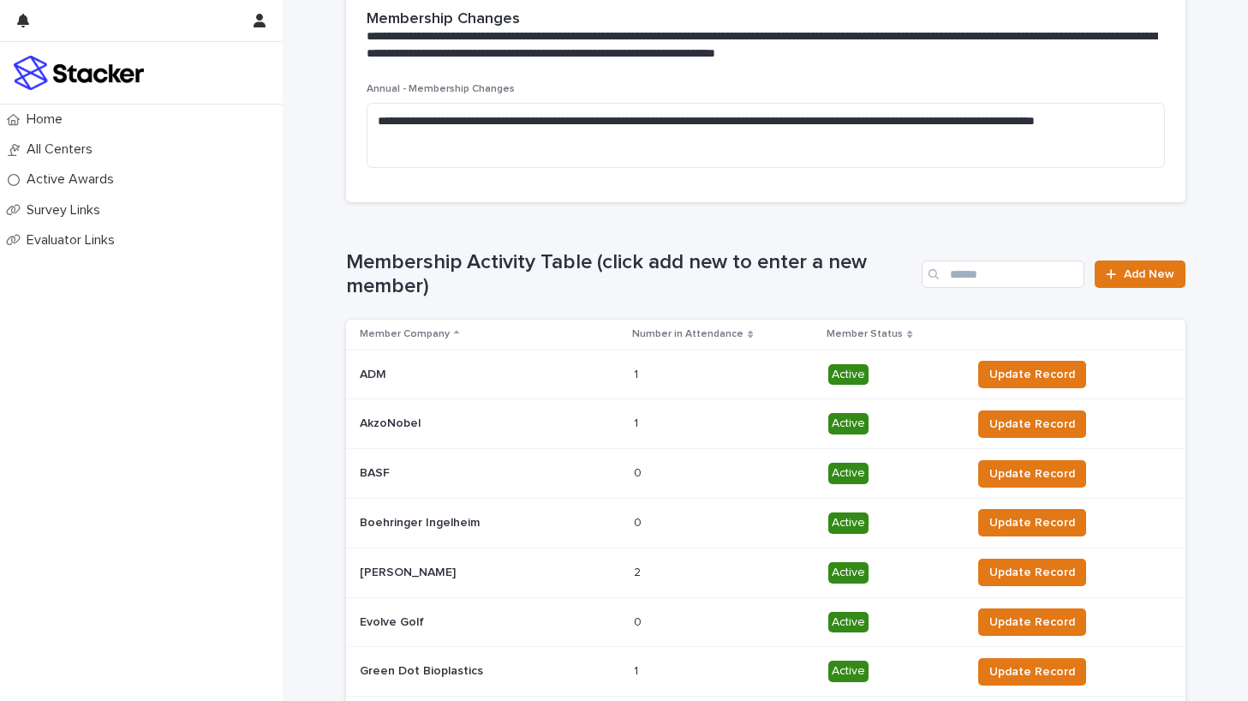
scroll to position [500, 0]
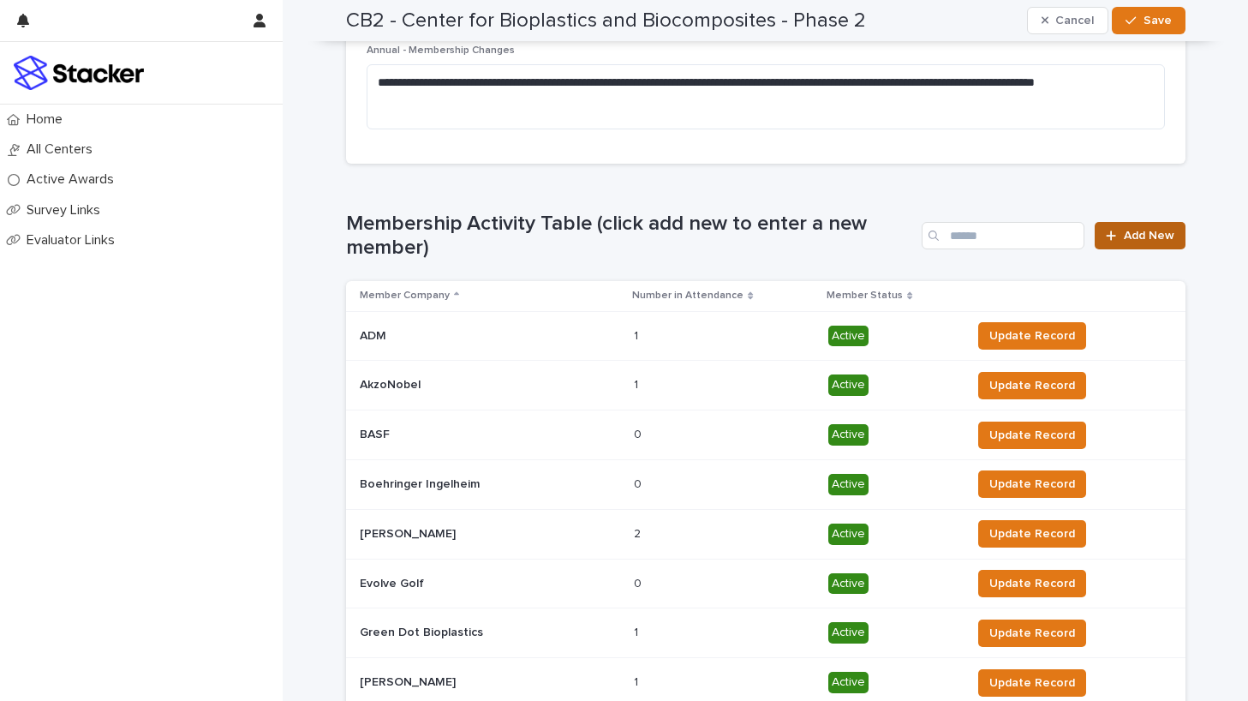
click at [1138, 239] on span "Add New" at bounding box center [1149, 236] width 51 height 12
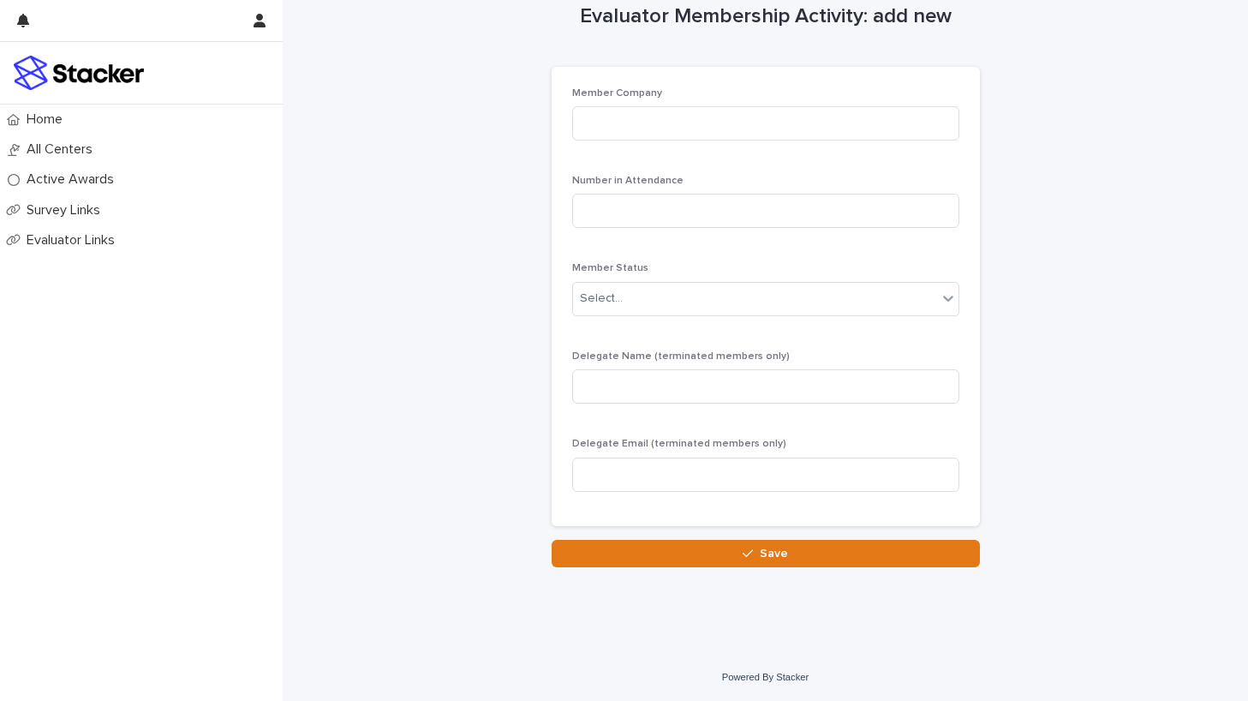
scroll to position [32, 0]
click at [760, 129] on input at bounding box center [765, 123] width 387 height 34
type input "**********"
click at [737, 201] on input at bounding box center [765, 211] width 387 height 34
type input "*"
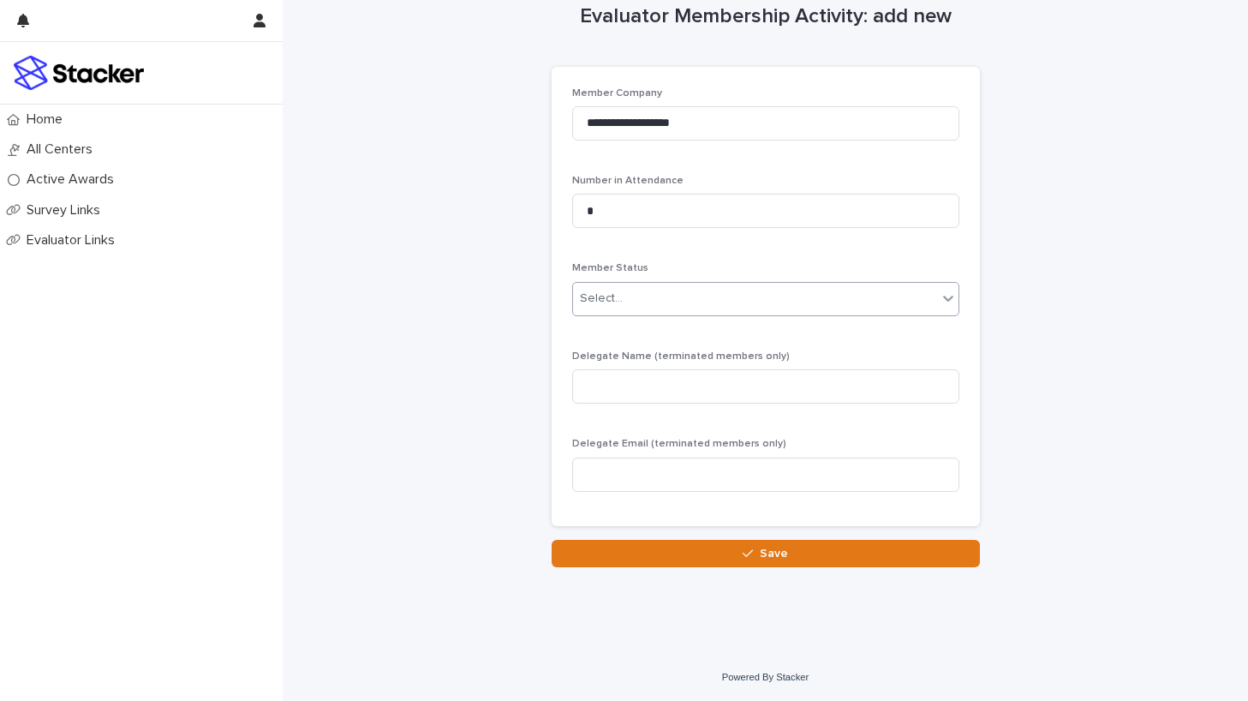
click at [776, 304] on div "Select..." at bounding box center [755, 298] width 364 height 28
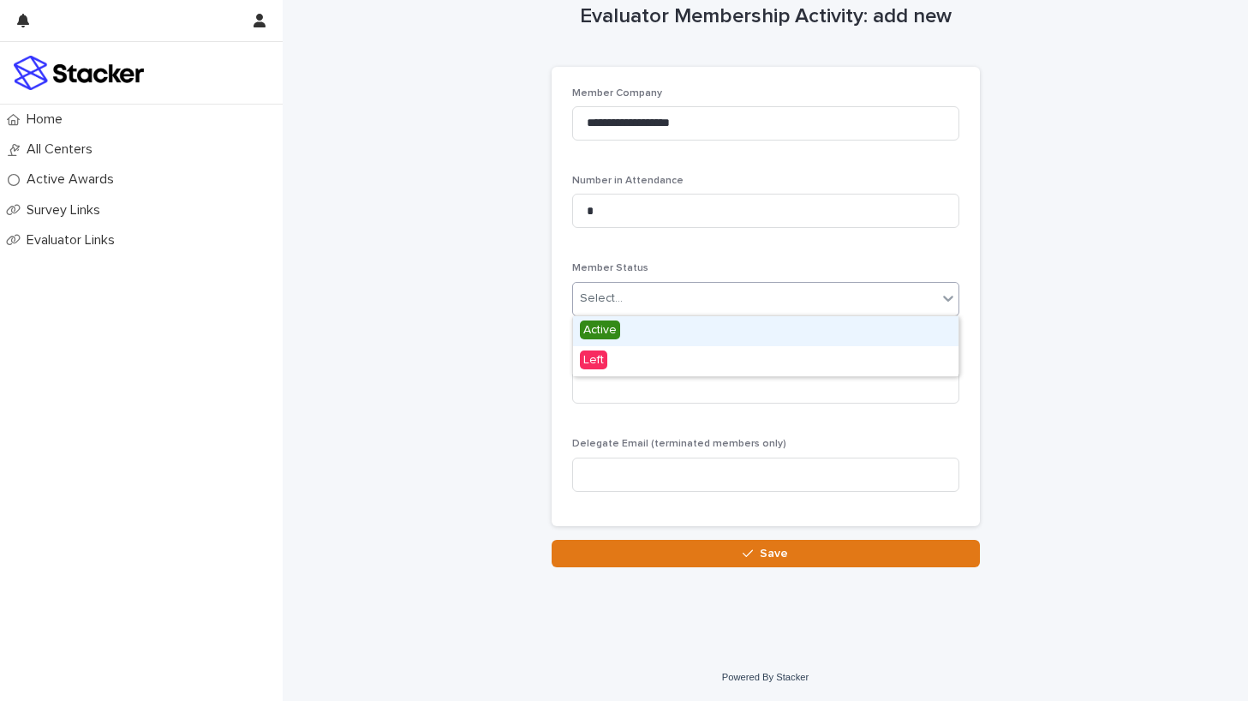
click at [601, 326] on span "Active" at bounding box center [600, 329] width 40 height 19
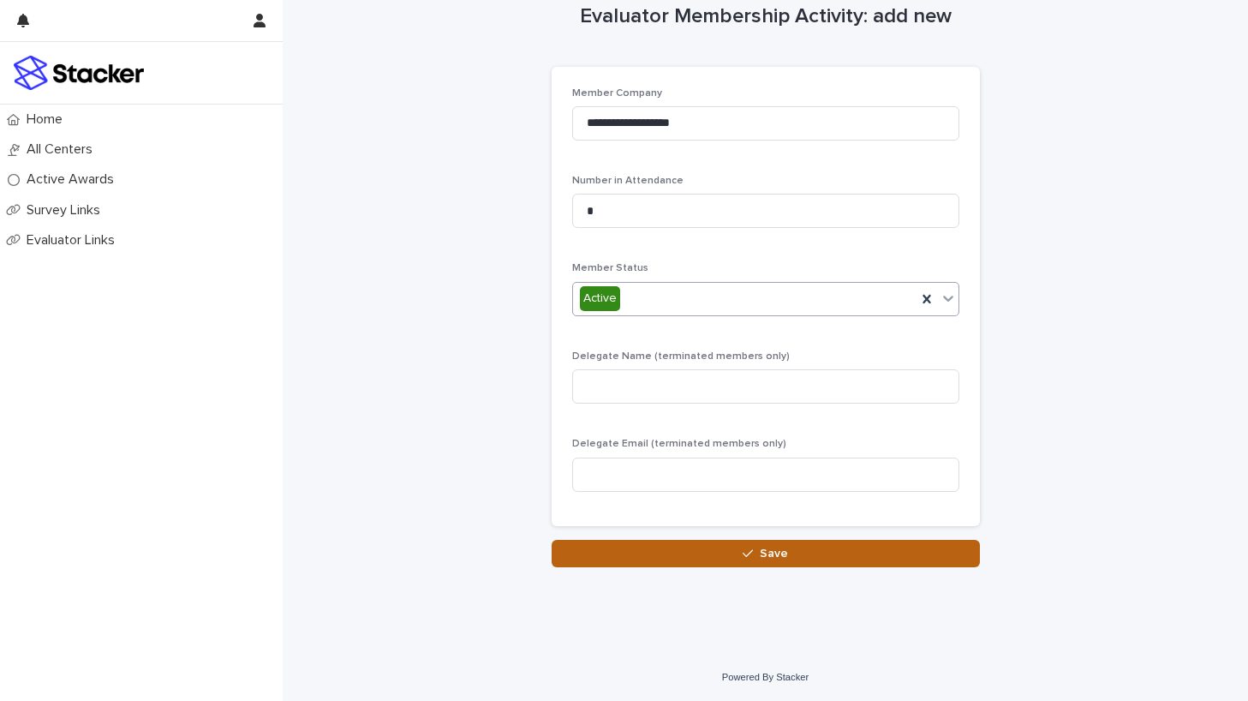
click at [757, 547] on div "button" at bounding box center [751, 553] width 17 height 12
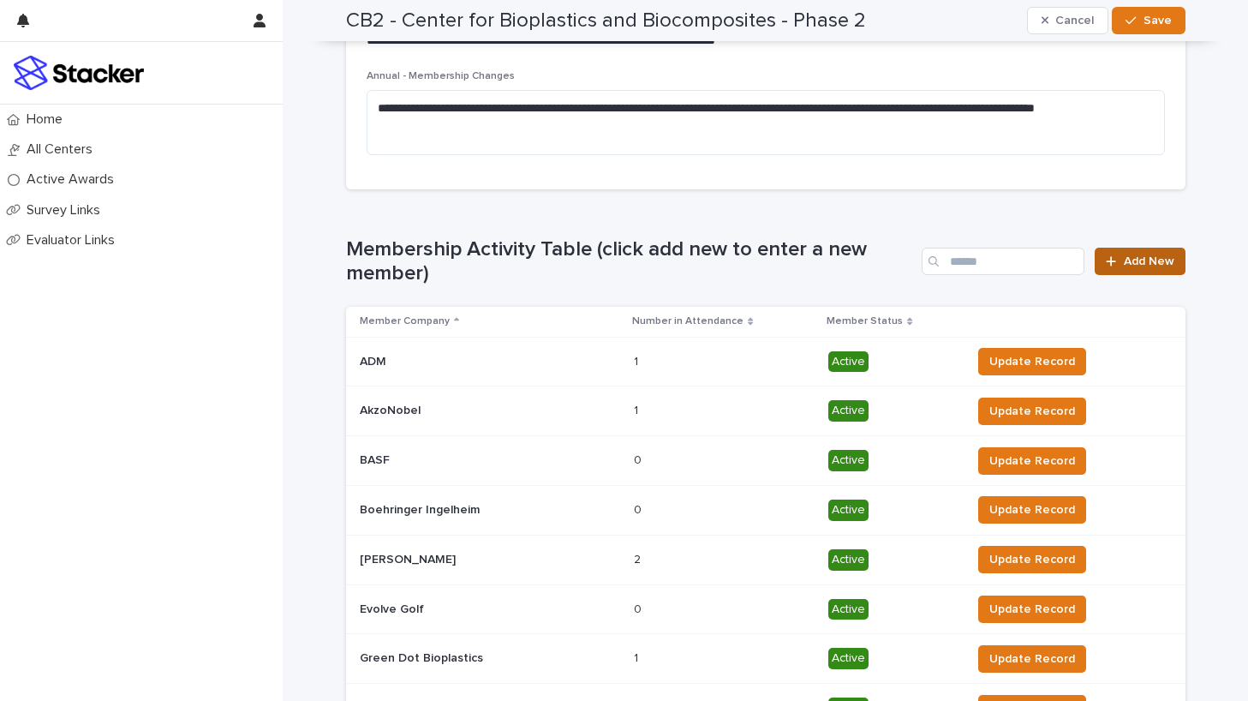
click at [1132, 258] on span "Add New" at bounding box center [1149, 261] width 51 height 12
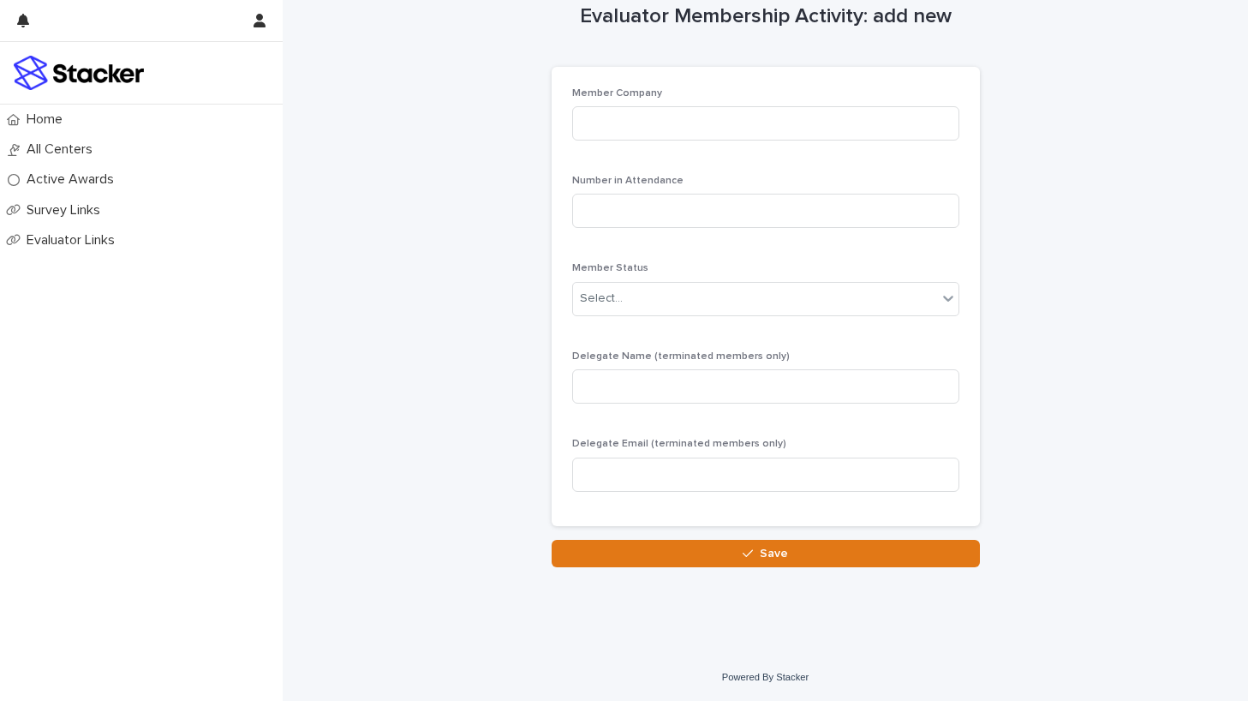
scroll to position [32, 0]
click at [773, 134] on input at bounding box center [765, 123] width 387 height 34
type input "**********"
click at [746, 206] on input at bounding box center [765, 211] width 387 height 34
type input "*"
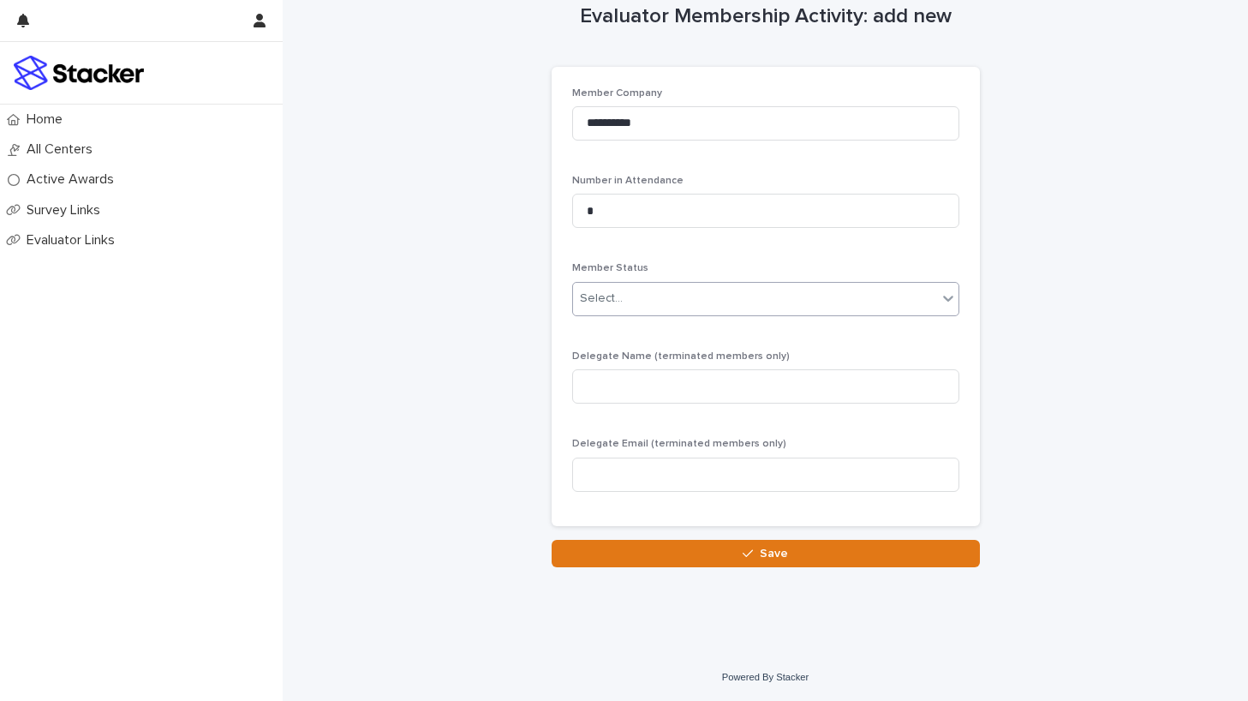
click at [778, 302] on div "Select..." at bounding box center [755, 298] width 364 height 28
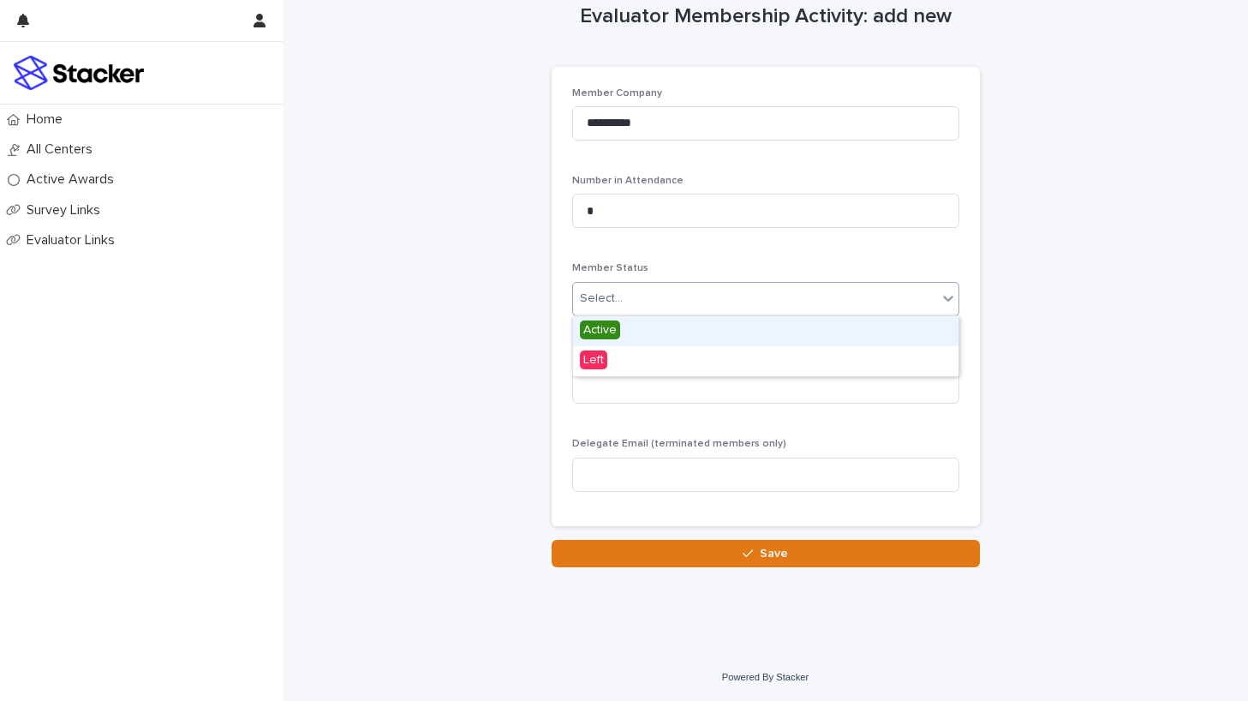
click at [594, 329] on span "Active" at bounding box center [600, 329] width 40 height 19
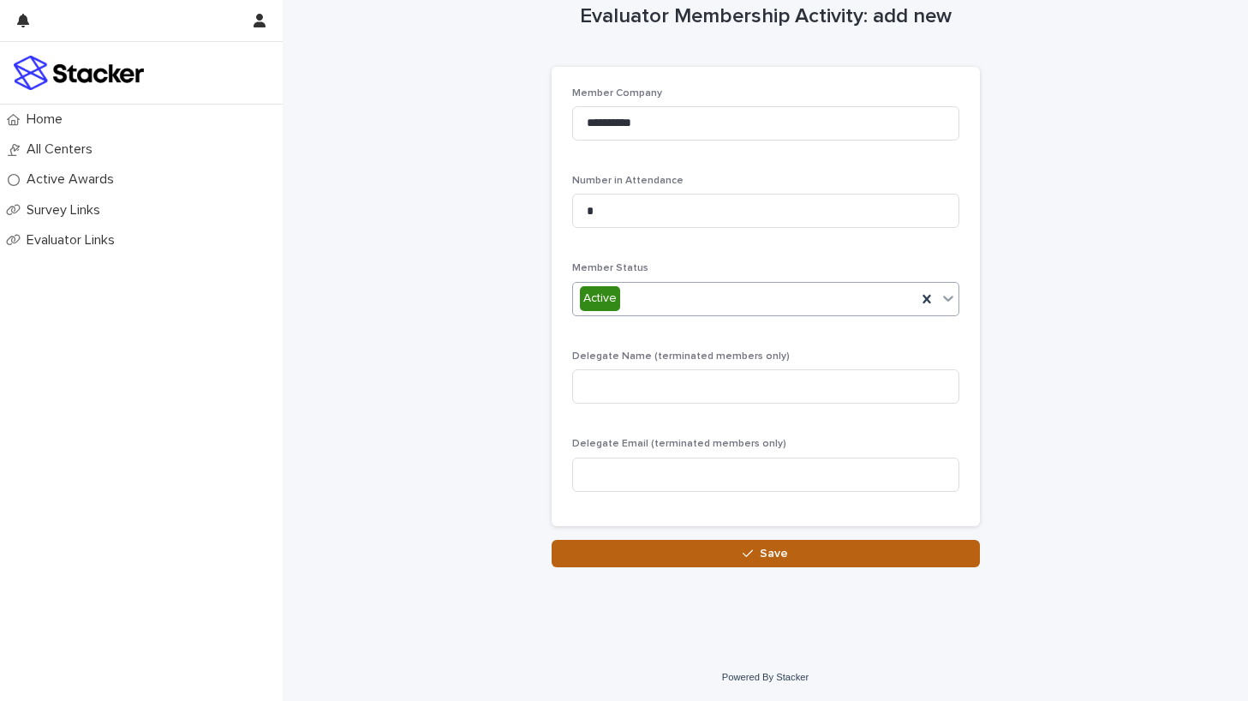
click at [734, 554] on button "Save" at bounding box center [766, 553] width 428 height 27
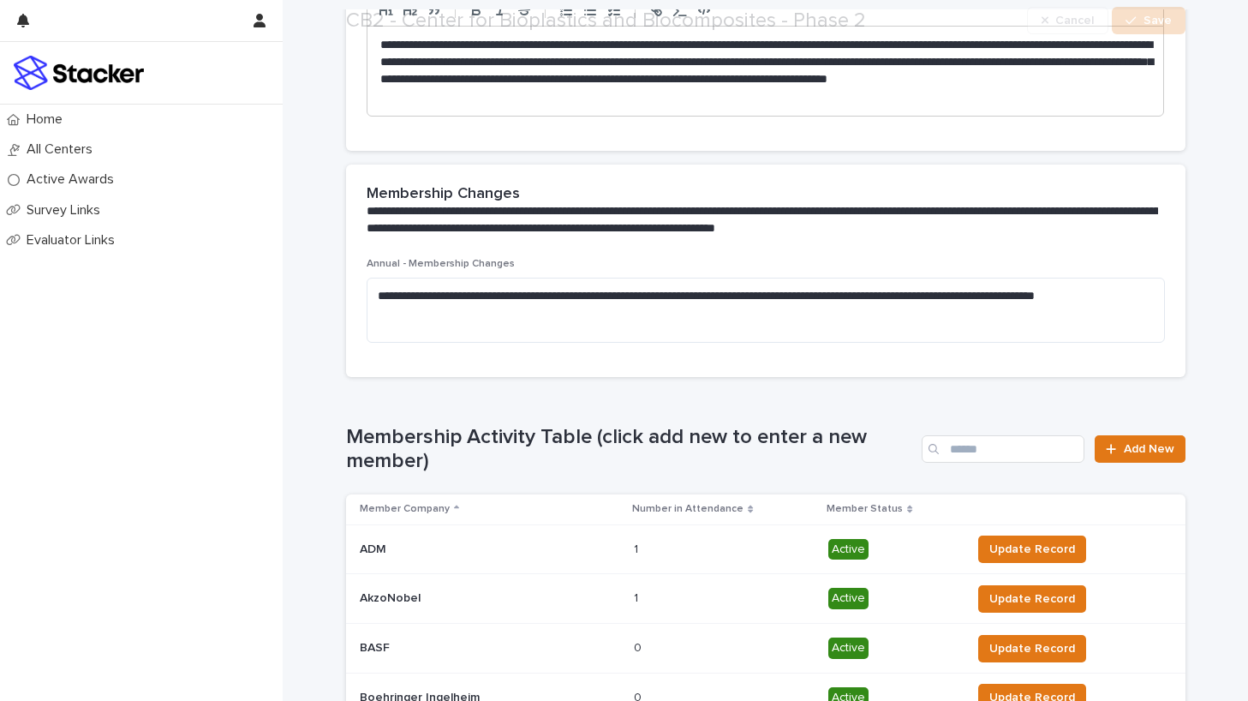
scroll to position [542, 0]
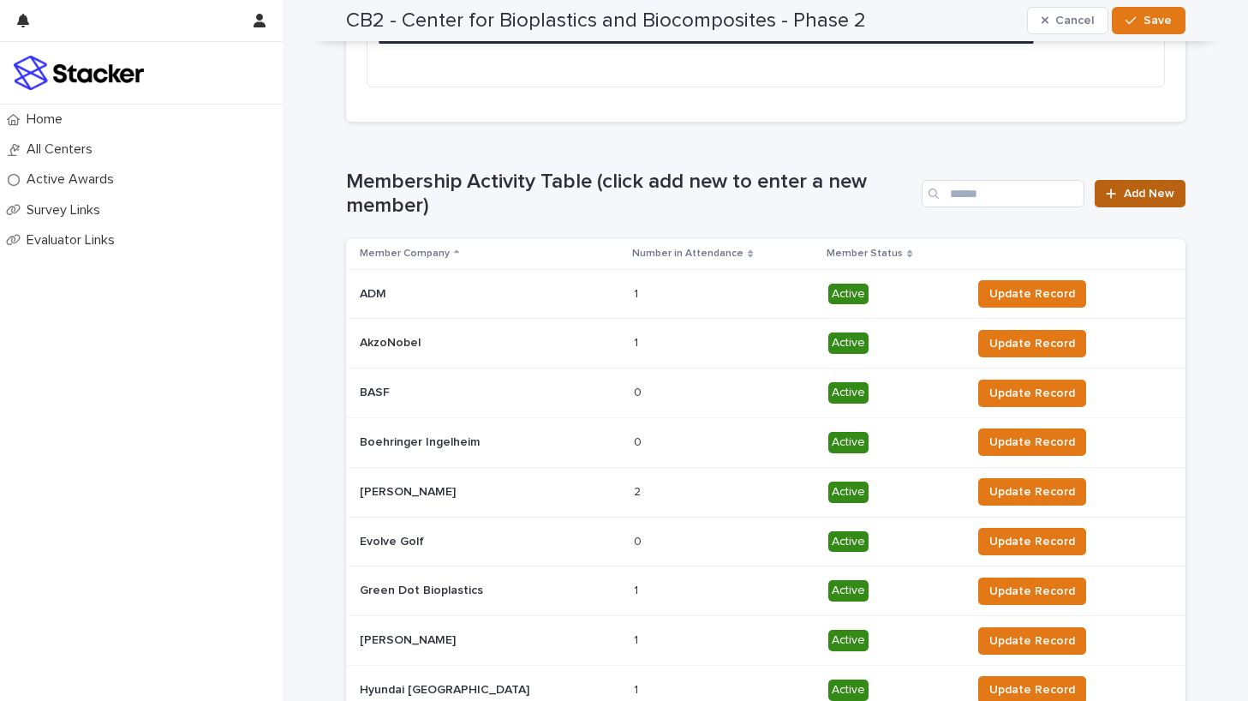
click at [1138, 192] on span "Add New" at bounding box center [1149, 194] width 51 height 12
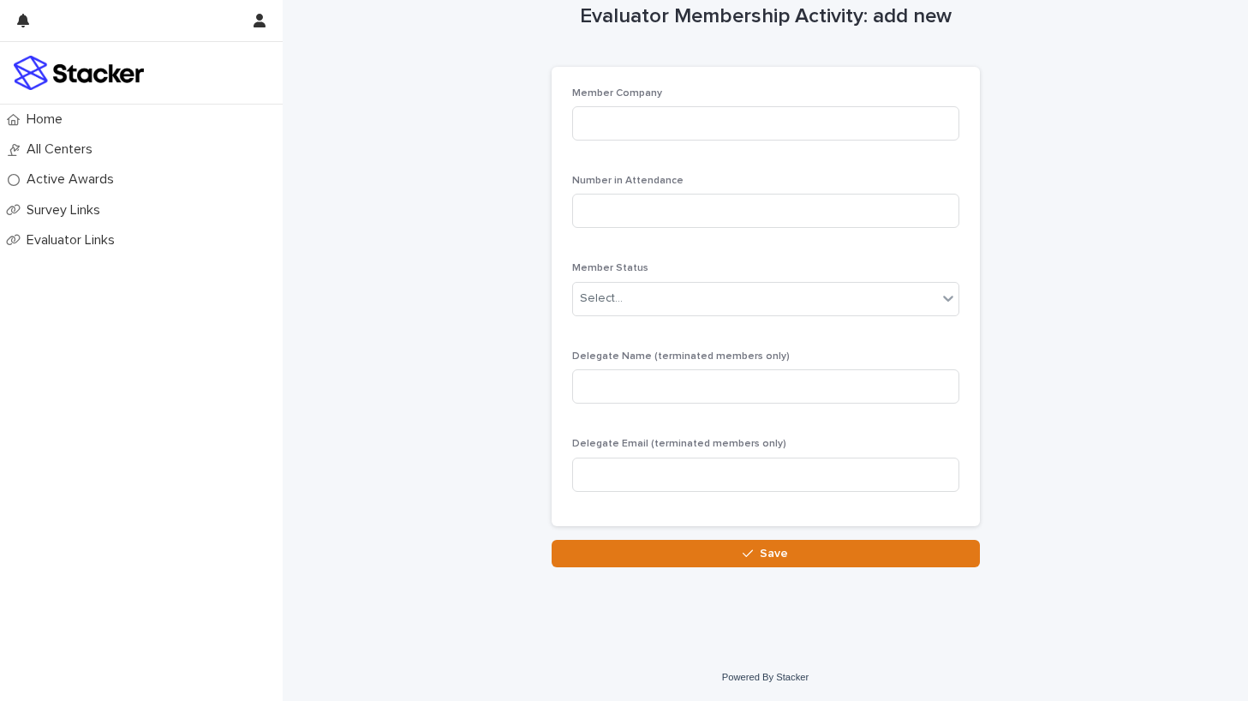
scroll to position [32, 0]
click at [821, 125] on input at bounding box center [765, 123] width 387 height 34
type input "**********"
click at [804, 202] on input at bounding box center [765, 211] width 387 height 34
type input "*"
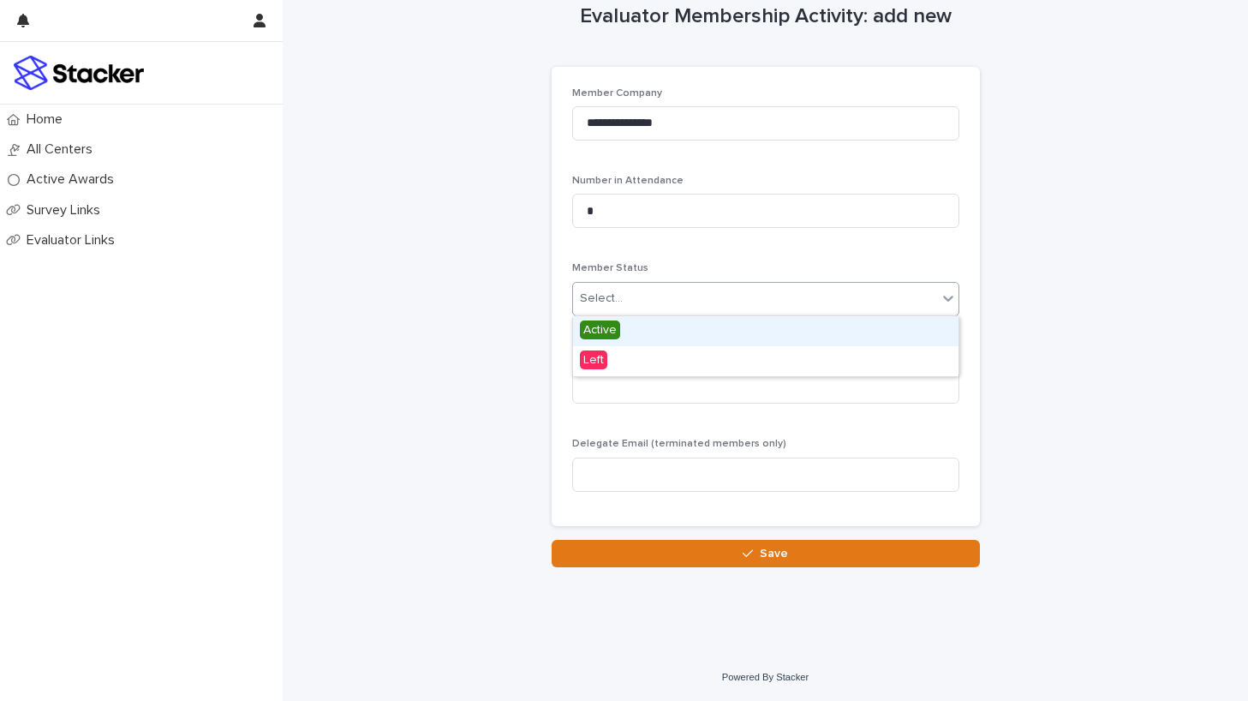
click at [837, 294] on div "Select..." at bounding box center [755, 298] width 364 height 28
click at [613, 330] on span "Active" at bounding box center [600, 329] width 40 height 19
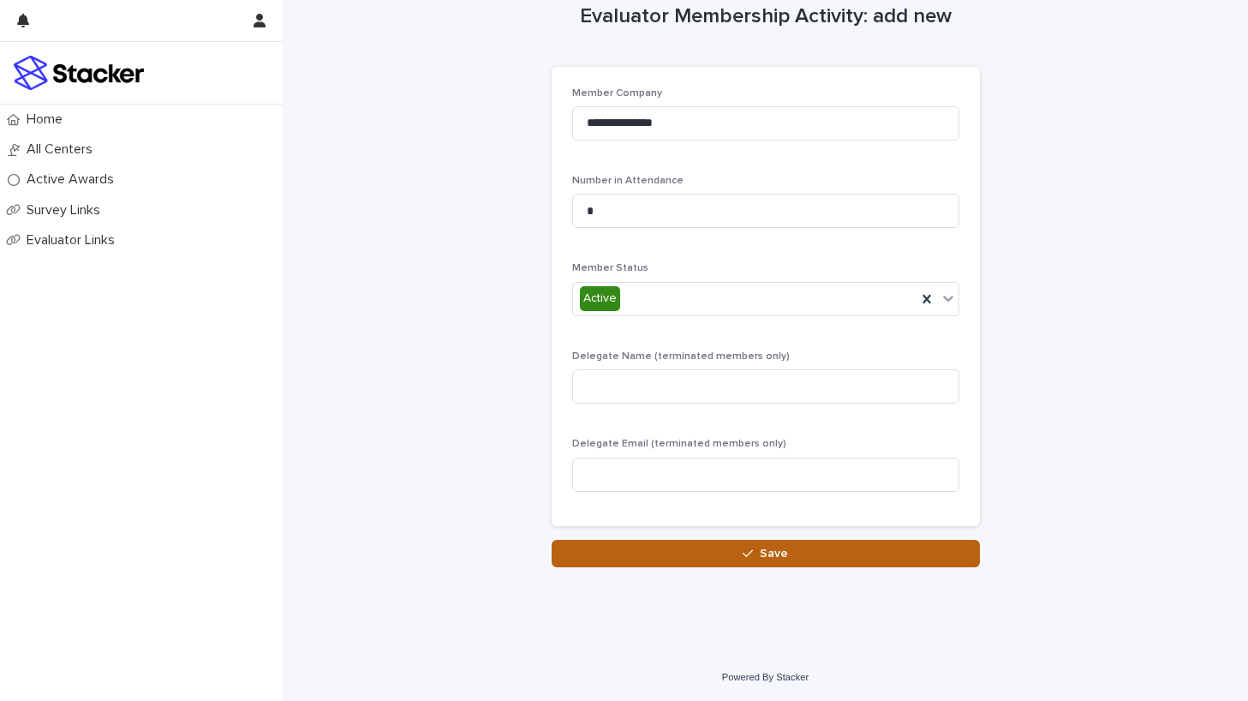
click at [786, 553] on span "Save" at bounding box center [774, 553] width 28 height 12
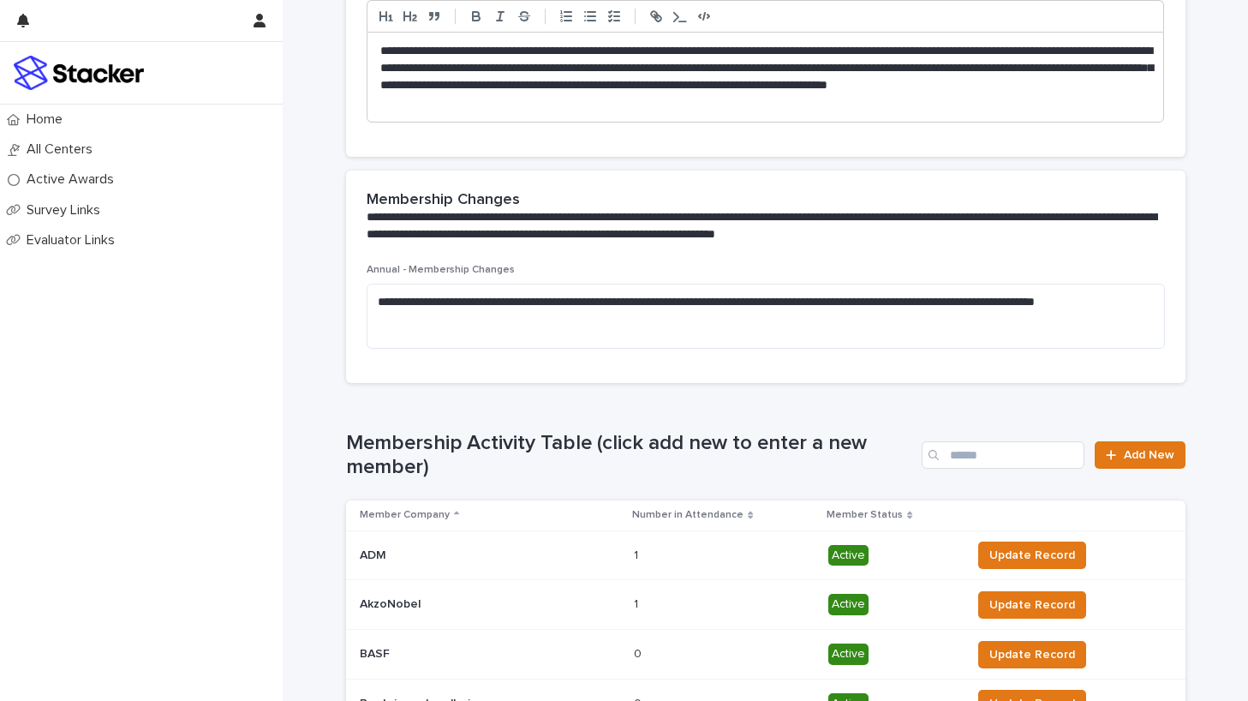
scroll to position [363, 0]
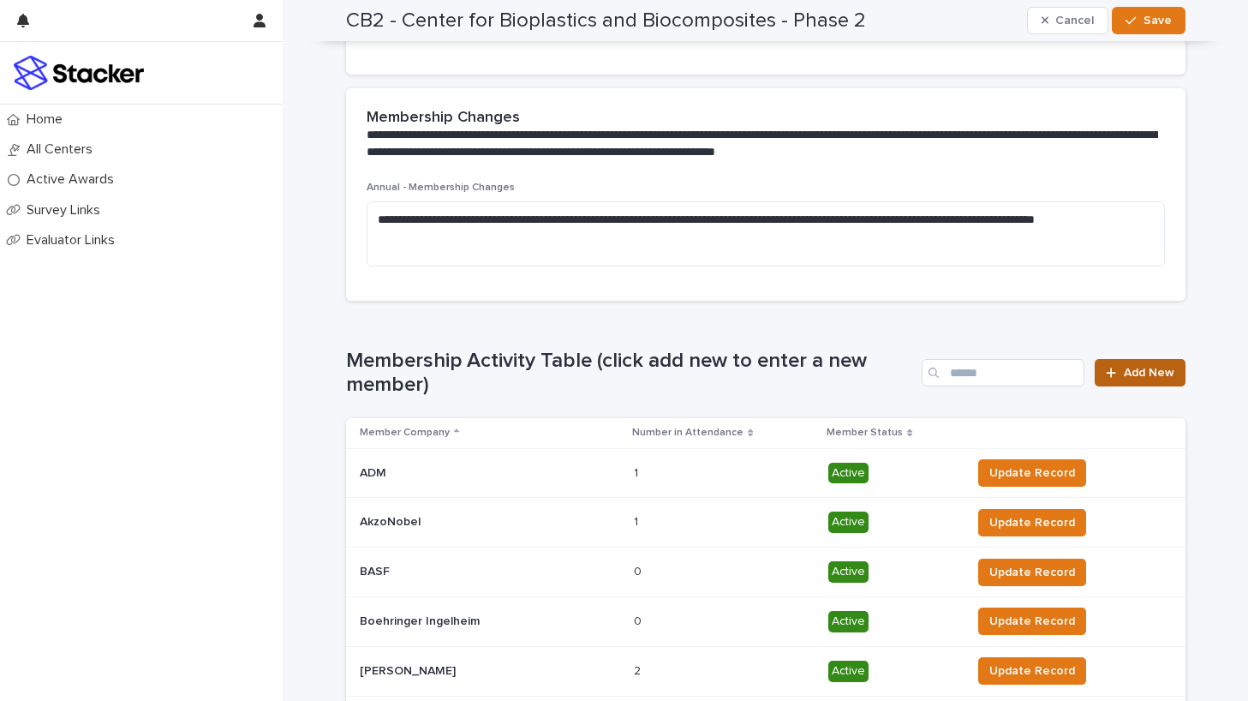
click at [1135, 370] on span "Add New" at bounding box center [1149, 373] width 51 height 12
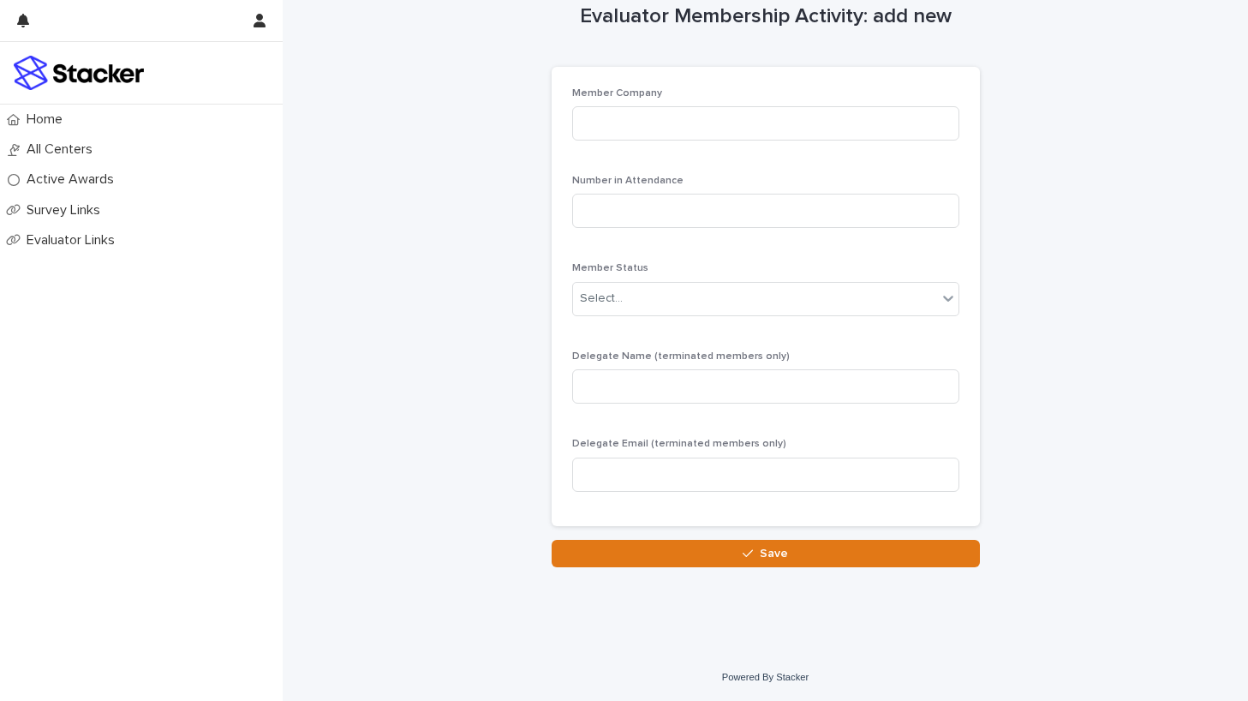
scroll to position [32, 0]
click at [750, 137] on input at bounding box center [765, 123] width 387 height 34
type input "********"
click at [758, 207] on input at bounding box center [765, 211] width 387 height 34
type input "*"
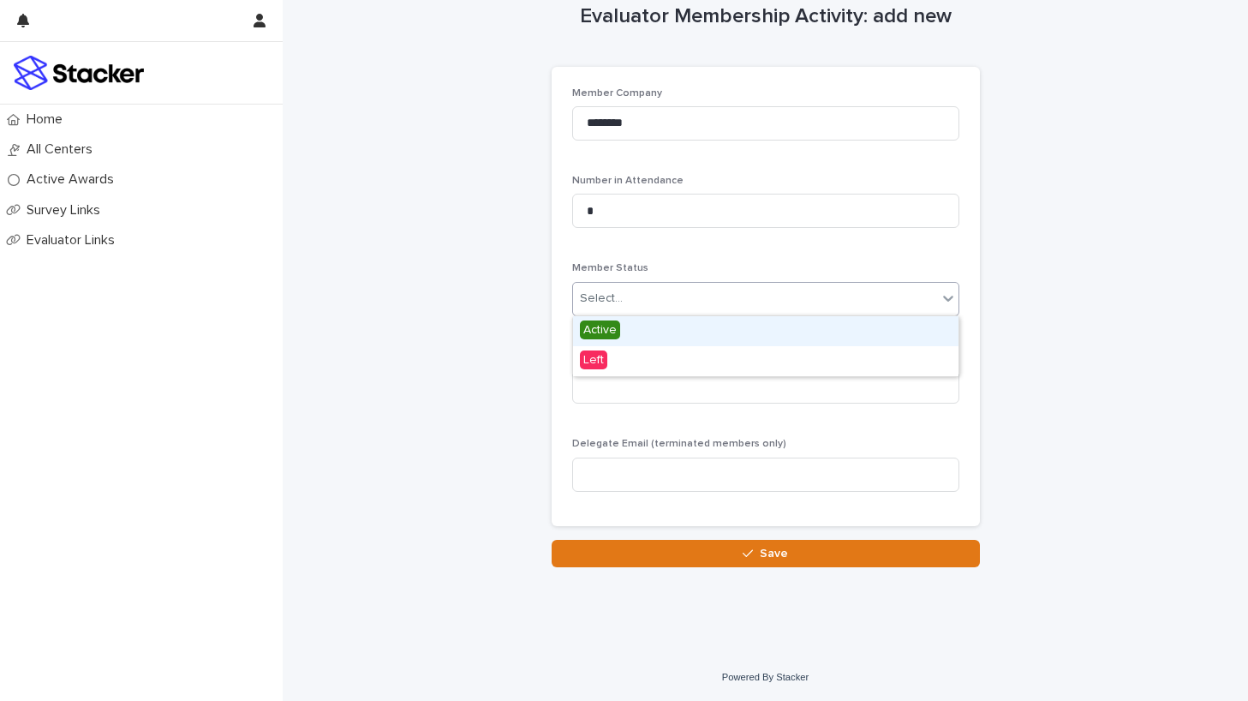
click at [744, 299] on div "Select..." at bounding box center [755, 298] width 364 height 28
click at [606, 330] on span "Active" at bounding box center [600, 329] width 40 height 19
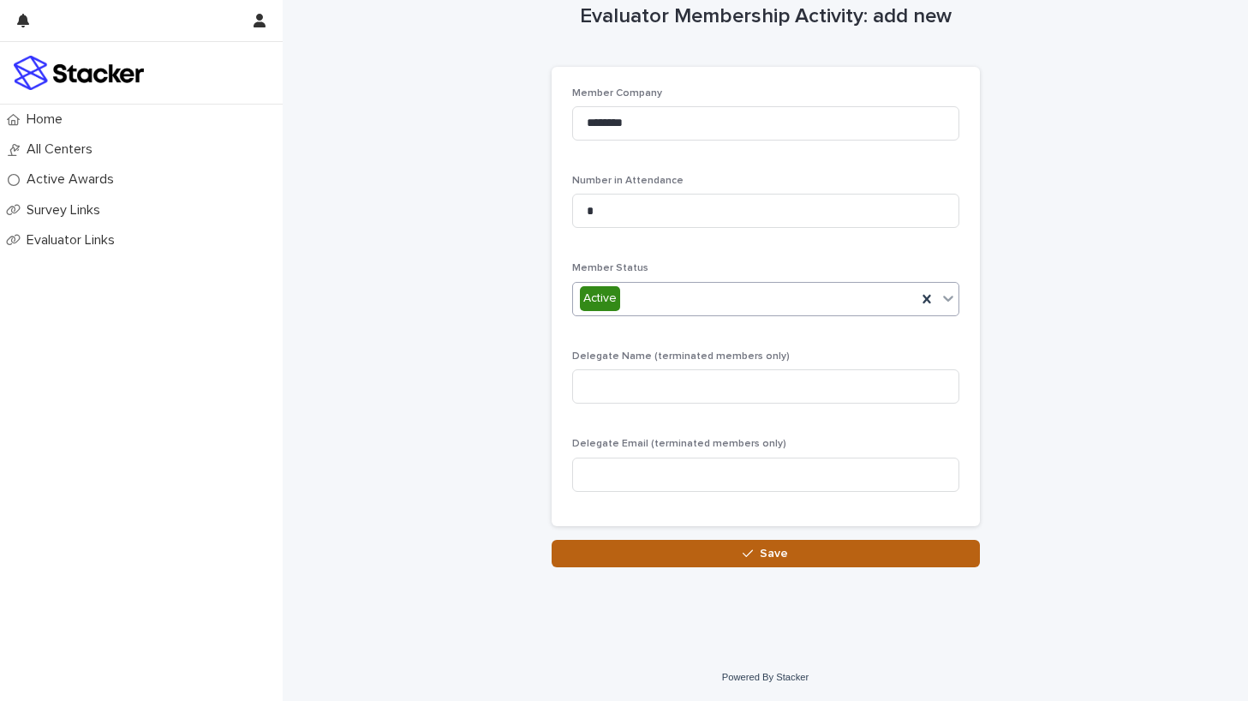
click at [753, 550] on icon "button" at bounding box center [748, 553] width 10 height 8
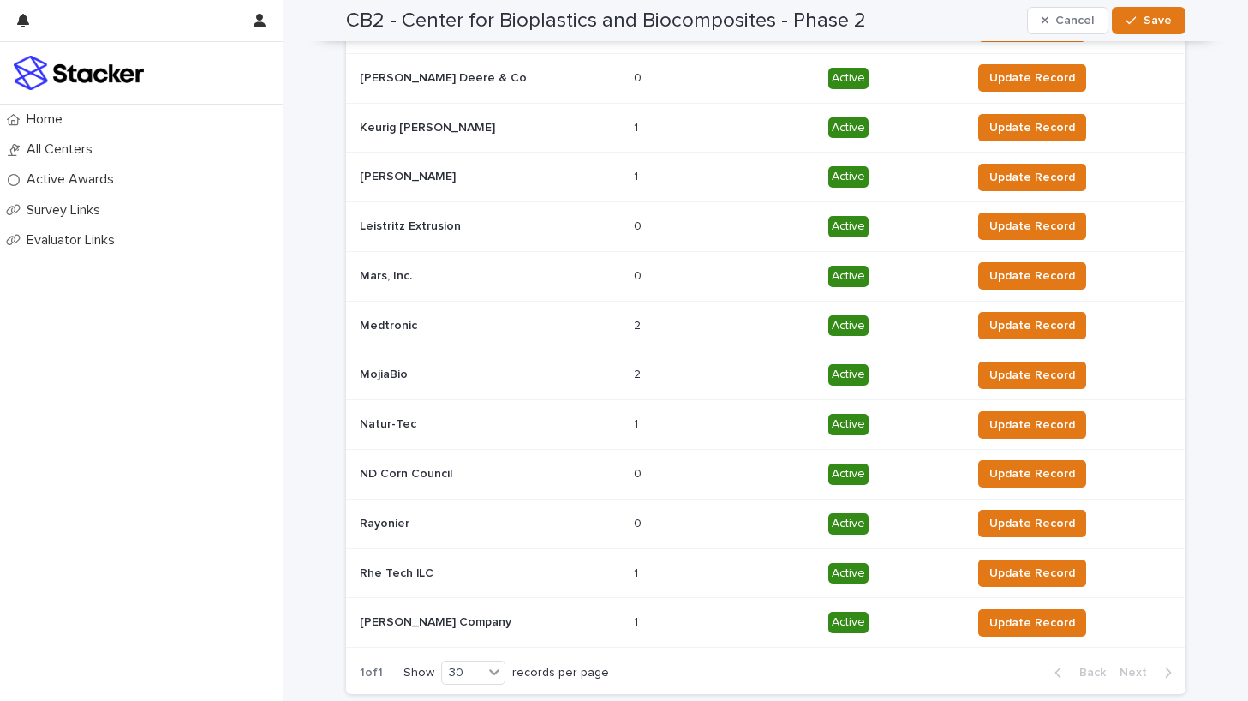
scroll to position [1503, 0]
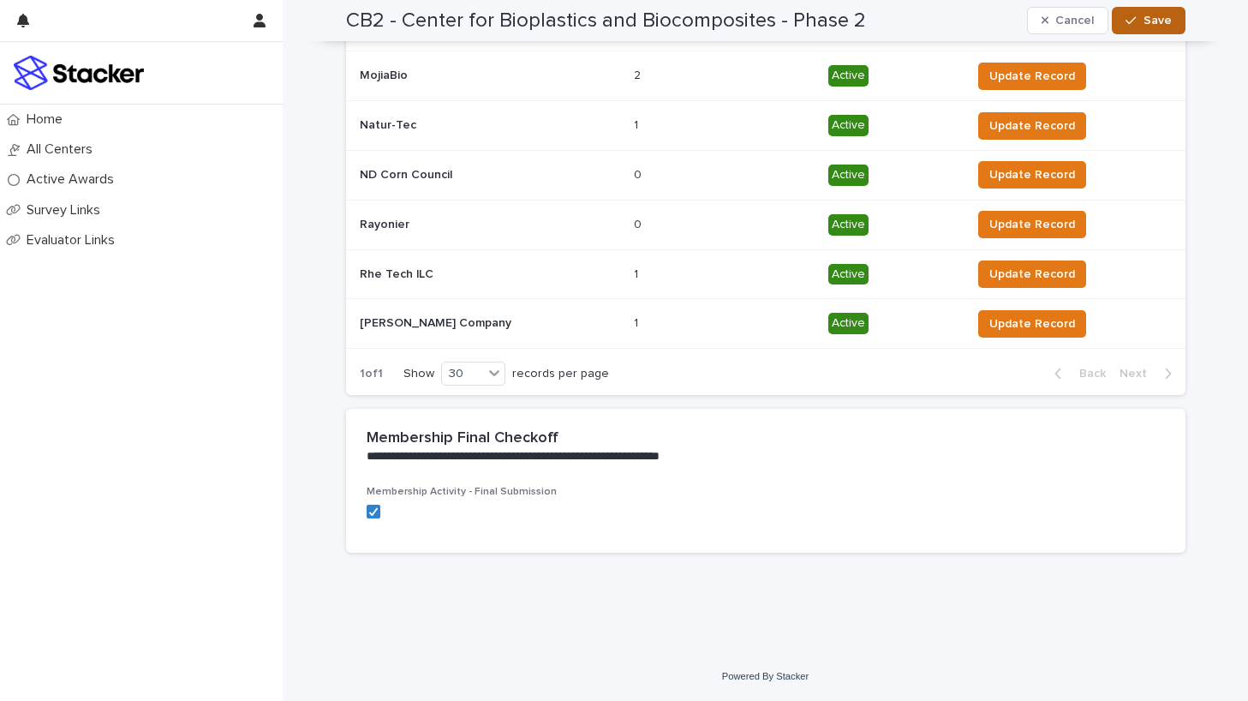
click at [1138, 20] on button "Save" at bounding box center [1148, 20] width 73 height 27
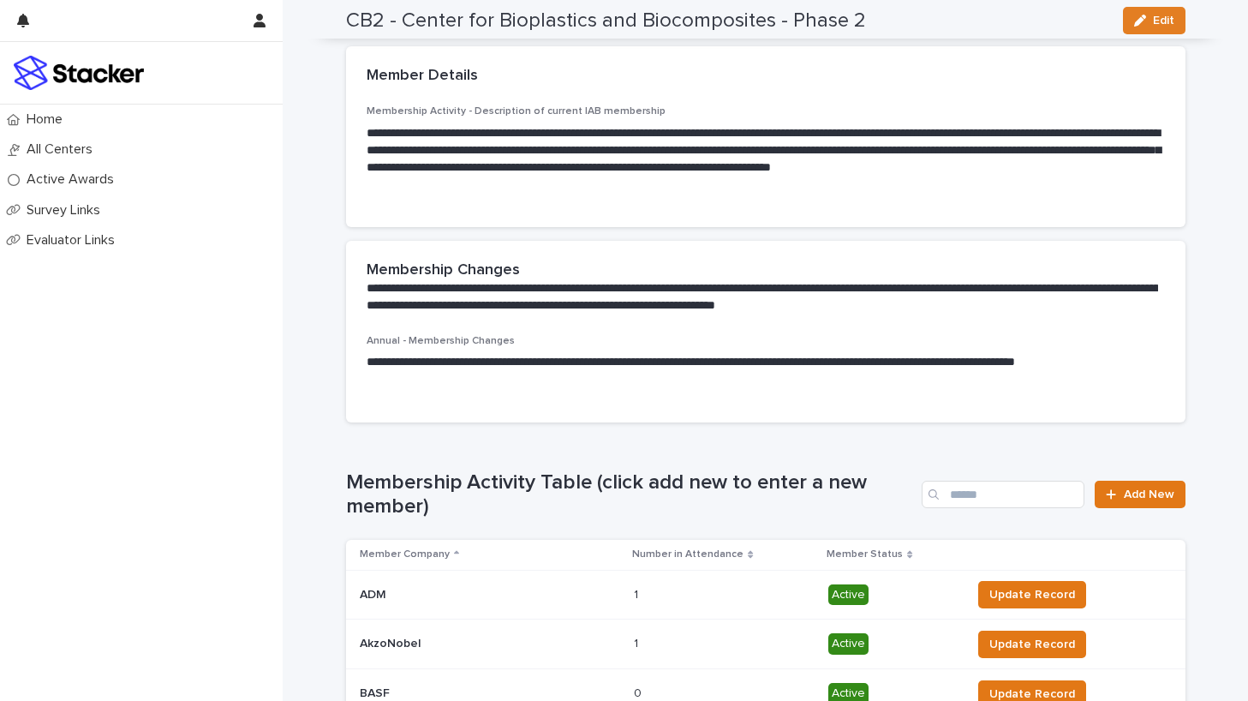
scroll to position [0, 0]
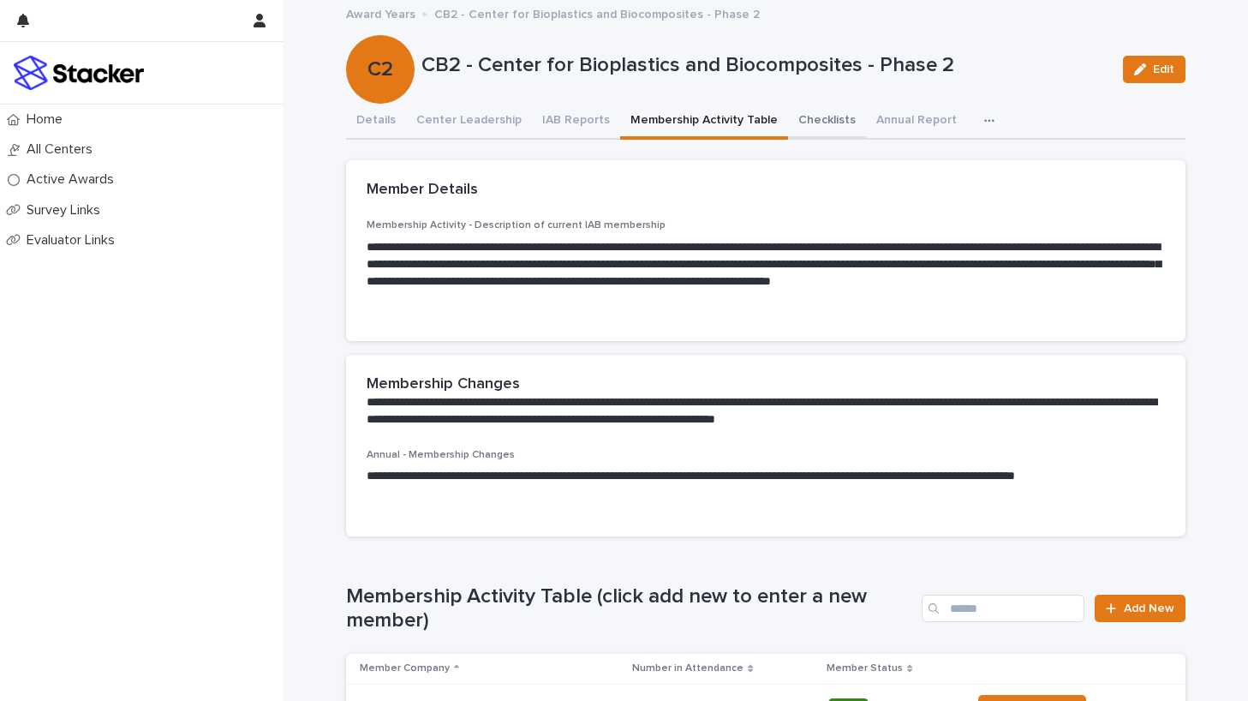
click at [804, 121] on button "Checklists" at bounding box center [827, 122] width 78 height 36
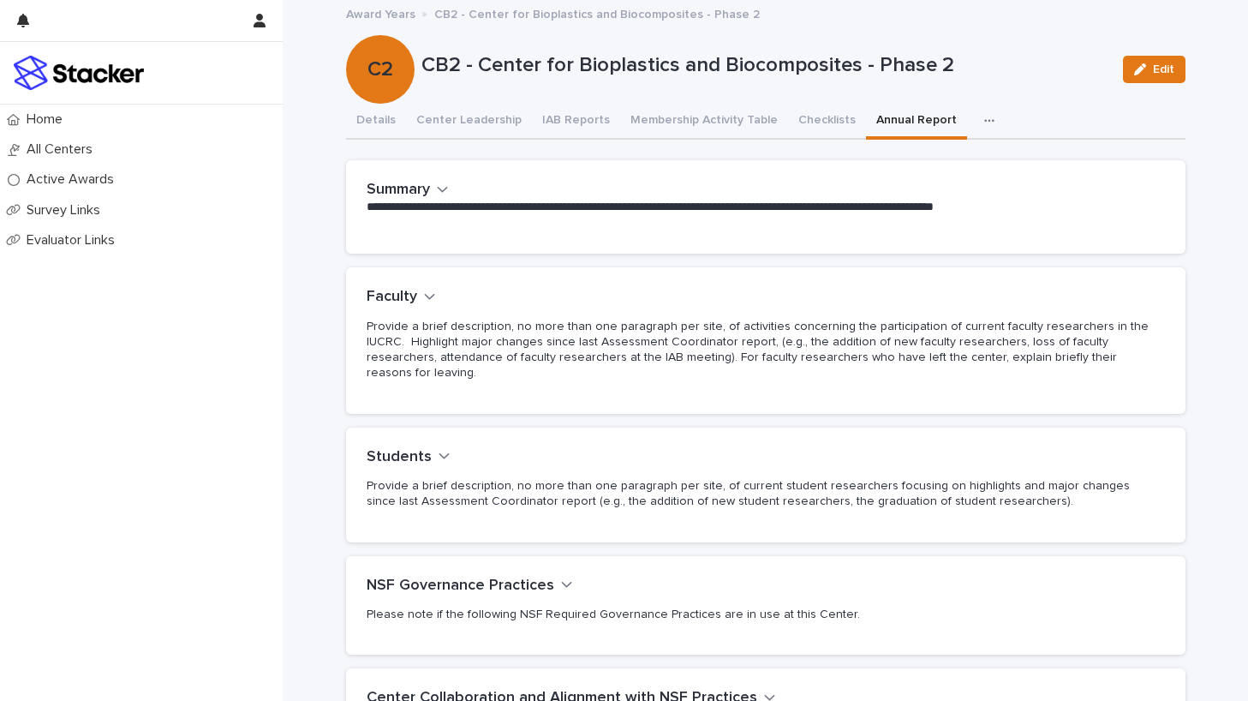
click at [873, 116] on button "Annual Report" at bounding box center [916, 122] width 101 height 36
click at [443, 188] on icon "button" at bounding box center [443, 189] width 12 height 15
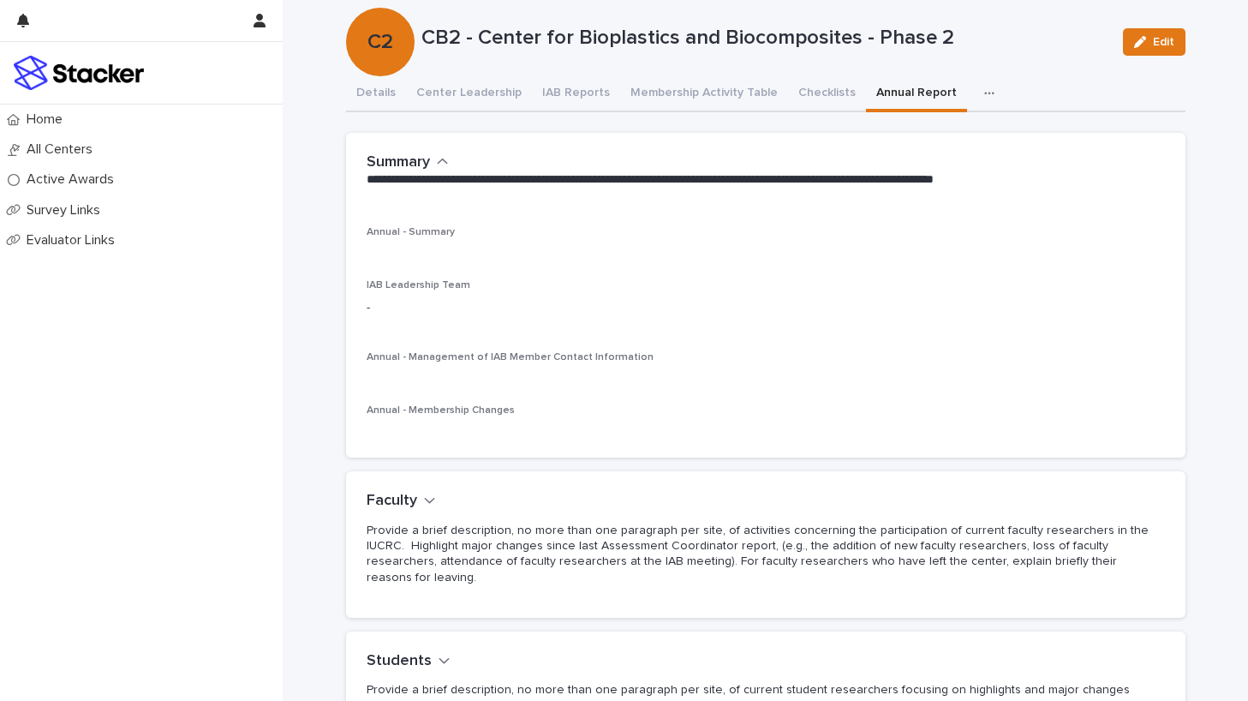
scroll to position [29, 0]
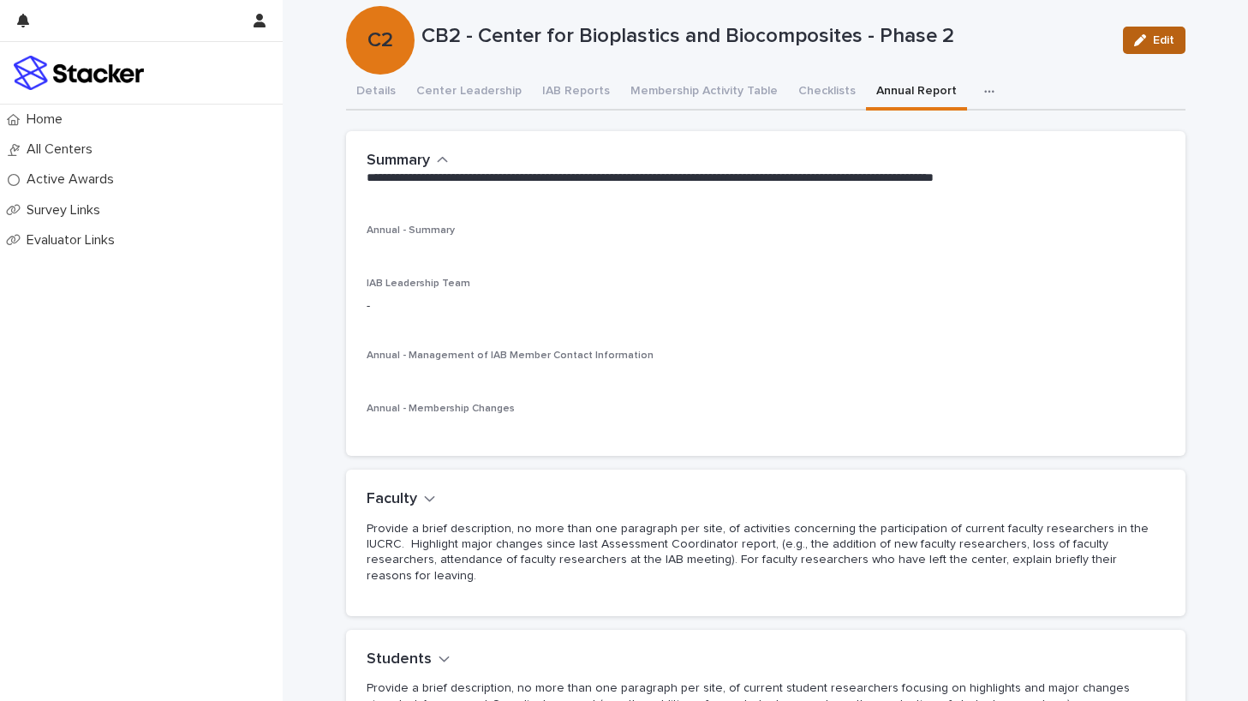
click at [1138, 34] on span "Edit" at bounding box center [1163, 40] width 21 height 12
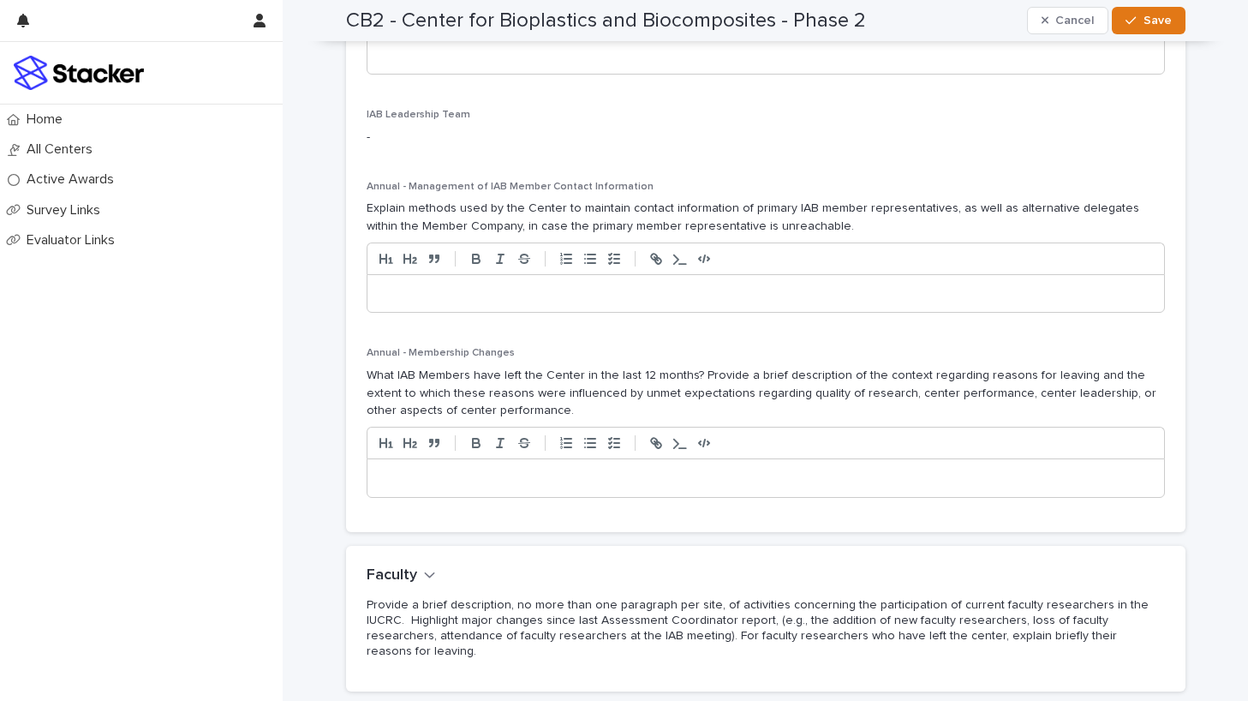
scroll to position [0, 0]
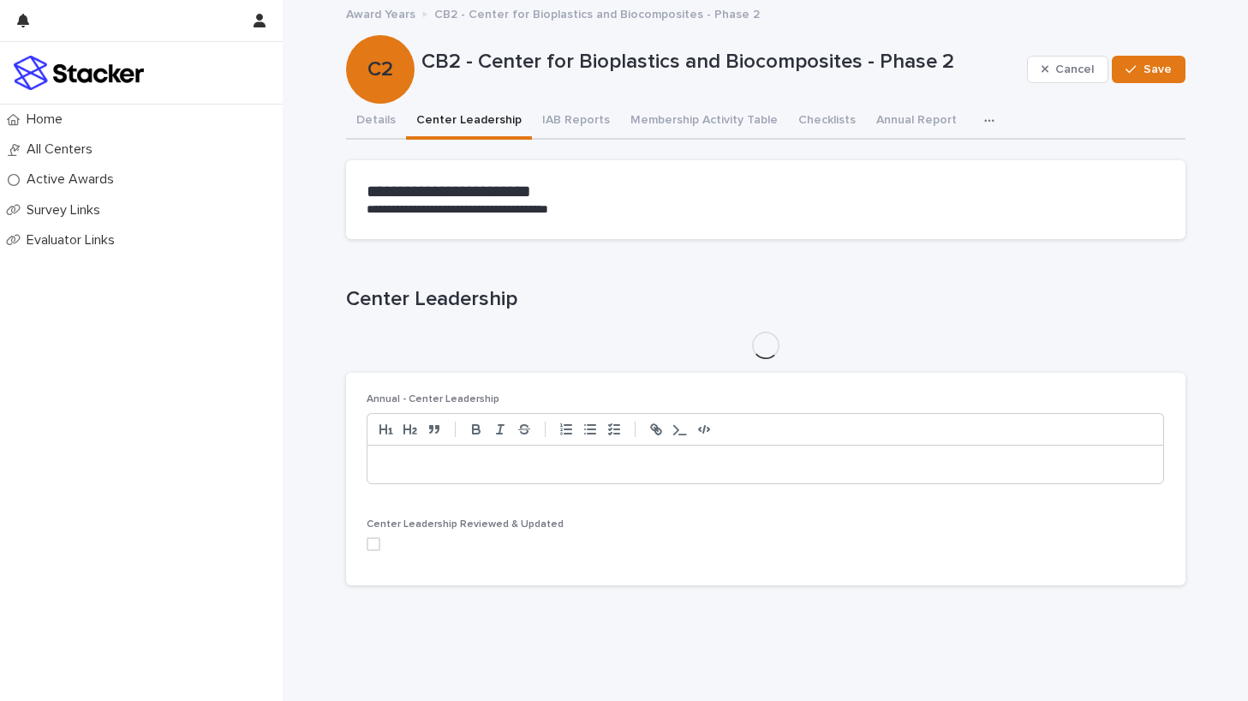
click at [472, 125] on button "Center Leadership" at bounding box center [469, 122] width 126 height 36
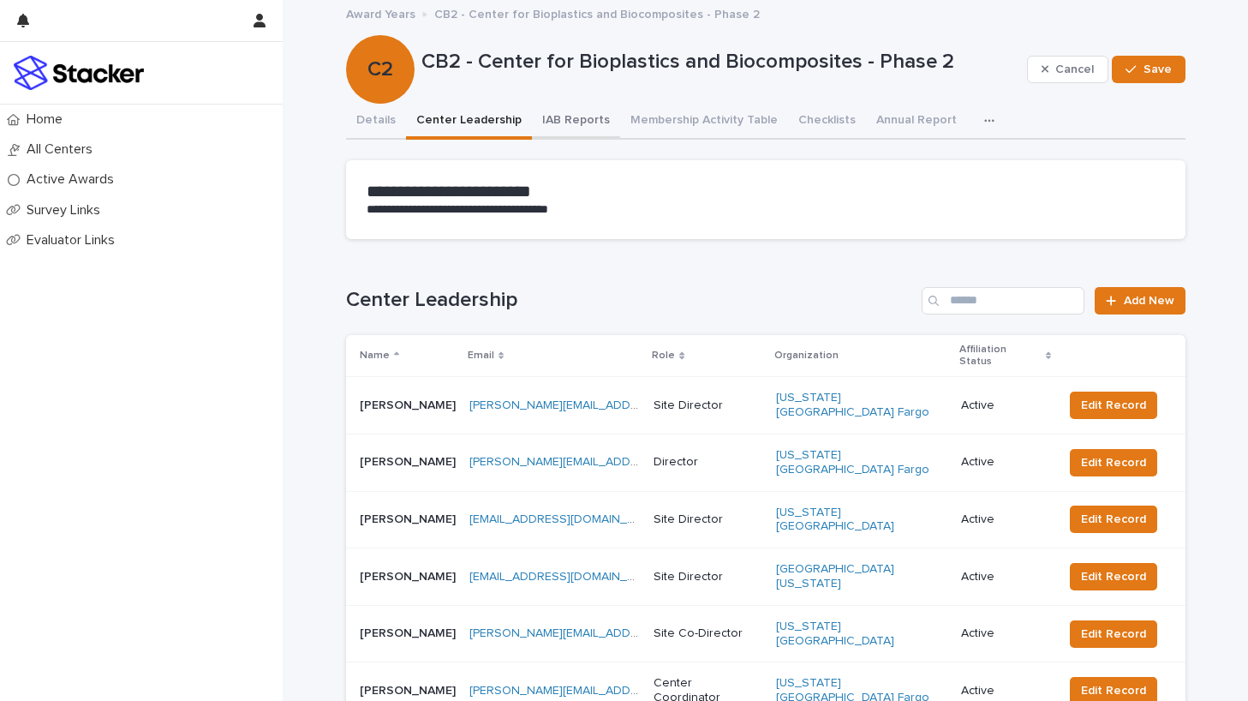
click at [571, 117] on button "IAB Reports" at bounding box center [576, 122] width 88 height 36
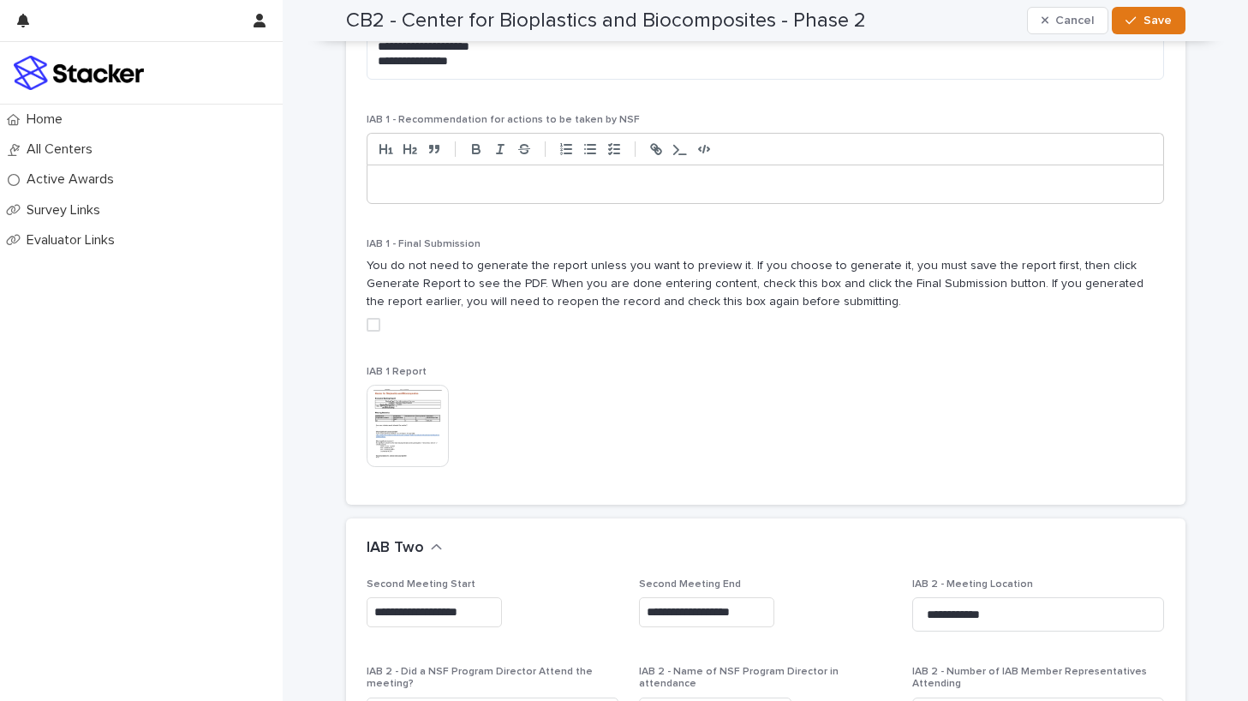
scroll to position [935, 0]
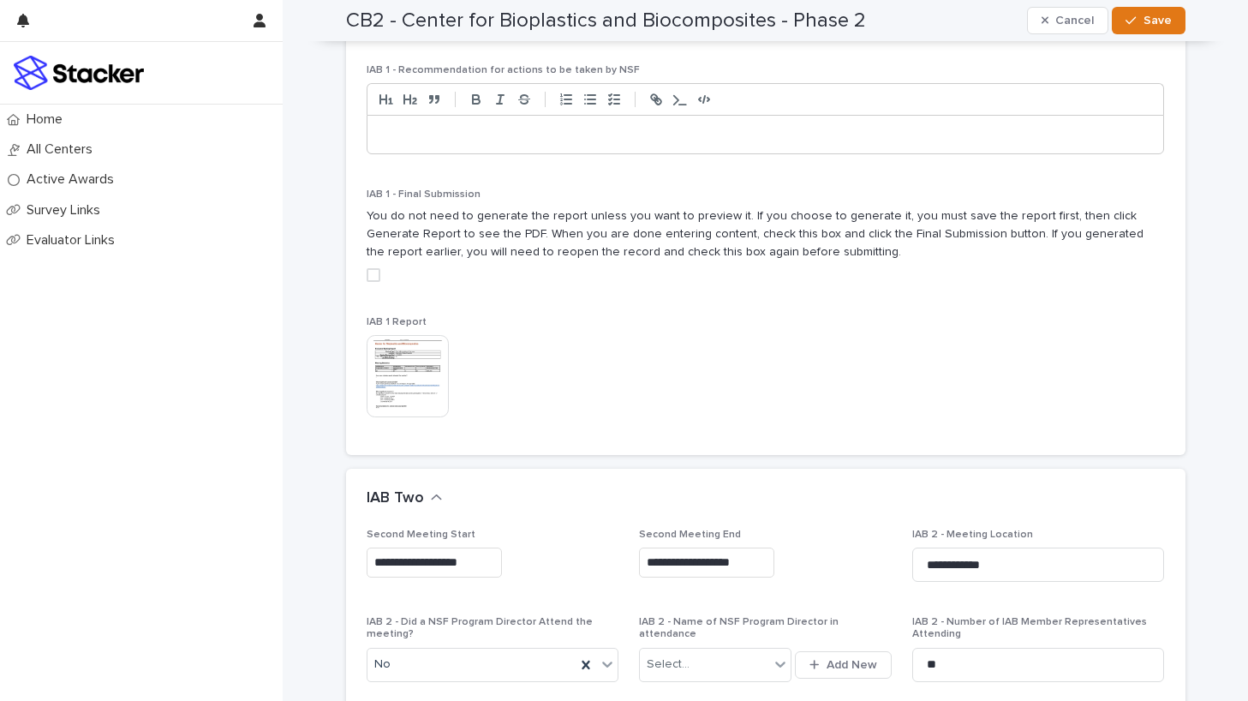
click at [421, 347] on img at bounding box center [408, 376] width 82 height 82
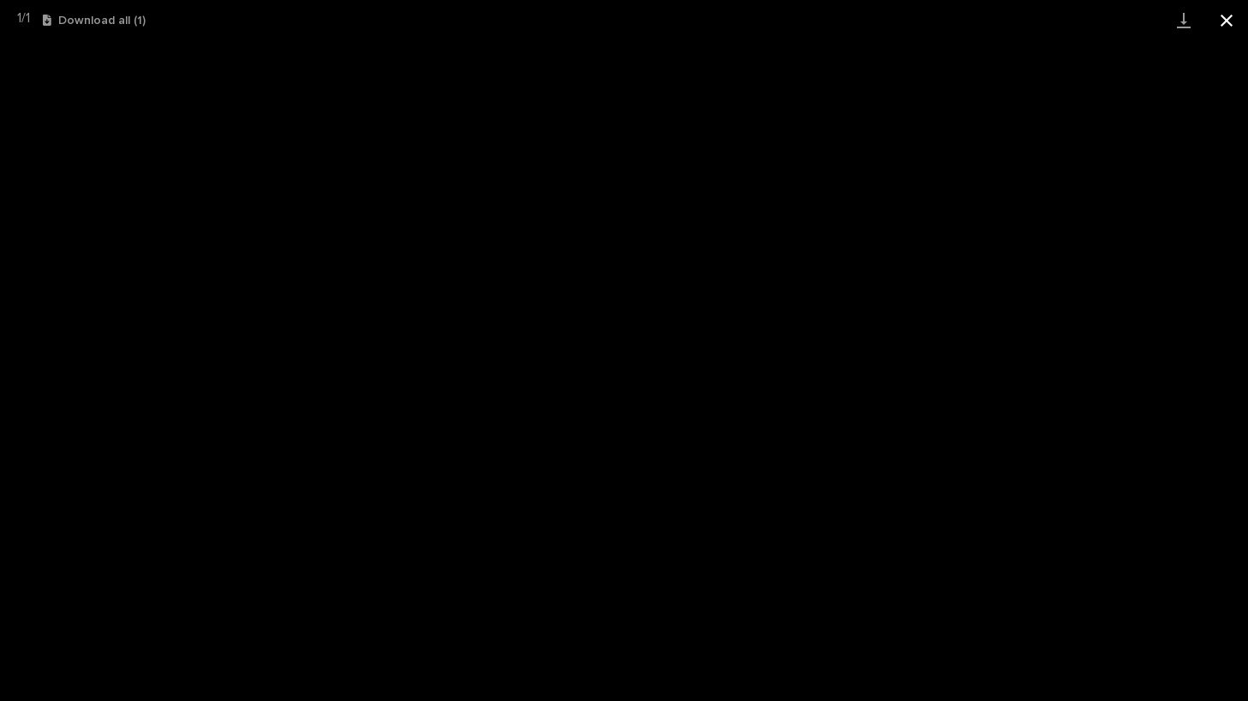
click at [1138, 15] on button "Close gallery" at bounding box center [1226, 20] width 43 height 40
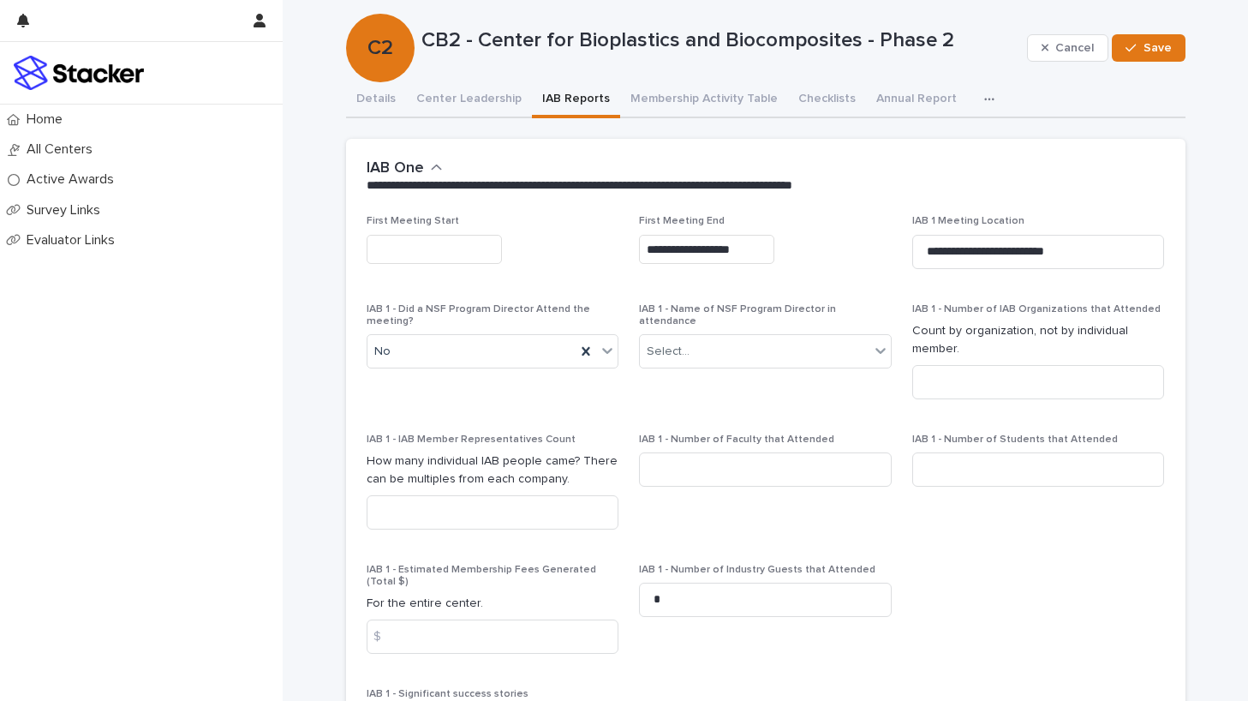
scroll to position [24, 0]
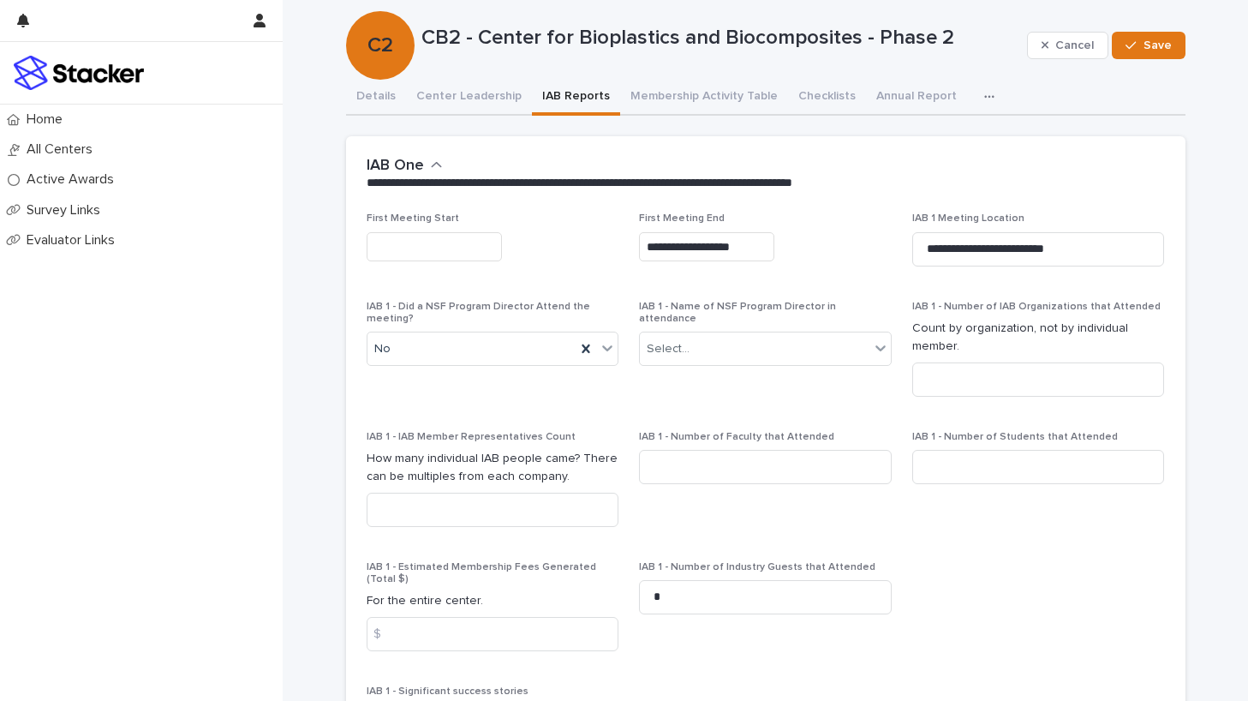
click at [421, 238] on input "text" at bounding box center [434, 247] width 135 height 30
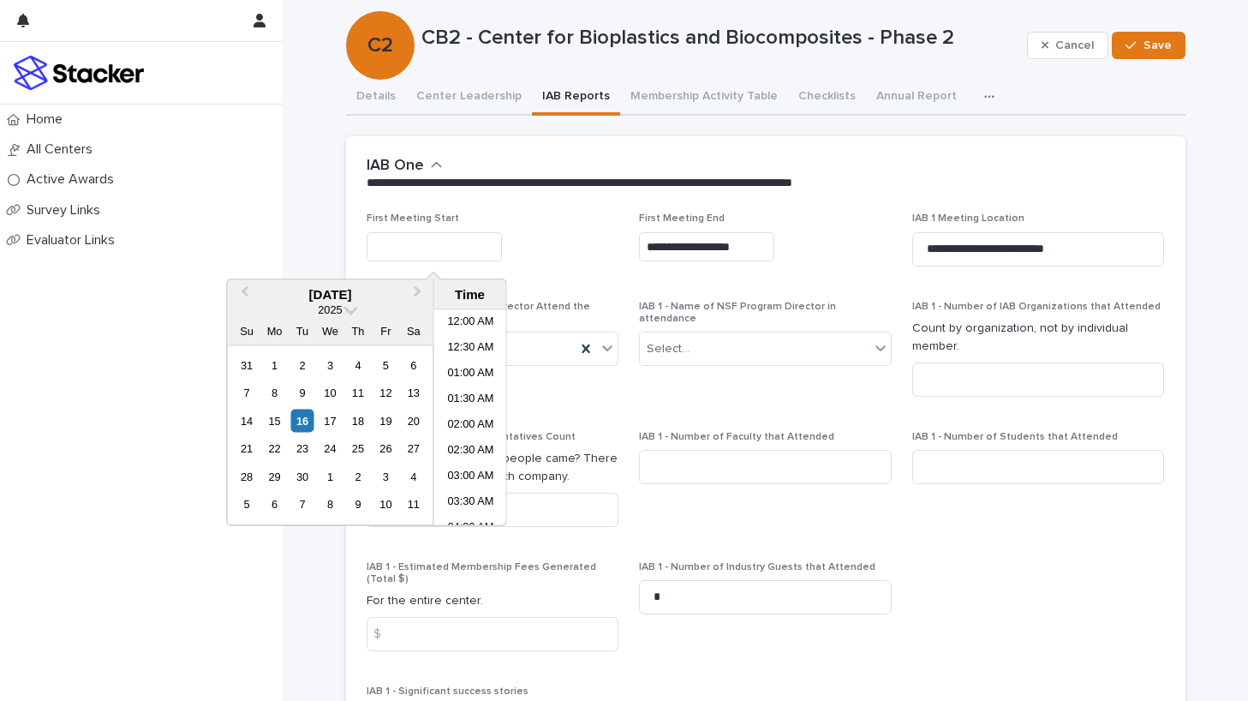
scroll to position [496, 0]
click at [244, 291] on span "Previous Month" at bounding box center [244, 294] width 0 height 23
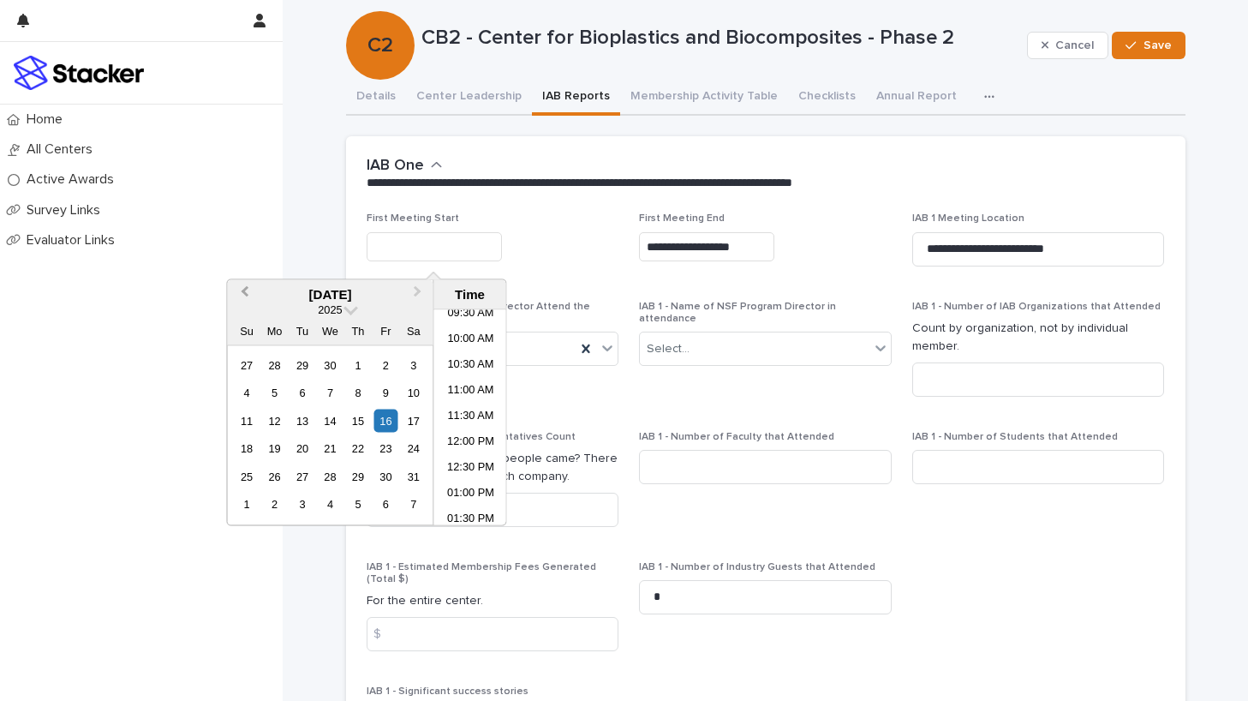
click at [244, 291] on span "Previous Month" at bounding box center [244, 294] width 0 height 23
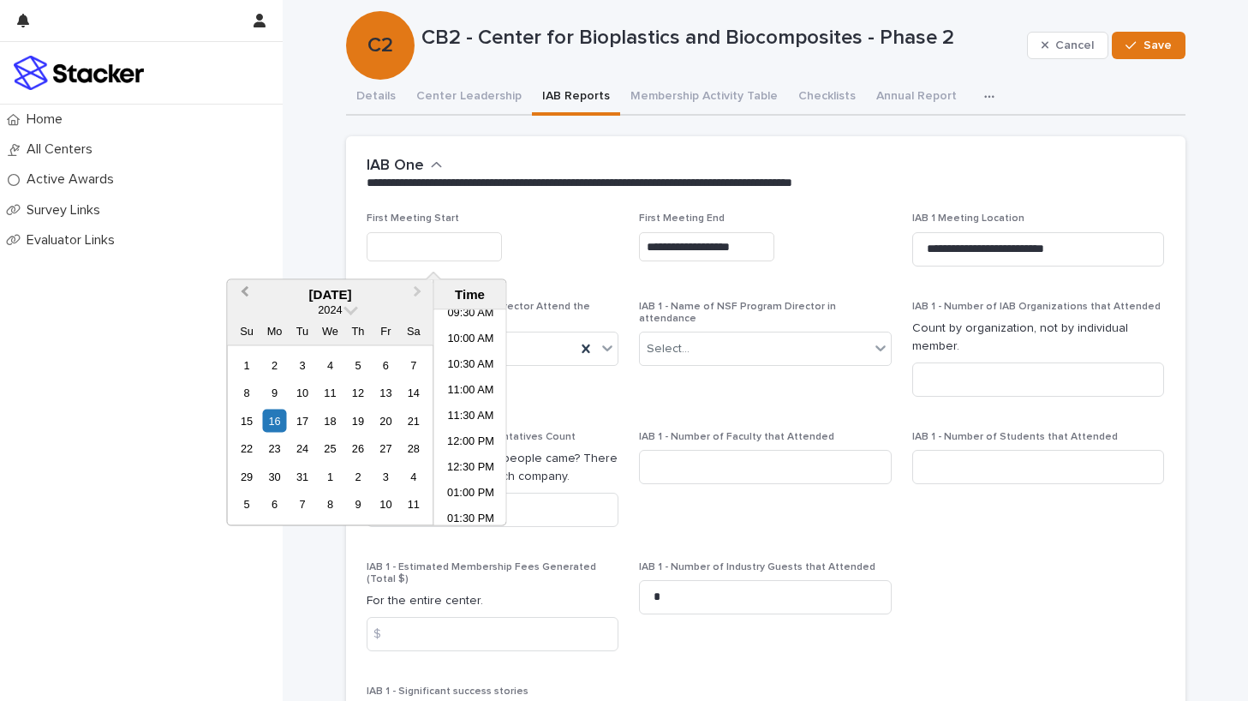
click at [244, 291] on span "Previous Month" at bounding box center [244, 294] width 0 height 23
click at [418, 292] on span "Next Month" at bounding box center [418, 294] width 0 height 23
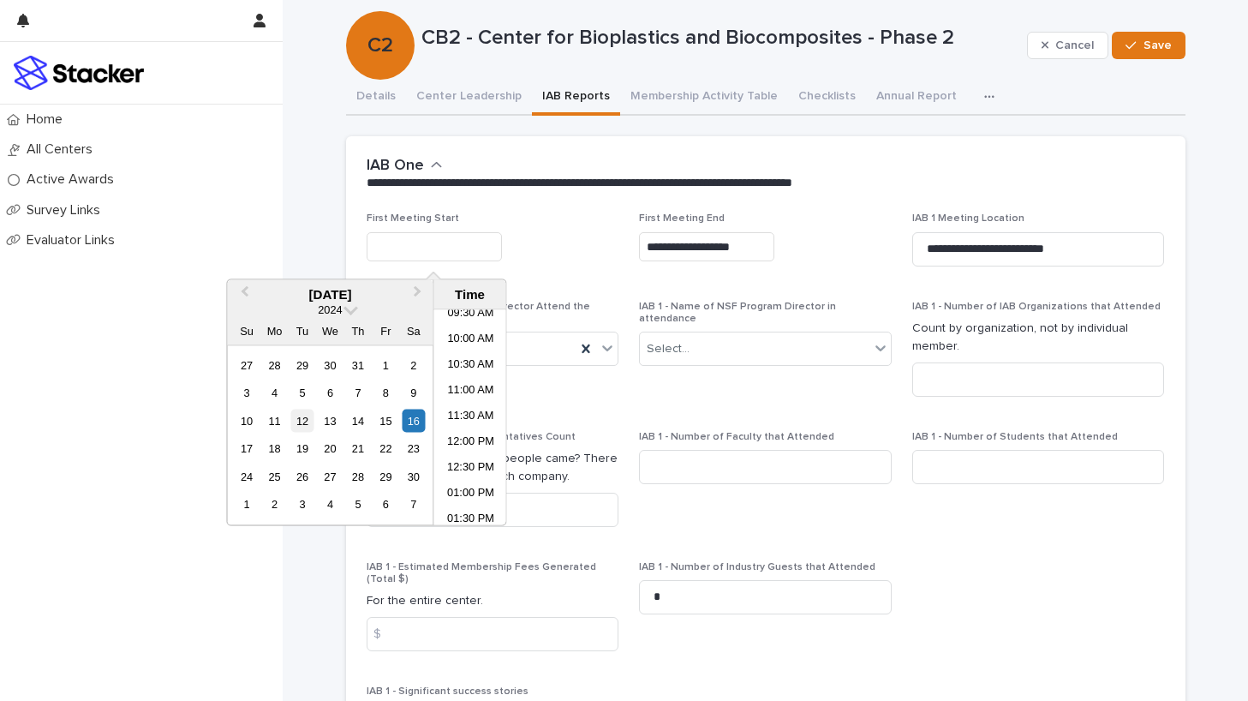
click at [307, 417] on div "12" at bounding box center [301, 420] width 23 height 23
type input "**********"
click at [560, 277] on span "**********" at bounding box center [493, 245] width 253 height 67
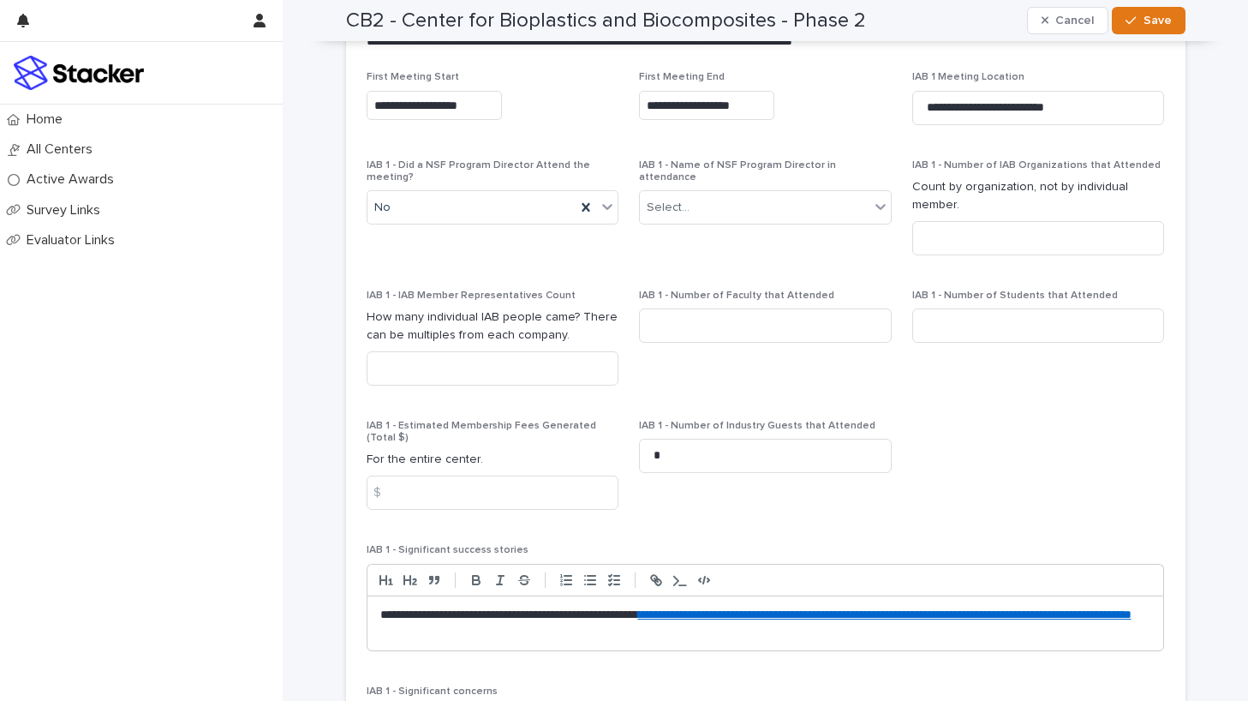
scroll to position [168, 0]
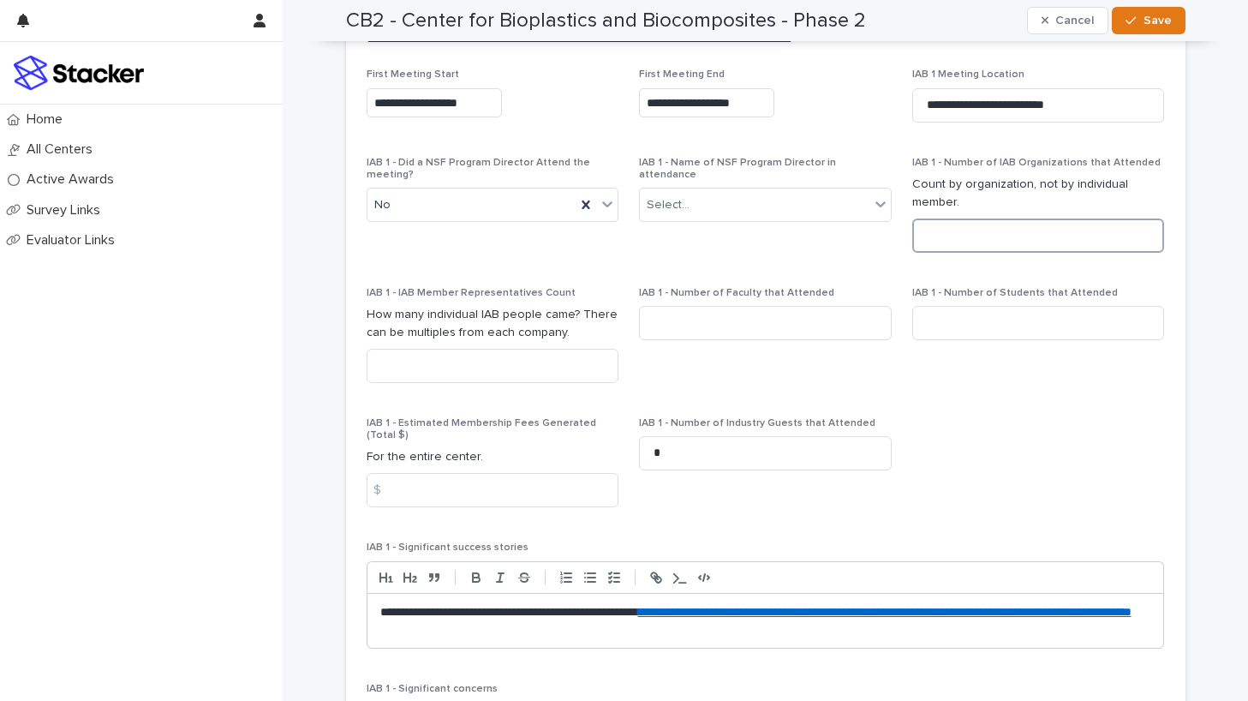
click at [998, 230] on input at bounding box center [1038, 235] width 253 height 34
type input "**"
click at [513, 355] on input at bounding box center [493, 366] width 253 height 34
type input "**"
click at [747, 327] on input at bounding box center [765, 323] width 253 height 34
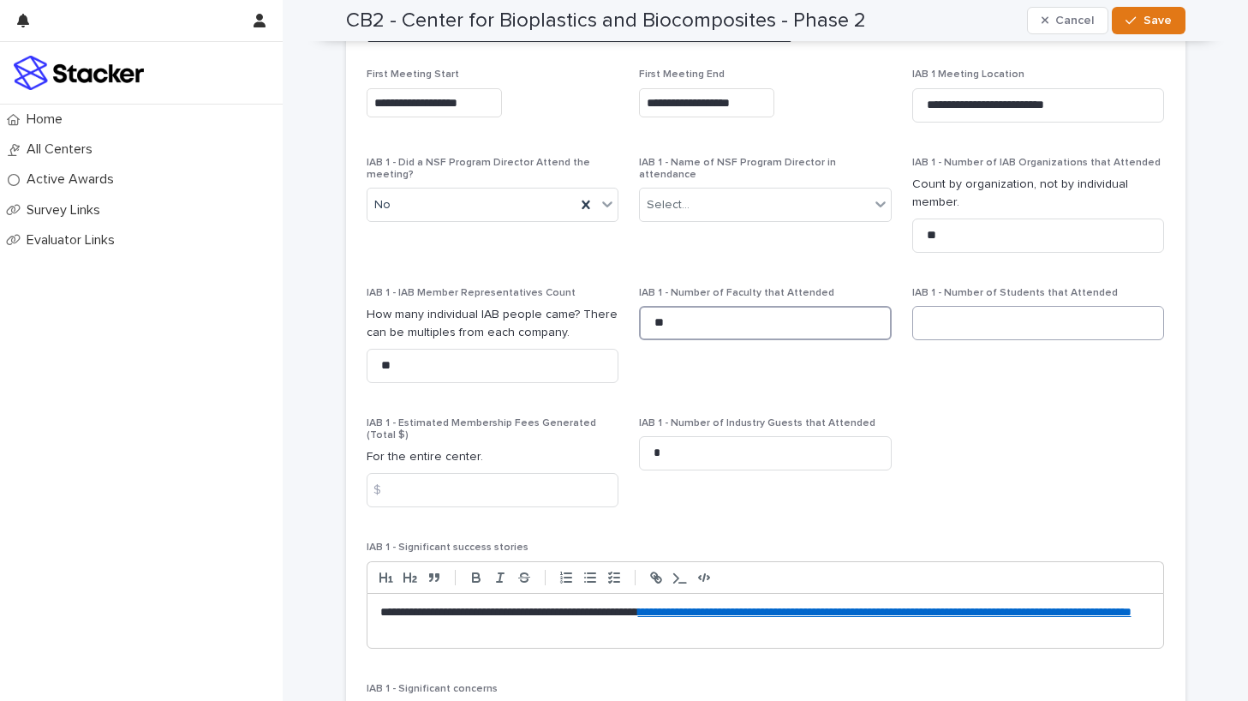
type input "**"
click at [981, 327] on input at bounding box center [1038, 323] width 253 height 34
type input "*"
click at [532, 474] on input at bounding box center [493, 490] width 253 height 34
type input "******"
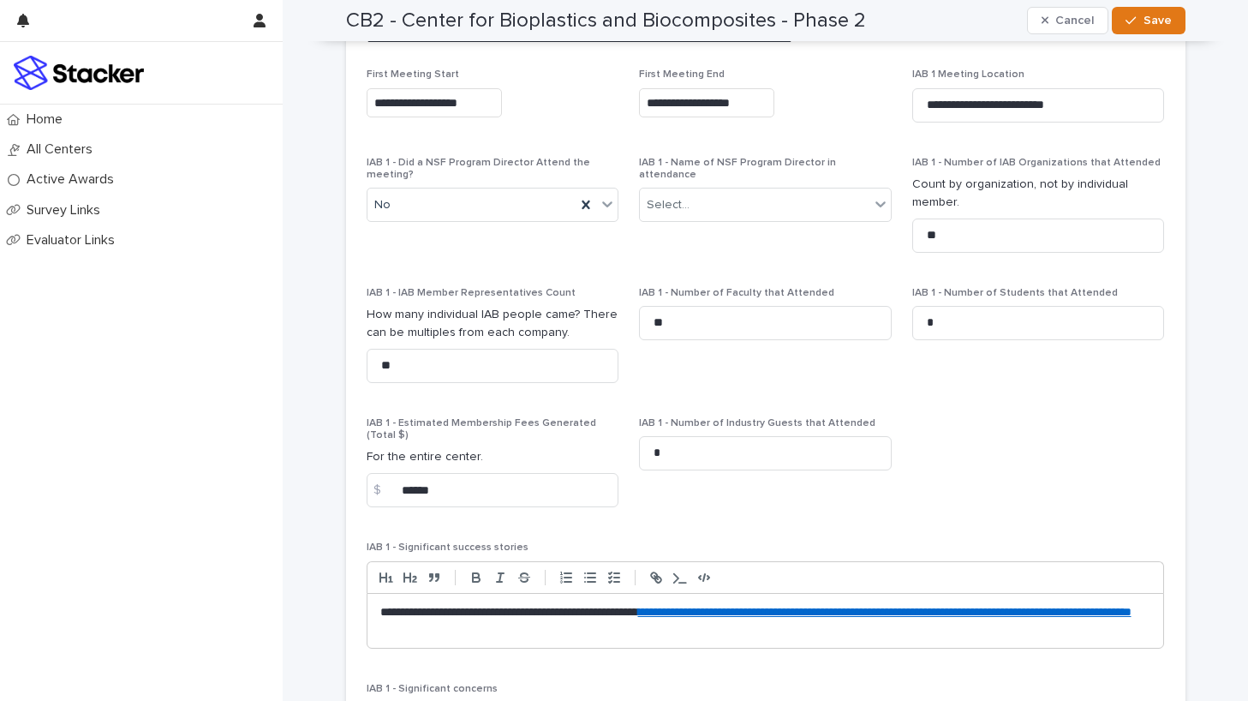
click at [749, 478] on div "IAB 1 - Number of Industry Guests that Attended *" at bounding box center [765, 450] width 253 height 67
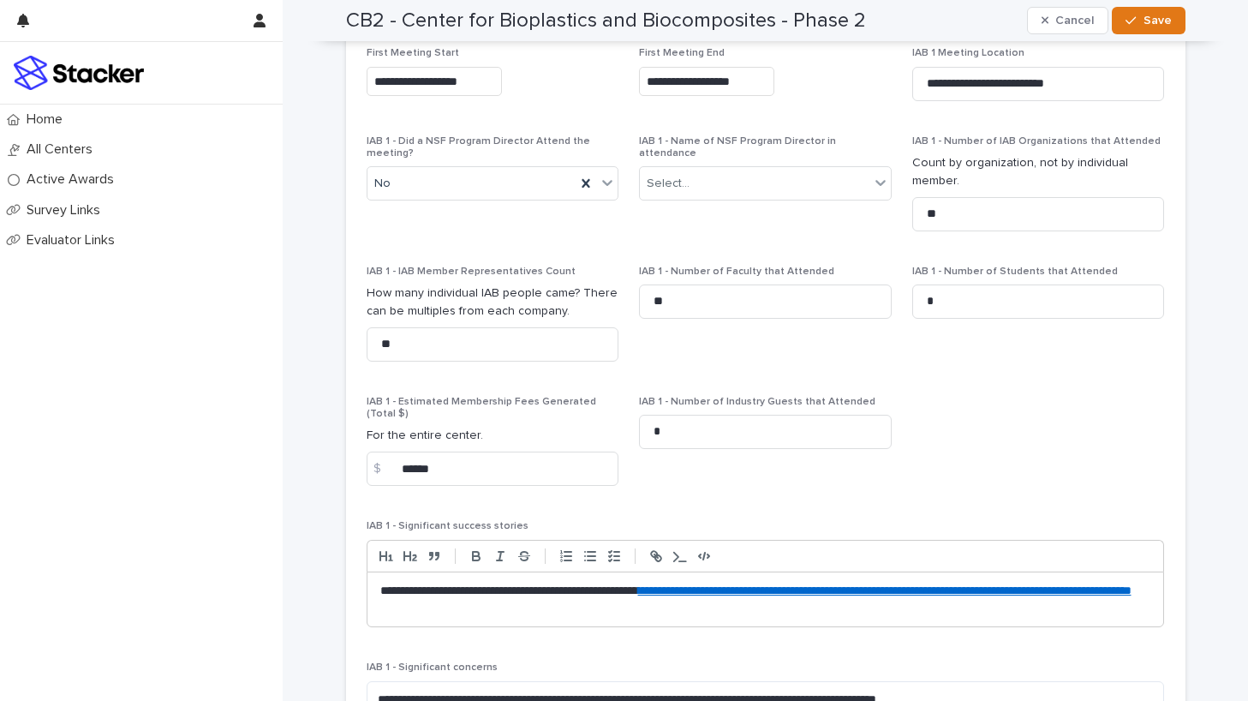
scroll to position [182, 0]
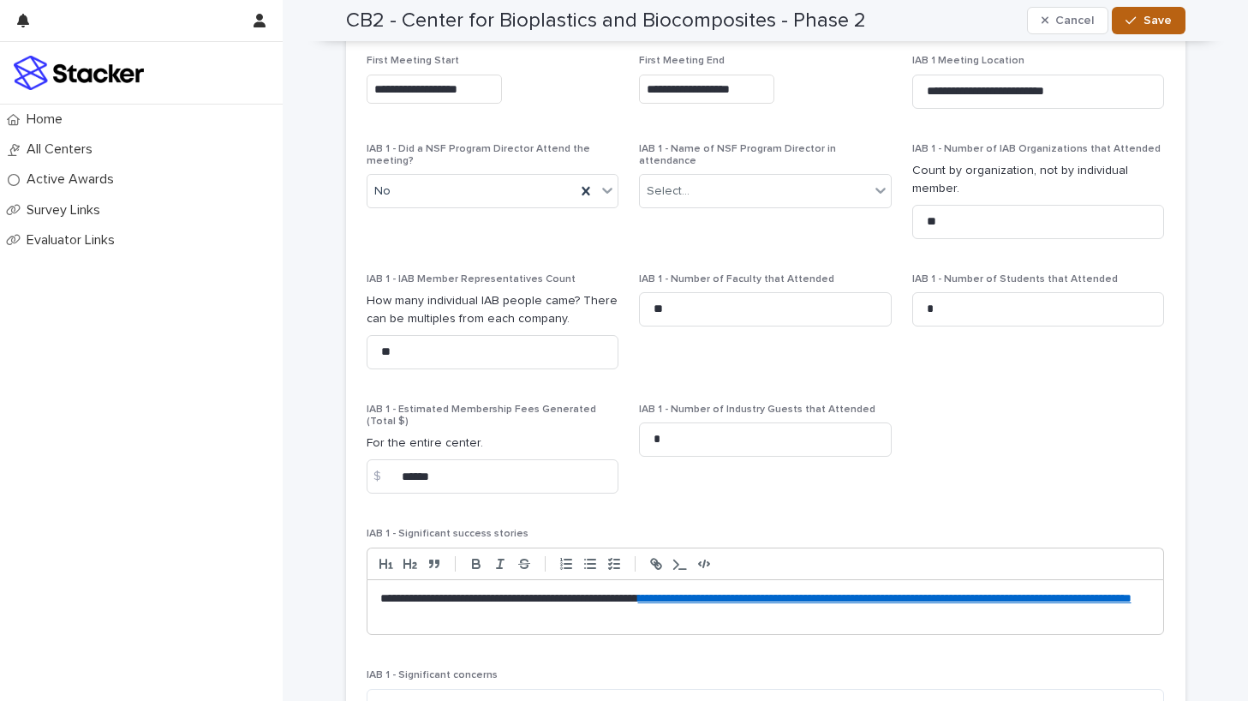
click at [1138, 18] on div "button" at bounding box center [1134, 21] width 17 height 12
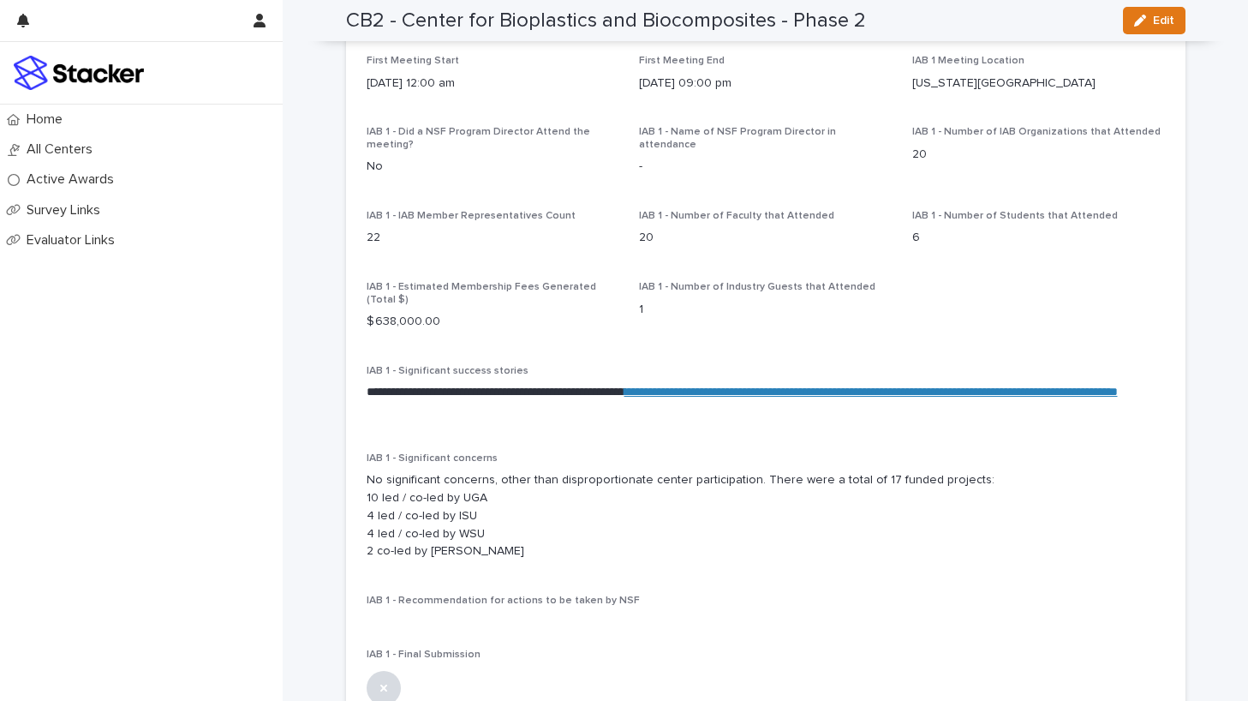
scroll to position [0, 0]
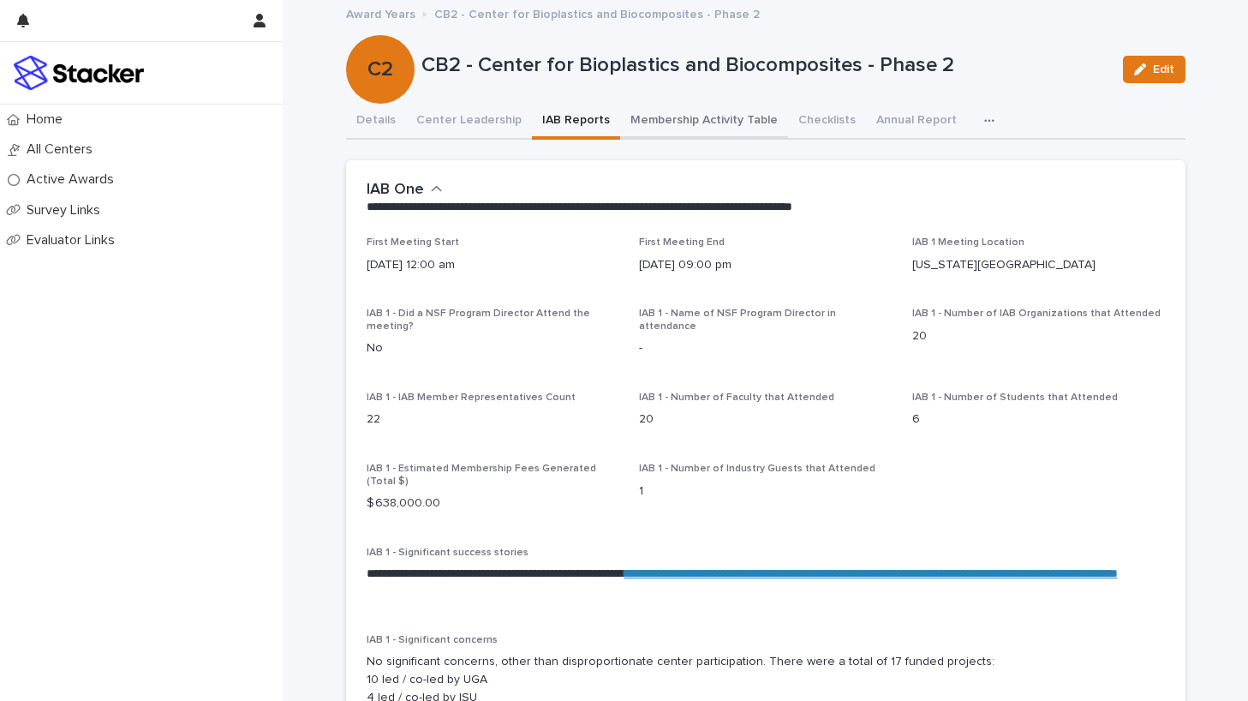
click at [714, 119] on button "Membership Activity Table" at bounding box center [704, 122] width 168 height 36
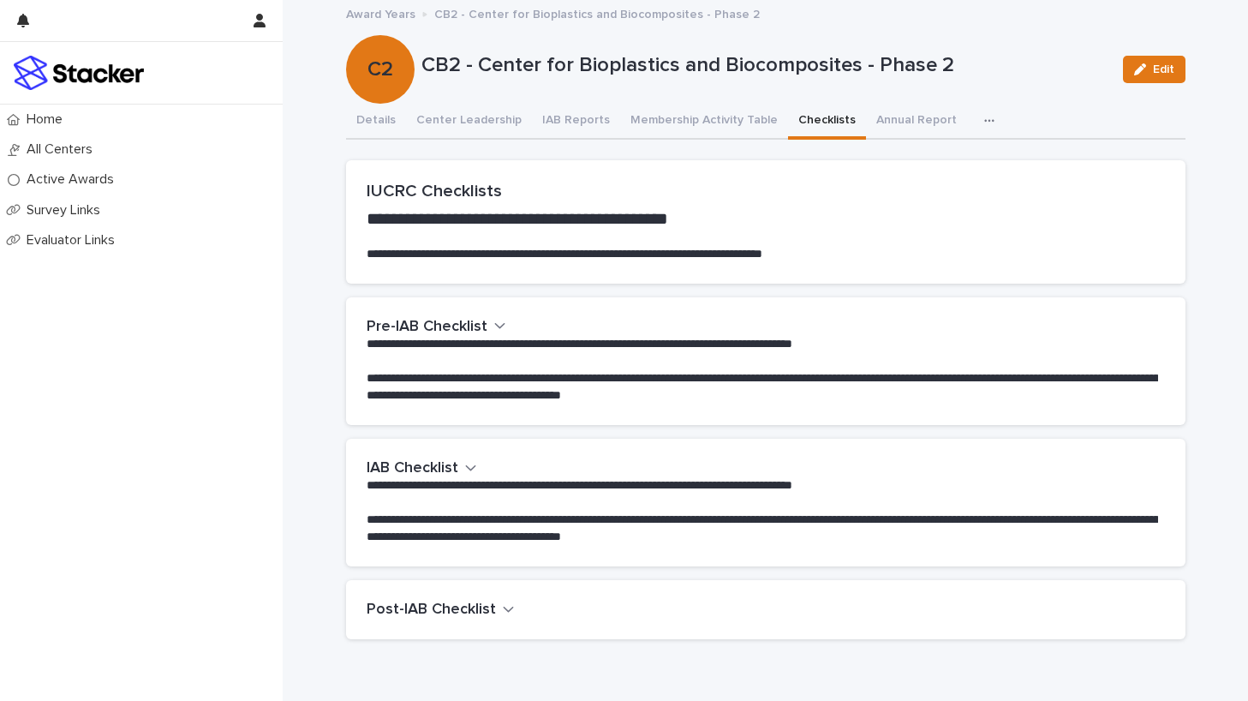
click at [806, 116] on button "Checklists" at bounding box center [827, 122] width 78 height 36
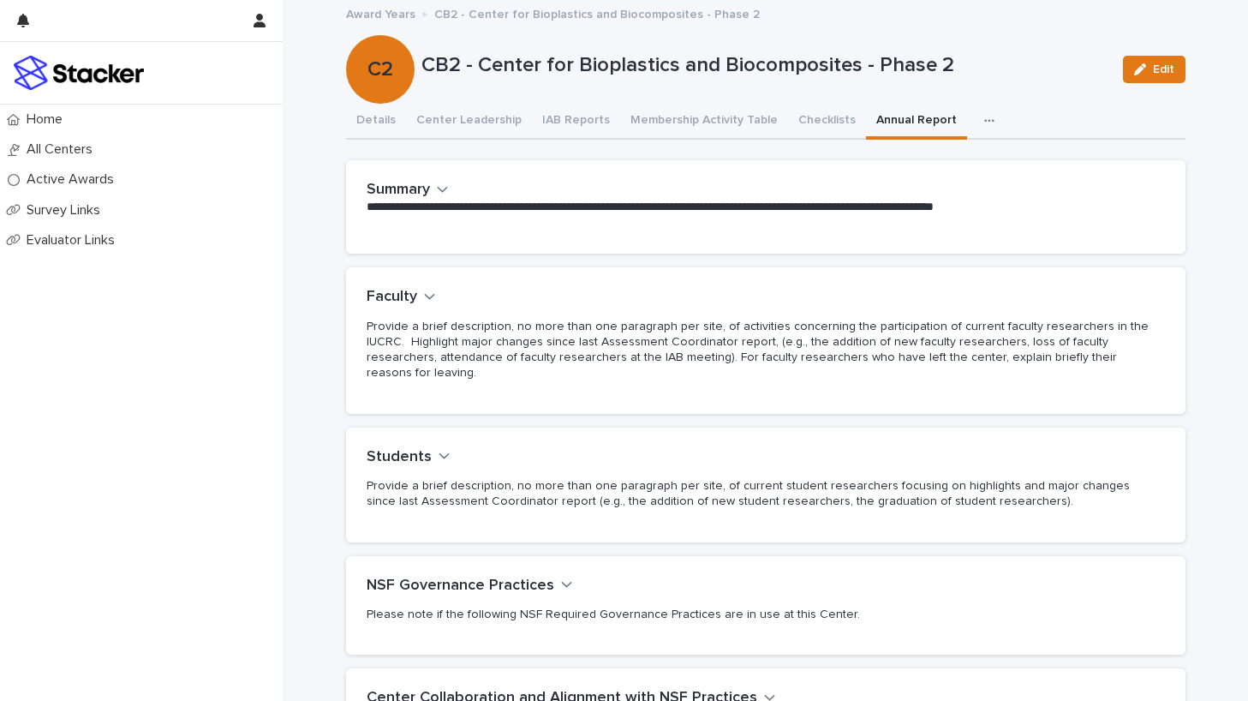
click at [884, 116] on button "Annual Report" at bounding box center [916, 122] width 101 height 36
click at [1138, 71] on div "button" at bounding box center [1143, 69] width 19 height 12
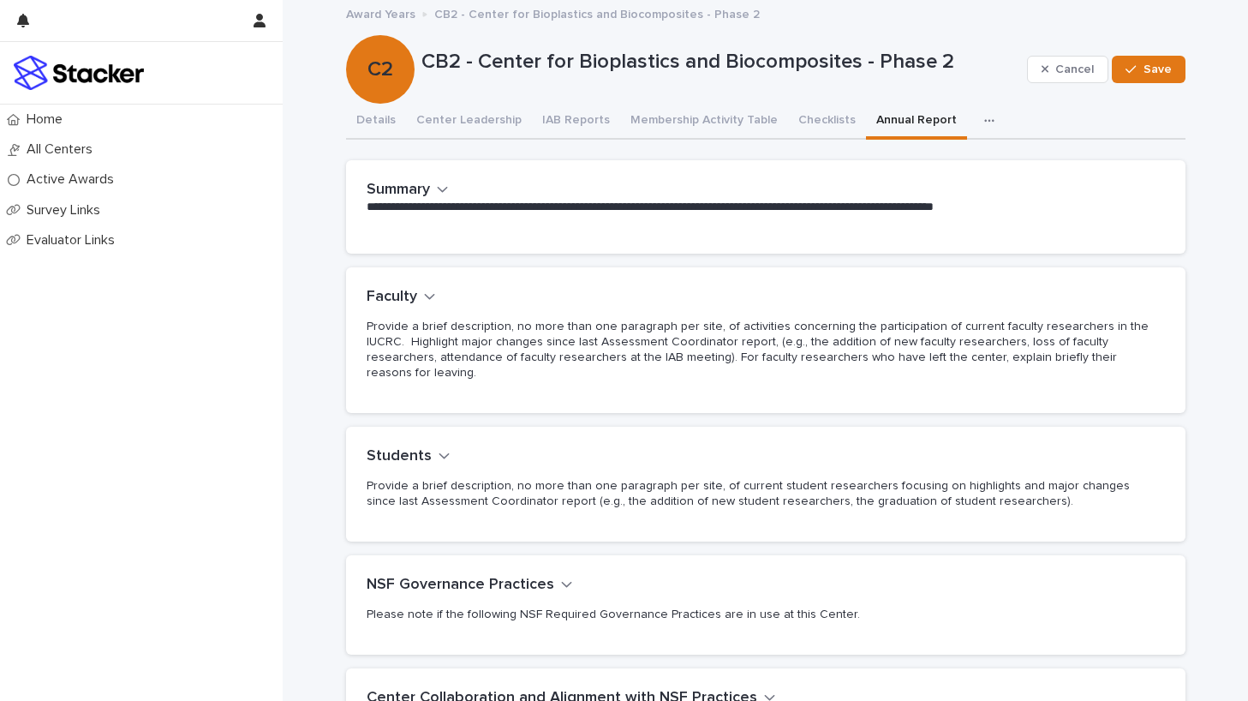
click at [445, 188] on icon "button" at bounding box center [443, 189] width 12 height 15
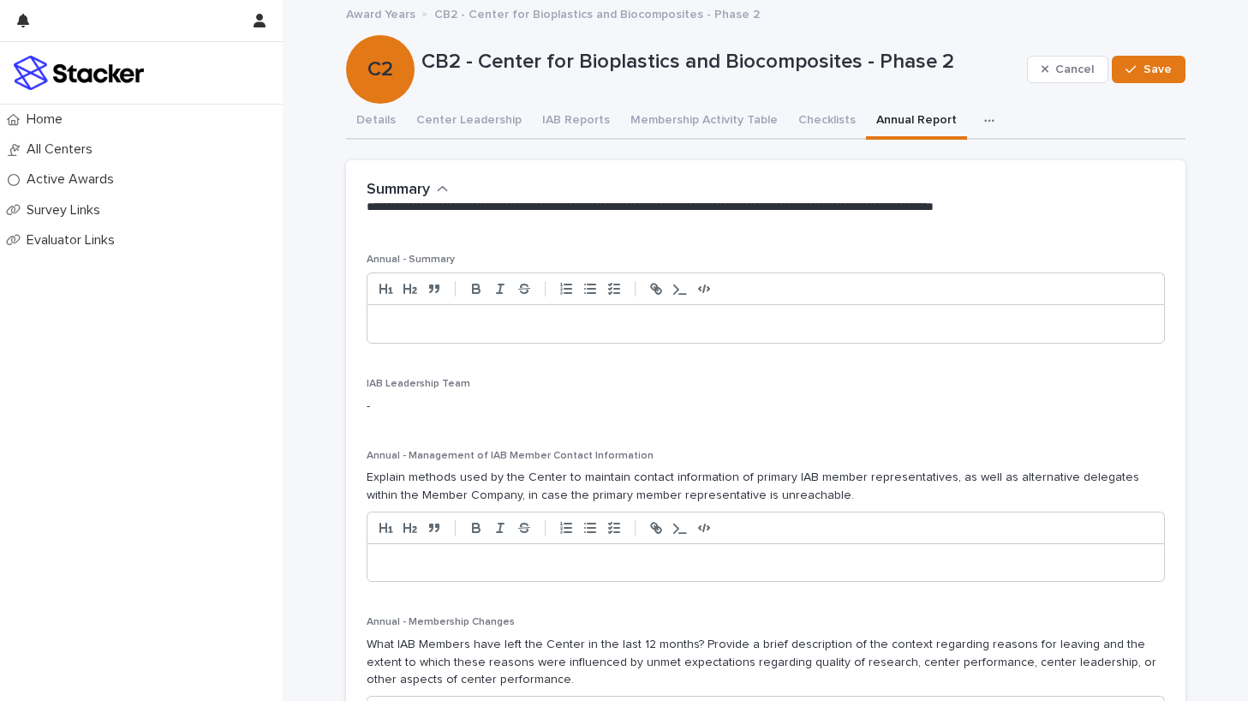
click at [608, 324] on p at bounding box center [765, 323] width 771 height 17
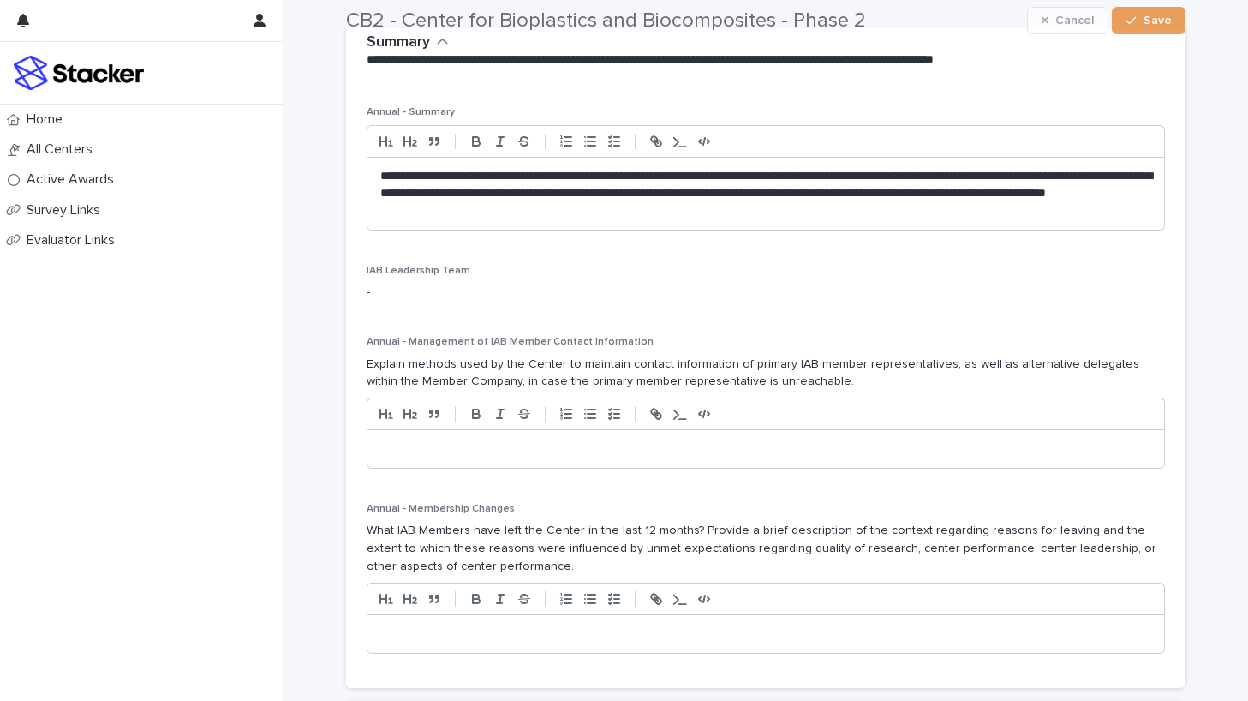
scroll to position [172, 0]
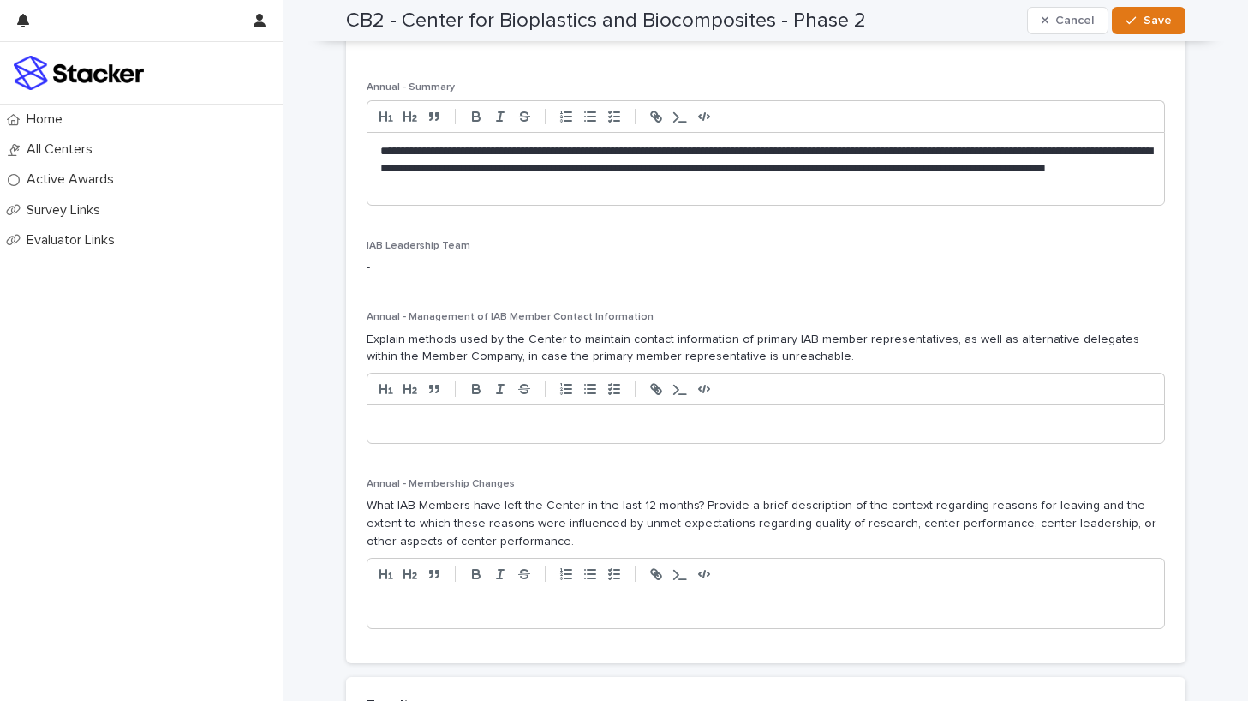
click at [494, 413] on div at bounding box center [766, 424] width 797 height 38
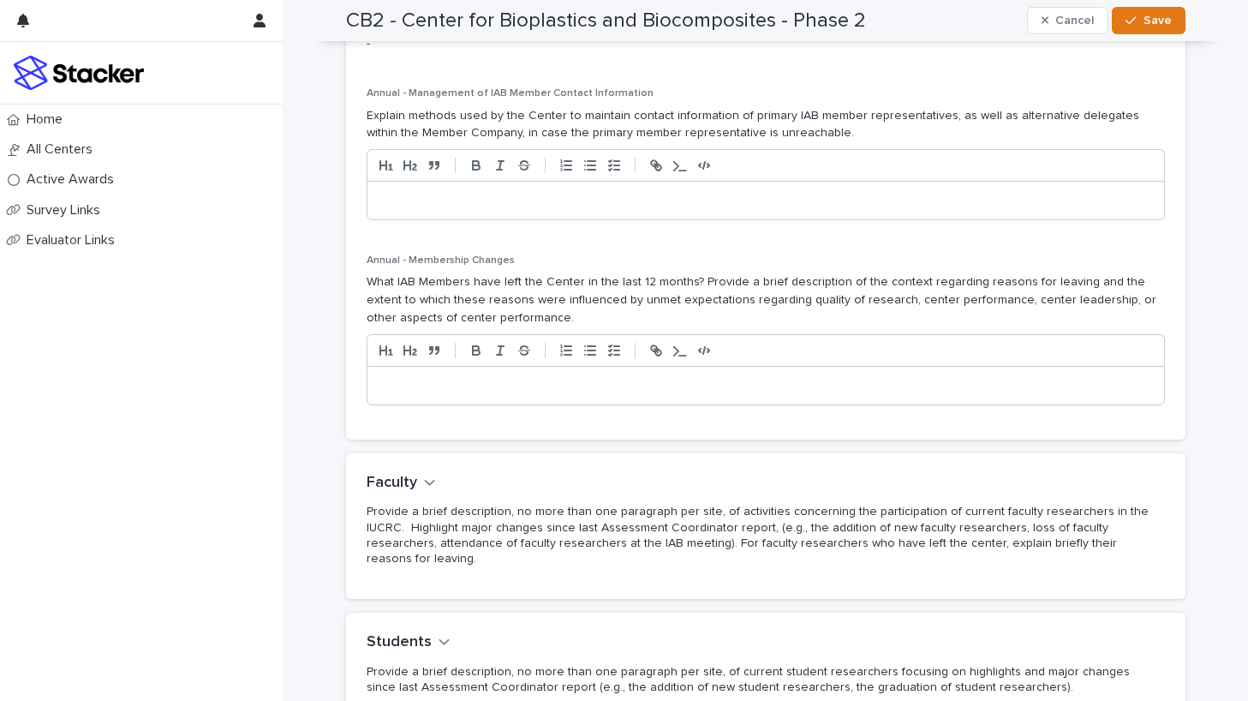
scroll to position [403, 0]
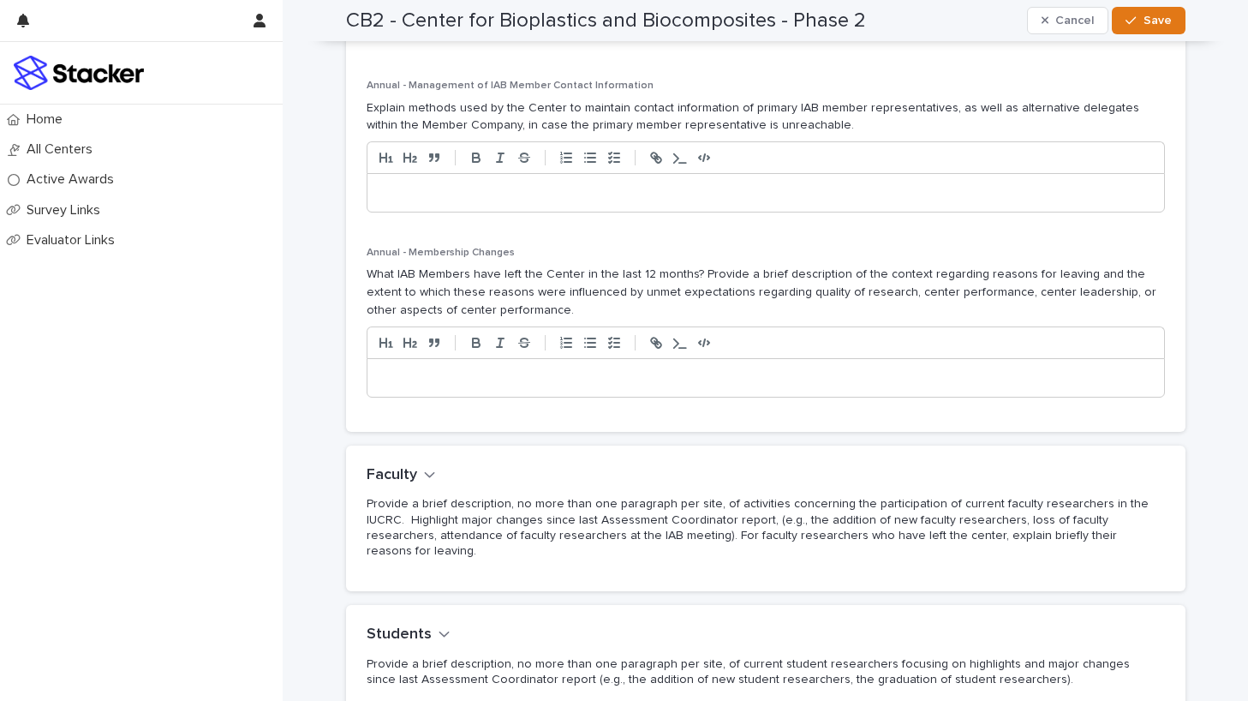
click at [485, 387] on div at bounding box center [766, 378] width 797 height 38
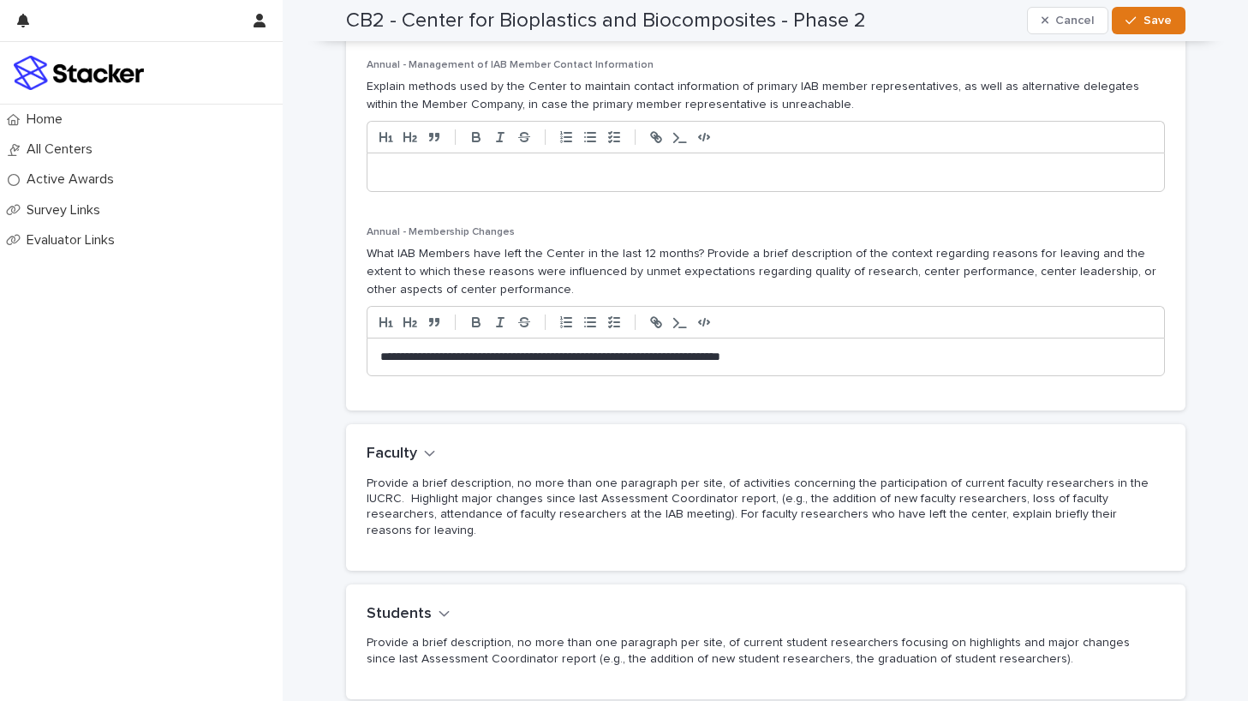
scroll to position [534, 0]
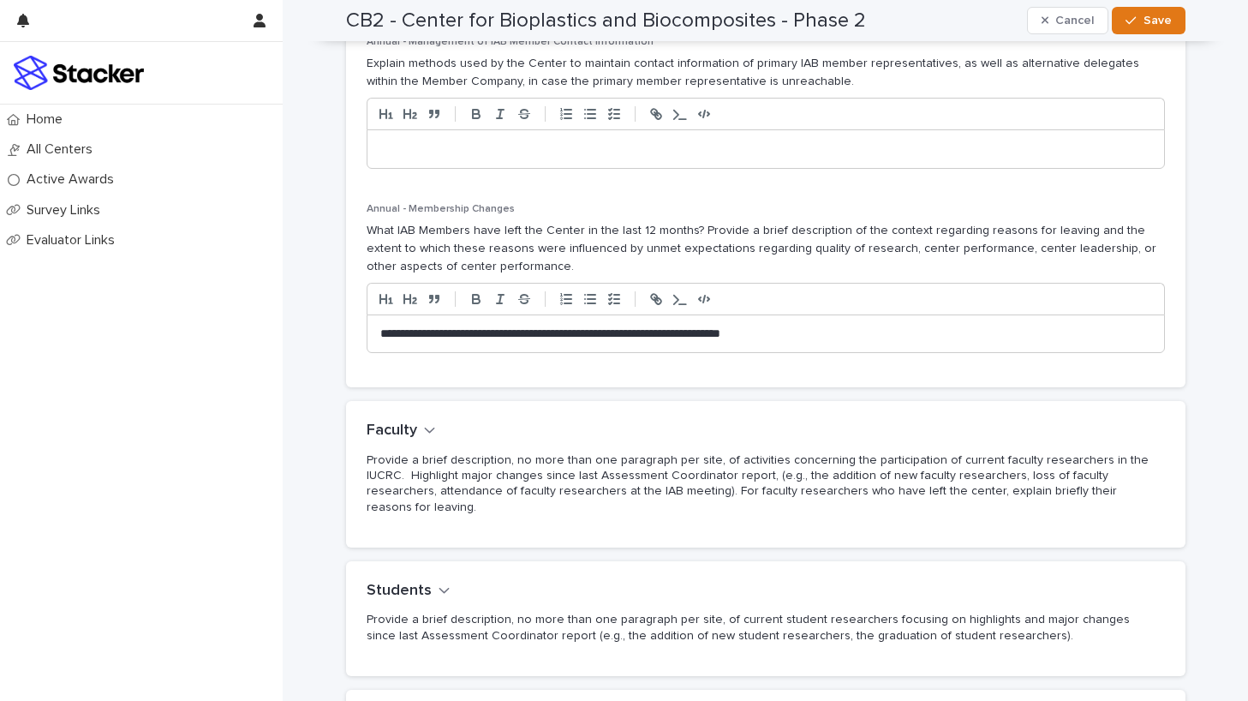
click at [435, 424] on div "Faculty Provide a brief description, no more than one paragraph per site, of ac…" at bounding box center [763, 473] width 792 height 105
click at [428, 429] on icon "button" at bounding box center [430, 429] width 12 height 15
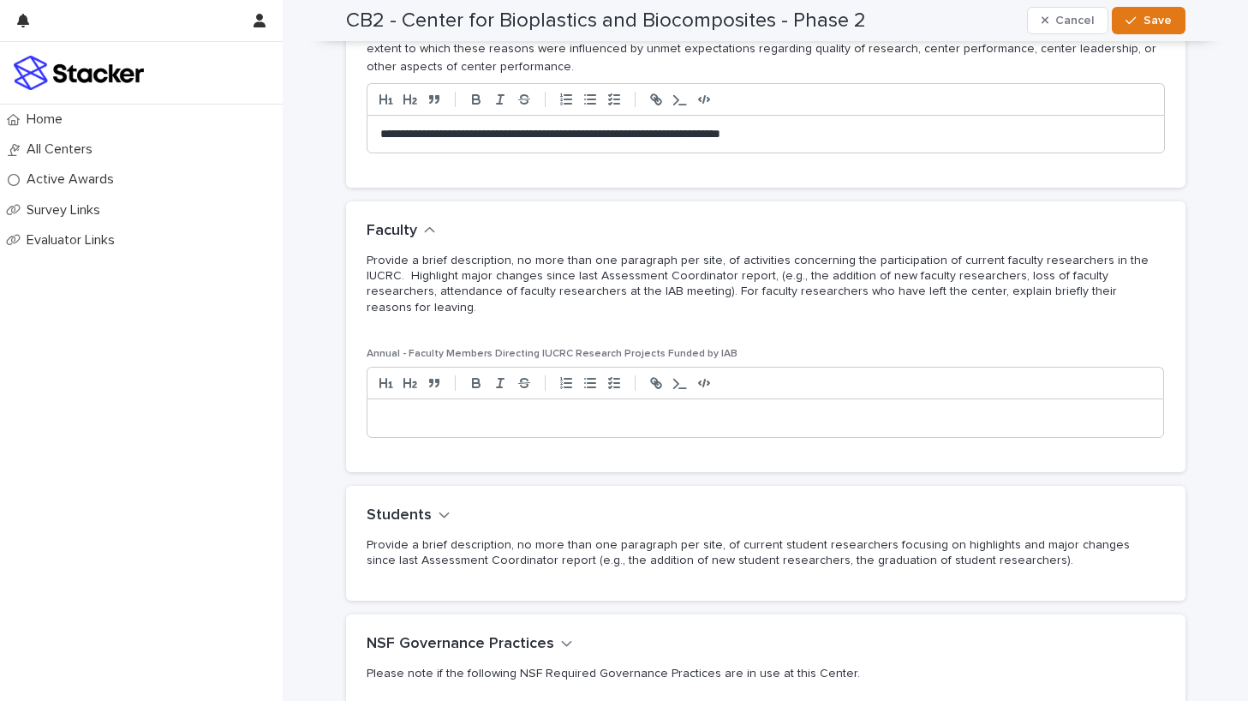
scroll to position [740, 0]
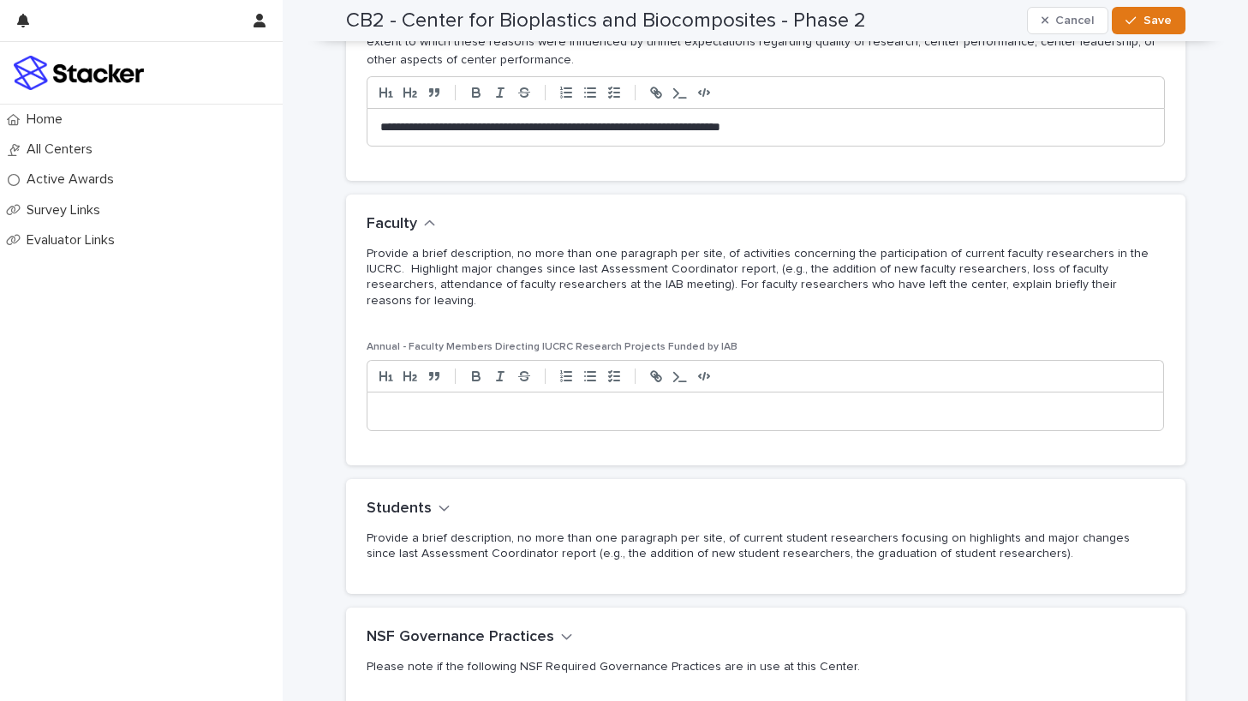
click at [579, 403] on p at bounding box center [765, 411] width 771 height 17
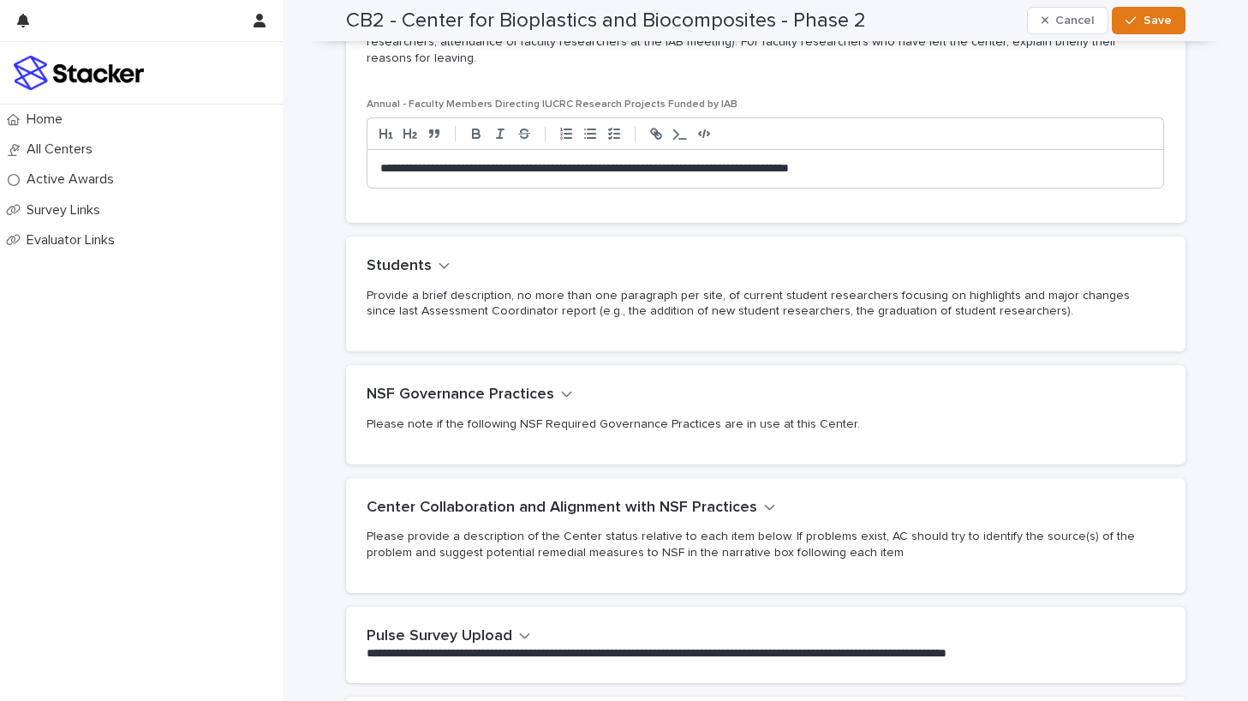
scroll to position [1019, 0]
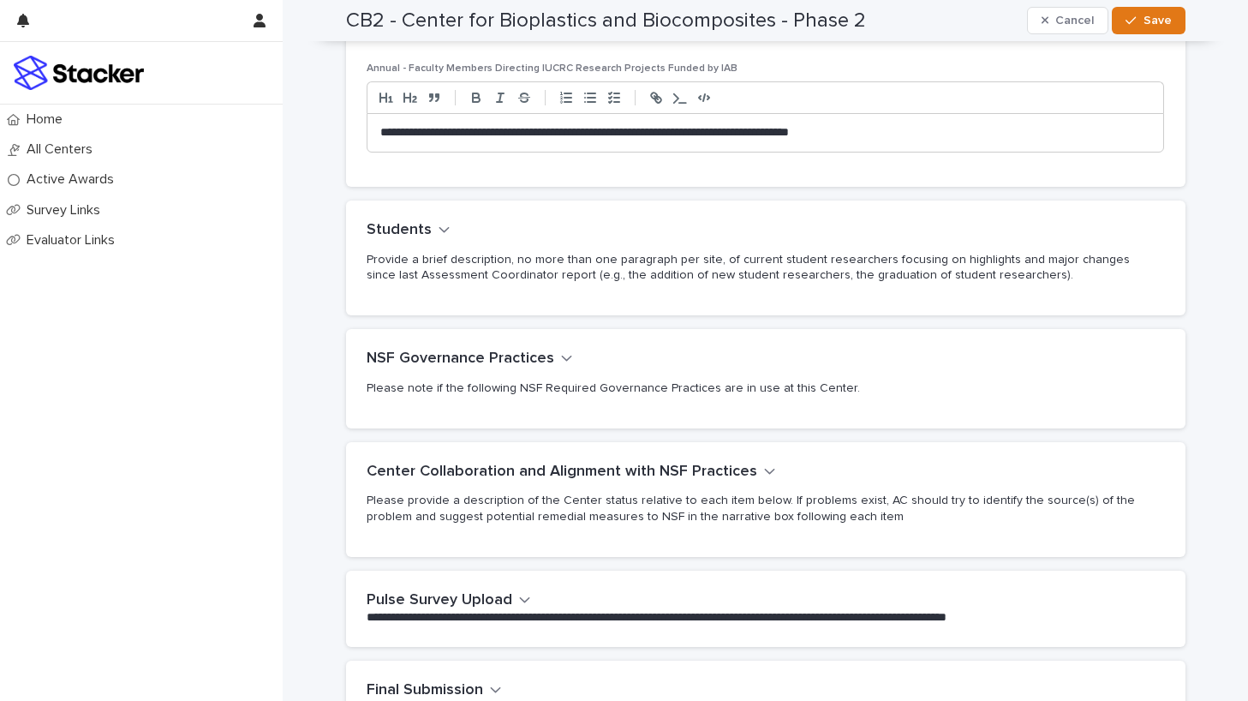
click at [441, 222] on icon "button" at bounding box center [445, 229] width 12 height 15
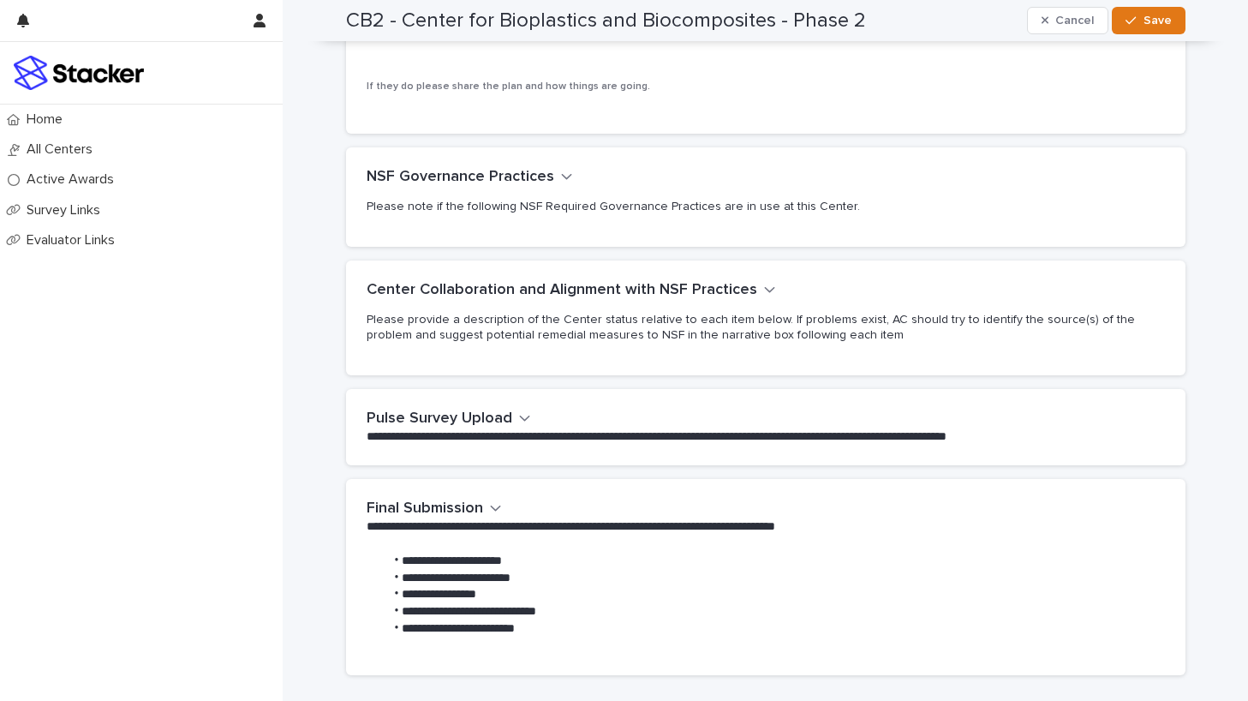
scroll to position [1459, 0]
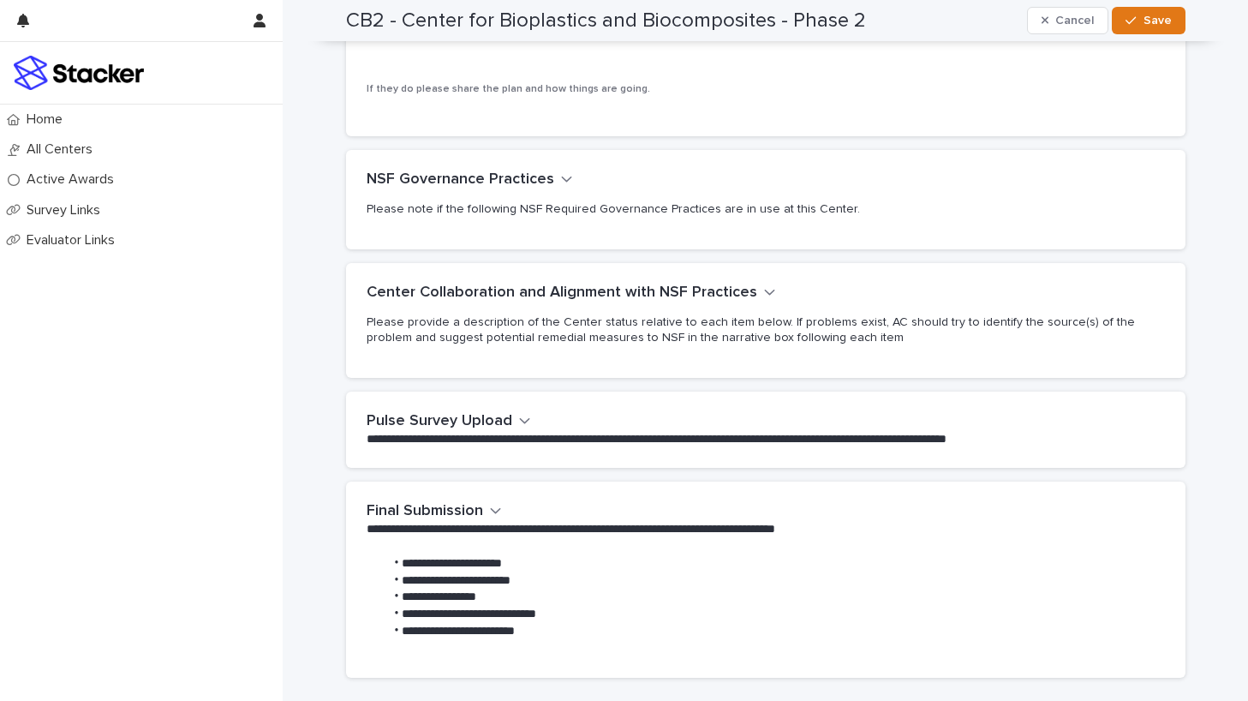
click at [764, 284] on icon "button" at bounding box center [770, 291] width 12 height 15
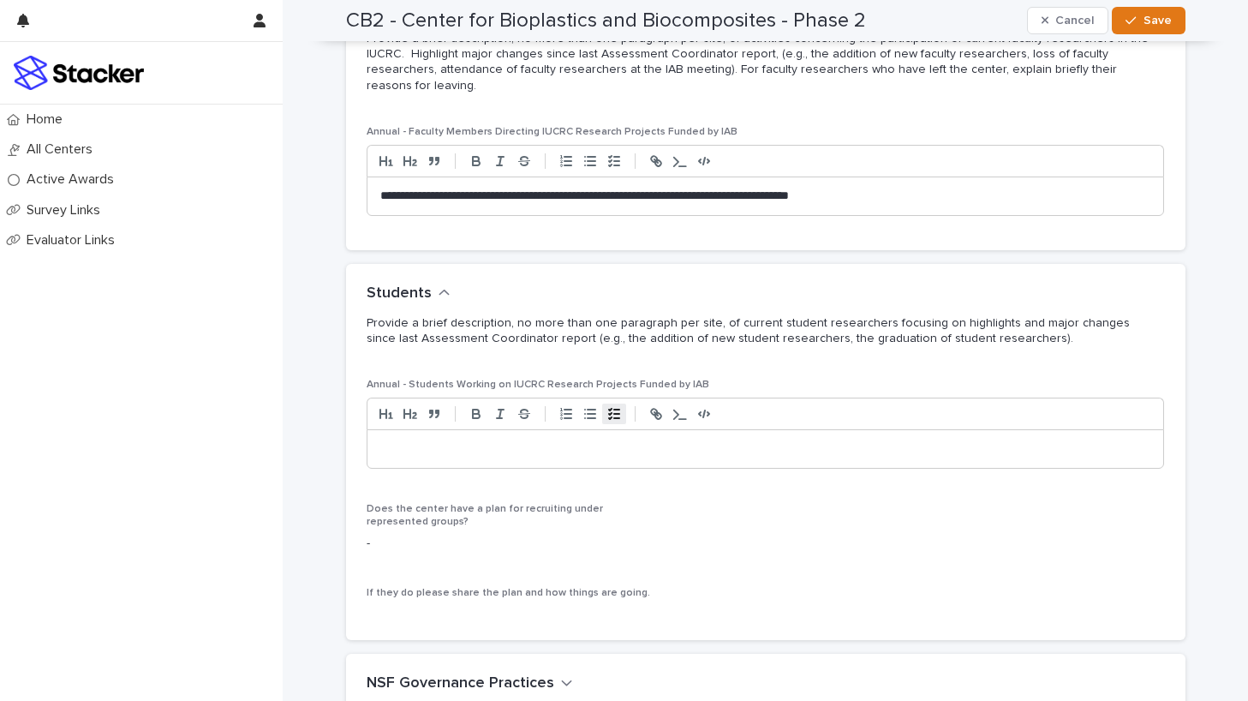
scroll to position [960, 0]
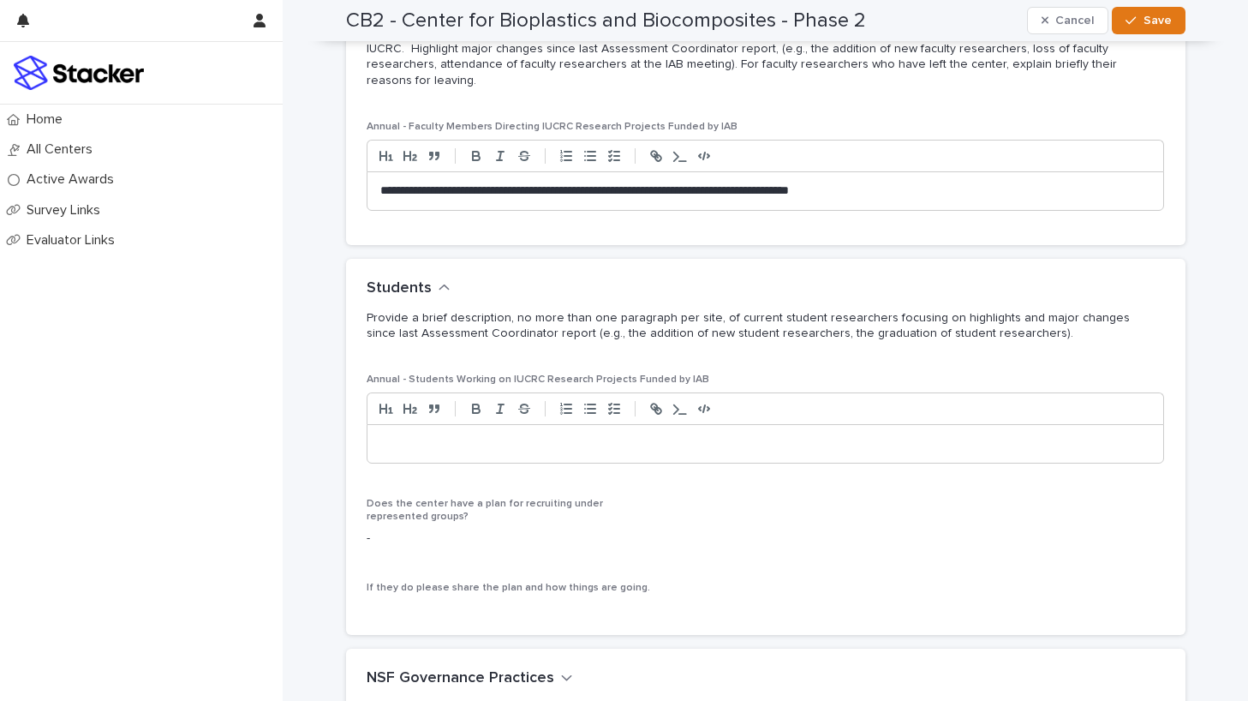
click at [609, 435] on p at bounding box center [765, 443] width 771 height 17
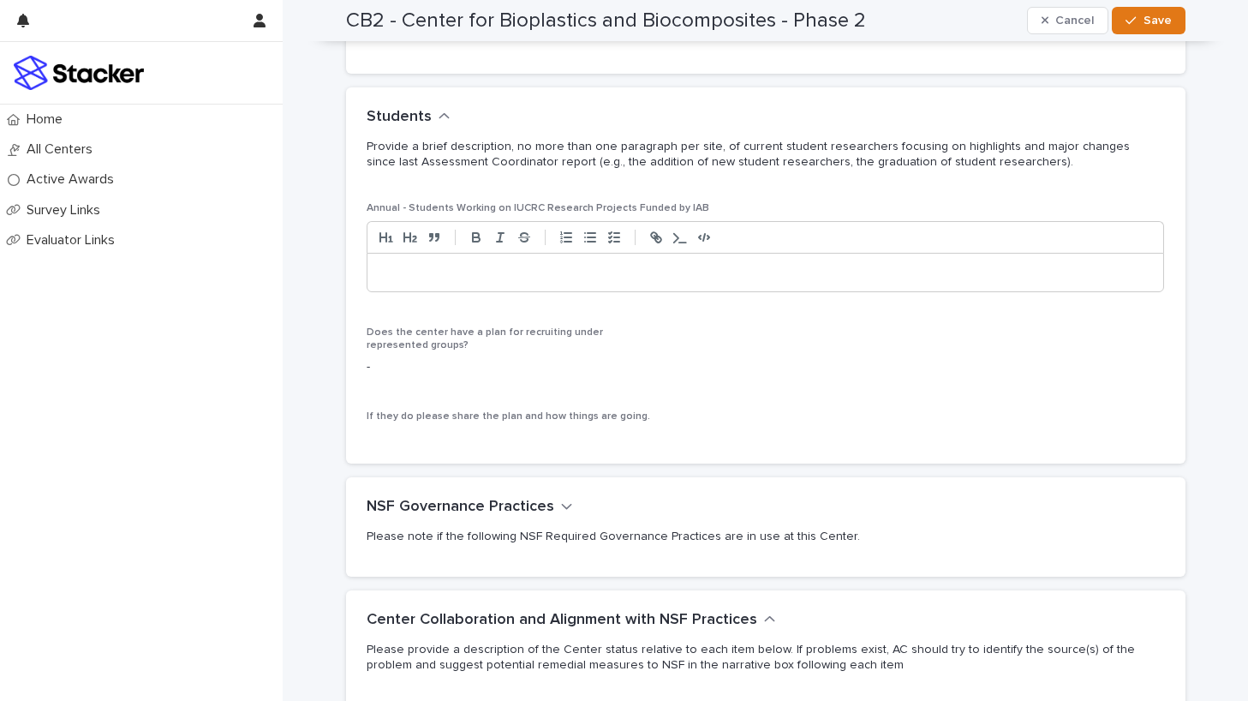
scroll to position [1135, 0]
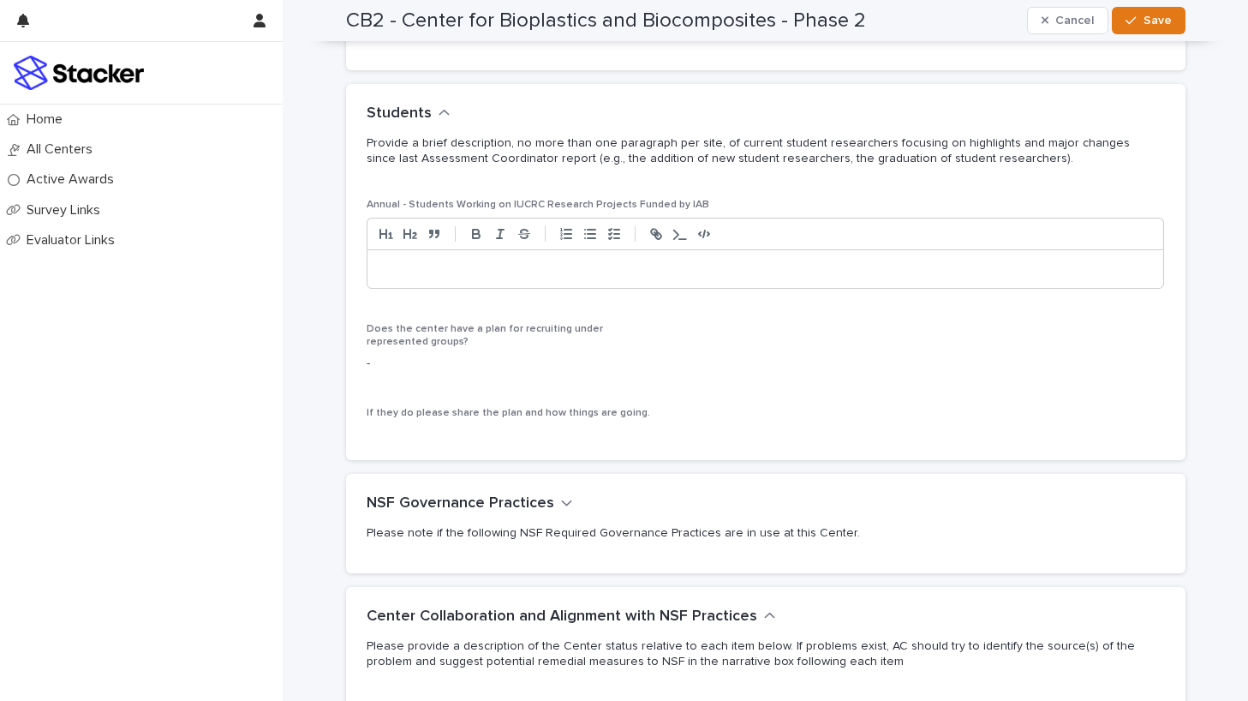
click at [562, 500] on icon "button" at bounding box center [566, 503] width 10 height 6
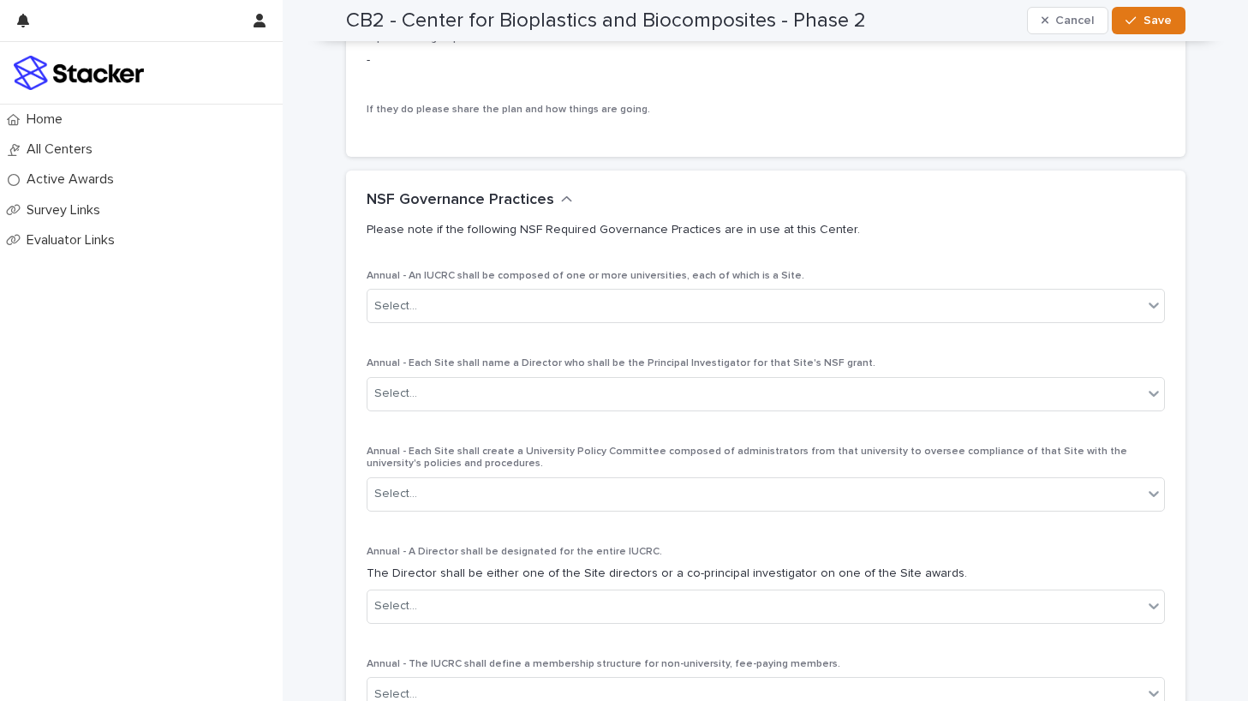
scroll to position [1434, 0]
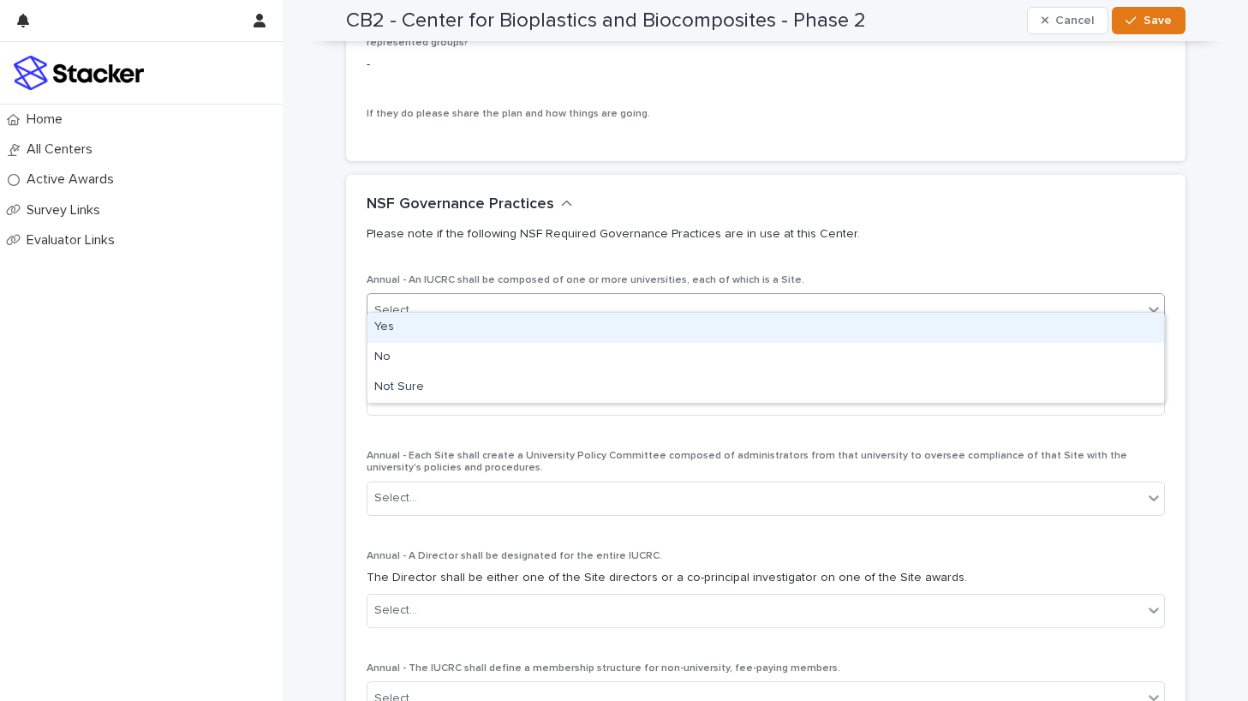
click at [631, 298] on div "Select..." at bounding box center [755, 310] width 775 height 28
click at [632, 326] on div "Yes" at bounding box center [766, 328] width 797 height 30
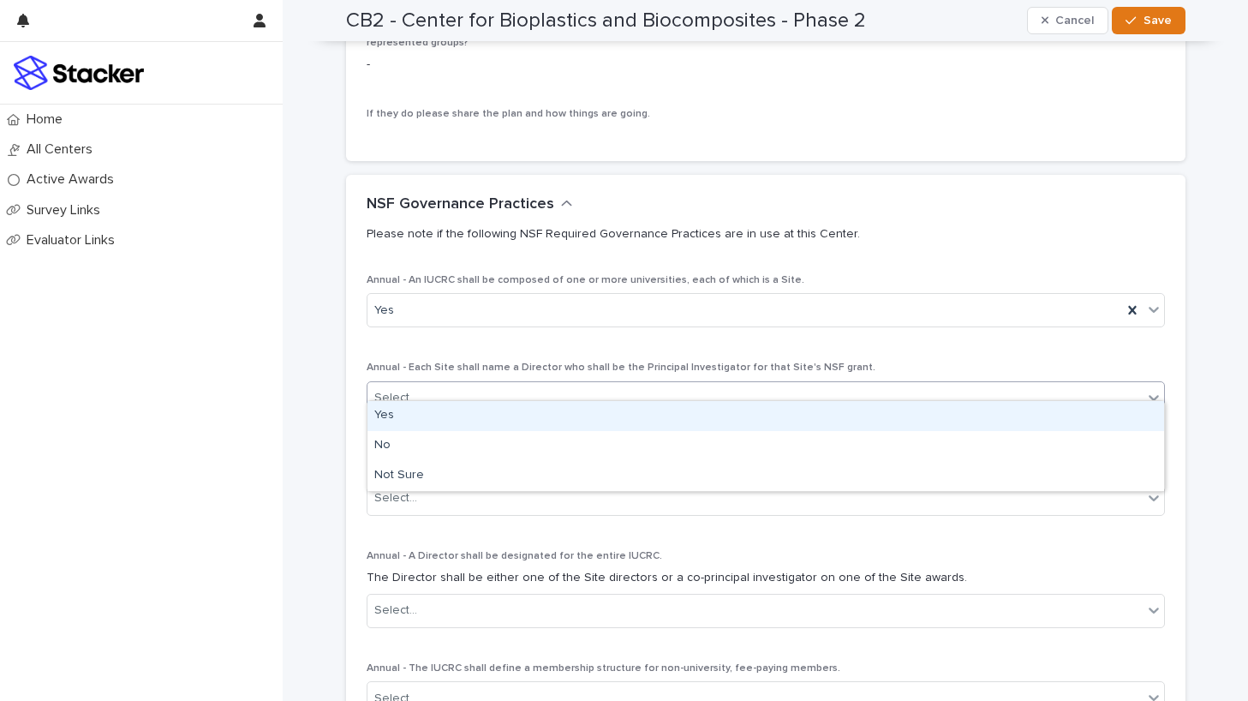
click at [631, 385] on div "Select..." at bounding box center [755, 398] width 775 height 28
click at [630, 411] on div "Yes" at bounding box center [766, 416] width 797 height 30
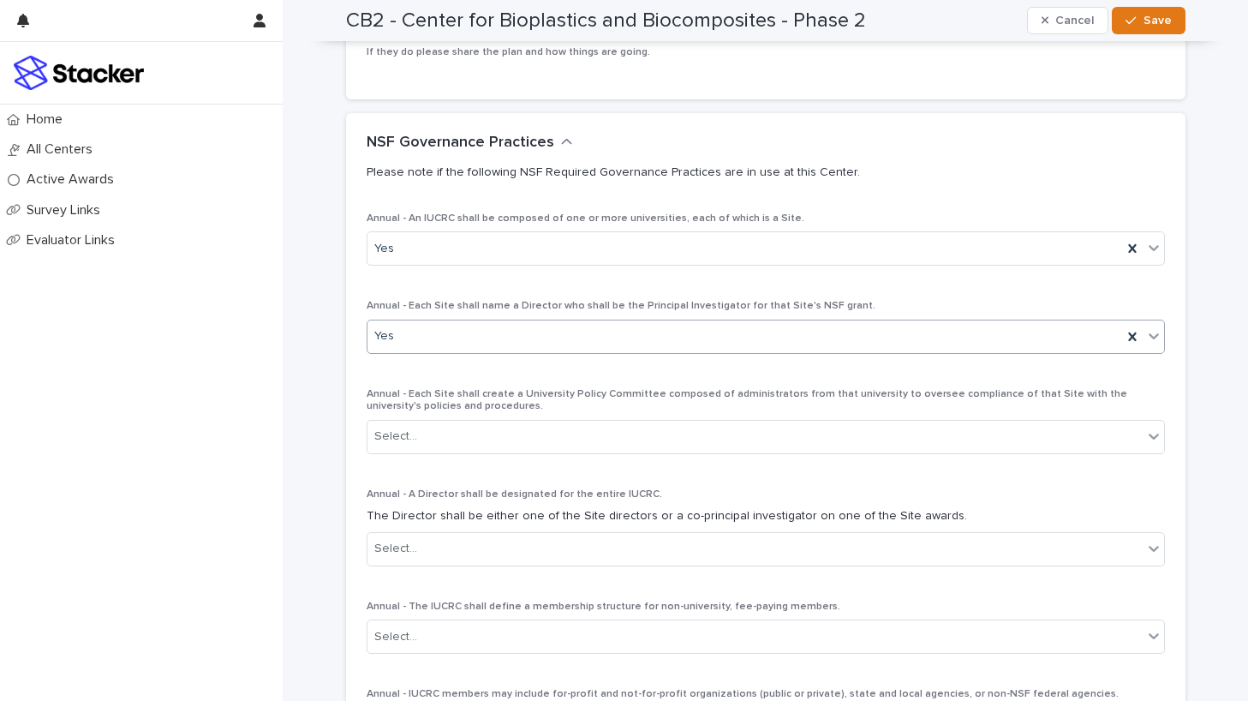
scroll to position [1568, 0]
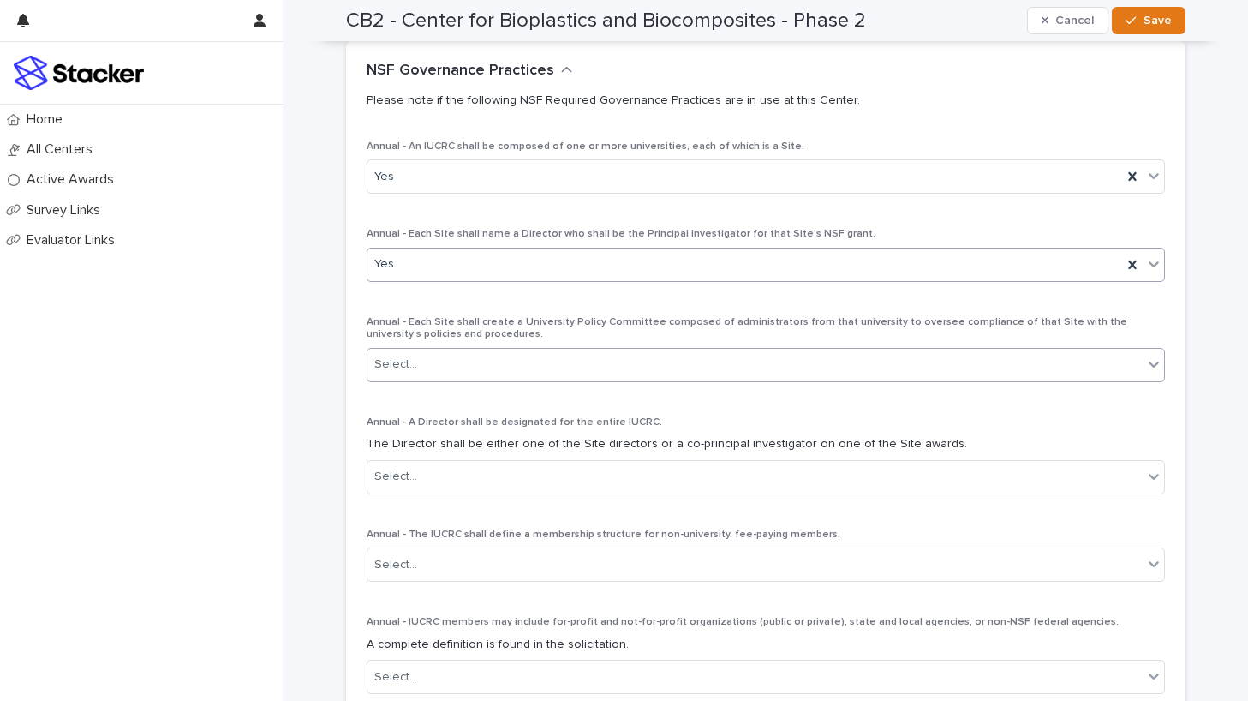
click at [601, 354] on div "Select..." at bounding box center [755, 364] width 775 height 28
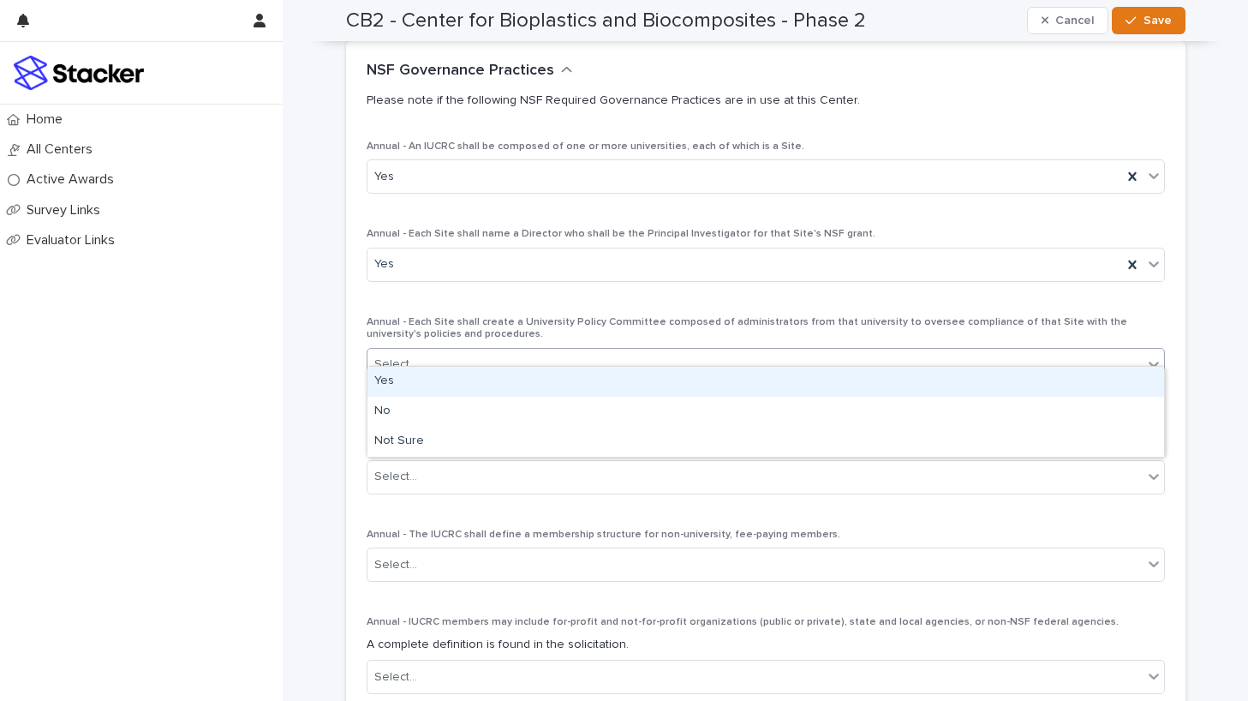
click at [603, 385] on div "Yes" at bounding box center [766, 382] width 797 height 30
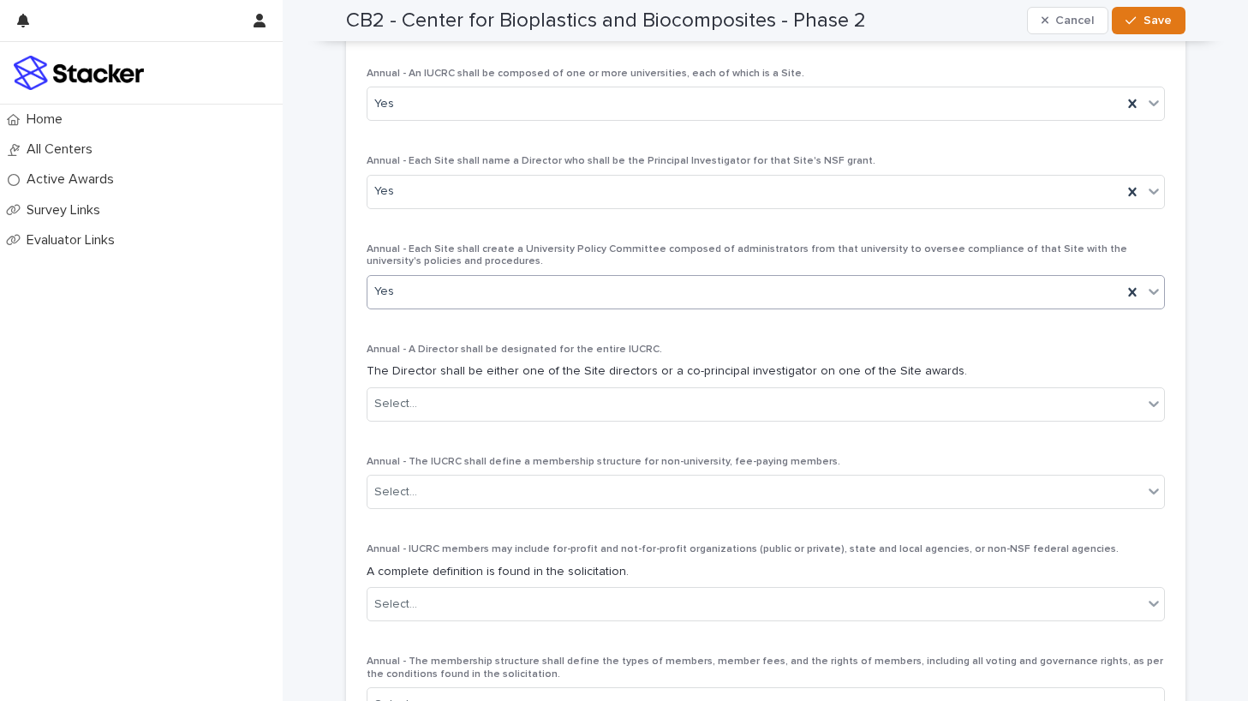
scroll to position [1707, 0]
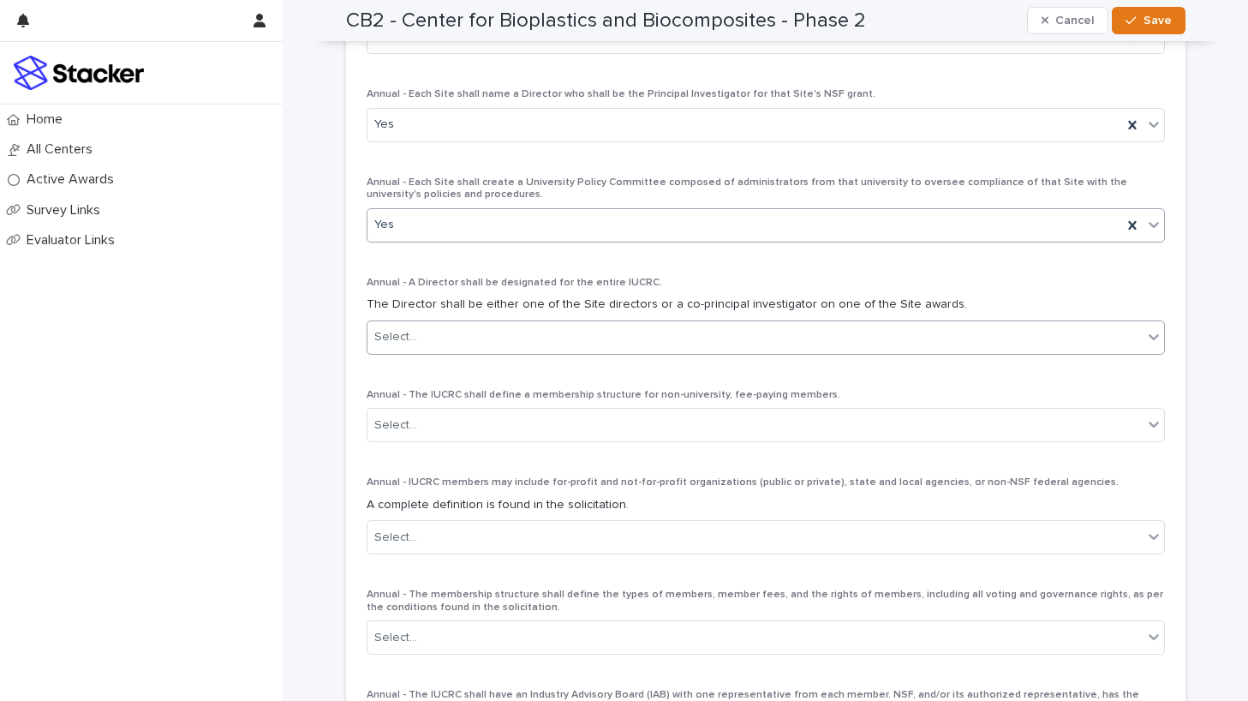
click at [595, 323] on div "Select..." at bounding box center [755, 337] width 775 height 28
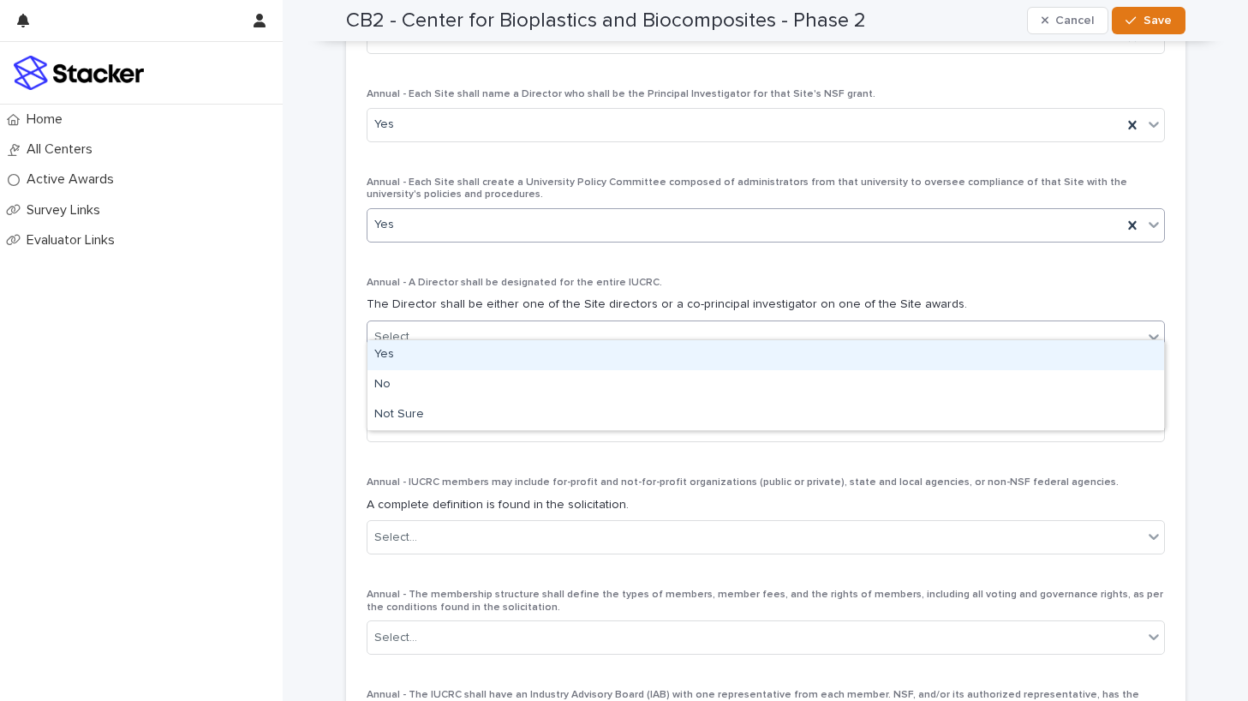
click at [589, 219] on div "Yes" at bounding box center [745, 225] width 755 height 28
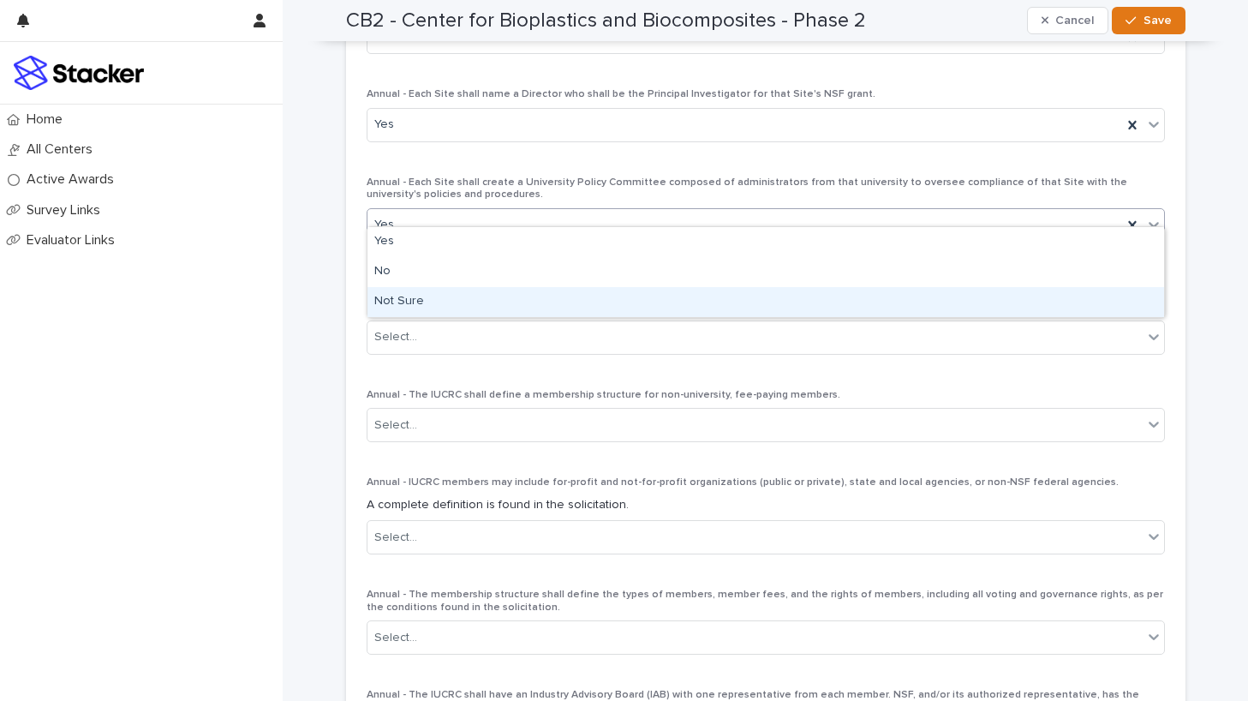
click at [589, 303] on div "Not Sure" at bounding box center [766, 302] width 797 height 30
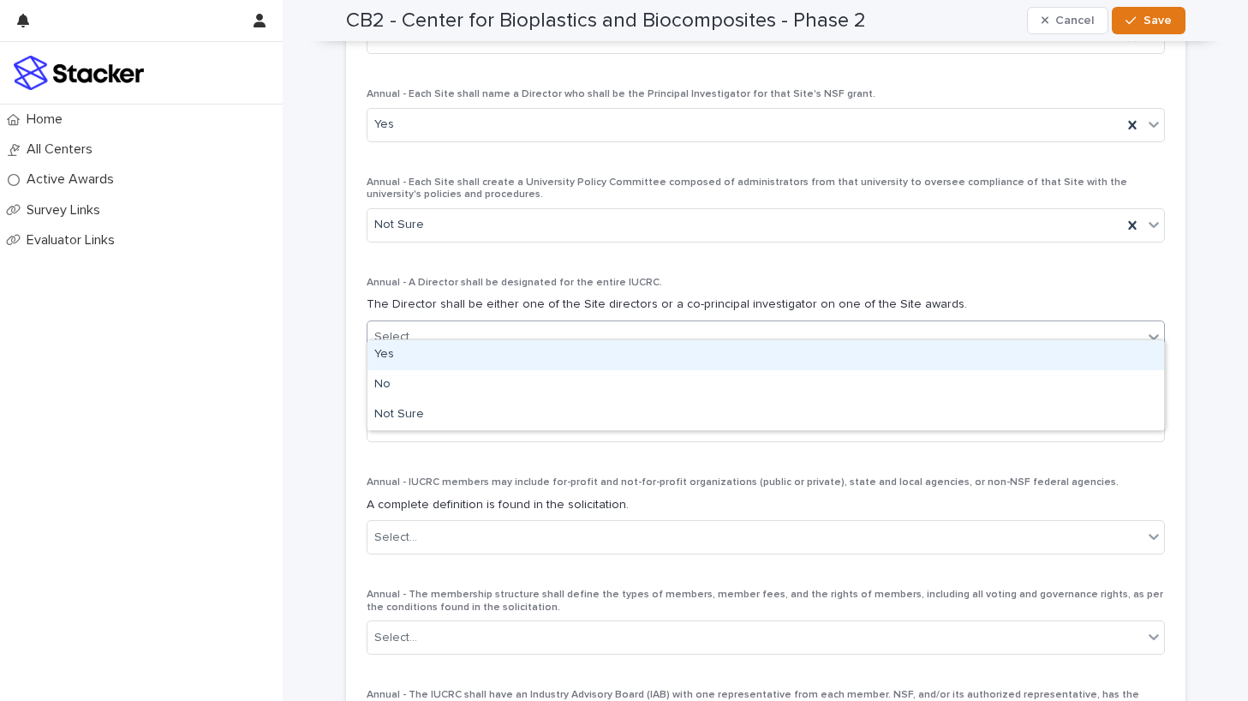
click at [589, 326] on div "Select..." at bounding box center [755, 337] width 775 height 28
click at [589, 351] on div "Yes" at bounding box center [766, 355] width 797 height 30
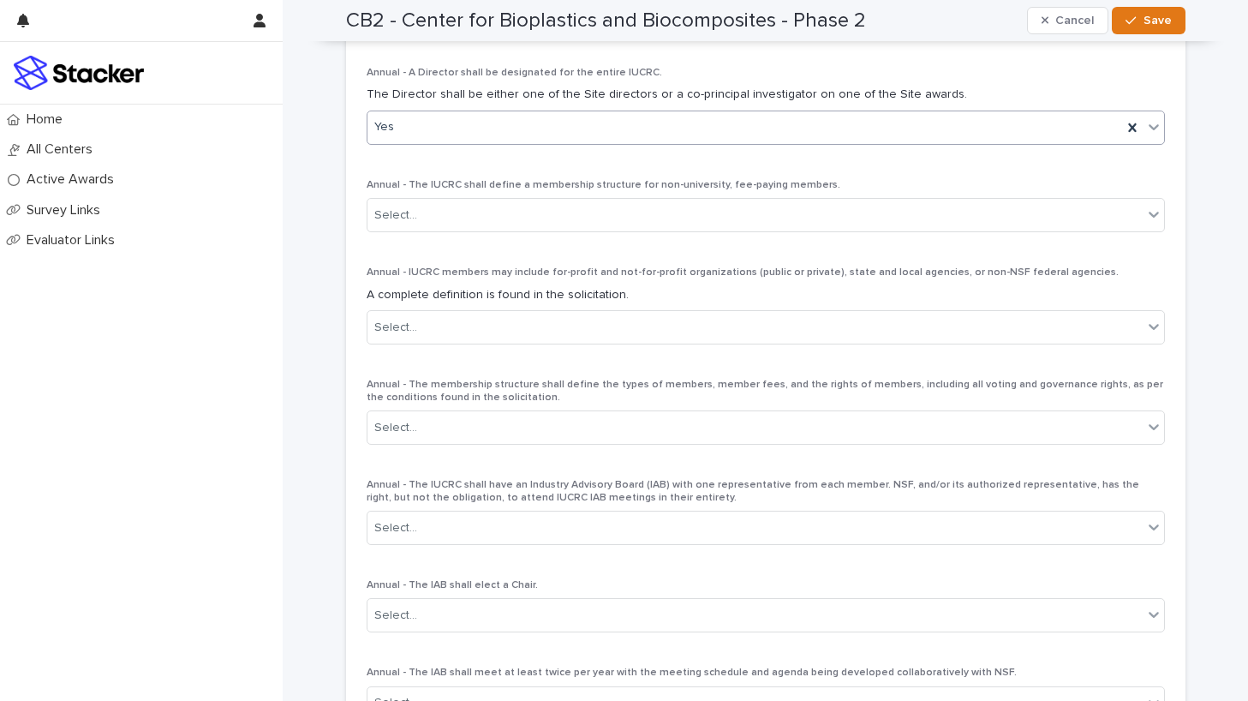
scroll to position [1919, 0]
click at [595, 202] on div "Select..." at bounding box center [755, 214] width 775 height 28
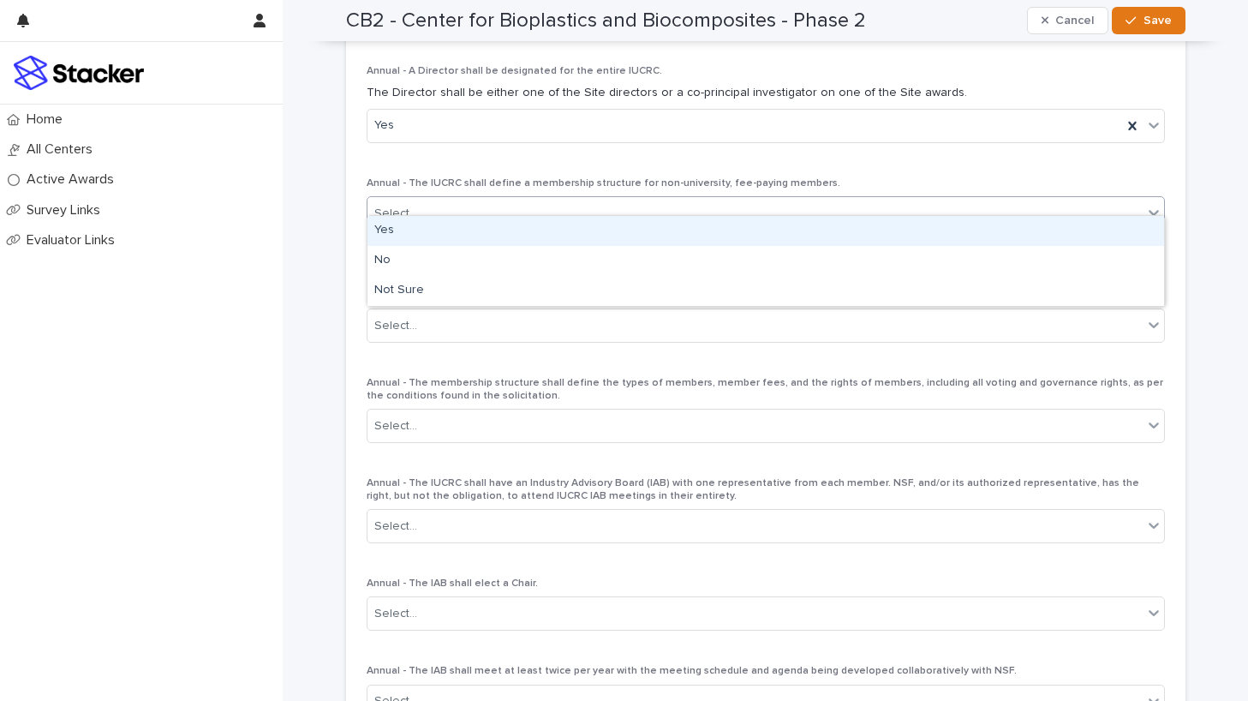
click at [592, 226] on div "Yes" at bounding box center [766, 231] width 797 height 30
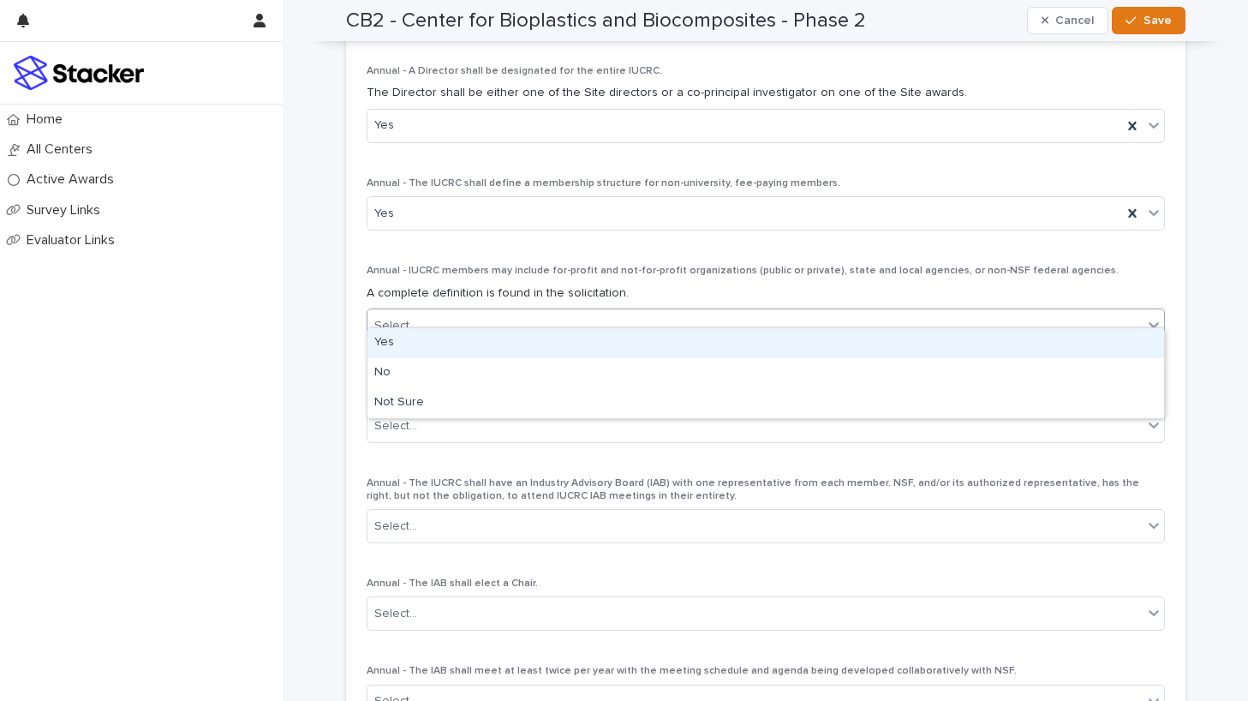
click at [589, 312] on div "Select..." at bounding box center [755, 326] width 775 height 28
click at [583, 342] on div "Yes" at bounding box center [766, 343] width 797 height 30
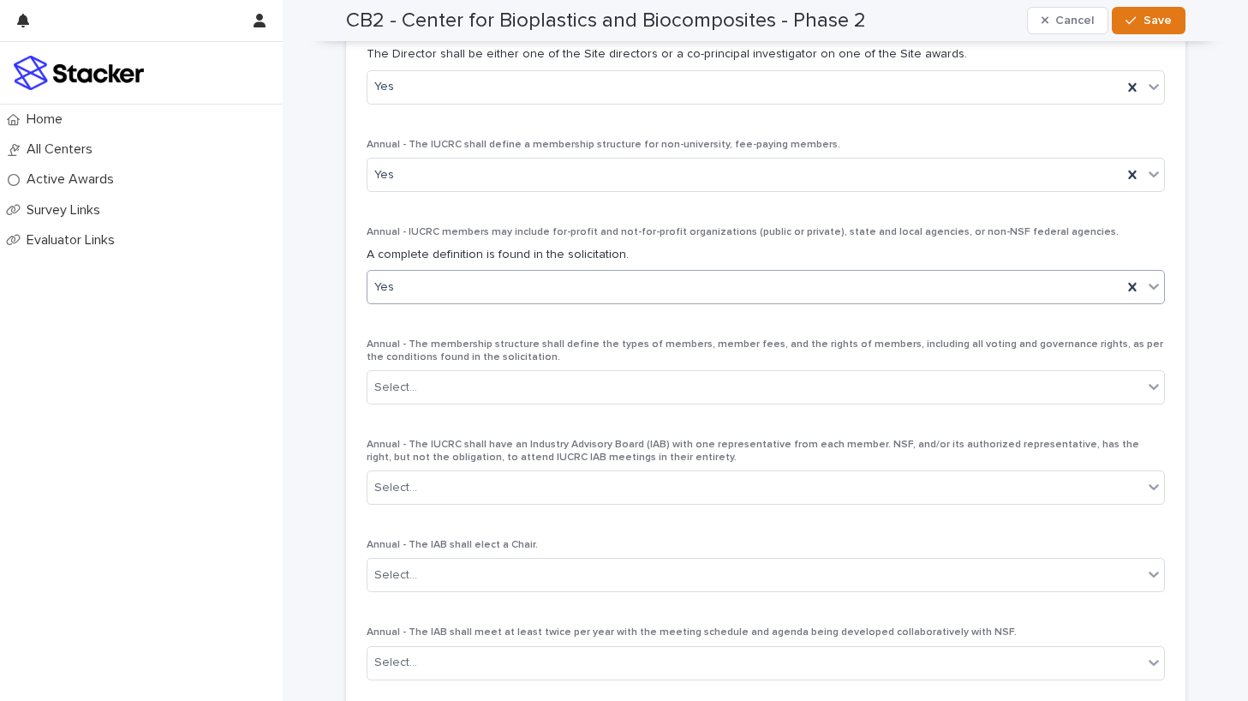
scroll to position [1981, 0]
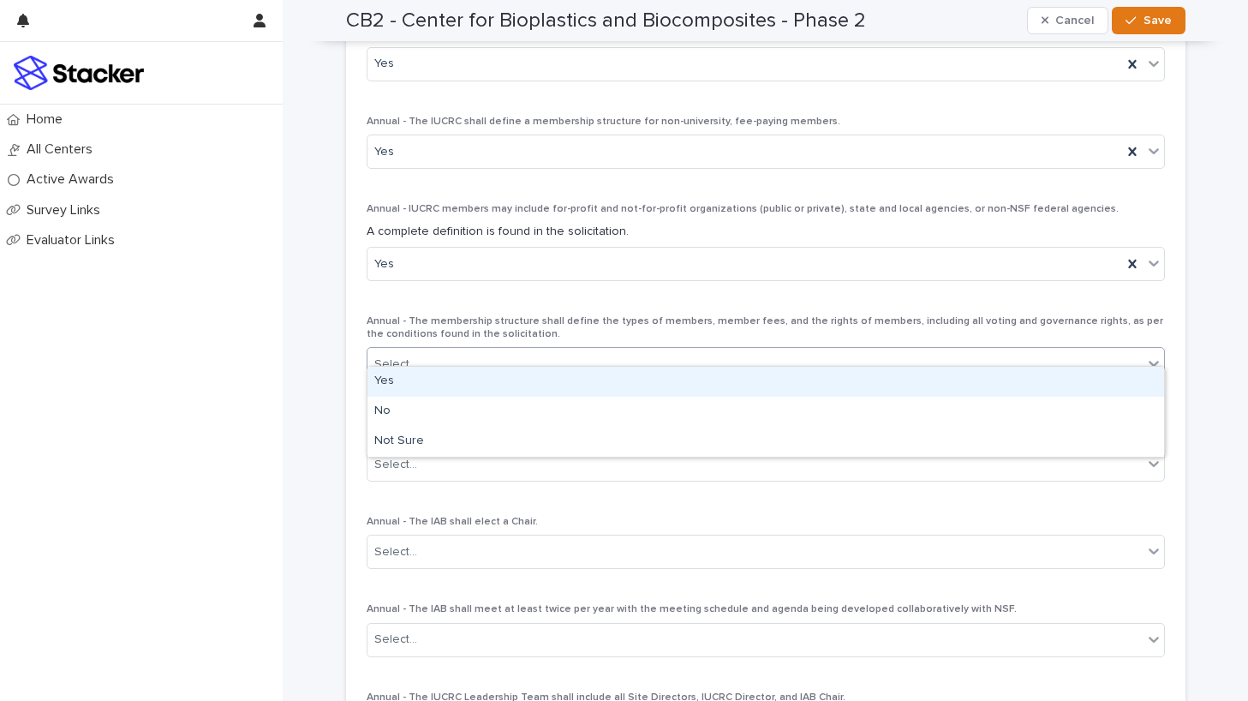
click at [583, 352] on div "Select..." at bounding box center [755, 364] width 775 height 28
click at [584, 385] on div "Yes" at bounding box center [766, 382] width 797 height 30
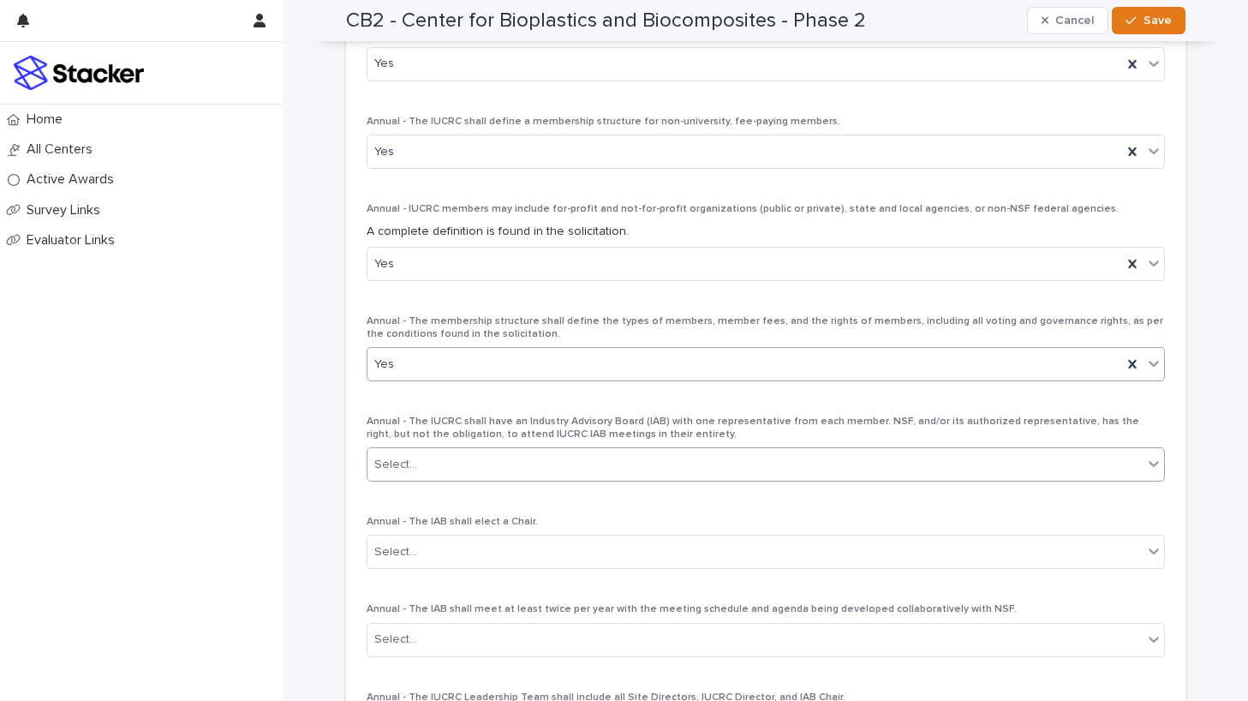
click at [589, 451] on div "Select..." at bounding box center [755, 465] width 775 height 28
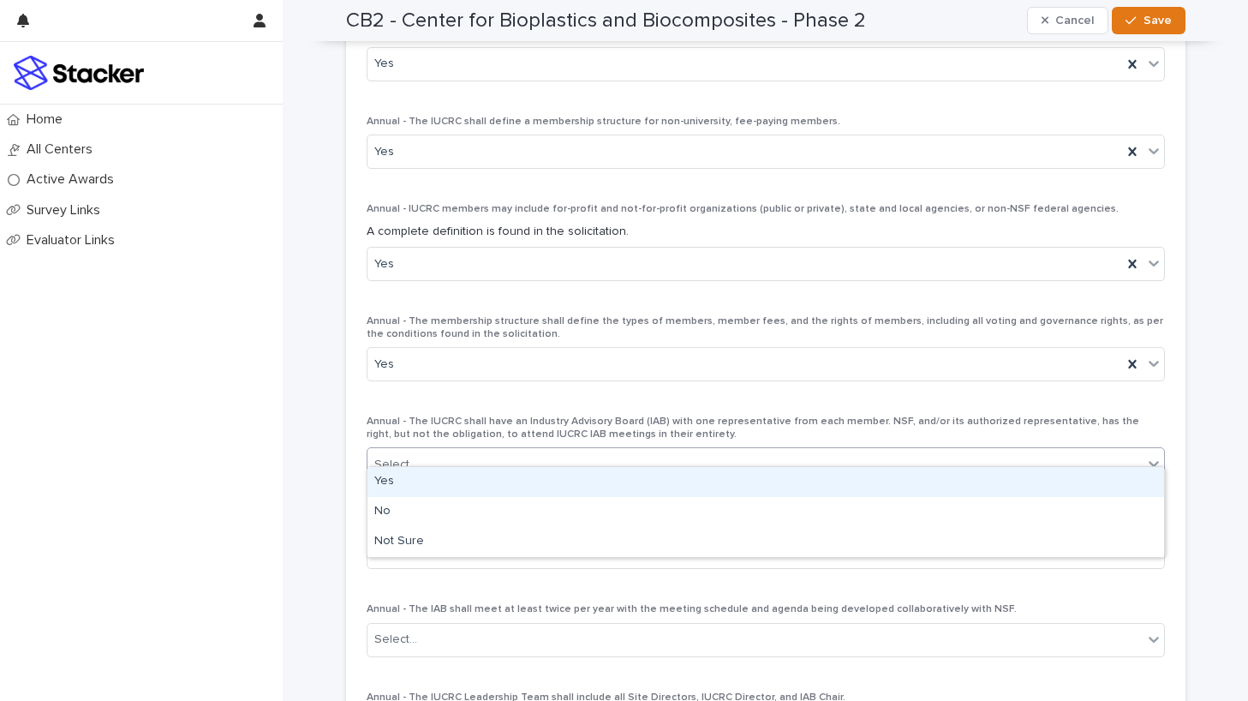
click at [588, 482] on div "Yes" at bounding box center [766, 482] width 797 height 30
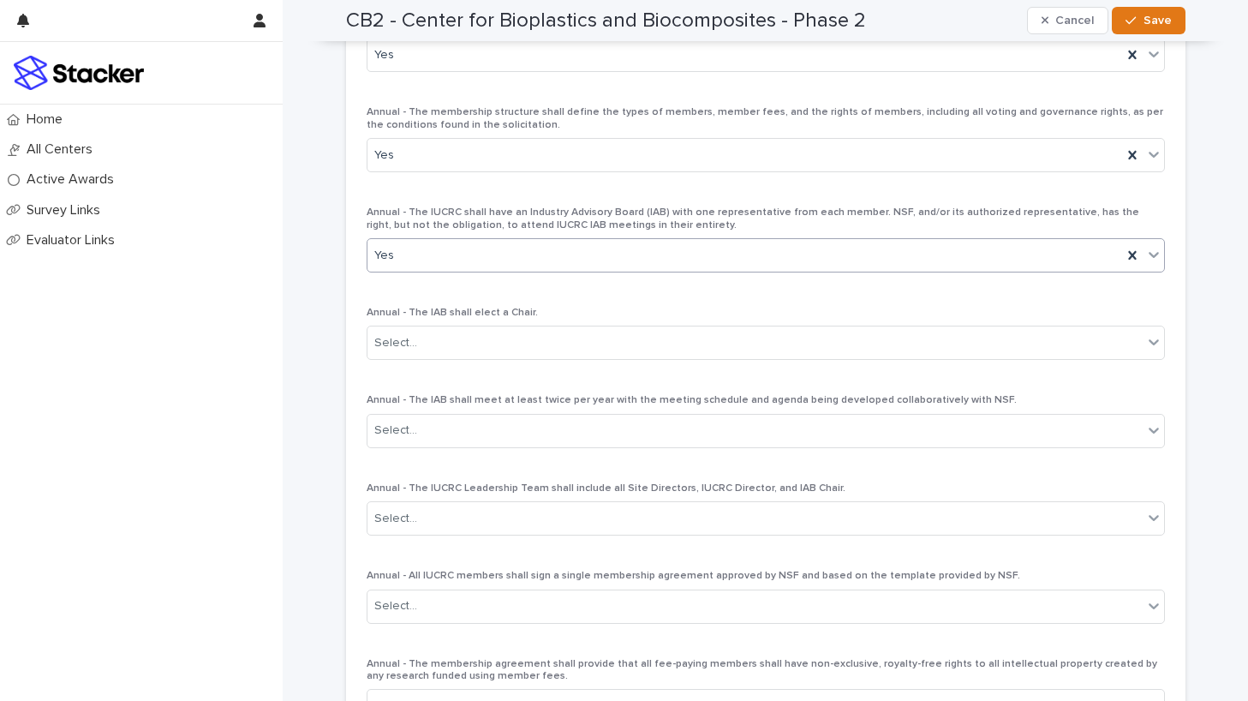
scroll to position [2205, 0]
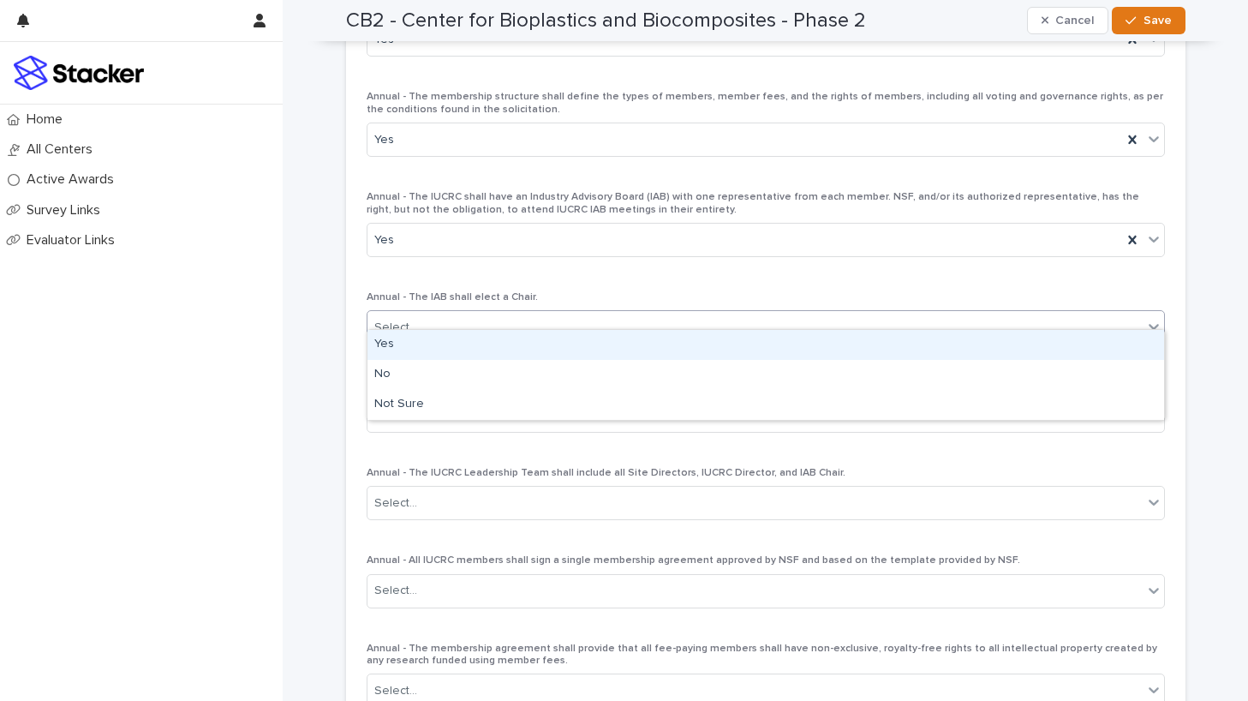
click at [549, 314] on div "Select..." at bounding box center [755, 328] width 775 height 28
click at [550, 337] on div "Yes" at bounding box center [766, 345] width 797 height 30
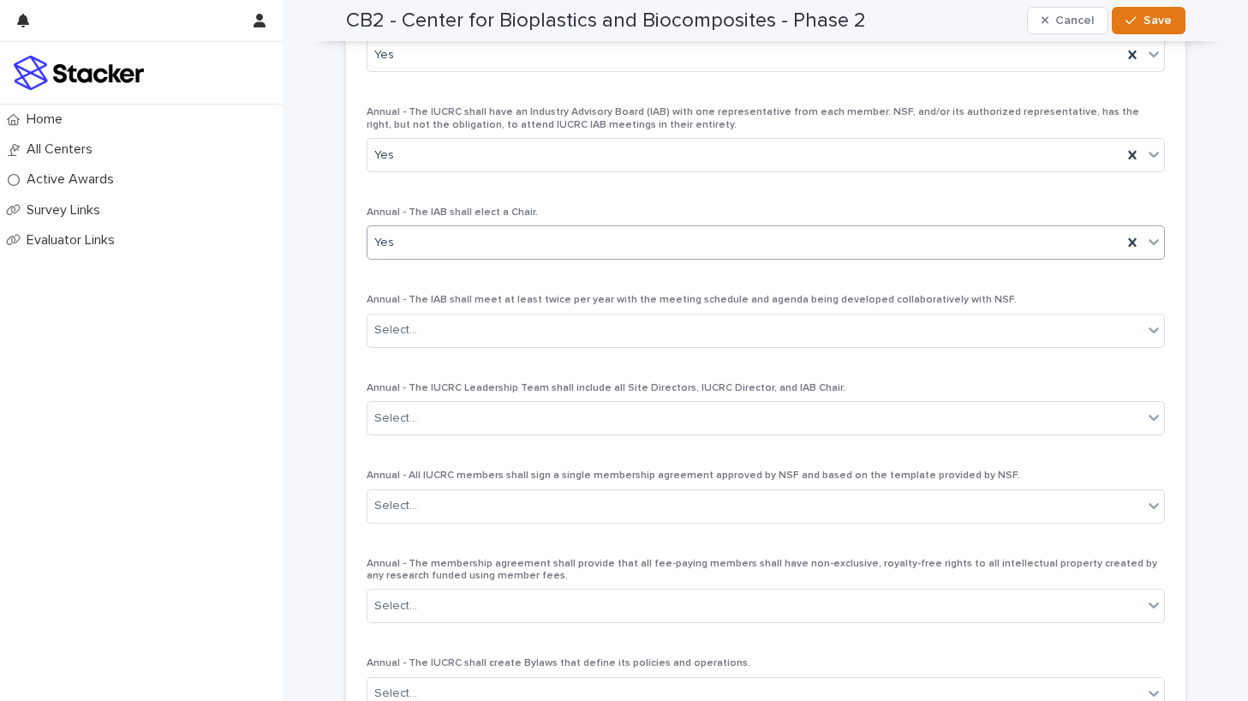
scroll to position [2329, 0]
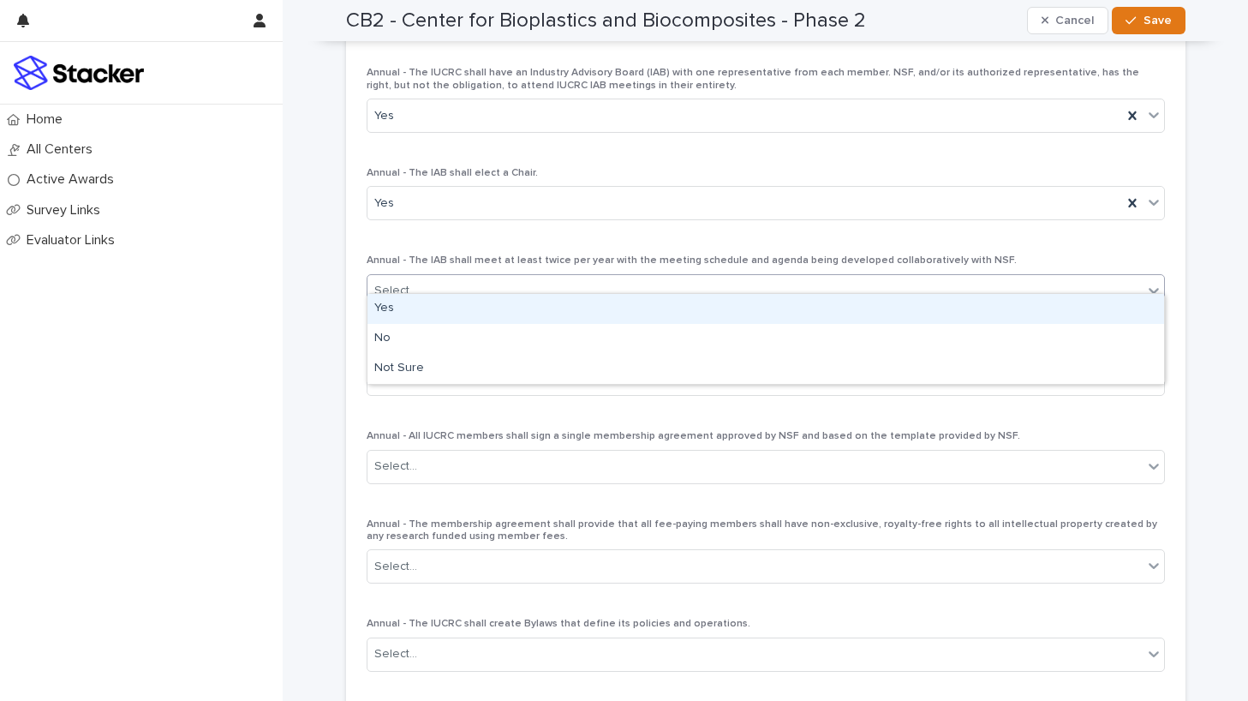
click at [556, 277] on div "Select..." at bounding box center [755, 291] width 775 height 28
click at [559, 303] on div "Yes" at bounding box center [766, 309] width 797 height 30
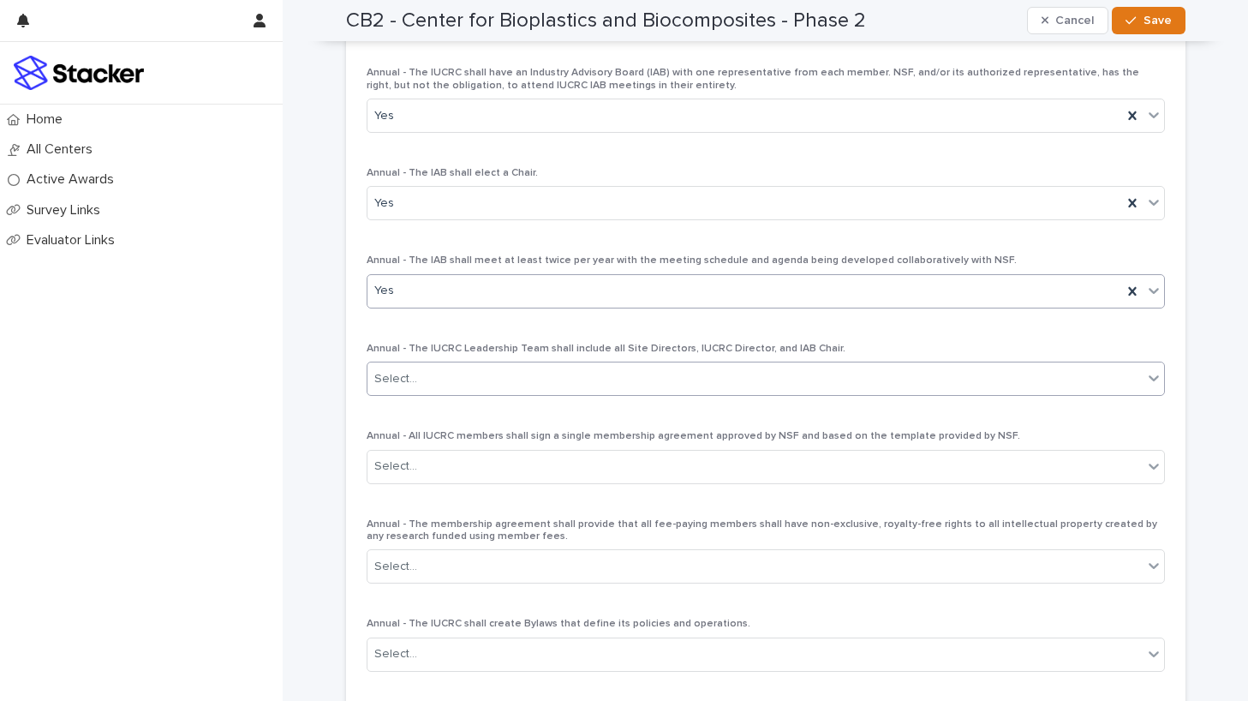
click at [560, 365] on div "Select..." at bounding box center [755, 379] width 775 height 28
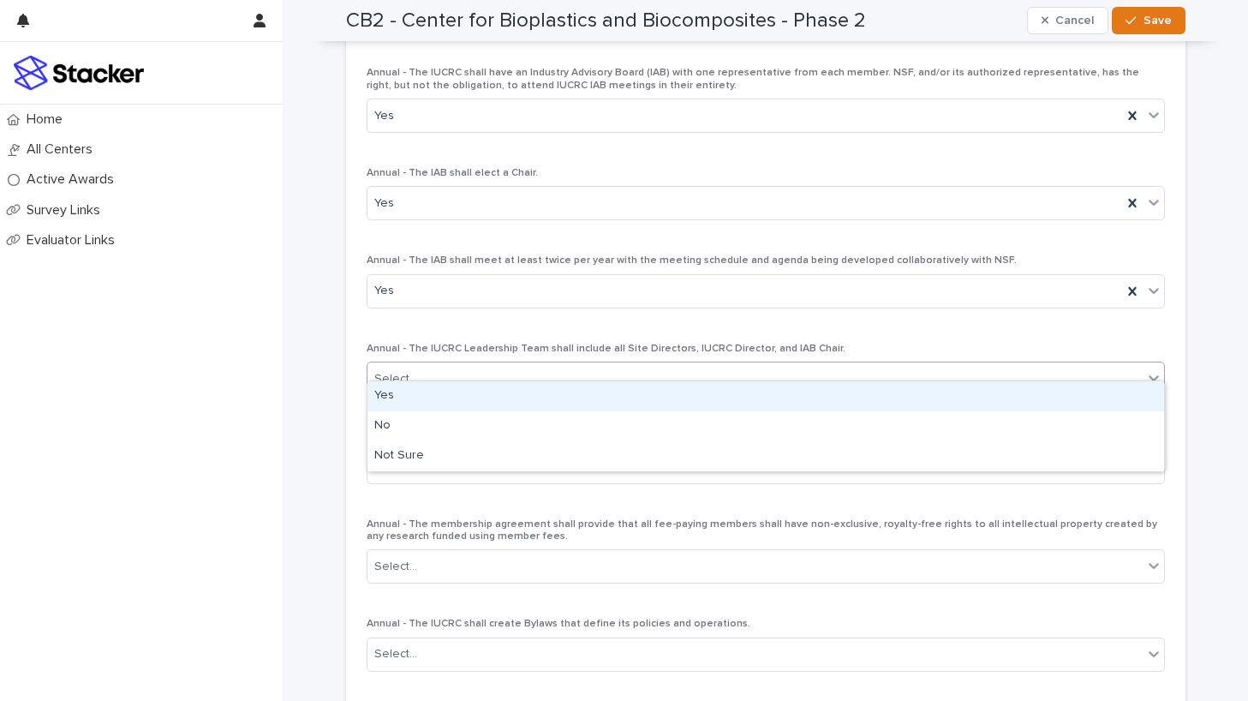
click at [565, 397] on div "Yes" at bounding box center [766, 396] width 797 height 30
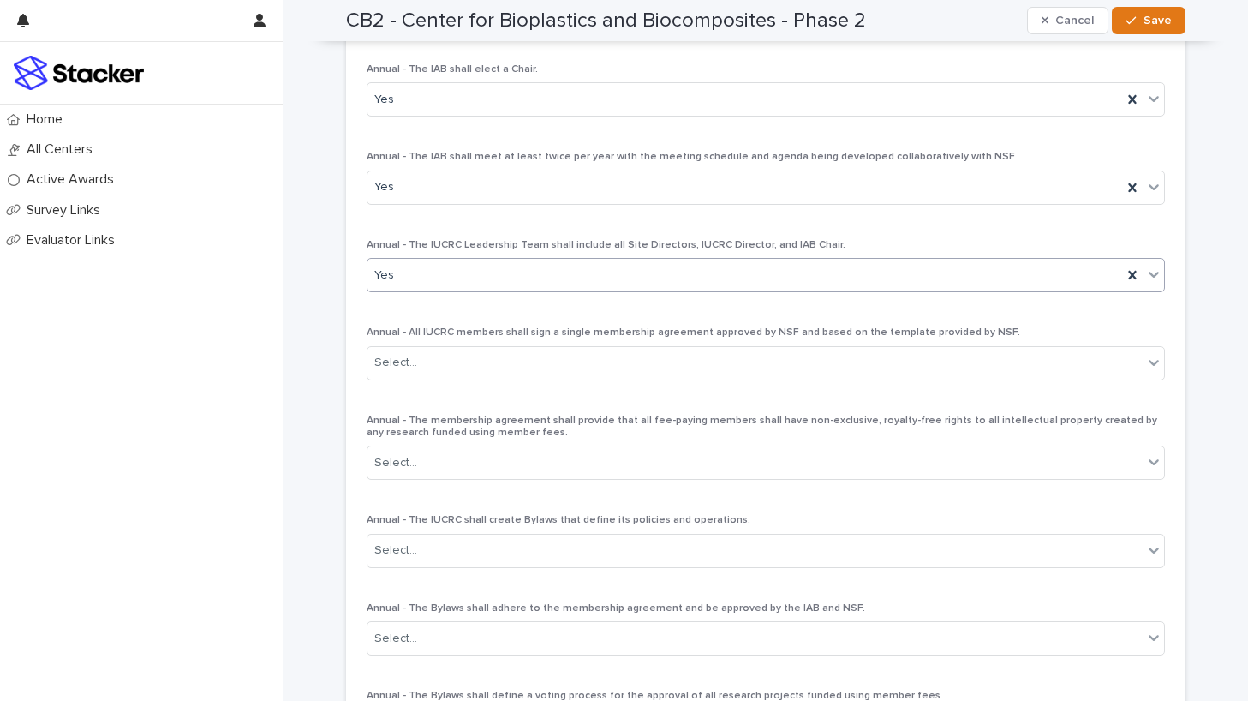
scroll to position [2463, 0]
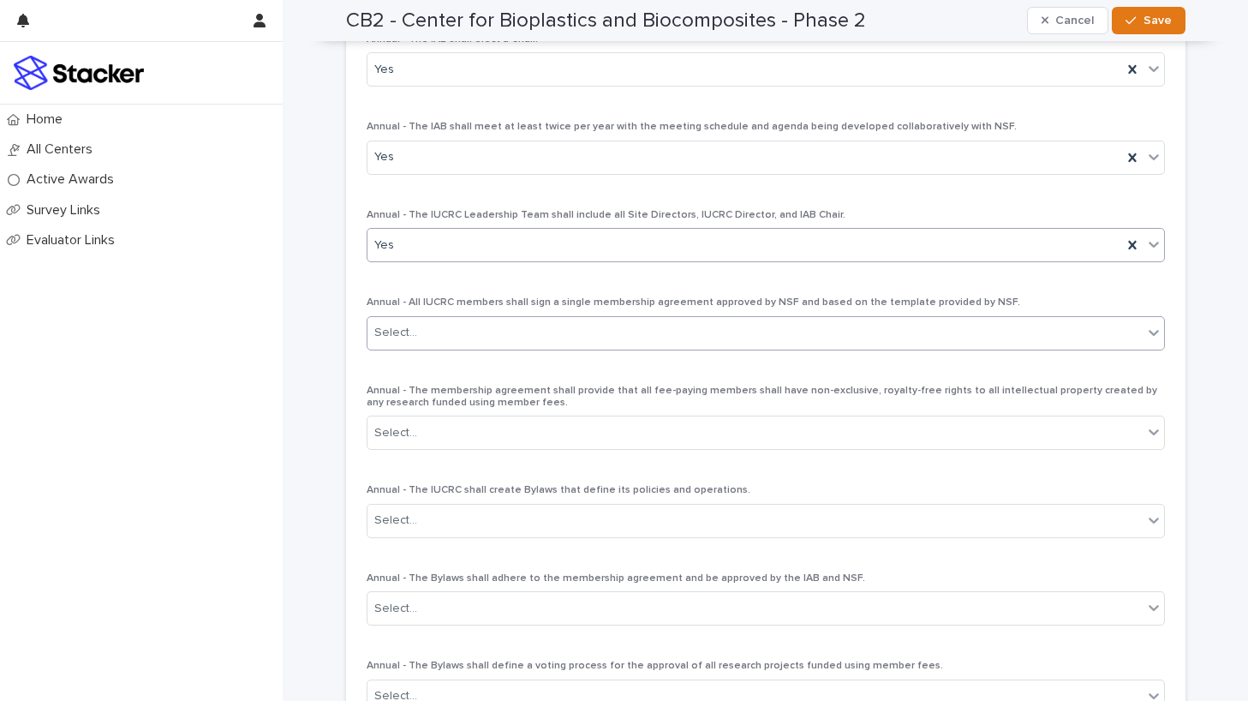
click at [565, 319] on div "Select..." at bounding box center [755, 333] width 775 height 28
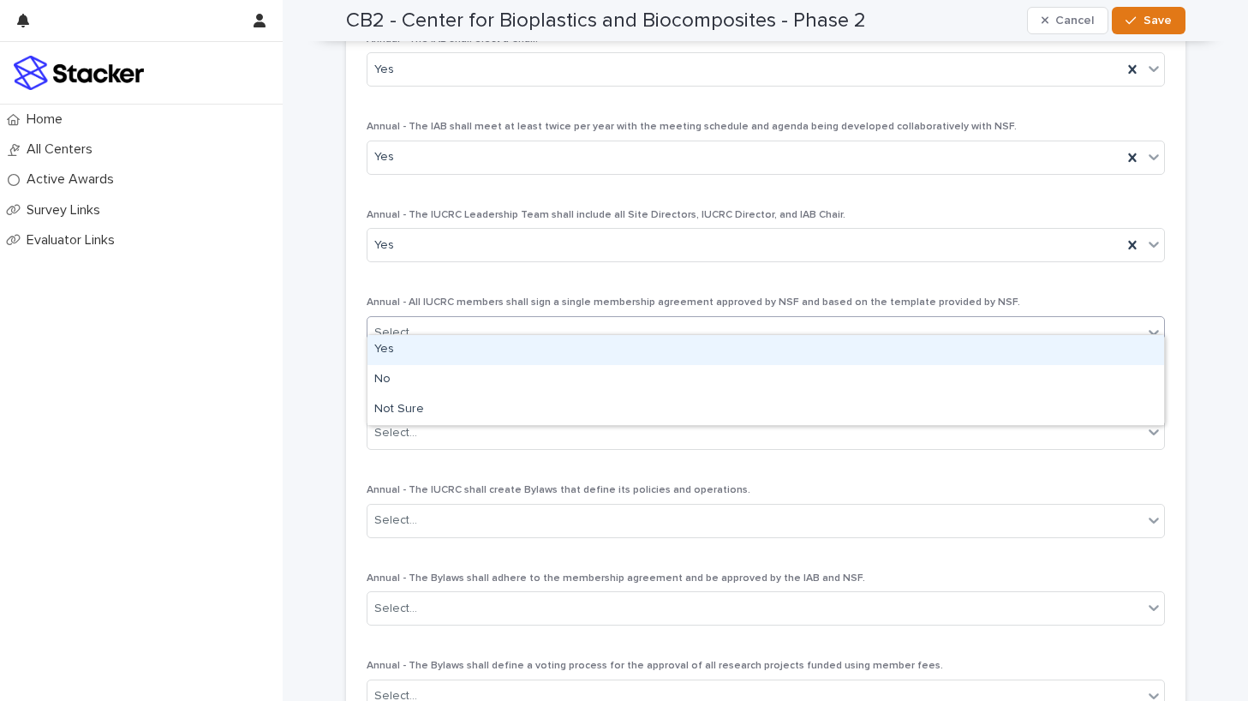
click at [572, 349] on div "Yes" at bounding box center [766, 350] width 797 height 30
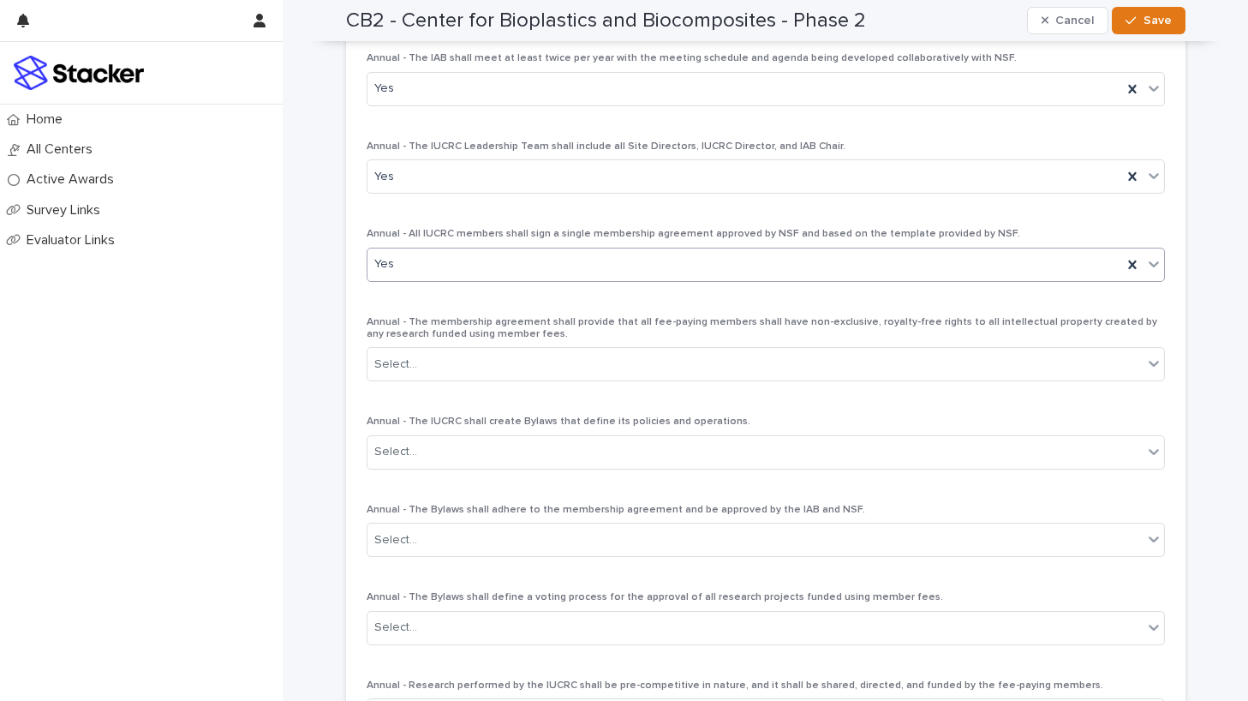
scroll to position [2549, 0]
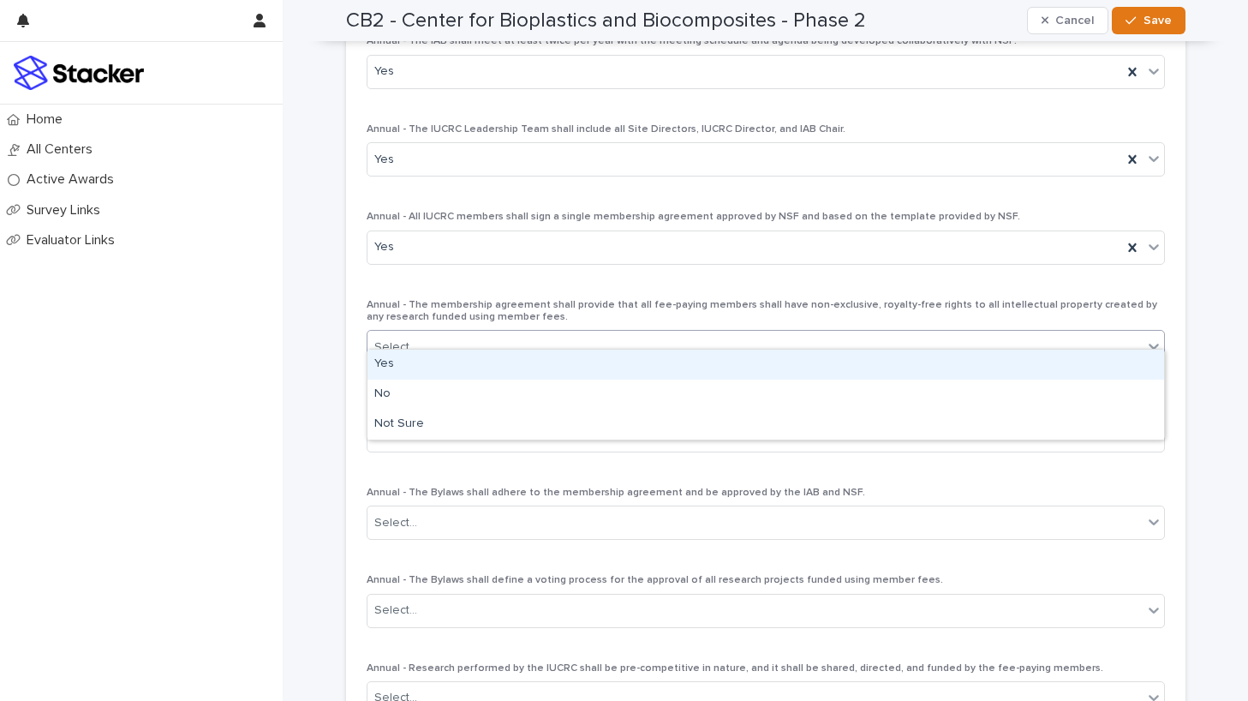
click at [573, 333] on div "Select..." at bounding box center [755, 347] width 775 height 28
click at [583, 371] on div "Yes" at bounding box center [766, 365] width 797 height 30
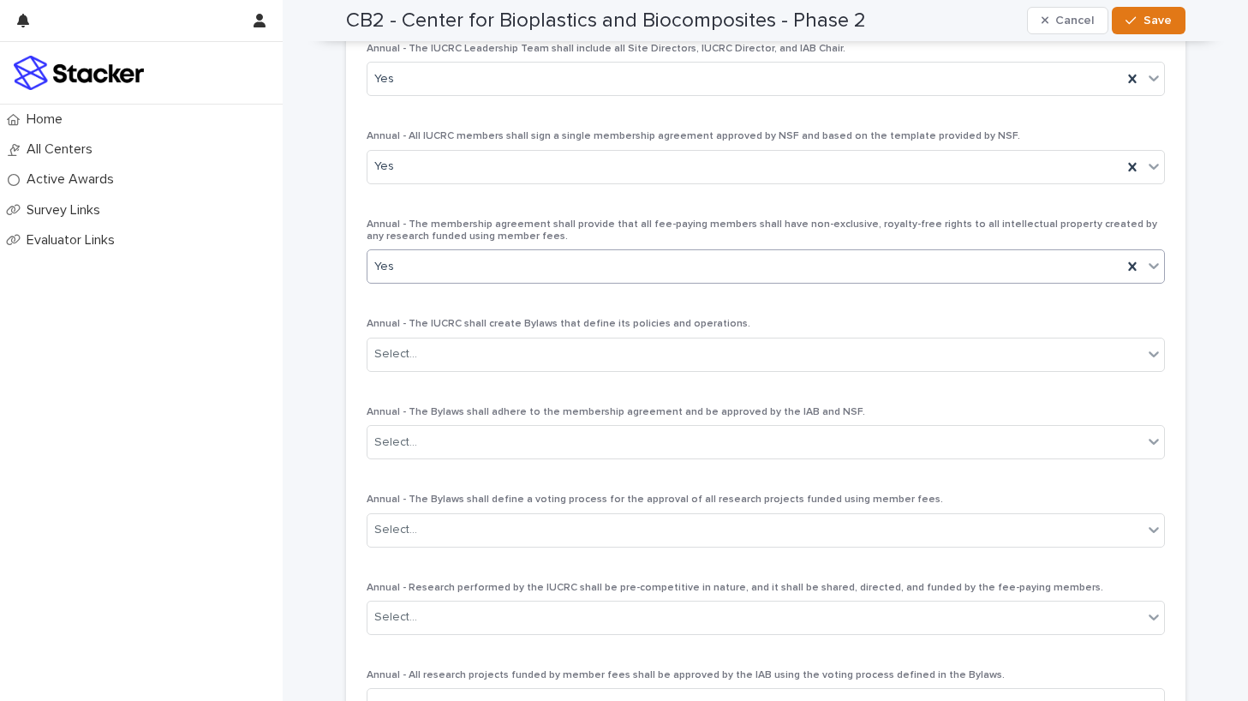
scroll to position [2654, 0]
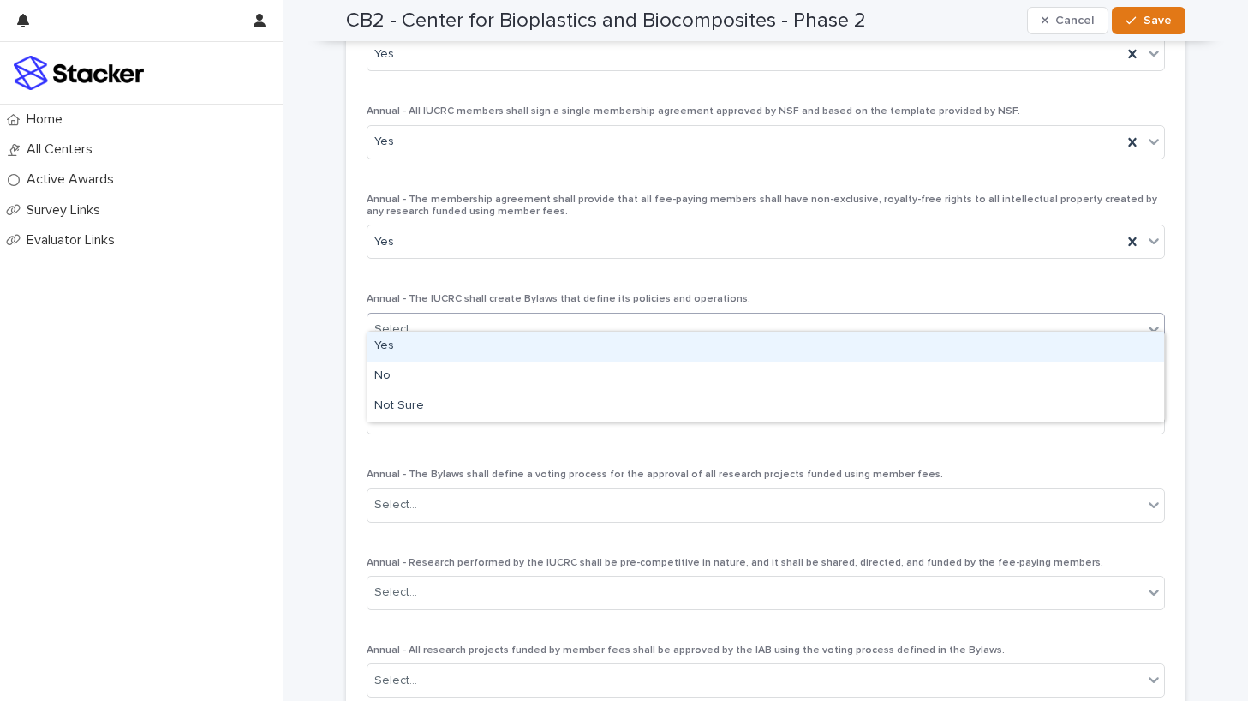
click at [577, 318] on div "Select..." at bounding box center [755, 329] width 775 height 28
click at [583, 348] on div "Yes" at bounding box center [766, 347] width 797 height 30
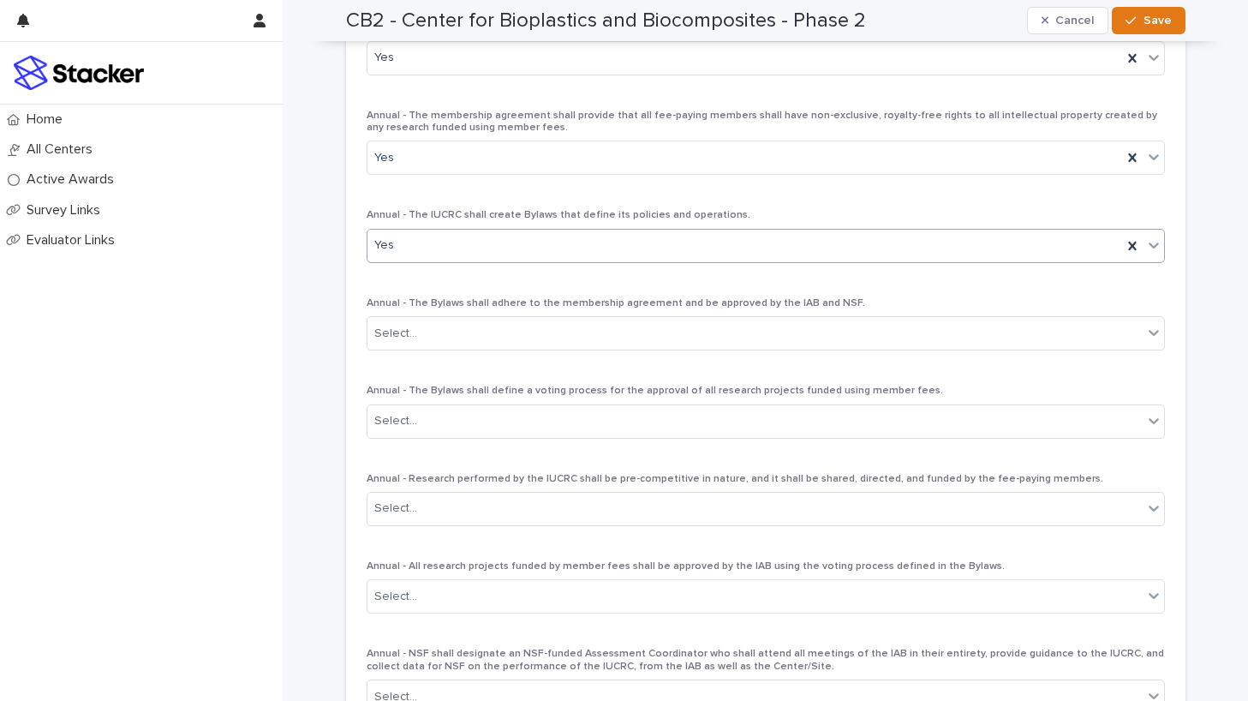
scroll to position [2823, 0]
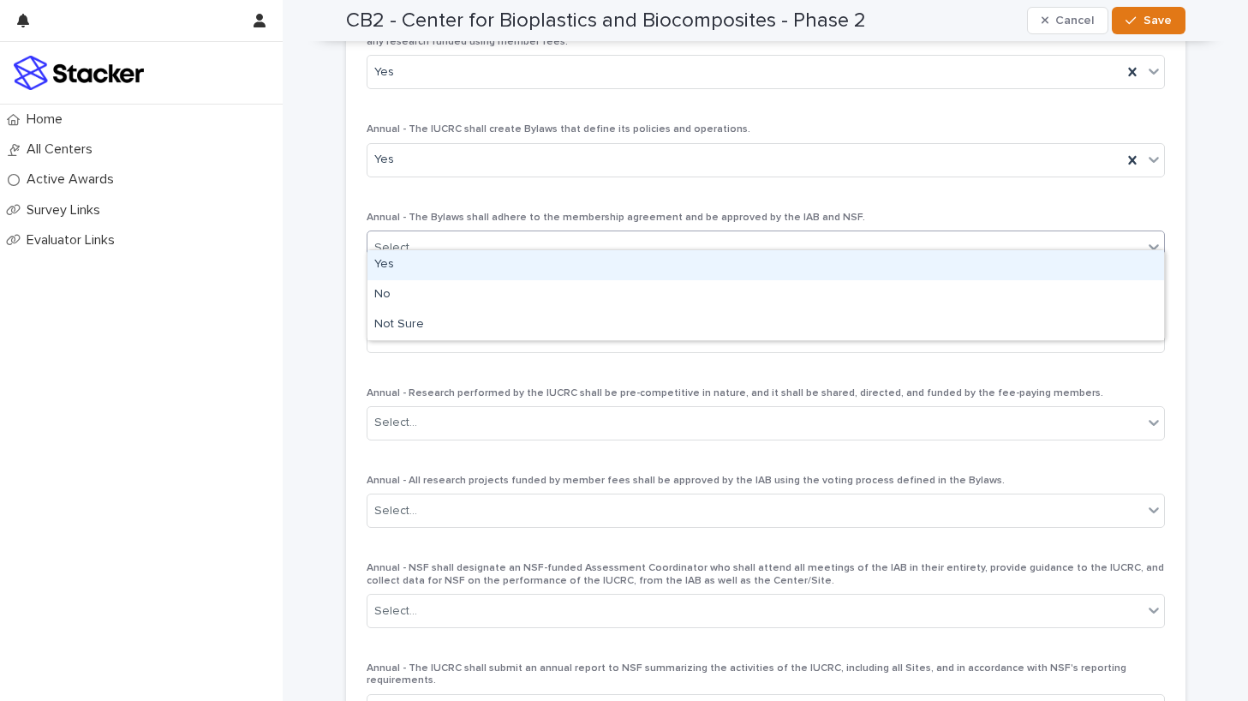
click at [583, 234] on div "Select..." at bounding box center [755, 248] width 775 height 28
click at [589, 259] on div "Yes" at bounding box center [766, 265] width 797 height 30
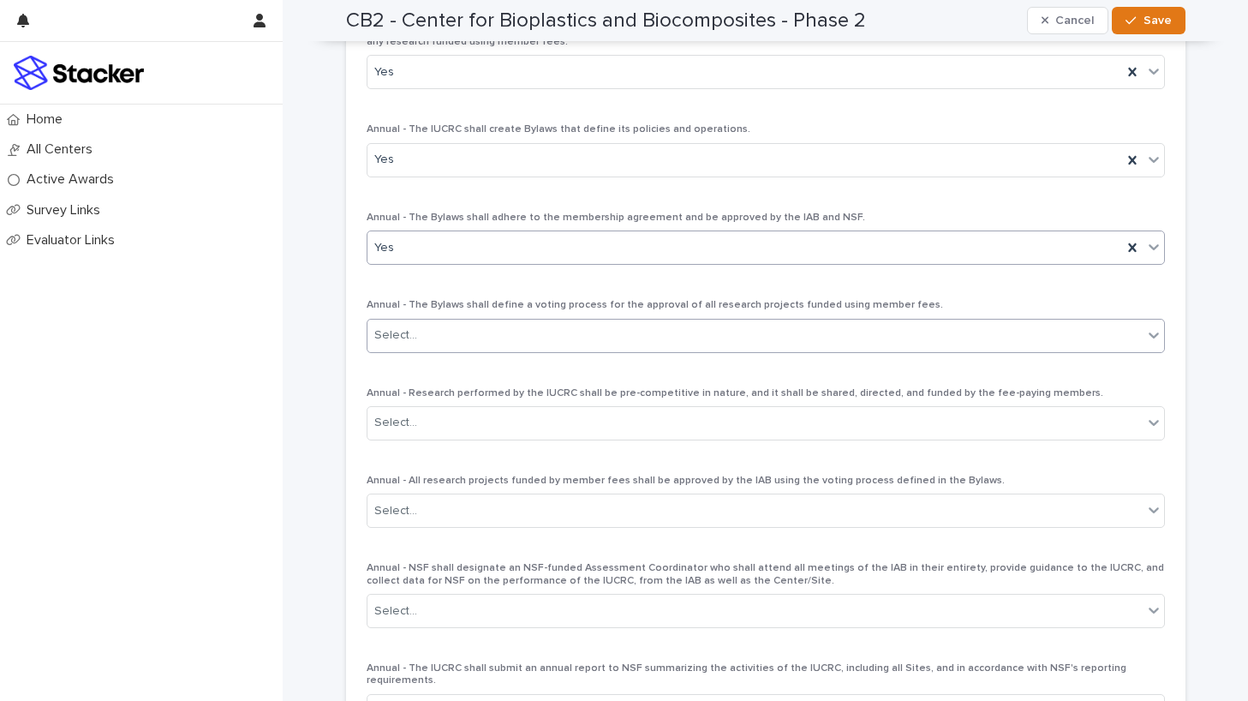
click at [597, 321] on div "Select..." at bounding box center [755, 335] width 775 height 28
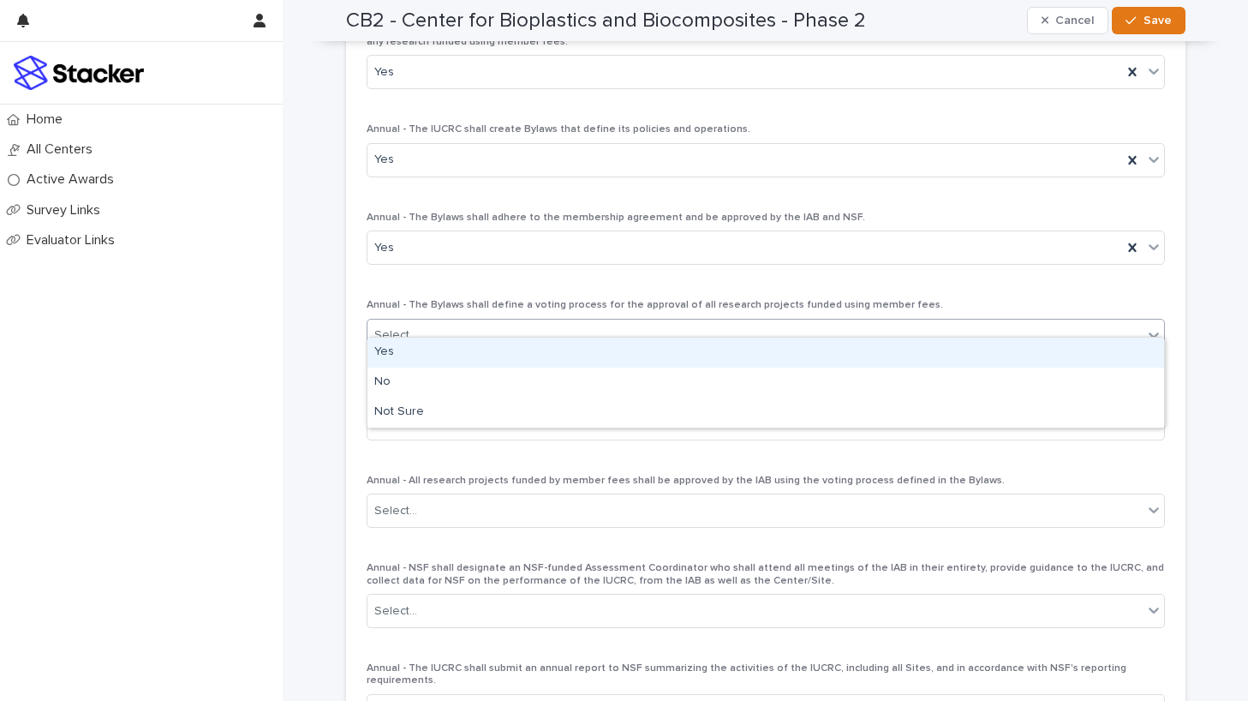
click at [607, 358] on div "Yes" at bounding box center [766, 353] width 797 height 30
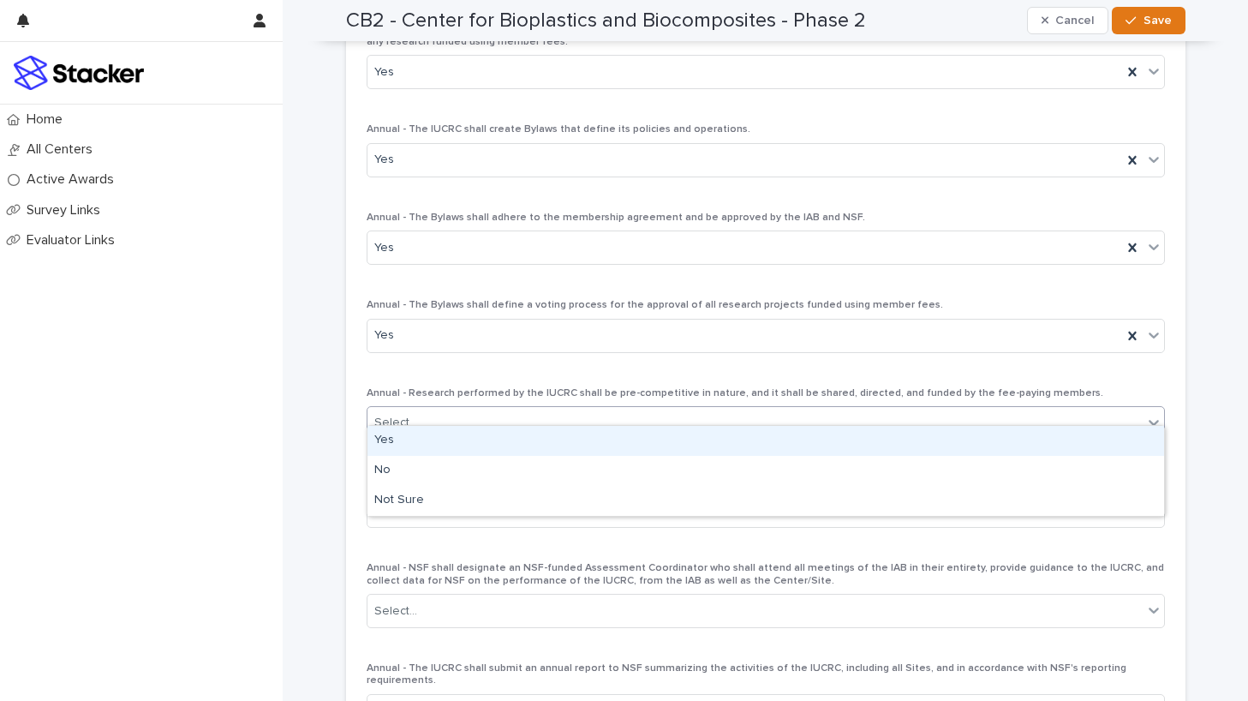
click at [606, 409] on div "Select..." at bounding box center [755, 423] width 775 height 28
click at [613, 435] on div "Yes" at bounding box center [766, 441] width 797 height 30
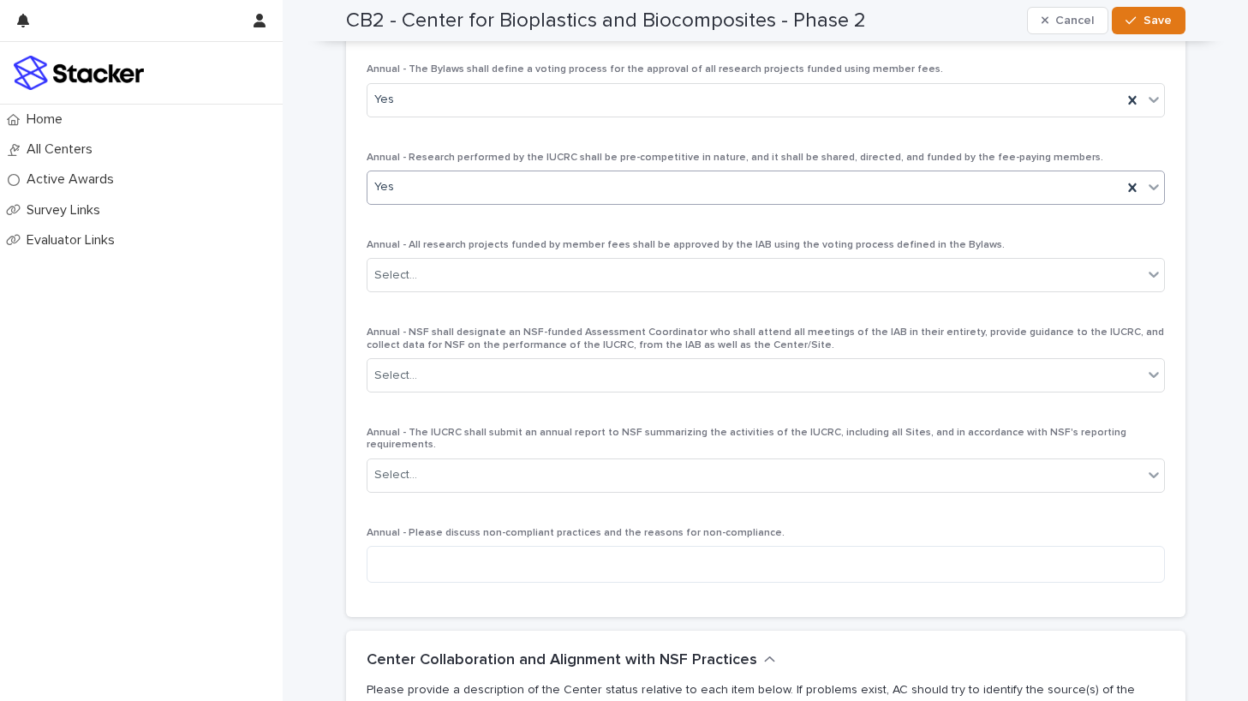
scroll to position [3122, 0]
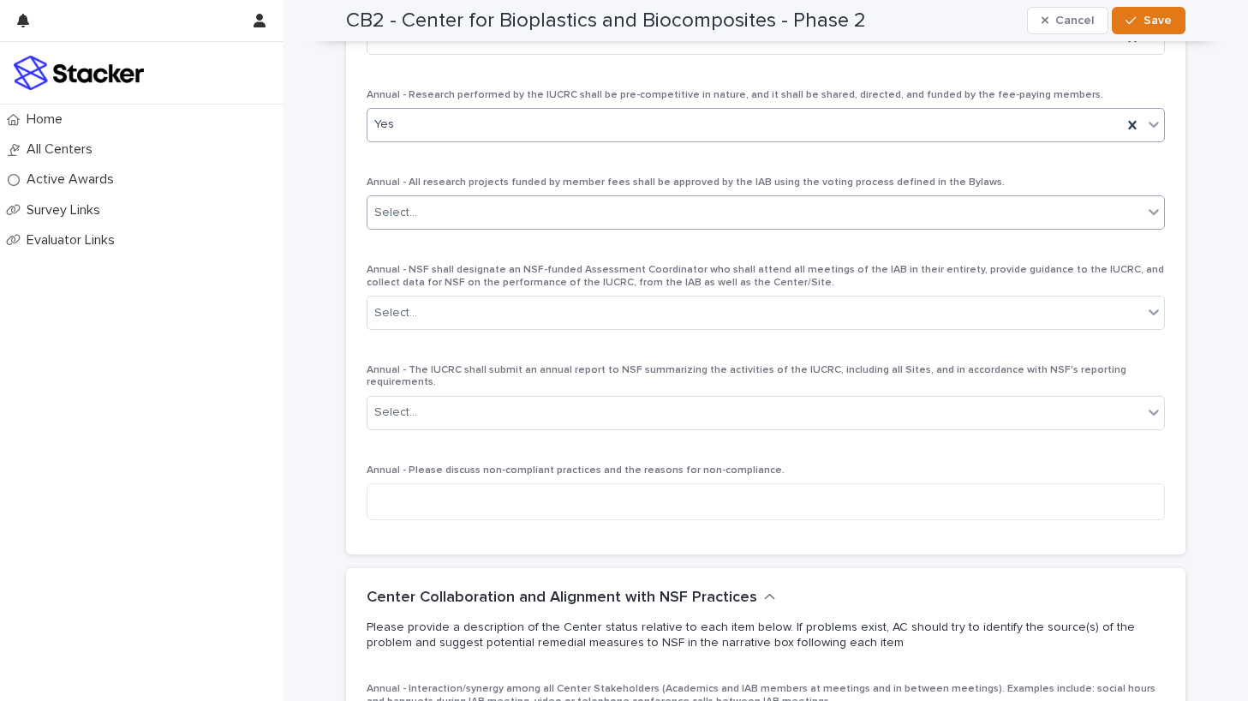
click at [583, 200] on div "Select..." at bounding box center [755, 213] width 775 height 28
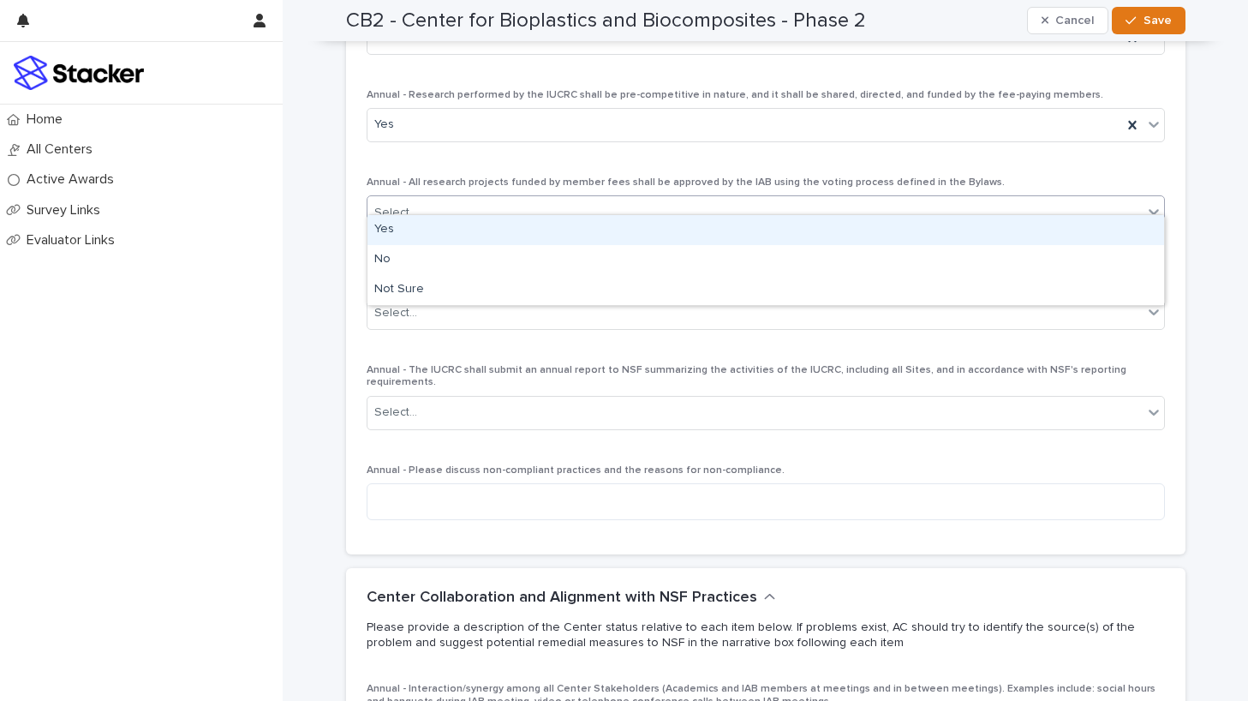
click at [591, 226] on div "Yes" at bounding box center [766, 230] width 797 height 30
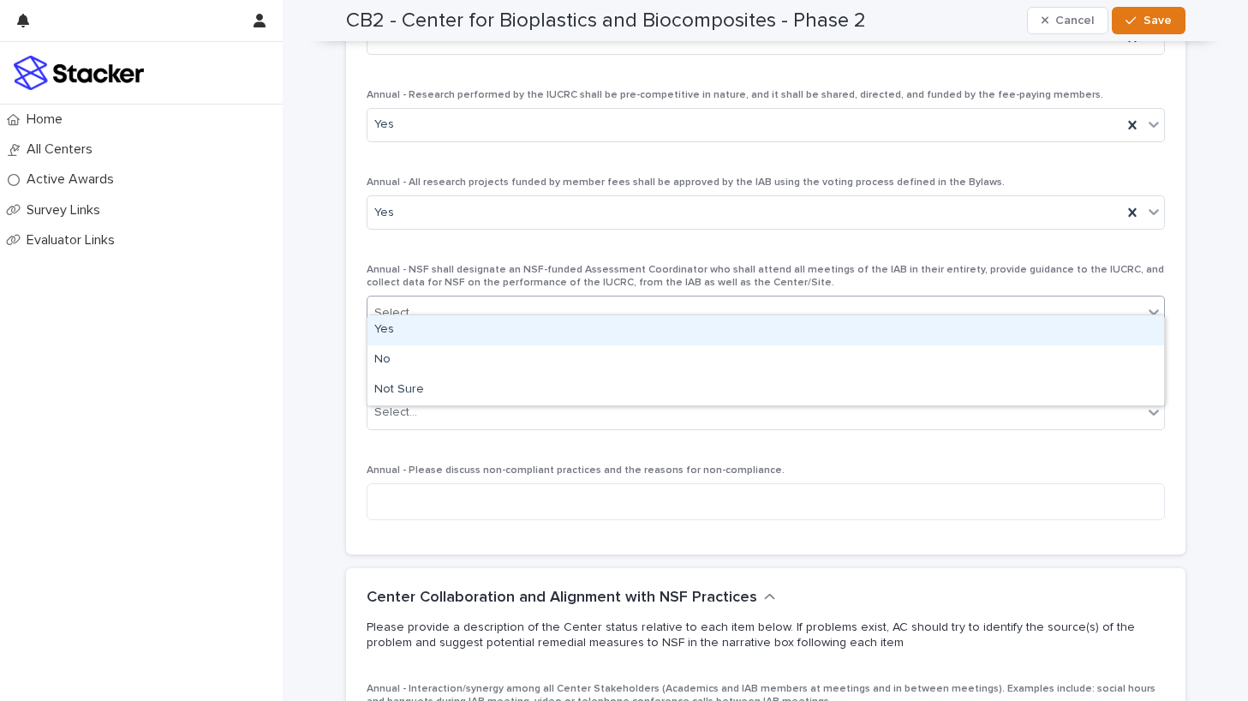
click at [600, 299] on div "Select..." at bounding box center [755, 313] width 775 height 28
click at [607, 336] on div "Yes" at bounding box center [766, 330] width 797 height 30
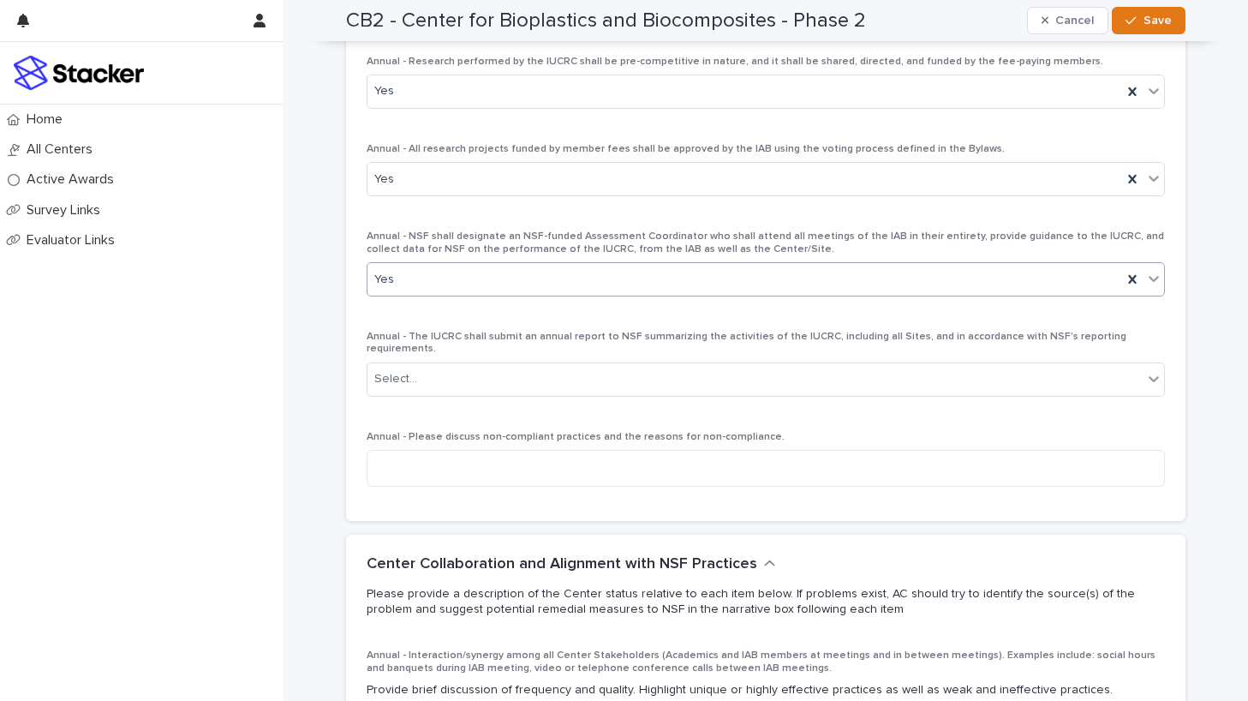
scroll to position [3161, 0]
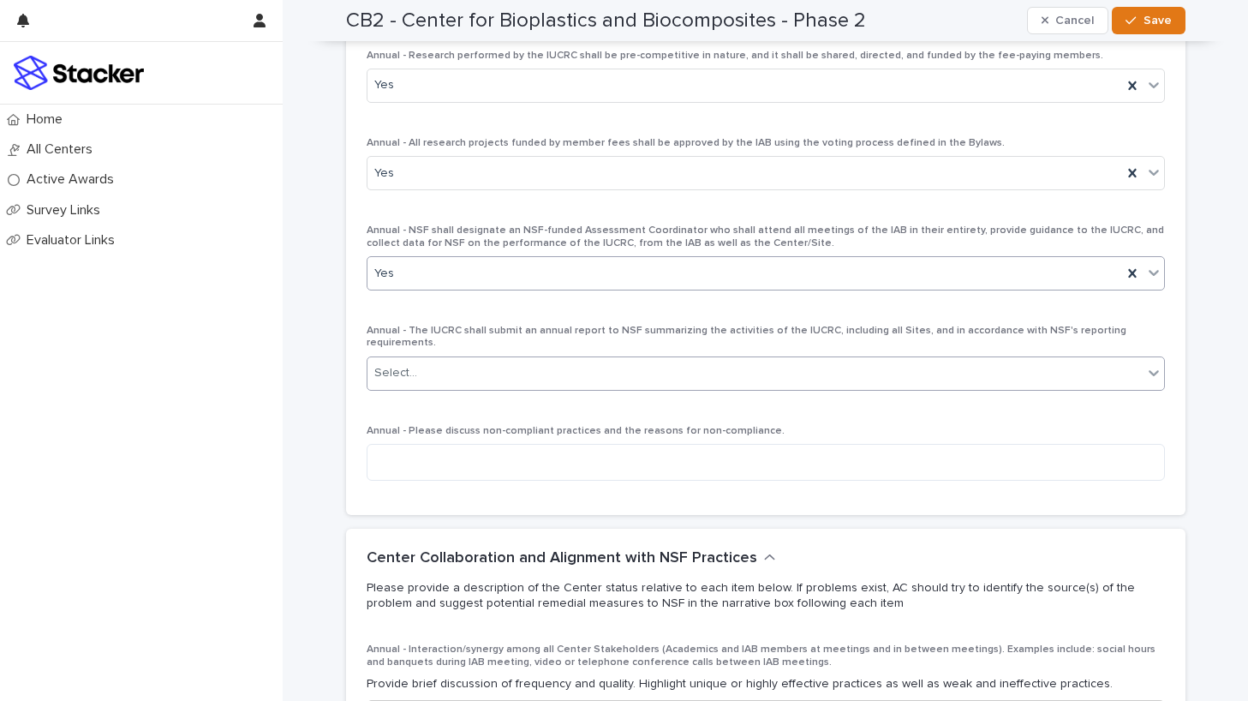
click at [607, 359] on div "Select..." at bounding box center [755, 373] width 775 height 28
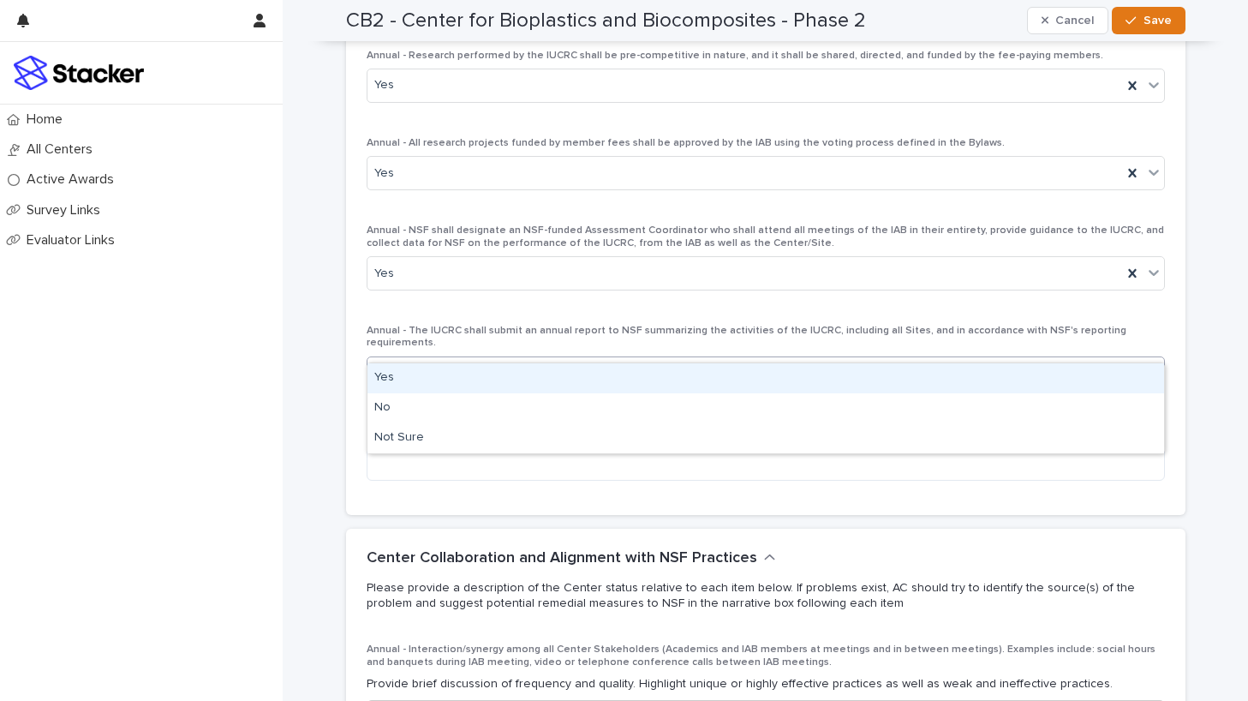
click at [614, 371] on div "Yes" at bounding box center [766, 378] width 797 height 30
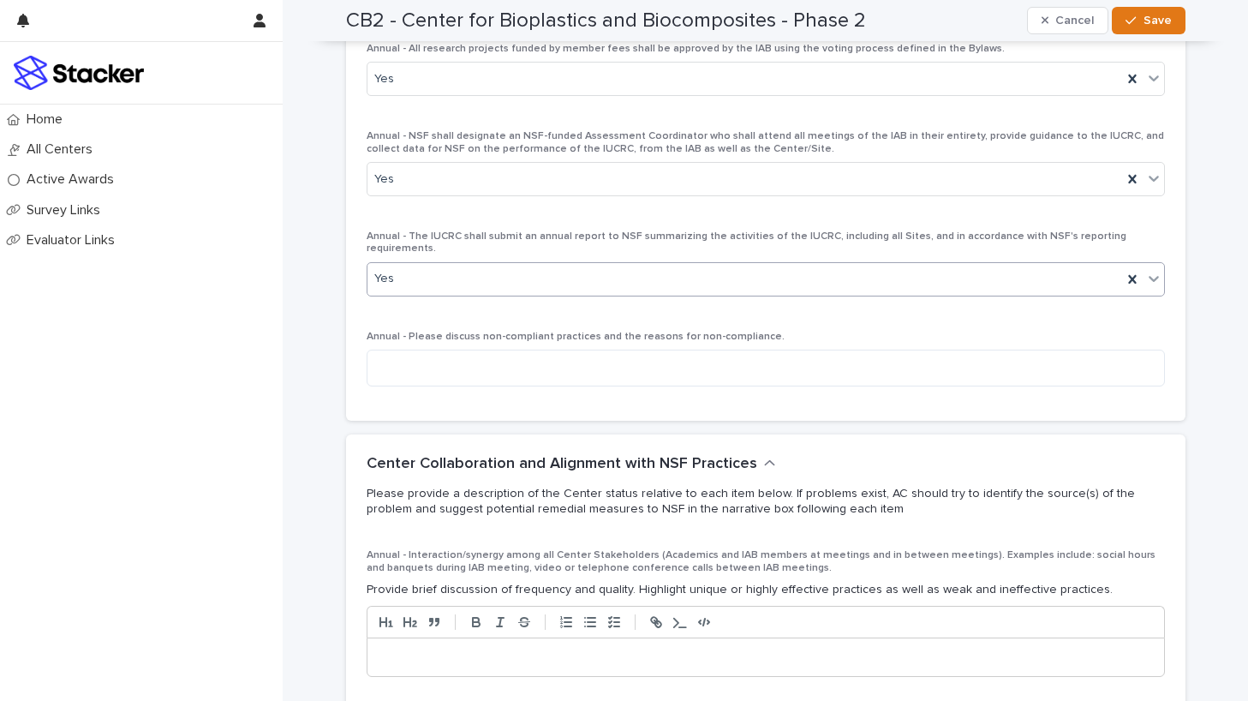
scroll to position [3292, 0]
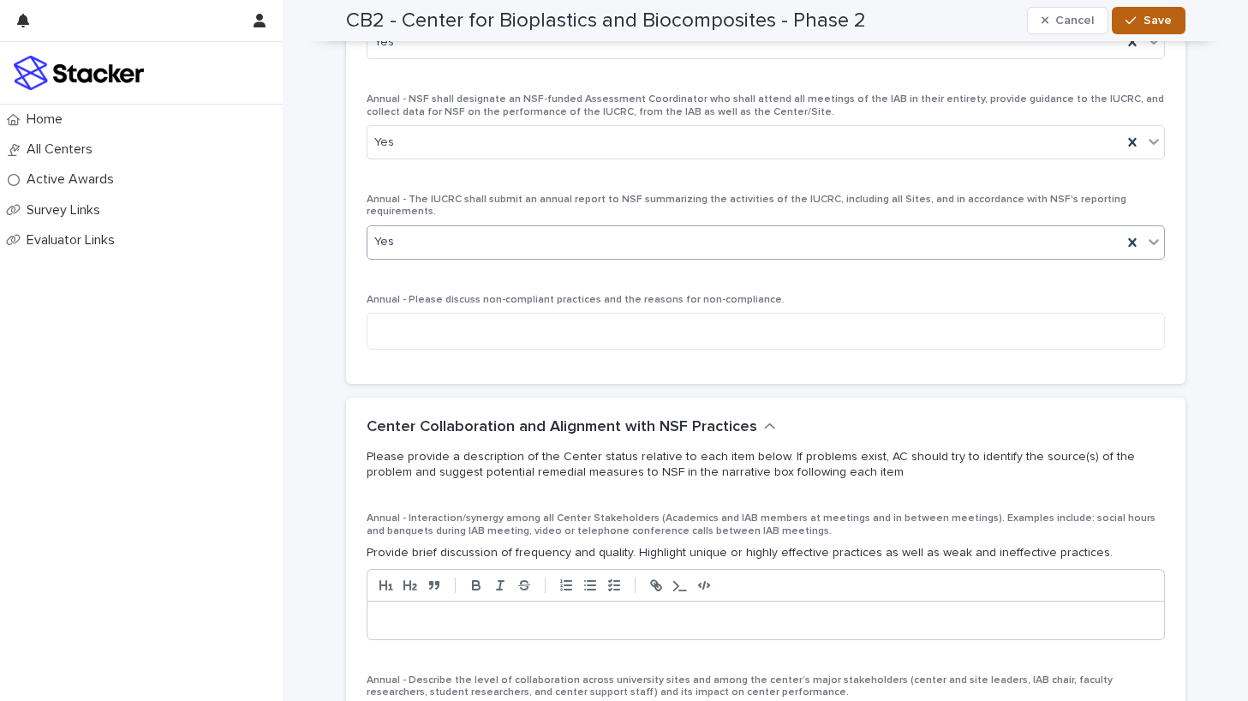
click at [1138, 22] on span "Save" at bounding box center [1158, 21] width 28 height 12
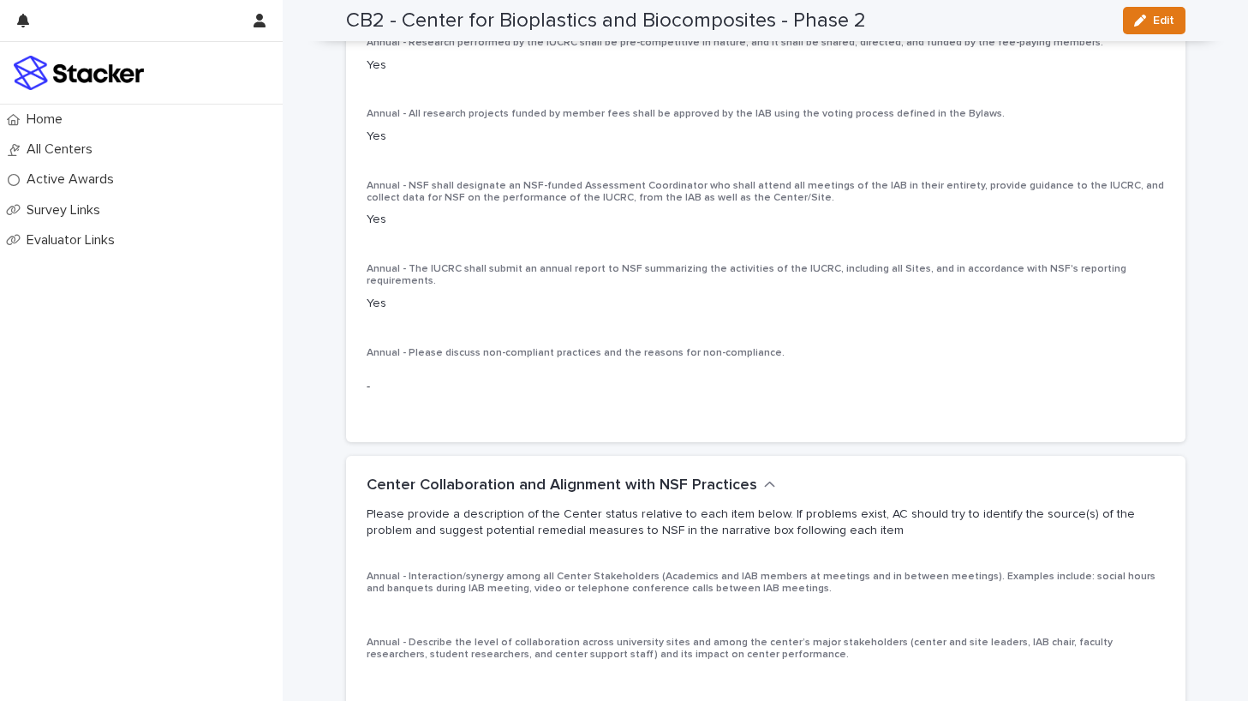
scroll to position [2563, 0]
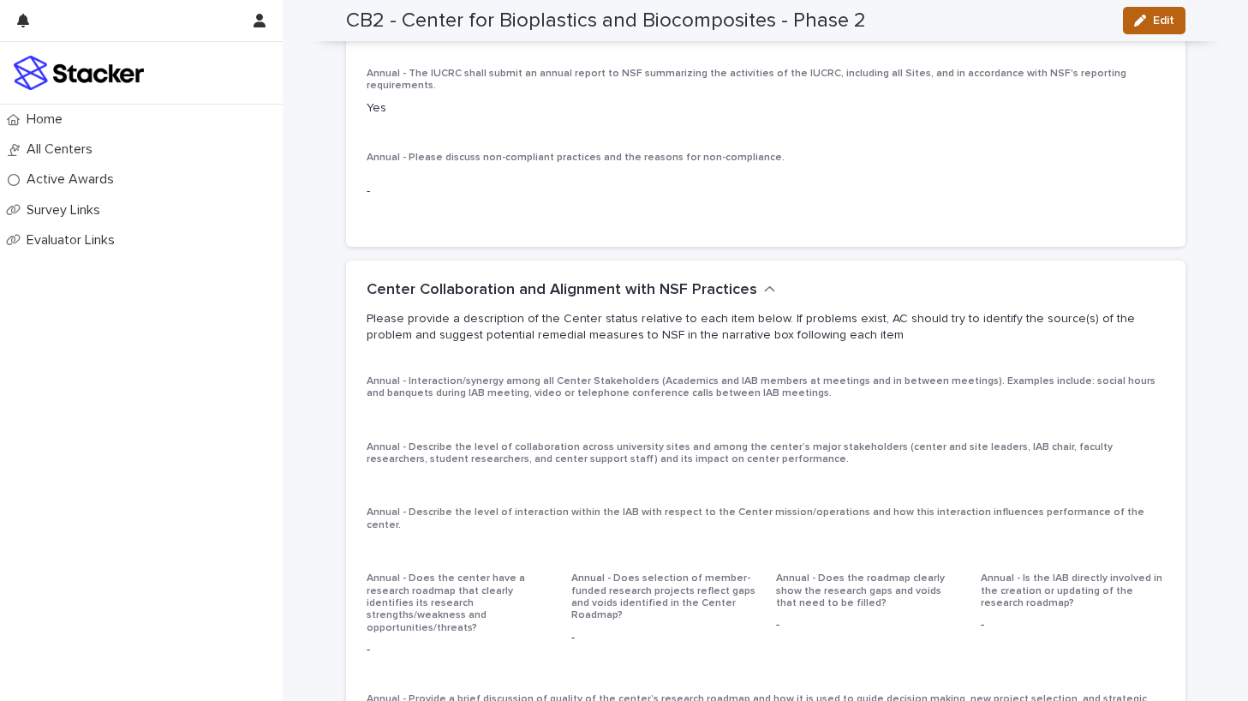
click at [1132, 23] on button "Edit" at bounding box center [1154, 20] width 63 height 27
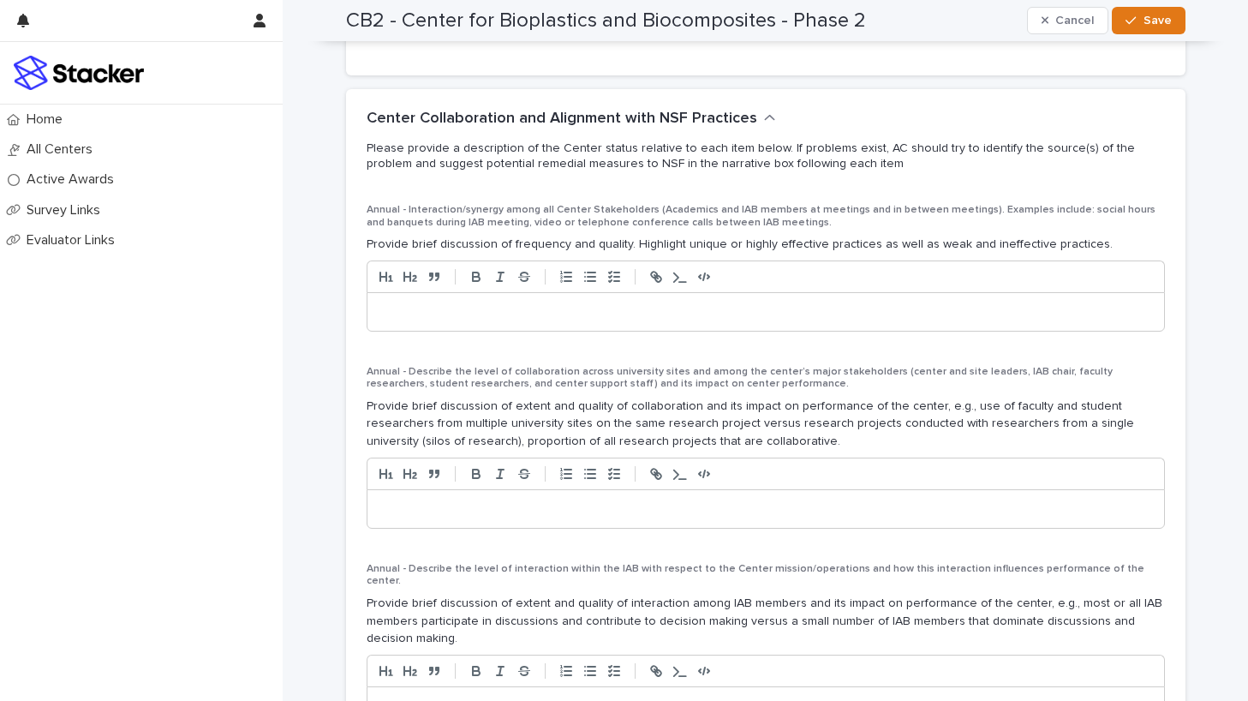
scroll to position [3515, 0]
click at [654, 302] on p at bounding box center [765, 310] width 771 height 17
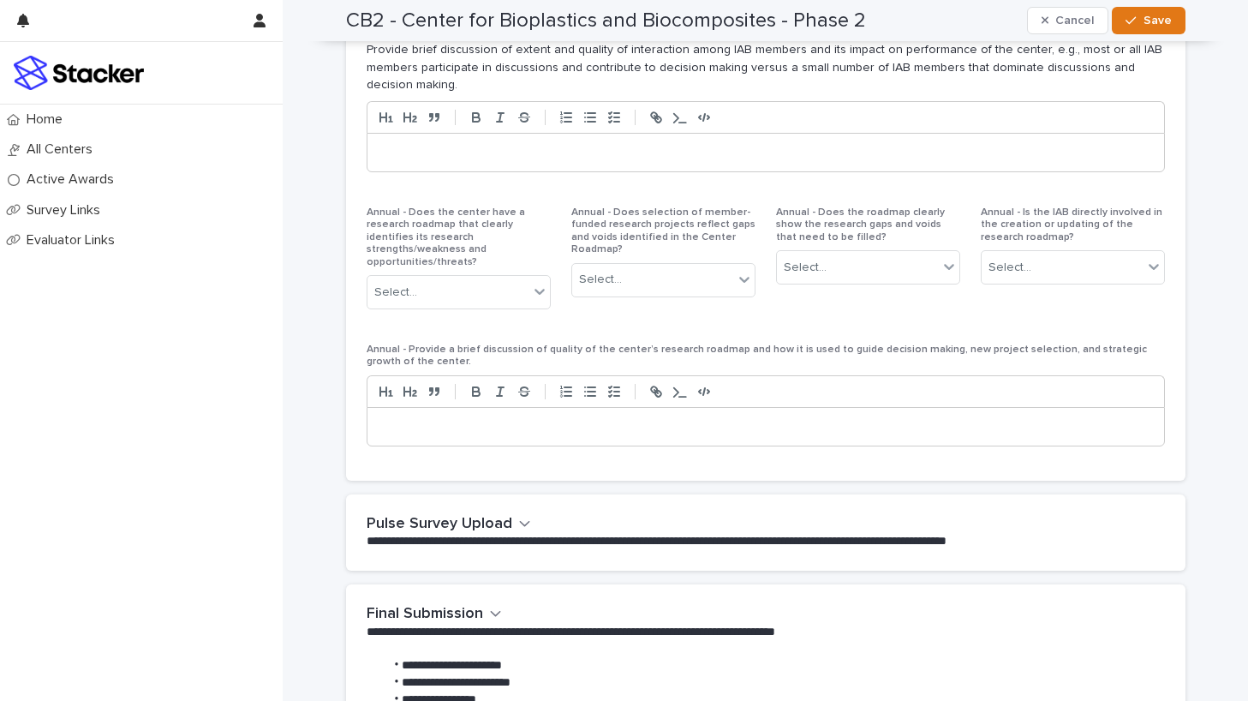
scroll to position [3977, 0]
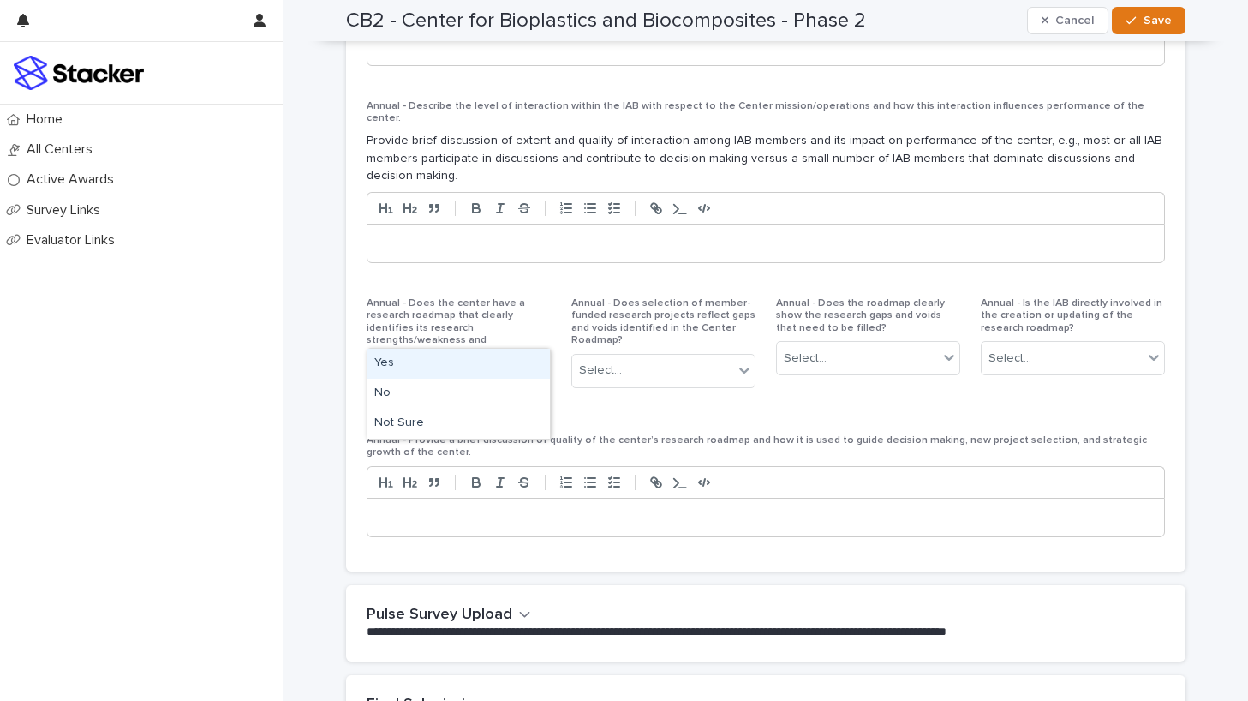
click at [524, 369] on div "Select..." at bounding box center [448, 383] width 161 height 28
click at [480, 368] on div "Yes" at bounding box center [459, 364] width 182 height 30
click at [644, 356] on div "Select..." at bounding box center [652, 370] width 161 height 28
click at [652, 358] on div "Yes" at bounding box center [663, 364] width 182 height 30
click at [891, 344] on div "Select..." at bounding box center [857, 358] width 161 height 28
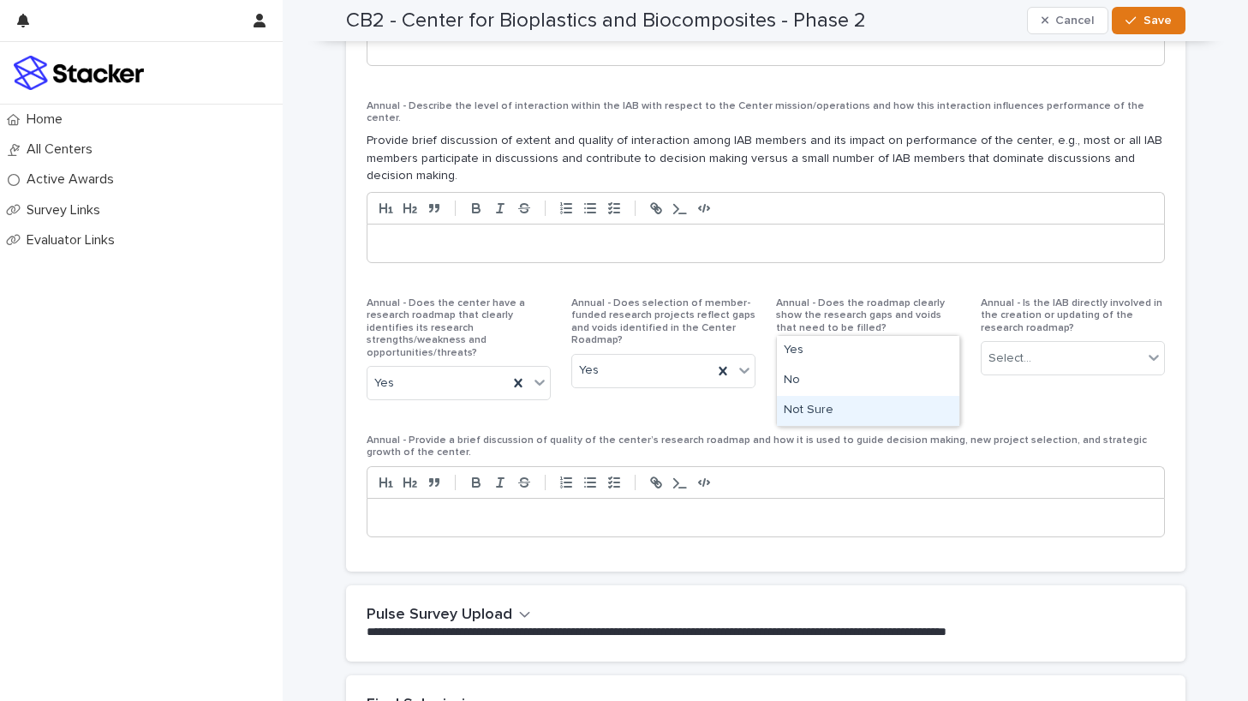
click at [893, 404] on div "Not Sure" at bounding box center [868, 411] width 182 height 30
click at [1049, 344] on div "Select..." at bounding box center [1062, 358] width 161 height 28
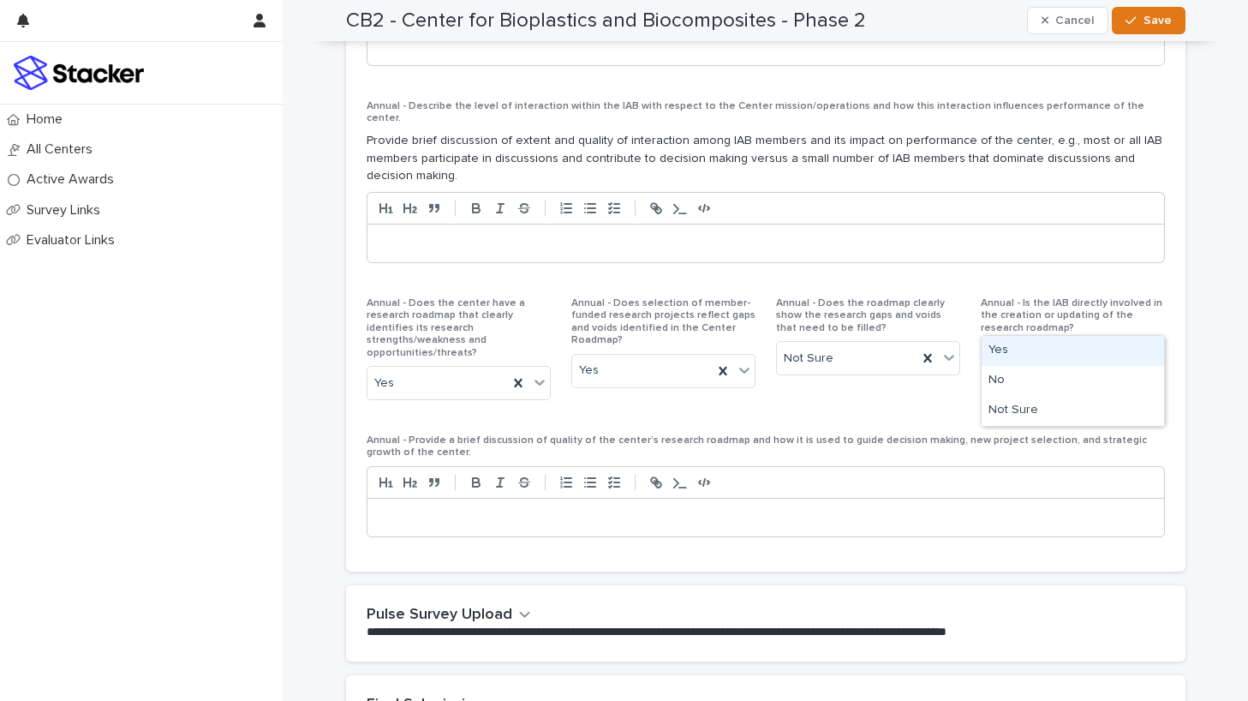
click at [1054, 343] on div "Yes" at bounding box center [1073, 351] width 182 height 30
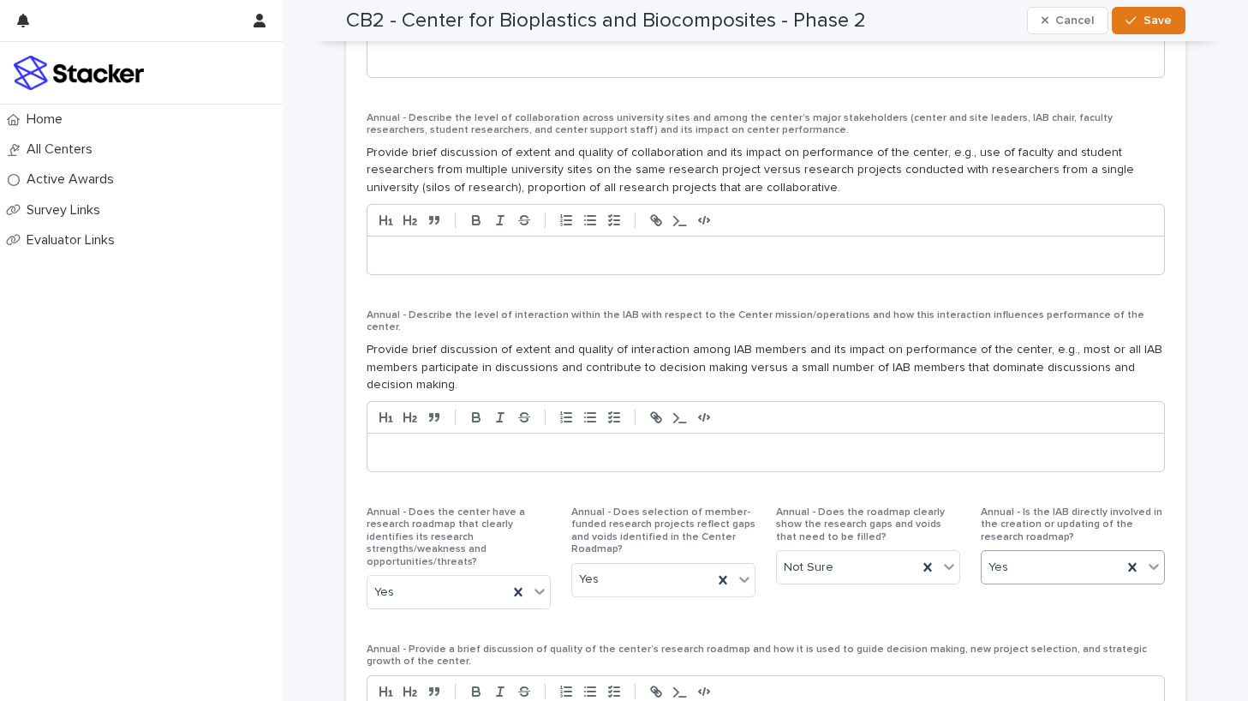
scroll to position [3758, 0]
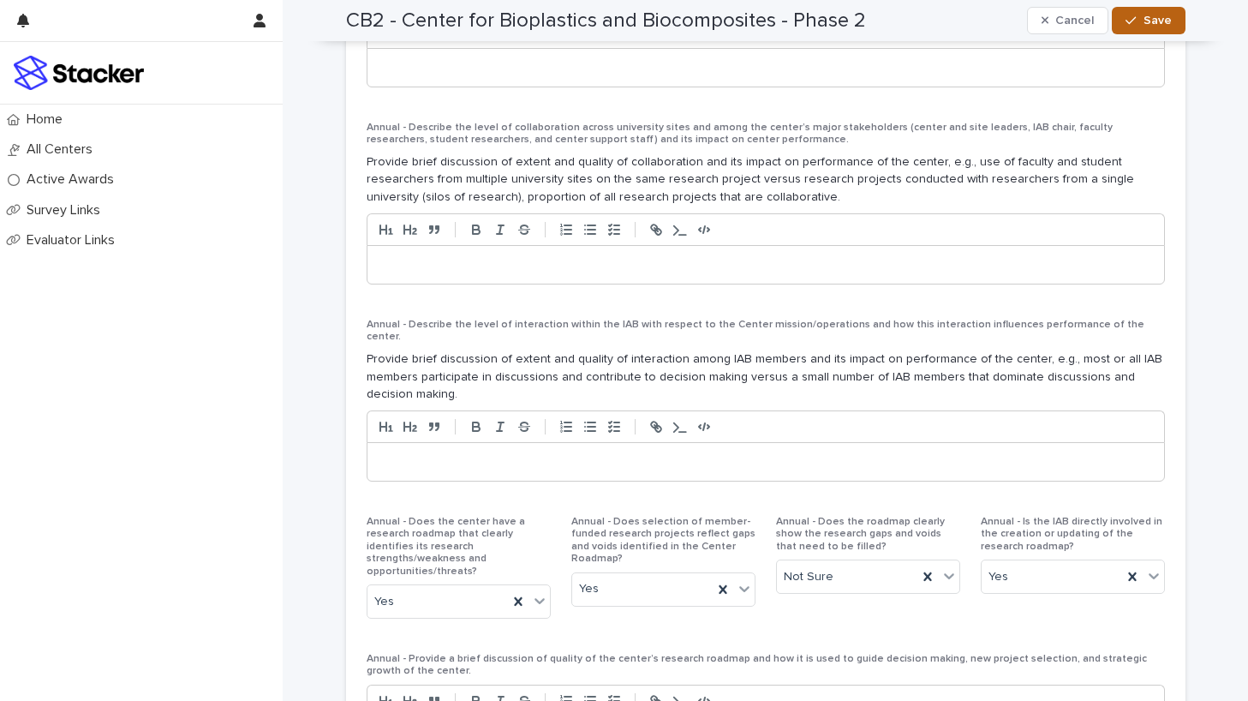
click at [1126, 18] on button "Save" at bounding box center [1148, 20] width 73 height 27
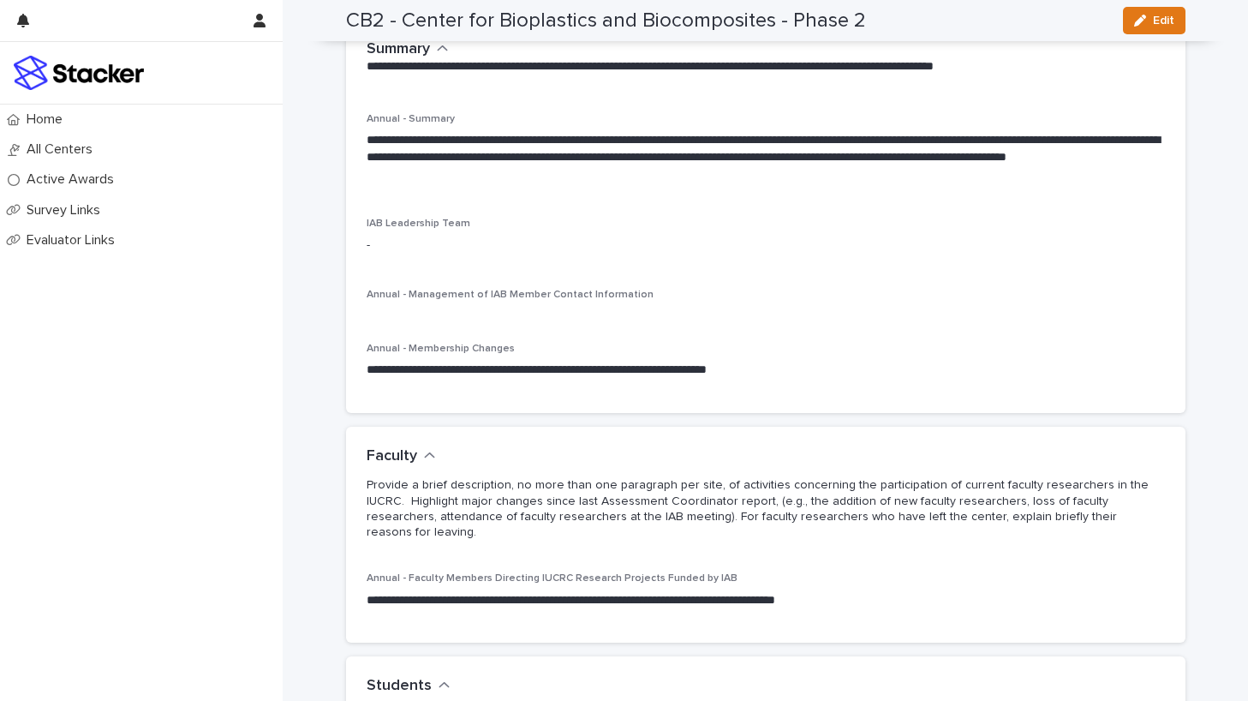
scroll to position [89, 0]
